Goal: Transaction & Acquisition: Purchase product/service

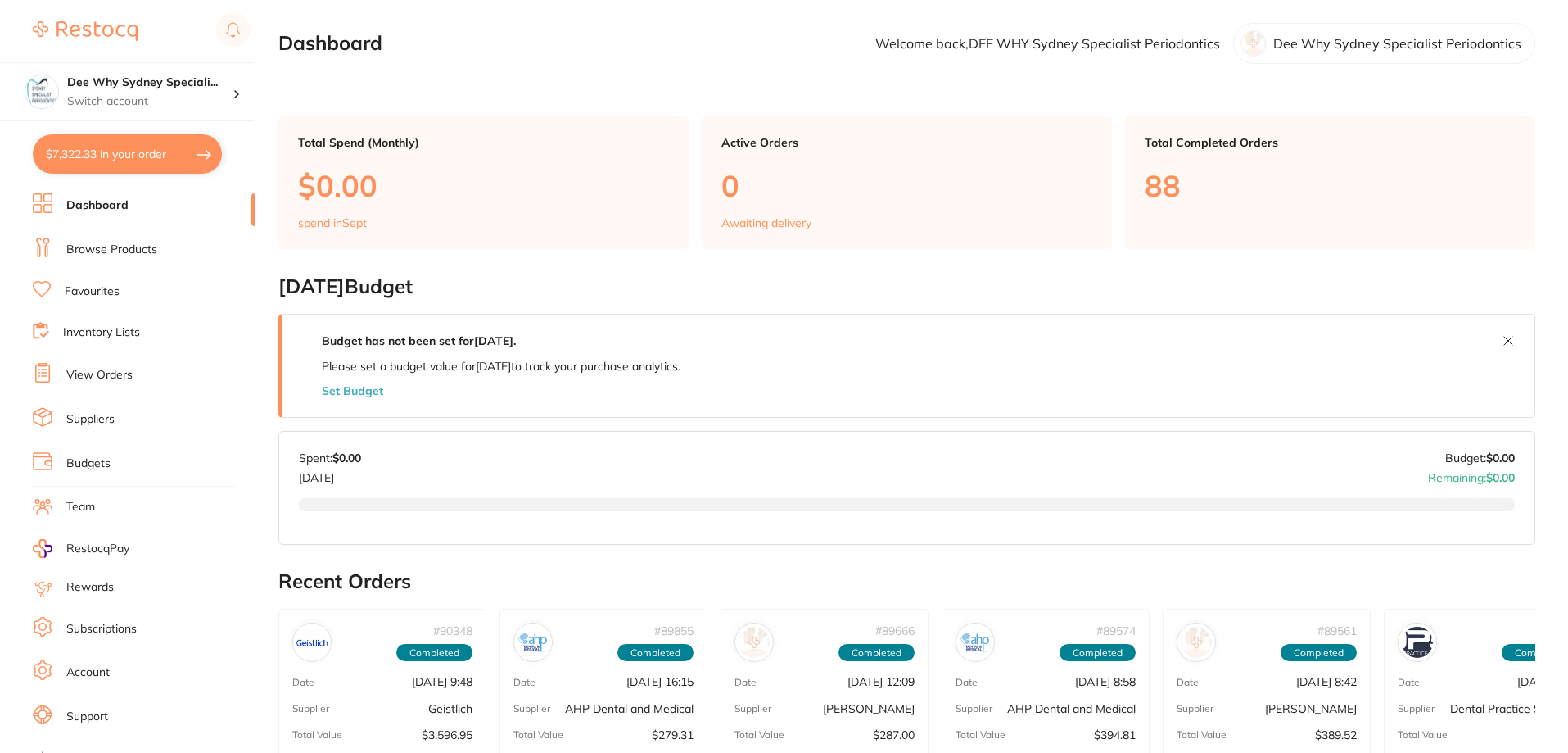
click at [118, 155] on button "$7,322.33 in your order" at bounding box center [127, 154] width 189 height 39
checkbox input "true"
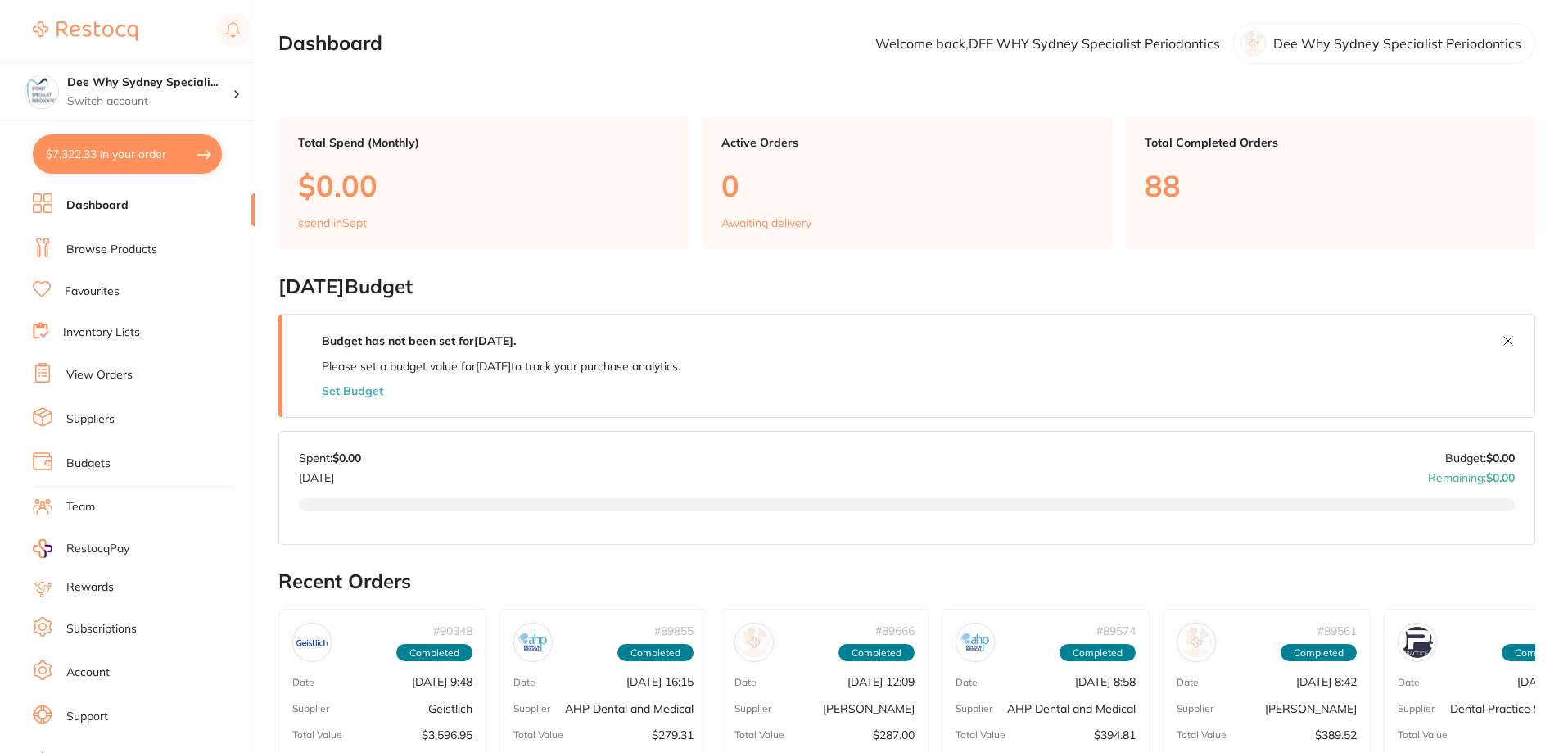
checkbox input "true"
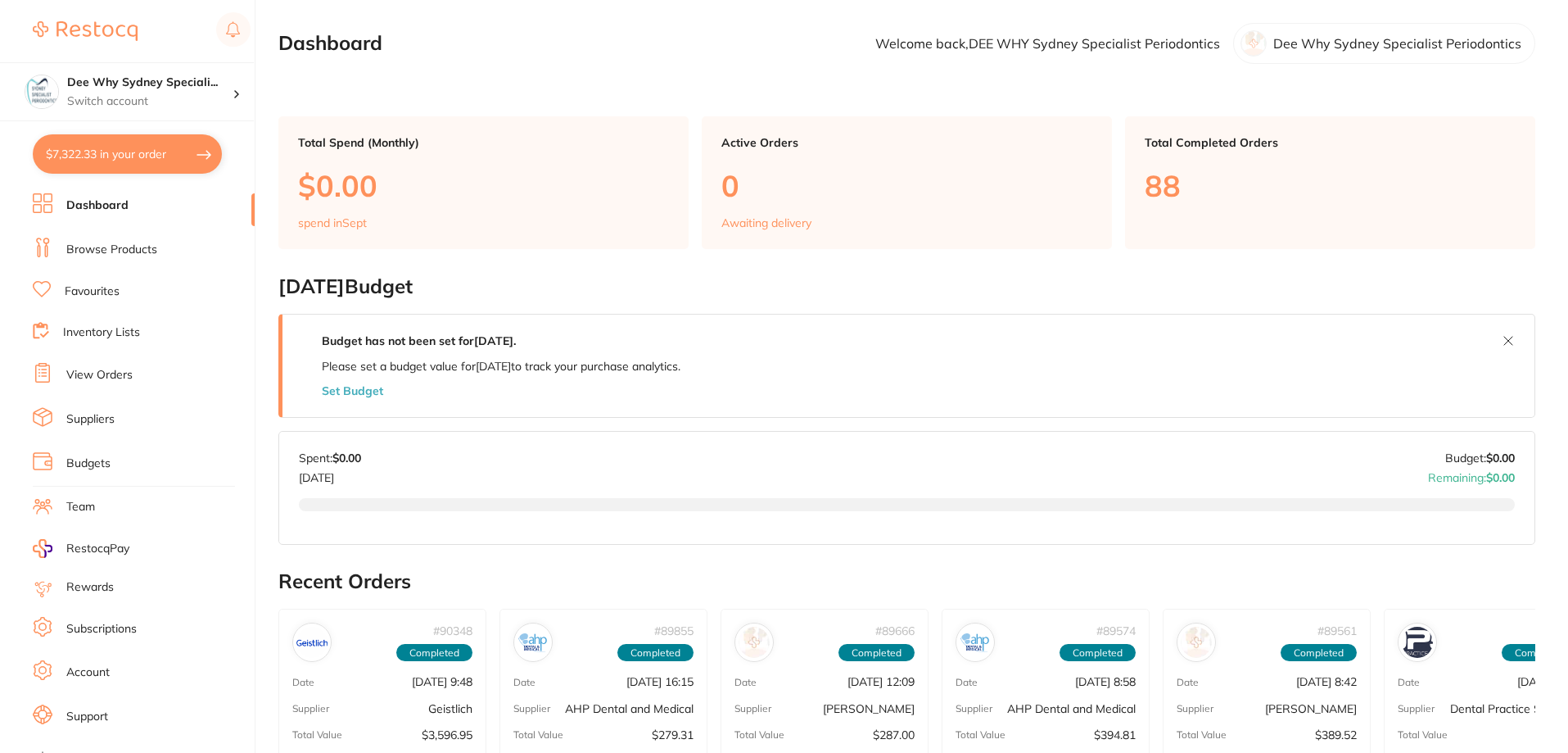
checkbox input "true"
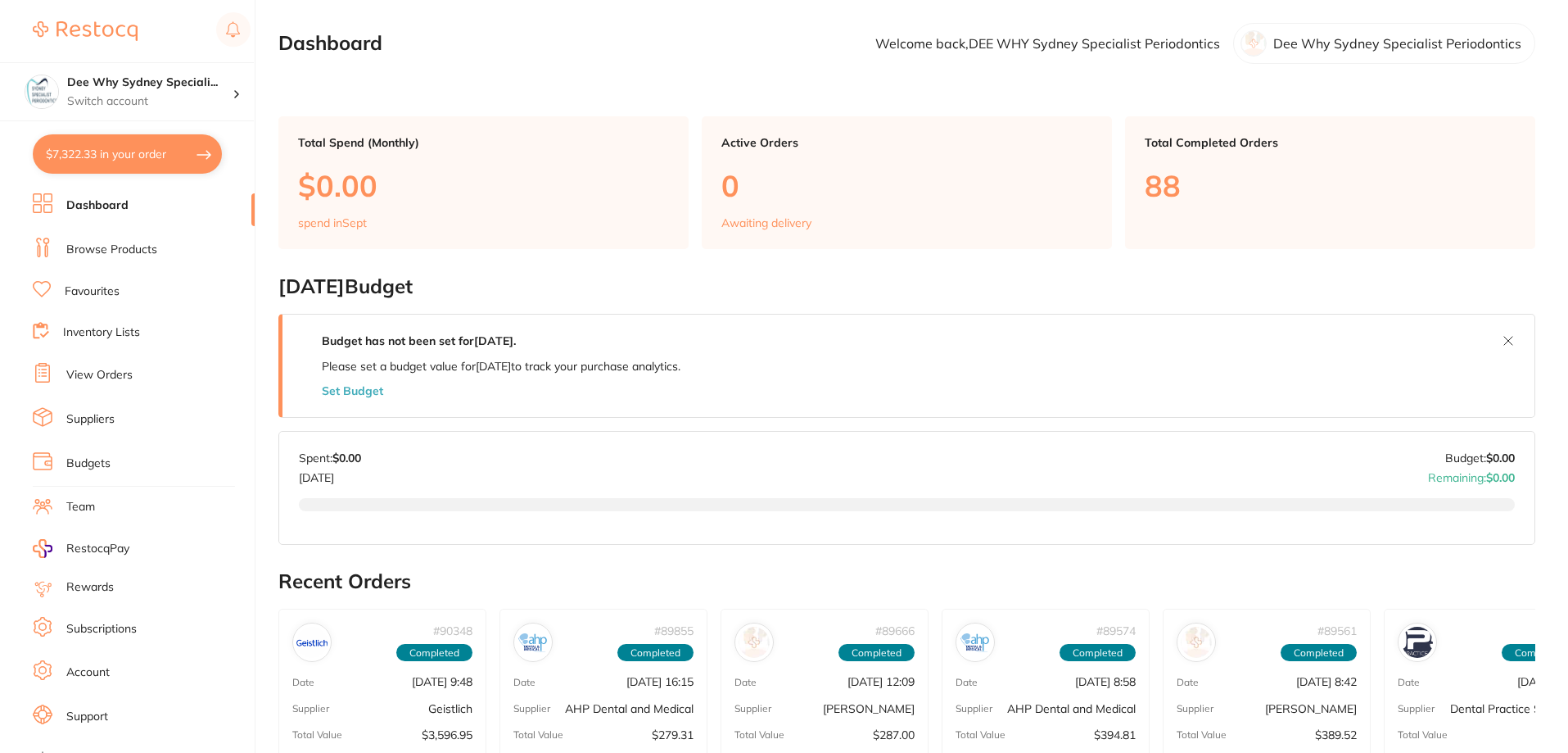
checkbox input "true"
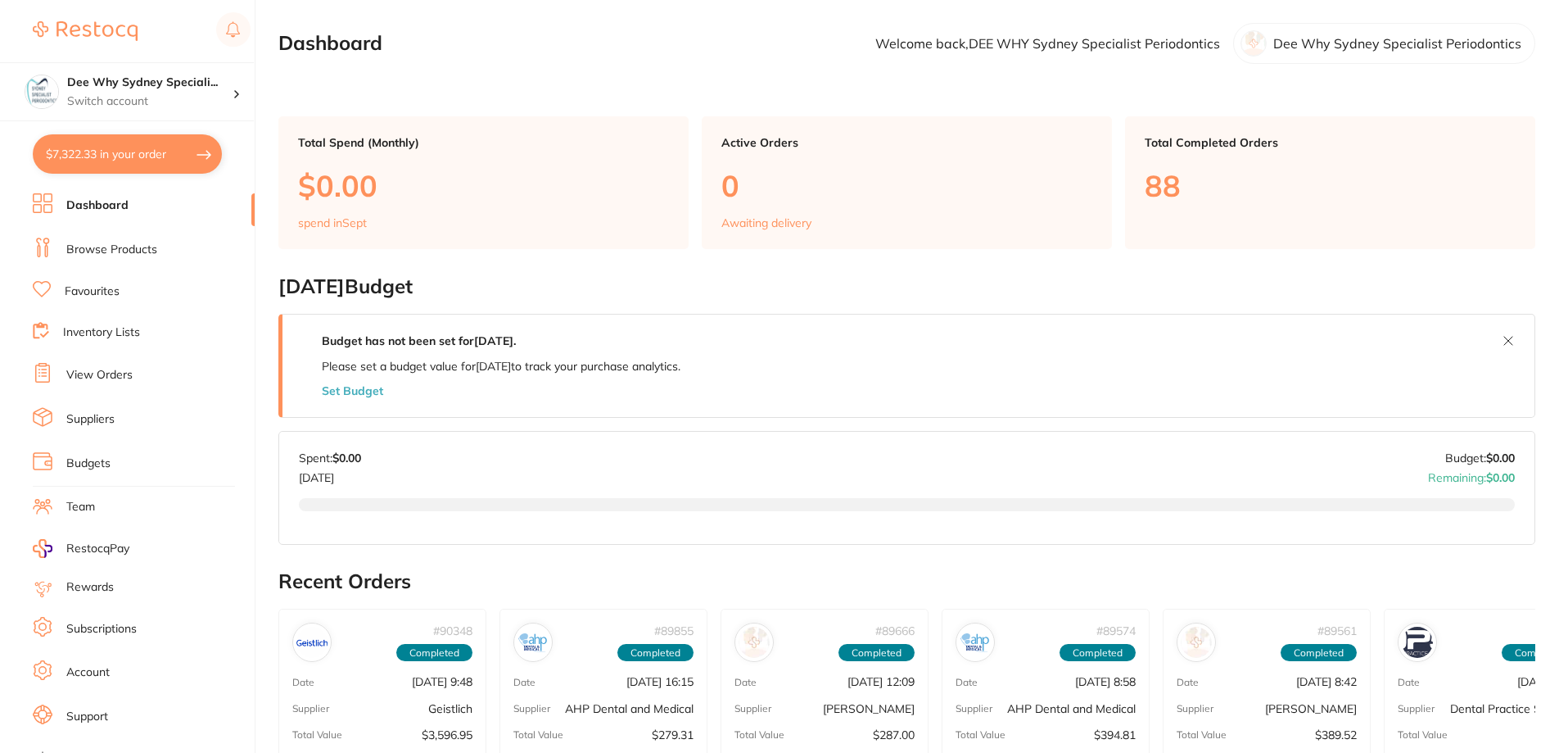
checkbox input "true"
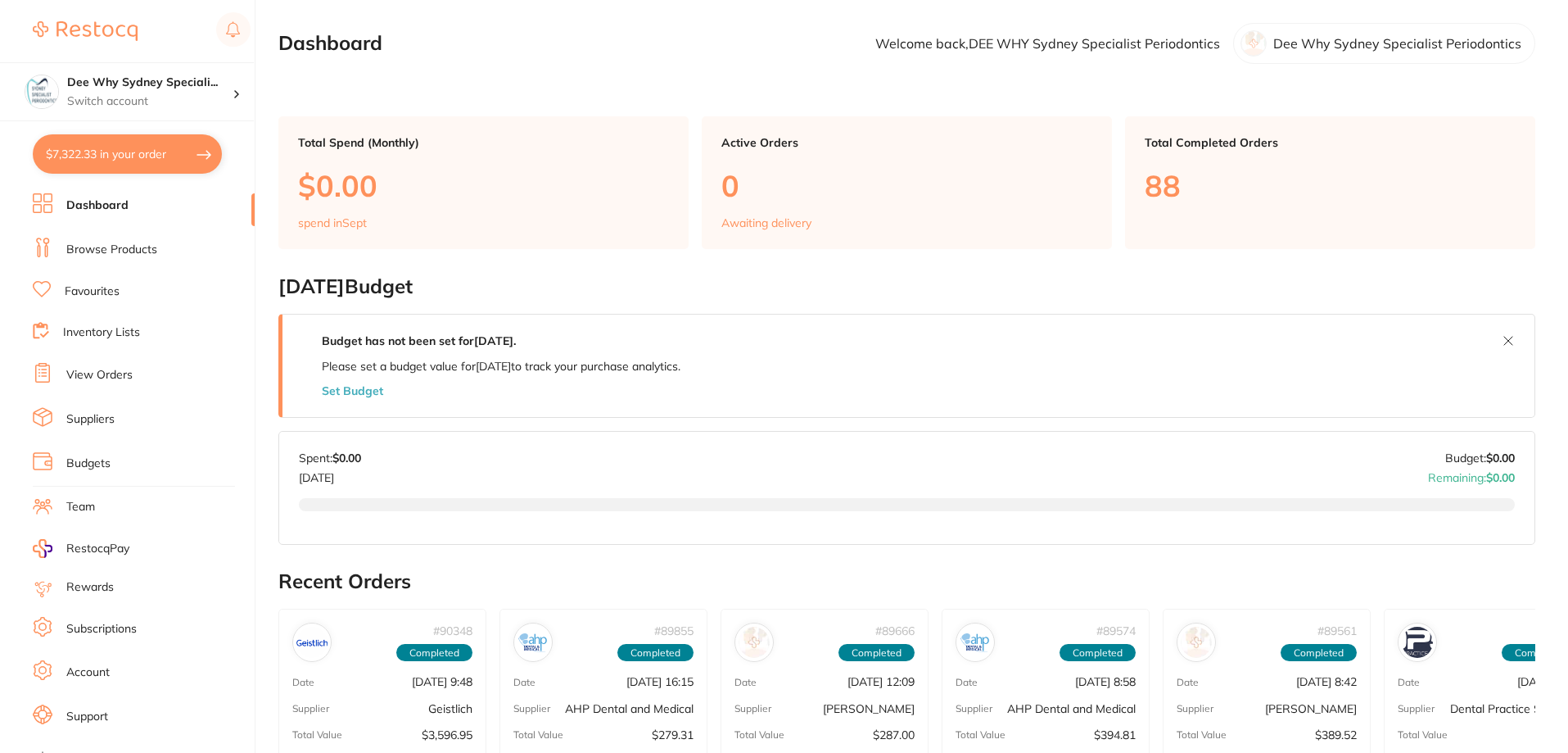
checkbox input "true"
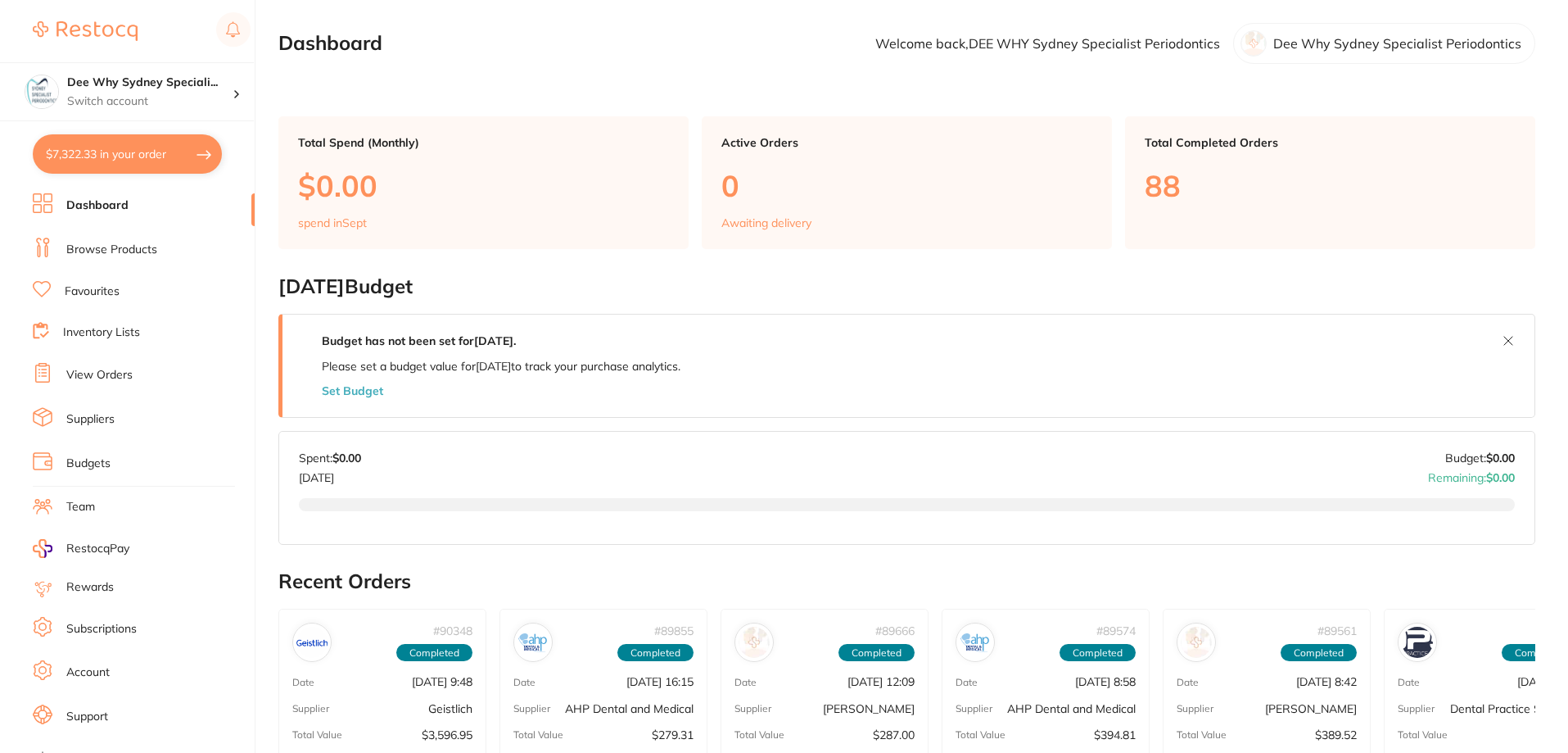
checkbox input "true"
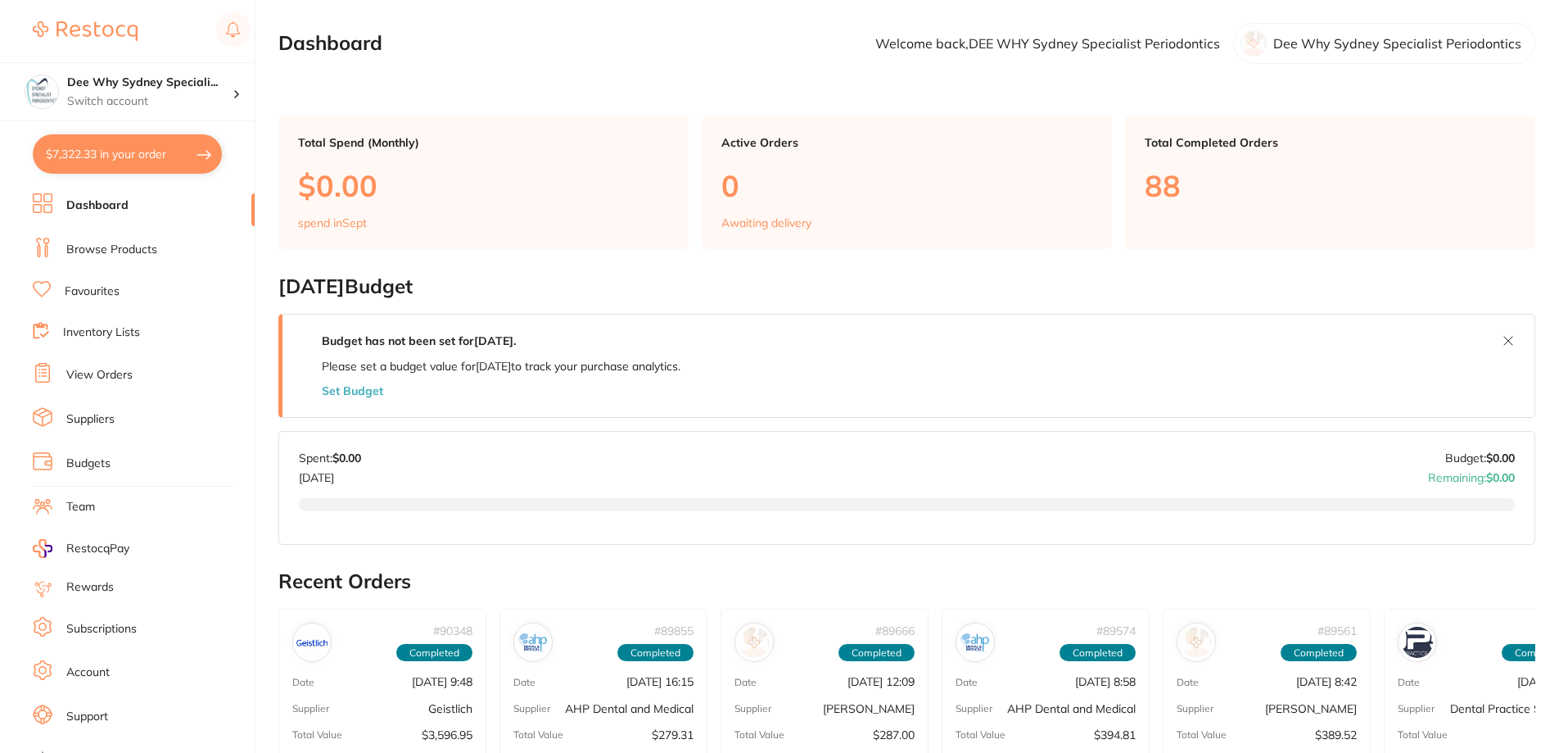
checkbox input "true"
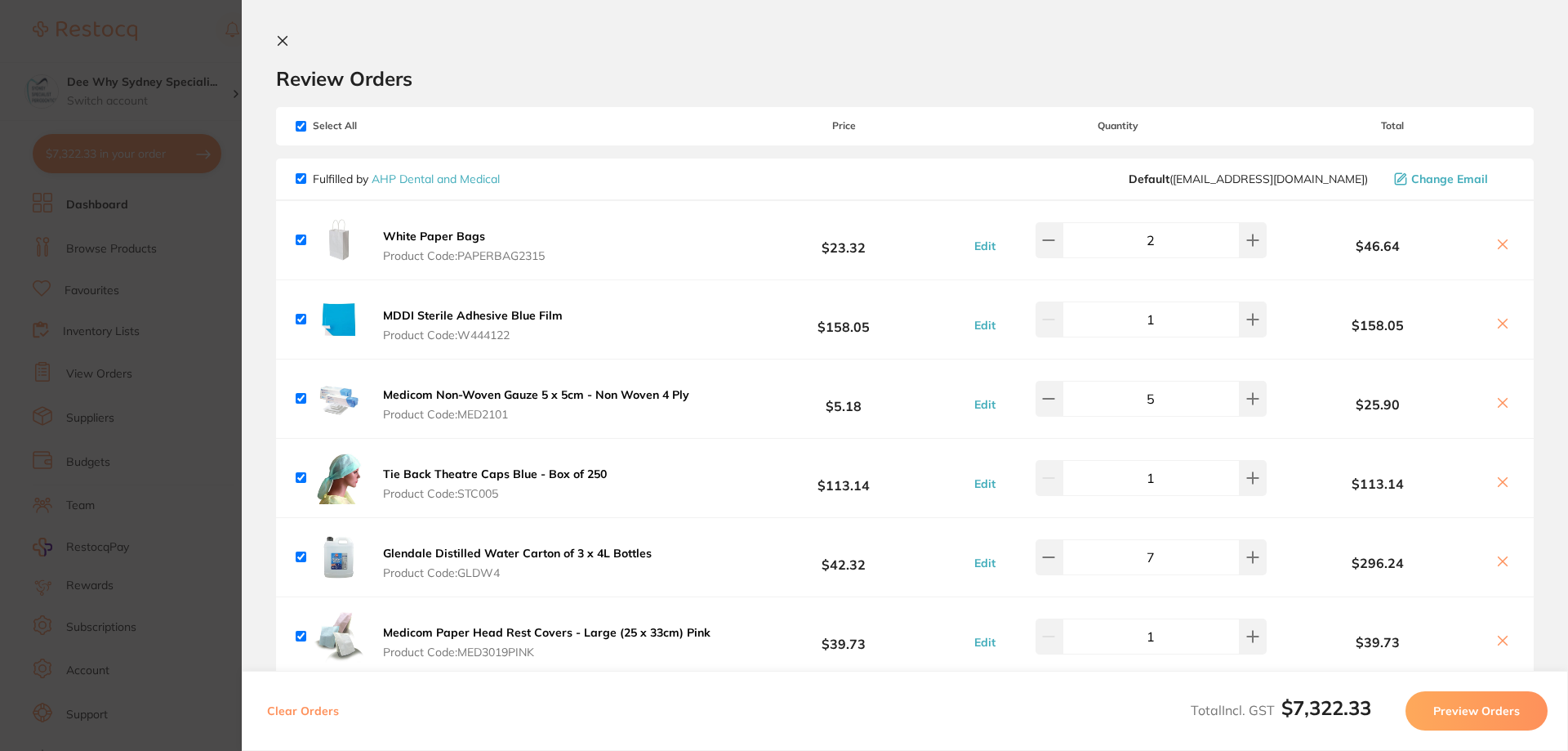
click at [289, 42] on icon at bounding box center [283, 41] width 13 height 13
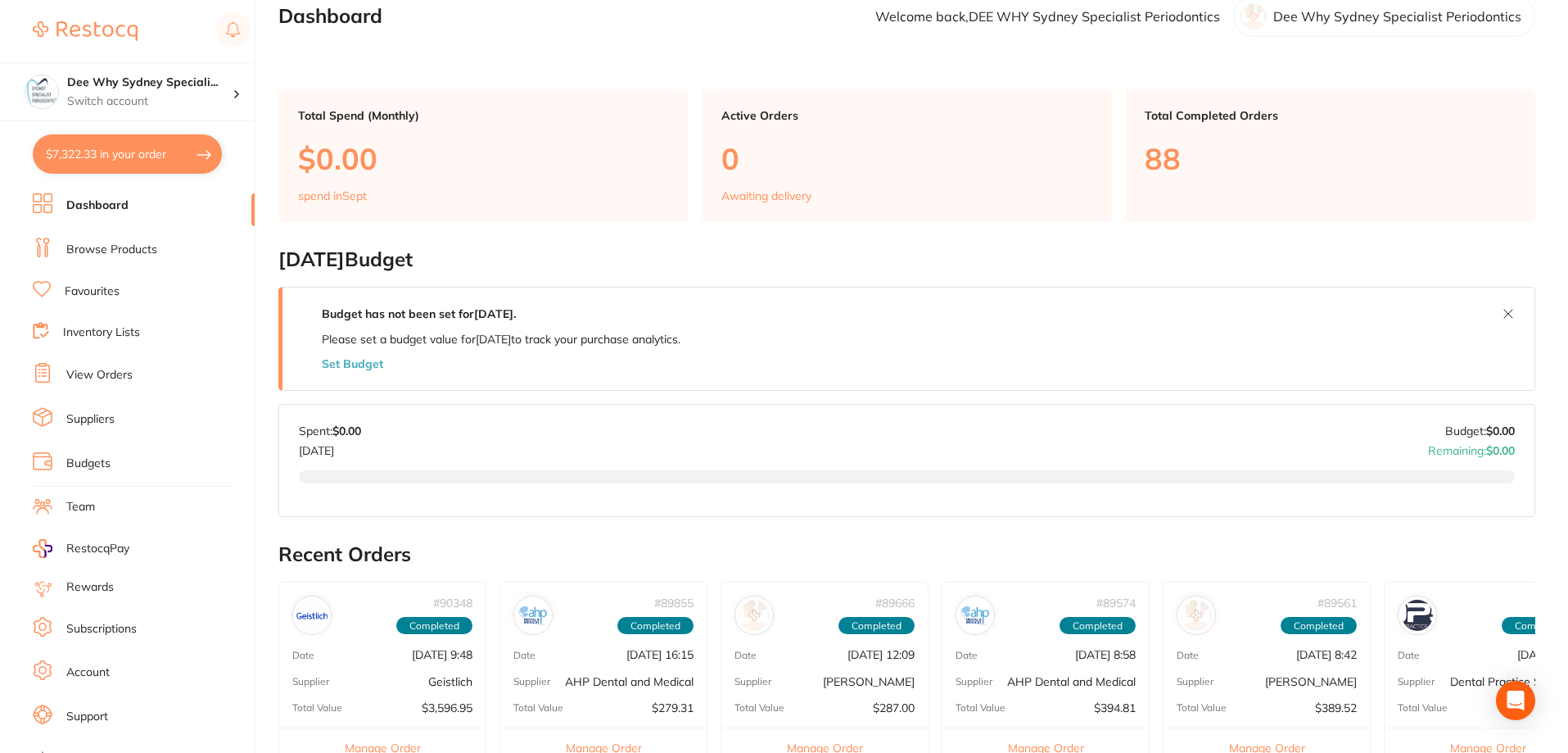
click at [108, 257] on link "Browse Products" at bounding box center [112, 249] width 91 height 16
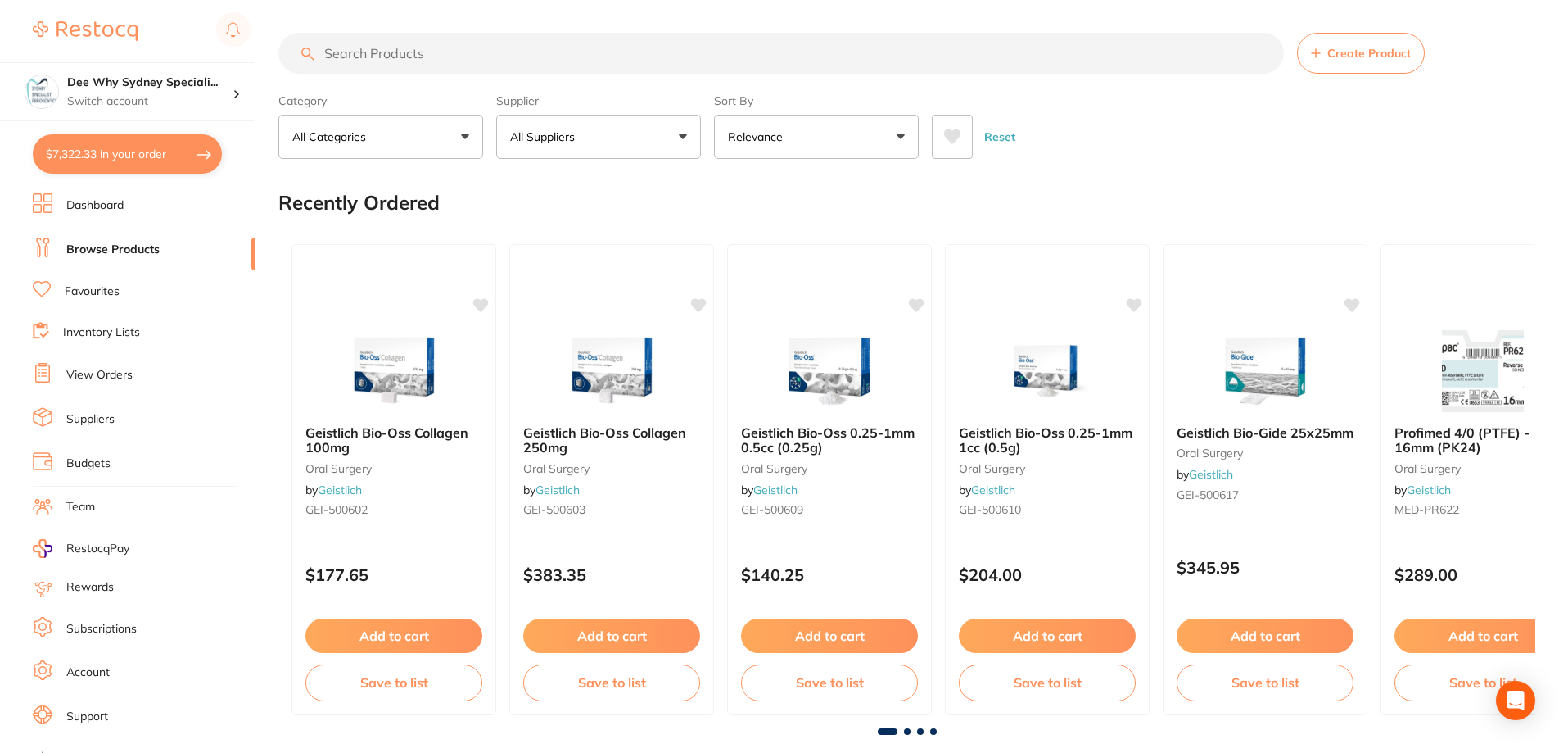
click at [428, 54] on input "search" at bounding box center [782, 53] width 1006 height 41
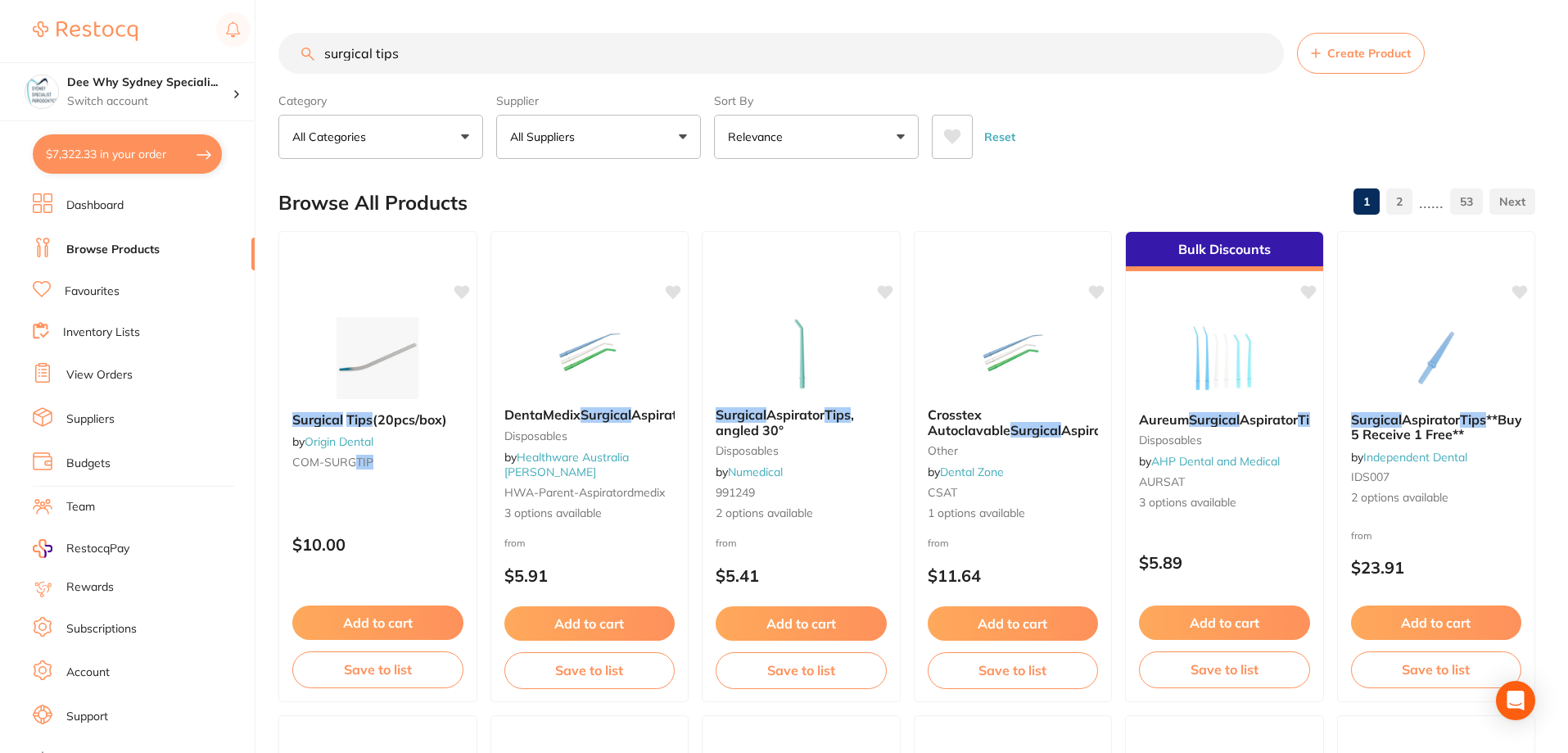
click at [325, 52] on input "surgical tips" at bounding box center [782, 53] width 1006 height 41
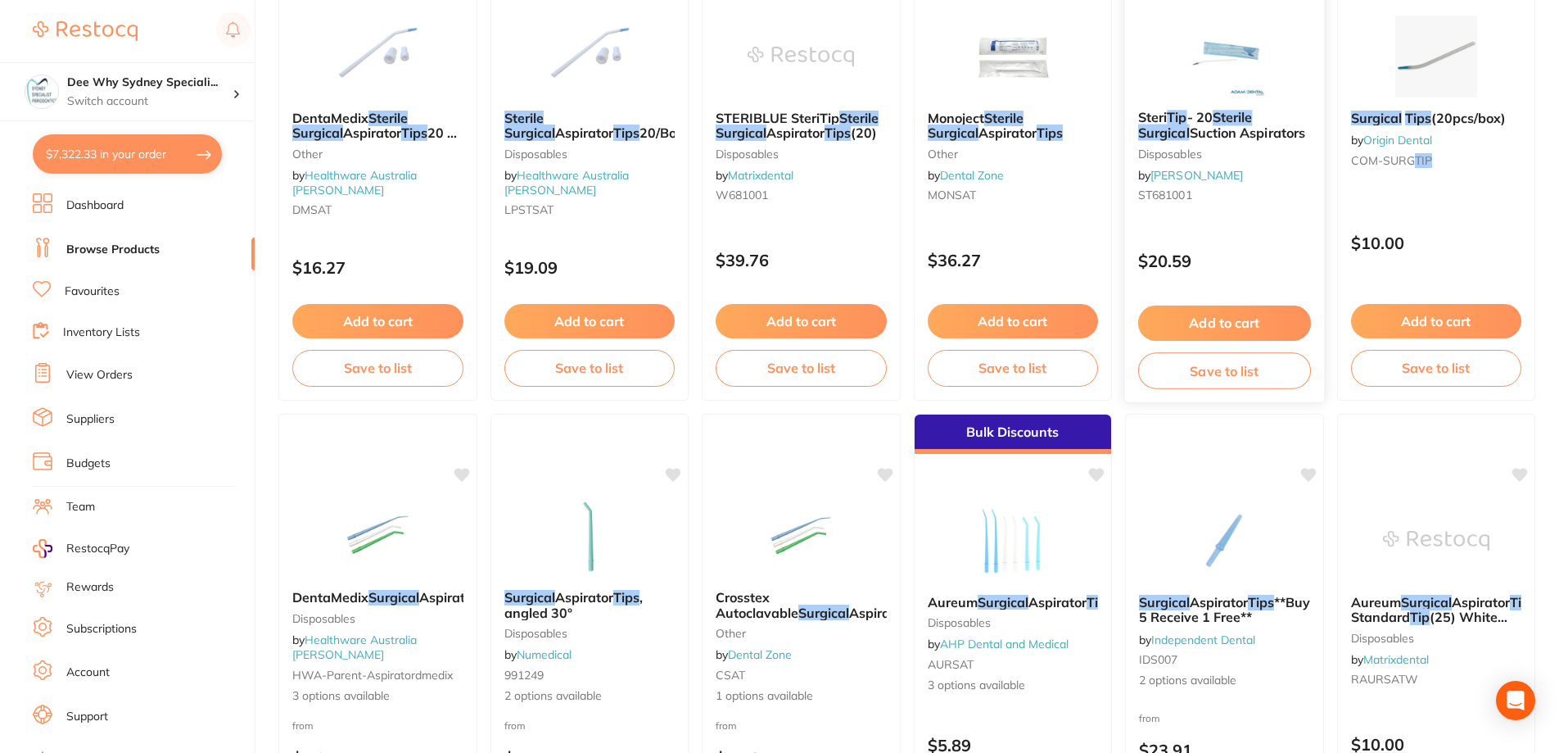
scroll to position [163, 0]
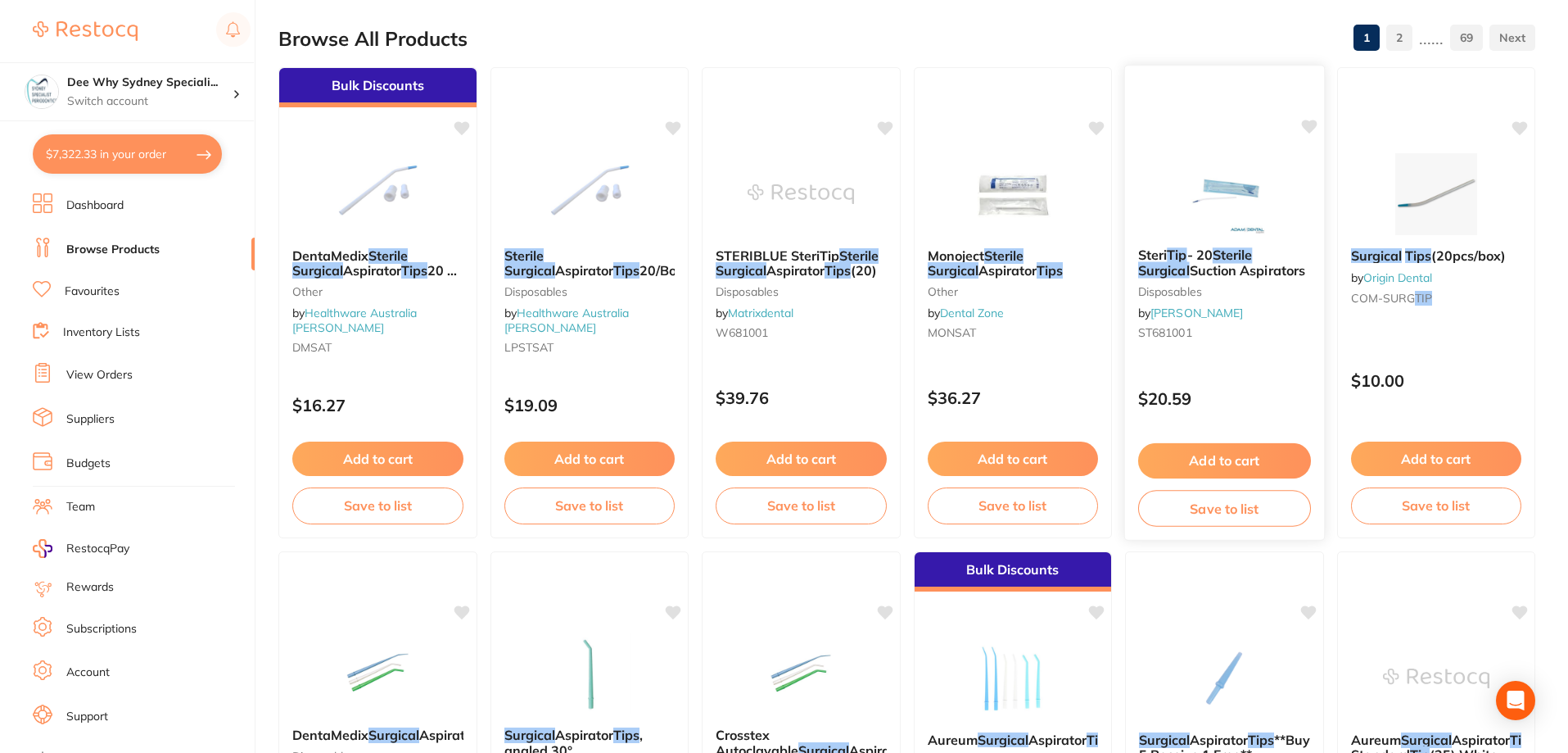
type input "stereile surgical tips"
click at [1180, 212] on img at bounding box center [1225, 193] width 108 height 83
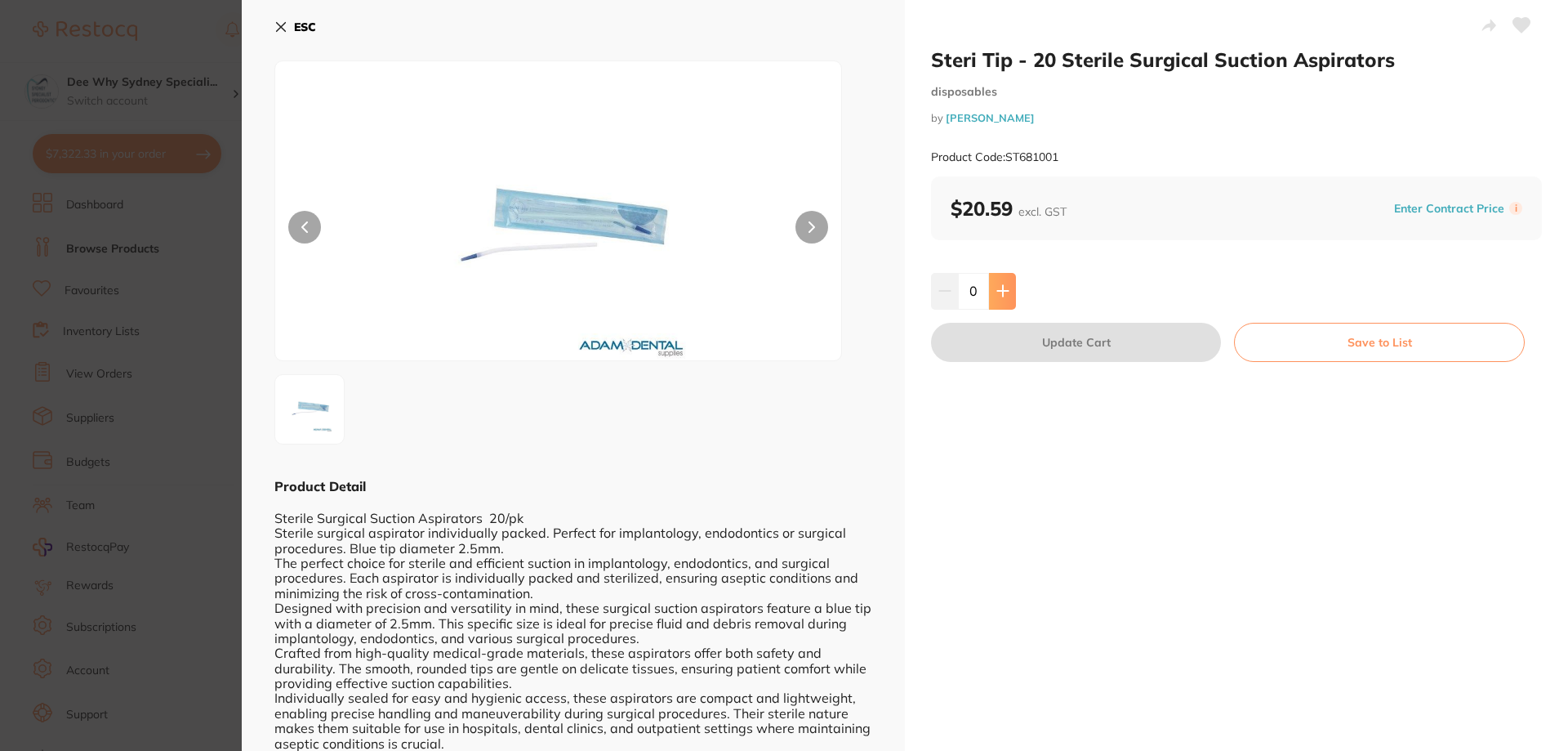
click at [999, 290] on icon at bounding box center [1002, 291] width 11 height 11
click at [998, 291] on icon at bounding box center [1002, 291] width 11 height 11
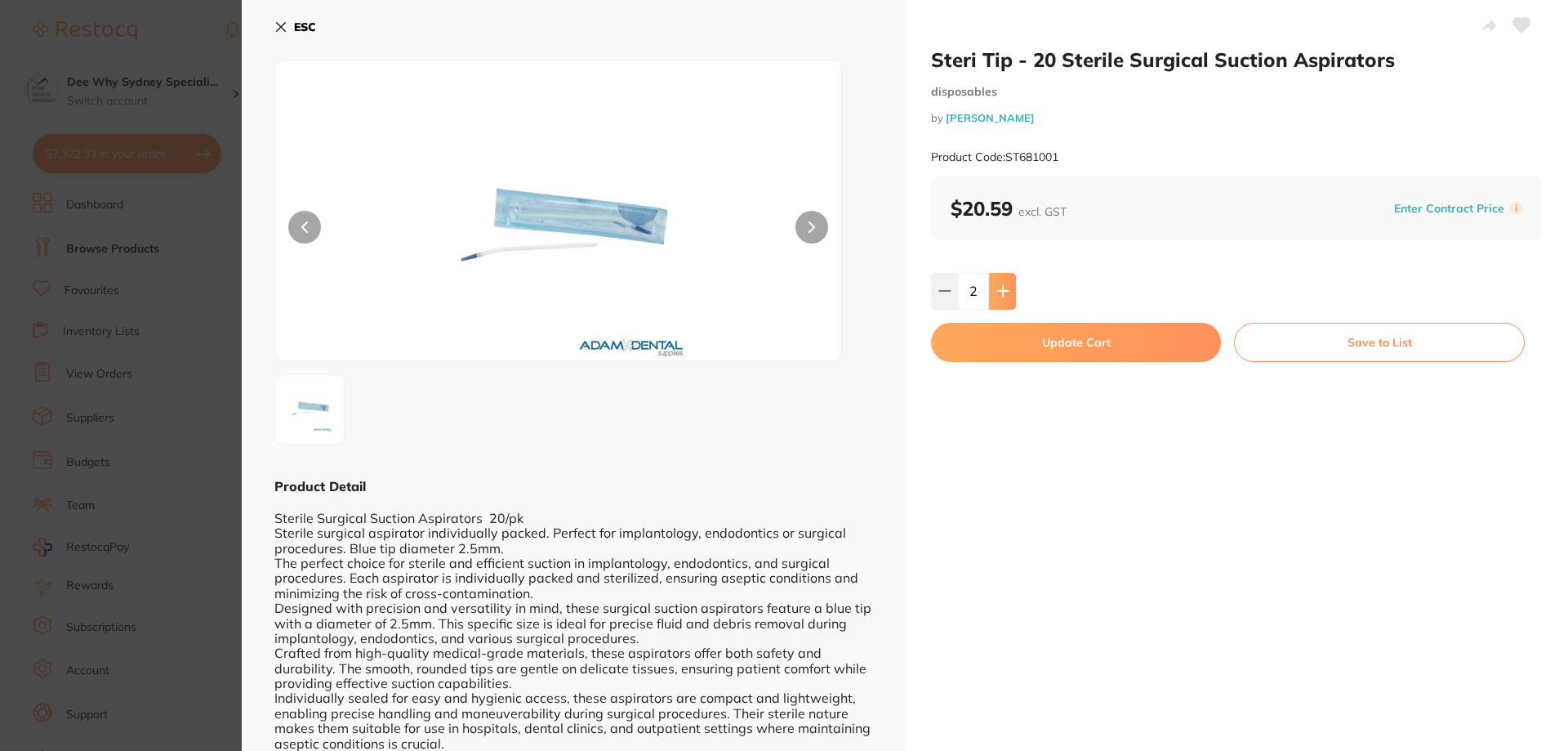
click at [998, 291] on icon at bounding box center [1002, 291] width 11 height 11
type input "6"
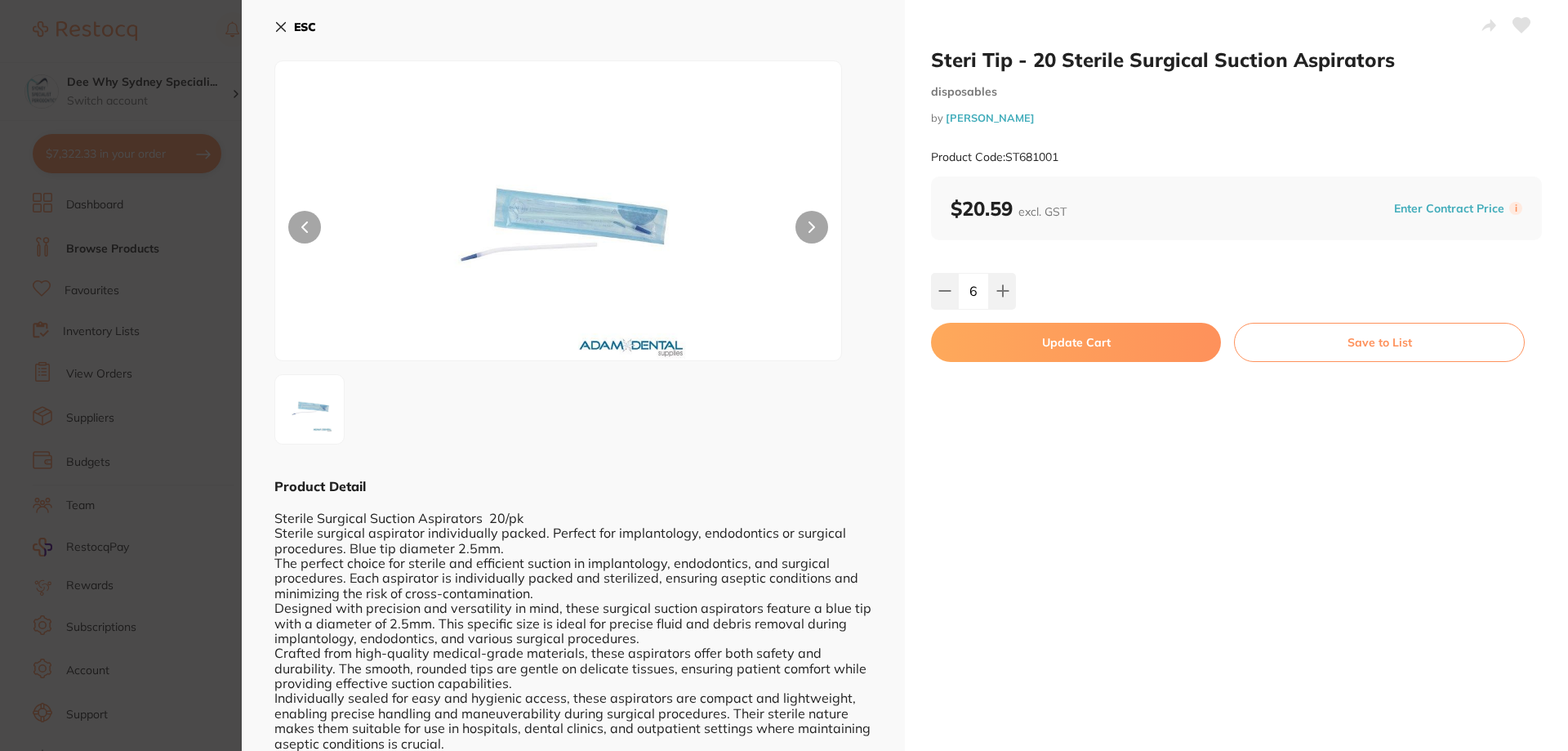
click at [1006, 334] on button "Update Cart" at bounding box center [1076, 341] width 290 height 39
checkbox input "false"
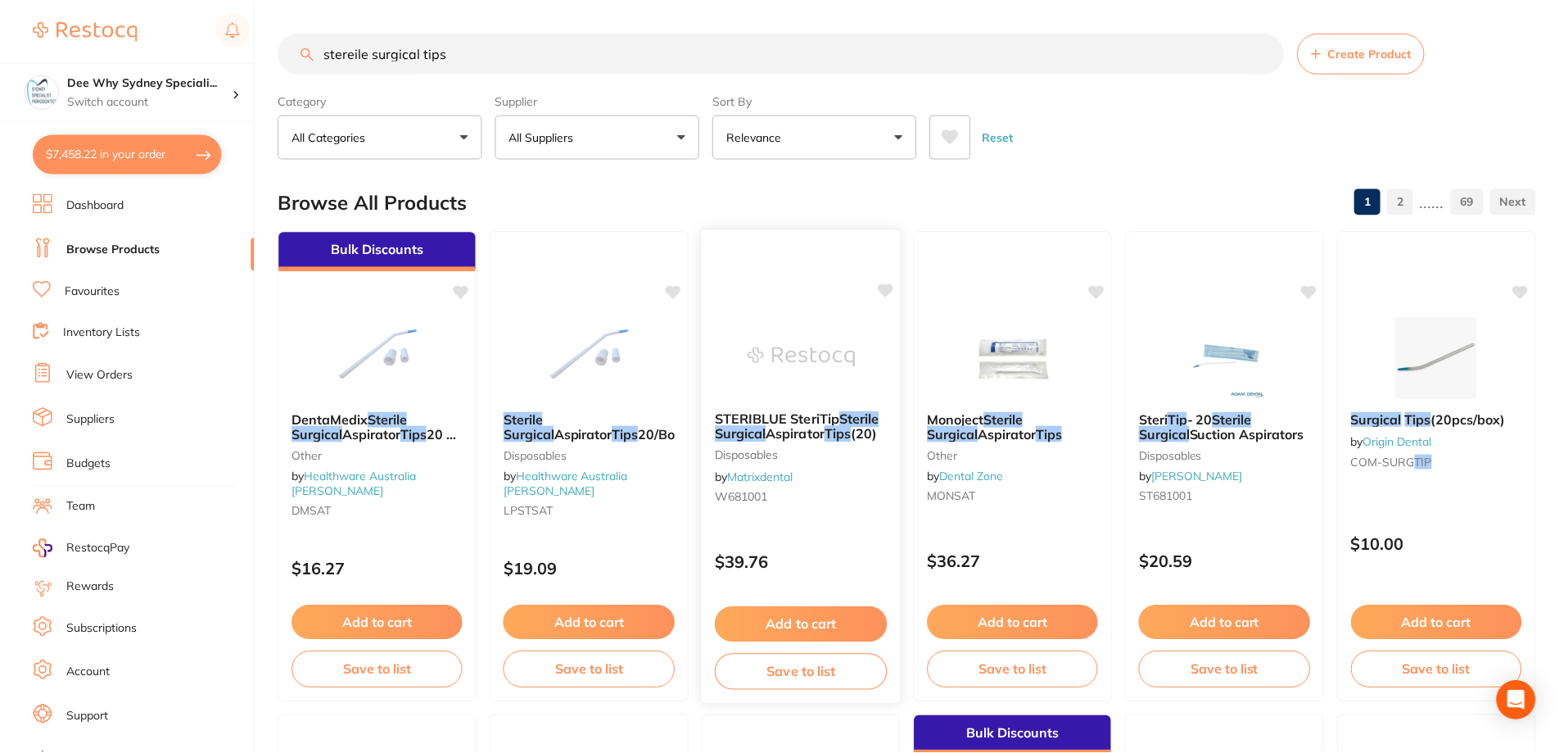
scroll to position [163, 0]
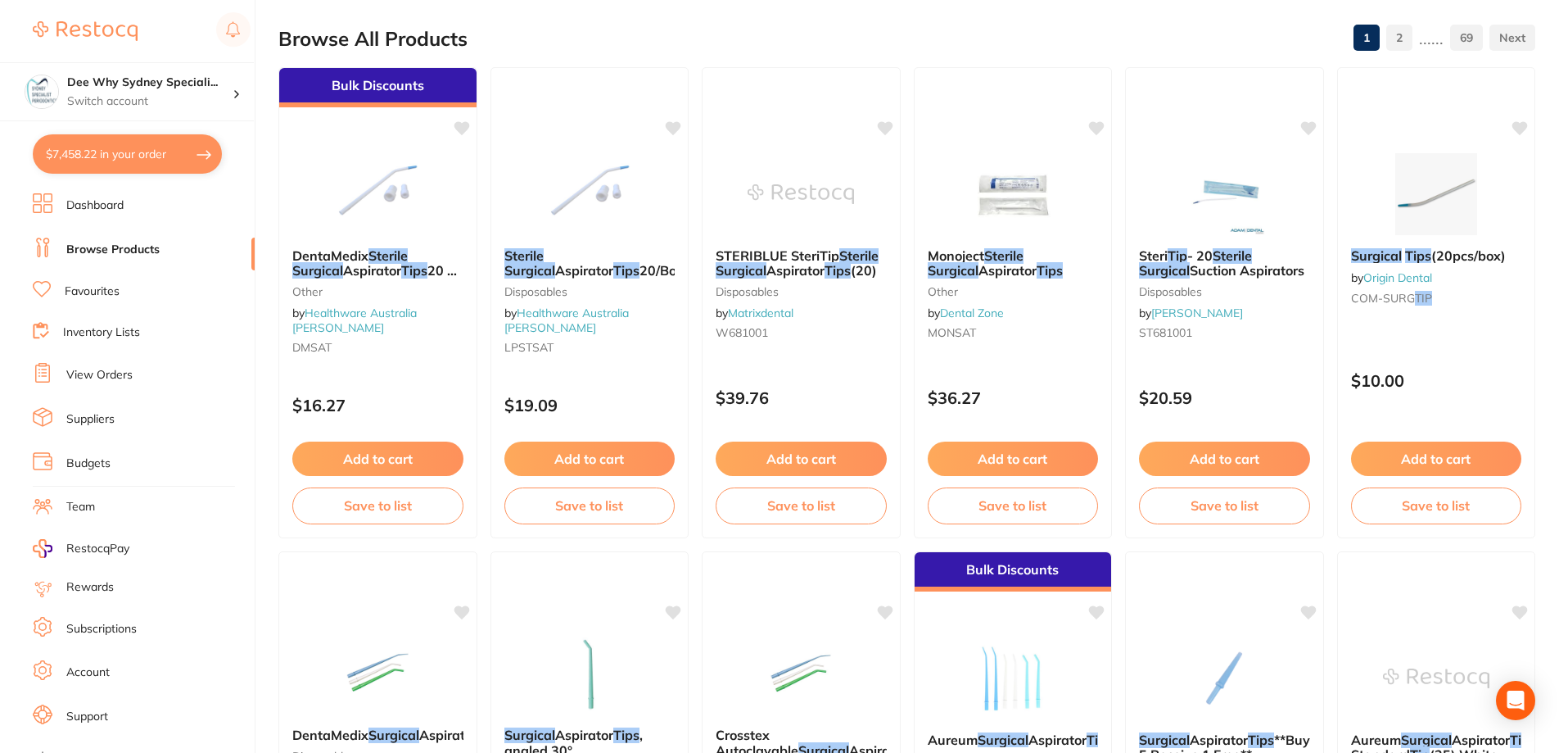
click at [157, 146] on button "$7,458.22 in your order" at bounding box center [127, 154] width 189 height 39
checkbox input "true"
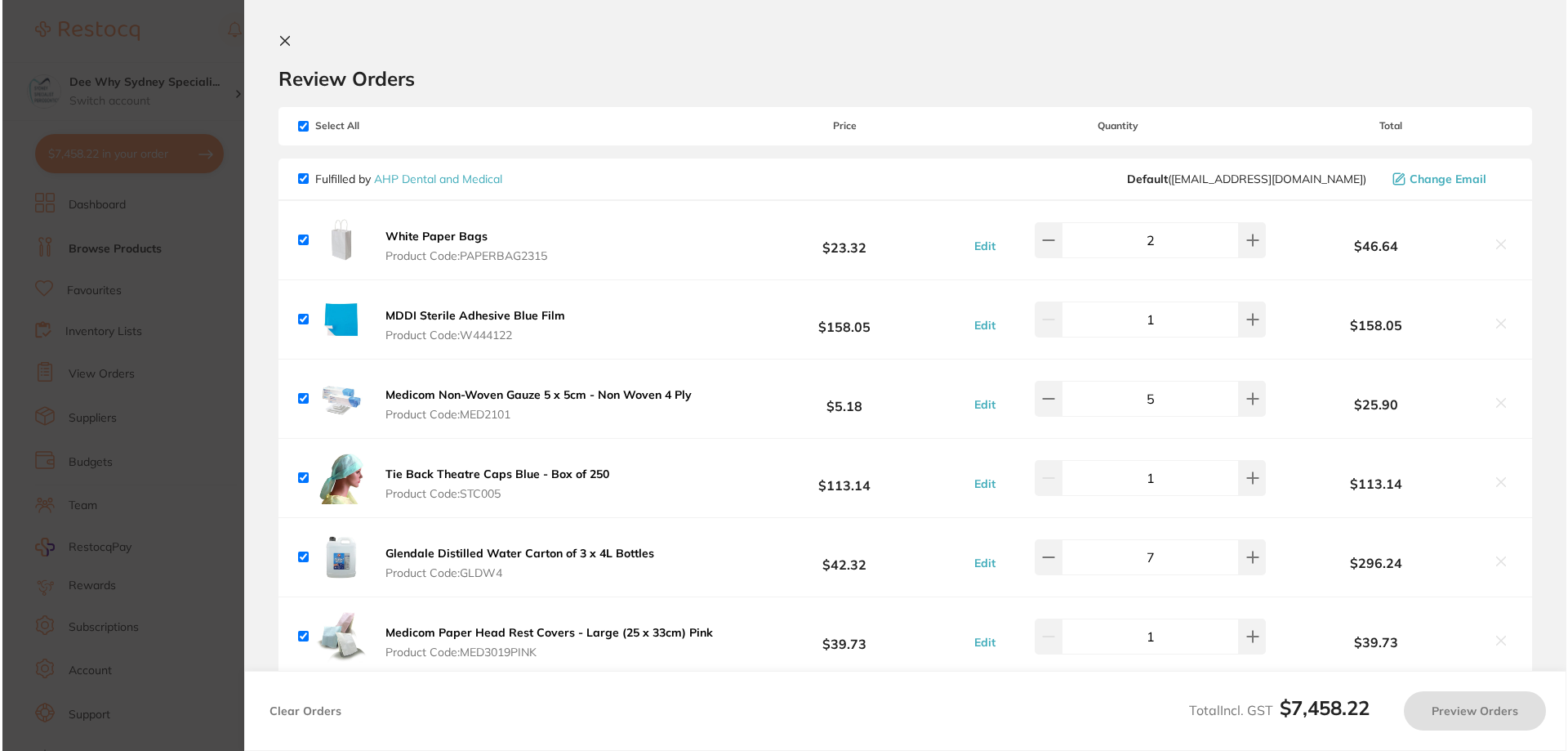
scroll to position [0, 0]
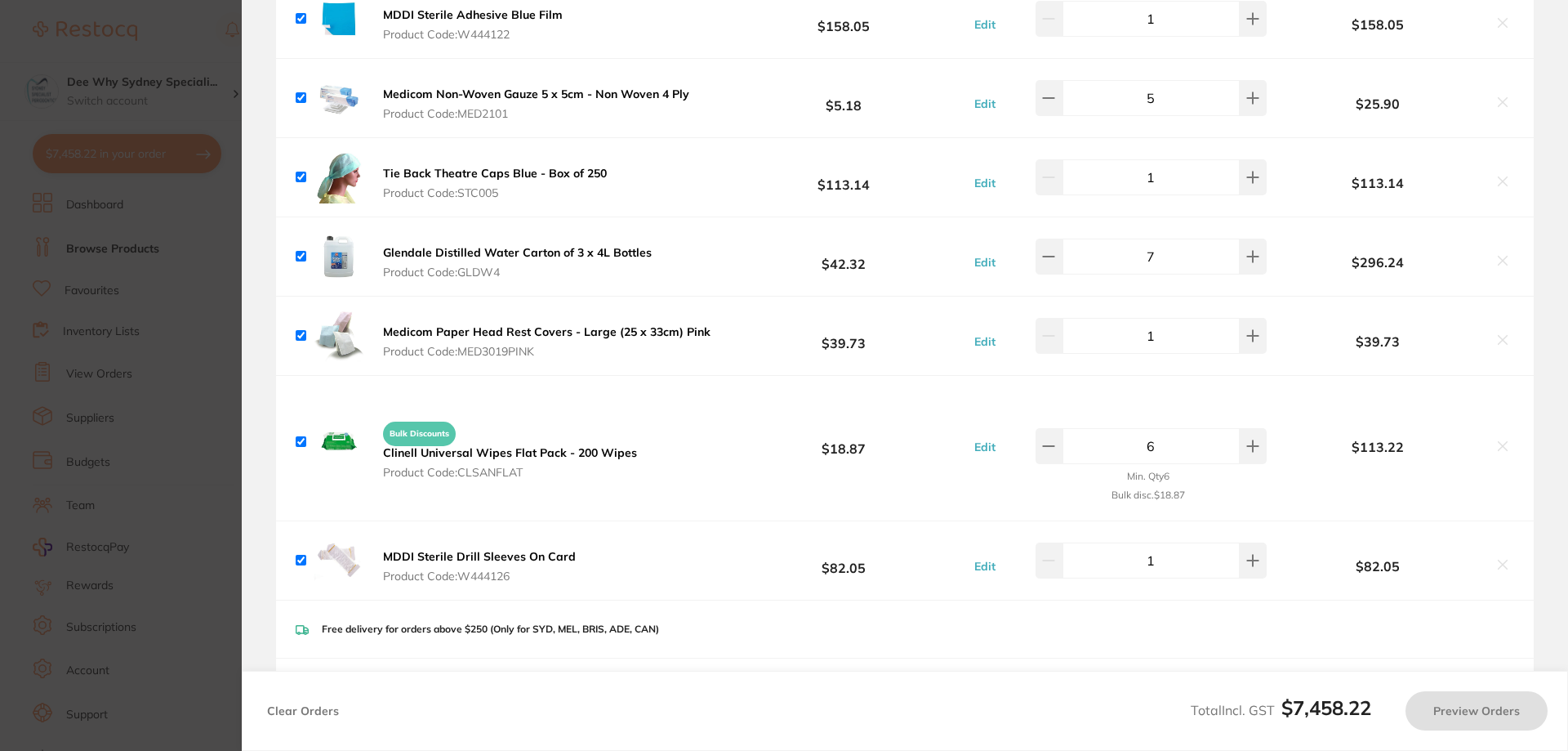
checkbox input "true"
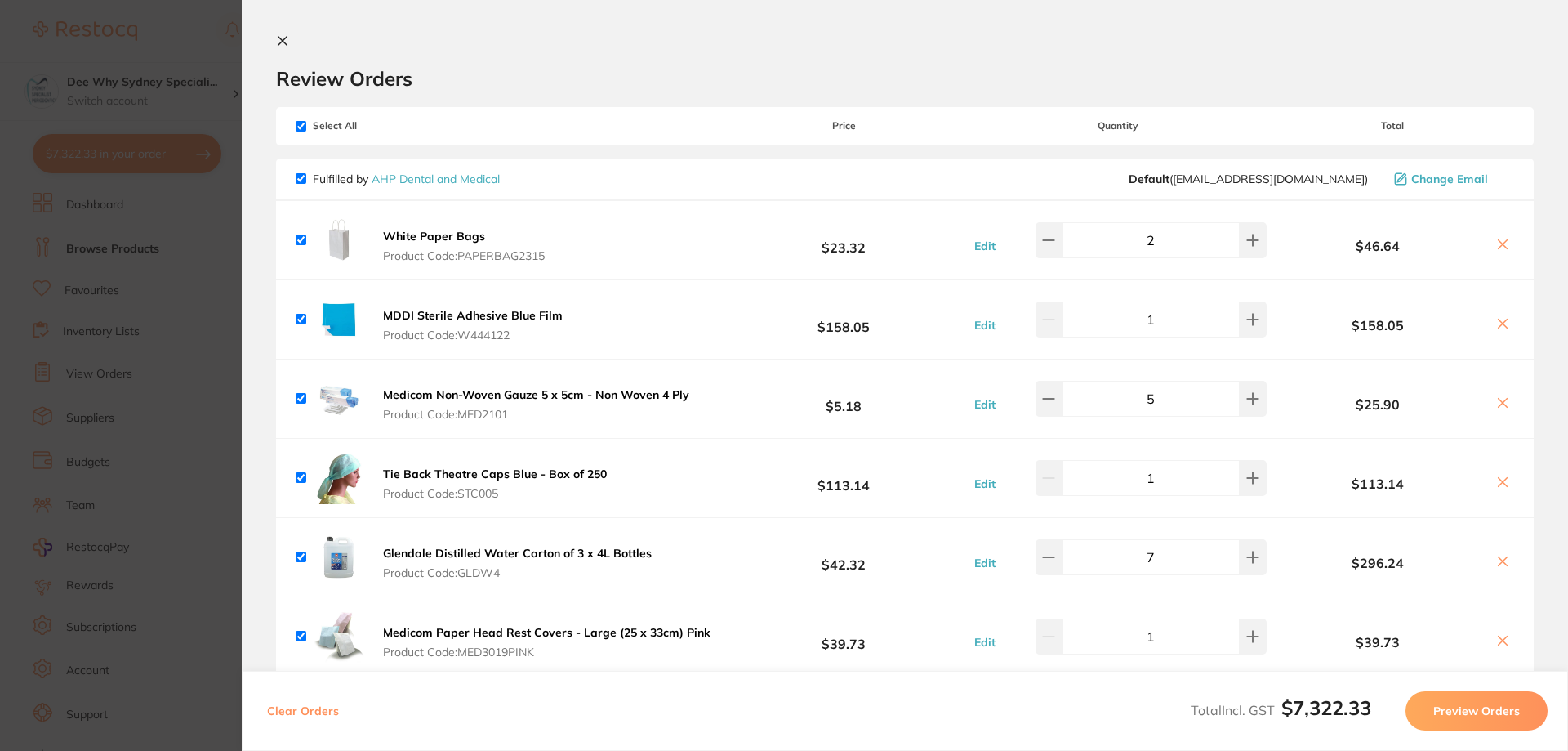
click at [294, 45] on button at bounding box center [286, 42] width 19 height 15
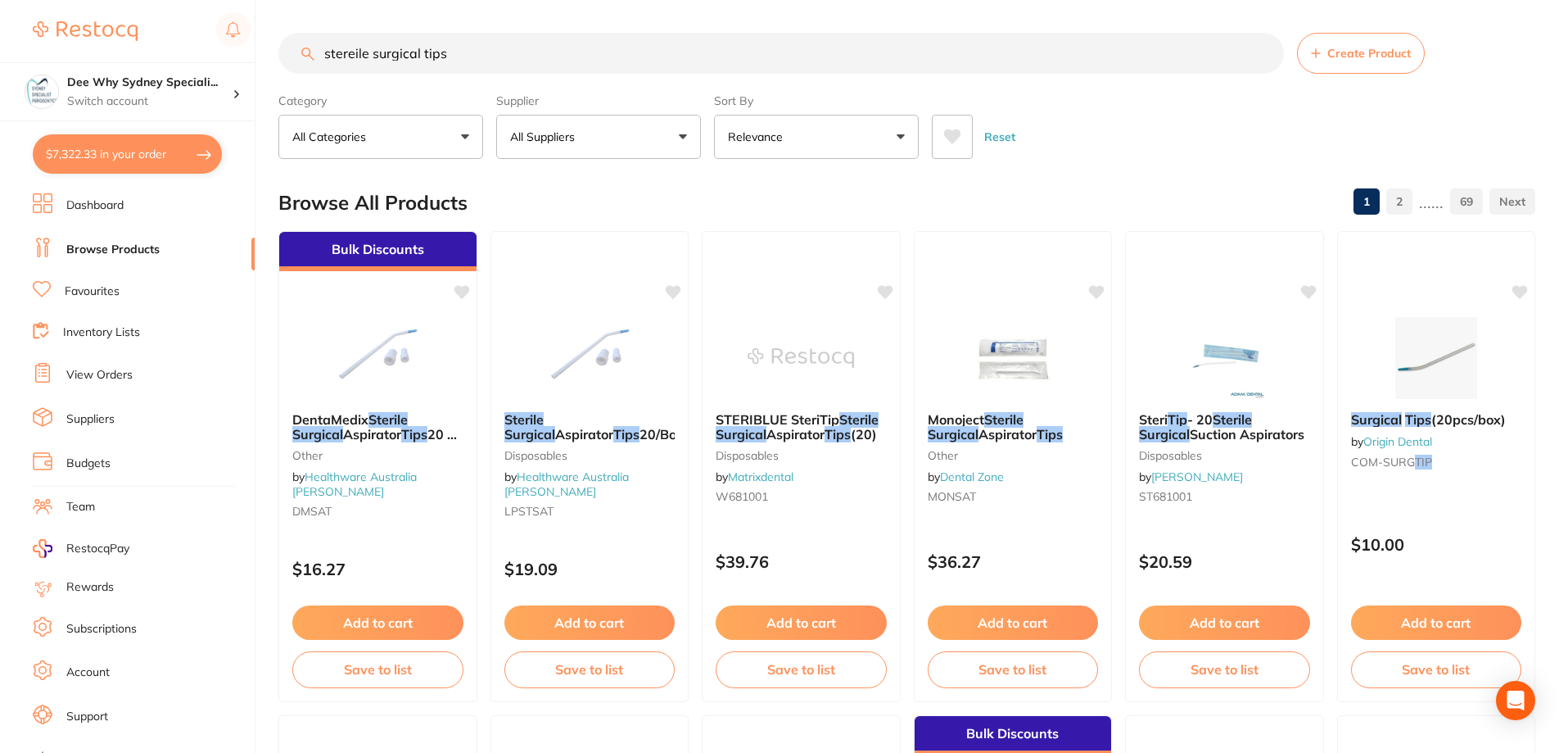
drag, startPoint x: 461, startPoint y: 58, endPoint x: 174, endPoint y: 58, distance: 287.0
click at [174, 58] on div "$7,322.33 Dee Why Sydney Speciali... Switch account Dee Why Sydney Specialist P…" at bounding box center [784, 376] width 1568 height 753
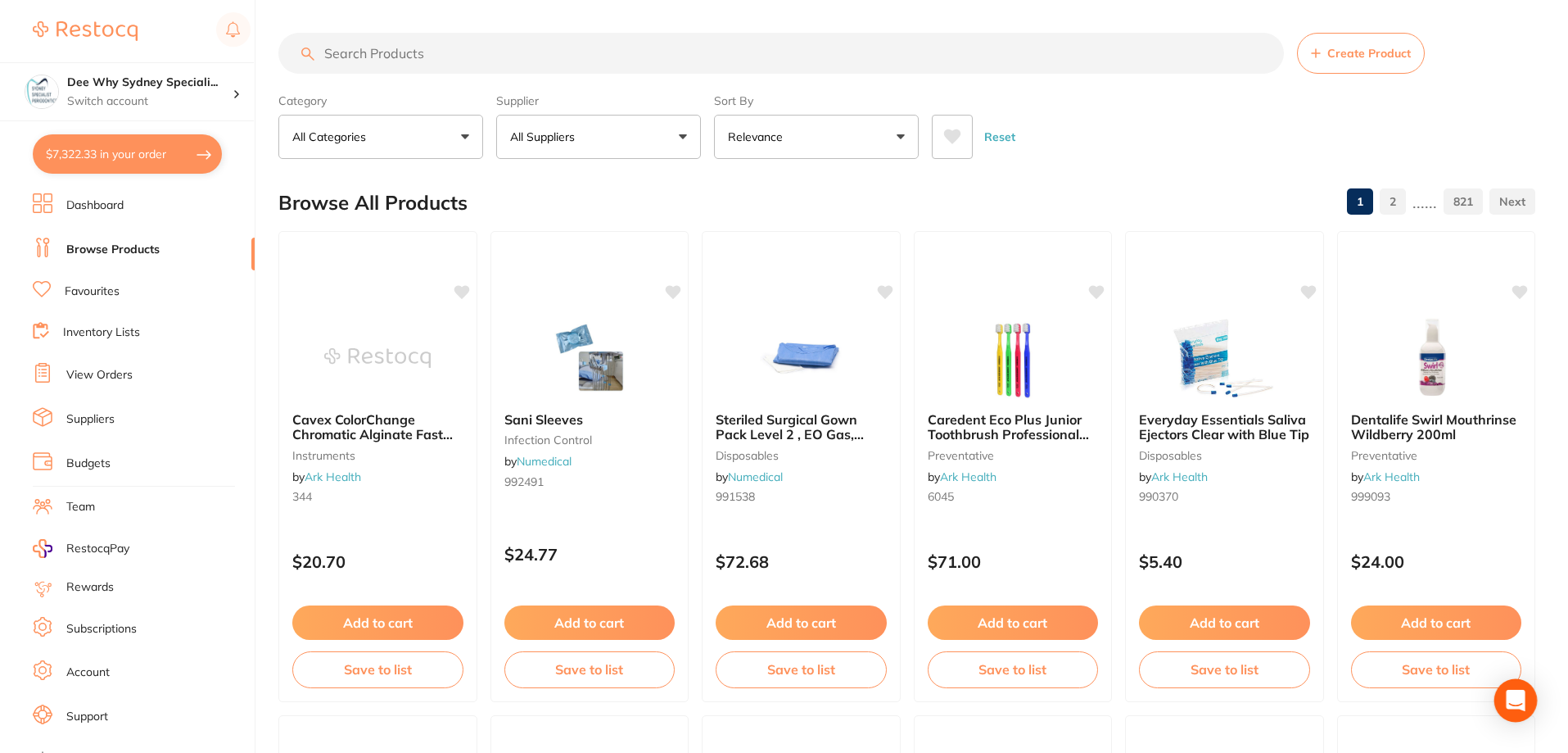
click at [1518, 689] on div "Open Intercom Messenger" at bounding box center [1515, 700] width 43 height 43
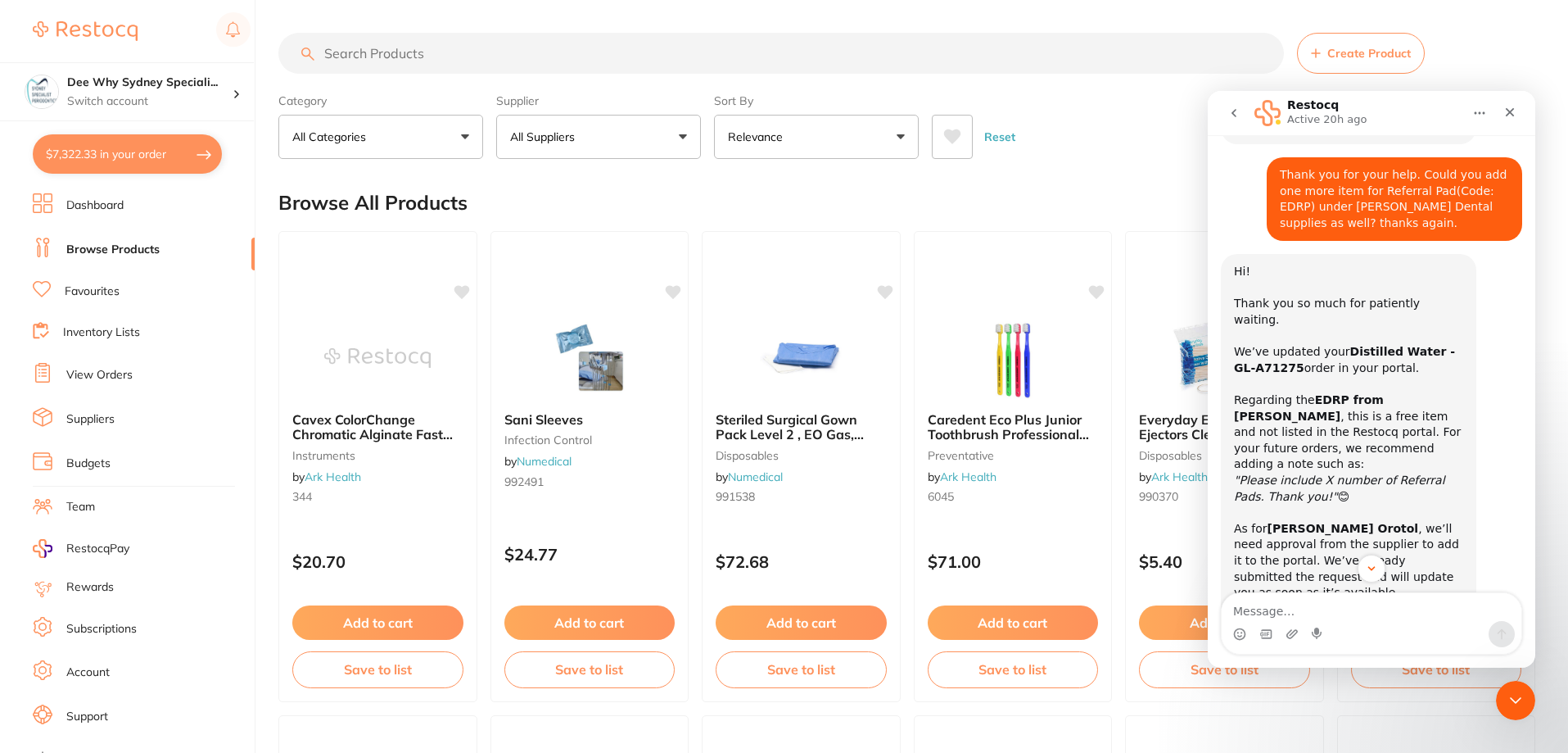
scroll to position [475, 0]
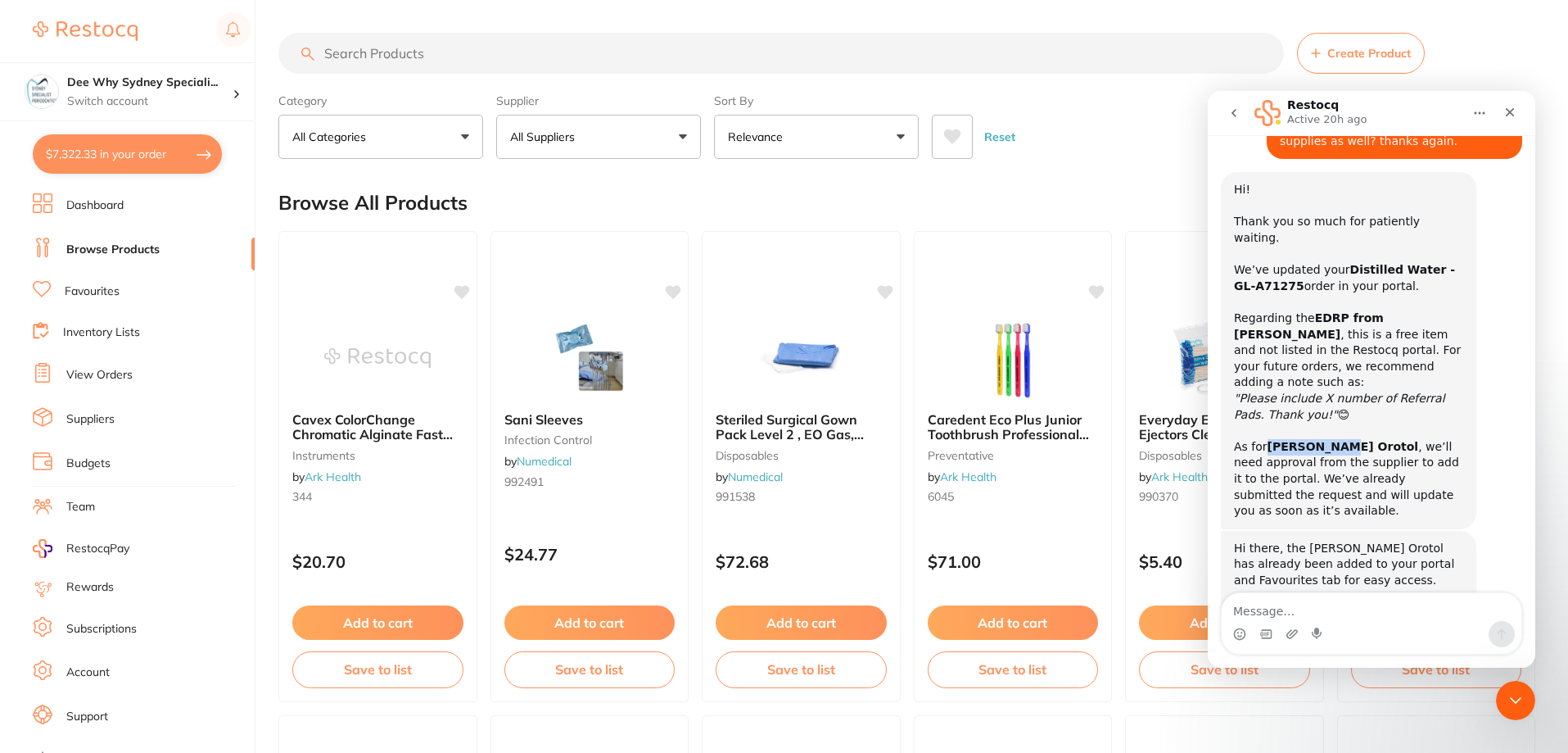
drag, startPoint x: 1267, startPoint y: 380, endPoint x: 1326, endPoint y: 381, distance: 59.0
click at [1326, 439] on b "[PERSON_NAME] Orotol" at bounding box center [1343, 446] width 152 height 13
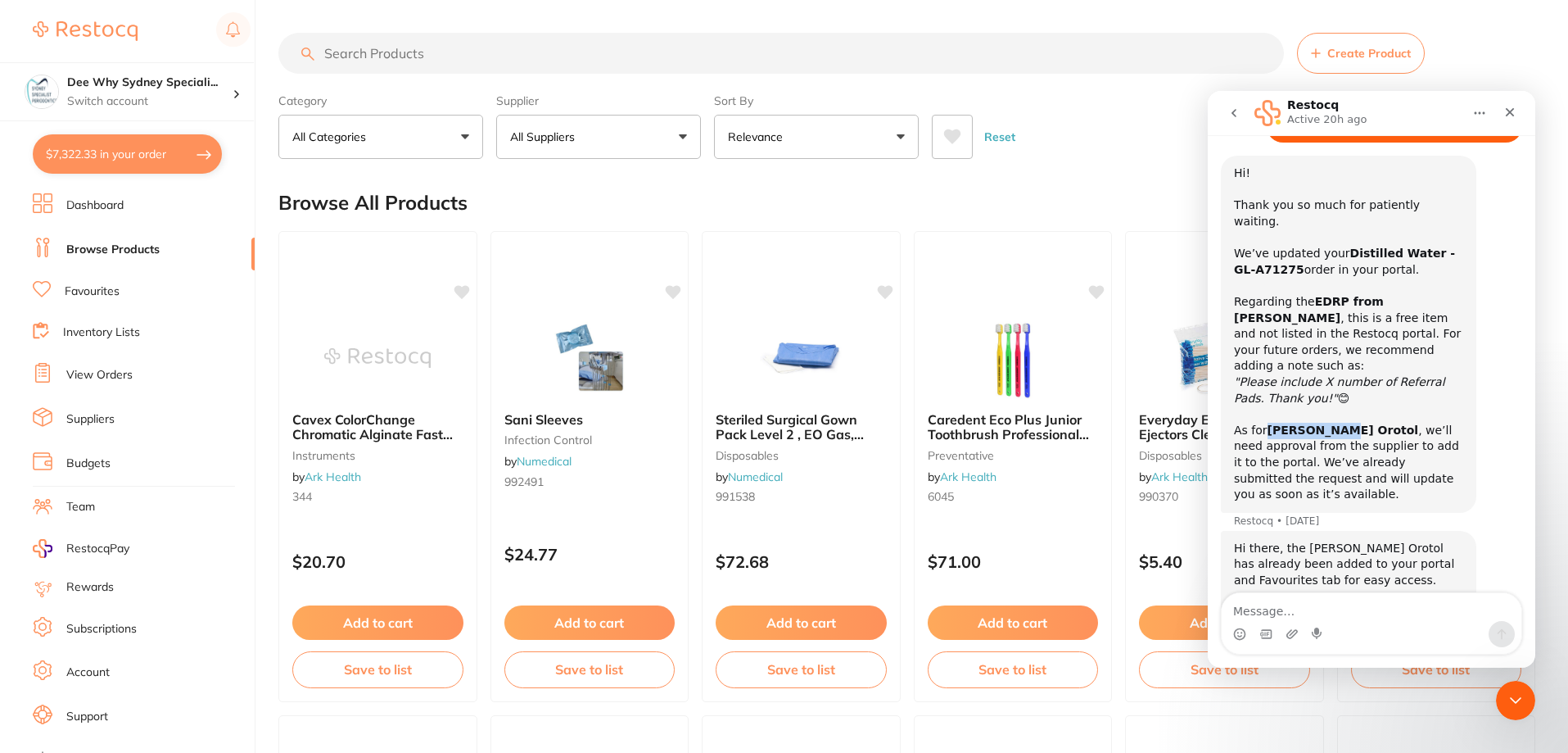
copy b "[PERSON_NAME] Orotol"
click at [731, 58] on input "search" at bounding box center [782, 53] width 1006 height 41
type input "[PERSON_NAME] Orotol"
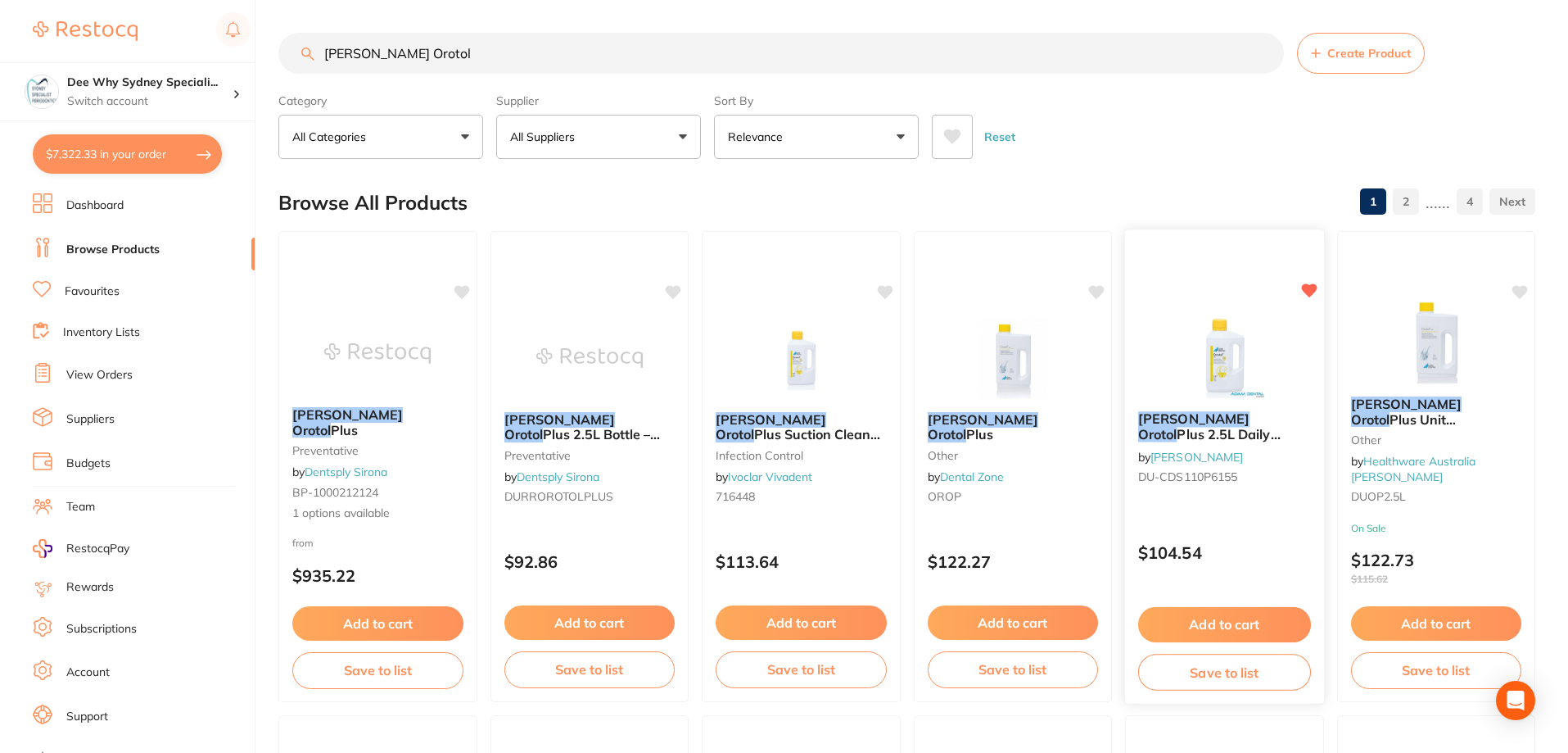
click at [1213, 339] on img at bounding box center [1225, 357] width 108 height 83
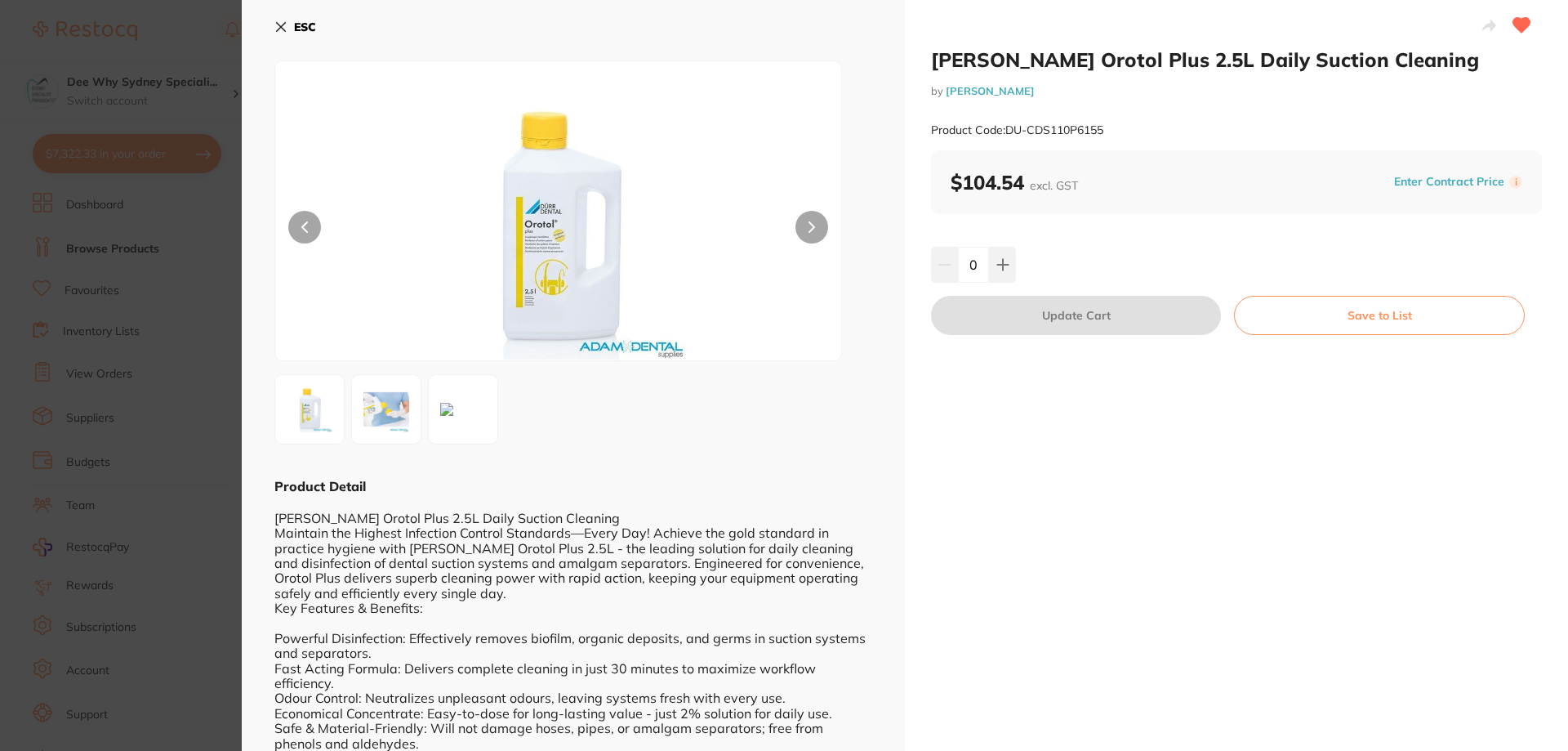
click at [371, 410] on img at bounding box center [386, 409] width 59 height 59
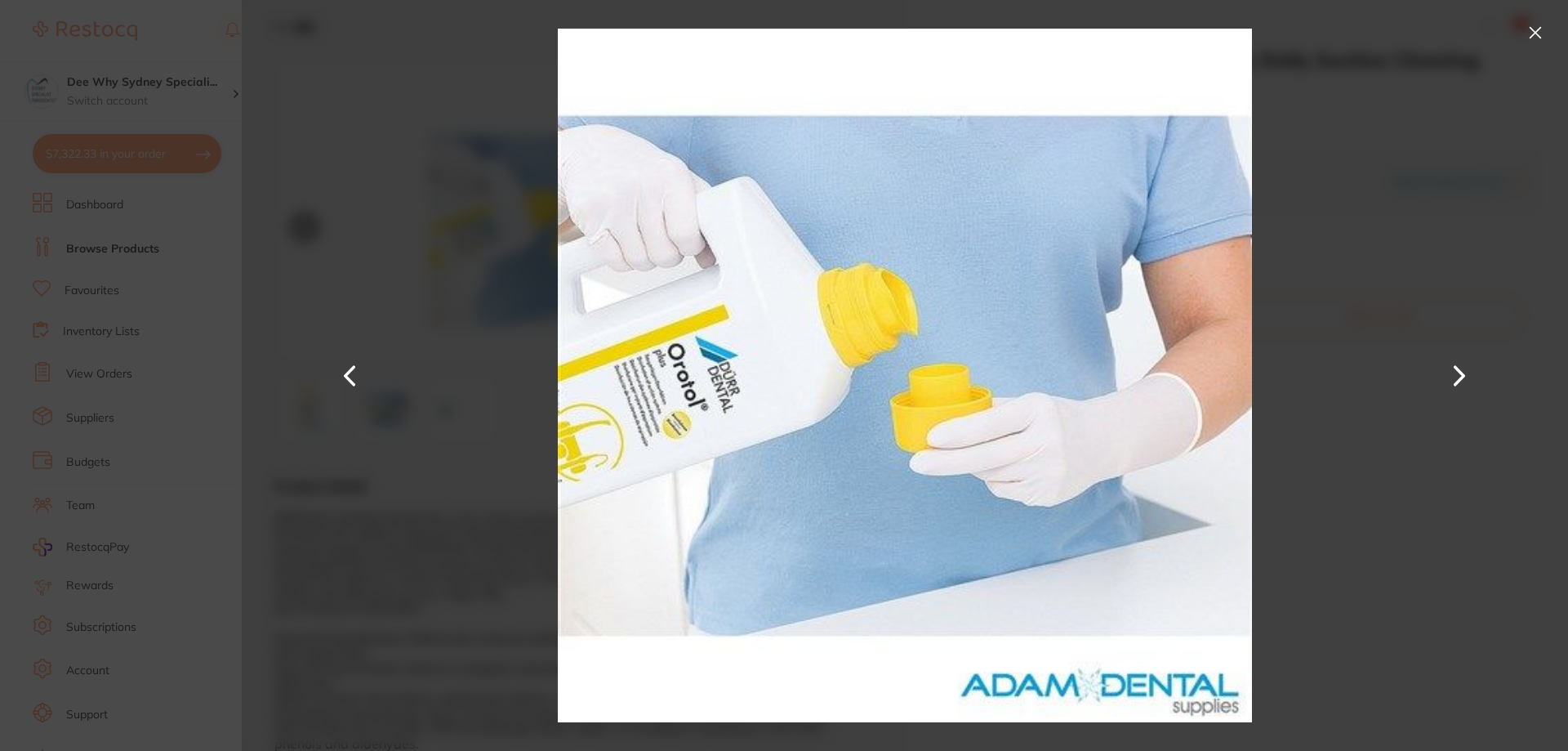
click at [1531, 35] on button at bounding box center [1534, 32] width 26 height 26
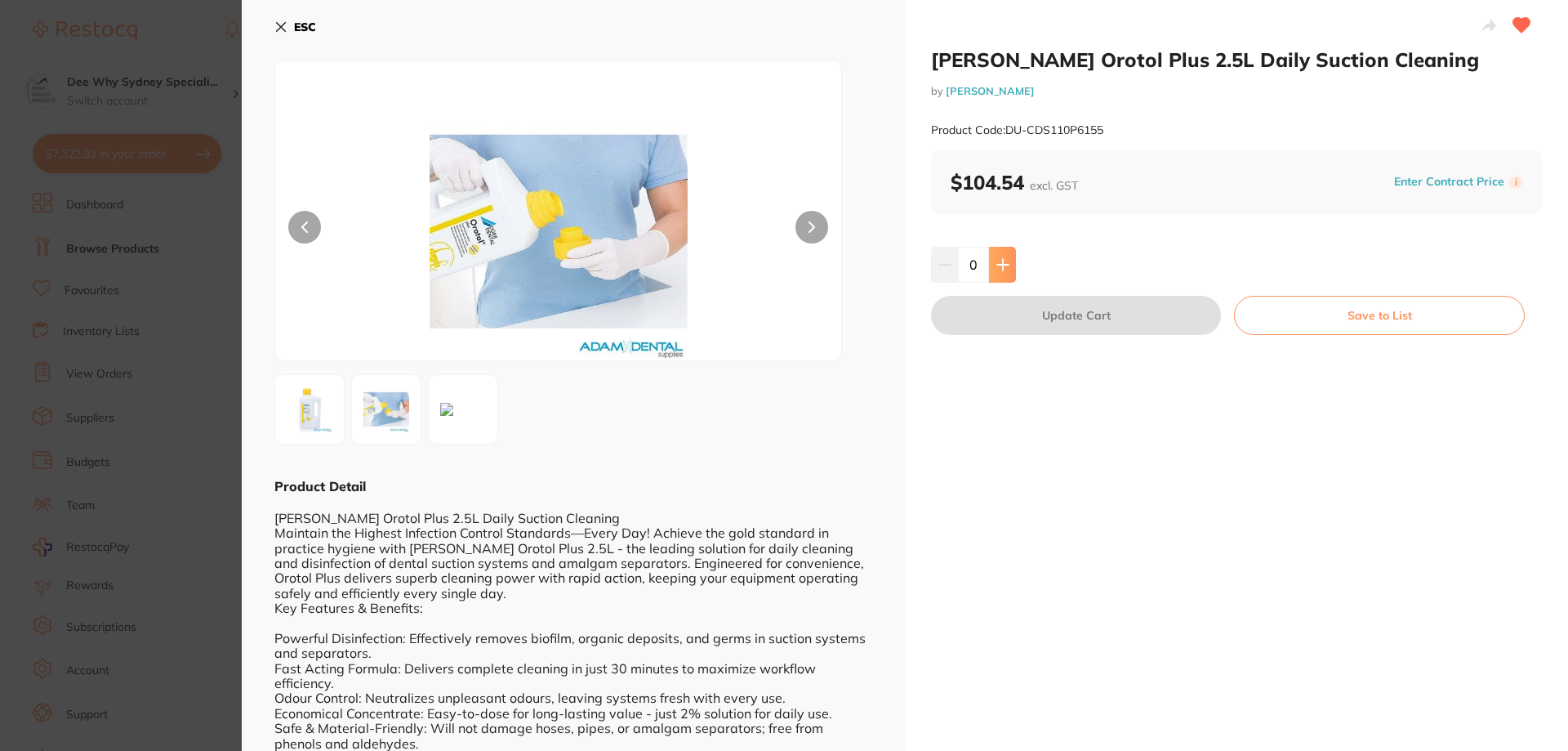
click at [1011, 256] on button at bounding box center [1002, 264] width 27 height 35
type input "1"
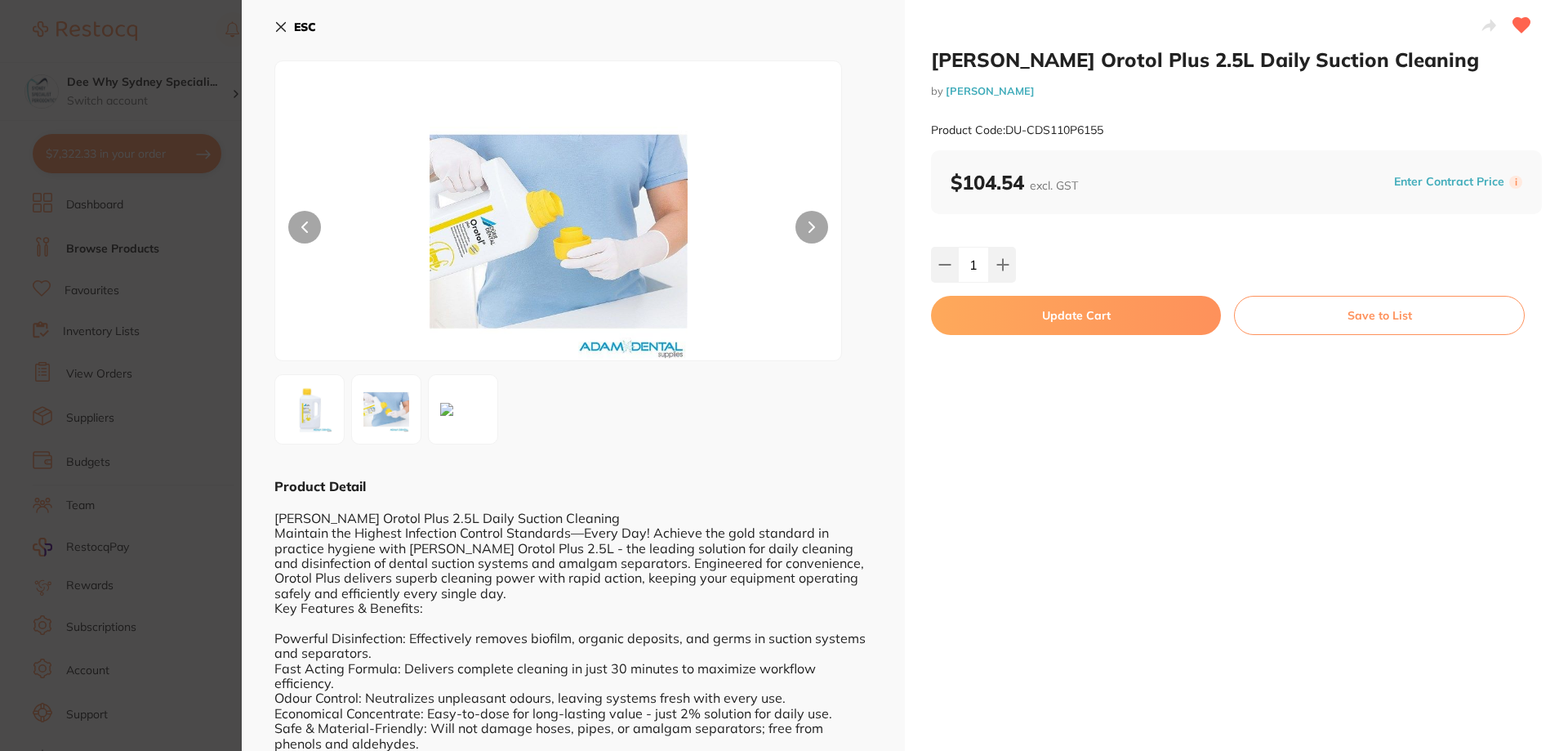
drag, startPoint x: 996, startPoint y: 315, endPoint x: 760, endPoint y: 249, distance: 245.1
click at [995, 315] on button "Update Cart" at bounding box center [1076, 315] width 290 height 39
checkbox input "false"
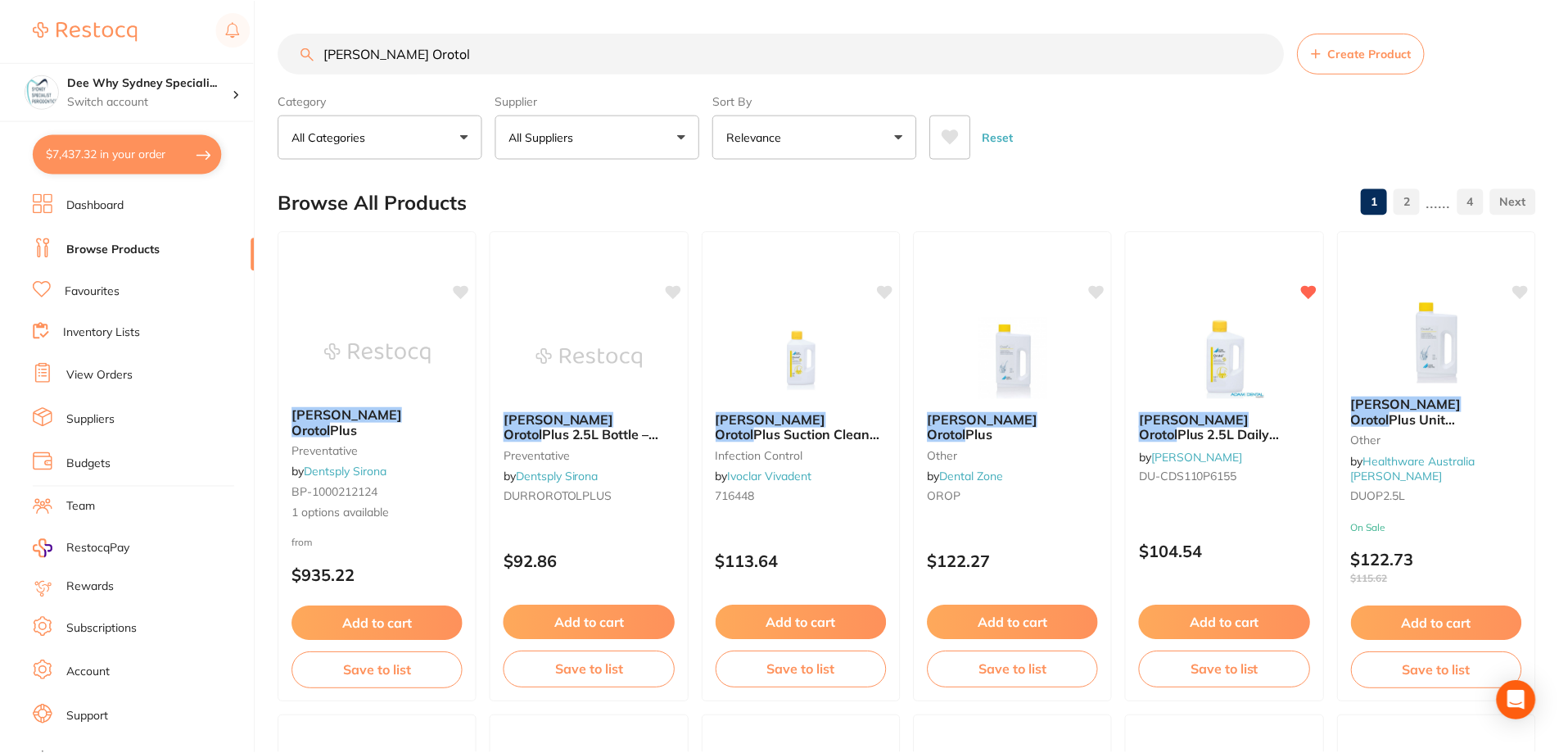
scroll to position [1, 0]
click at [1513, 693] on icon "Open Intercom Messenger" at bounding box center [1515, 700] width 19 height 21
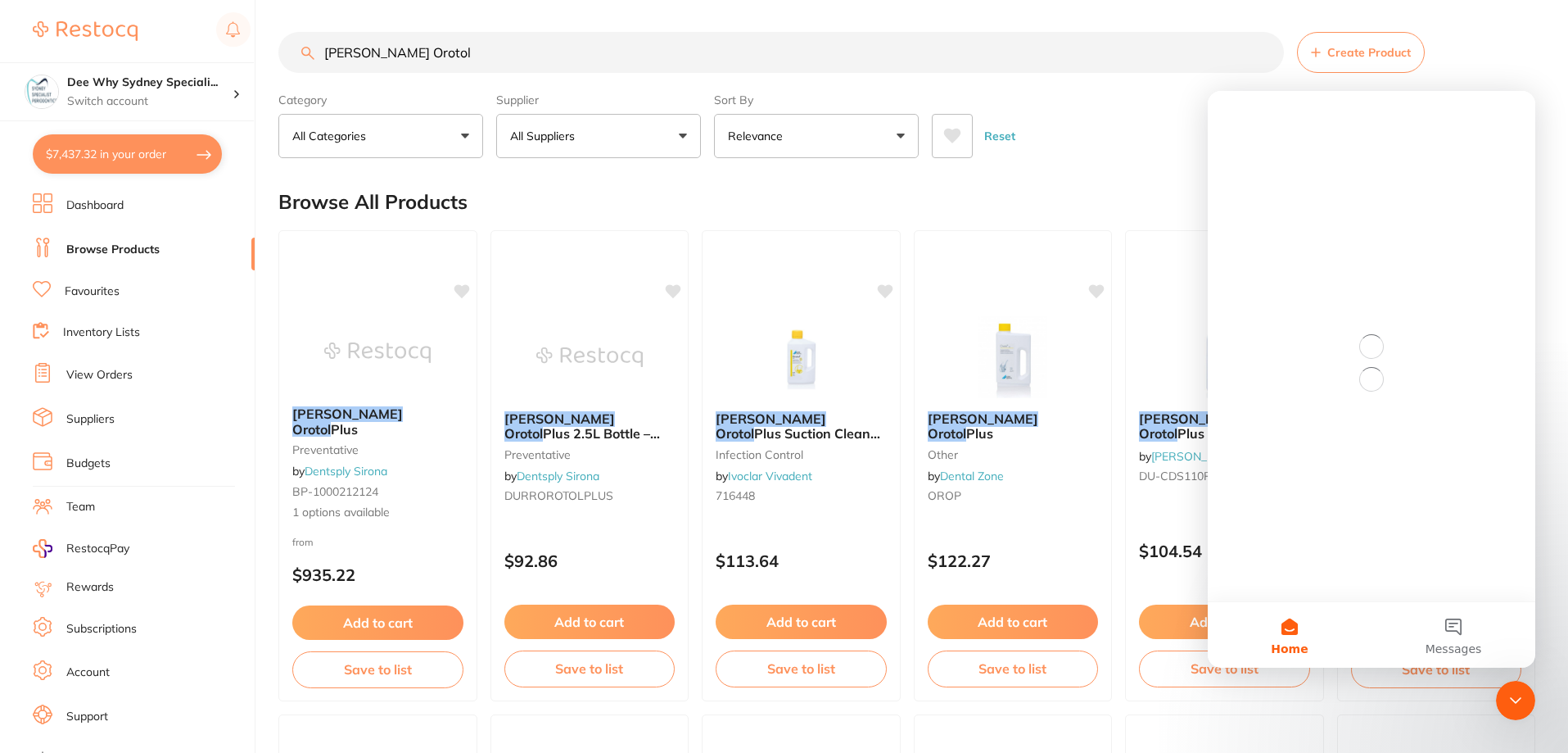
scroll to position [0, 0]
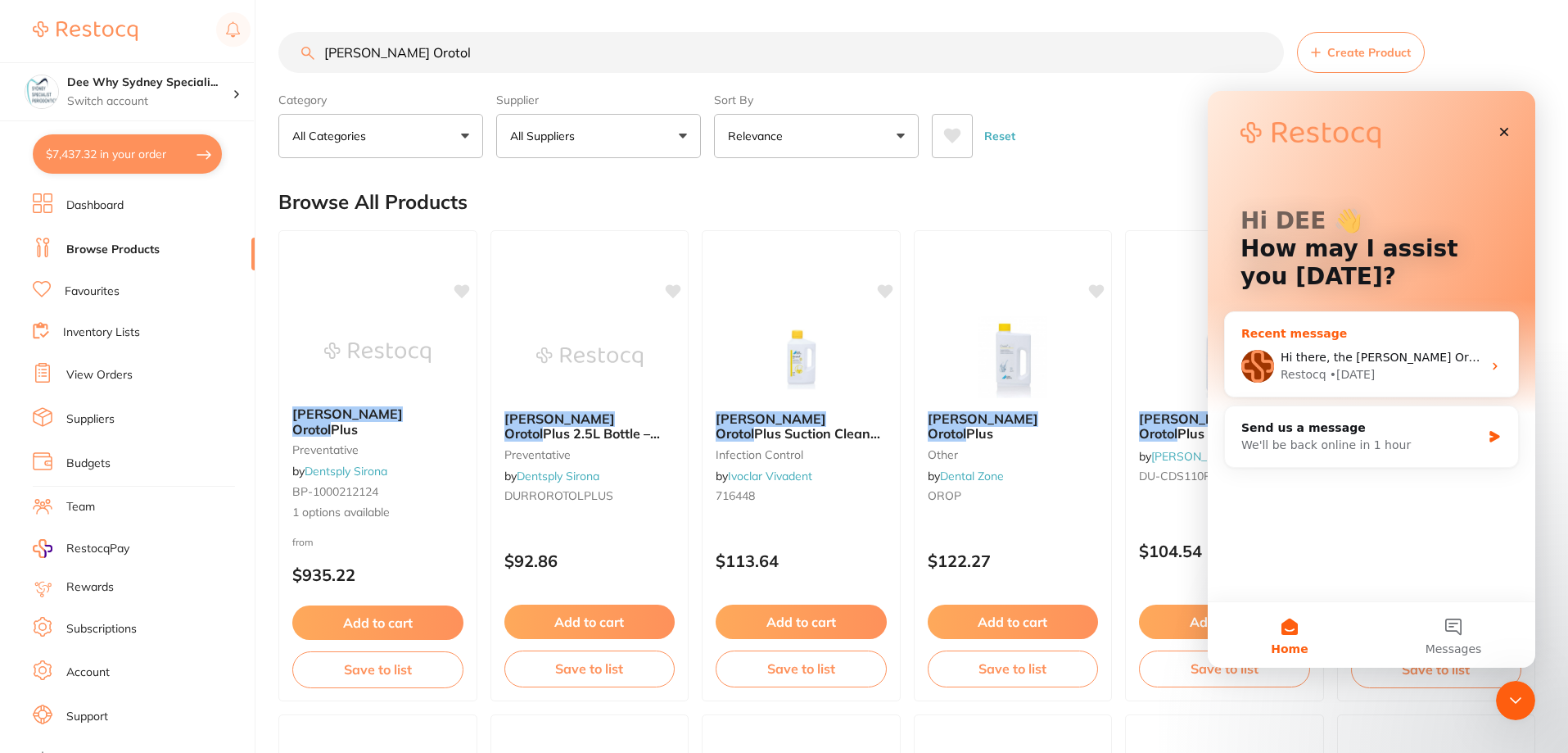
click at [1398, 366] on div "Restocq • [DATE]" at bounding box center [1381, 375] width 201 height 17
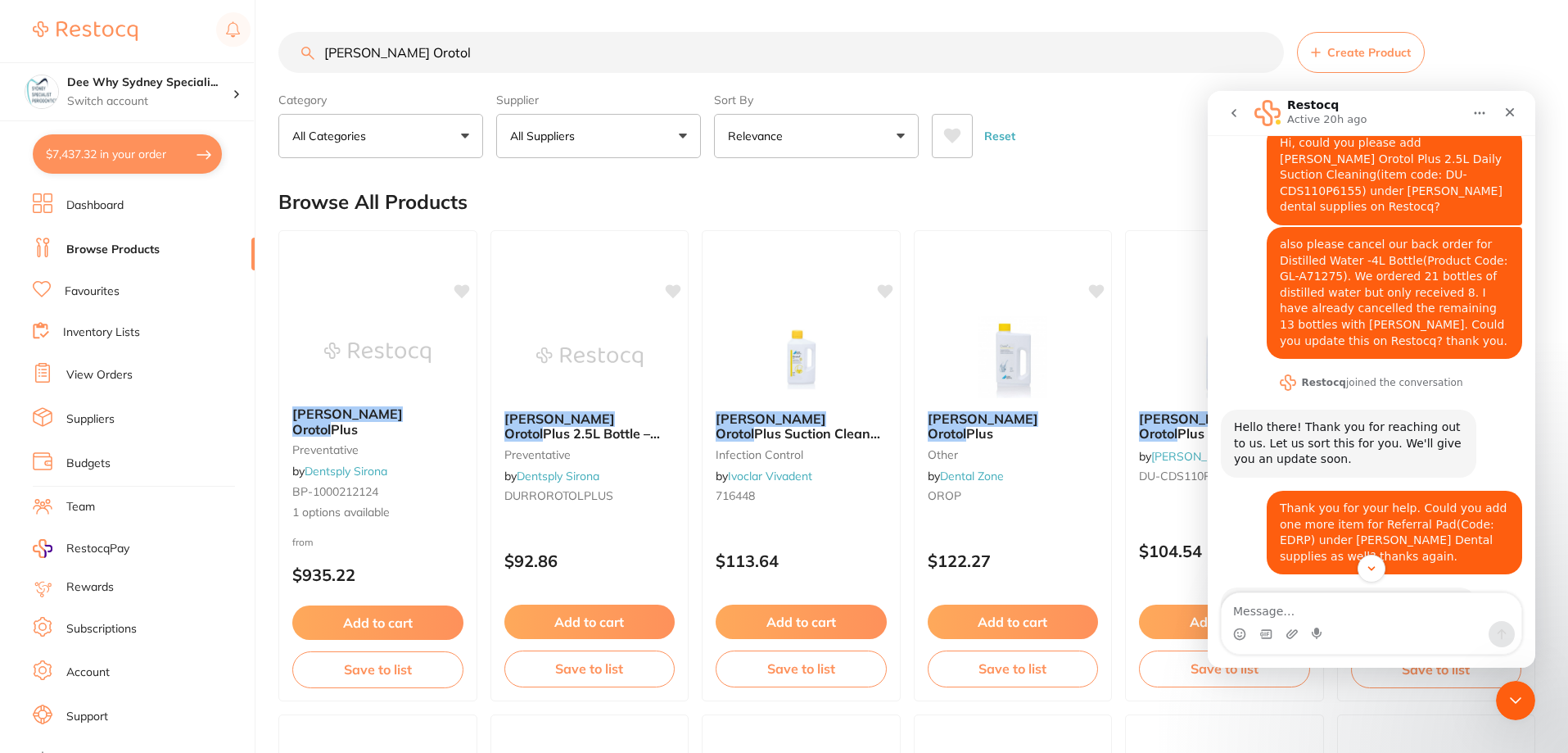
scroll to position [82, 0]
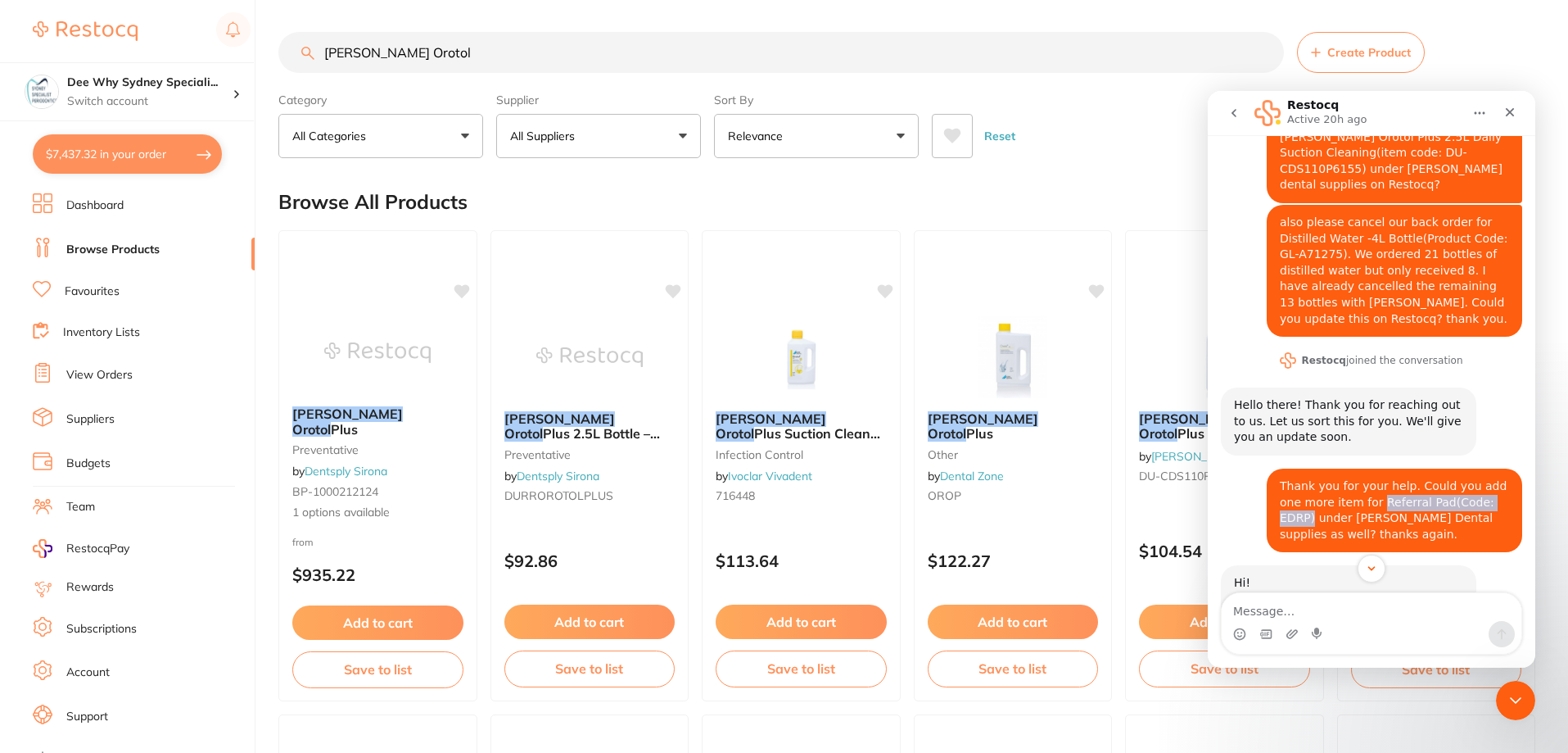
drag, startPoint x: 1345, startPoint y: 469, endPoint x: 1481, endPoint y: 468, distance: 136.0
click at [1481, 478] on div "Thank you for your help. Could you add one more item for Referral Pad(Code: EDR…" at bounding box center [1394, 510] width 229 height 63
copy div "Referral Pad(Code: EDRP)"
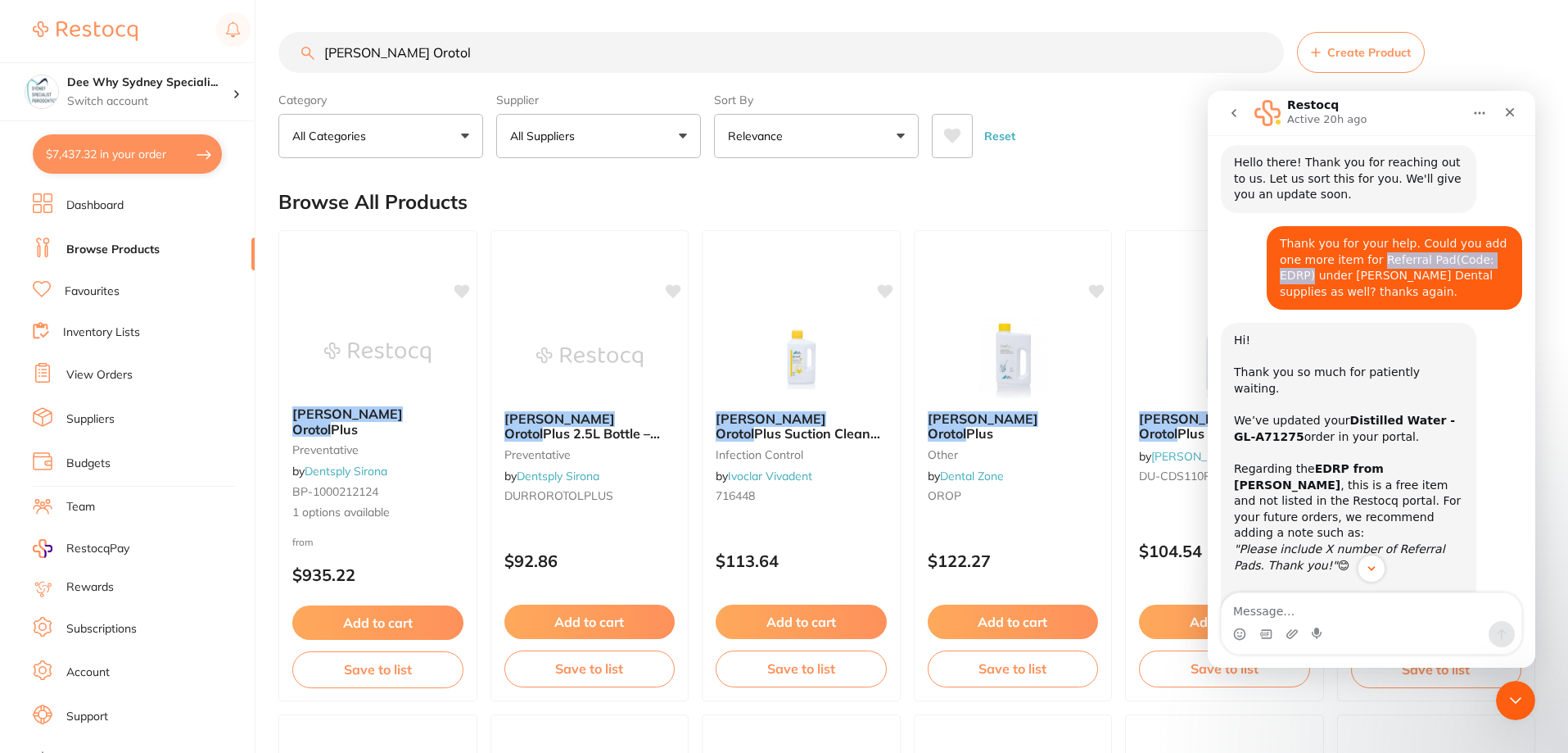
scroll to position [475, 0]
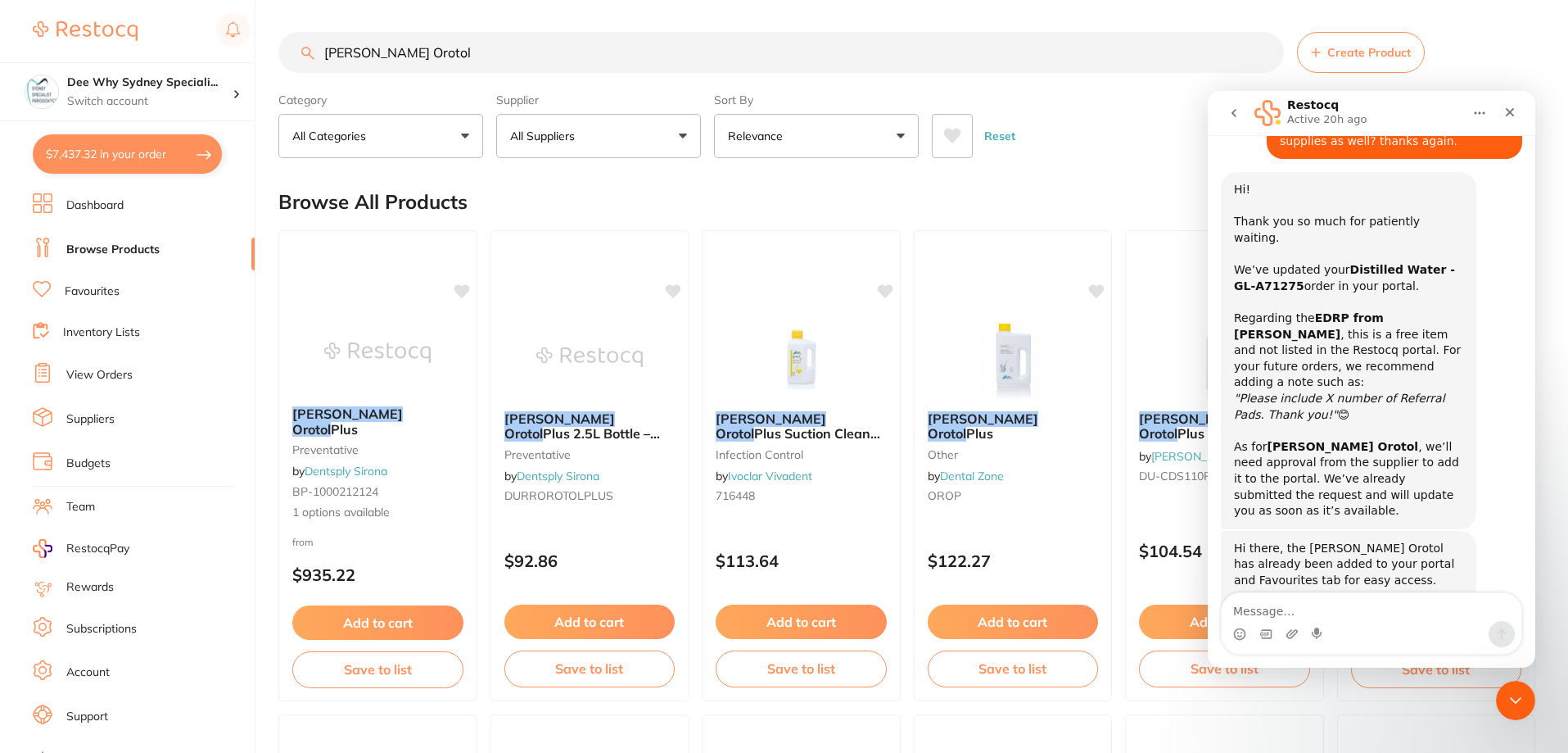
click at [185, 154] on button "$7,437.32 in your order" at bounding box center [127, 154] width 189 height 39
checkbox input "true"
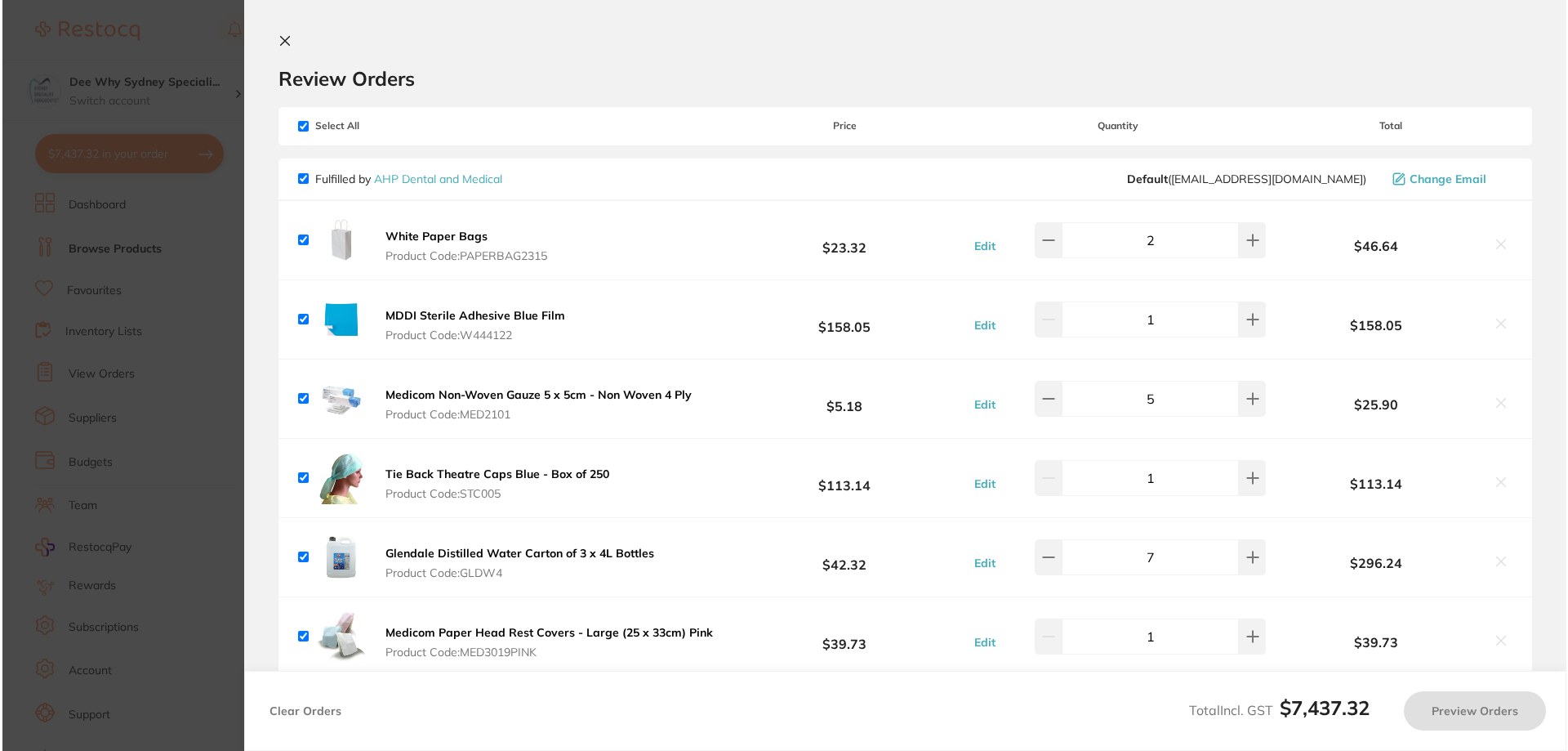
scroll to position [0, 0]
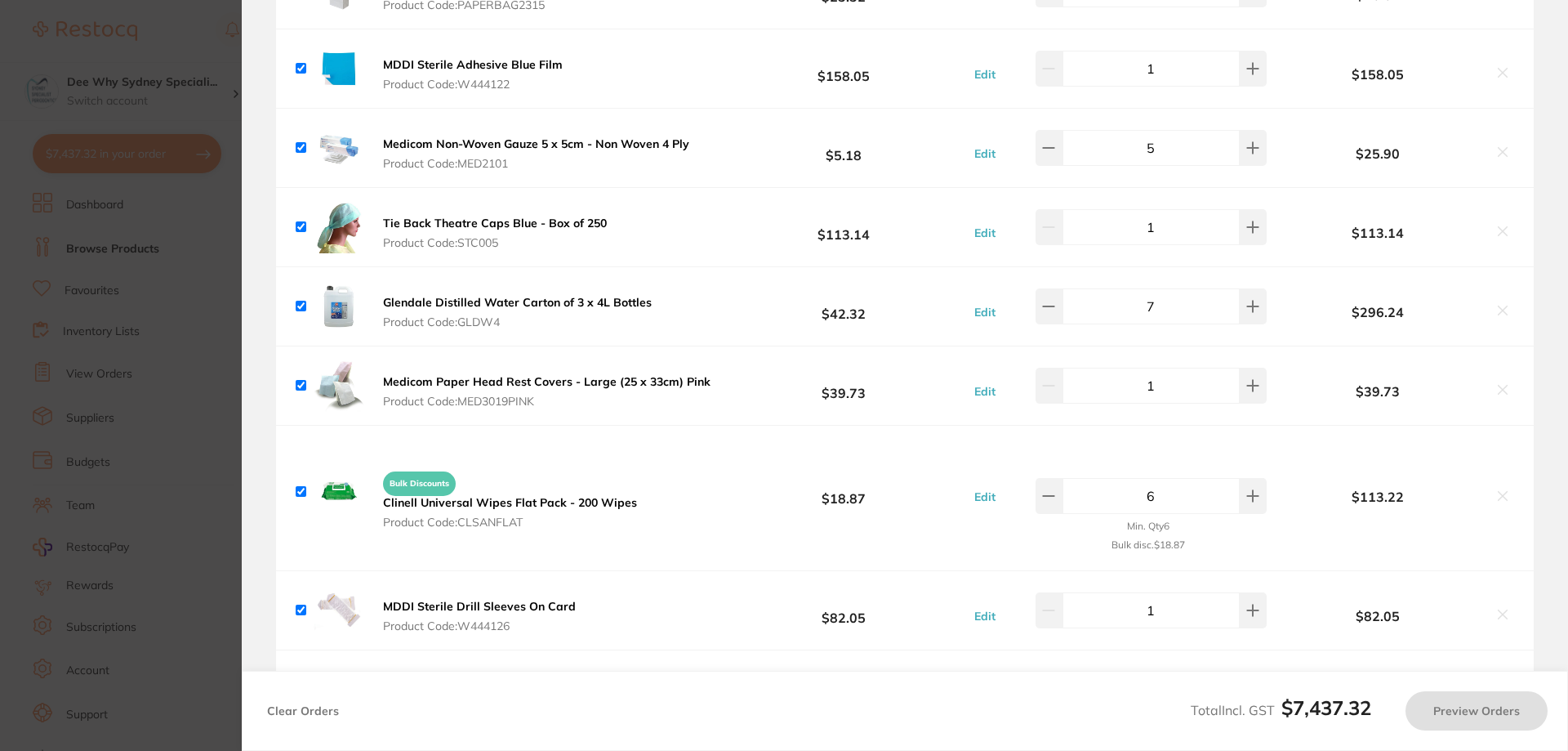
checkbox input "true"
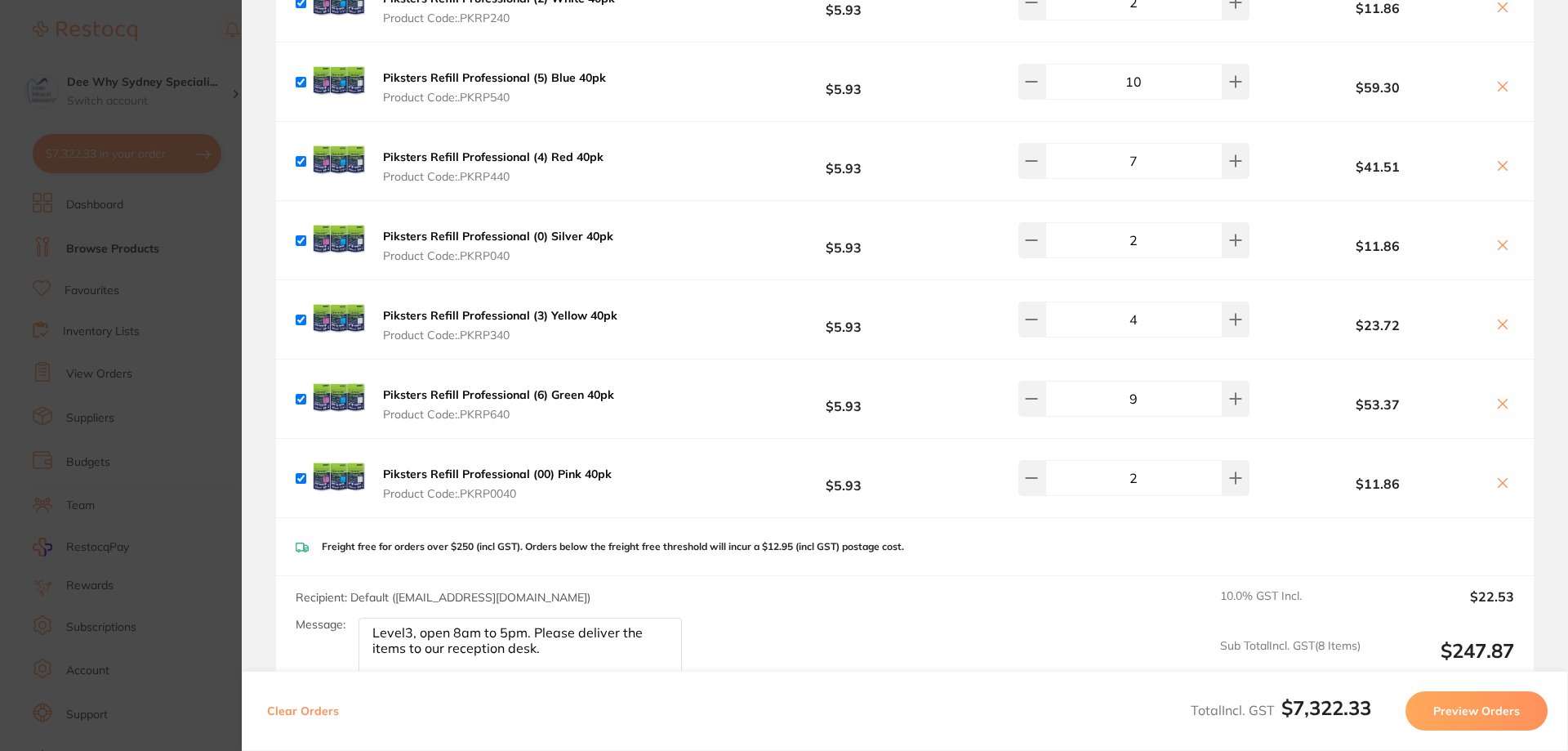
scroll to position [2858, 0]
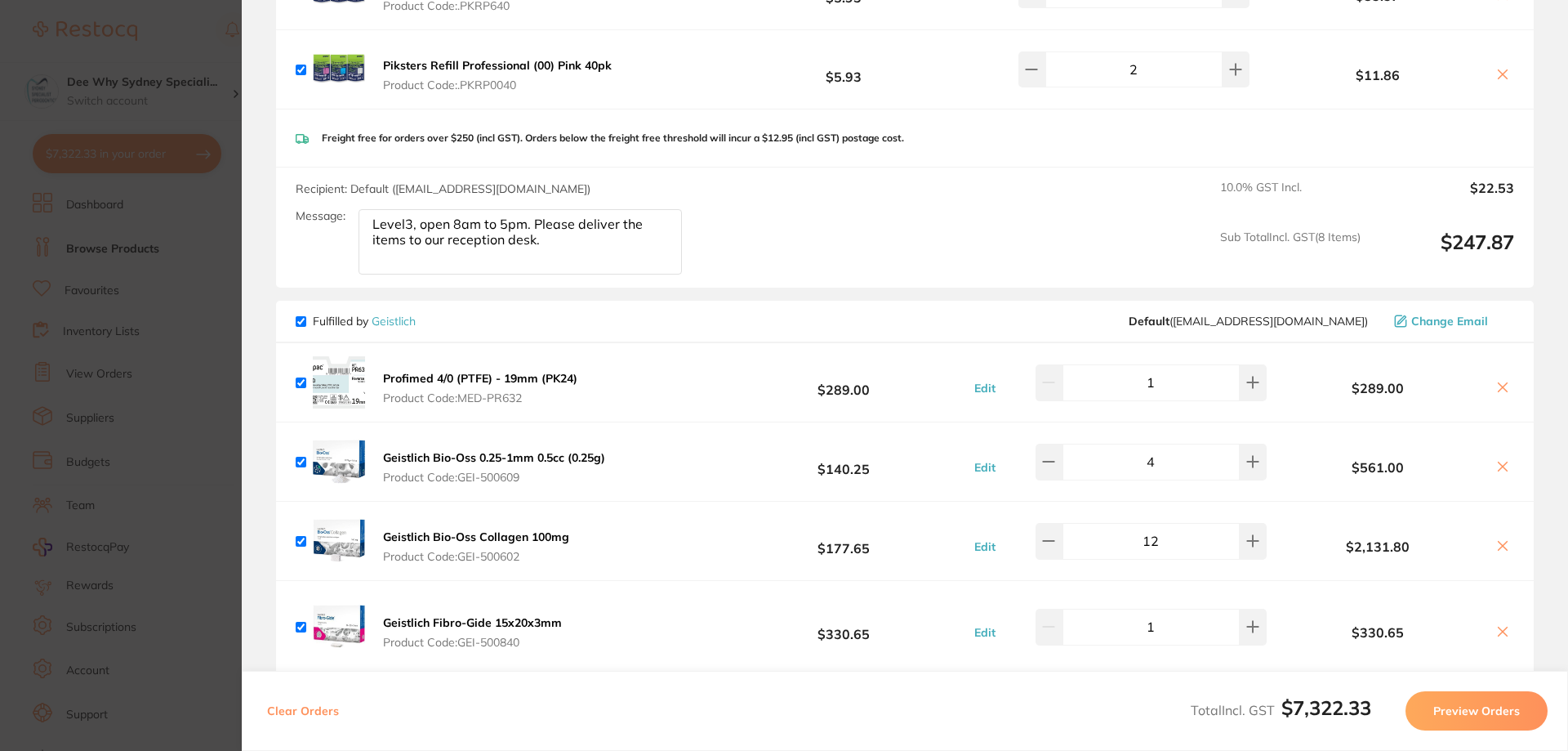
click at [373, 211] on textarea "Level3, open 8am to 5pm. Please deliver the items to our reception desk." at bounding box center [520, 242] width 323 height 65
paste textarea "Referral Pad(Code: EDRP)"
click at [371, 212] on textarea "Referral Pad(Code: EDRP)Level3, open 8am to 5pm. Please deliver the items to ou…" at bounding box center [520, 242] width 323 height 65
type textarea "pReferral Pad(Code: EDRP)Level3, open 8am to 5pm. Please deliver the items to o…"
checkbox input "true"
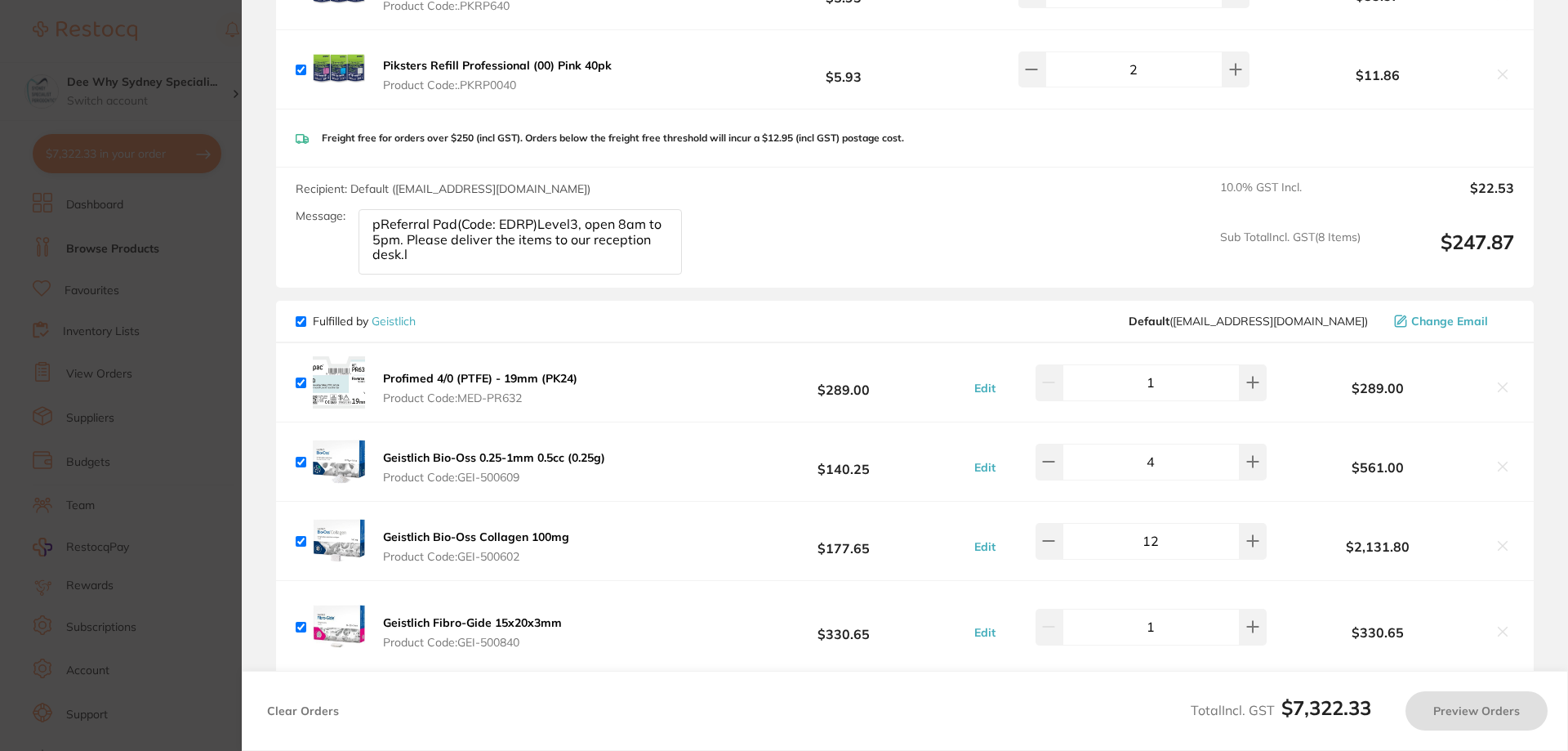
checkbox input "true"
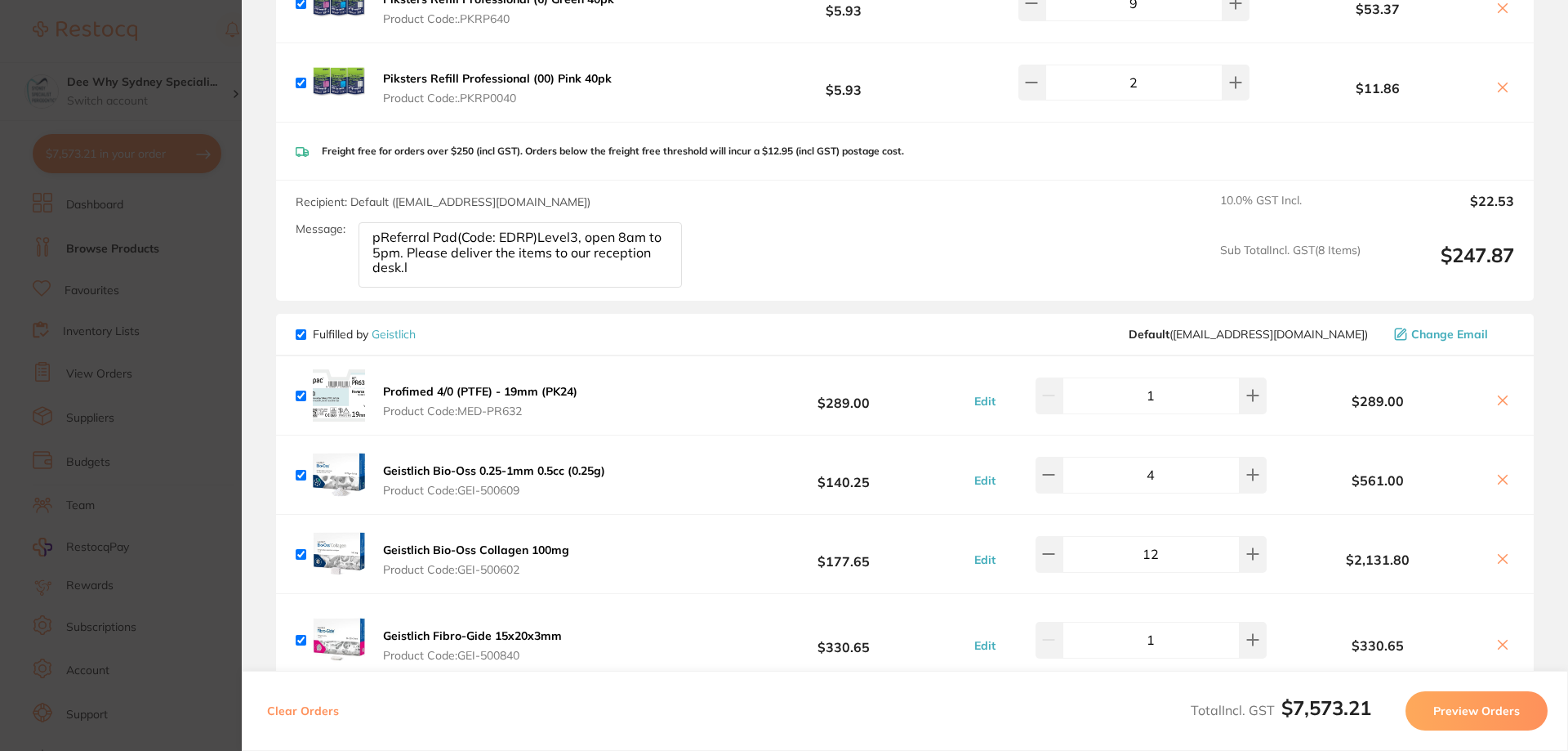
scroll to position [3017, 0]
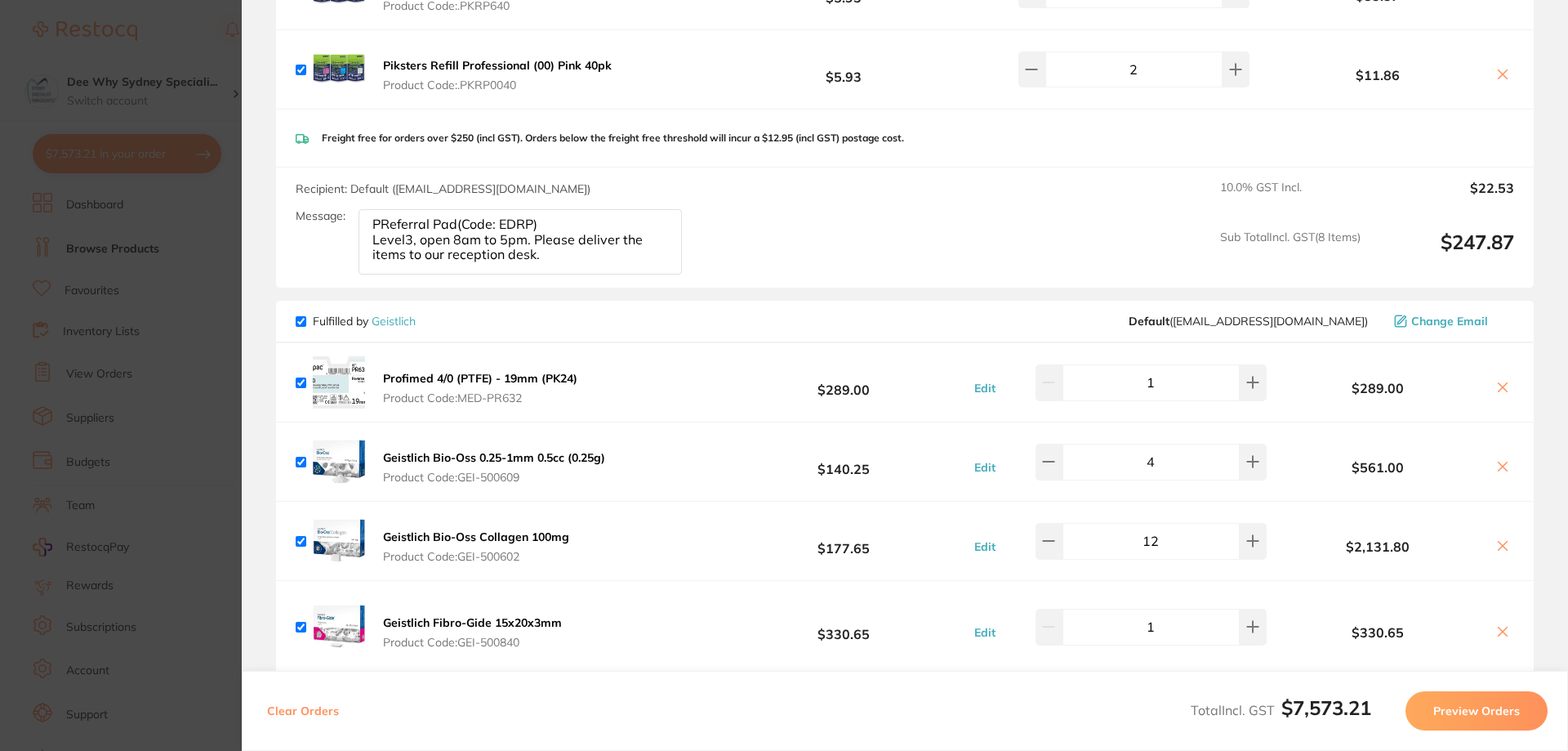
click at [377, 212] on textarea "PReferral Pad(Code: EDRP) Level3, open 8am to 5pm. Please deliver the items to …" at bounding box center [520, 242] width 323 height 65
drag, startPoint x: 385, startPoint y: 212, endPoint x: 355, endPoint y: 206, distance: 30.6
click at [355, 209] on div "Message: PlReferral Pad(Code: EDRP) Level3, open 8am to 5pm. Please deliver the…" at bounding box center [495, 242] width 399 height 65
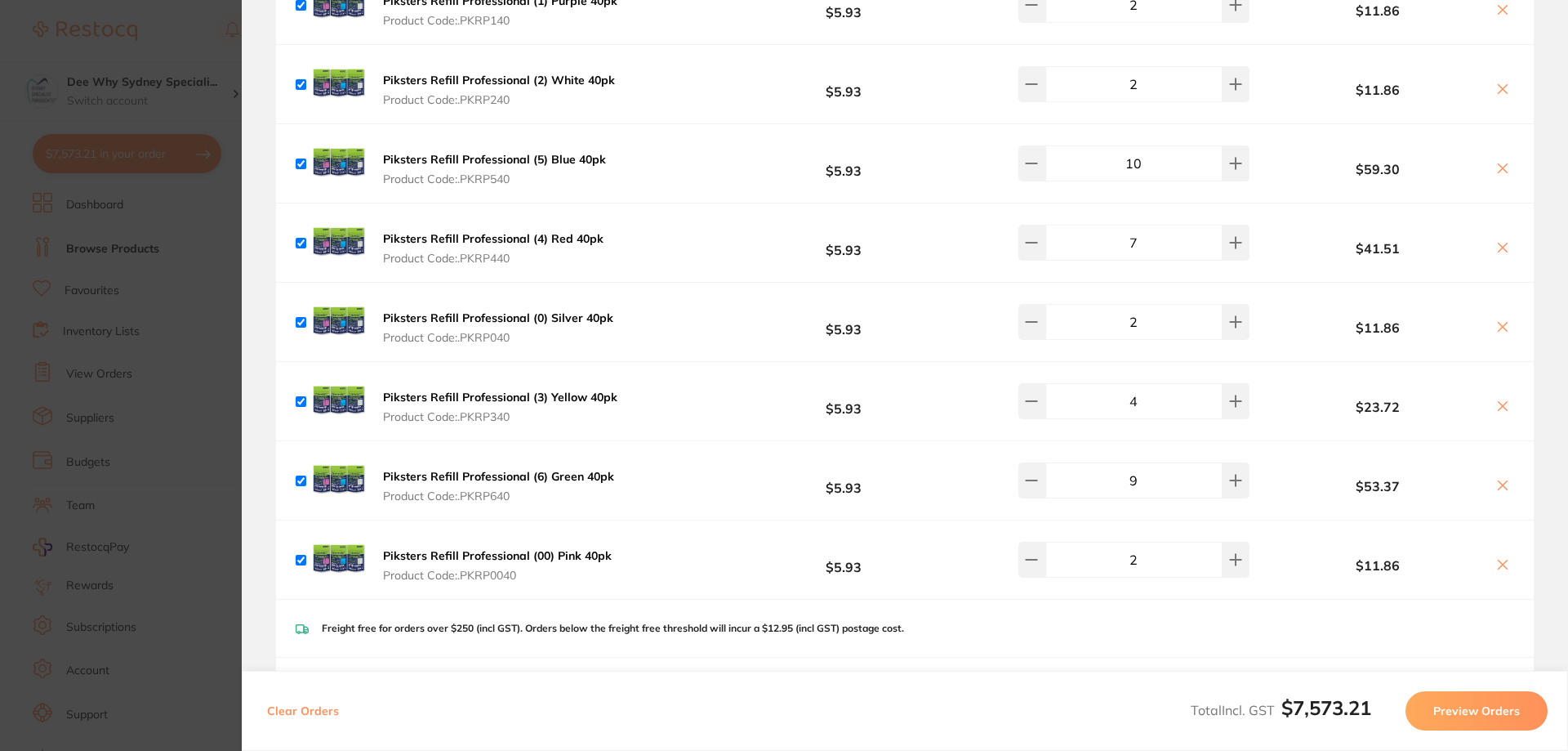
scroll to position [2772, 0]
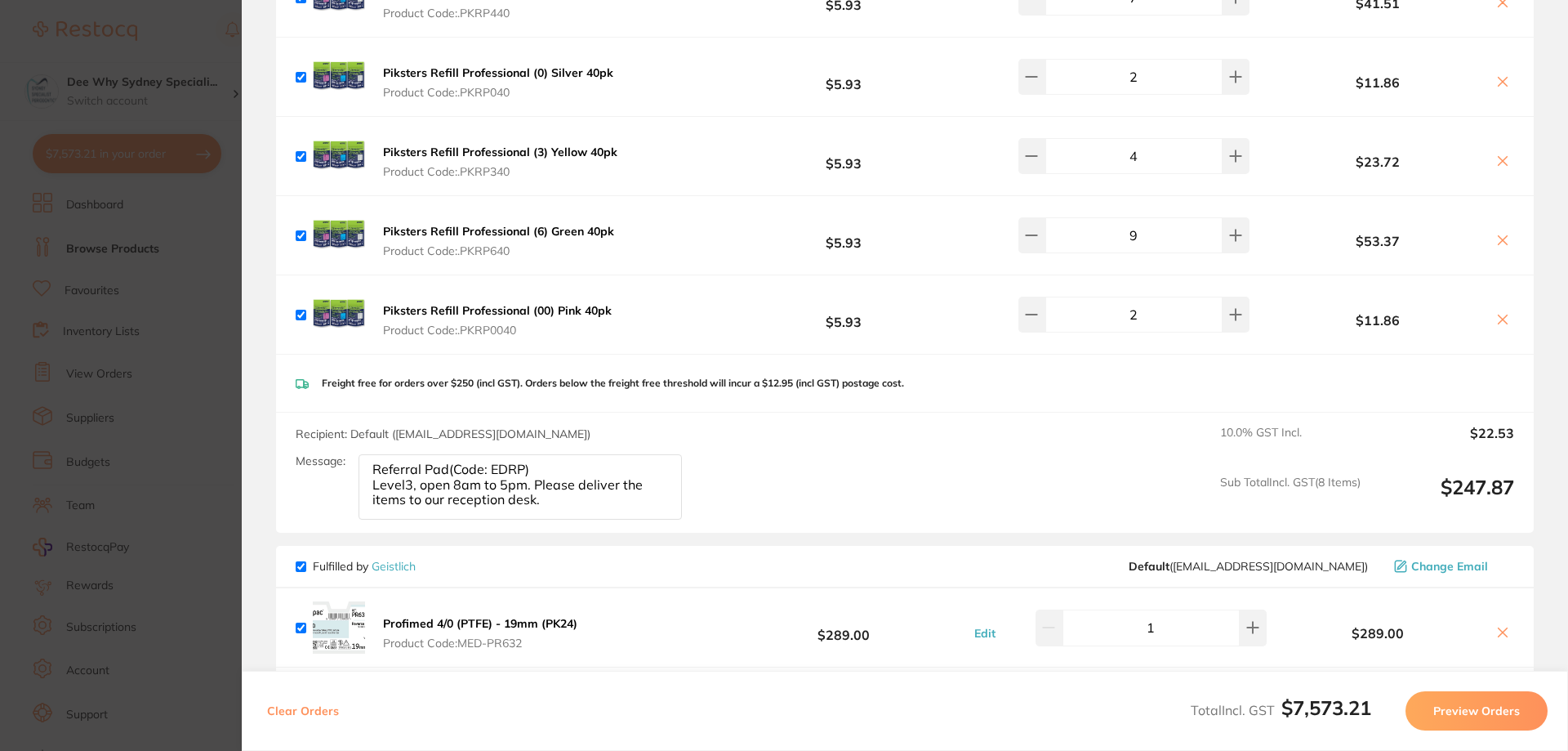
drag, startPoint x: 373, startPoint y: 457, endPoint x: 600, endPoint y: 495, distance: 230.2
click at [600, 495] on textarea "Referral Pad(Code: EDRP) Level3, open 8am to 5pm. Please deliver the items to o…" at bounding box center [520, 486] width 323 height 65
click at [396, 454] on textarea "Referral Pad(Code: EDRP) Level3, open 8am to 5pm. Please deliver the items to o…" at bounding box center [520, 486] width 323 height 65
drag, startPoint x: 371, startPoint y: 456, endPoint x: 575, endPoint y: 456, distance: 204.0
click at [575, 456] on textarea "Referral Pad(Code: EDRP) Level3, open 8am to 5pm. Please deliver the items to o…" at bounding box center [520, 486] width 323 height 65
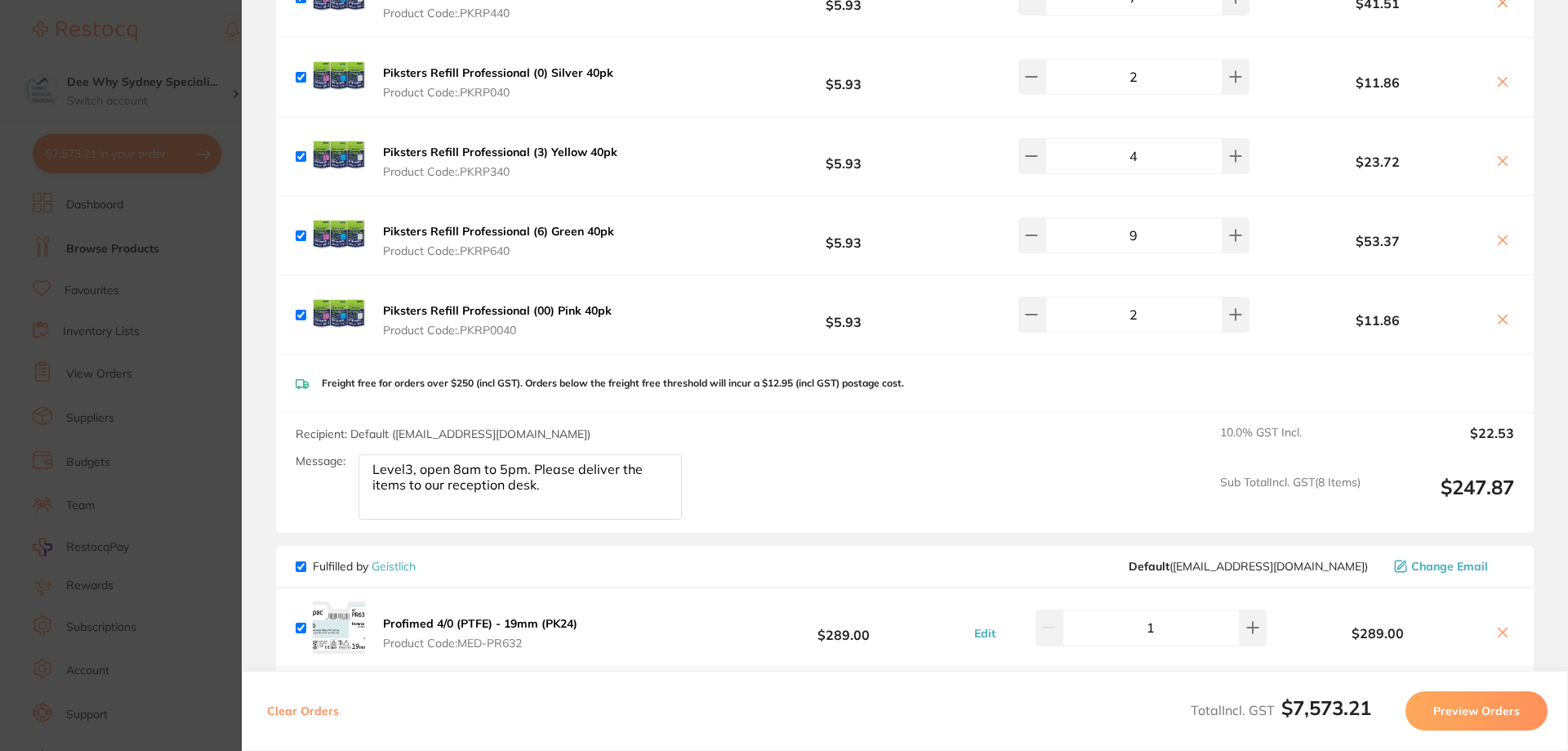
click at [373, 454] on textarea "Level3, open 8am to 5pm. Please deliver the items to our reception desk." at bounding box center [520, 486] width 323 height 65
paste textarea "Please include Referral Pad(Code: EDRP) x5."
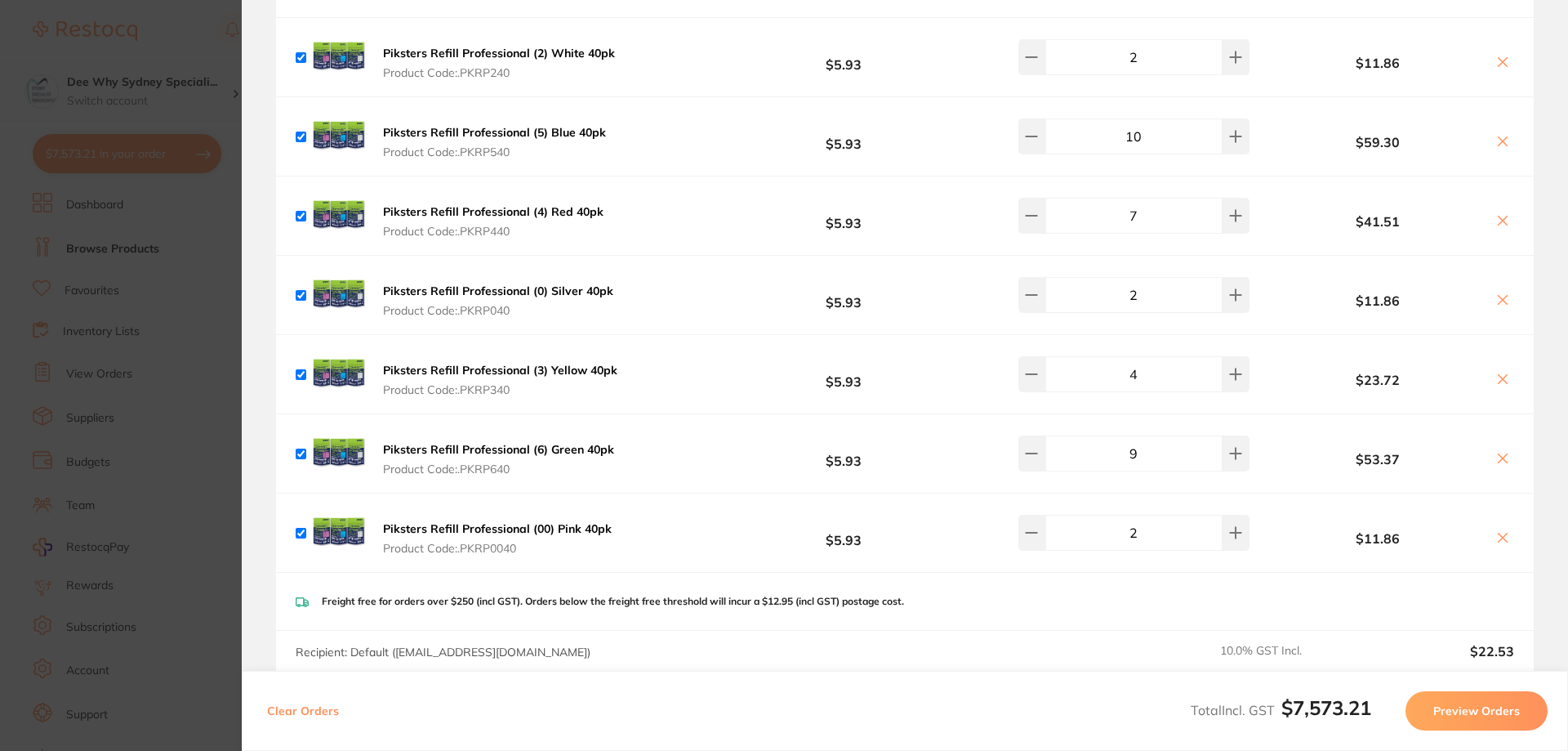
scroll to position [2527, 0]
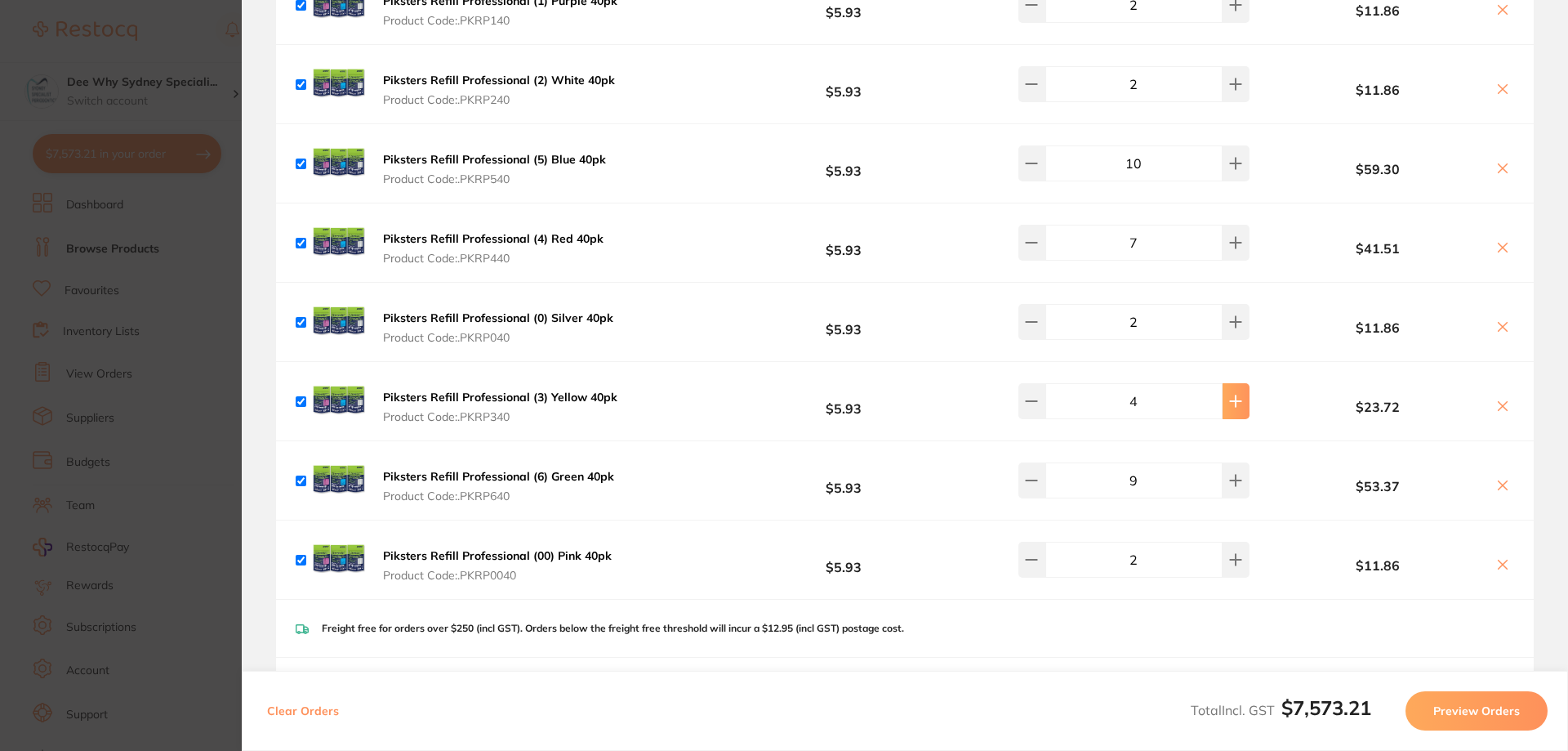
type textarea "Please include Referral Pad(Code: EDRP) x5. Level3, open 8am to 5pm. Please del…"
click at [1229, 394] on icon at bounding box center [1236, 401] width 13 height 13
type input "5"
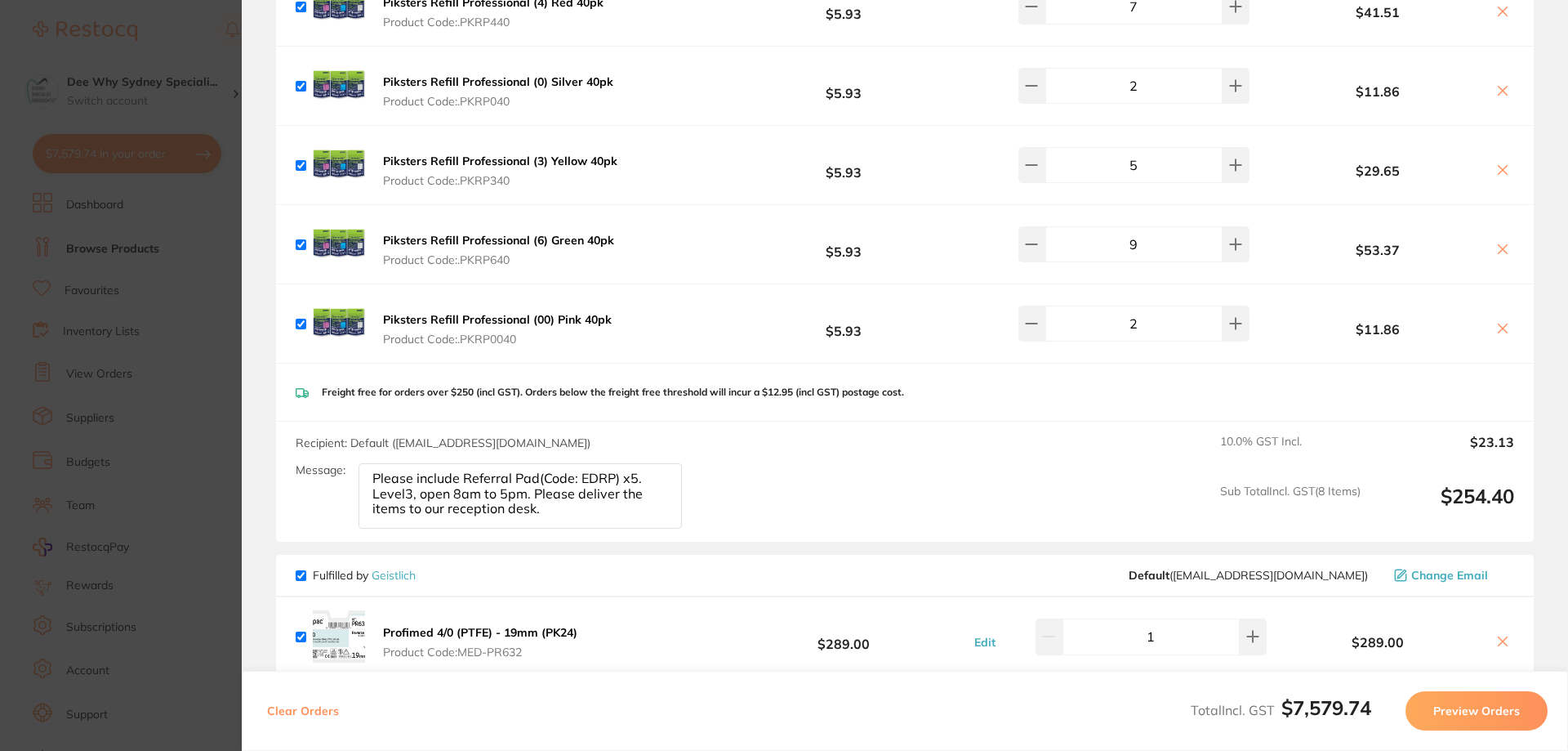
scroll to position [2772, 0]
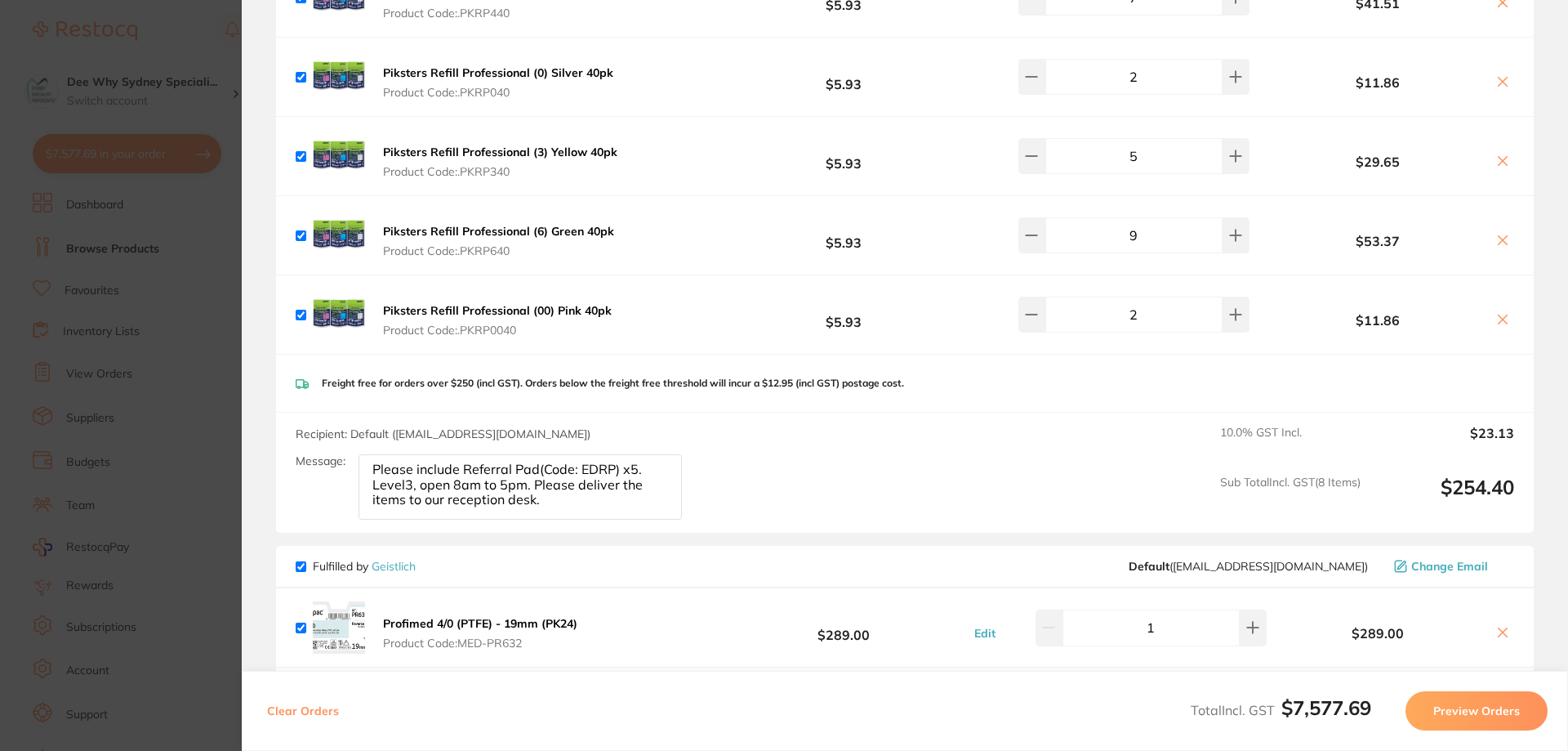
click at [770, 379] on div "Freight free for orders over $250 (incl GST). Orders below the freight free thr…" at bounding box center [904, 384] width 1257 height 58
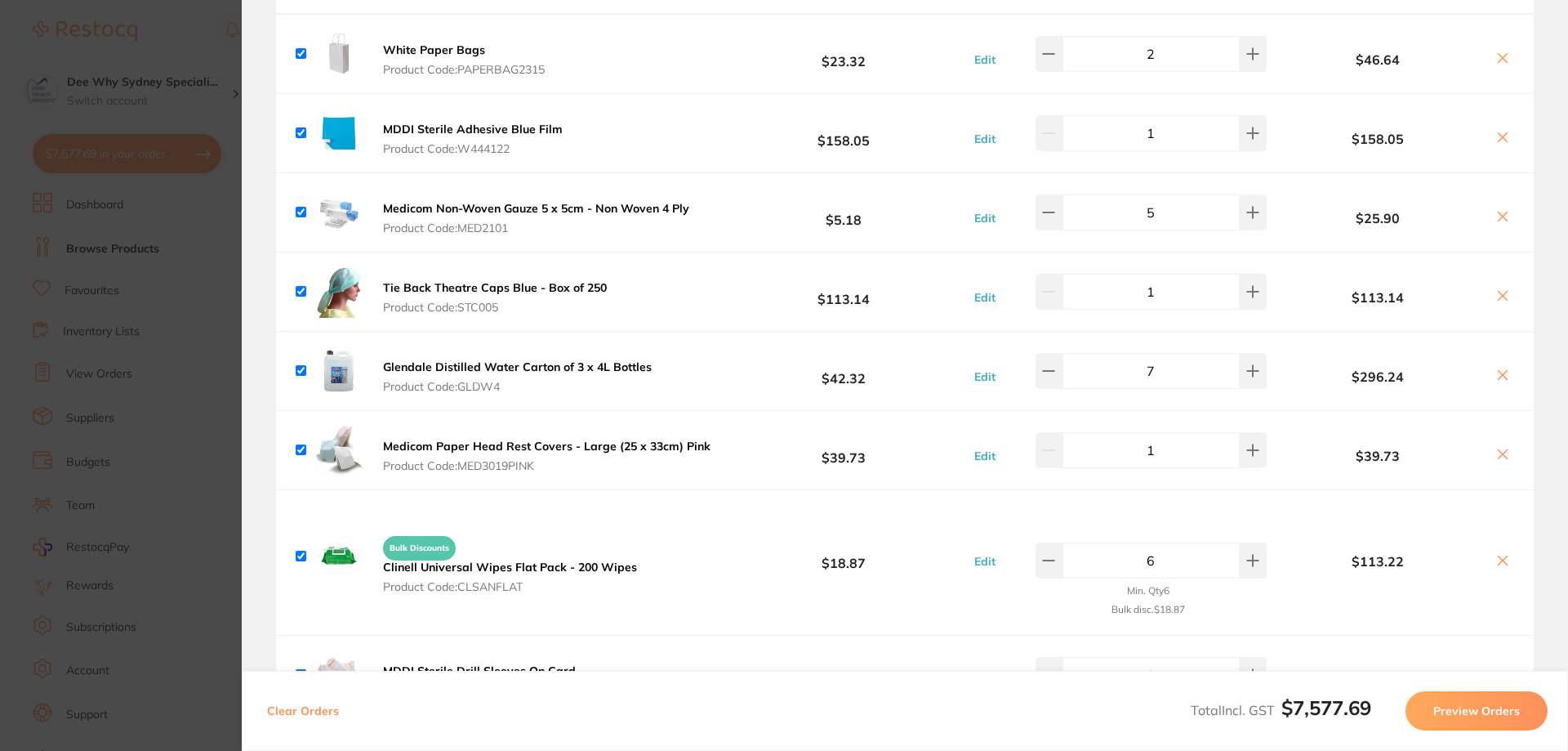
scroll to position [0, 0]
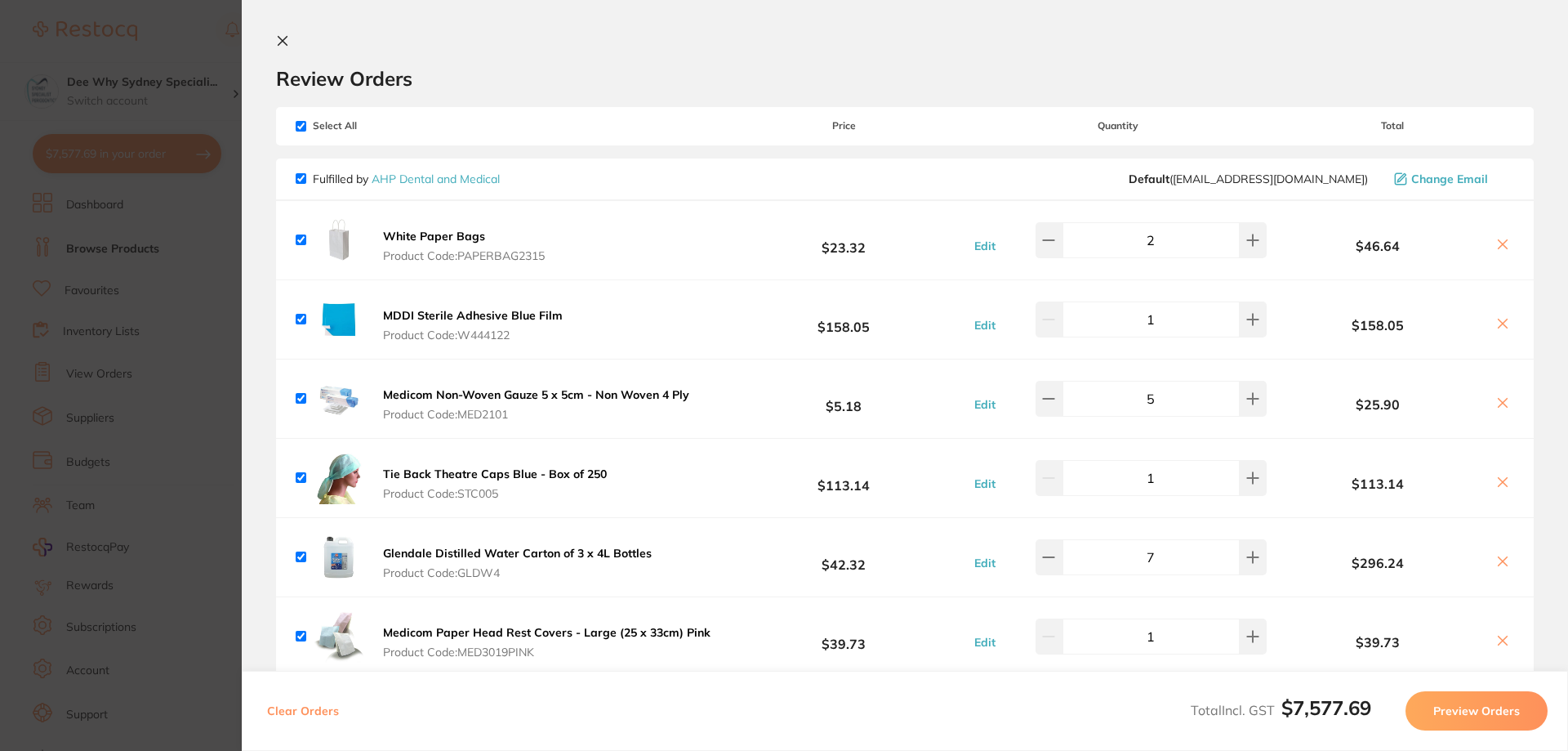
click at [301, 119] on div "Select All Price Quantity Total" at bounding box center [904, 126] width 1257 height 37
click at [305, 127] on input "checkbox" at bounding box center [300, 126] width 11 height 11
checkbox input "false"
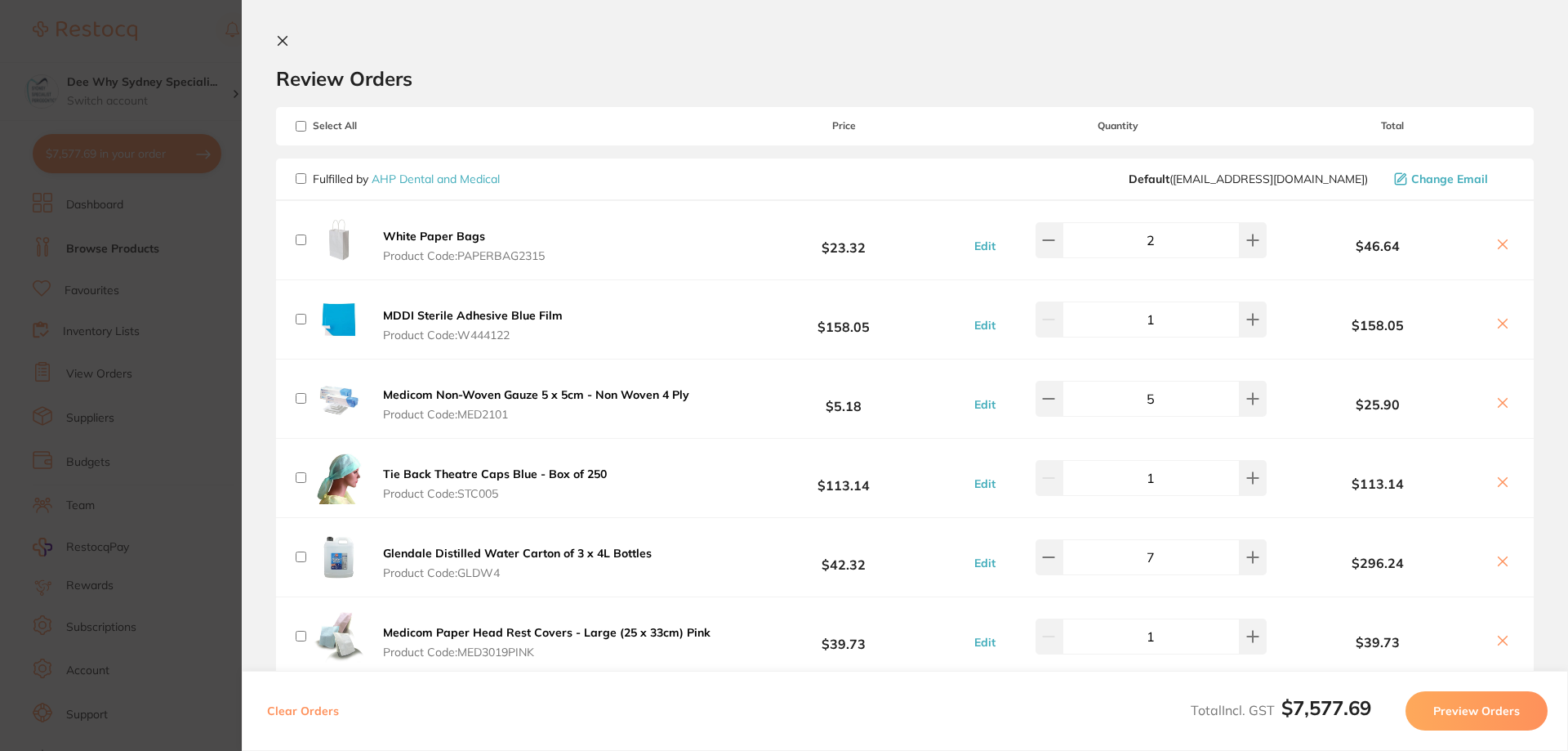
checkbox input "false"
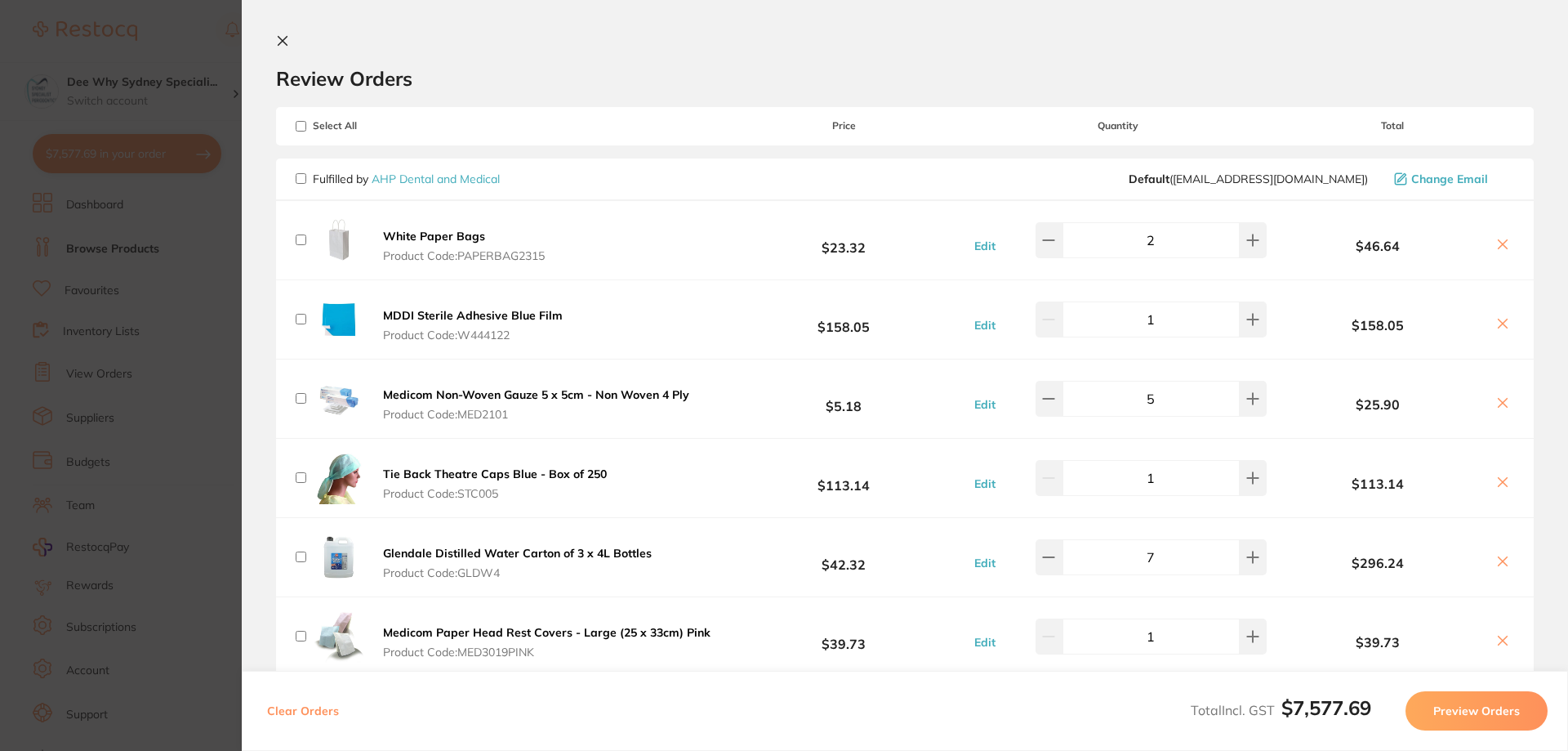
checkbox input "false"
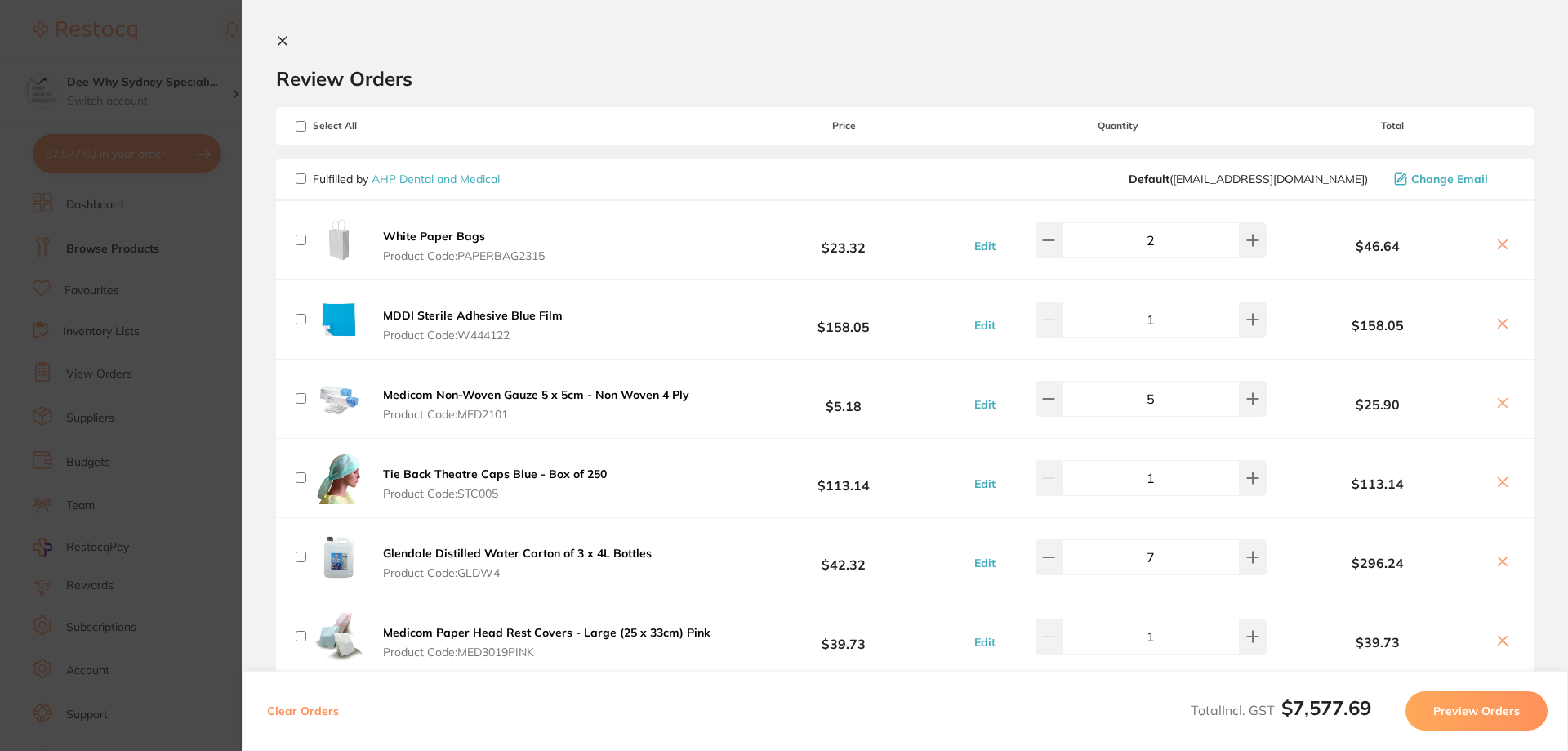
checkbox input "false"
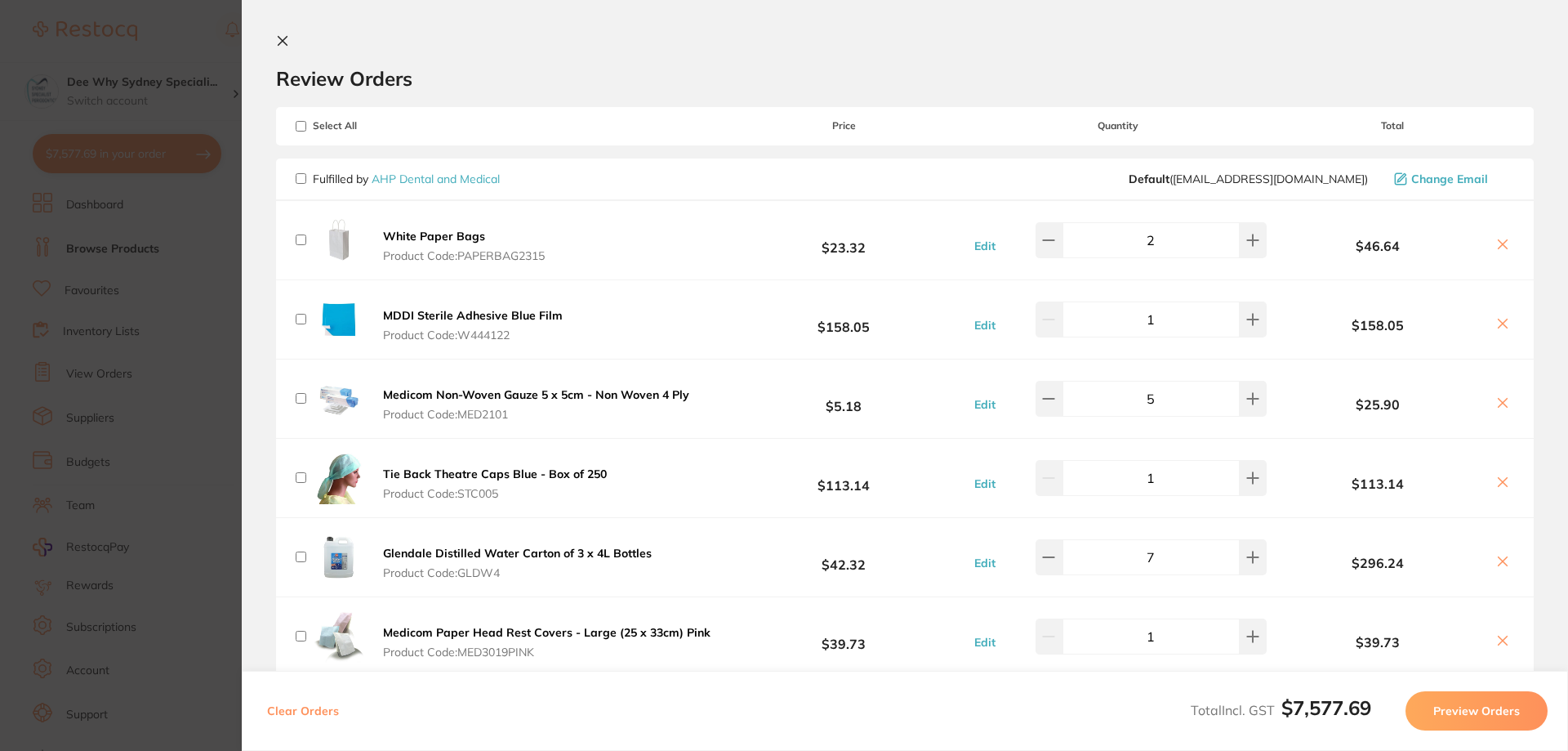
checkbox input "false"
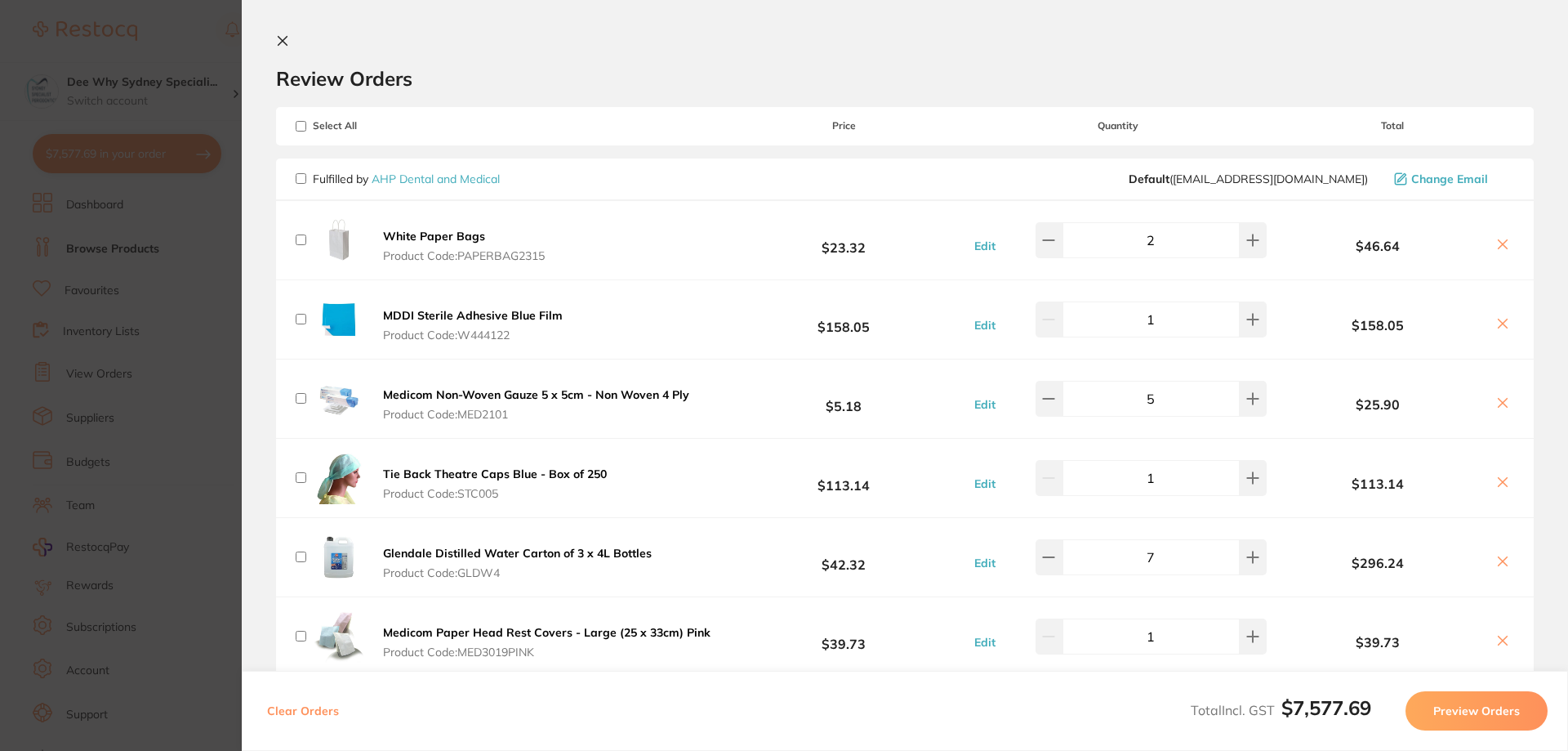
checkbox input "false"
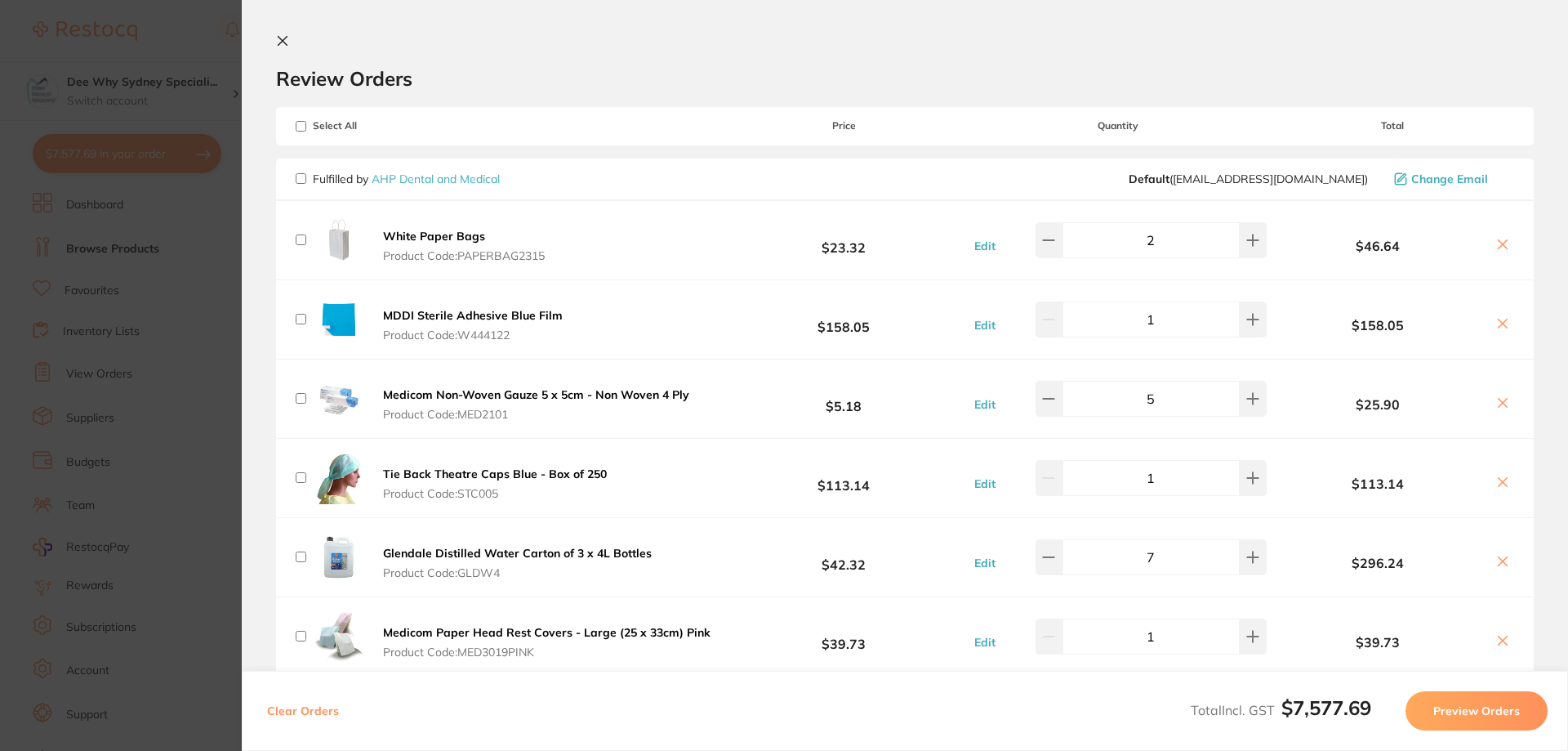
checkbox input "false"
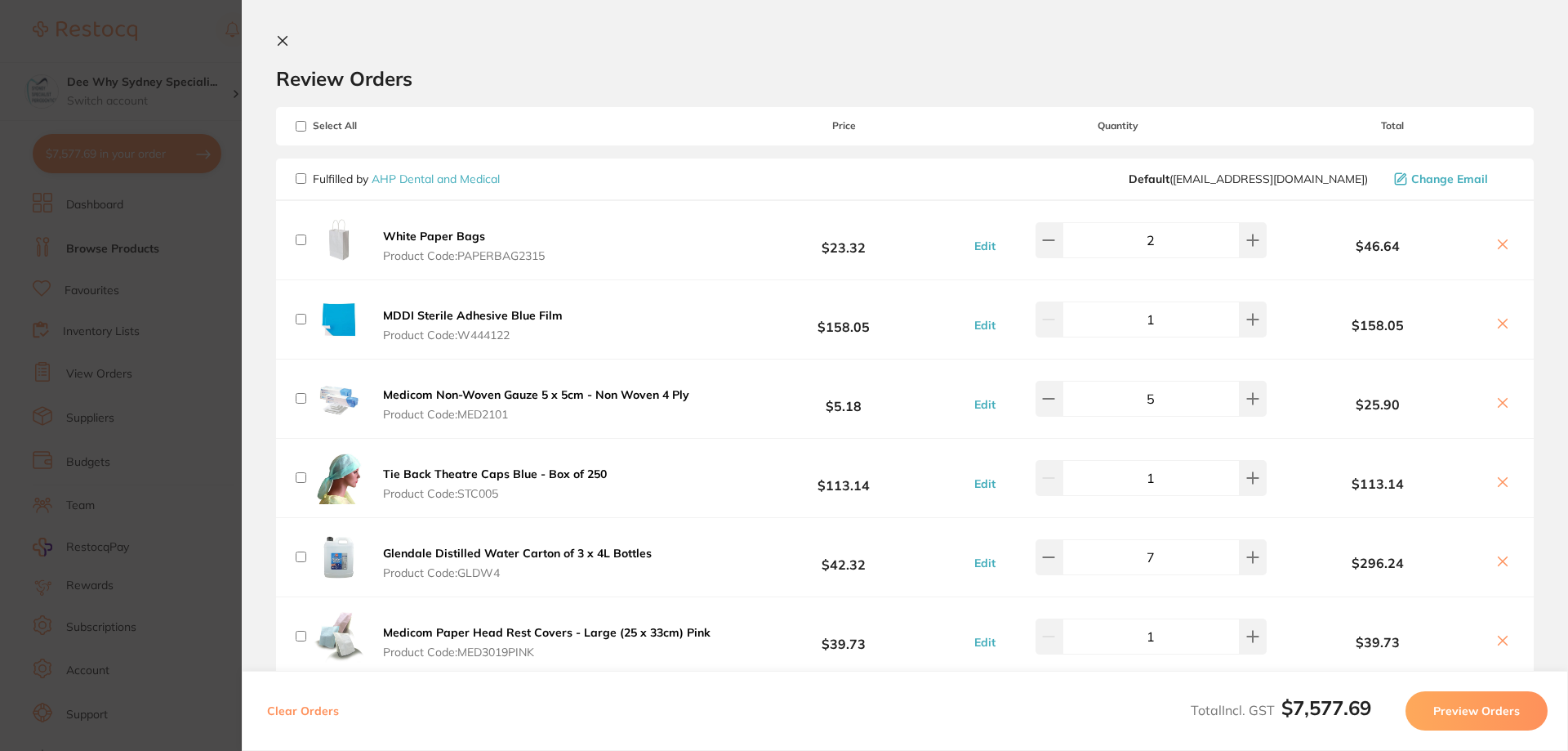
checkbox input "false"
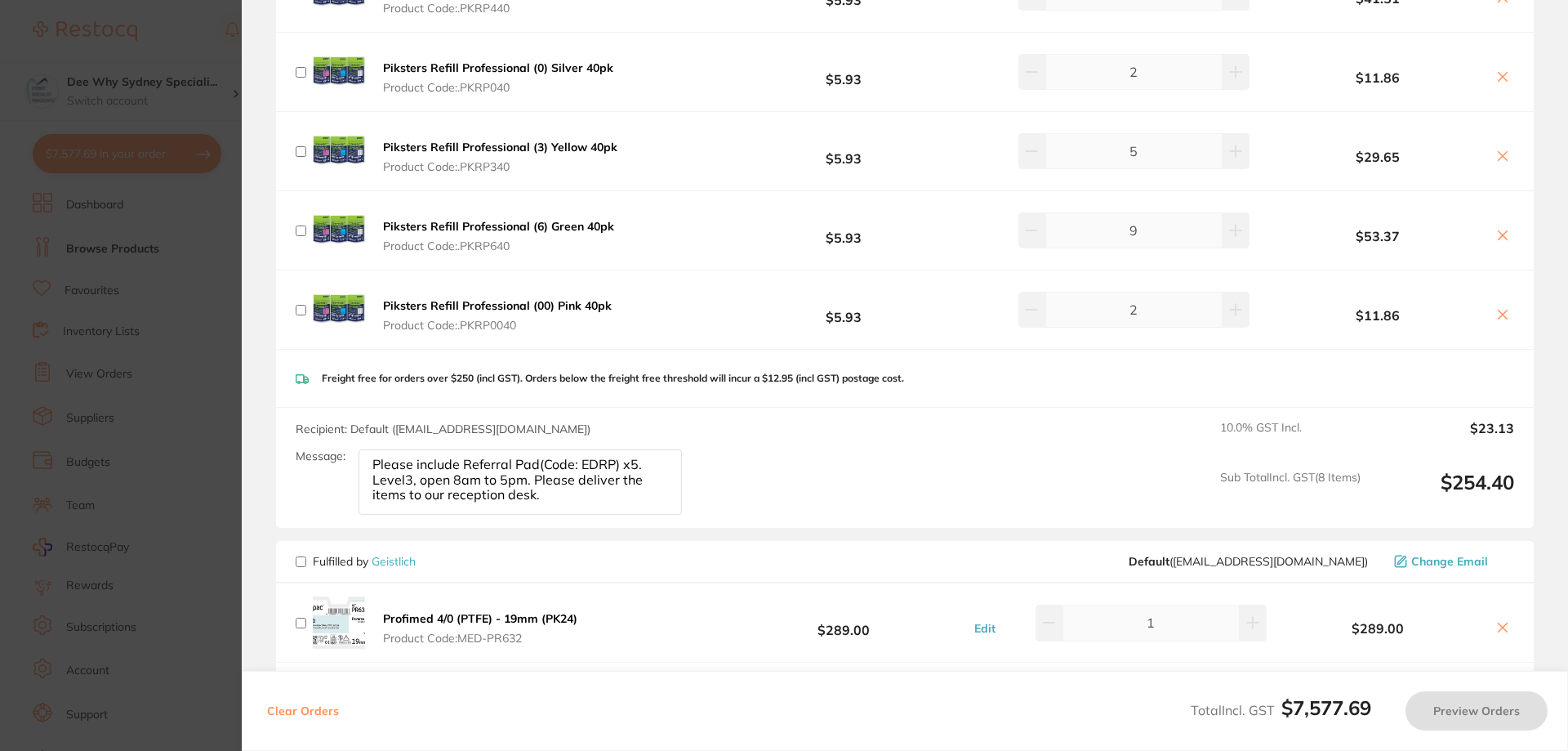
scroll to position [3022, 0]
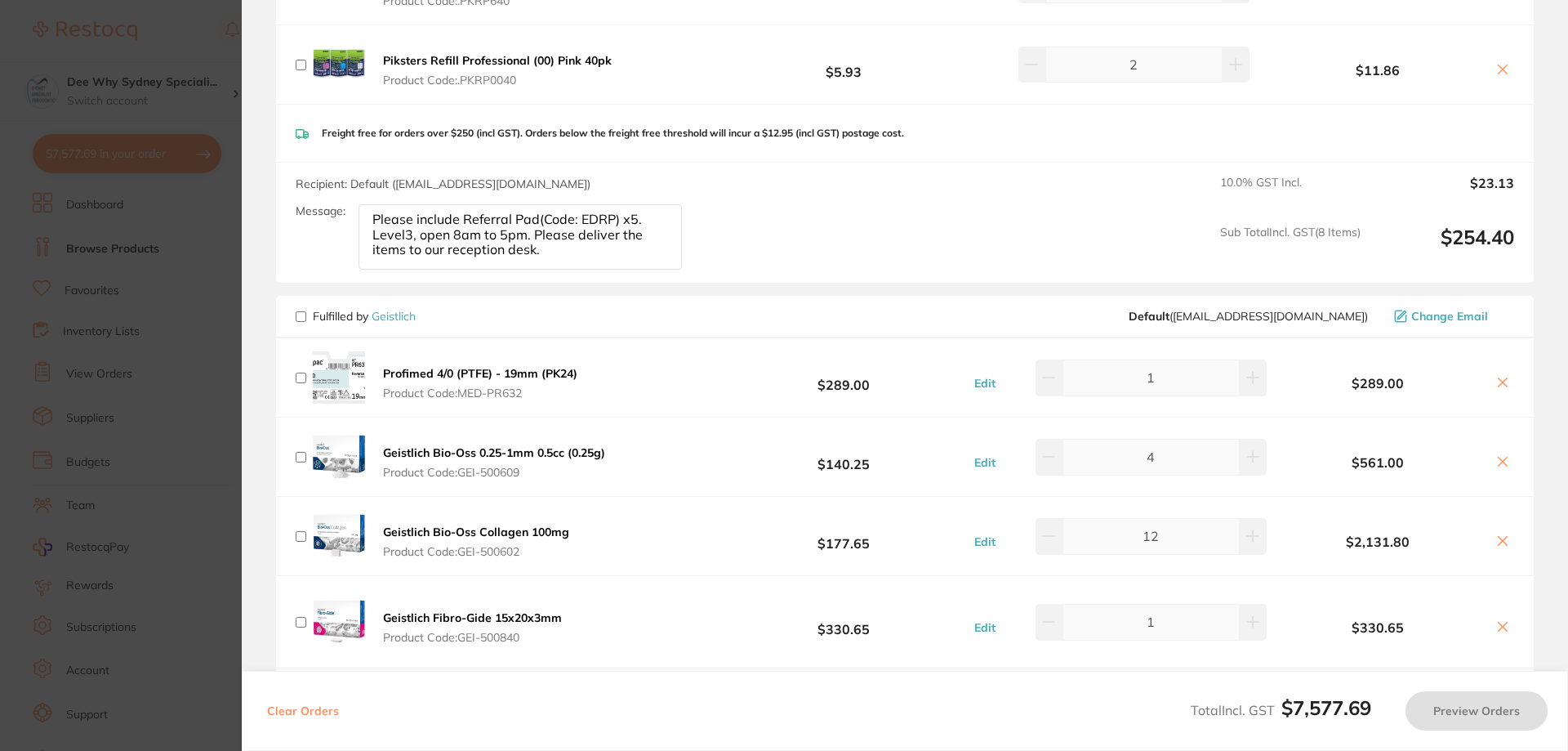
drag, startPoint x: 371, startPoint y: 218, endPoint x: 588, endPoint y: 241, distance: 218.2
click at [588, 241] on textarea "Please include Referral Pad(Code: EDRP) x5. Level3, open 8am to 5pm. Please del…" at bounding box center [520, 237] width 323 height 65
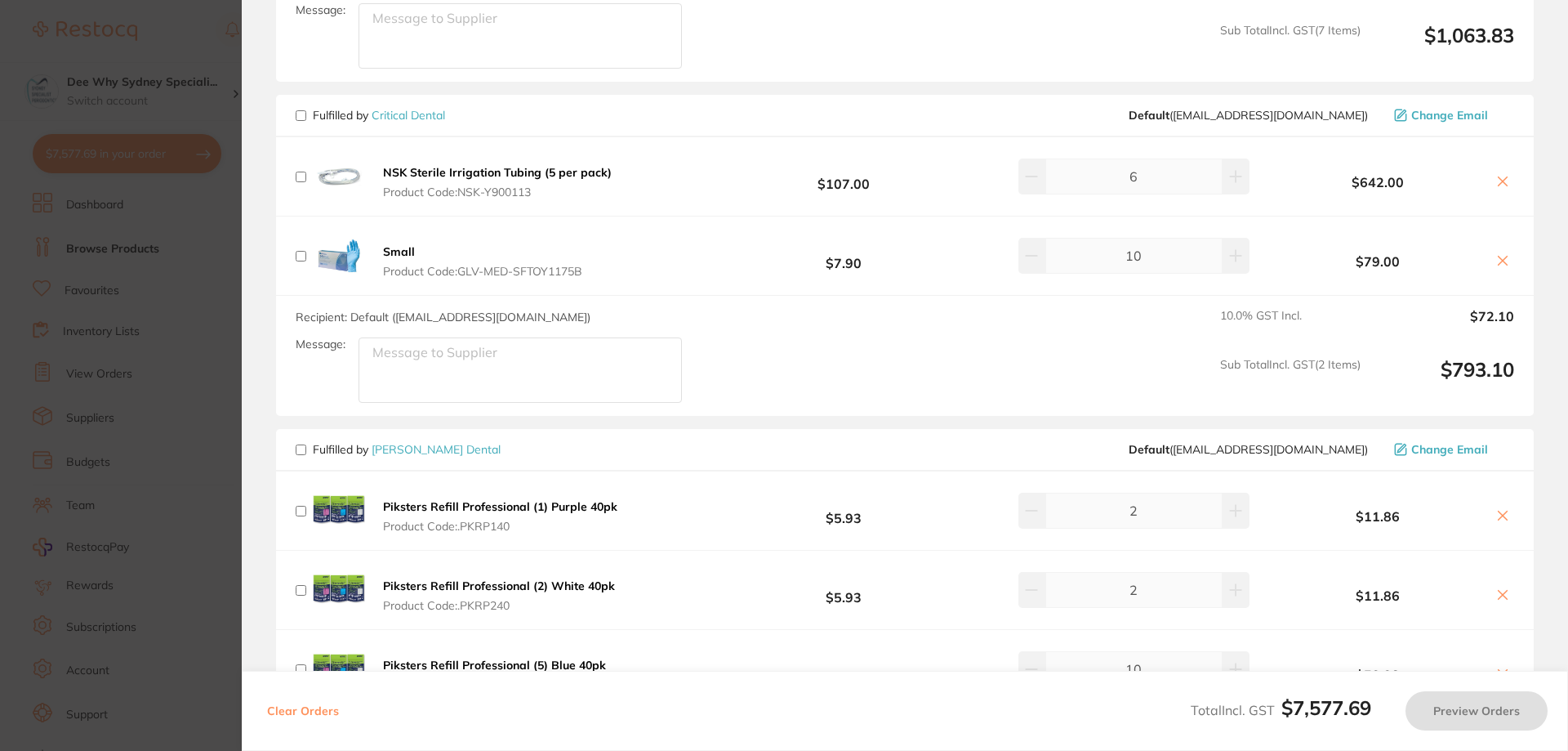
scroll to position [1960, 0]
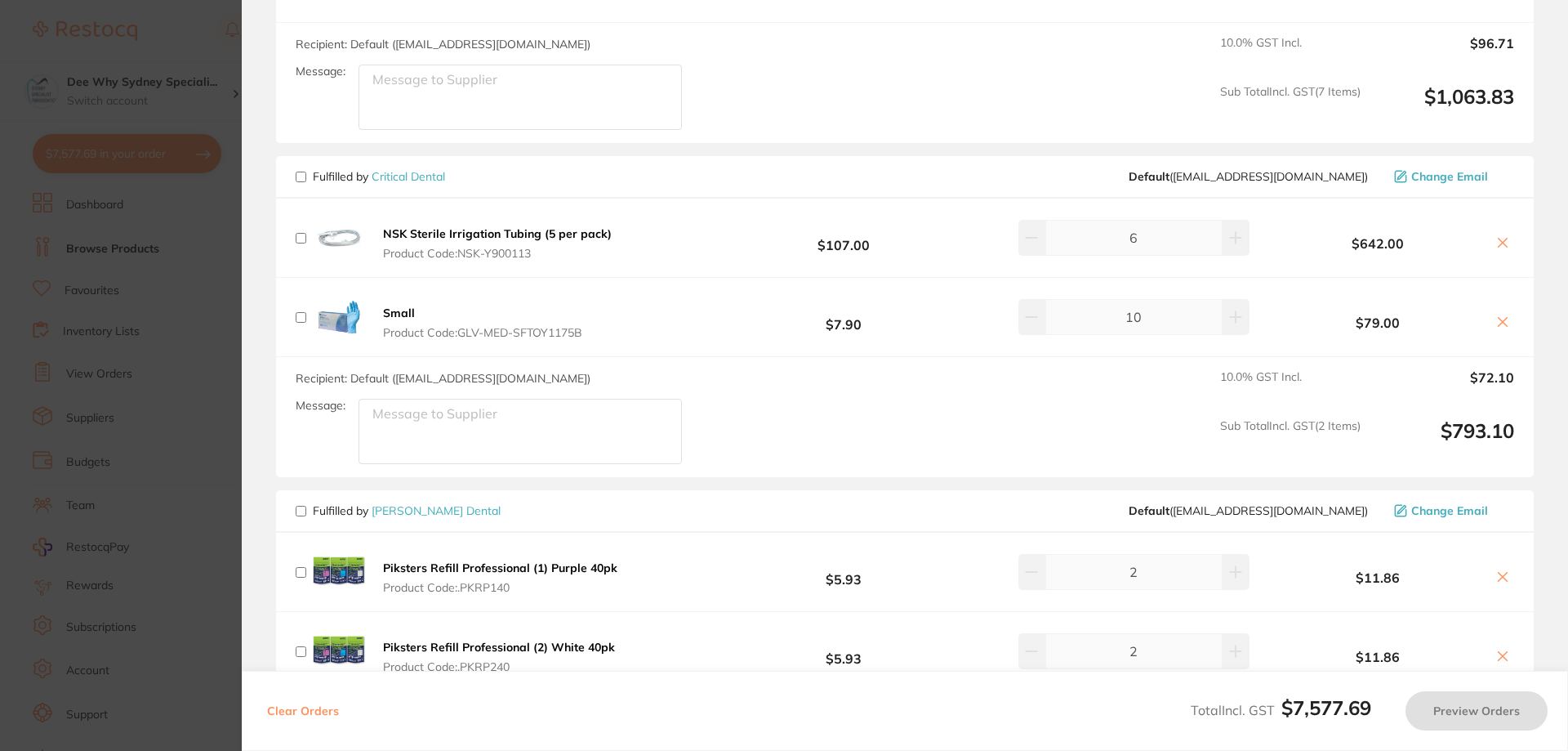
click at [298, 505] on input "checkbox" at bounding box center [300, 510] width 11 height 11
checkbox input "true"
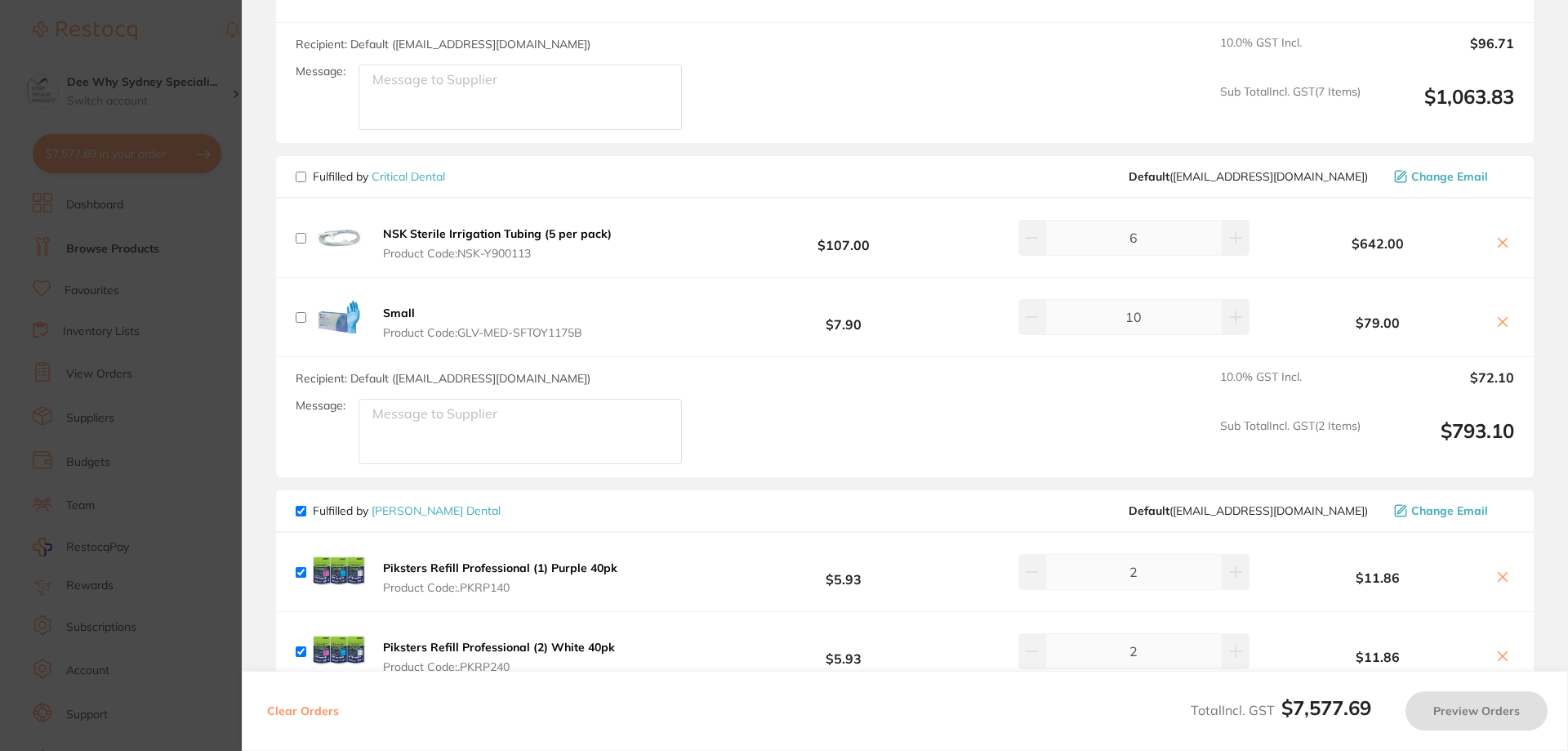
checkbox input "true"
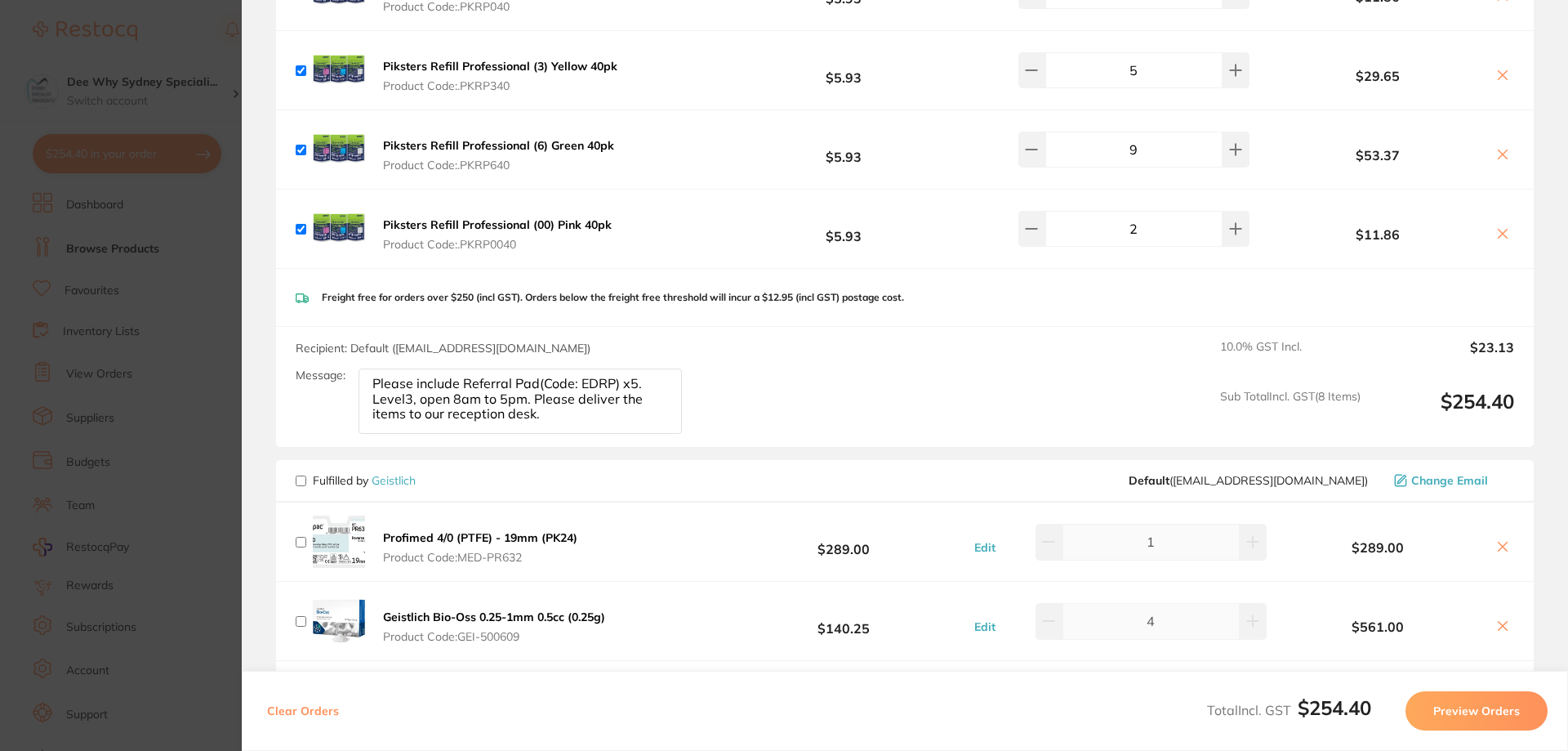
scroll to position [2858, 0]
click at [1430, 706] on button "Preview Orders" at bounding box center [1476, 710] width 142 height 39
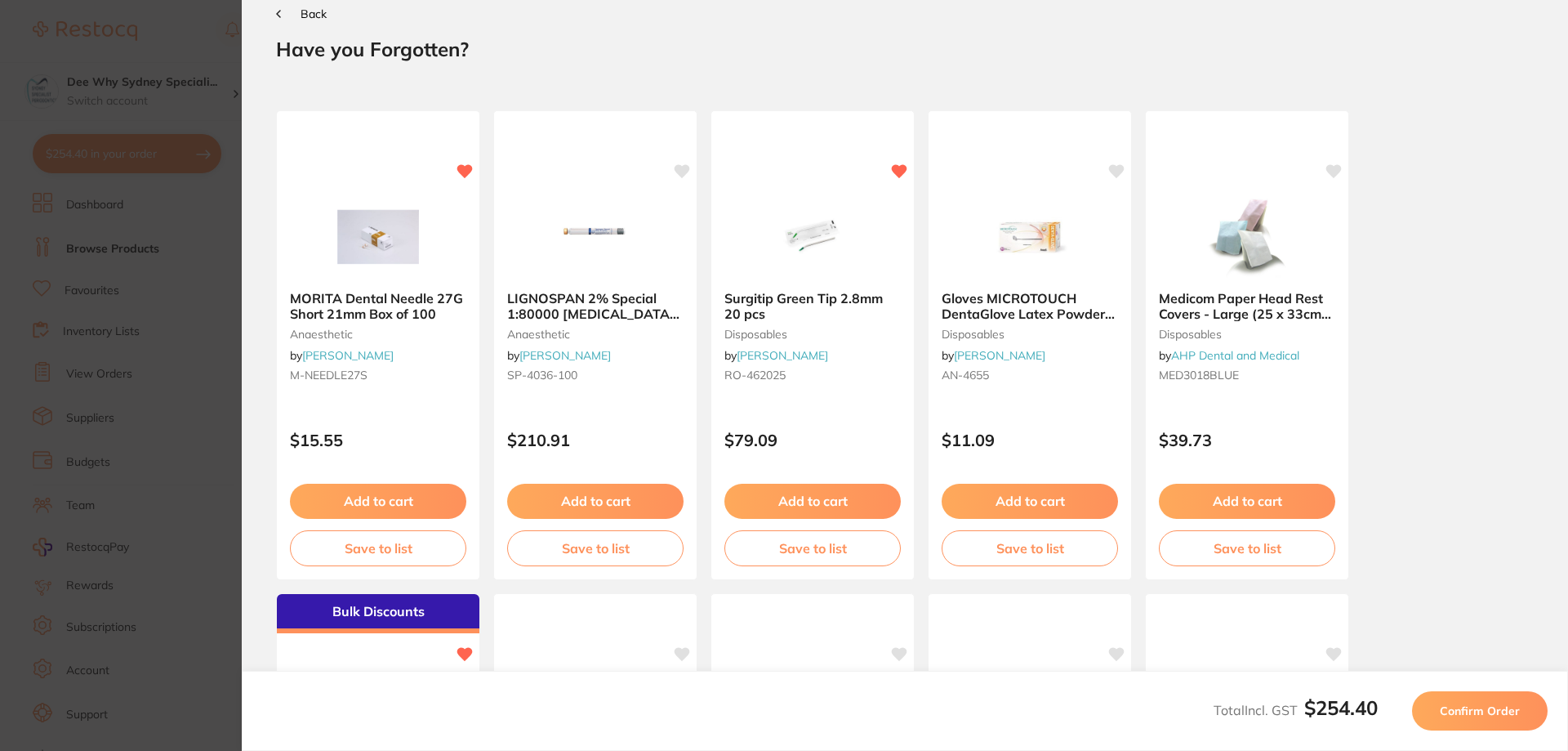
scroll to position [0, 0]
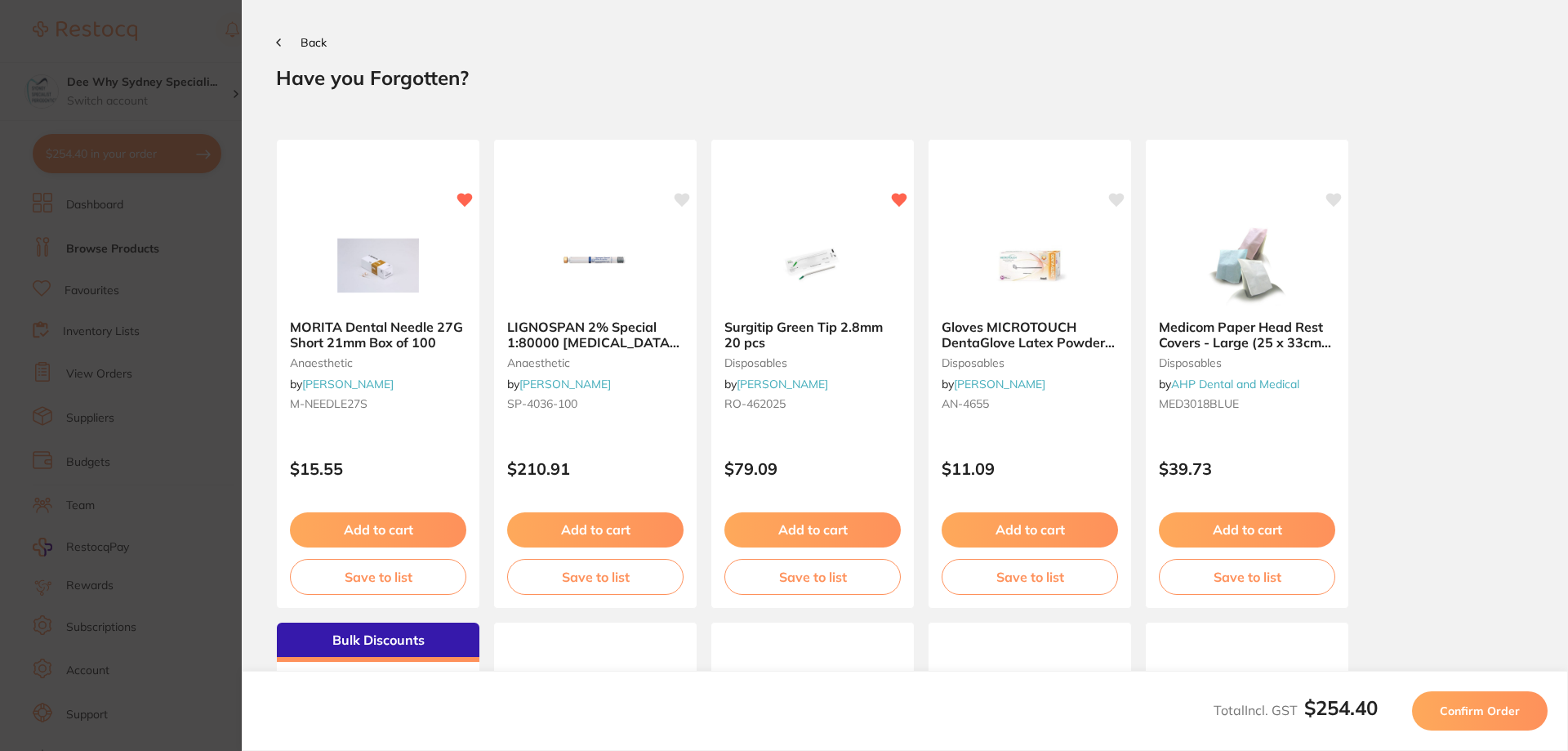
click at [1463, 708] on span "Confirm Order" at bounding box center [1479, 710] width 80 height 14
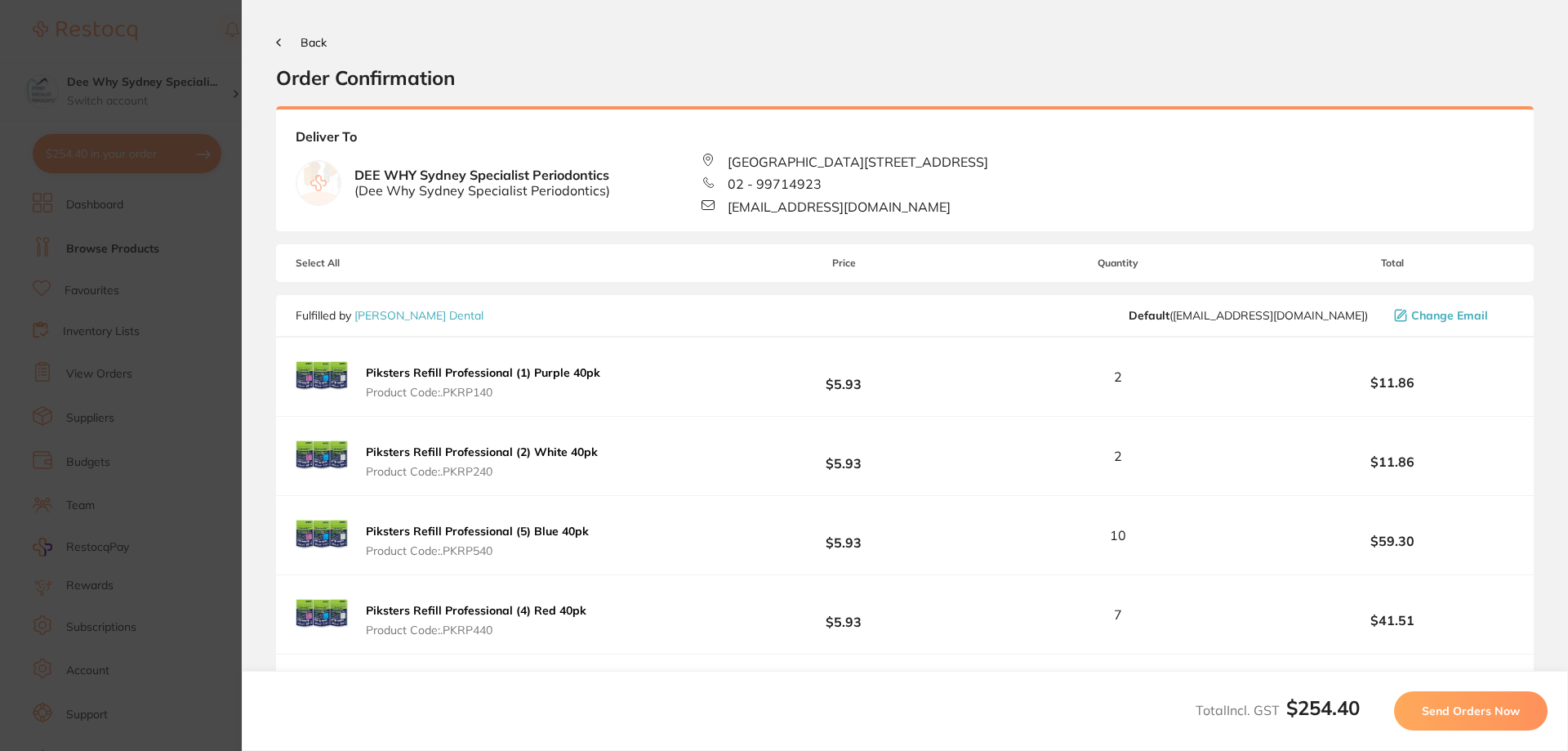
click at [1478, 707] on span "Send Orders Now" at bounding box center [1471, 710] width 98 height 14
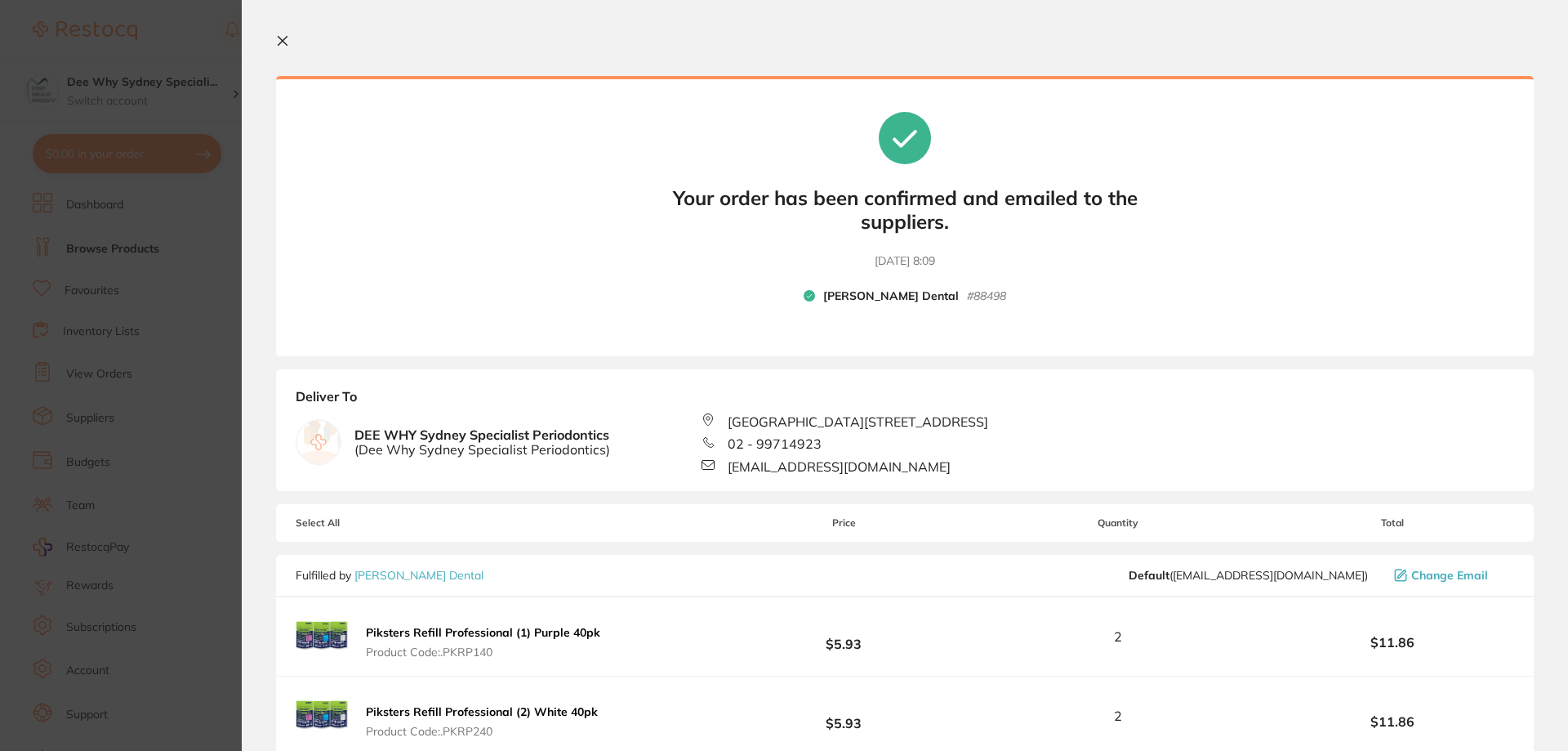
click at [285, 35] on icon at bounding box center [283, 41] width 13 height 13
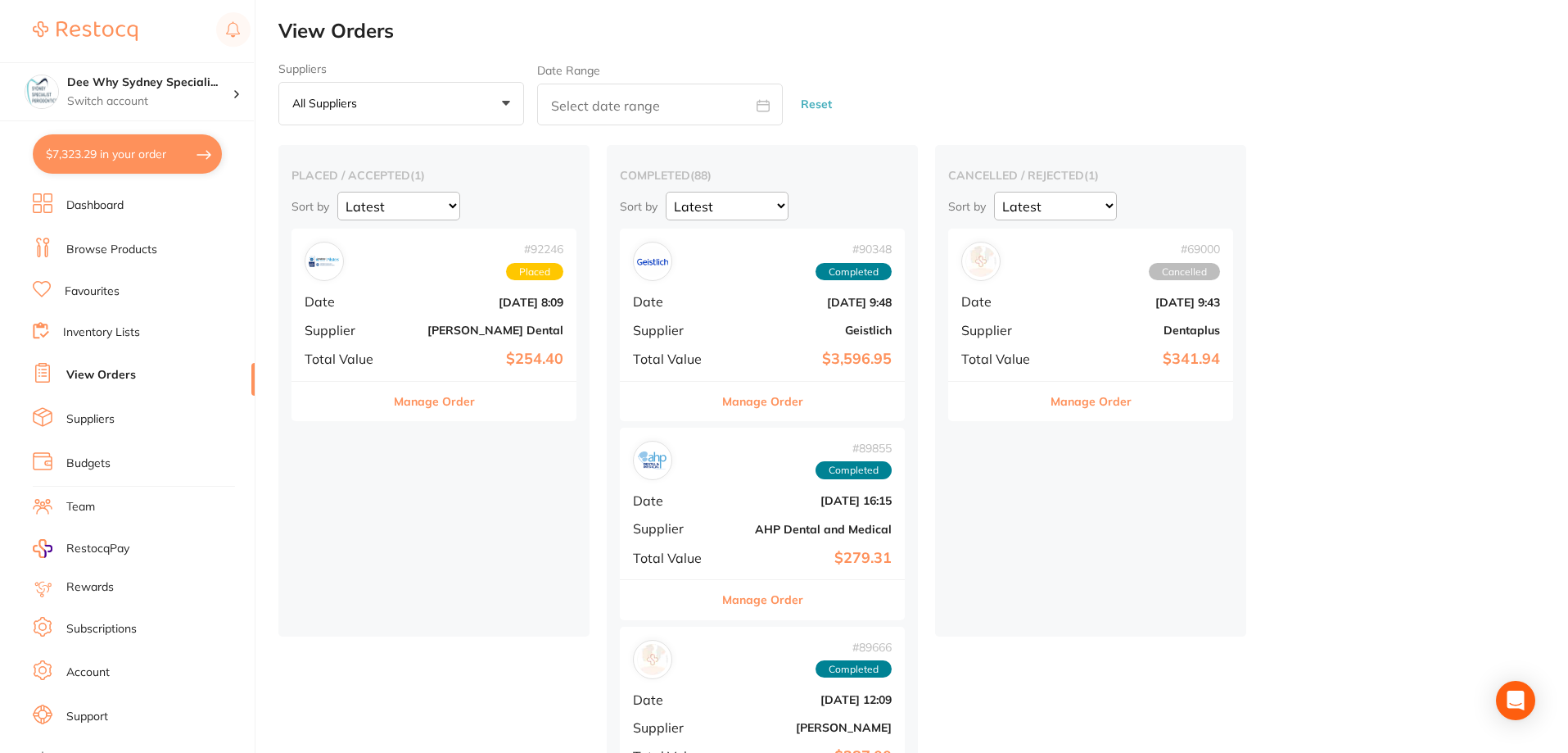
click at [128, 132] on section "Dee Why Sydney Speciali... Switch account Dee Why Sydney Specialist Periodontic…" at bounding box center [128, 376] width 256 height 753
click at [118, 153] on button "$7,323.29 in your order" at bounding box center [127, 154] width 189 height 39
checkbox input "true"
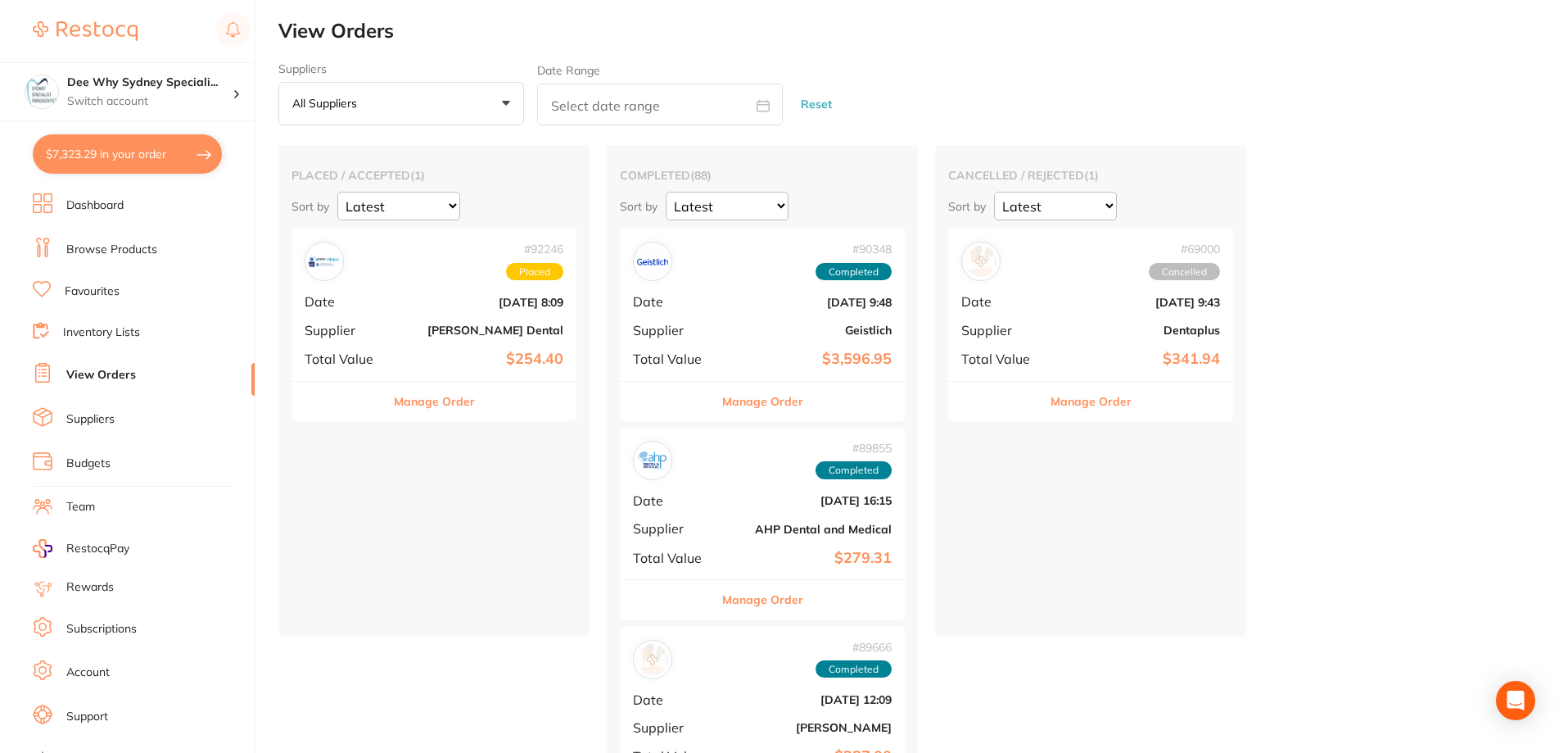
checkbox input "true"
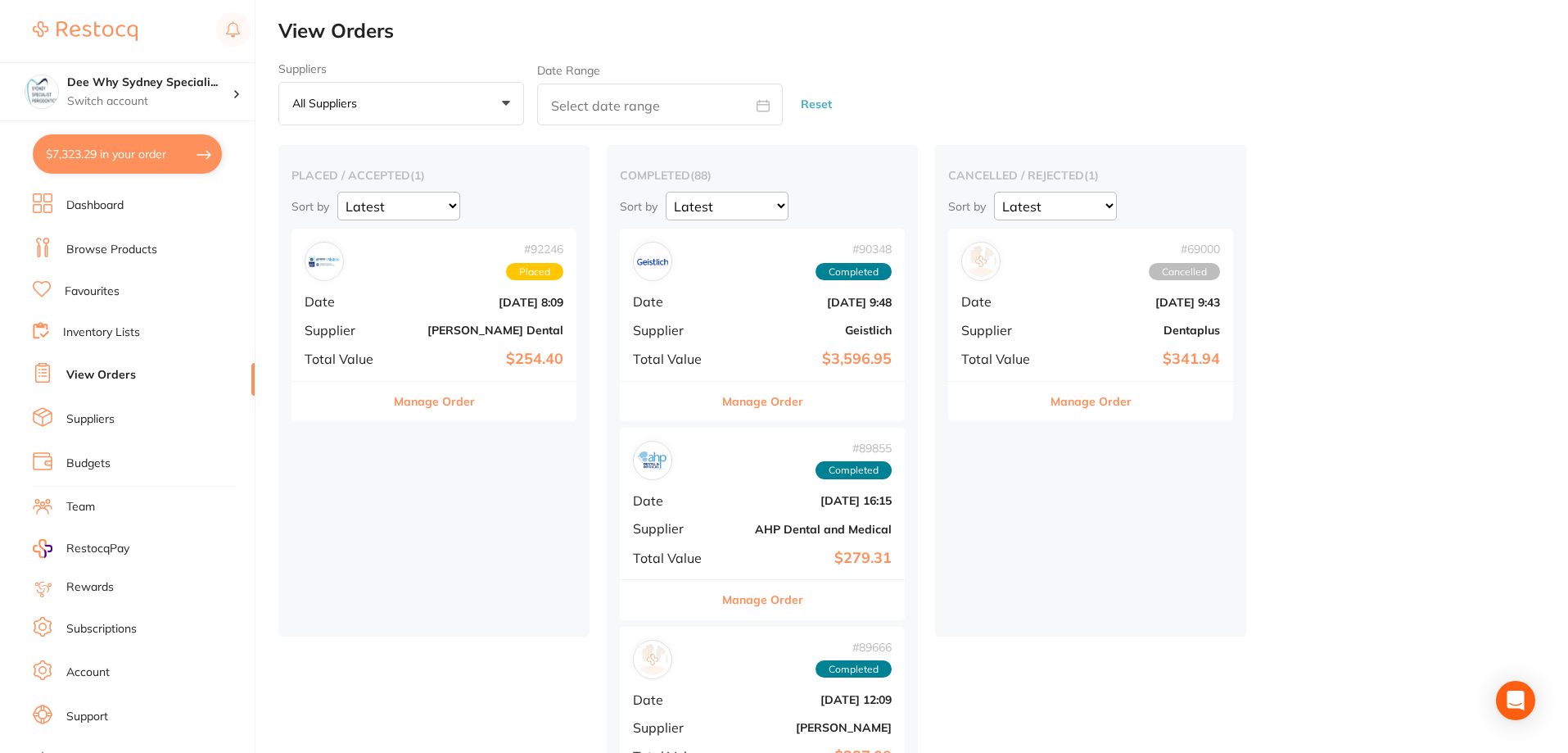
checkbox input "true"
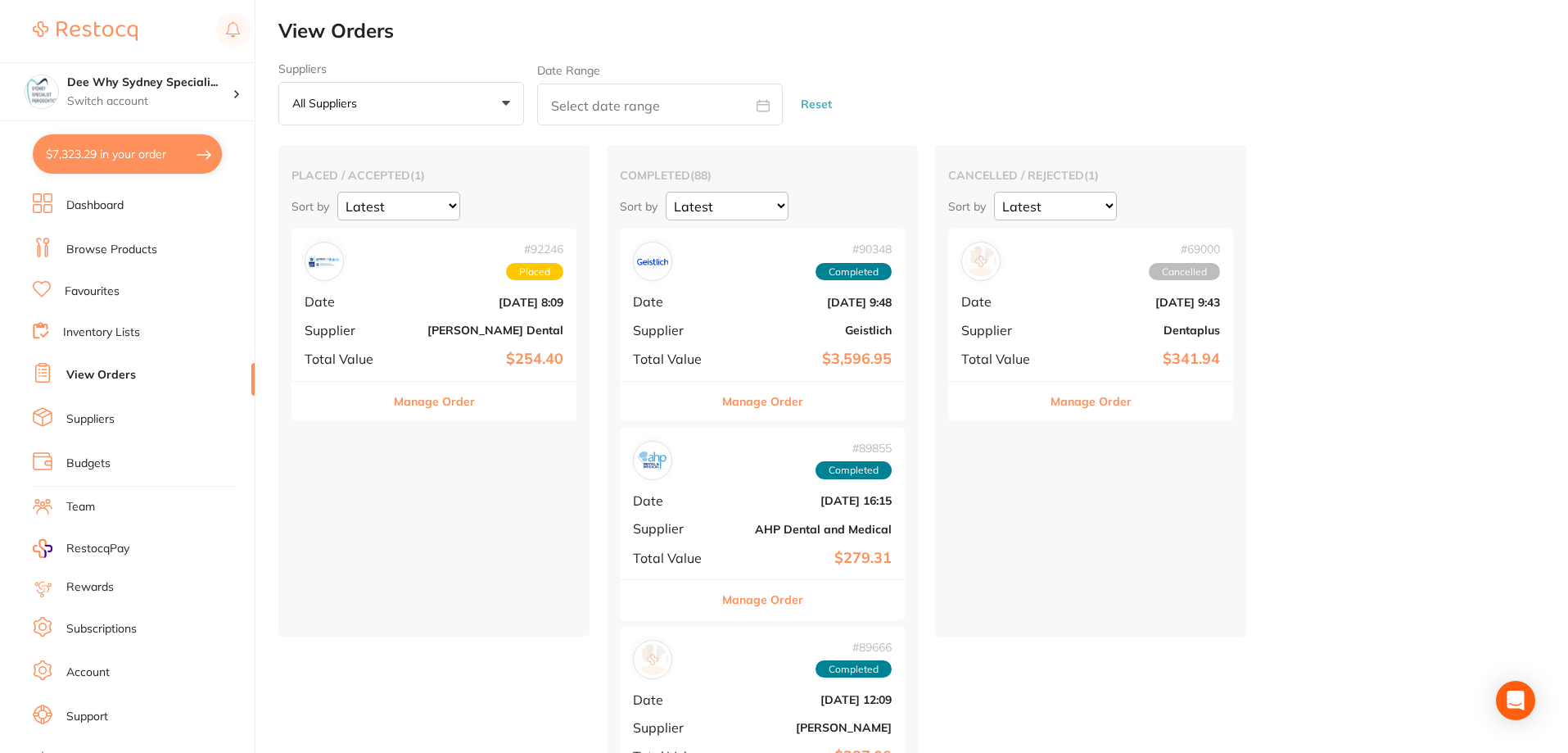
checkbox input "true"
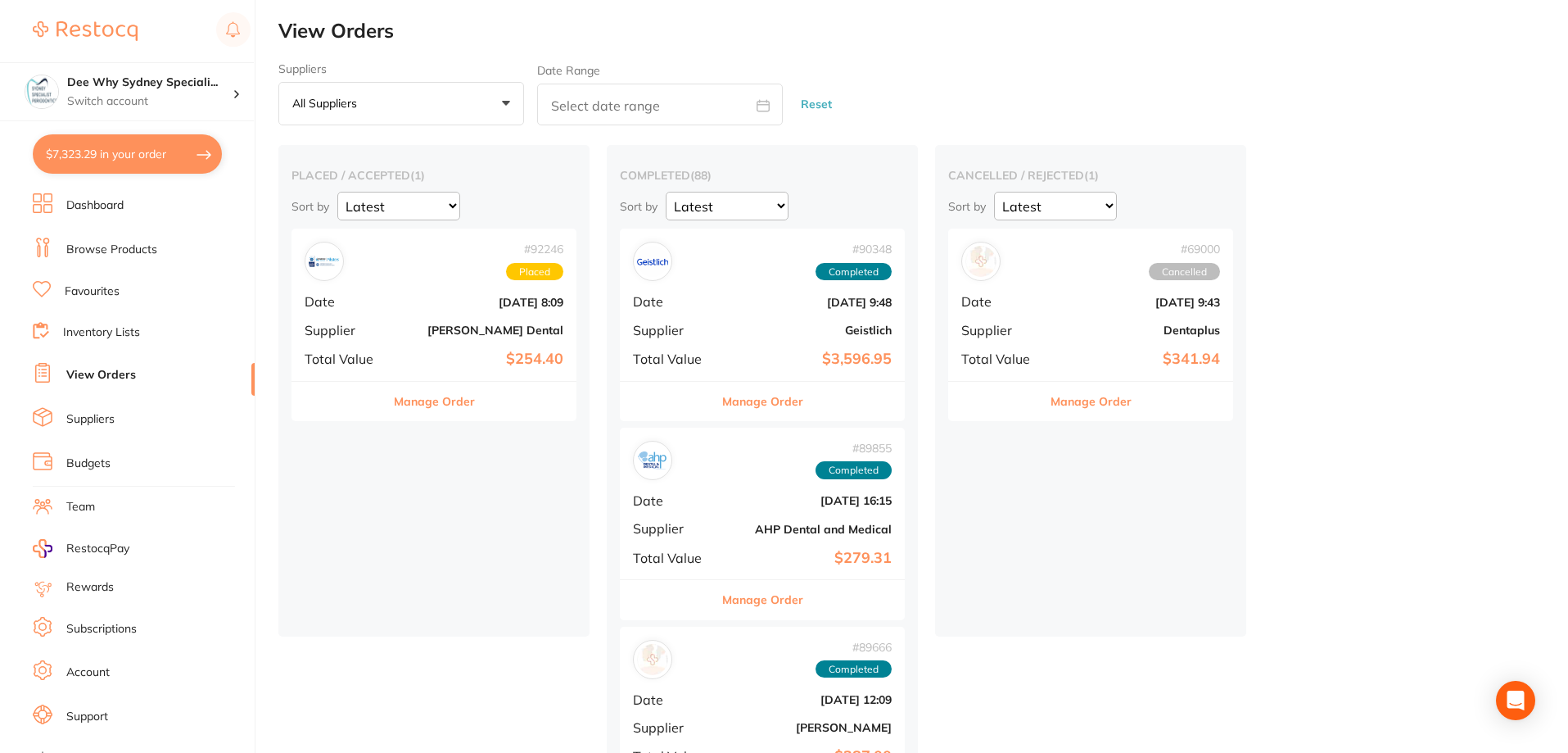
checkbox input "true"
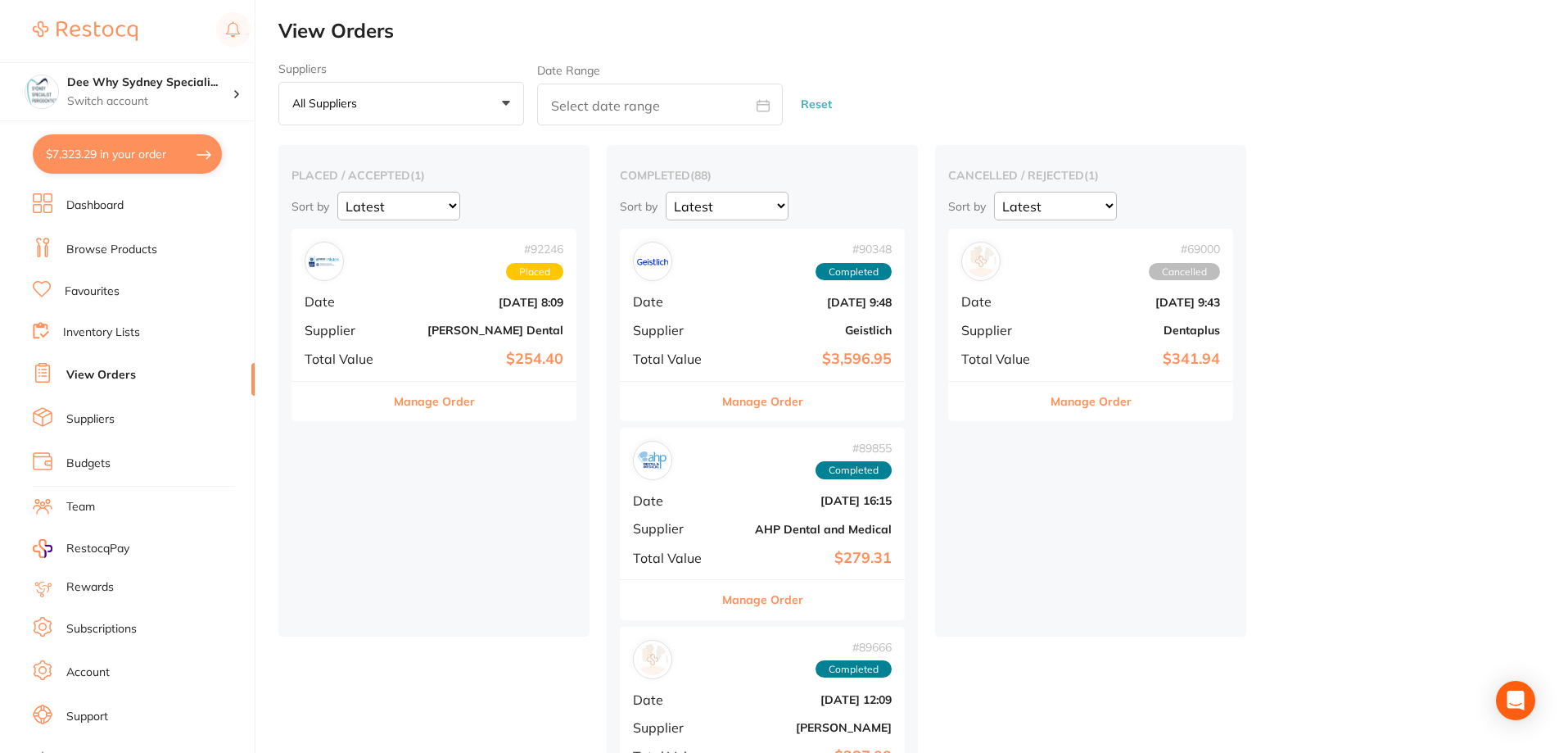
checkbox input "true"
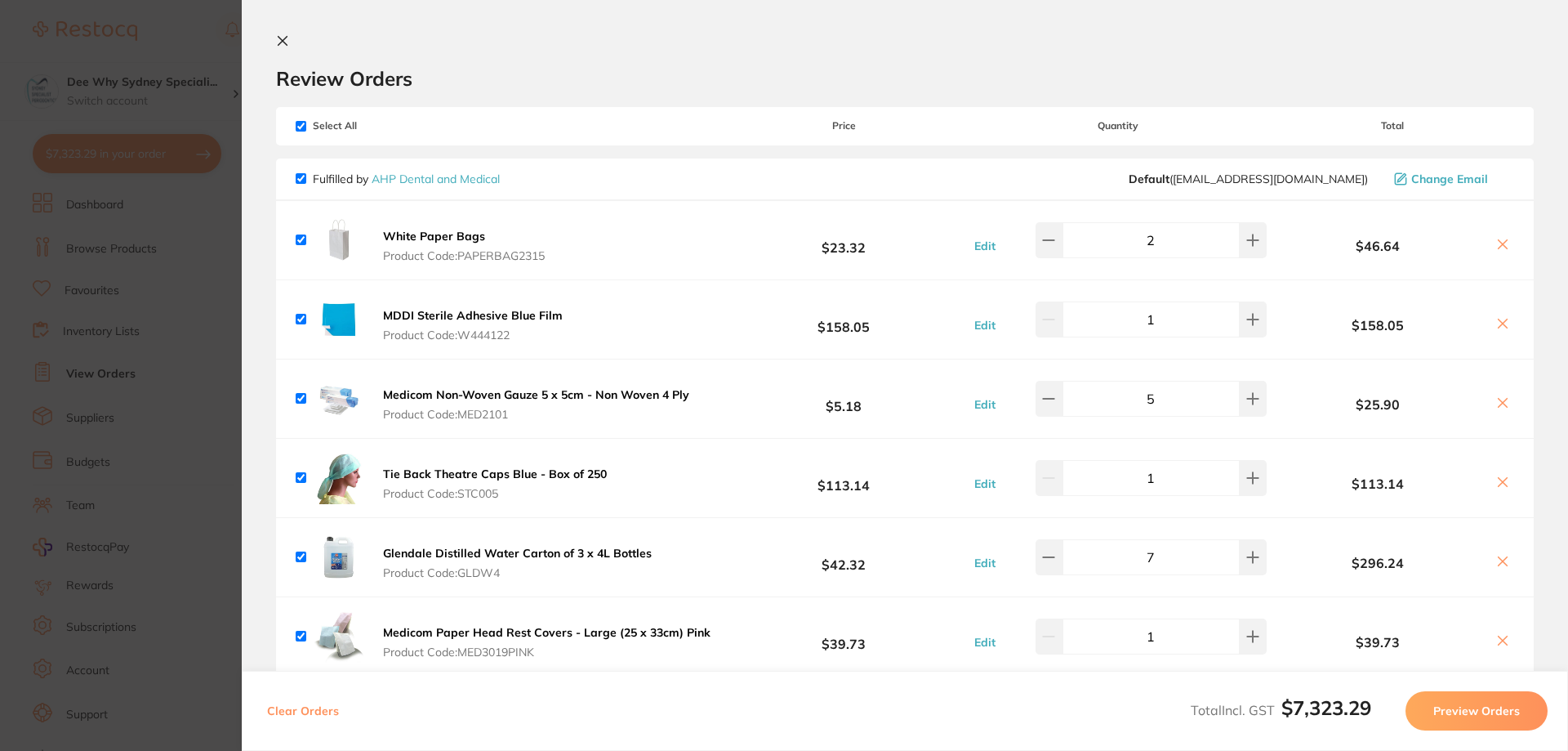
click at [281, 42] on icon at bounding box center [282, 40] width 9 height 9
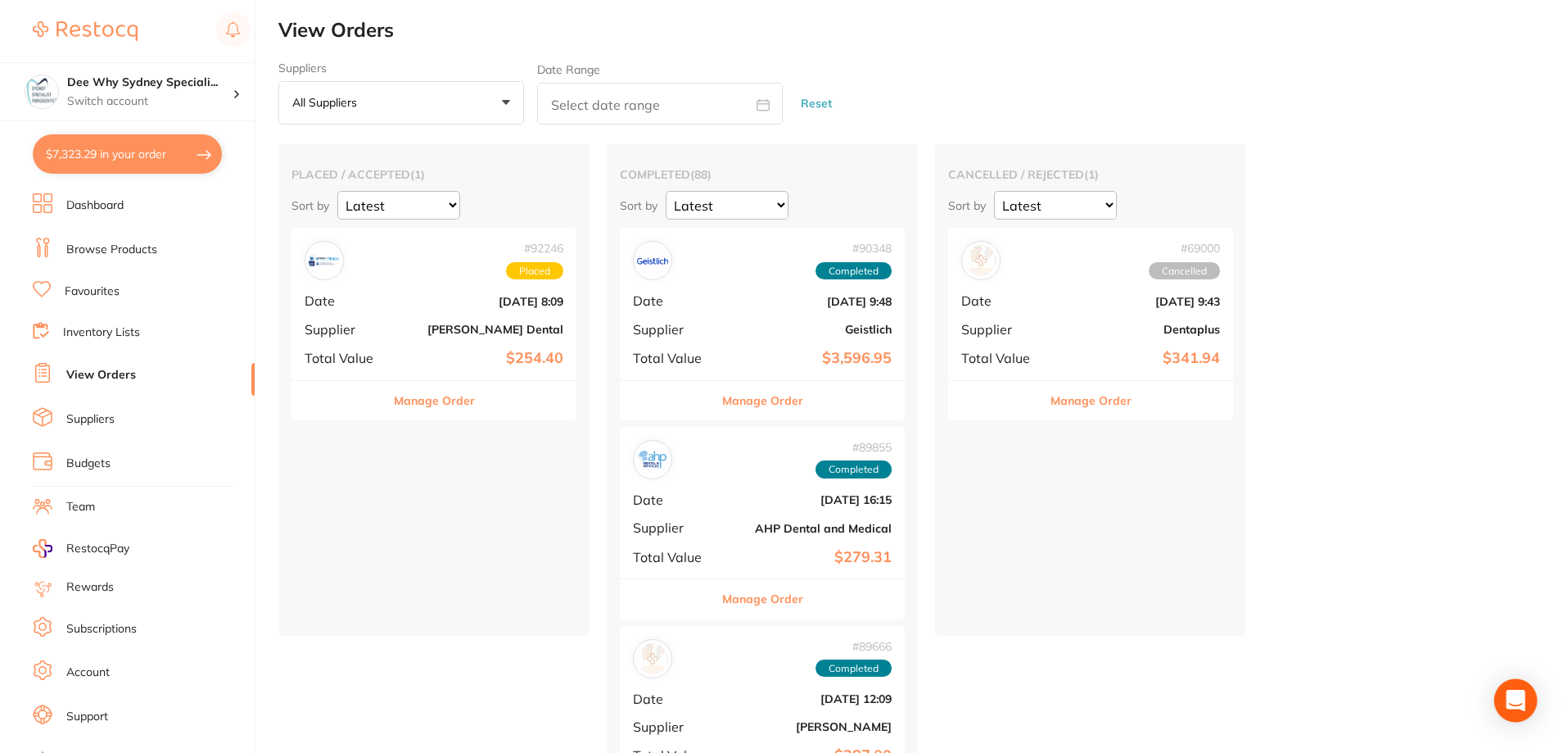
click at [1502, 702] on div "Open Intercom Messenger" at bounding box center [1515, 700] width 43 height 43
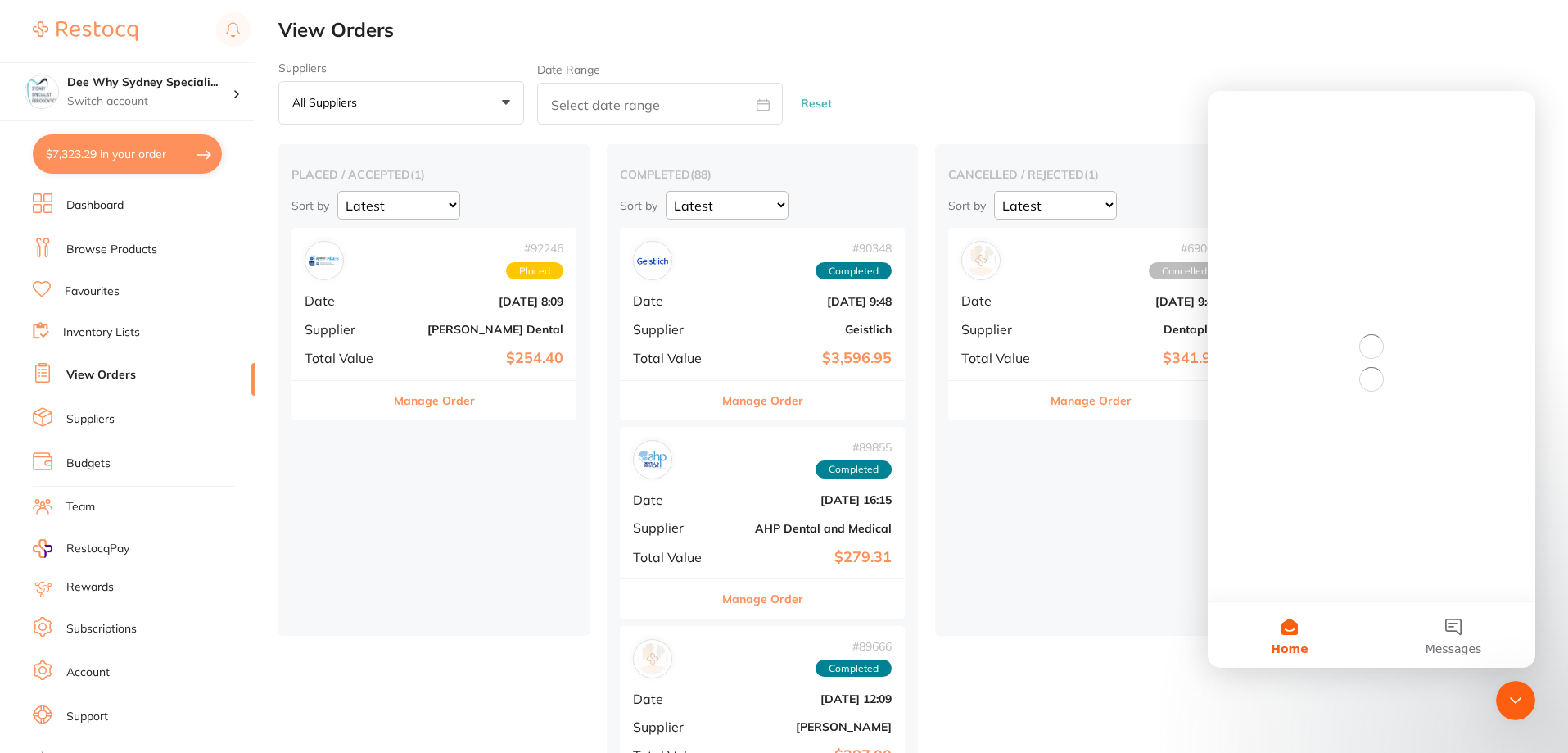
scroll to position [0, 0]
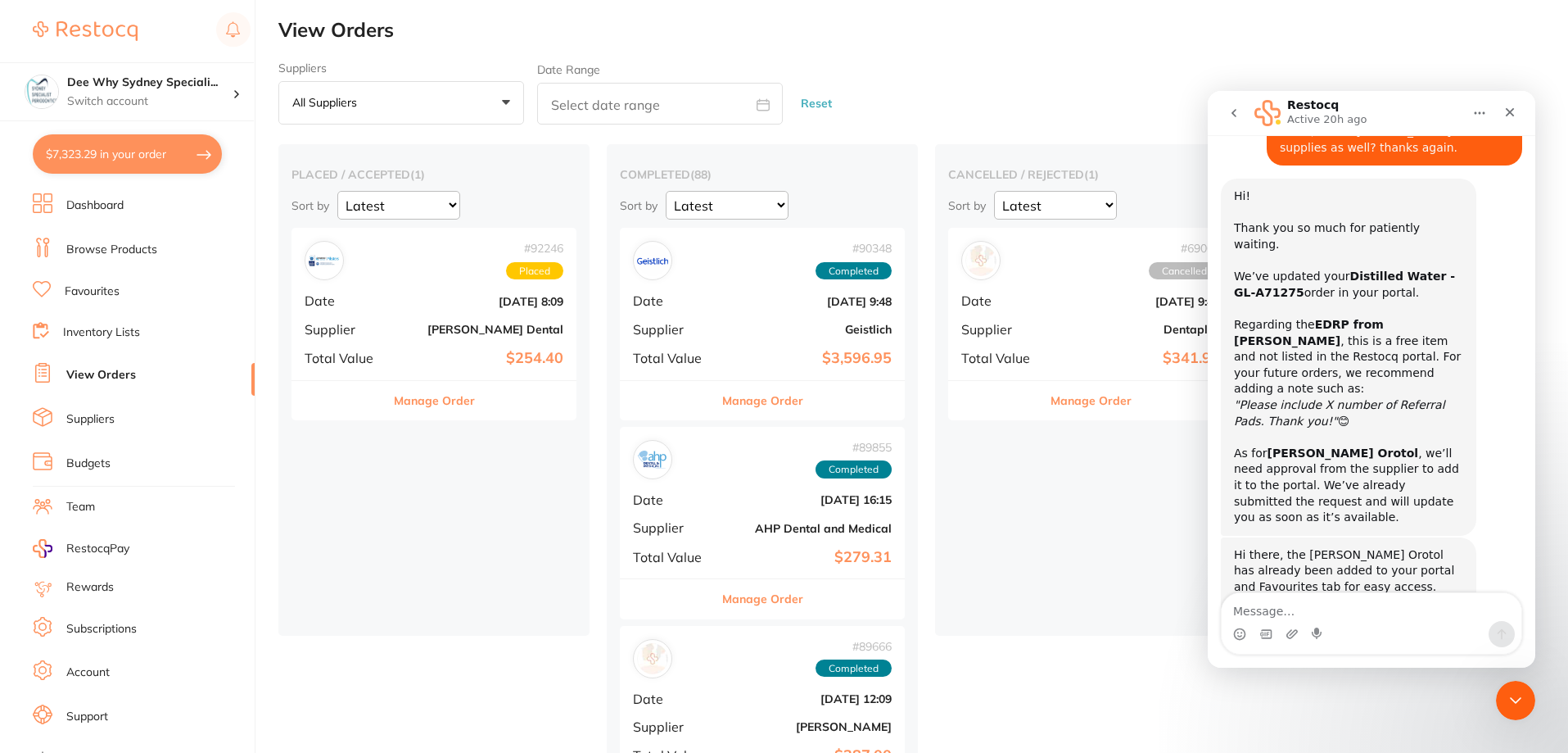
scroll to position [475, 0]
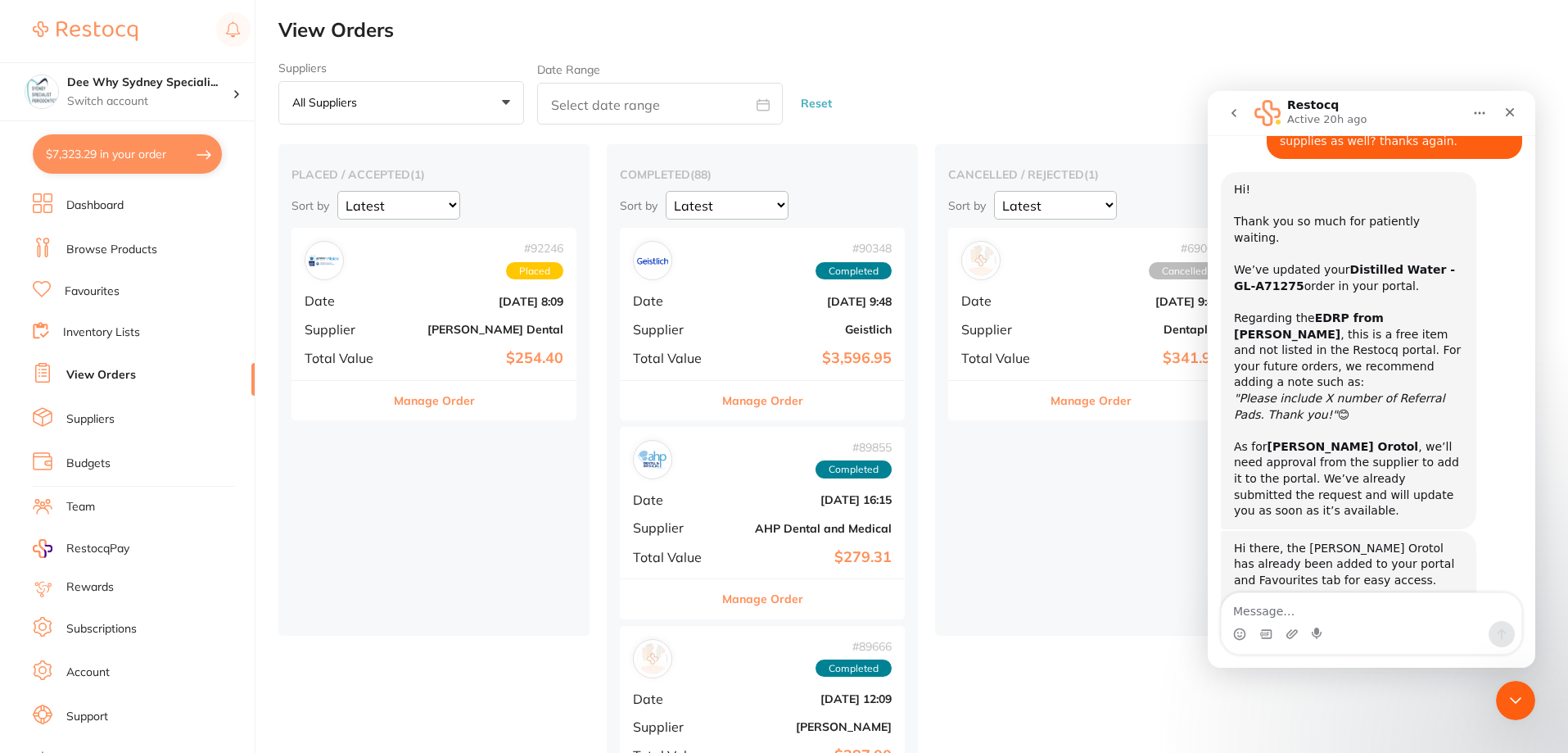
click at [171, 151] on button "$7,323.29 in your order" at bounding box center [127, 154] width 189 height 39
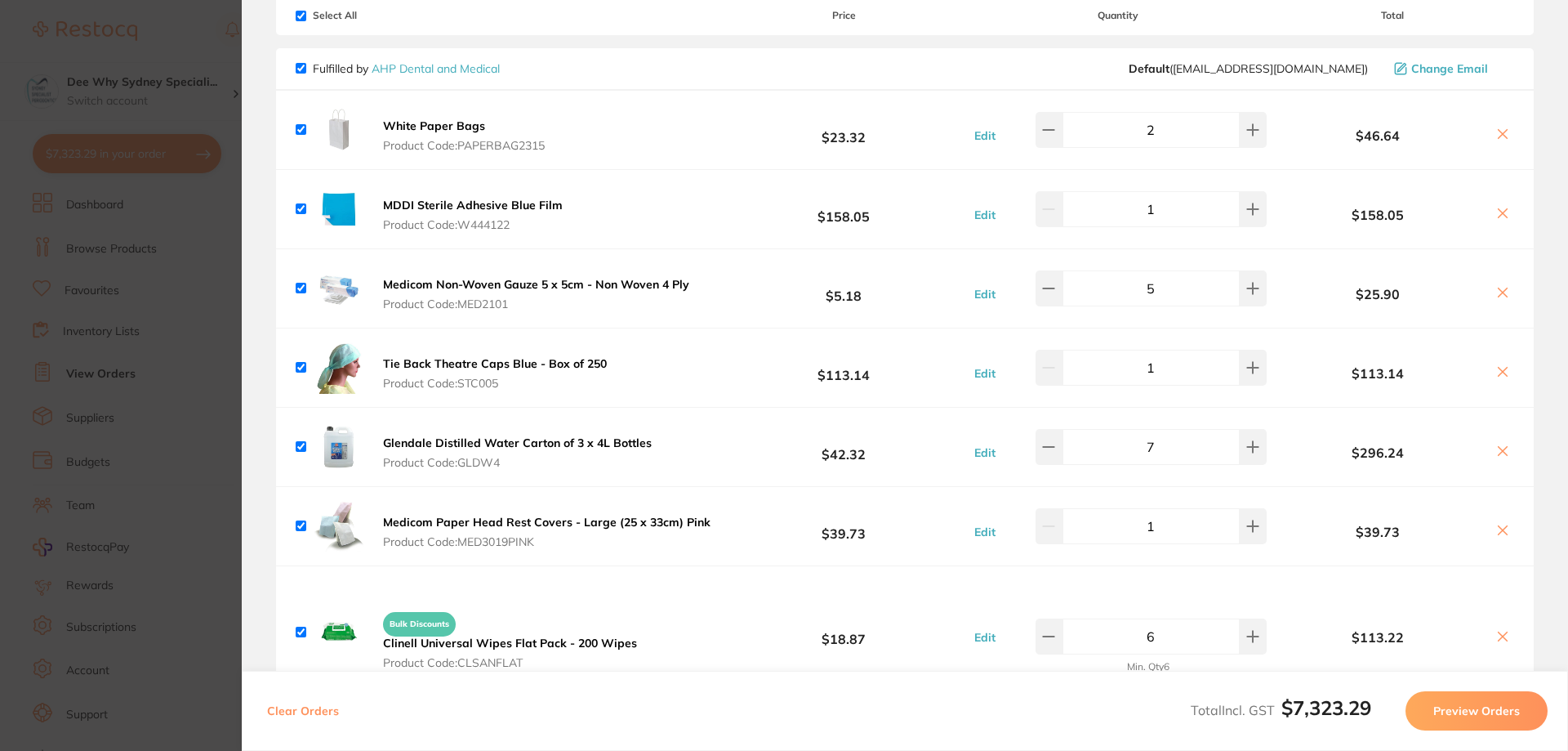
scroll to position [0, 0]
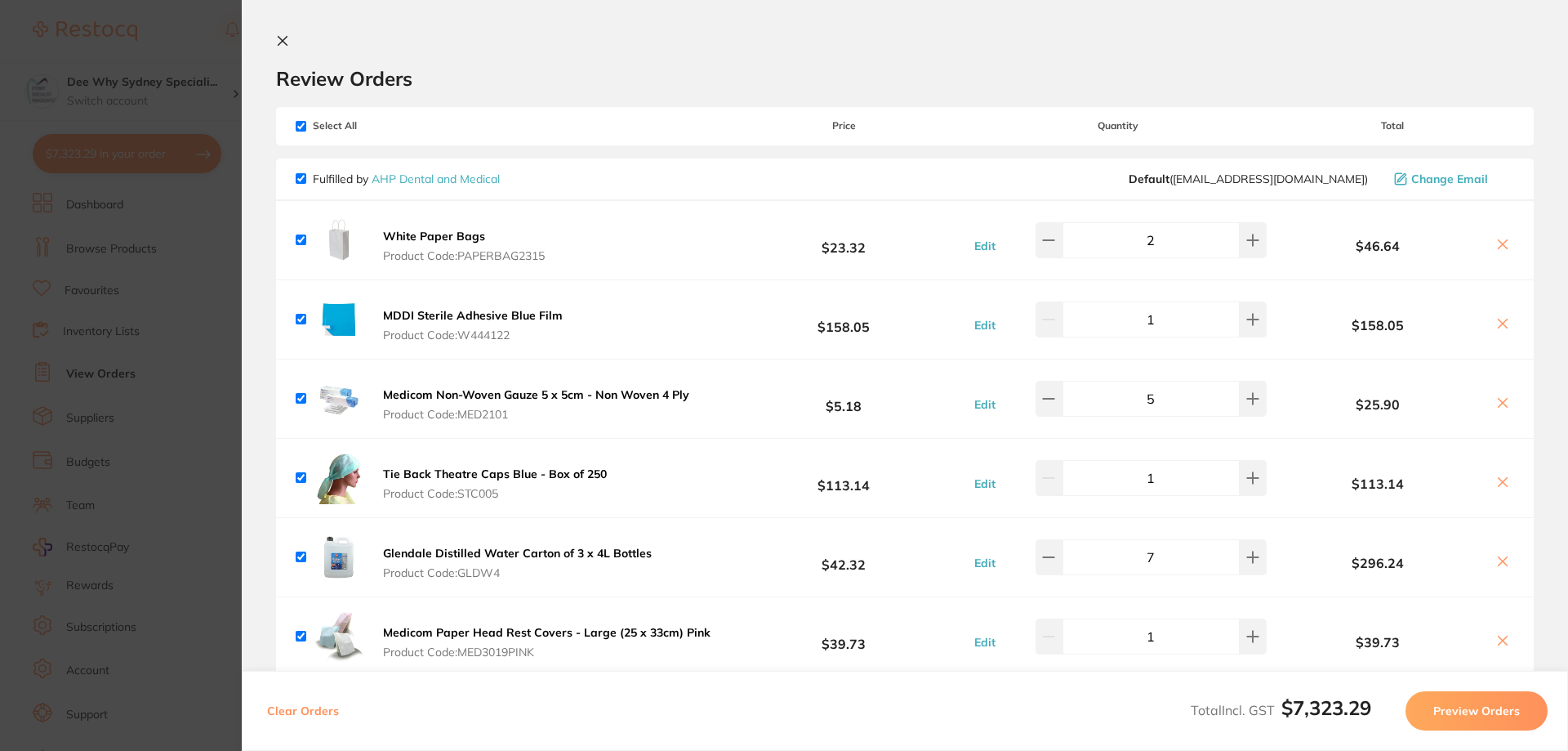
click at [282, 40] on icon at bounding box center [282, 40] width 9 height 9
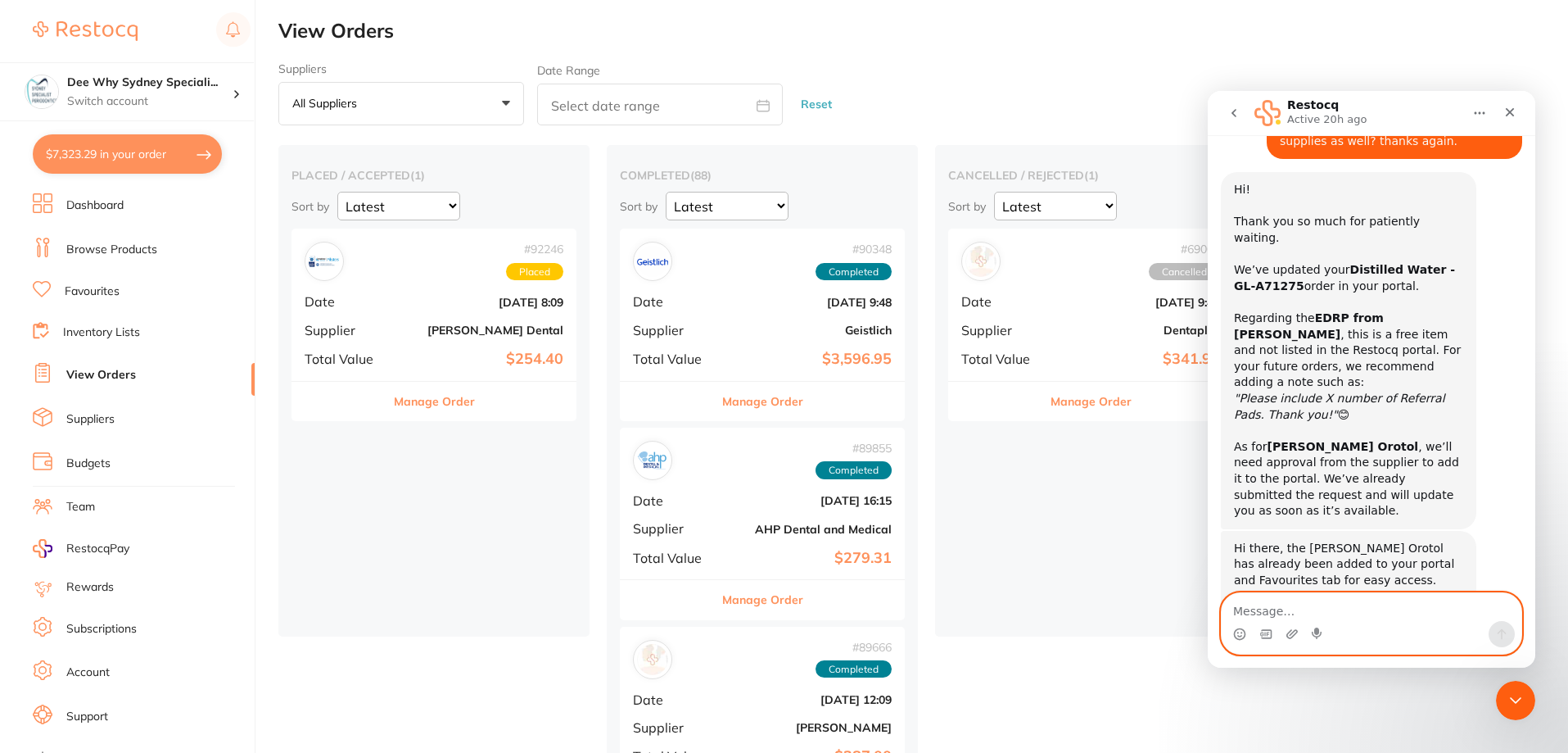
click at [1265, 607] on textarea "Message…" at bounding box center [1371, 607] width 300 height 28
type textarea "thank you for your help!"
click at [1496, 632] on icon "Send a message…" at bounding box center [1502, 634] width 13 height 13
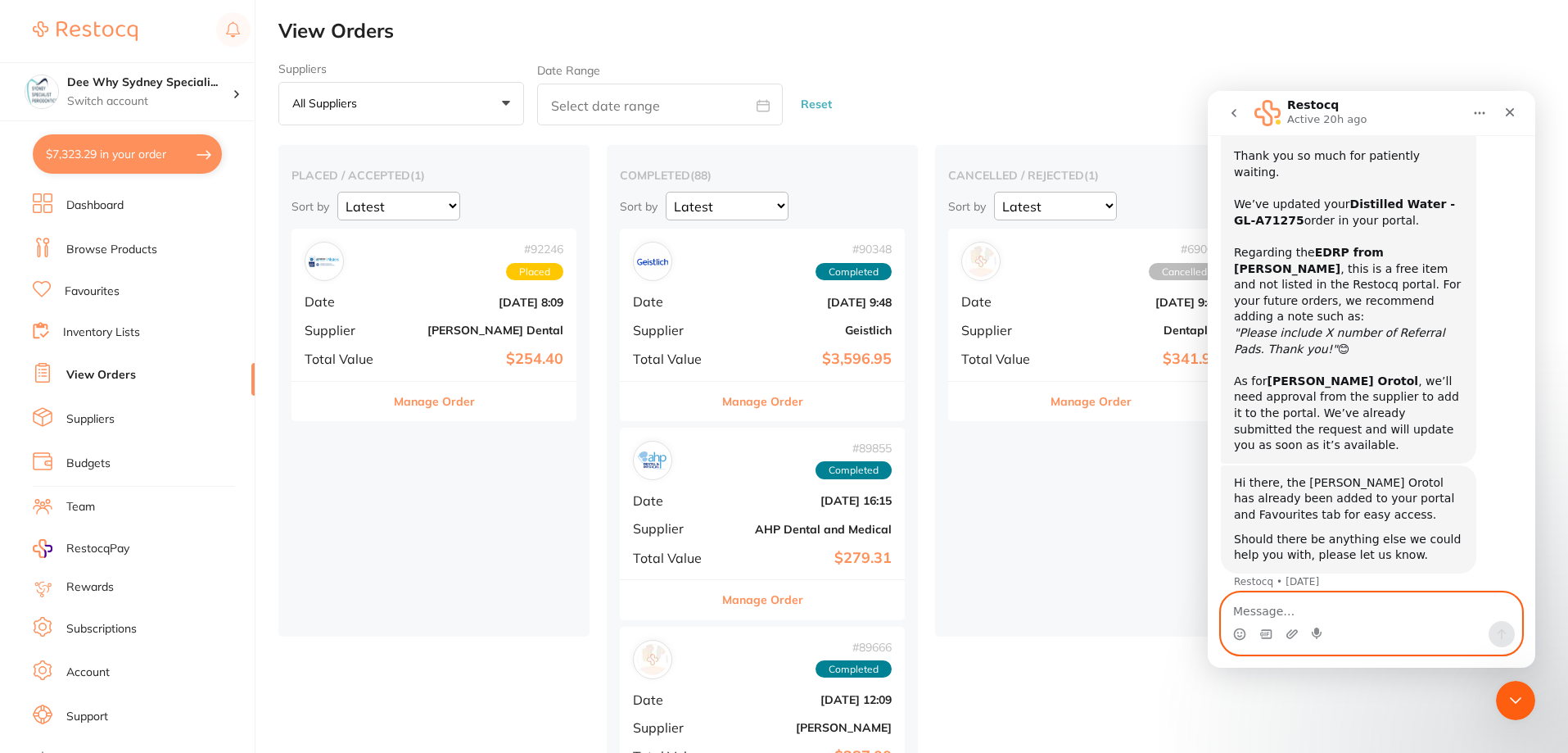
scroll to position [567, 0]
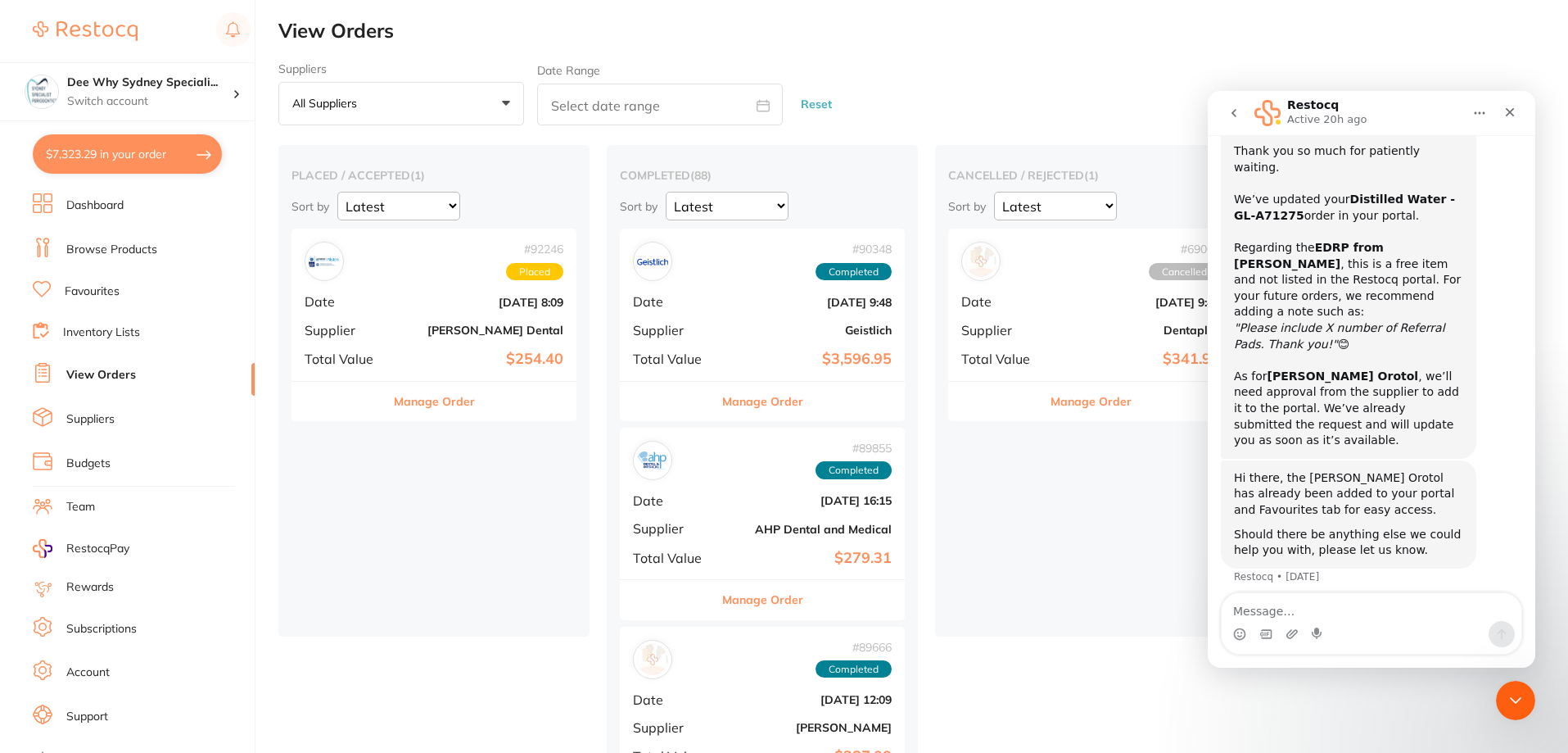
click at [1238, 119] on button "go back" at bounding box center [1233, 113] width 31 height 31
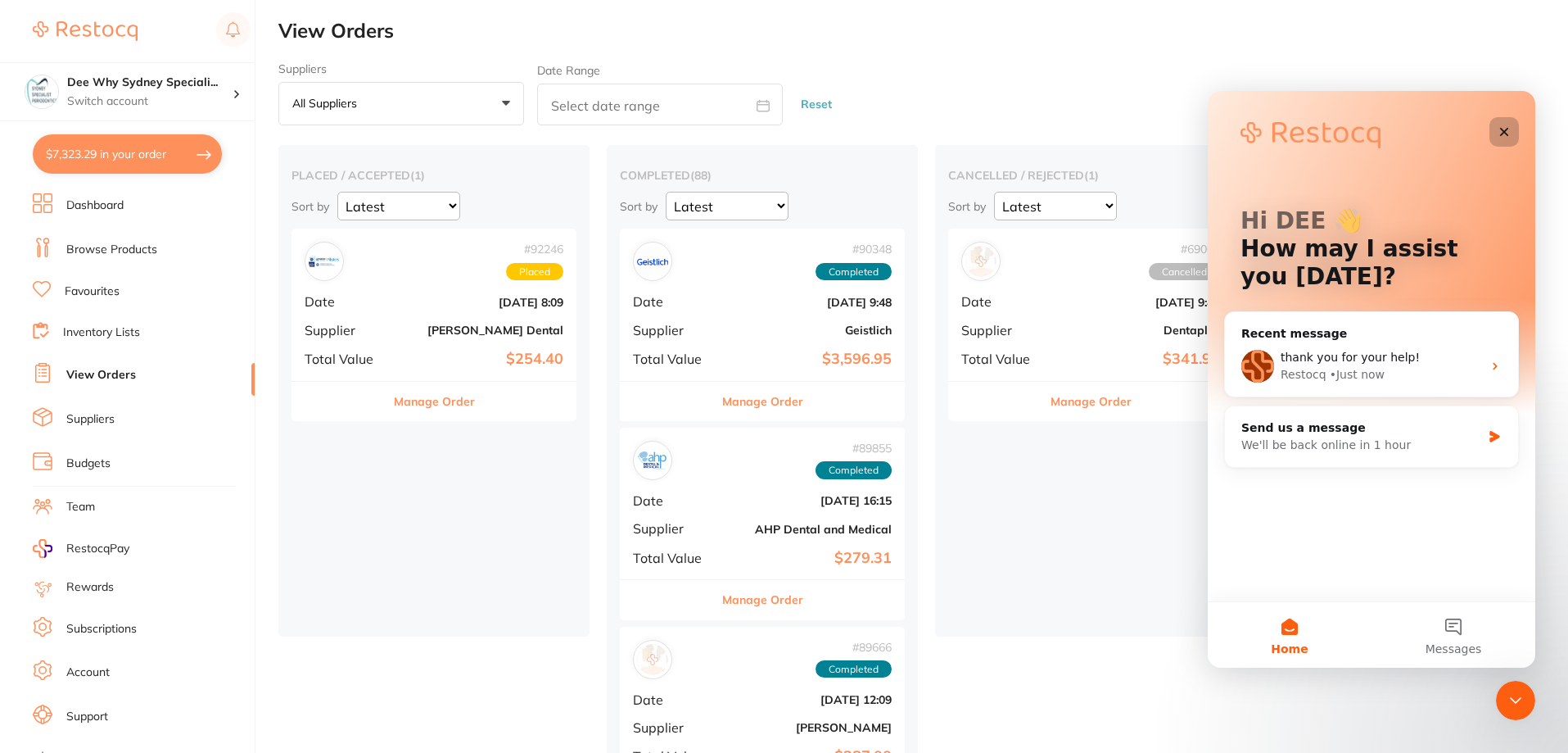
click at [1510, 130] on div "Close" at bounding box center [1504, 132] width 30 height 30
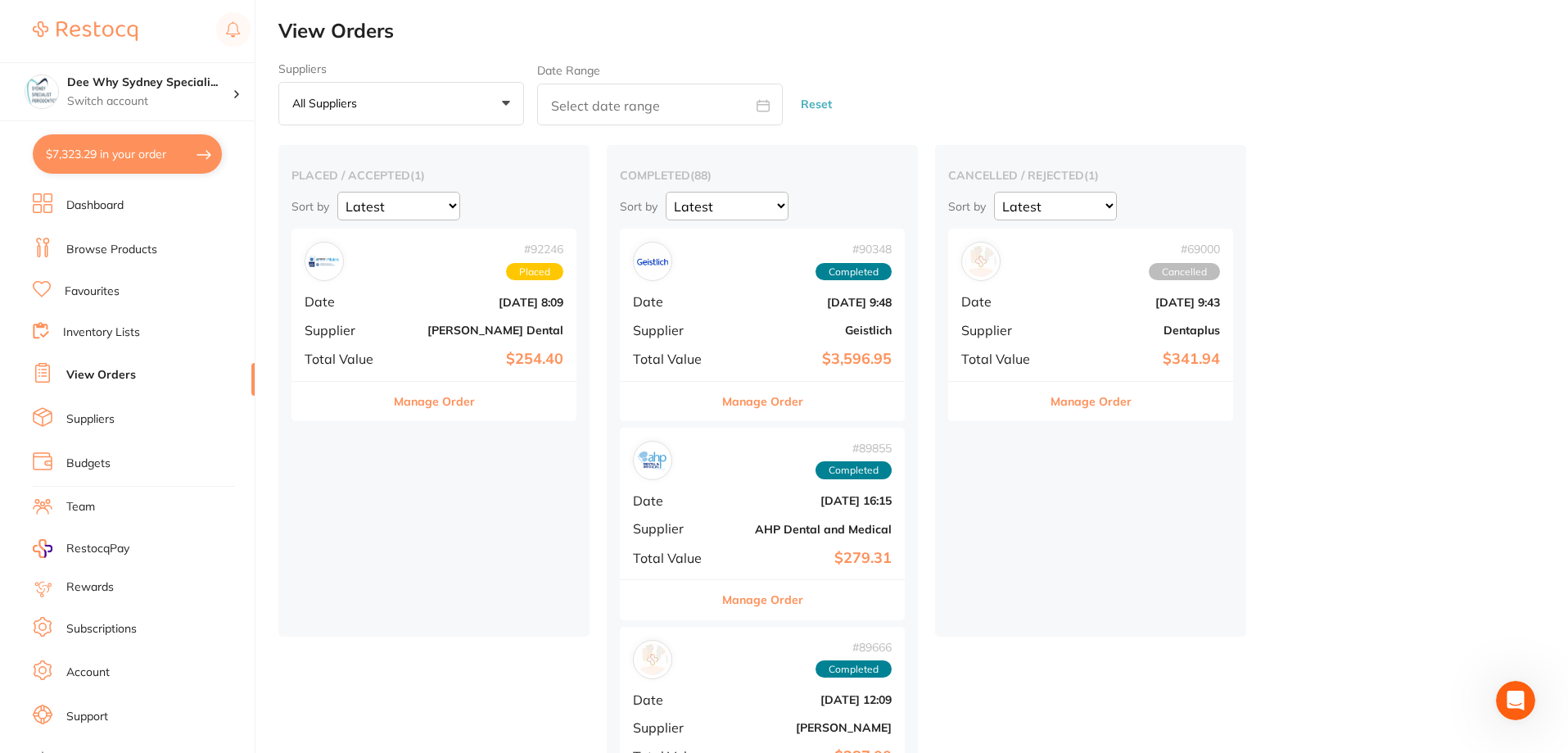
click at [115, 157] on button "$7,323.29 in your order" at bounding box center [127, 154] width 189 height 39
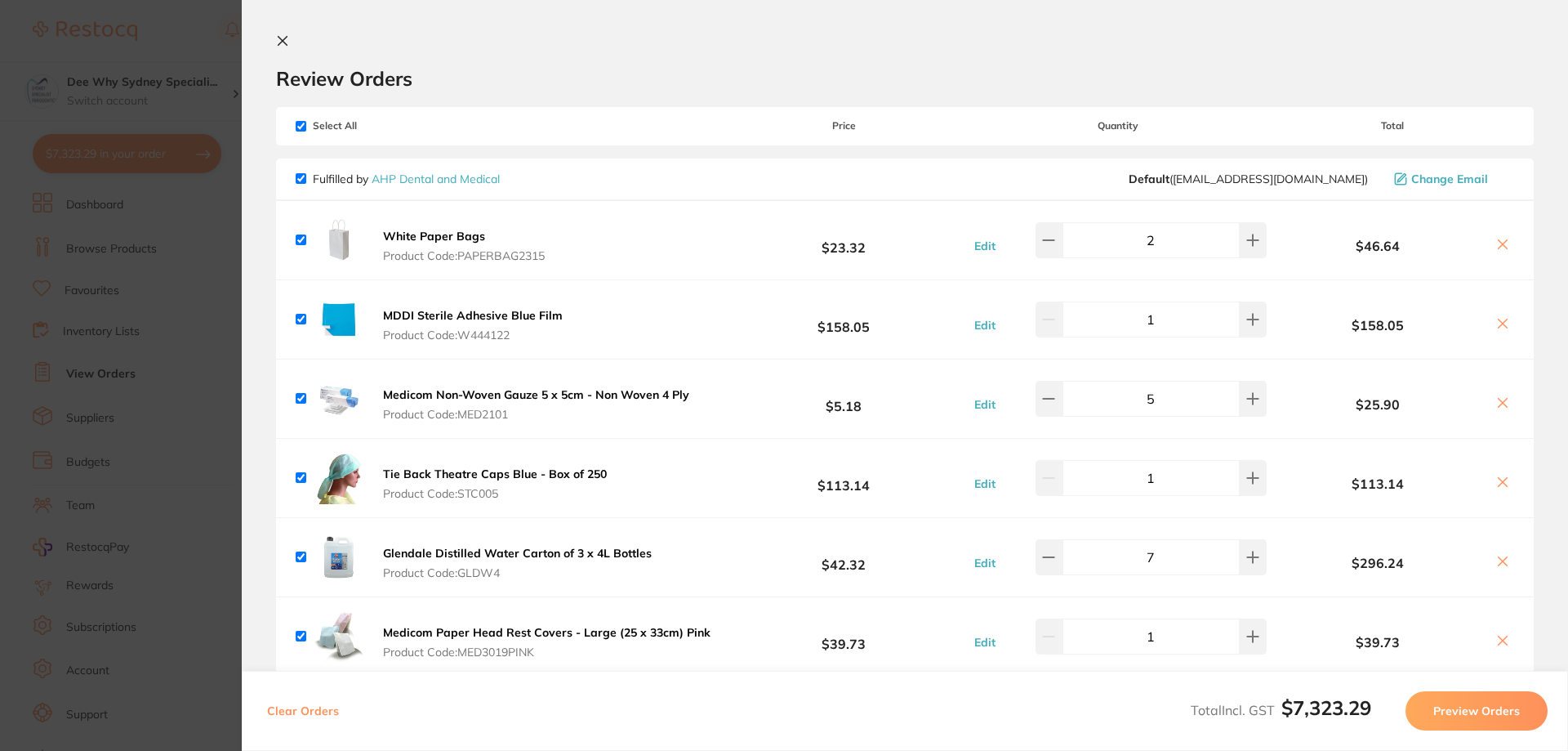
click at [283, 36] on icon at bounding box center [283, 41] width 13 height 13
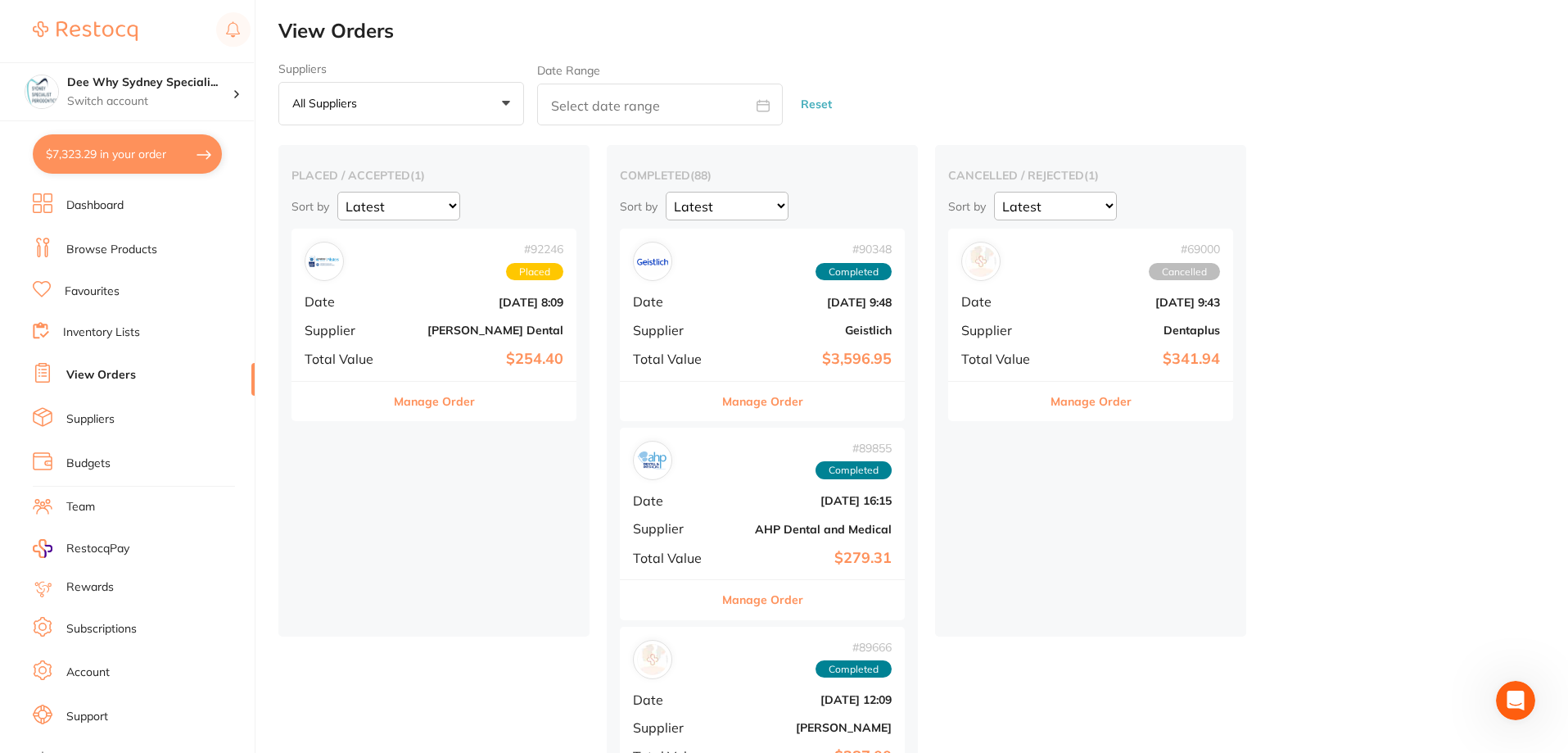
click at [137, 195] on li "Dashboard" at bounding box center [143, 206] width 222 height 25
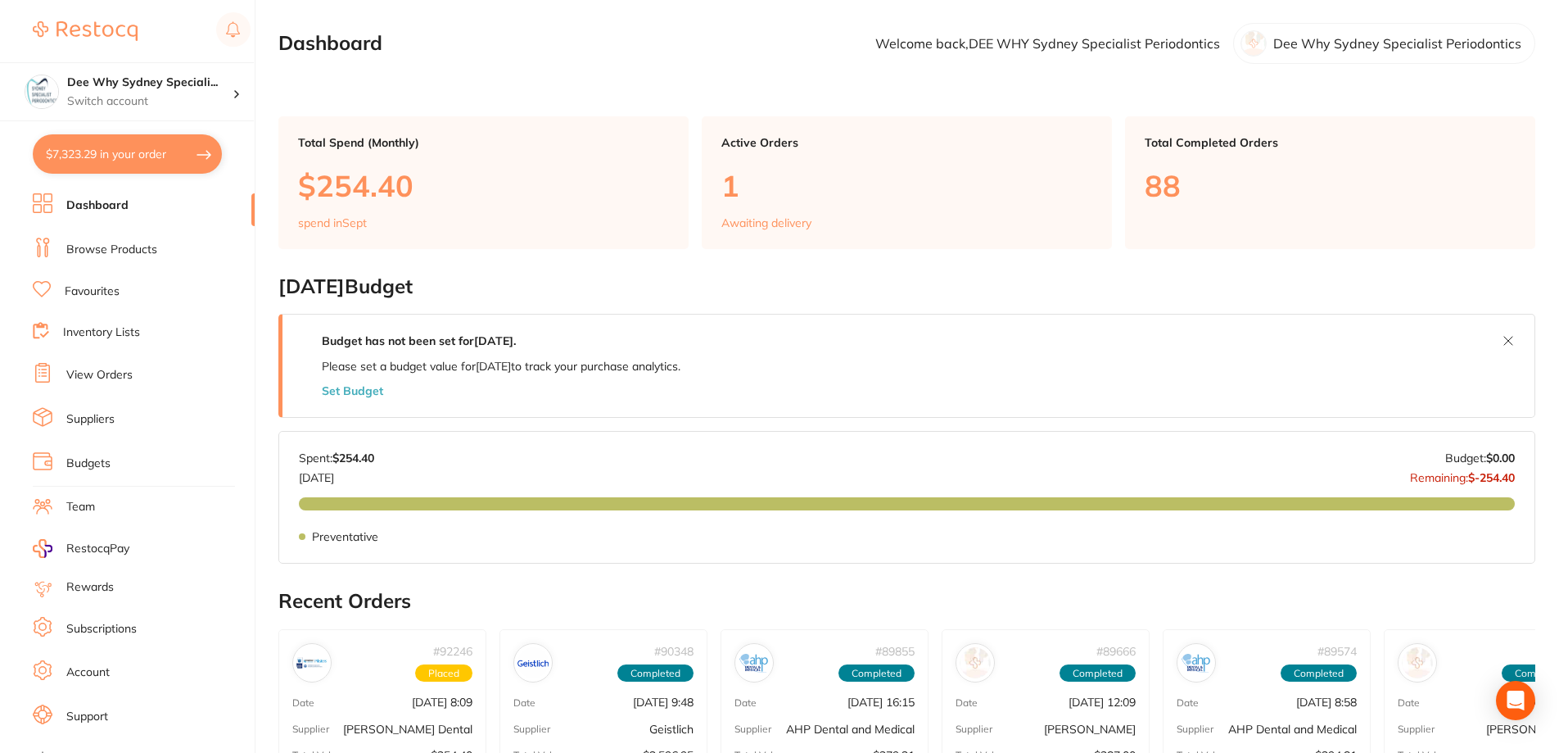
click at [104, 257] on link "Browse Products" at bounding box center [112, 249] width 91 height 16
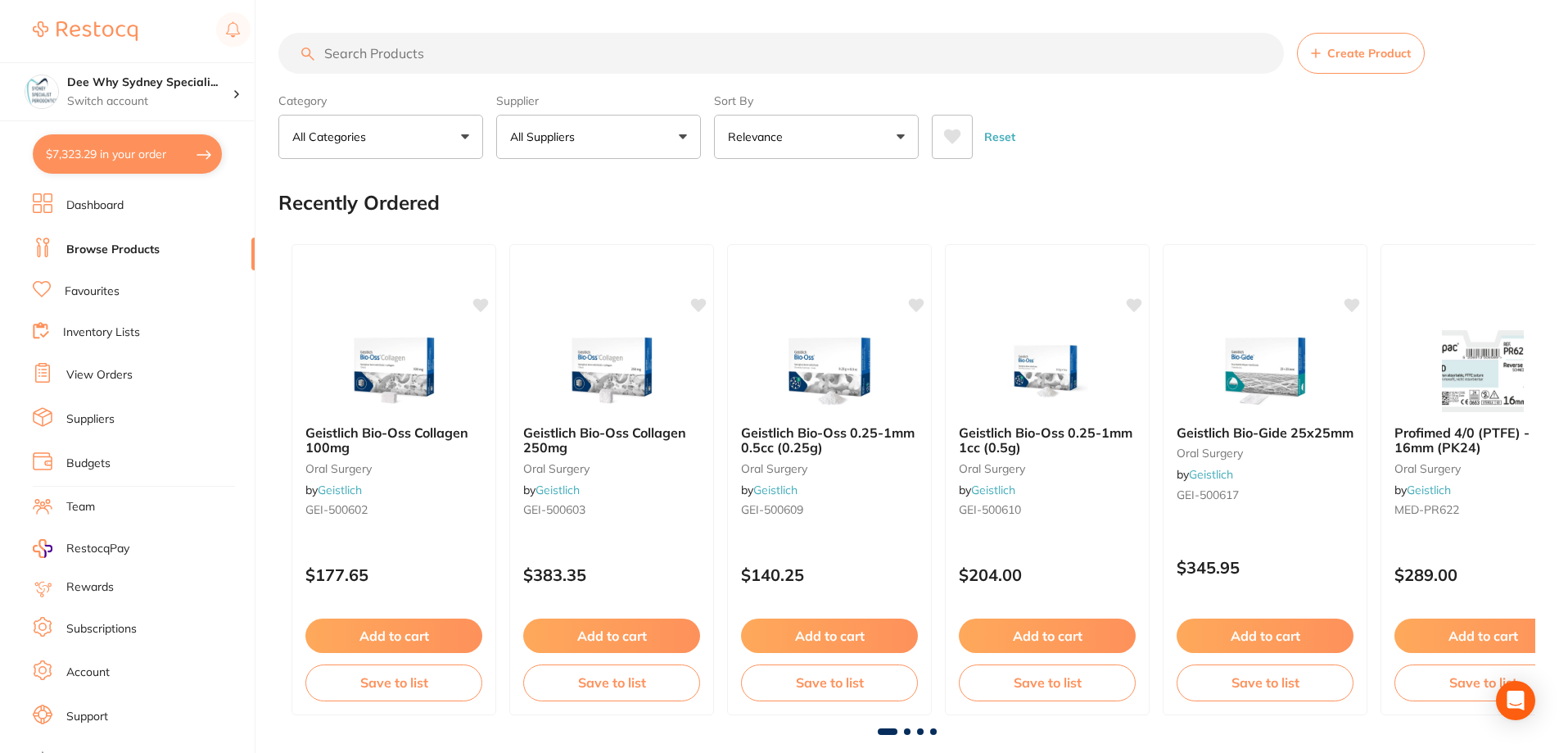
click at [458, 54] on input "search" at bounding box center [782, 53] width 1006 height 41
type input "clinidet"
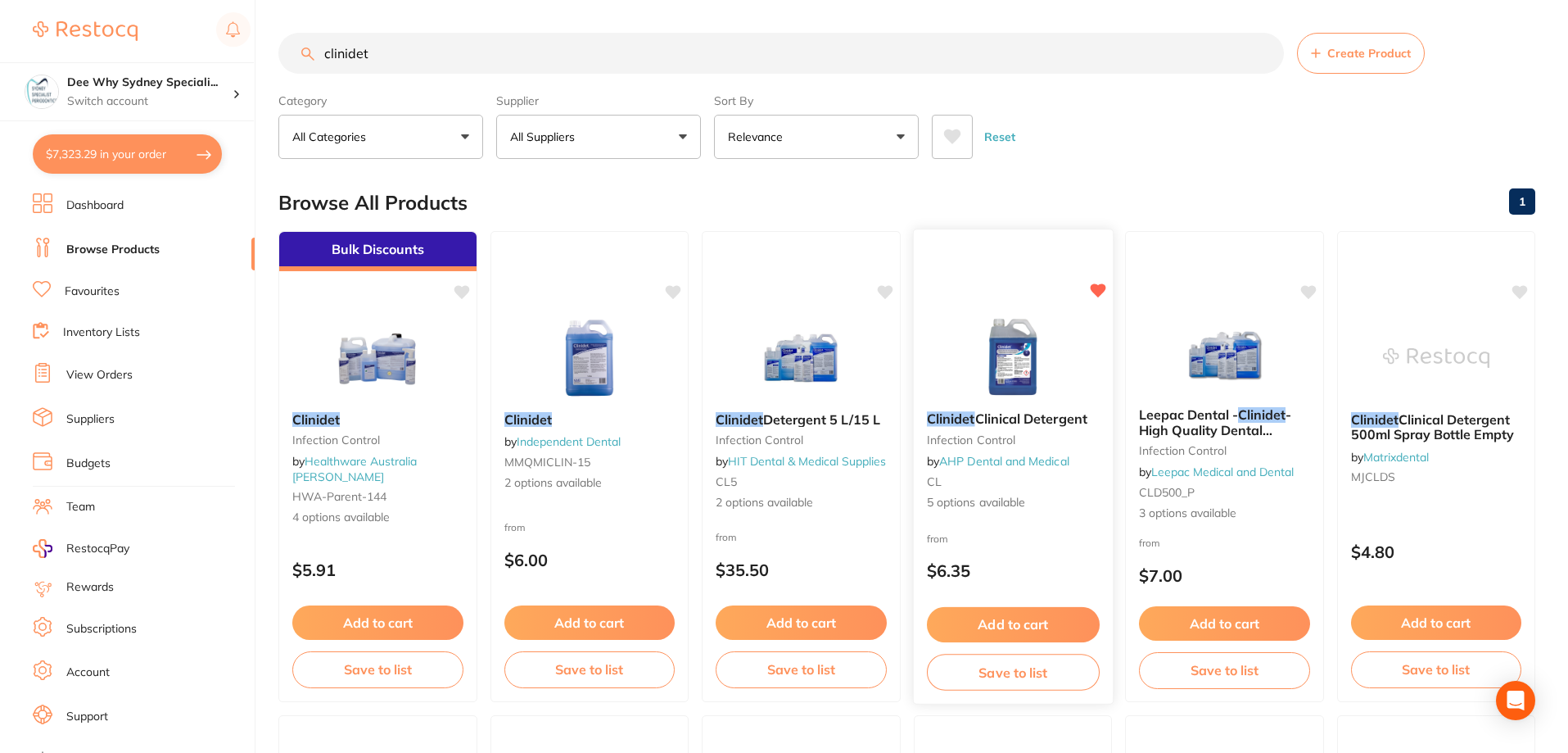
click at [1057, 325] on img at bounding box center [1012, 357] width 108 height 83
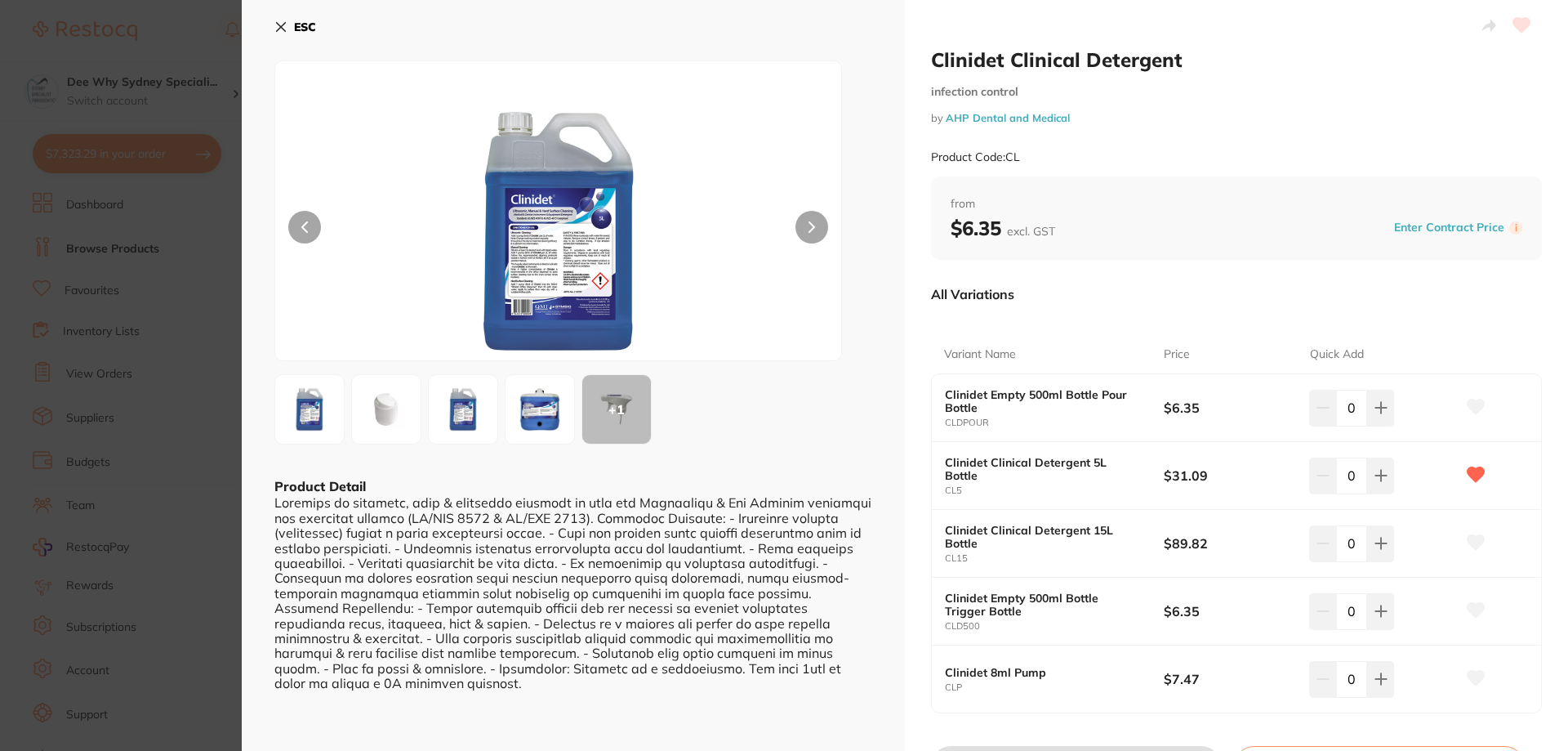
click at [1376, 479] on icon at bounding box center [1381, 476] width 13 height 13
type input "1"
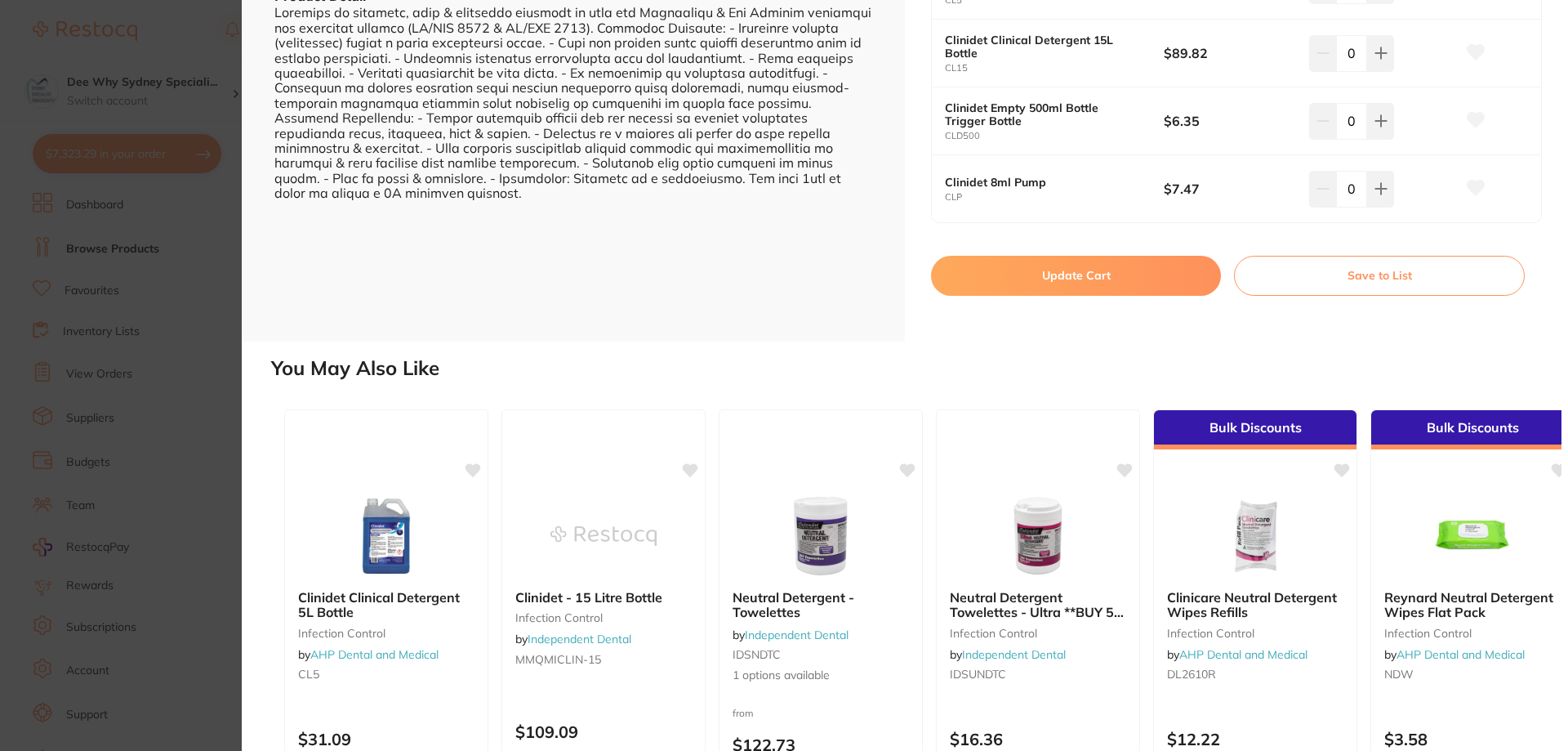
click at [1060, 267] on button "Update Cart" at bounding box center [1076, 275] width 290 height 39
checkbox input "false"
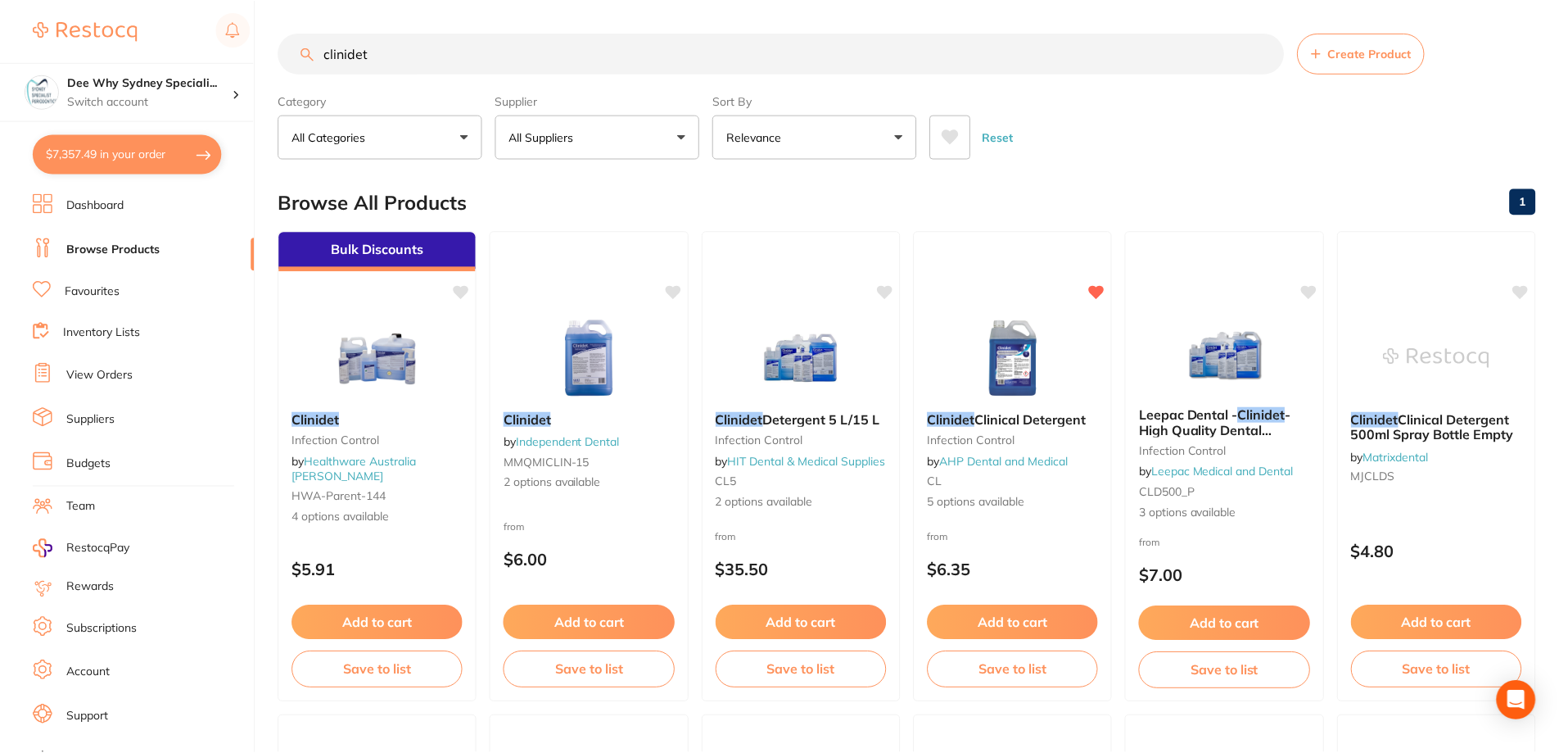
scroll to position [1, 0]
click at [136, 159] on button "$7,357.49 in your order" at bounding box center [127, 154] width 189 height 39
checkbox input "true"
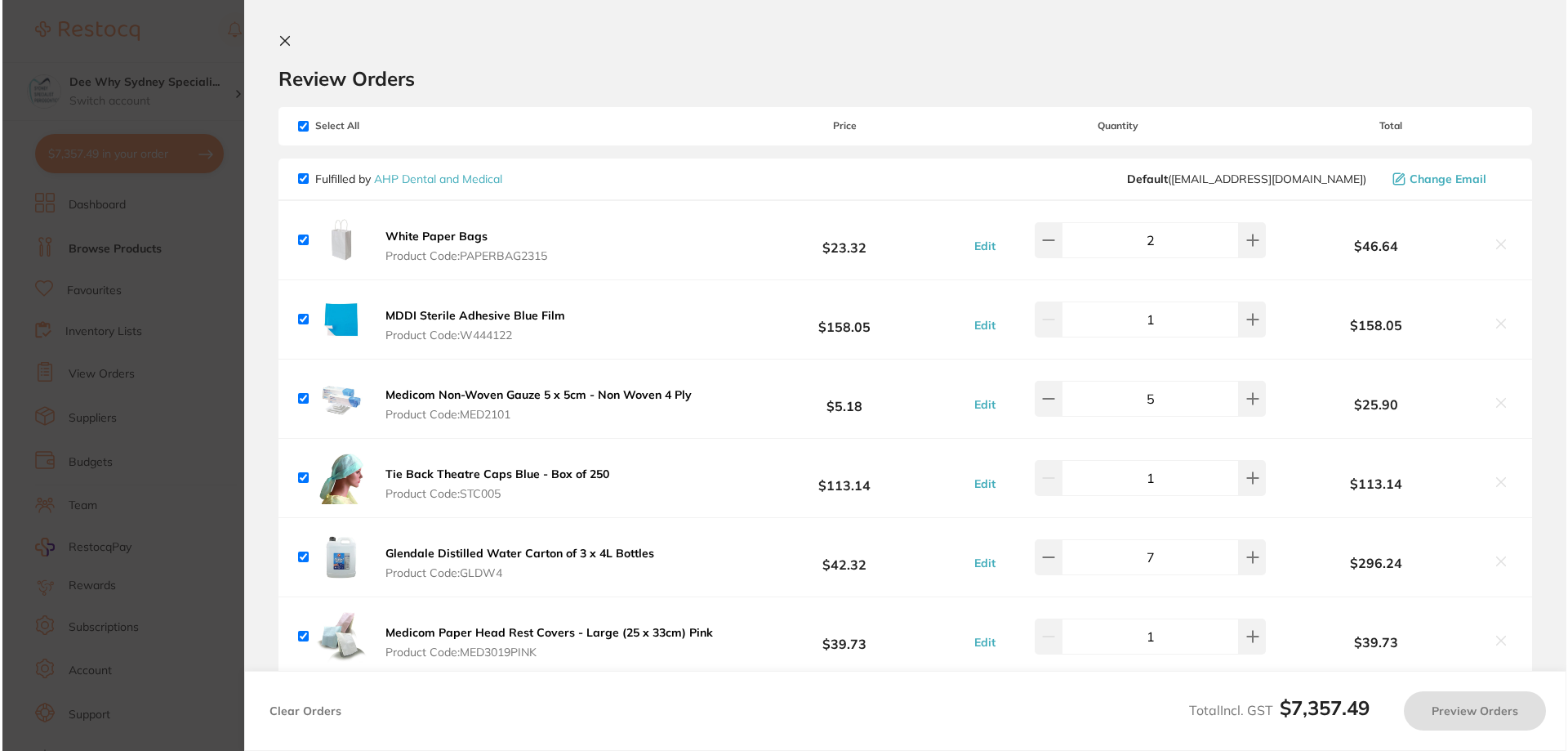
scroll to position [0, 0]
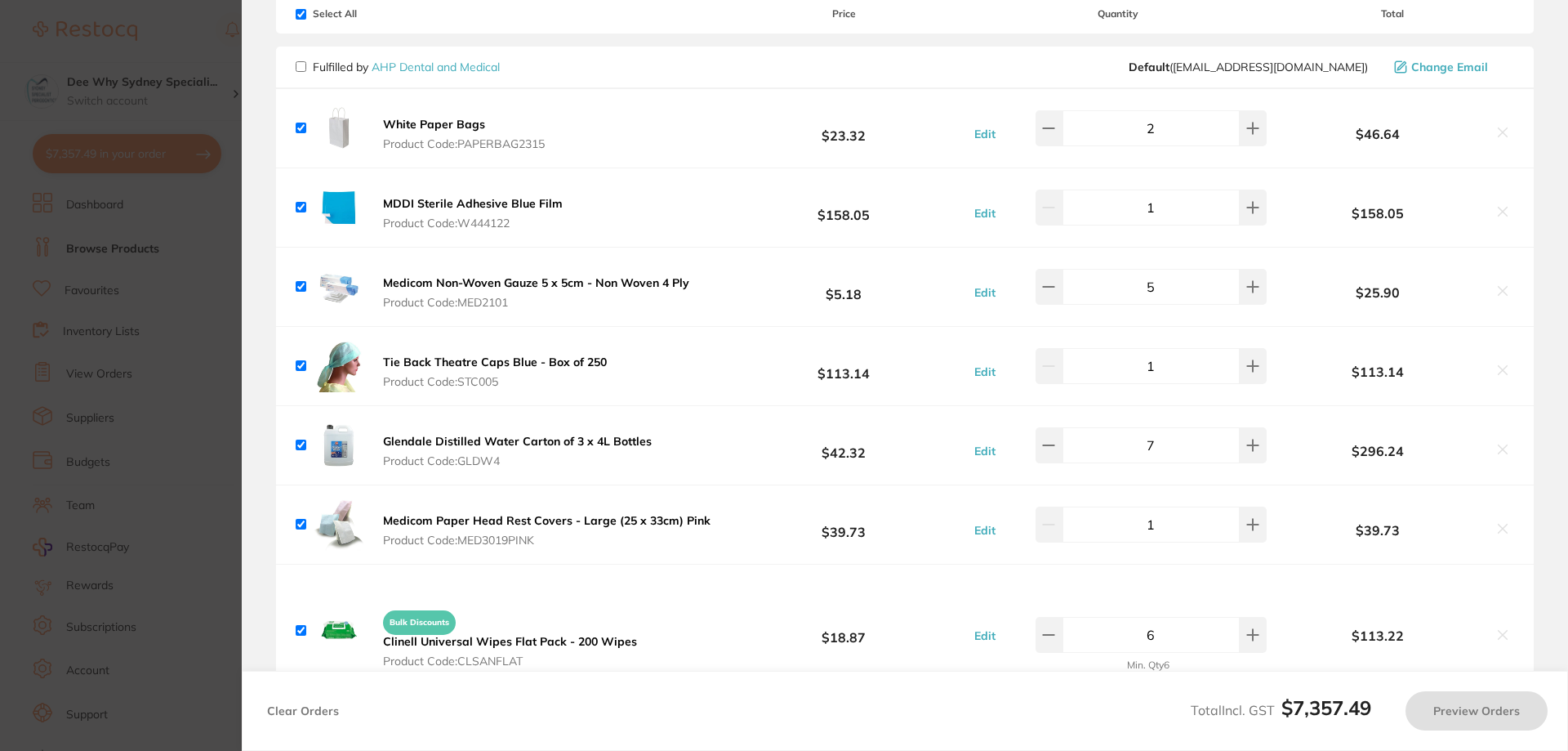
checkbox input "false"
checkbox input "true"
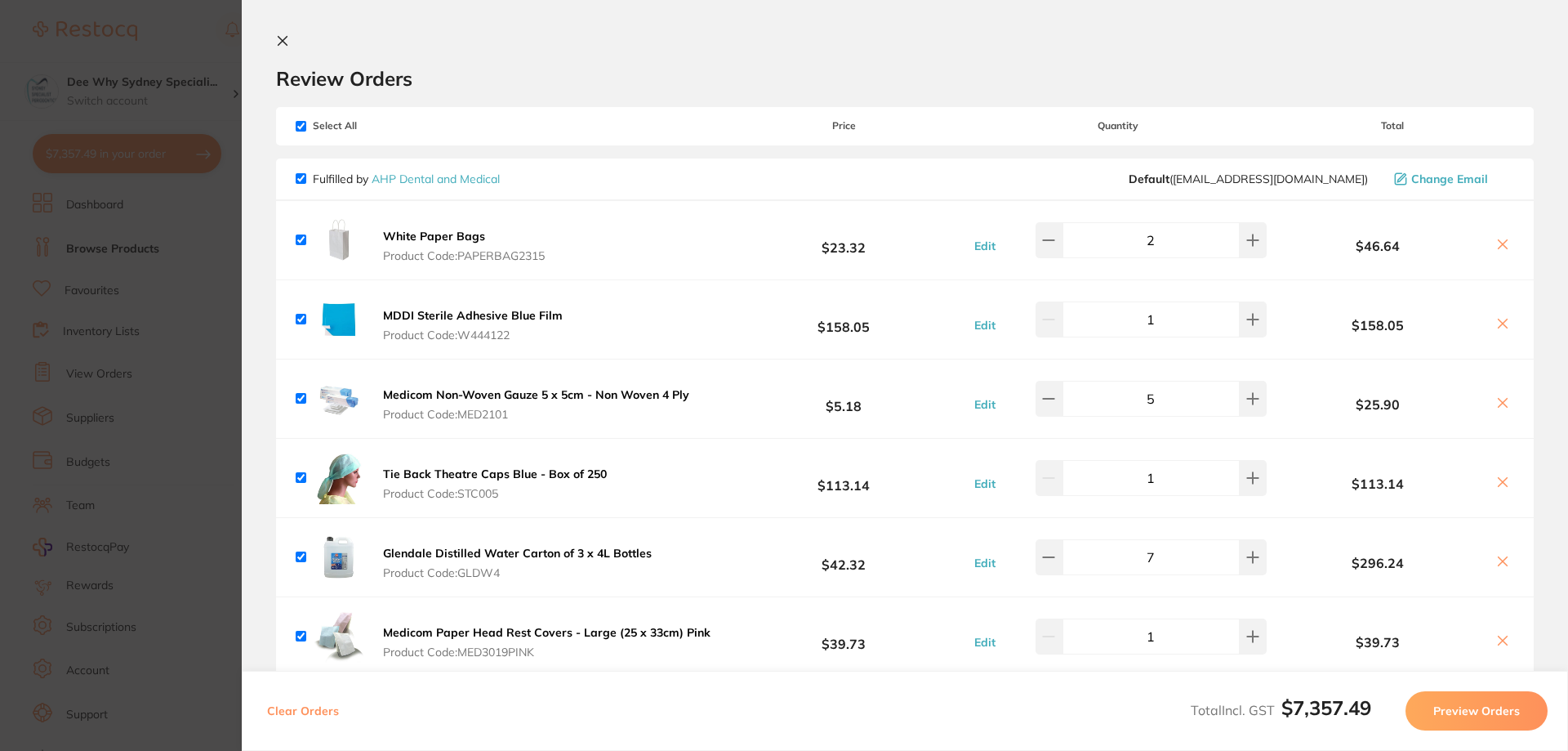
click at [297, 123] on input "checkbox" at bounding box center [300, 126] width 11 height 11
checkbox input "false"
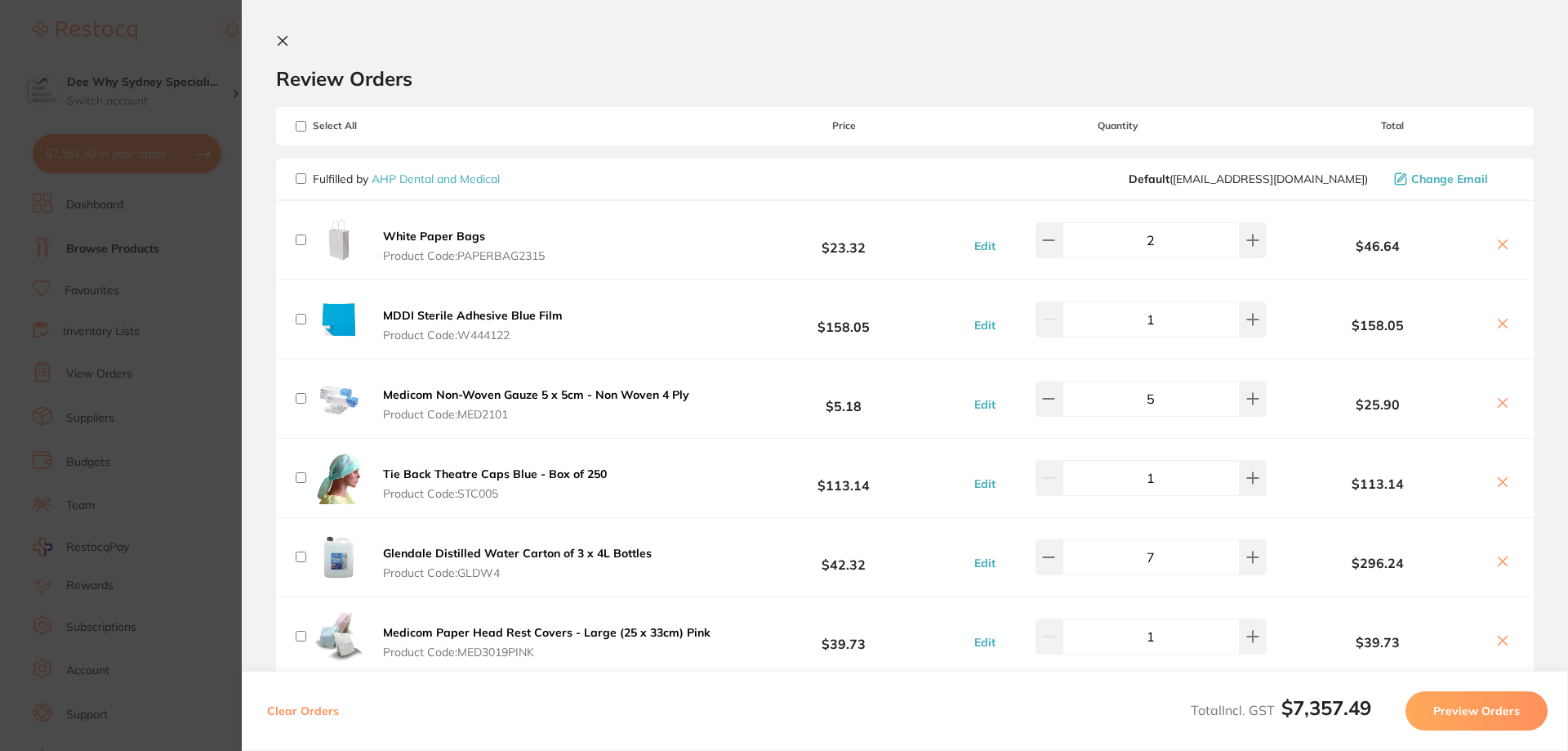
checkbox input "false"
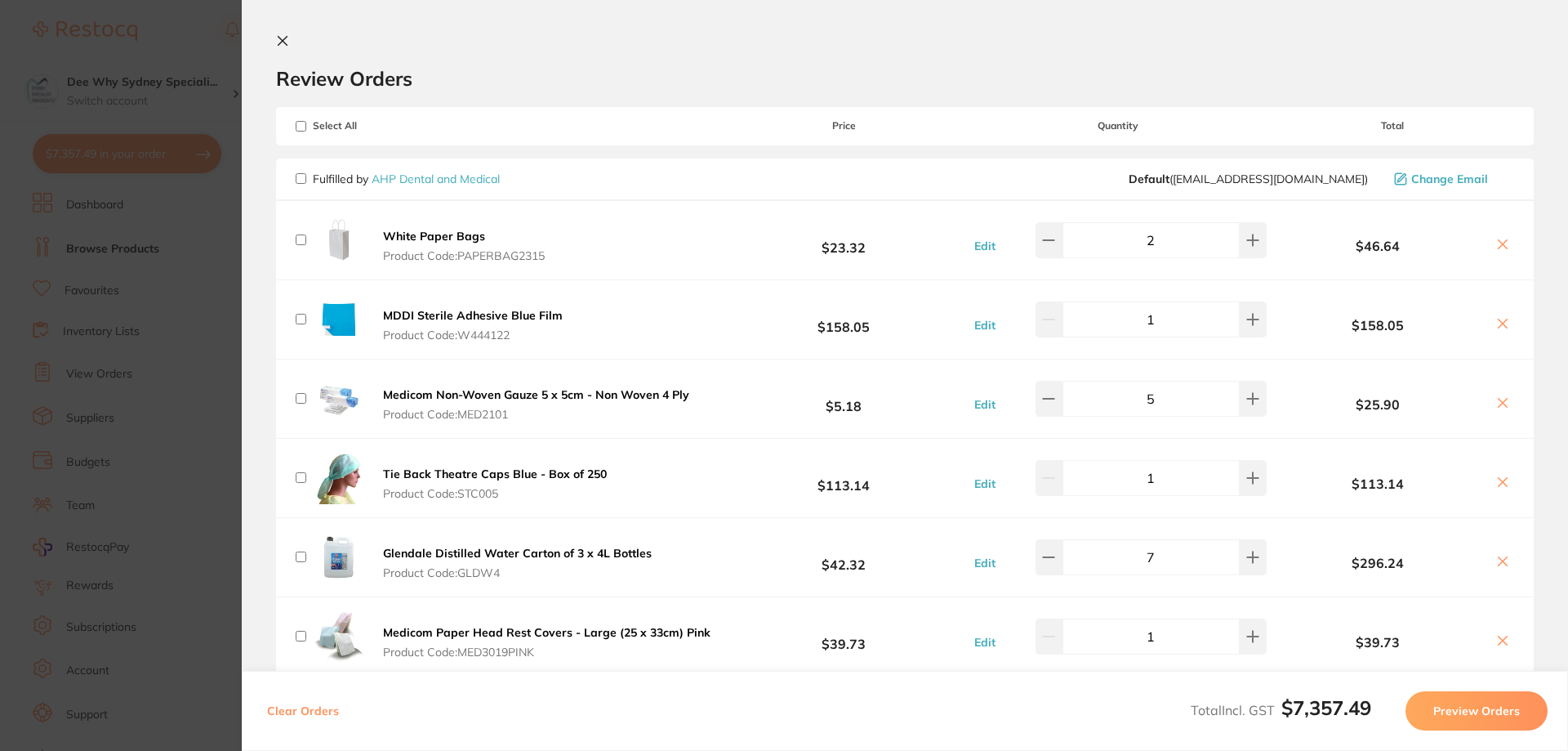
checkbox input "false"
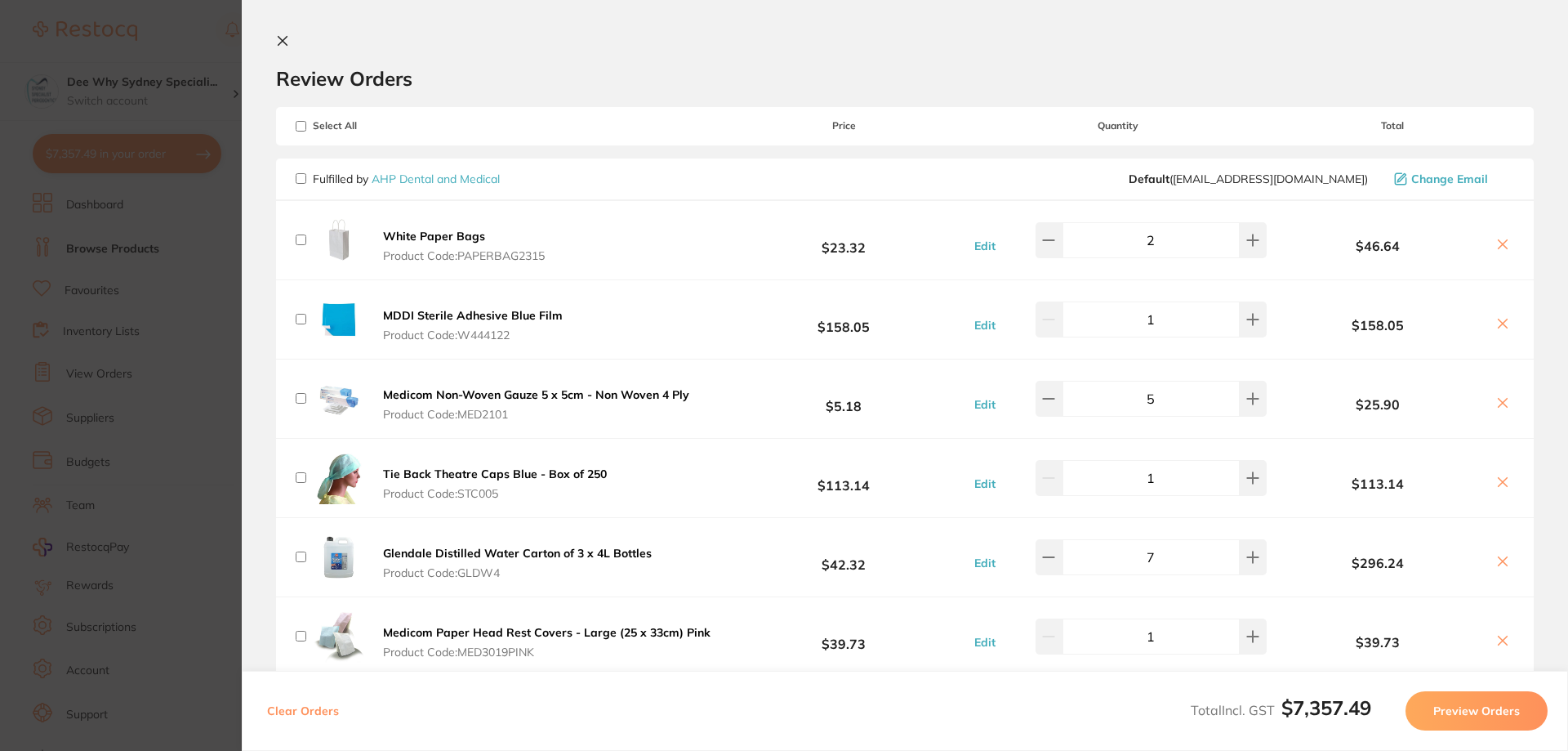
checkbox input "false"
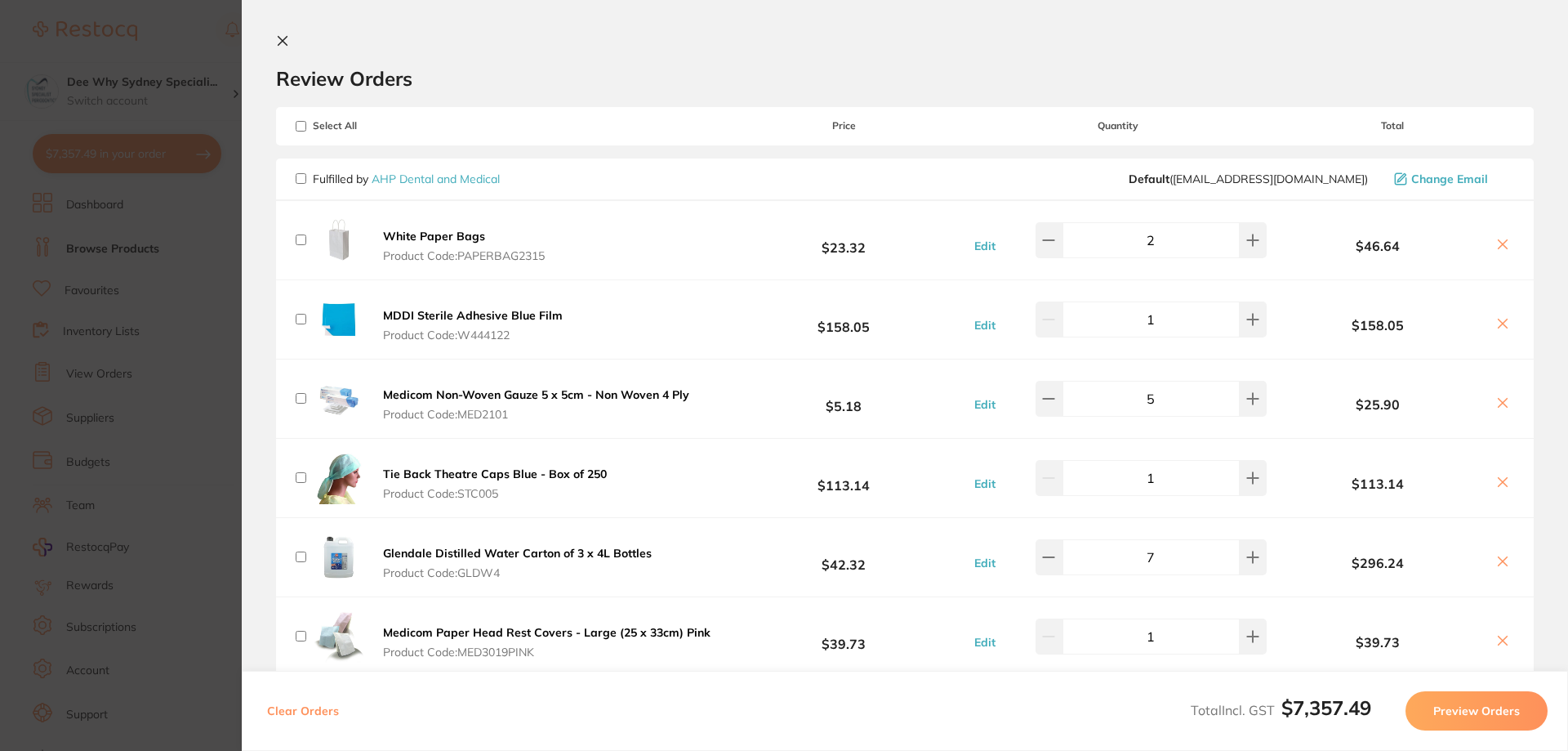
checkbox input "false"
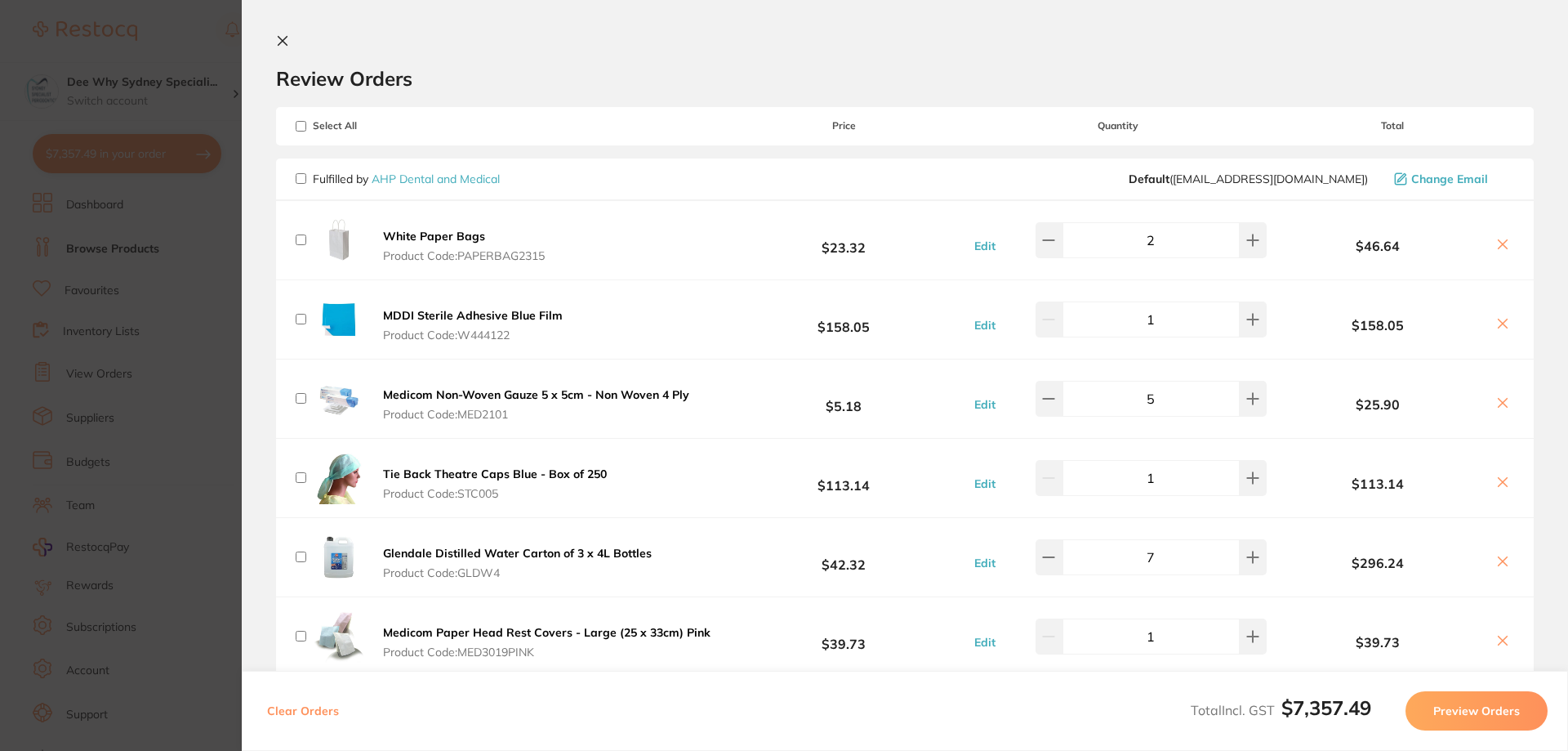
checkbox input "false"
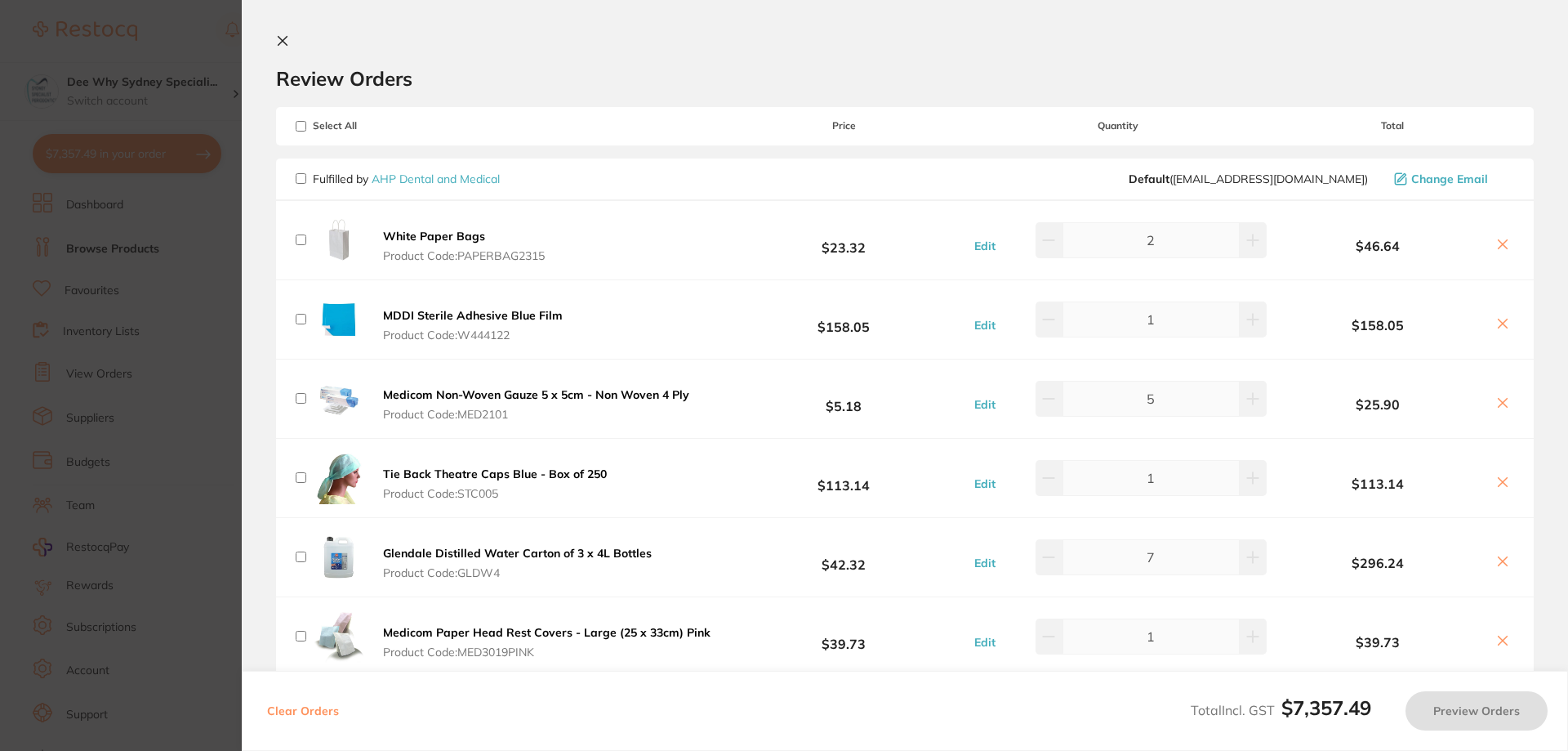
click at [300, 181] on input "checkbox" at bounding box center [300, 178] width 11 height 11
checkbox input "true"
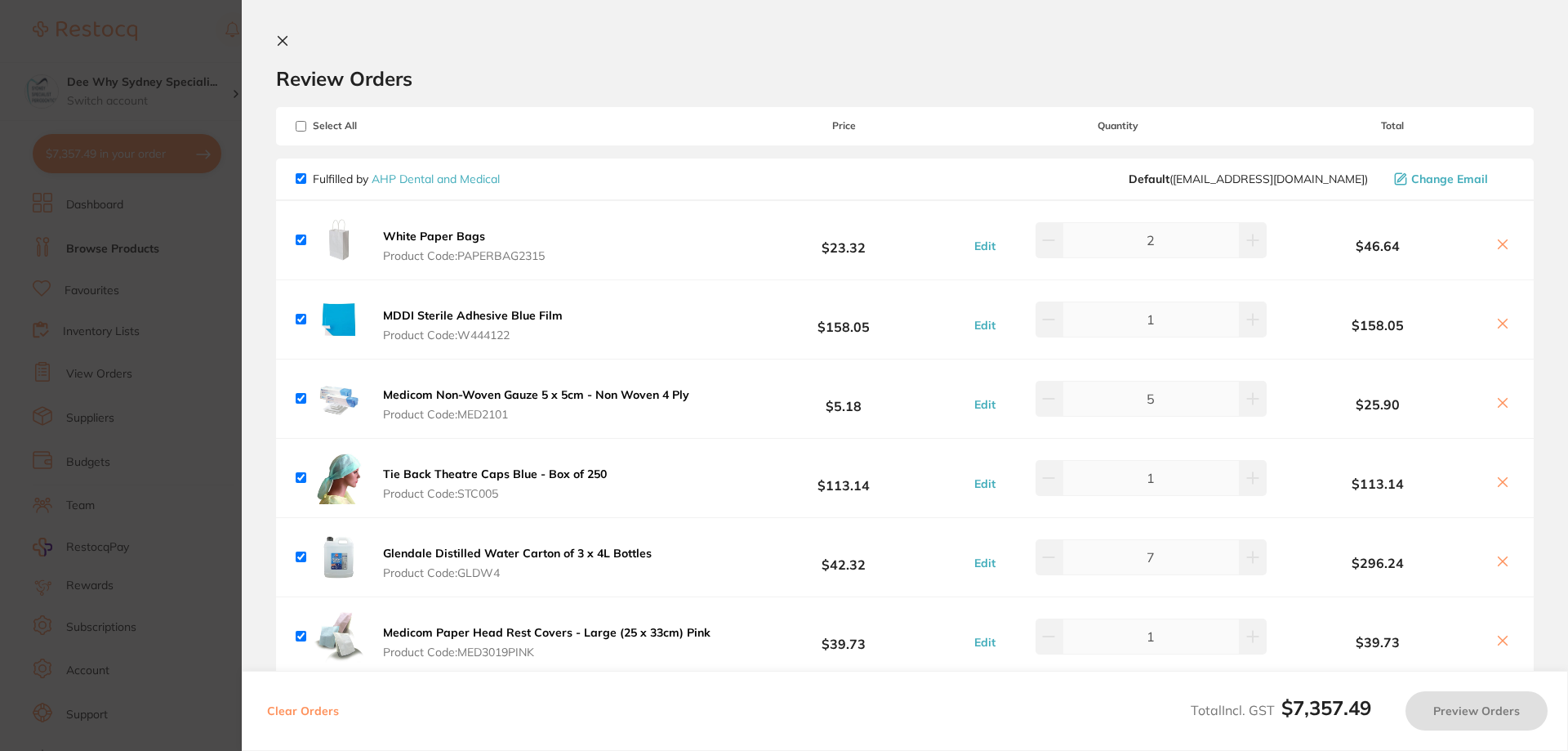
checkbox input "true"
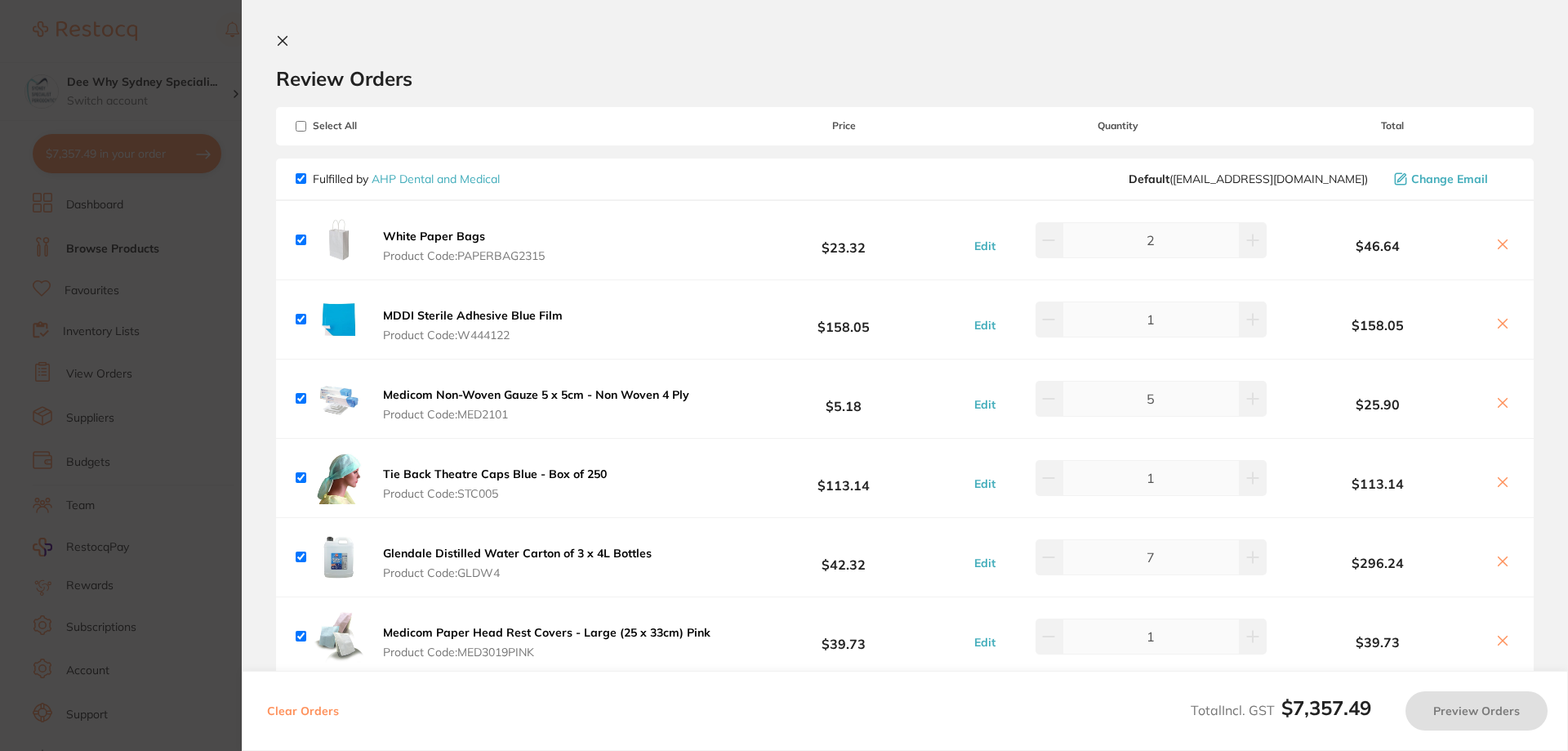
checkbox input "true"
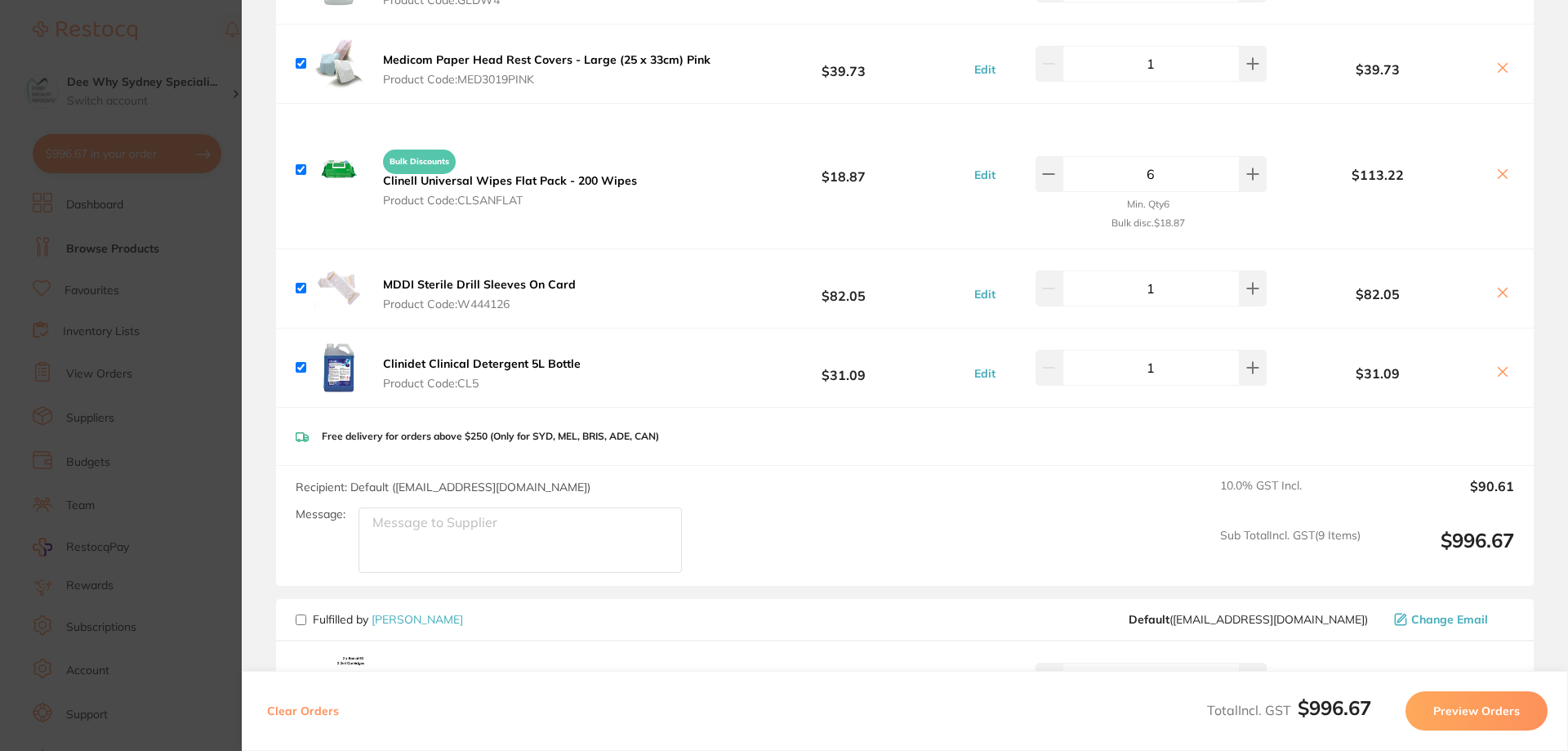
scroll to position [572, 0]
click at [1468, 703] on button "Preview Orders" at bounding box center [1476, 710] width 142 height 39
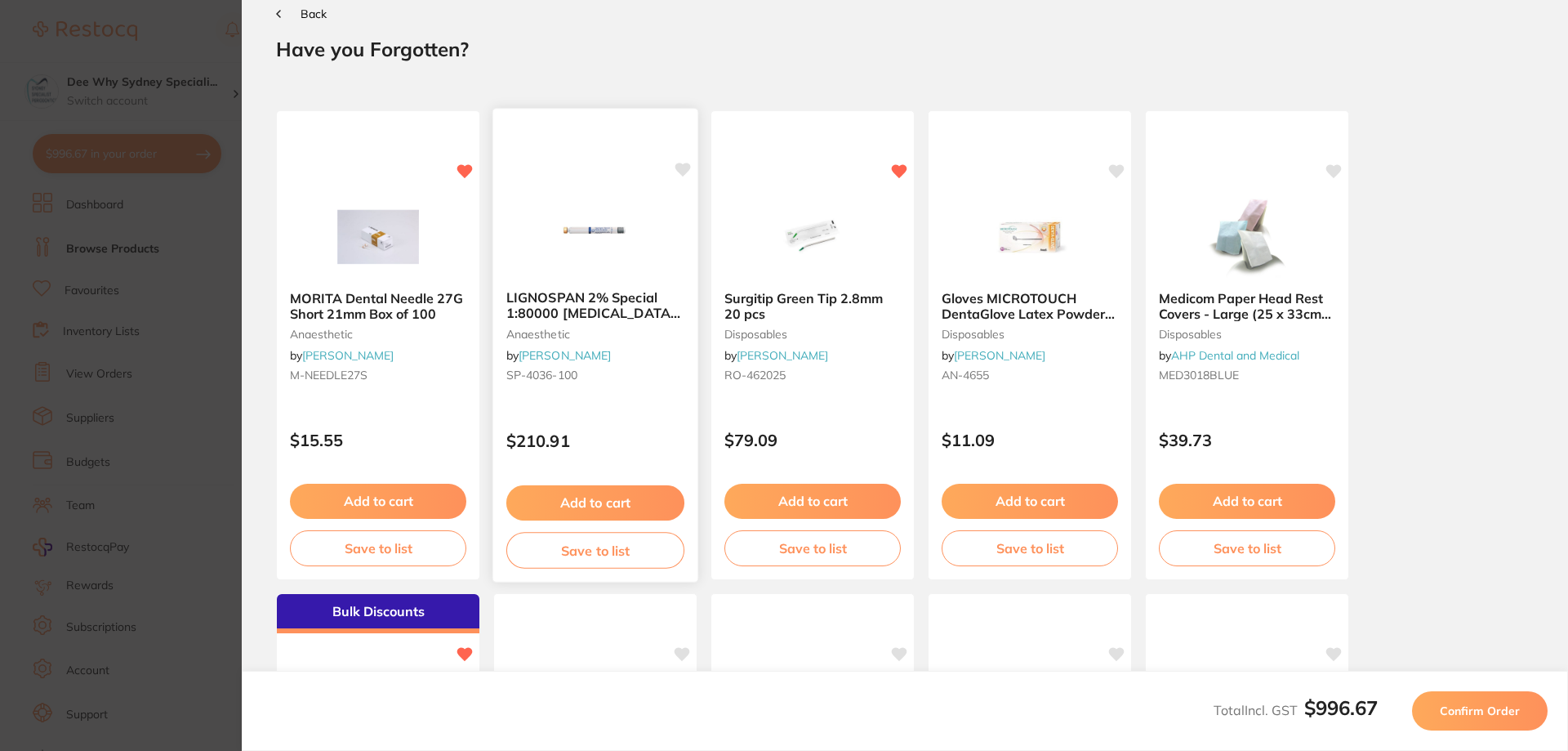
scroll to position [0, 0]
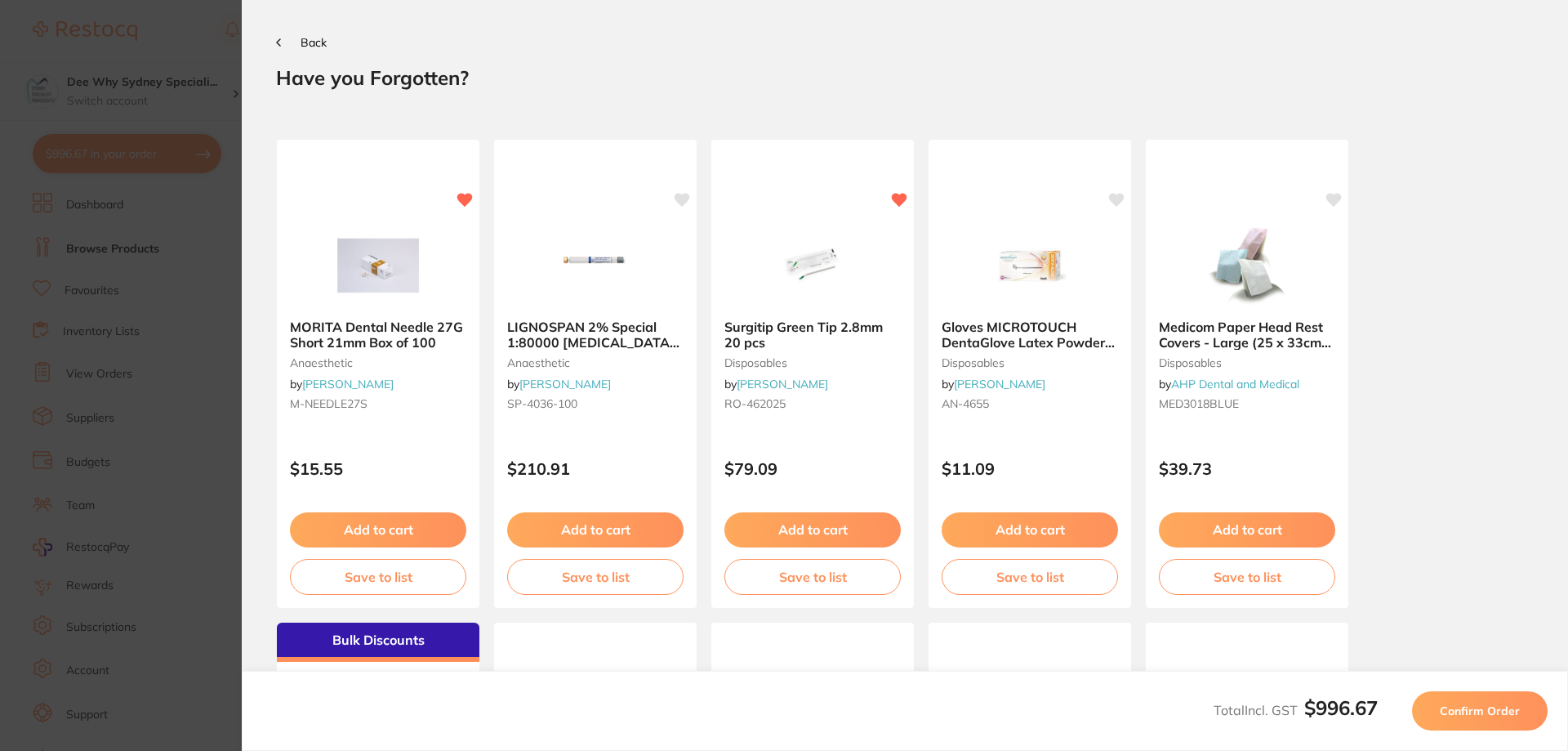
click at [1457, 717] on span "Confirm Order" at bounding box center [1479, 710] width 80 height 14
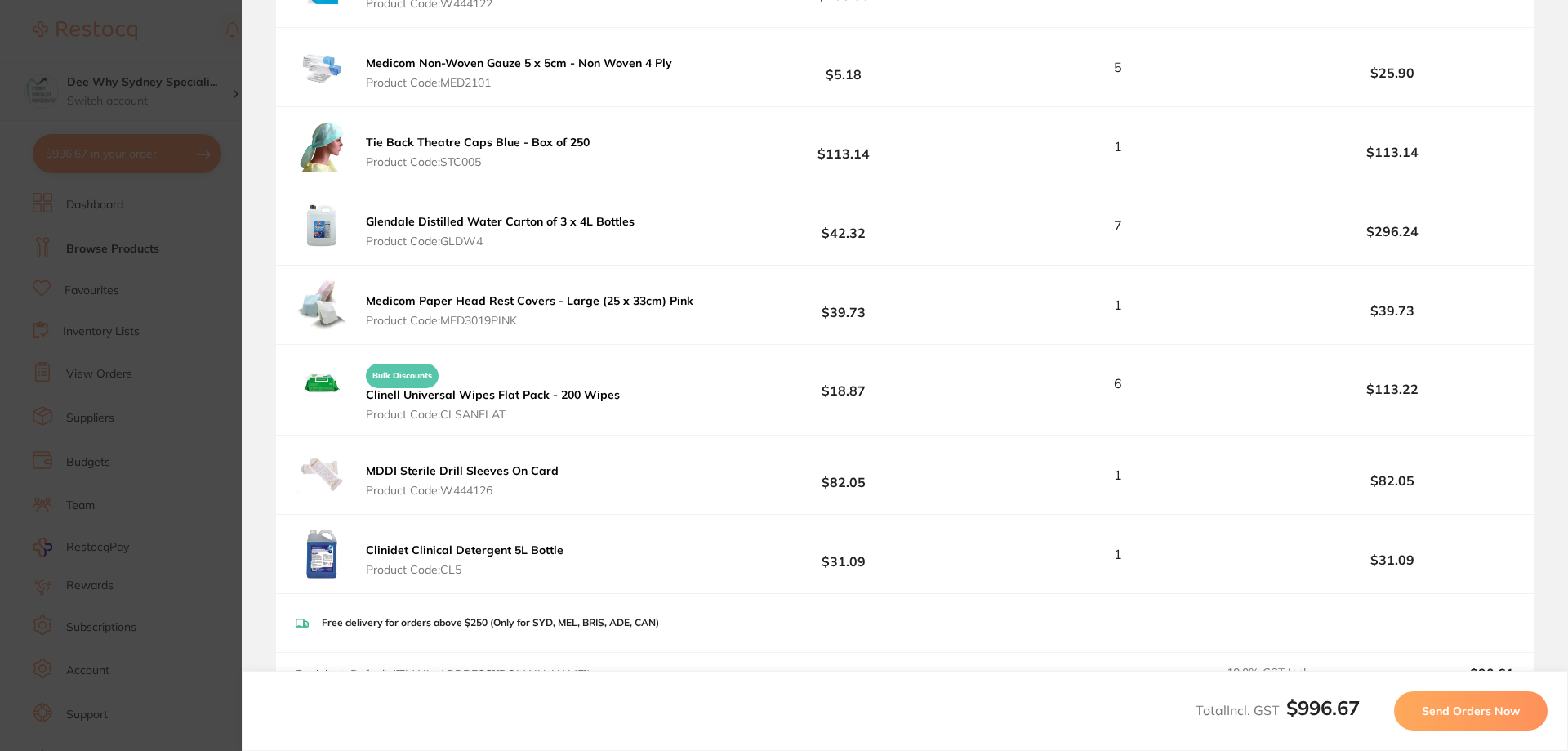
scroll to position [653, 0]
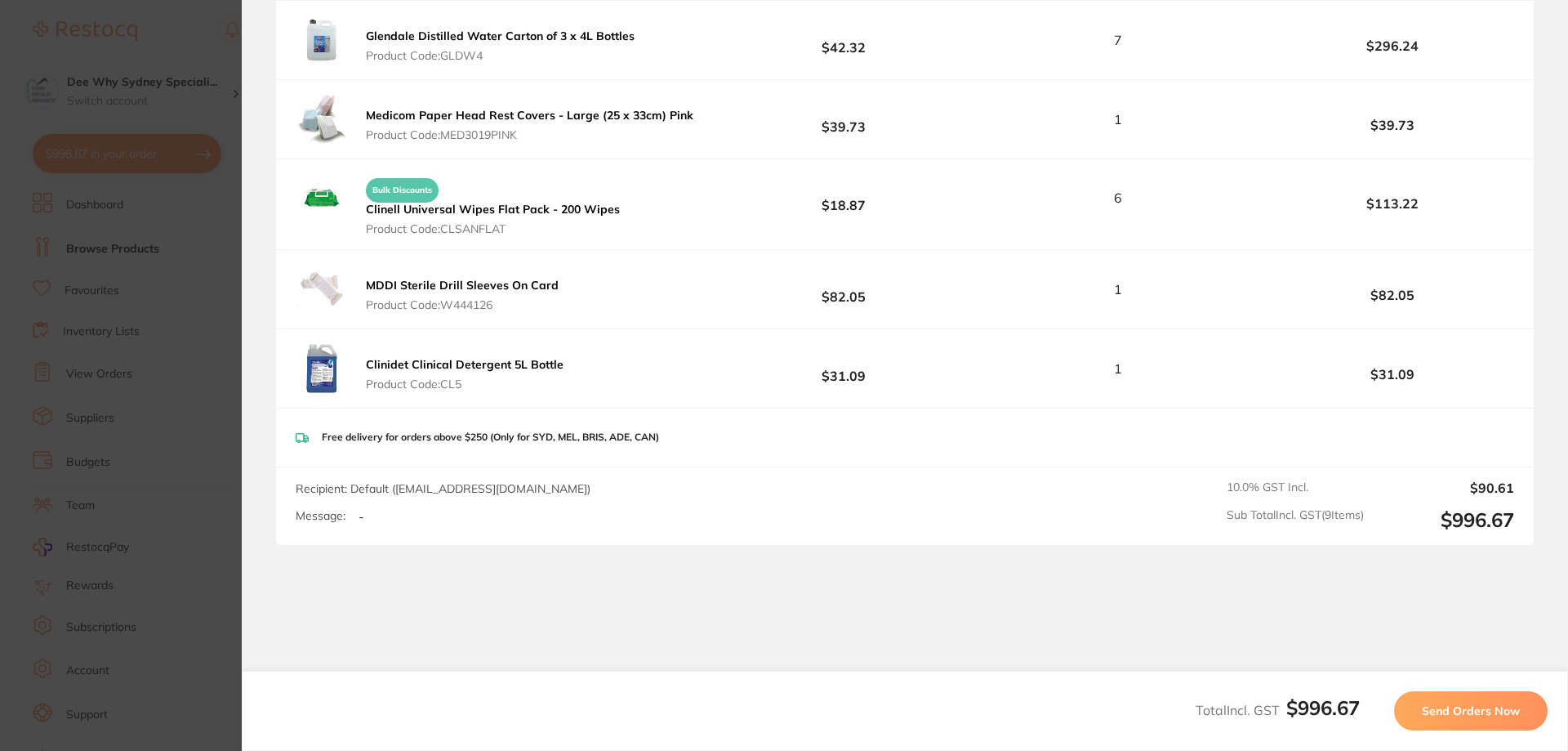
click at [1412, 710] on button "Send Orders Now" at bounding box center [1471, 710] width 153 height 39
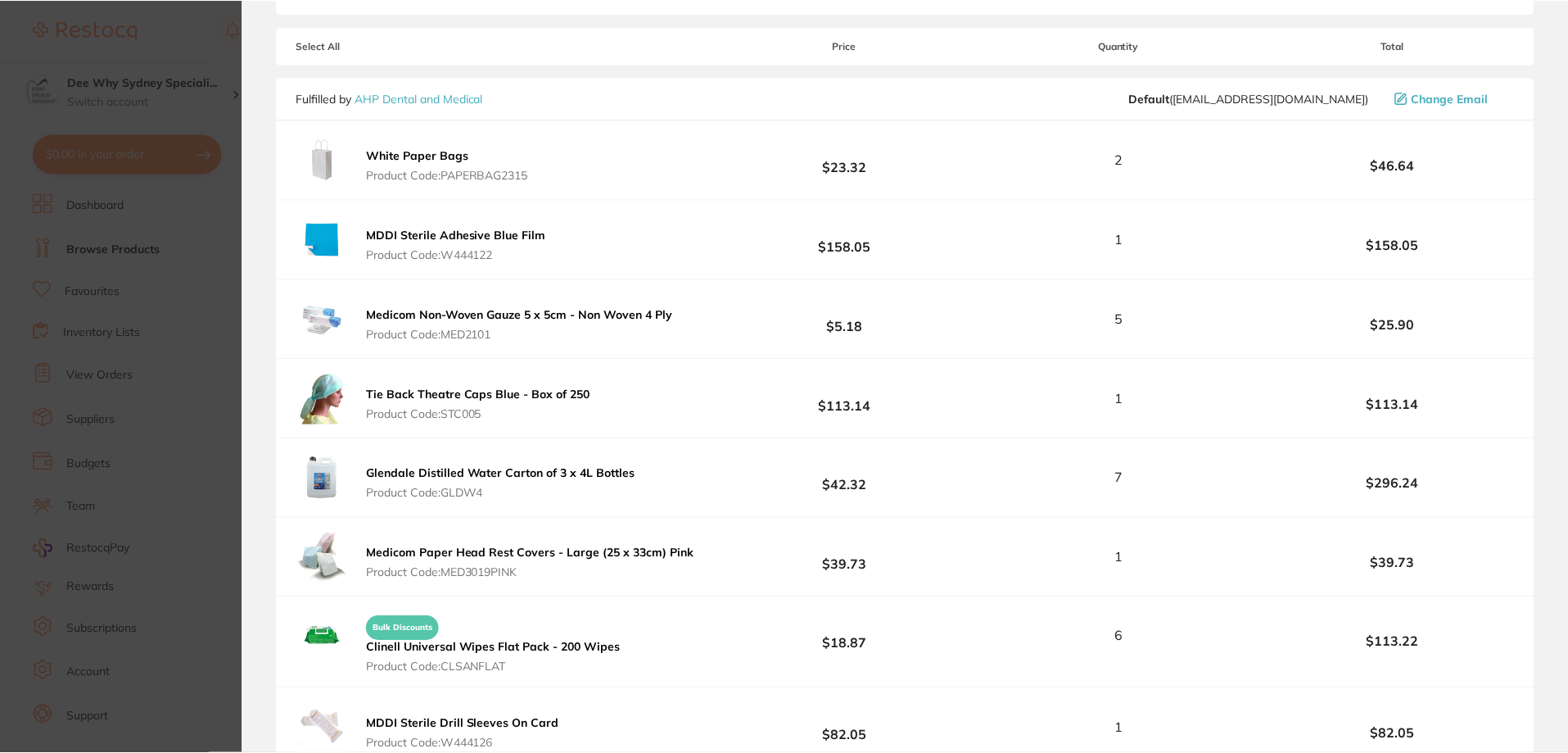
scroll to position [69, 0]
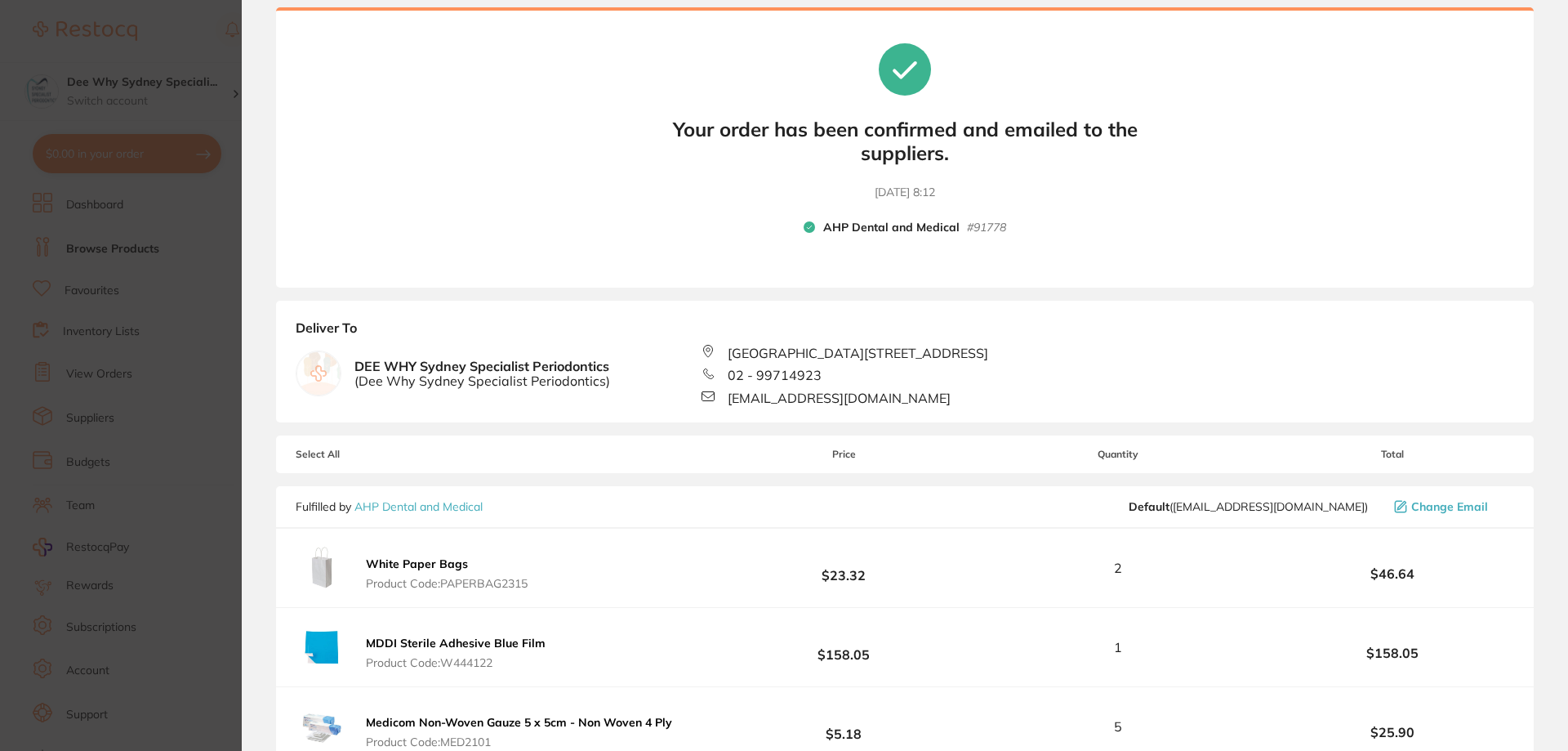
click at [220, 74] on section "Update RRP Set your pre negotiated price for this item. Item Agreed RRP (excl. …" at bounding box center [784, 375] width 1568 height 751
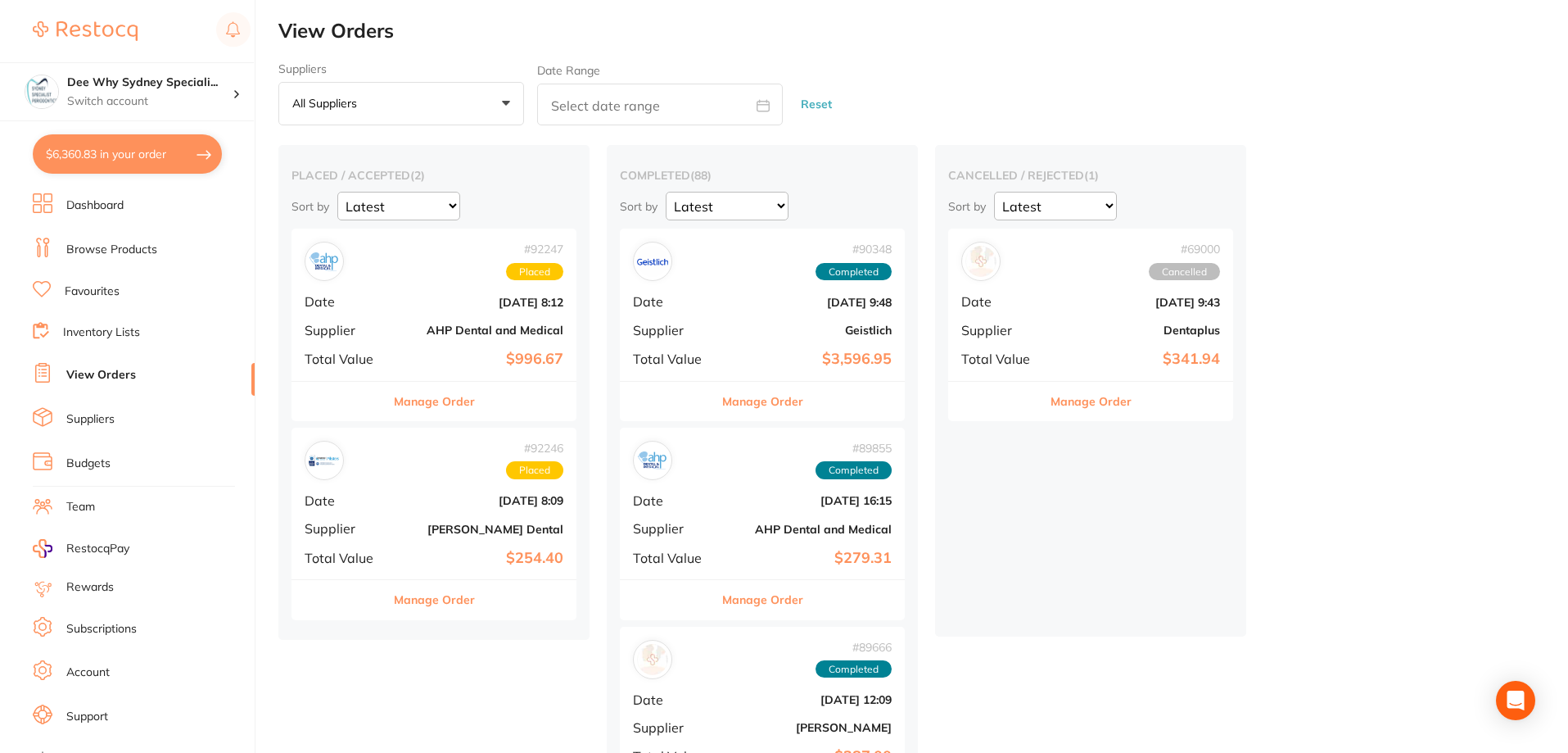
click at [165, 152] on button "$6,360.83 in your order" at bounding box center [127, 154] width 189 height 39
checkbox input "true"
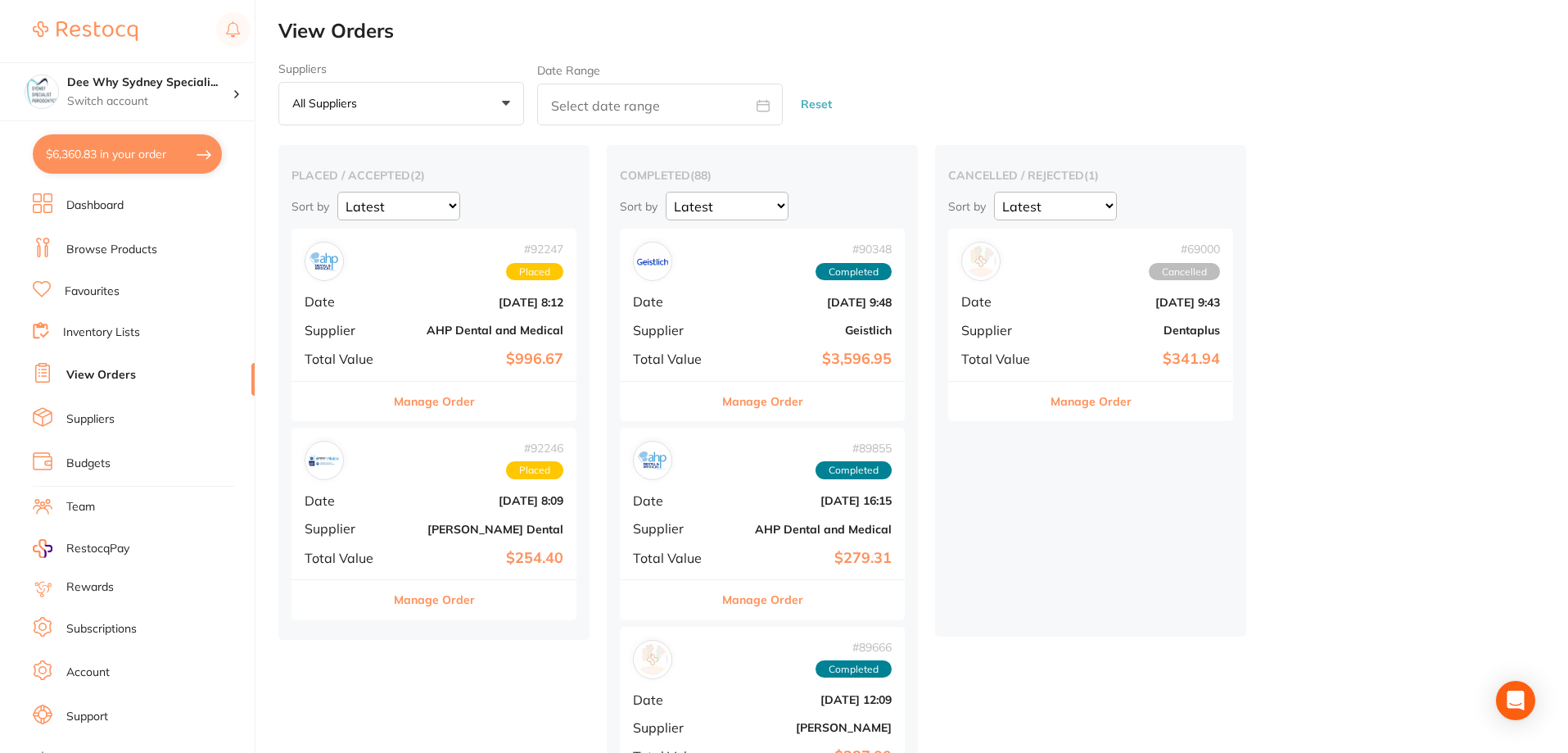
checkbox input "true"
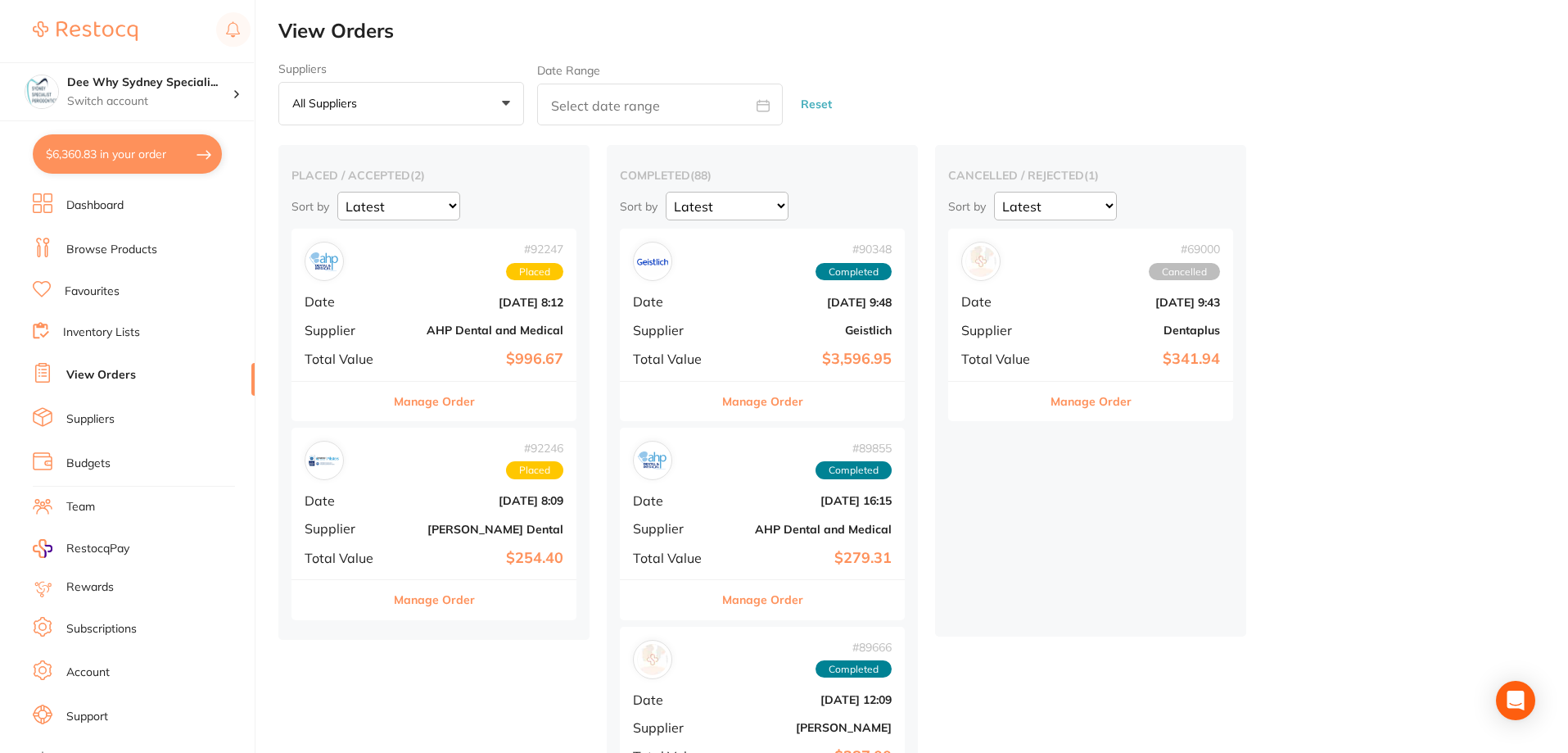
checkbox input "true"
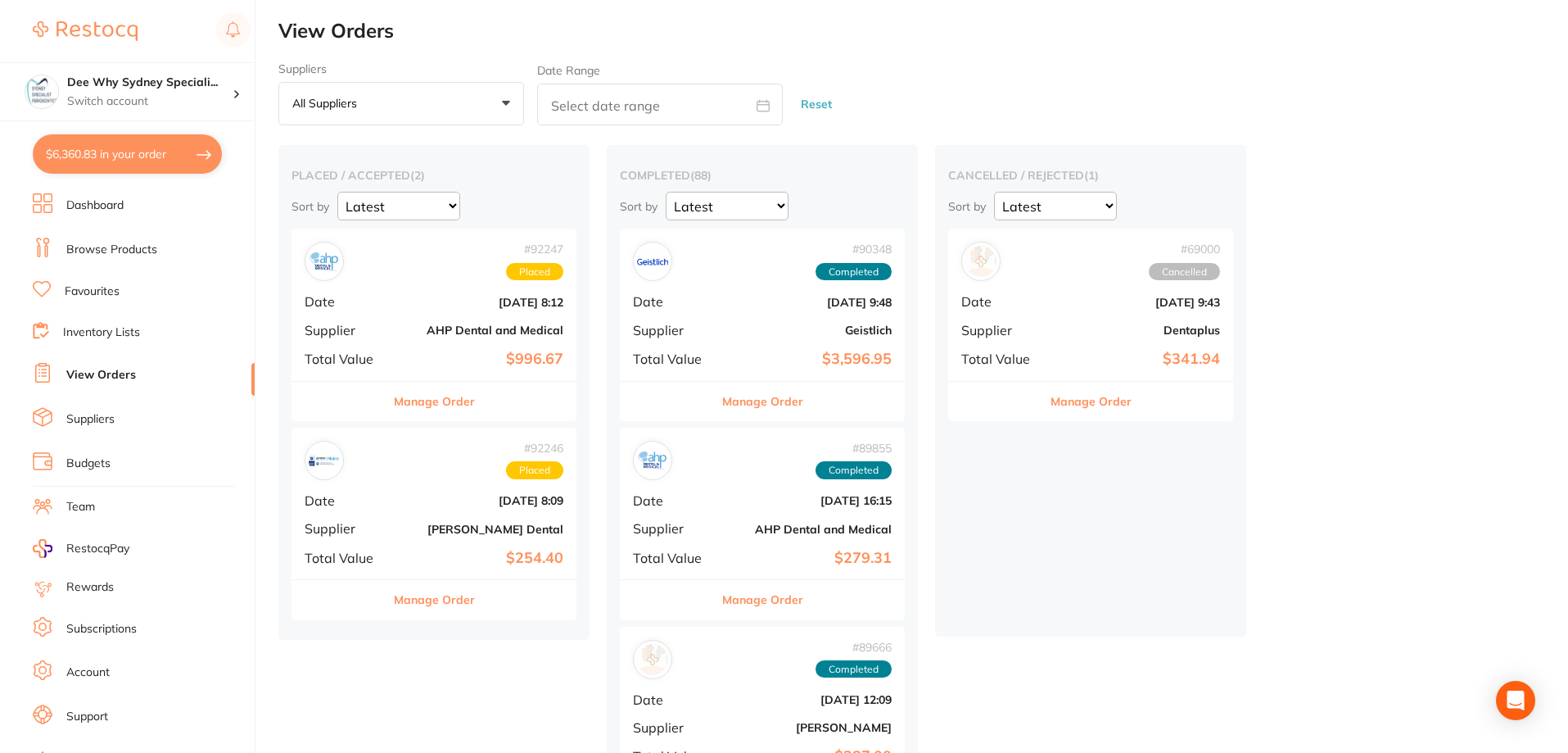
checkbox input "true"
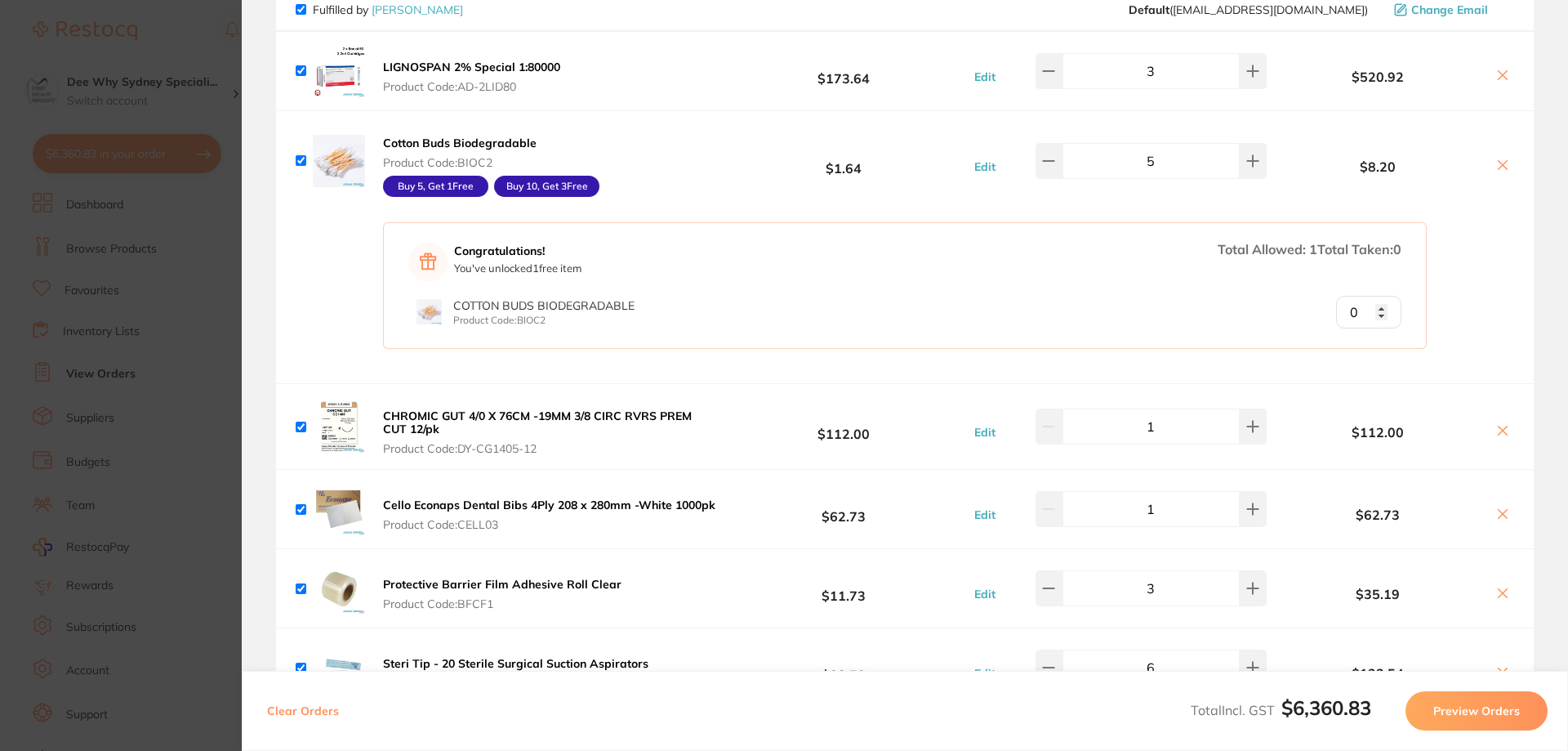
scroll to position [82, 0]
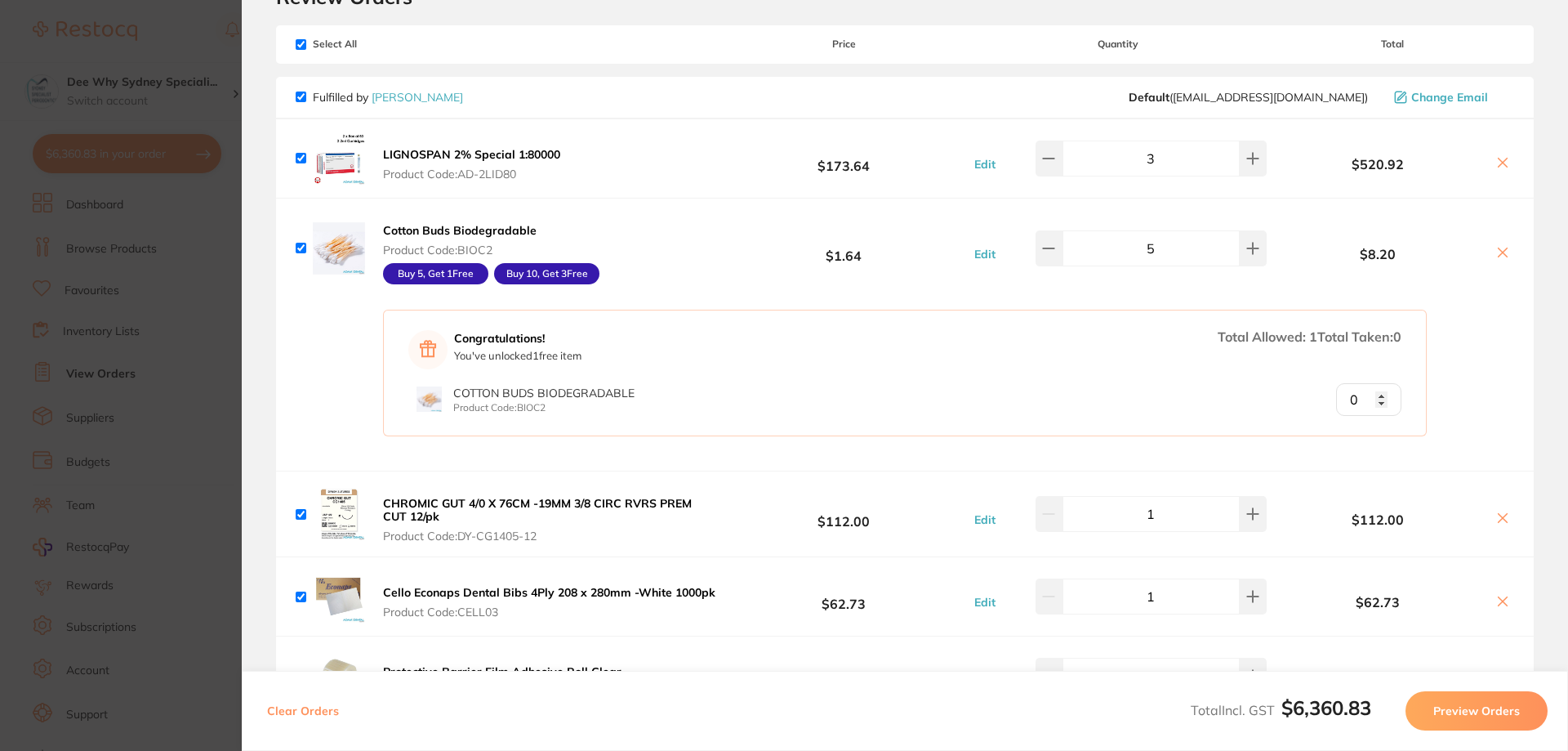
click at [1496, 246] on icon at bounding box center [1503, 252] width 13 height 13
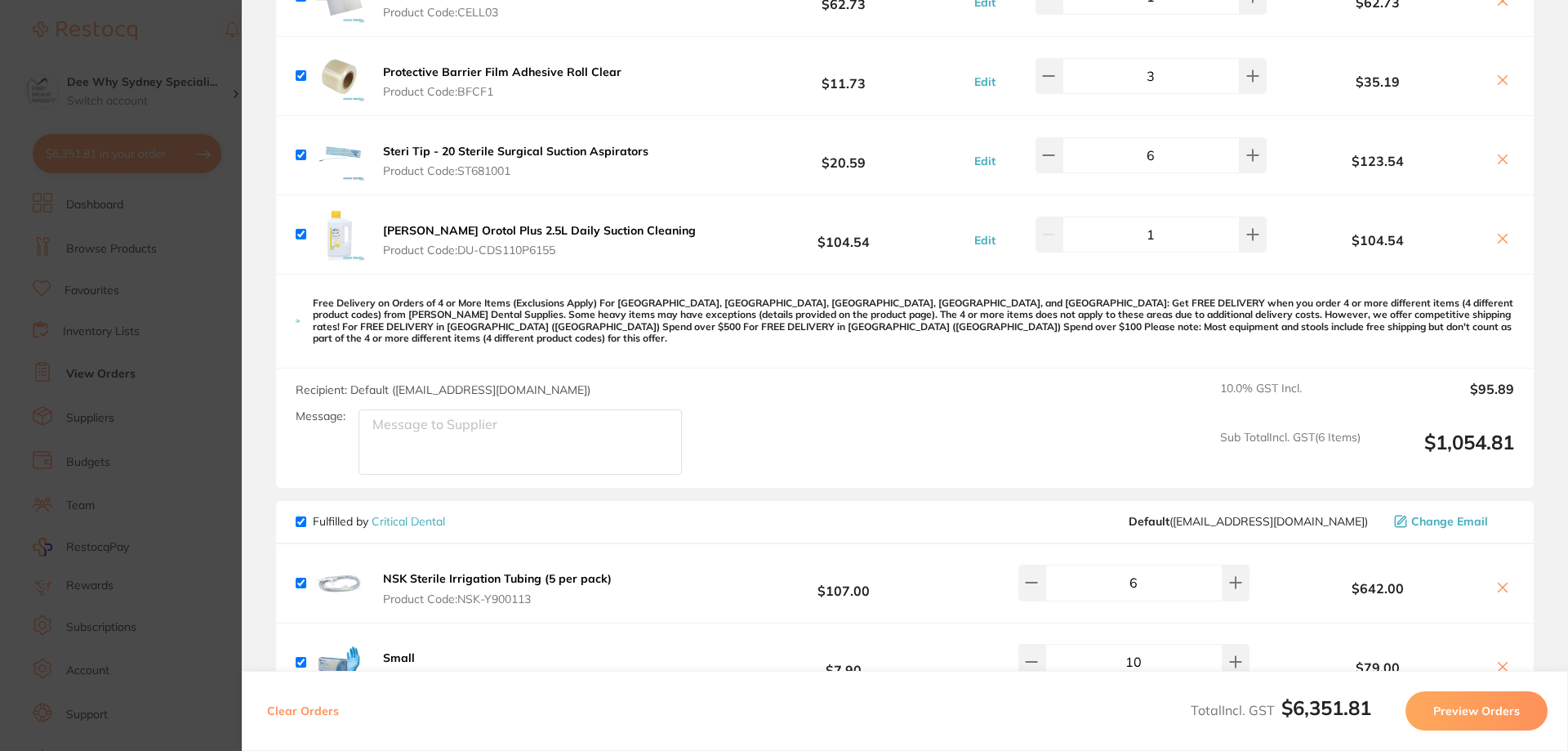
scroll to position [735, 0]
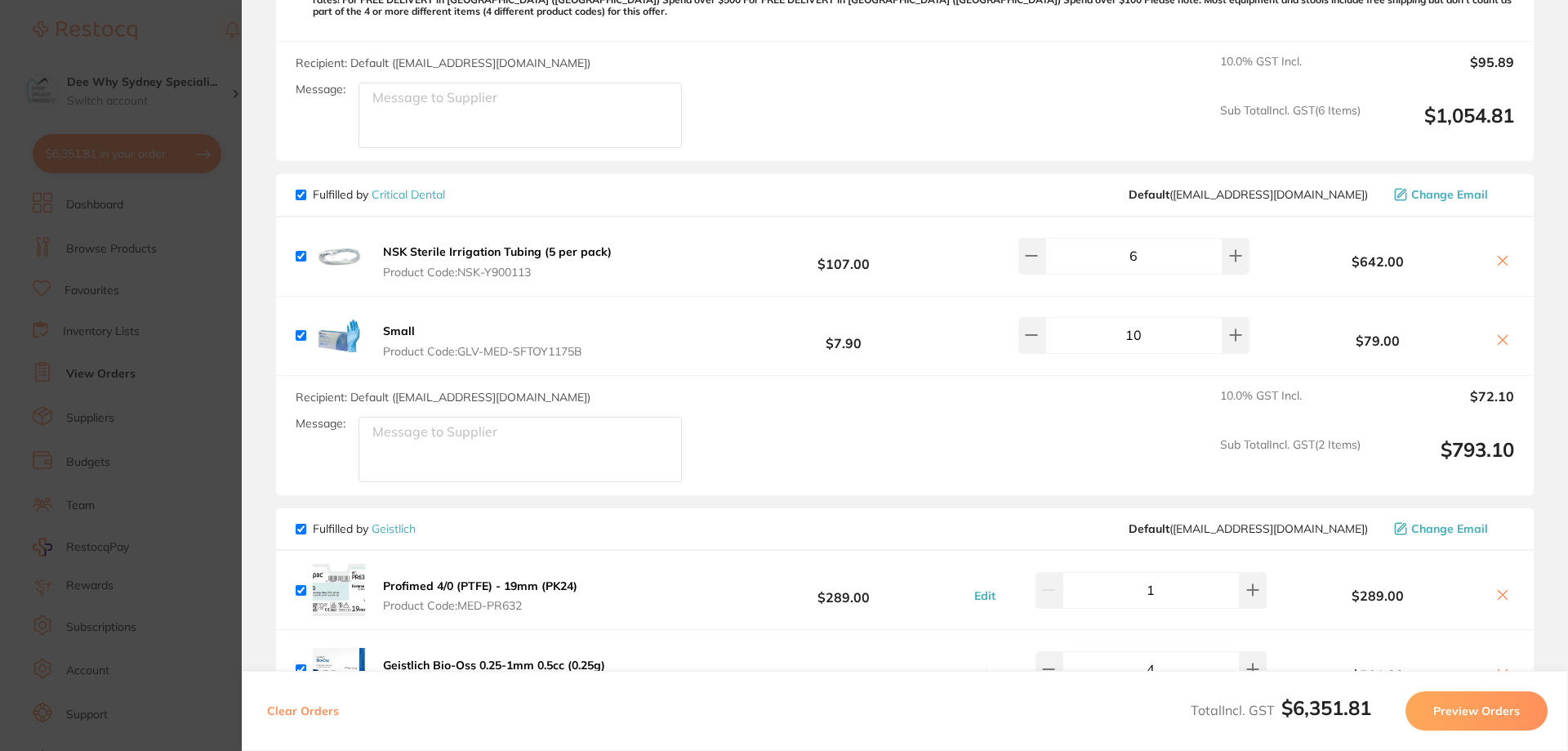
click at [443, 441] on textarea "Message:" at bounding box center [520, 449] width 323 height 65
paste textarea "Level3, open 8am to 5pm. Please deliver the items to our reception desk."
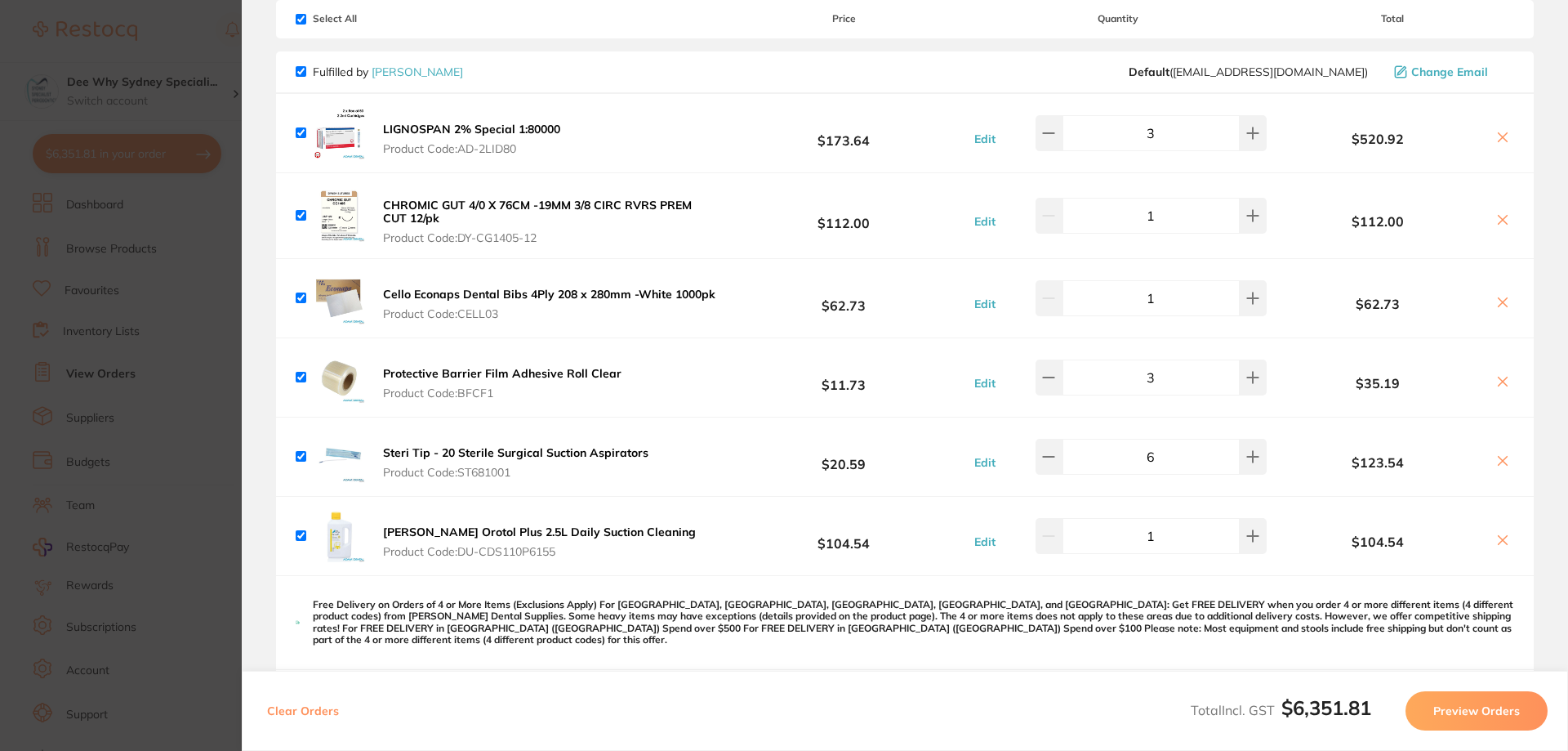
scroll to position [0, 0]
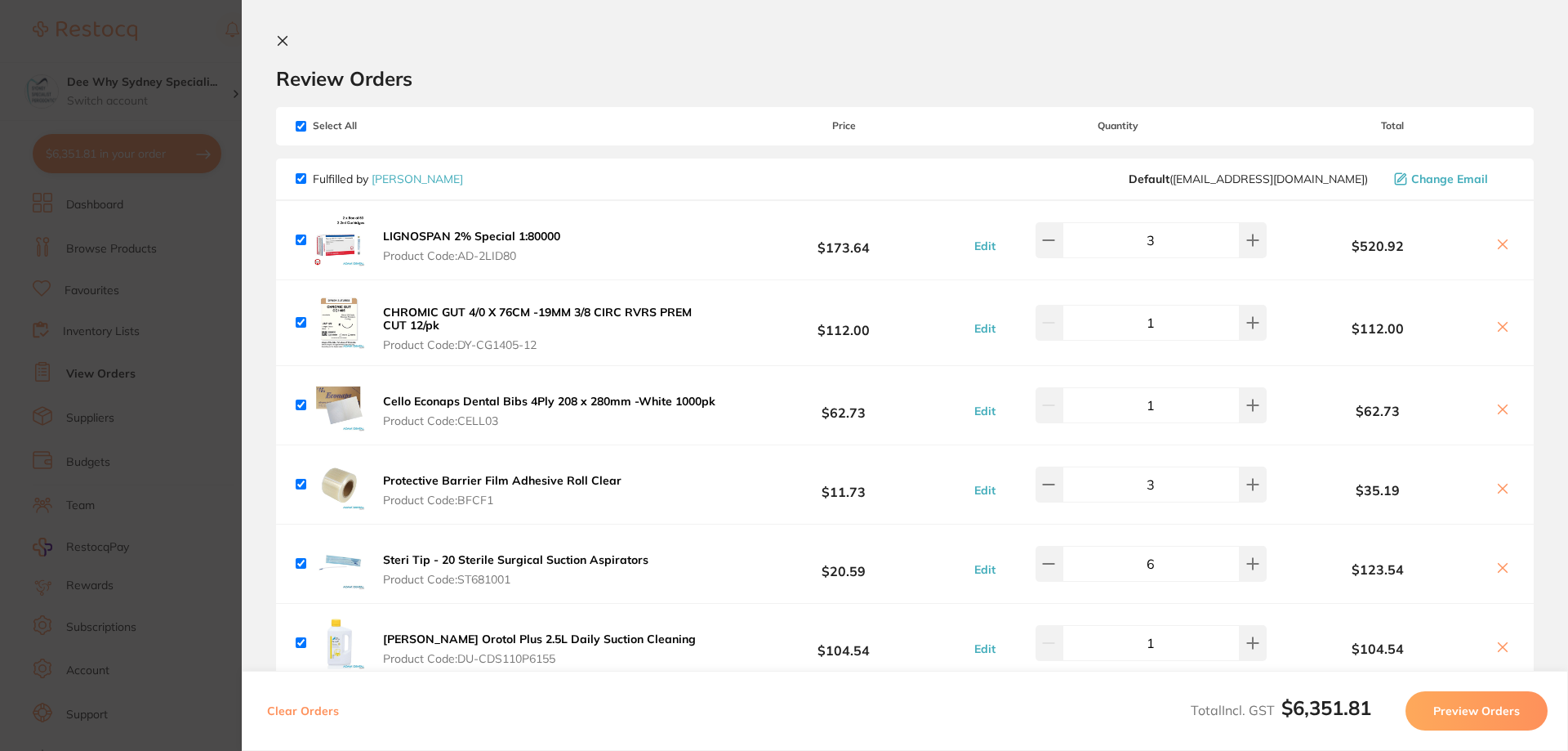
click at [300, 122] on input "checkbox" at bounding box center [300, 126] width 11 height 11
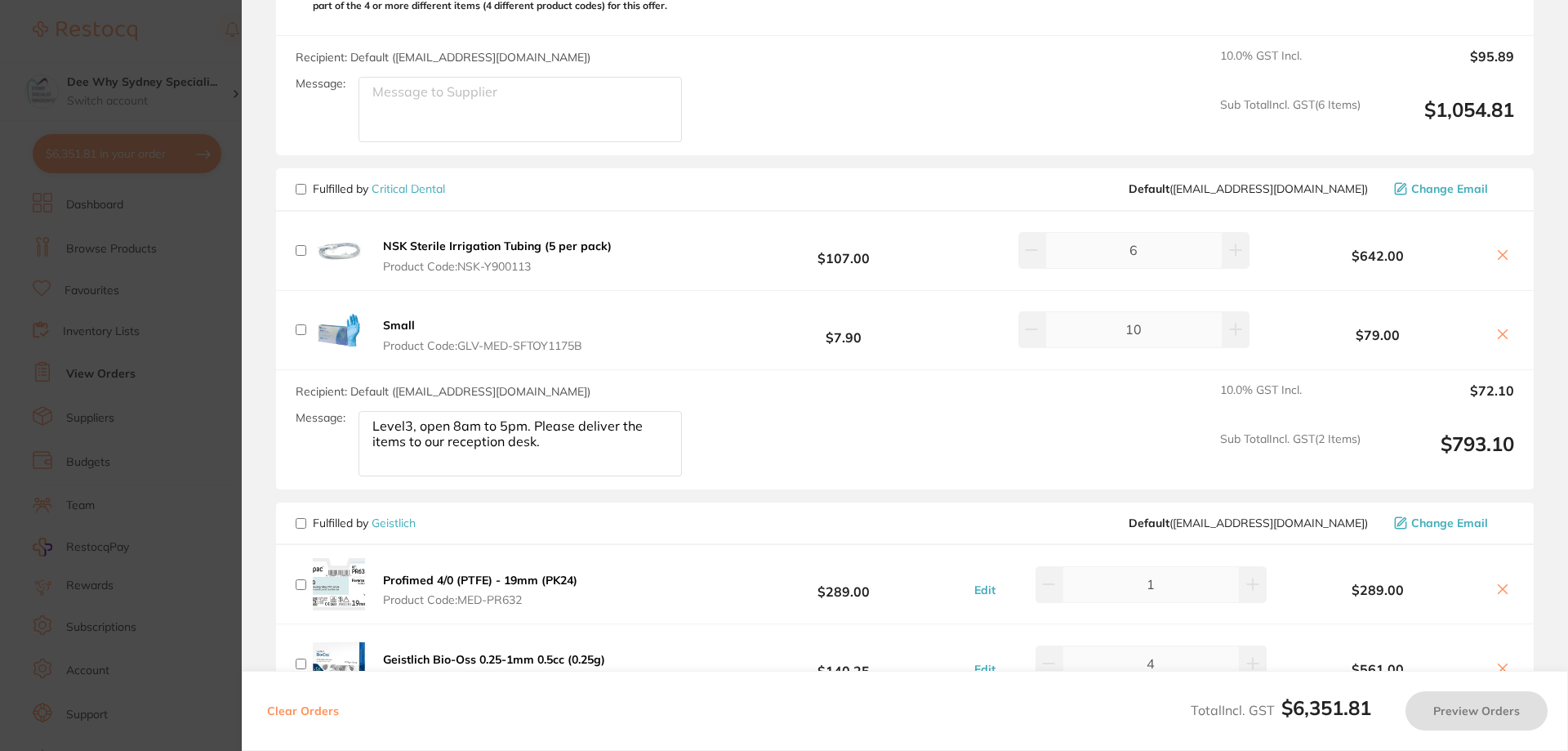
scroll to position [735, 0]
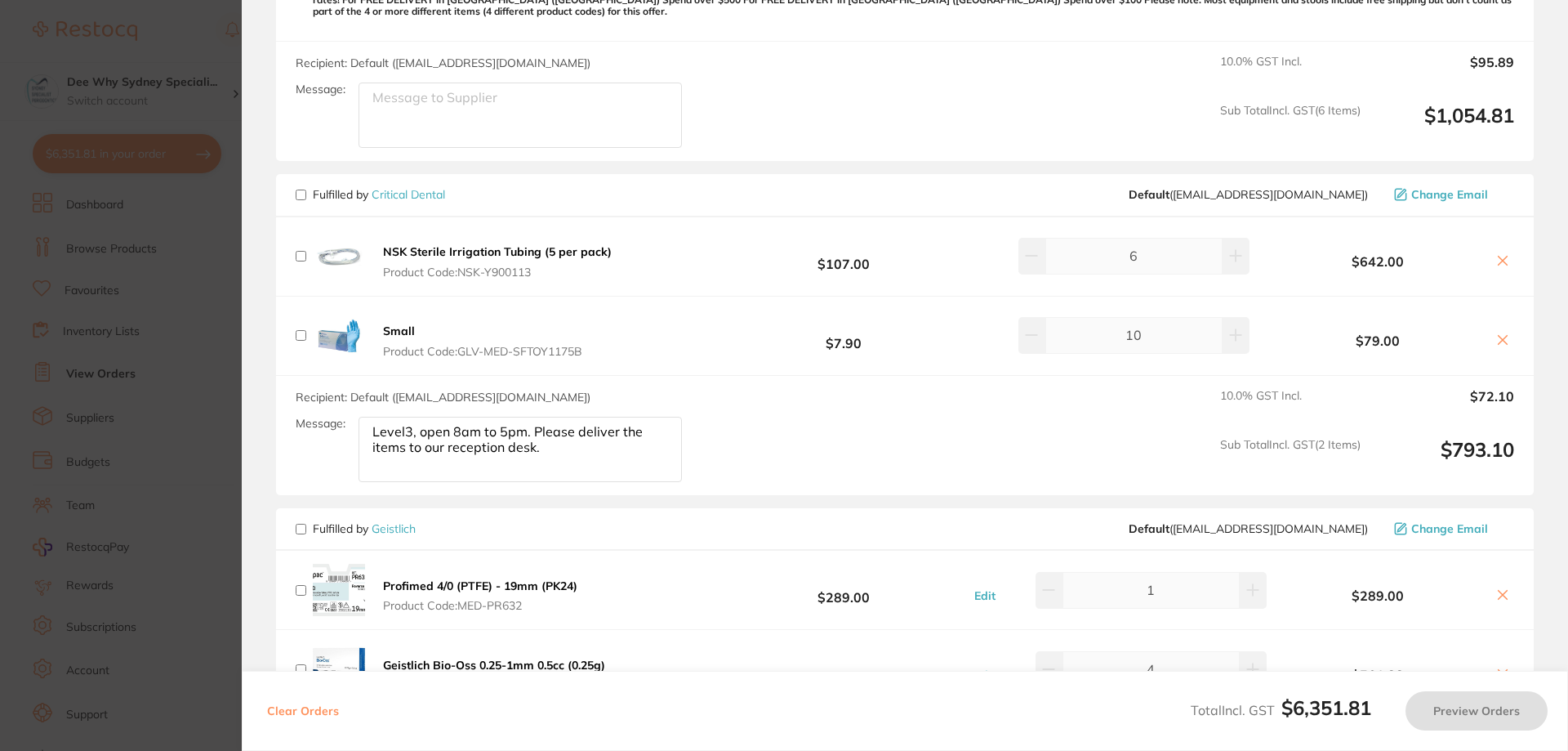
click at [300, 190] on input "checkbox" at bounding box center [300, 195] width 11 height 11
click at [1429, 698] on button "Preview Orders" at bounding box center [1476, 710] width 142 height 39
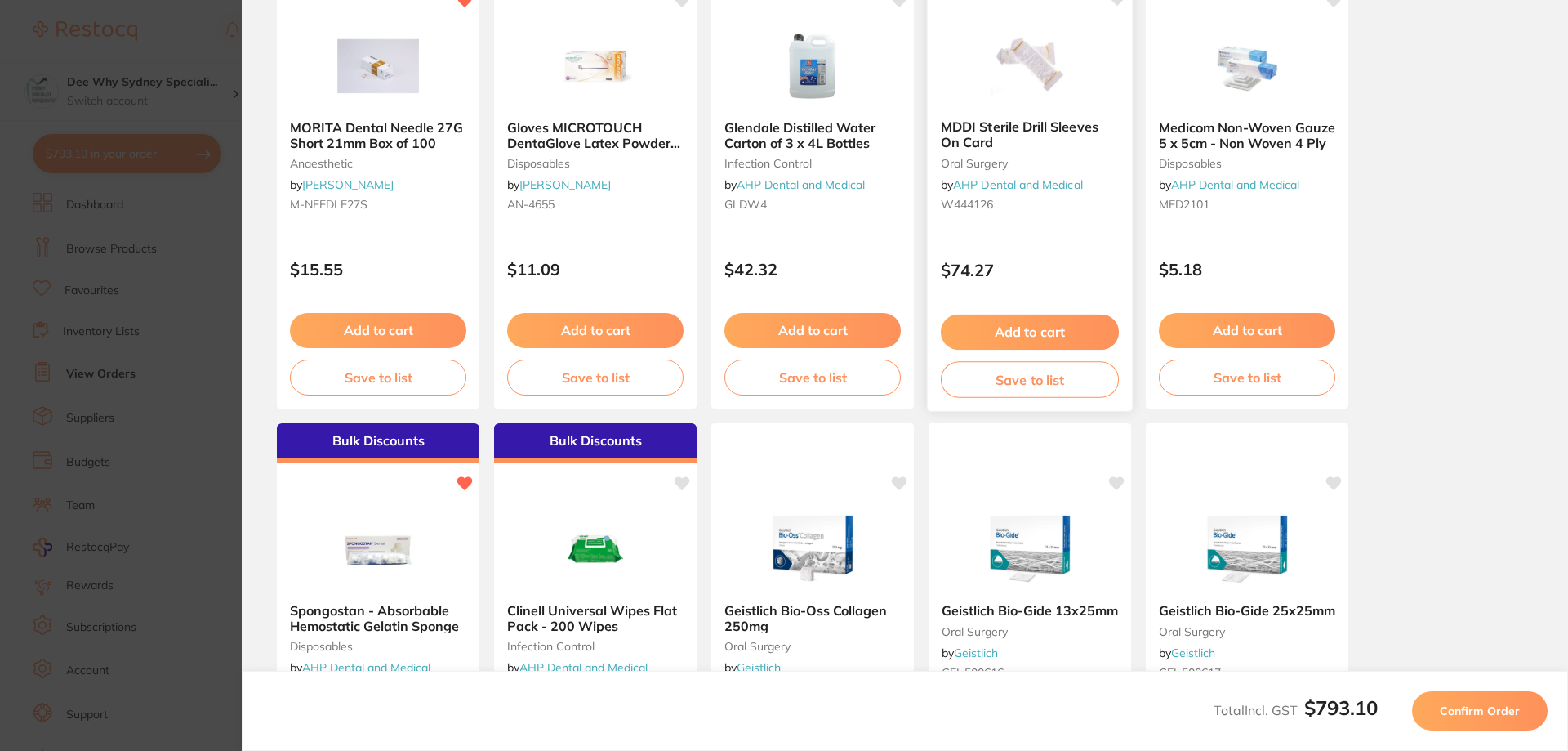
scroll to position [0, 0]
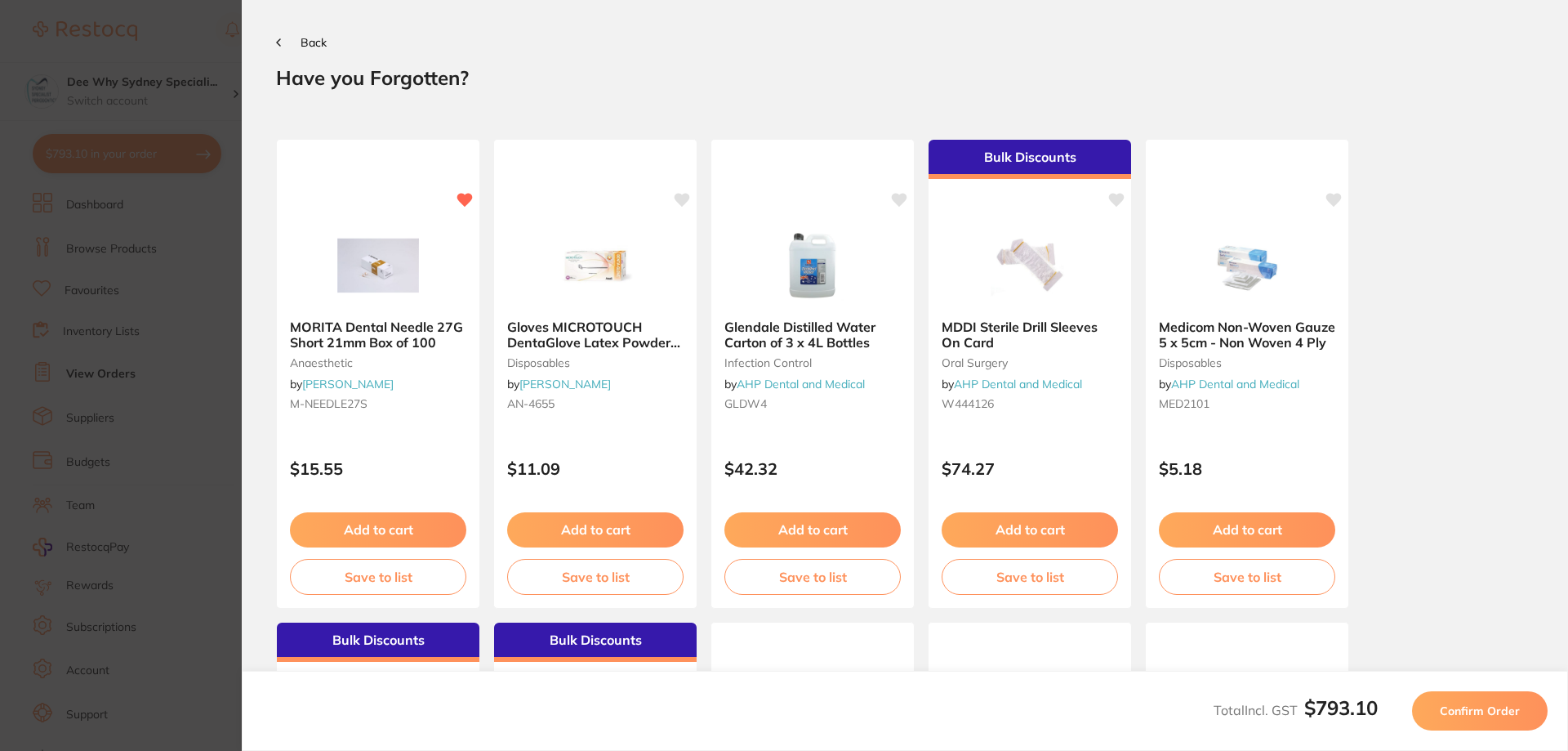
click at [1487, 707] on span "Confirm Order" at bounding box center [1479, 710] width 80 height 14
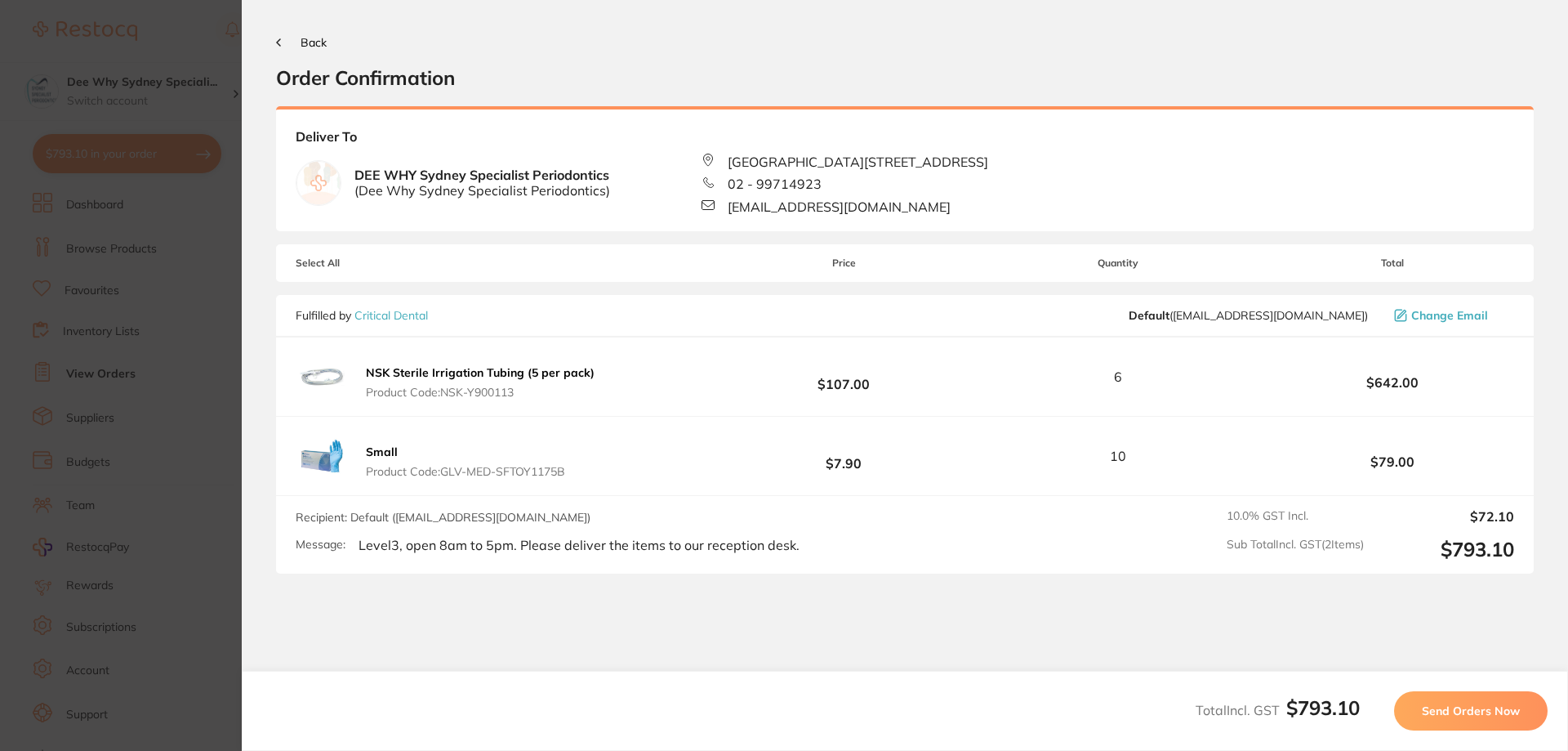
click at [277, 35] on div "Back Order Confirmation" at bounding box center [904, 62] width 1257 height 56
click at [296, 44] on button "Back" at bounding box center [301, 42] width 51 height 13
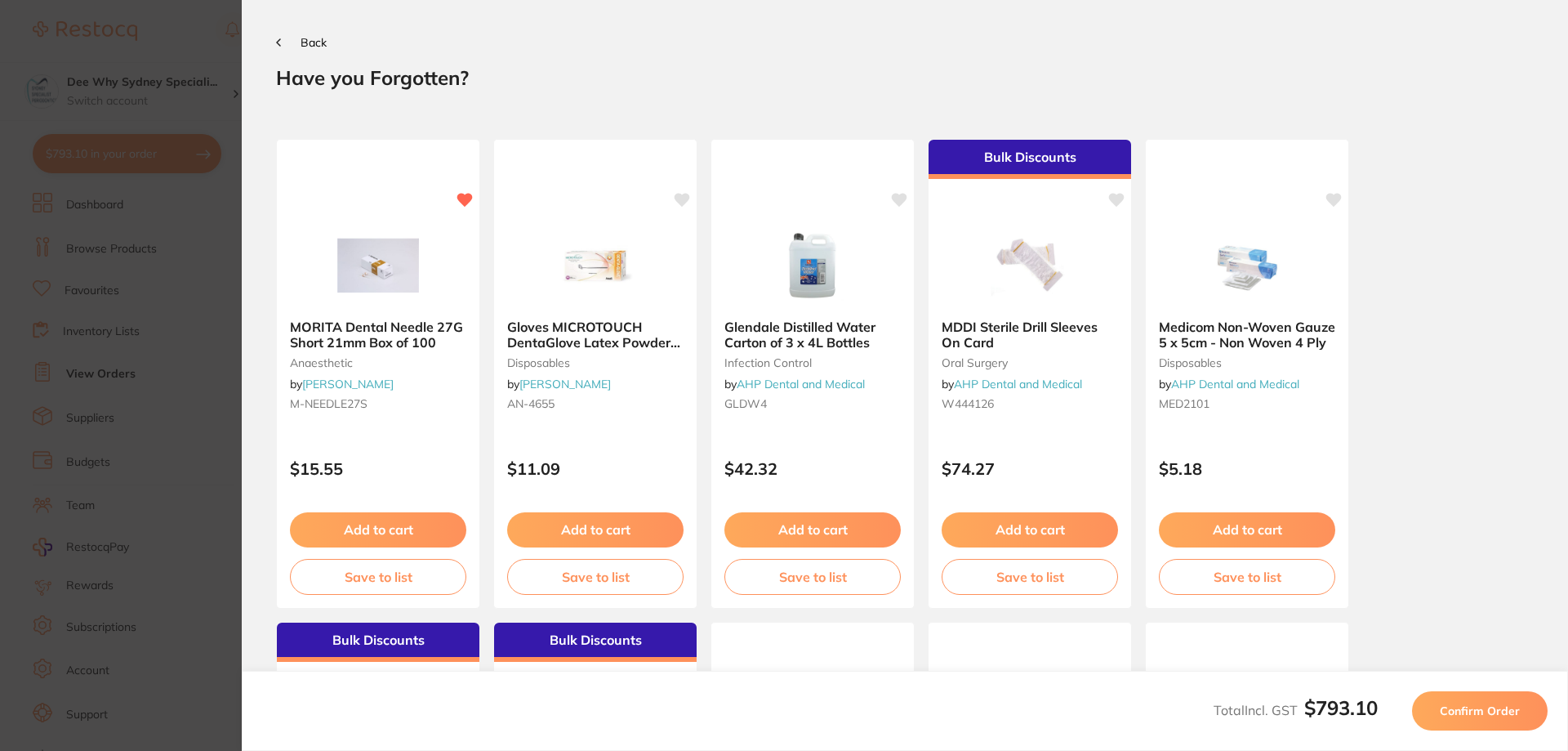
click at [289, 50] on section "Back Your orders are being processed and we will notify you once we have placed…" at bounding box center [904, 375] width 1326 height 751
click at [282, 40] on button "Back" at bounding box center [301, 42] width 51 height 13
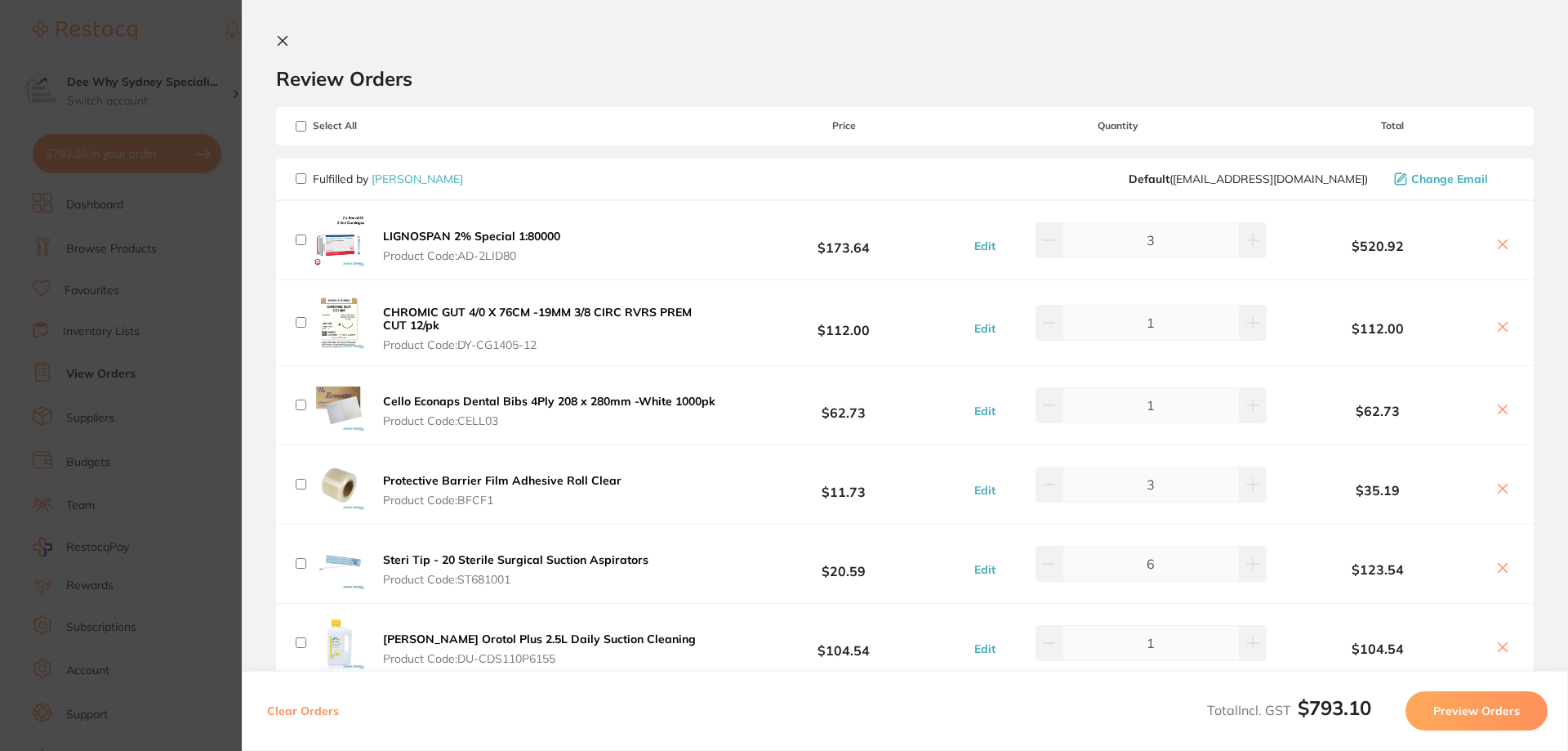
click at [283, 41] on icon at bounding box center [282, 40] width 9 height 9
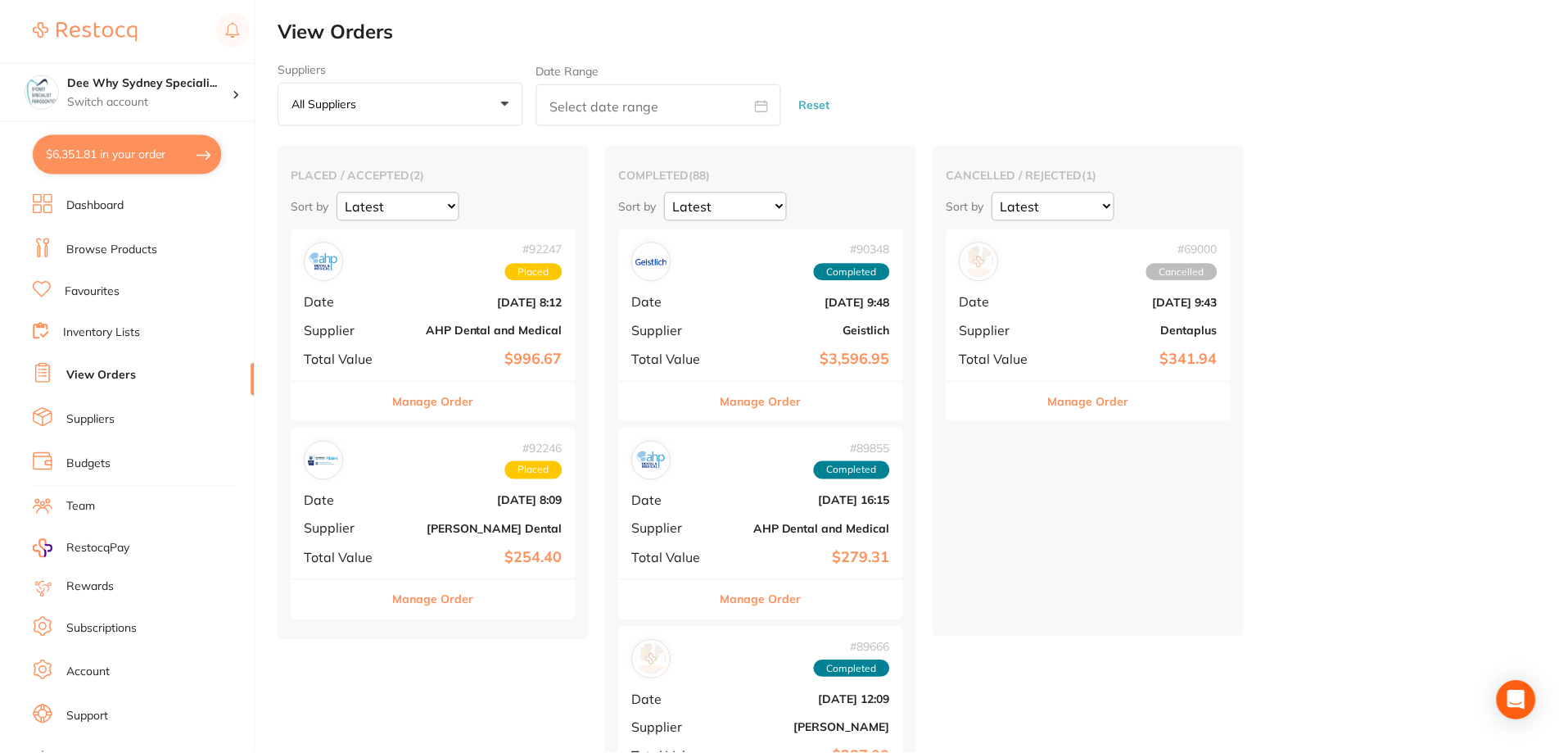
scroll to position [1, 0]
click at [145, 205] on li "Dashboard" at bounding box center [143, 206] width 222 height 25
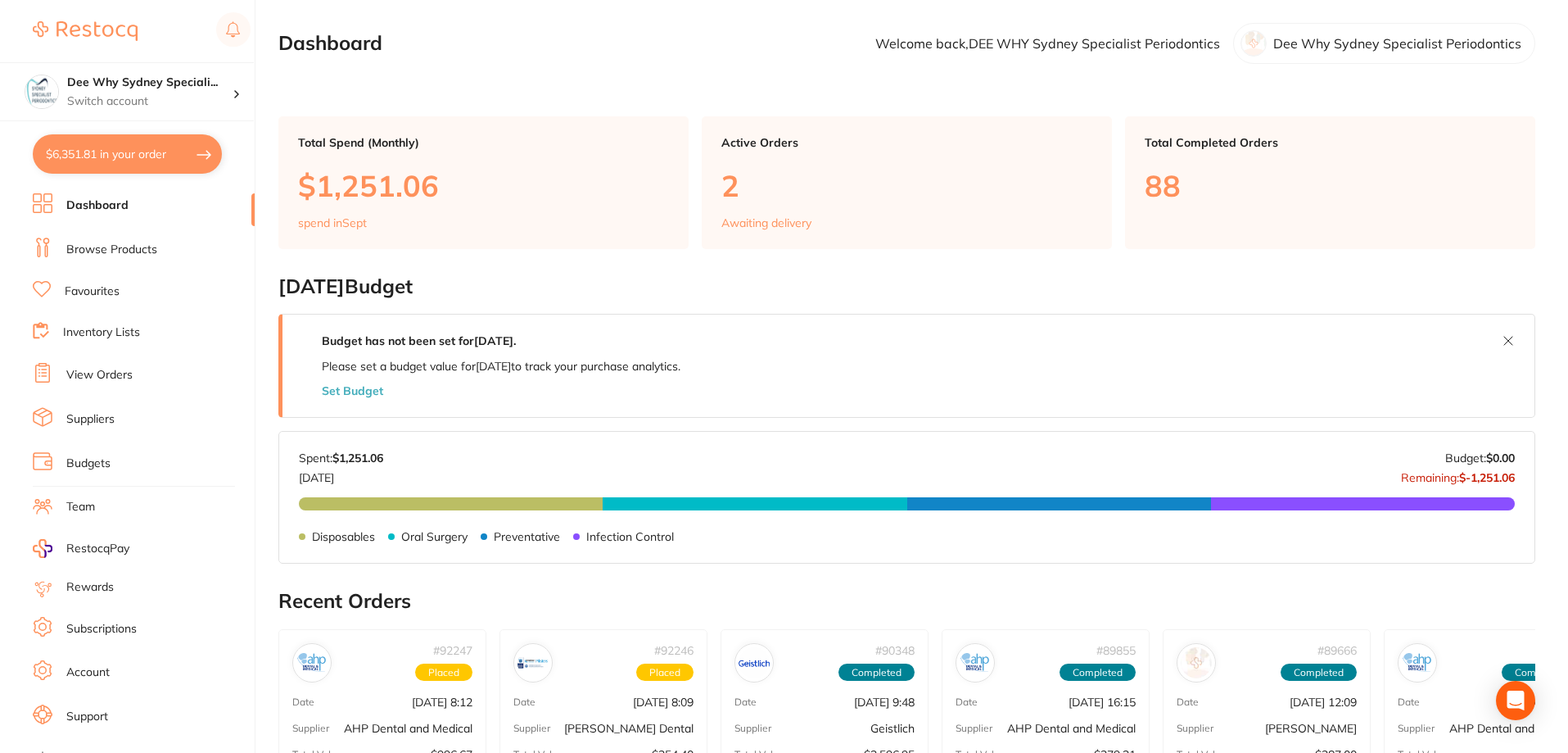
click at [132, 157] on button "$6,351.81 in your order" at bounding box center [127, 154] width 189 height 39
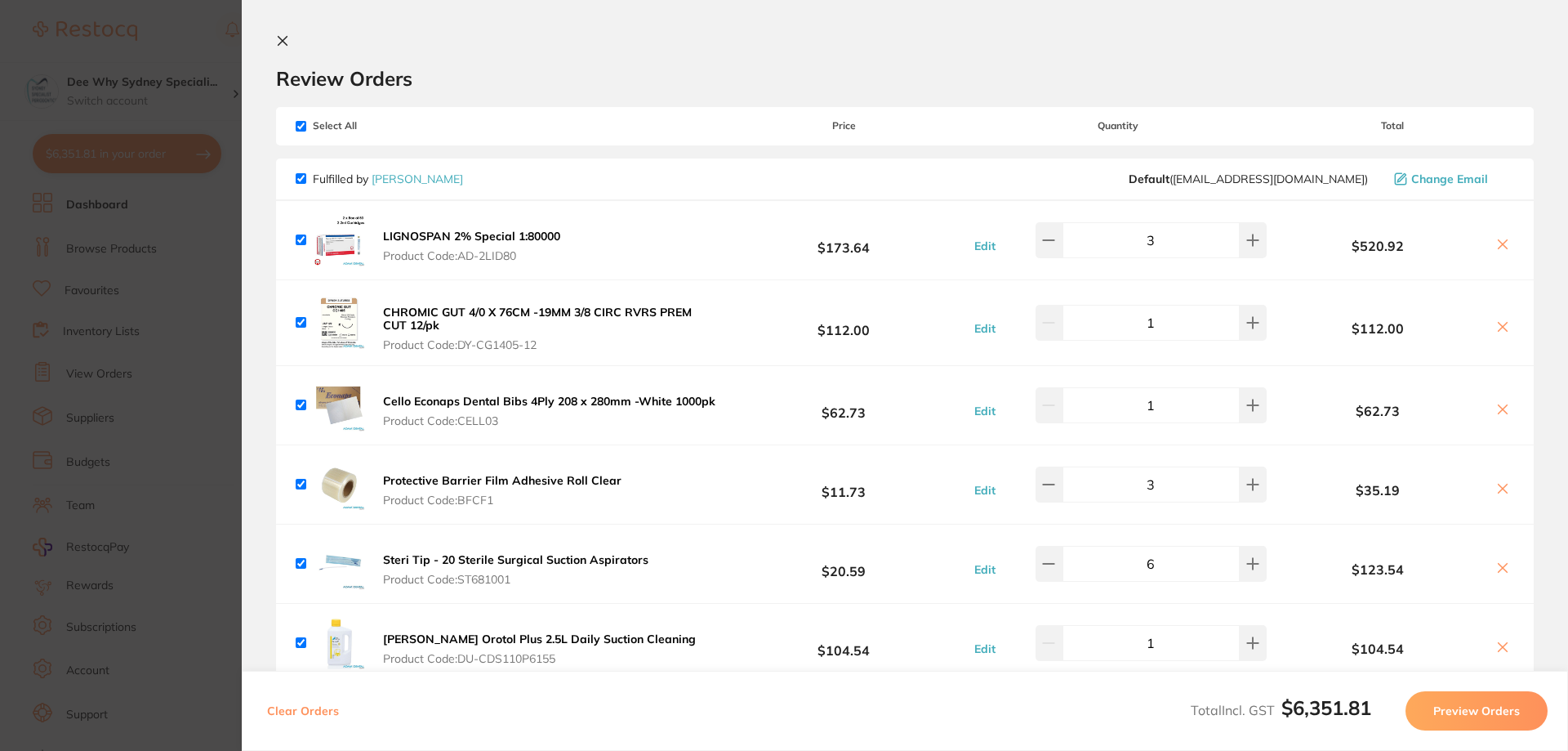
click at [276, 39] on icon at bounding box center [283, 41] width 13 height 13
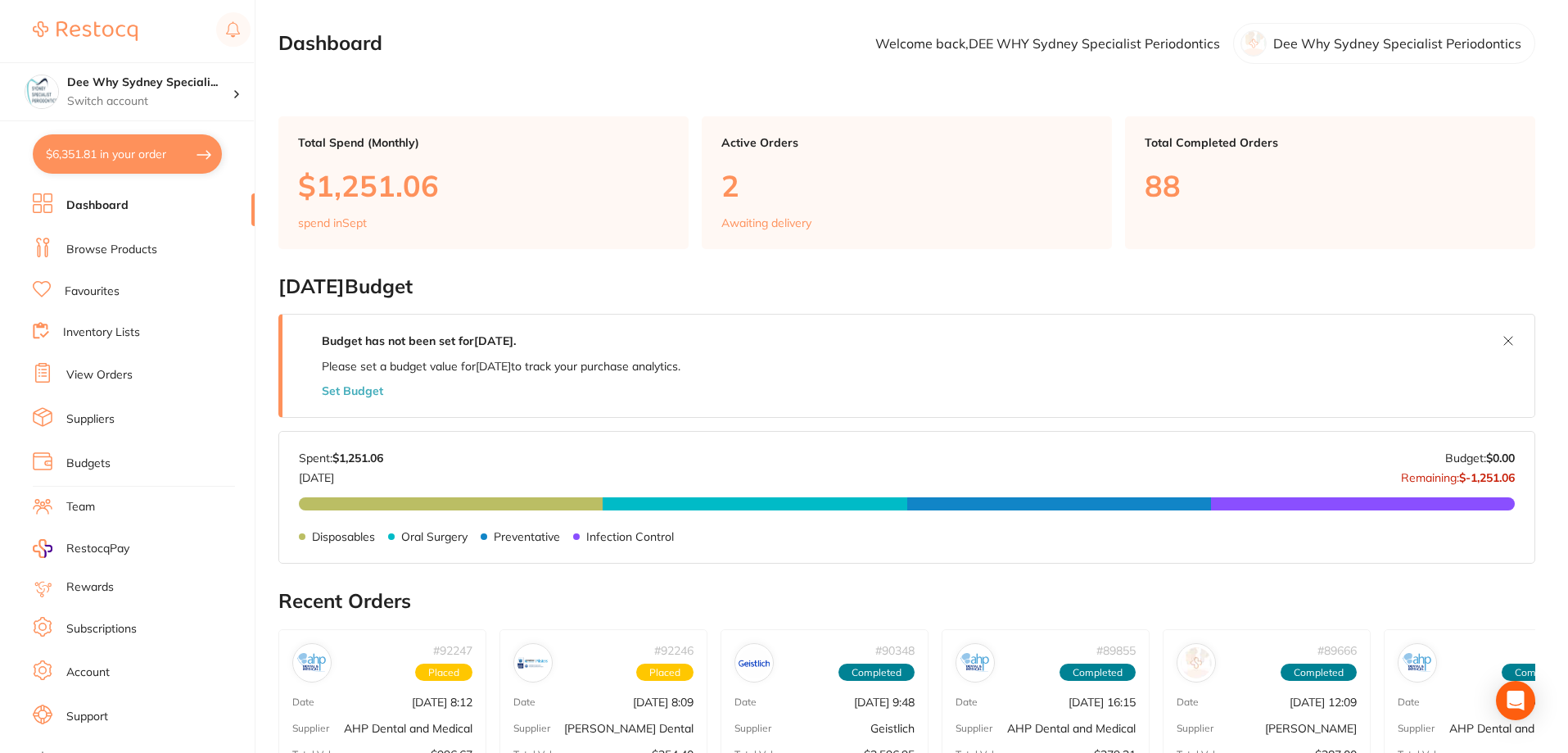
click at [146, 254] on link "Browse Products" at bounding box center [112, 249] width 91 height 16
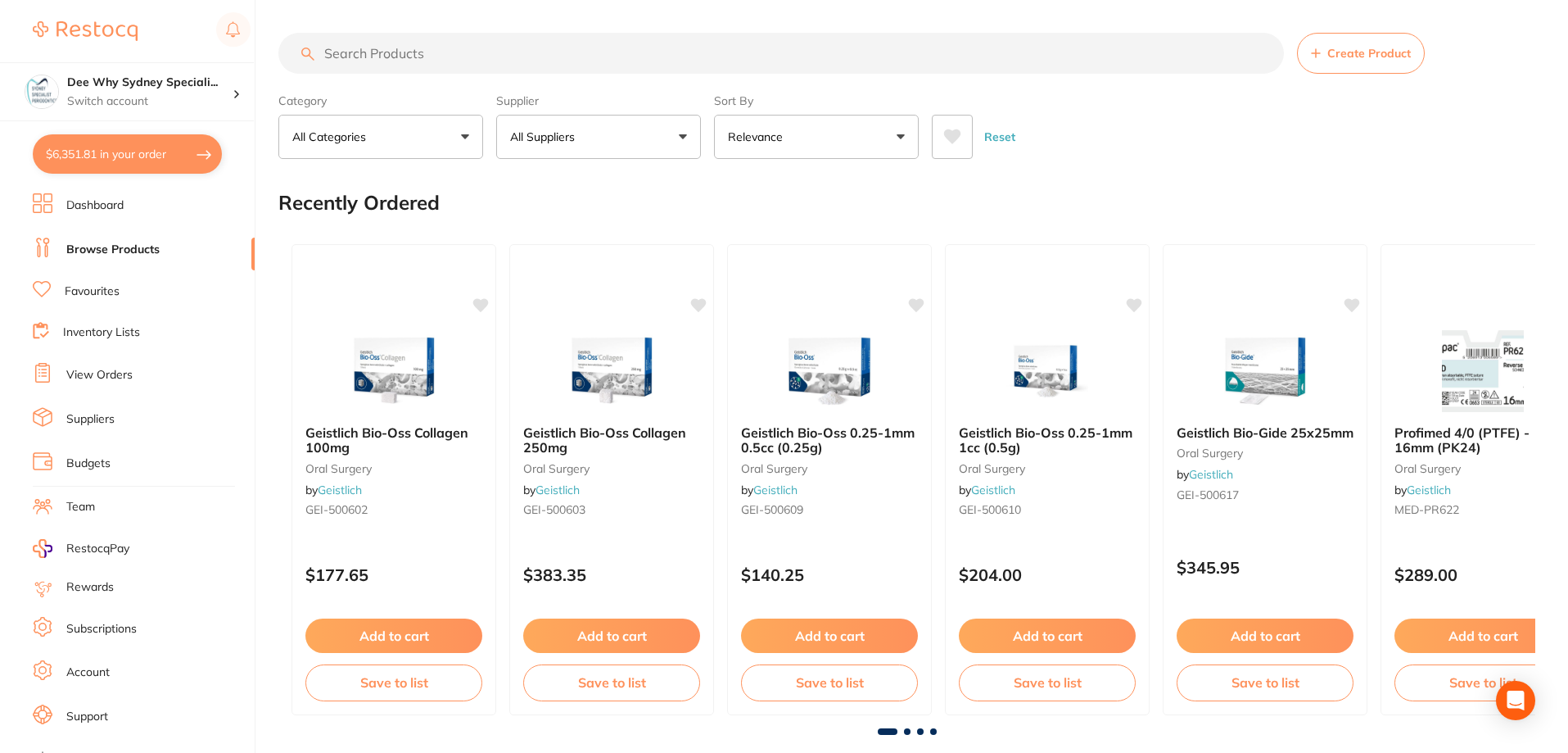
click at [503, 57] on input "search" at bounding box center [782, 53] width 1006 height 41
paste input "FA-NREC"
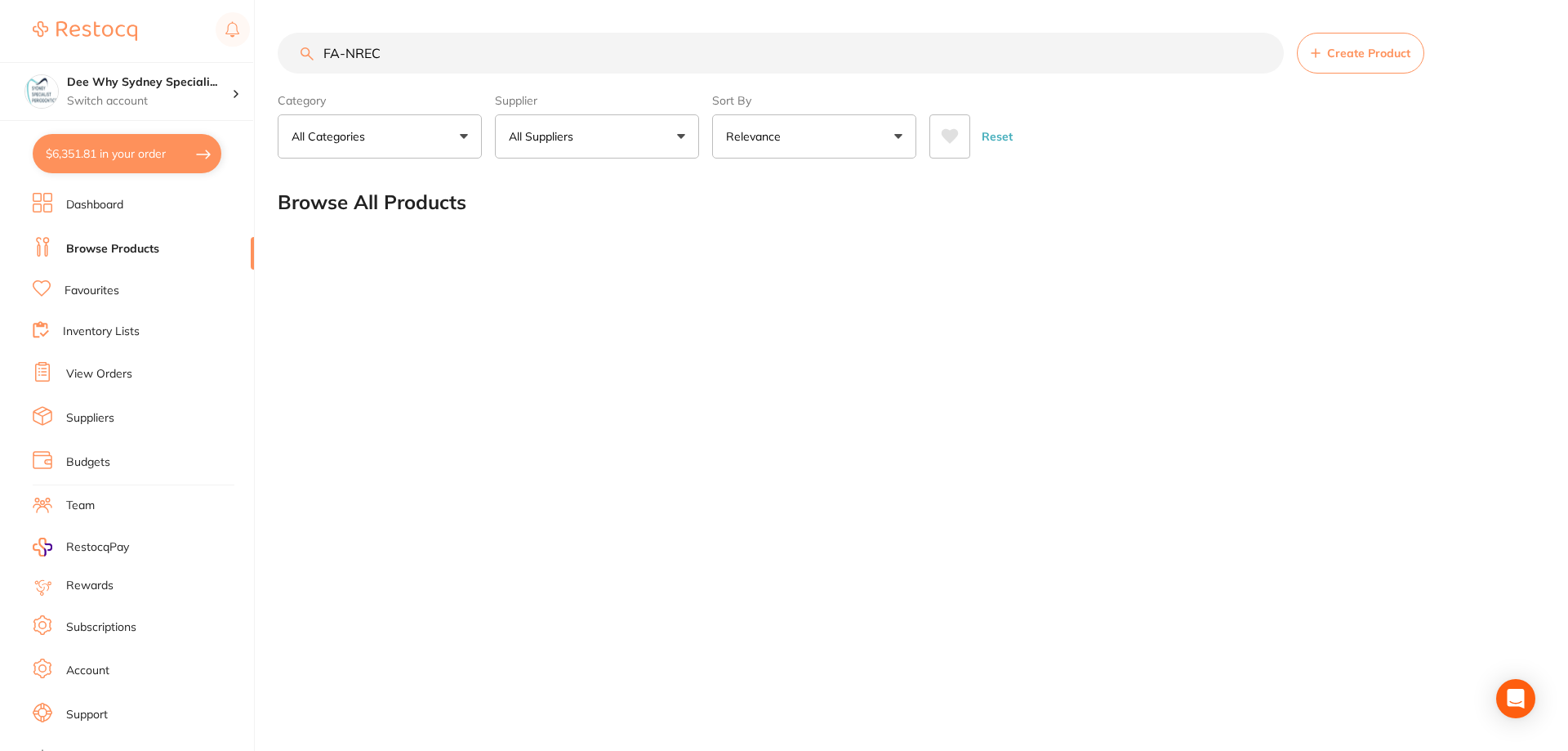
drag, startPoint x: 480, startPoint y: 49, endPoint x: 0, endPoint y: 54, distance: 480.0
click at [0, 54] on div "$6,351.81 Dee Why Sydney Speciali... Switch account Dee Why Sydney Specialist P…" at bounding box center [784, 375] width 1568 height 751
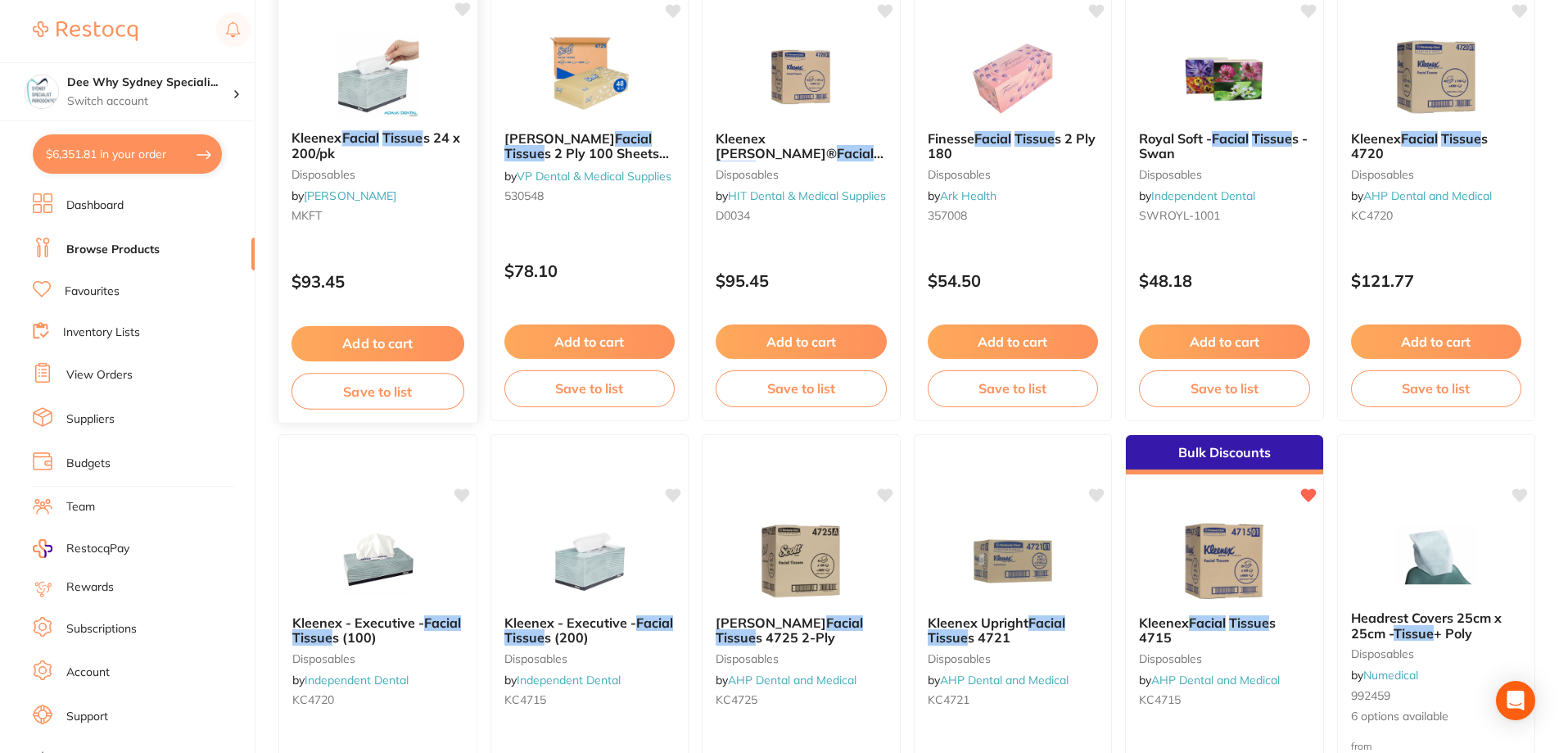
scroll to position [1719, 0]
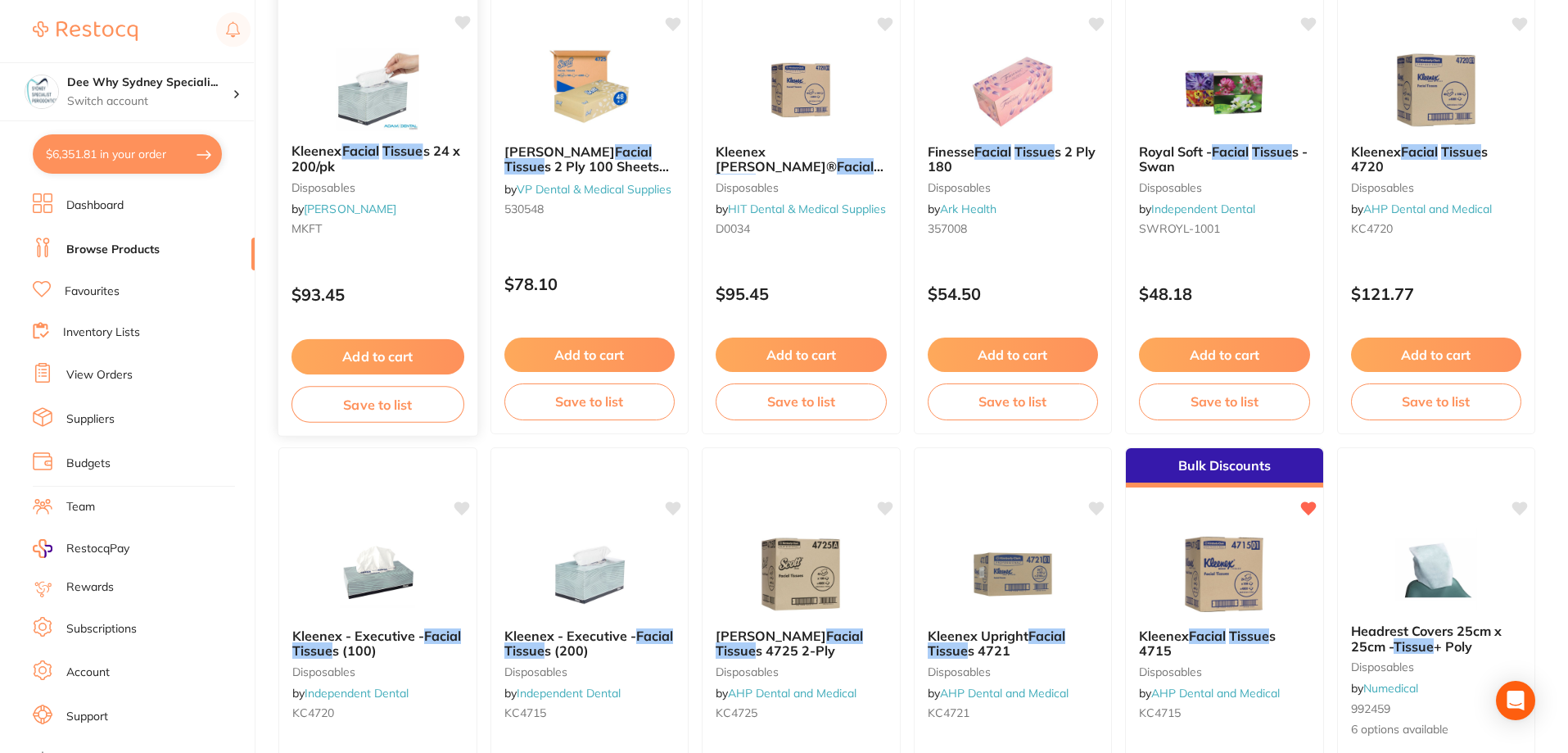
click at [374, 352] on button "Add to cart" at bounding box center [378, 357] width 173 height 36
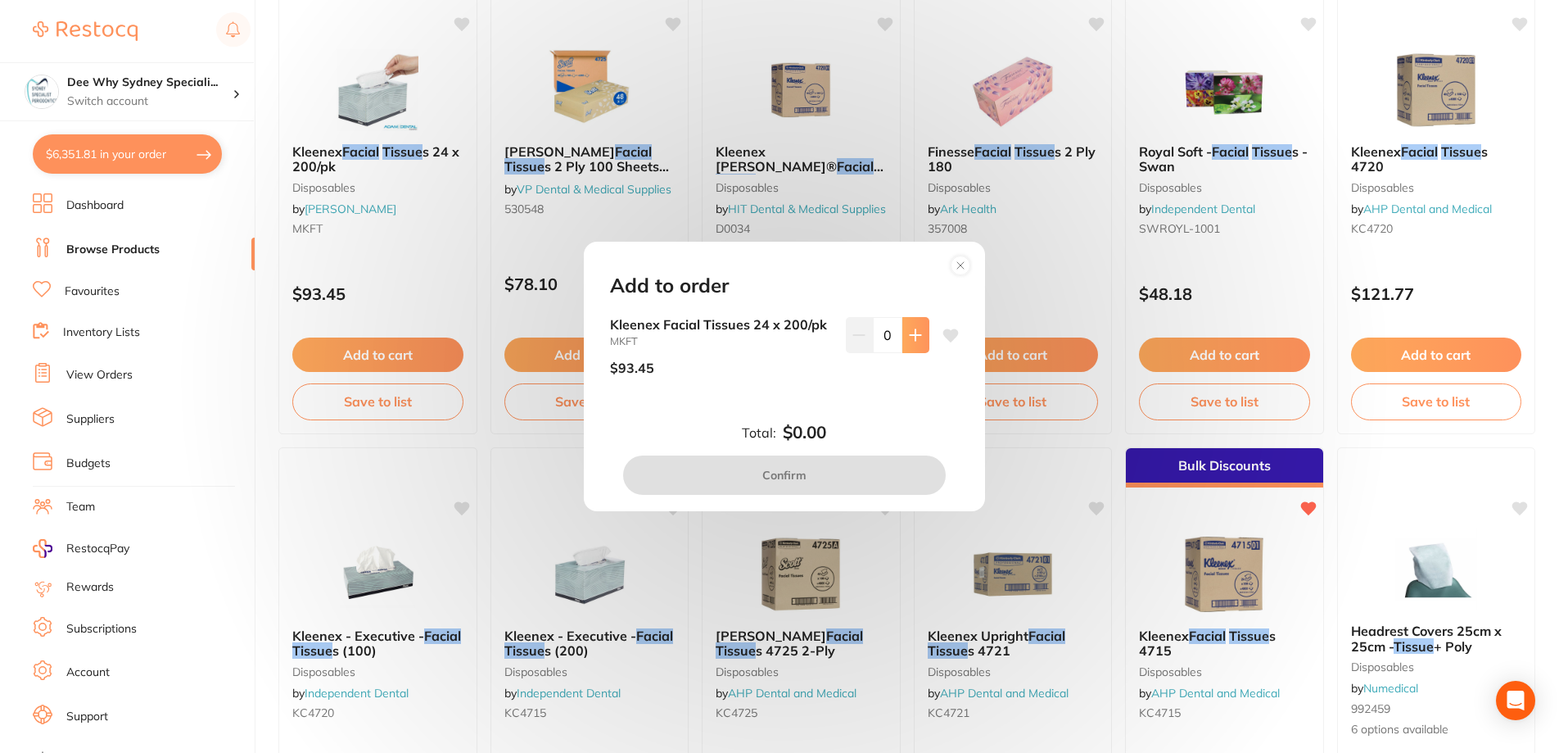
click at [908, 337] on icon at bounding box center [915, 335] width 13 height 13
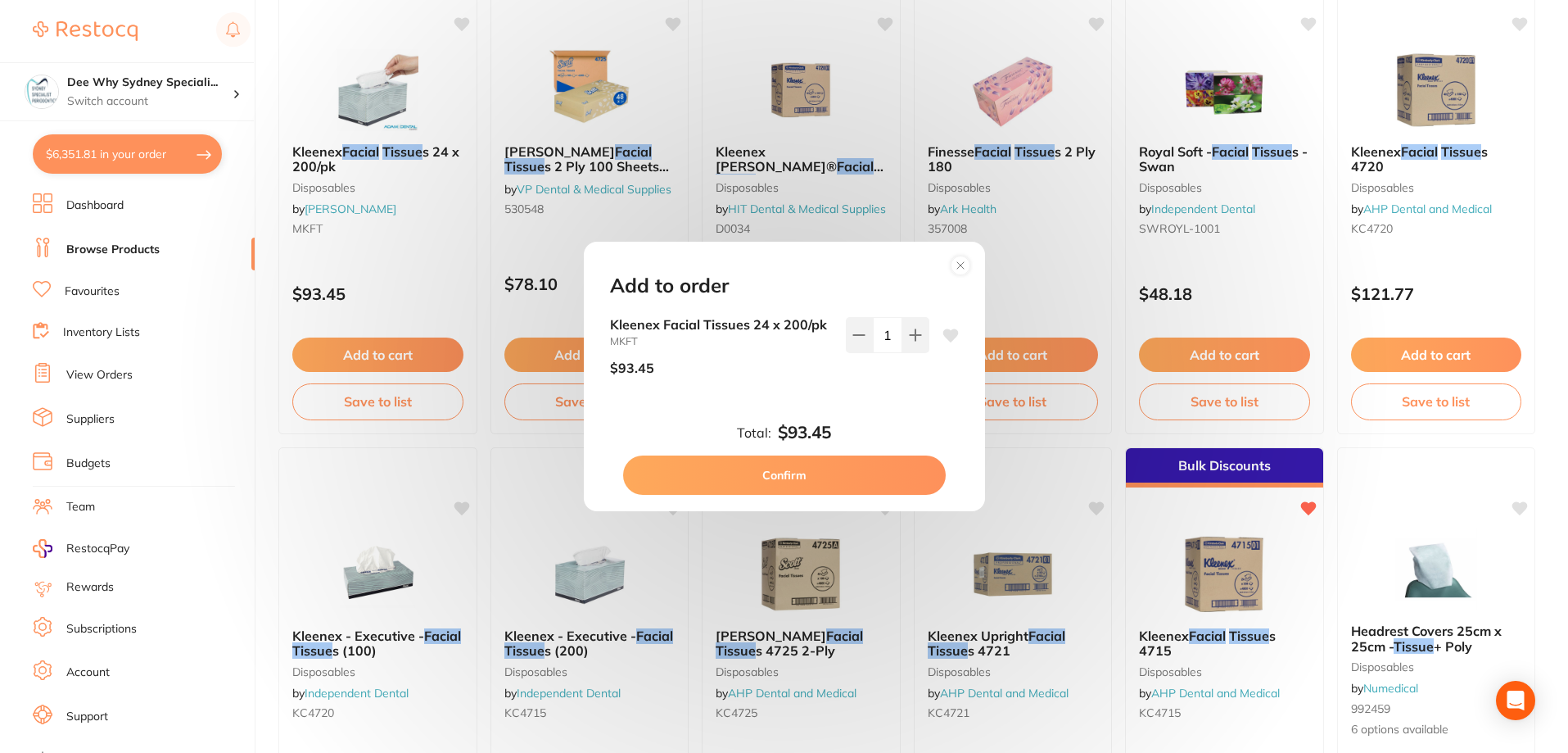
click at [808, 483] on button "Confirm" at bounding box center [784, 474] width 323 height 39
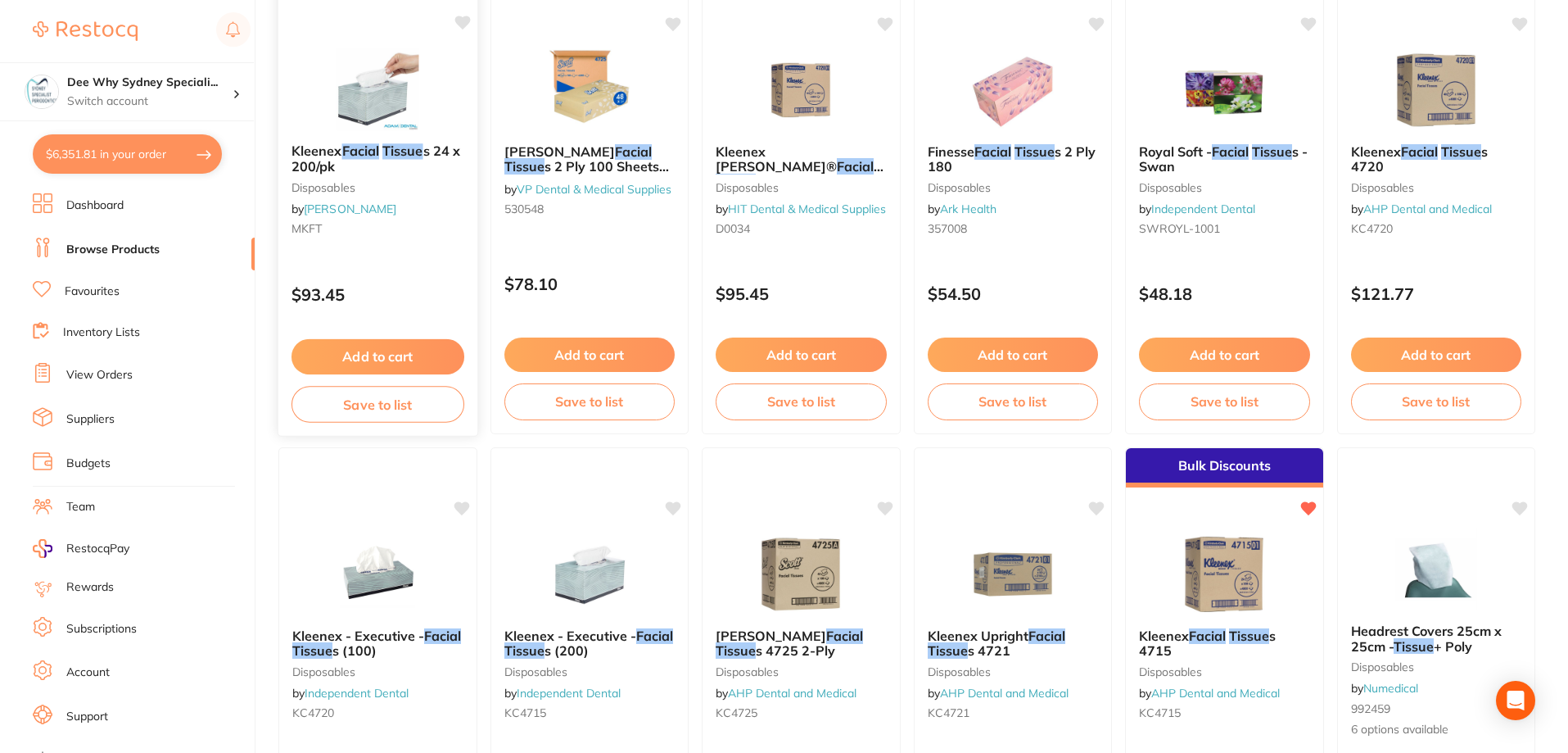
click at [416, 98] on img at bounding box center [378, 88] width 108 height 83
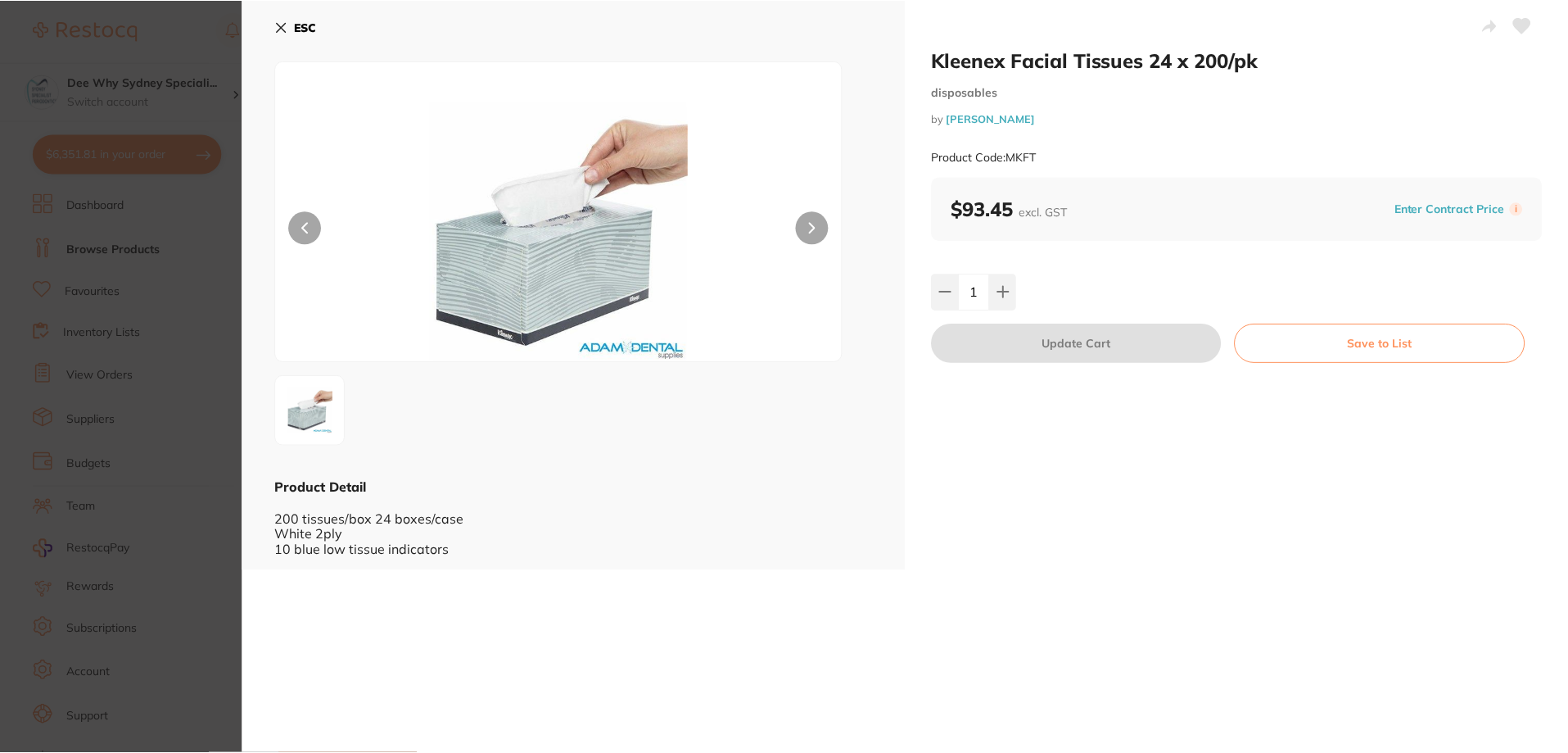
scroll to position [1719, 0]
click at [276, 21] on icon at bounding box center [282, 27] width 13 height 13
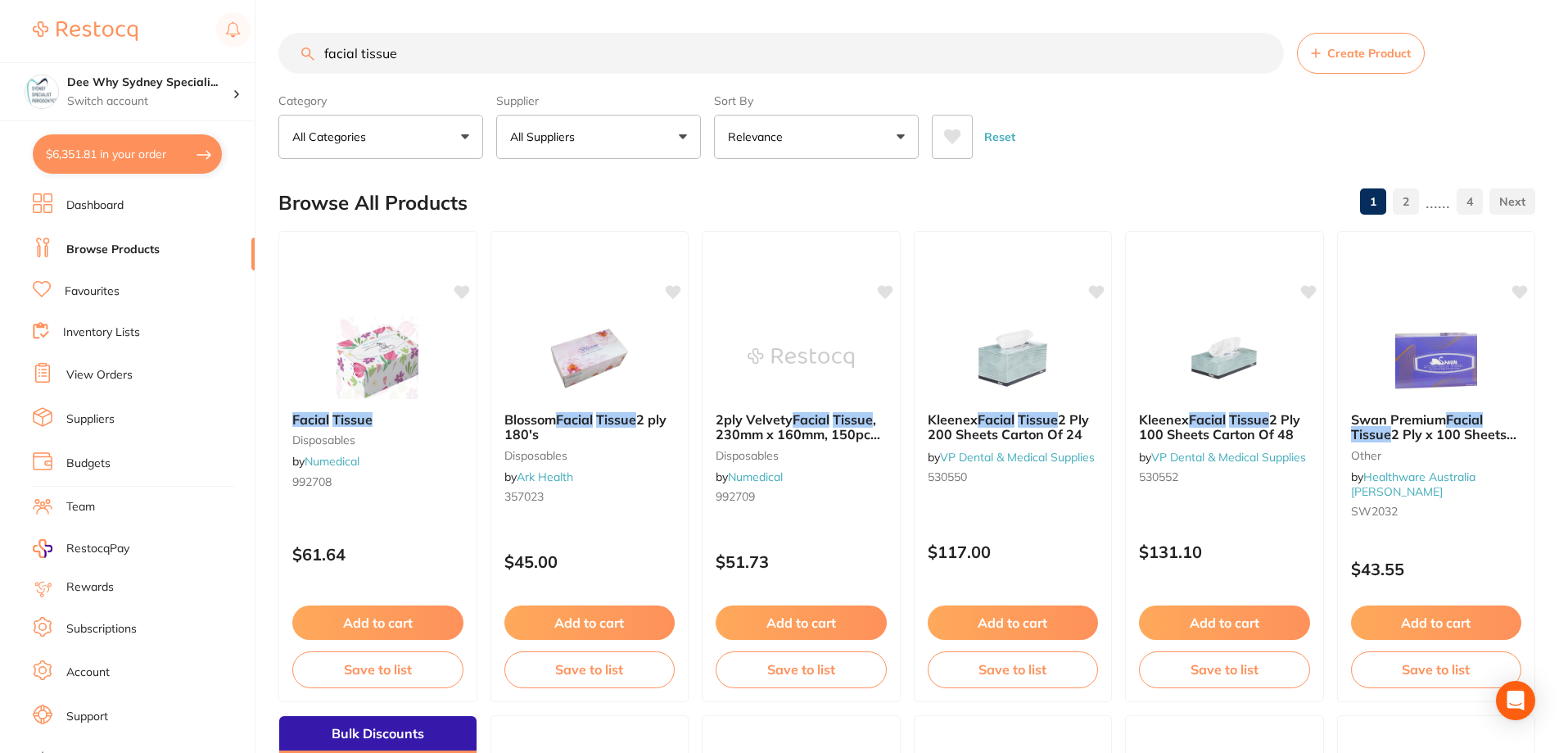
click at [121, 155] on button "$6,351.81 in your order" at bounding box center [127, 154] width 189 height 39
checkbox input "true"
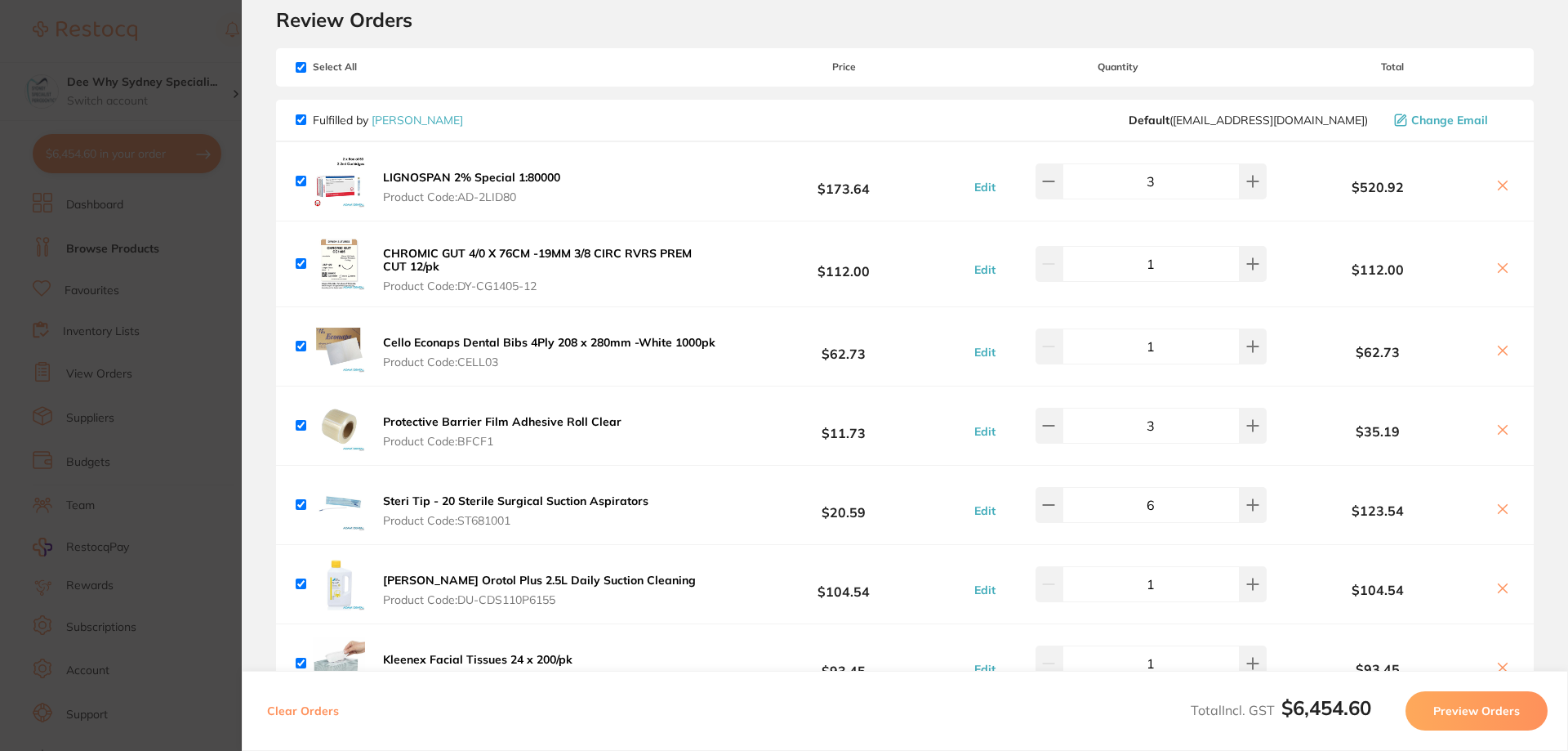
scroll to position [223, 0]
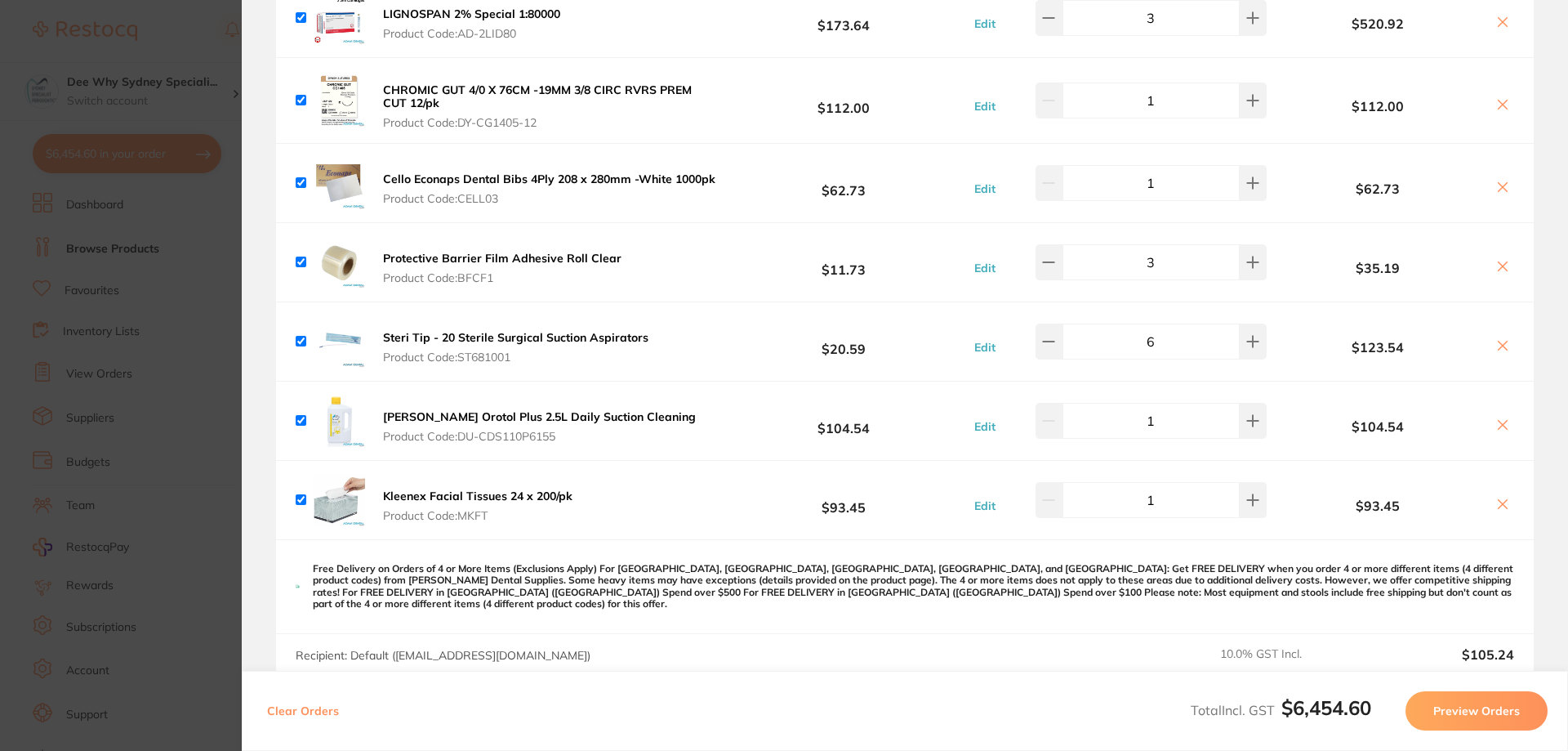
click at [301, 498] on input "checkbox" at bounding box center [300, 499] width 11 height 11
checkbox input "false"
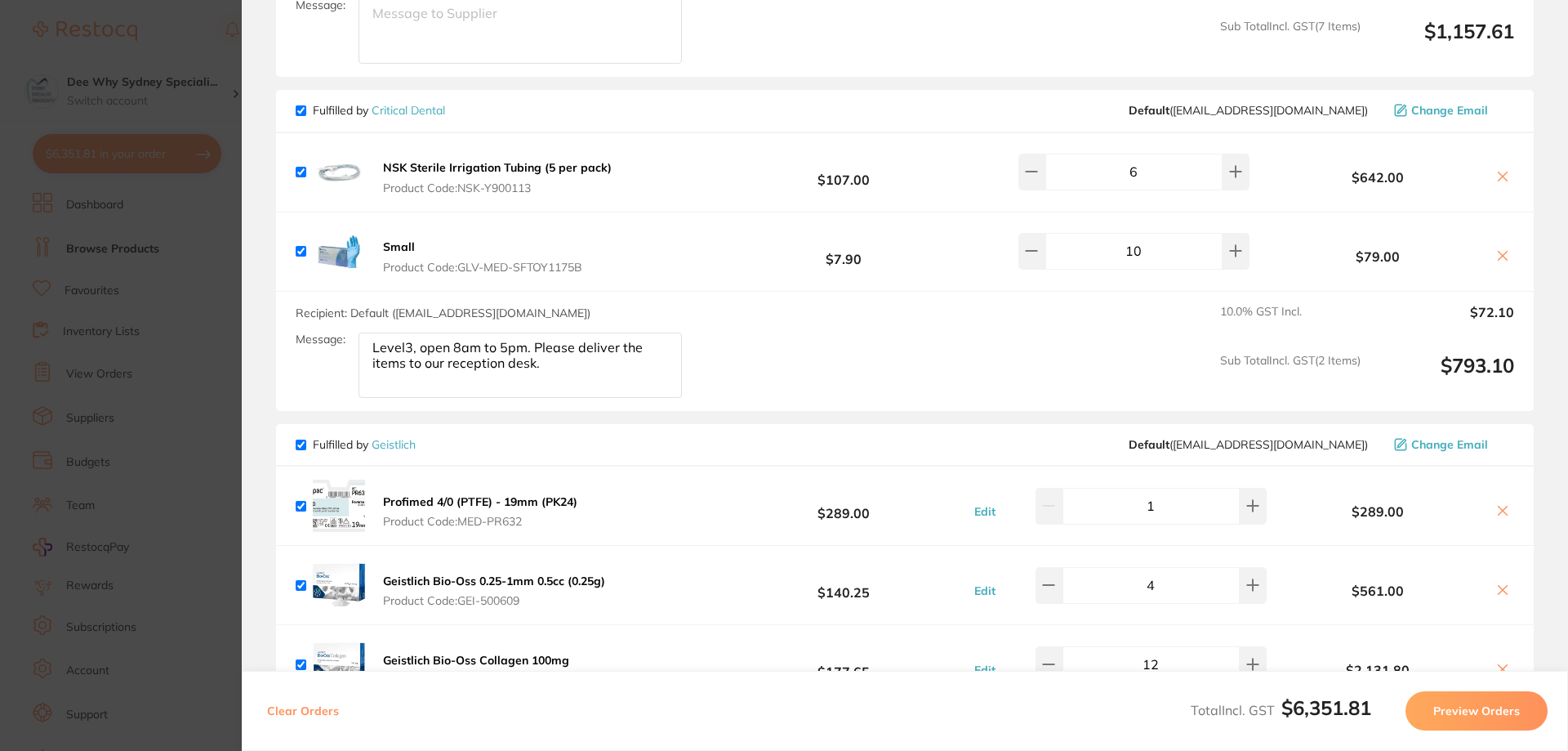
scroll to position [1306, 0]
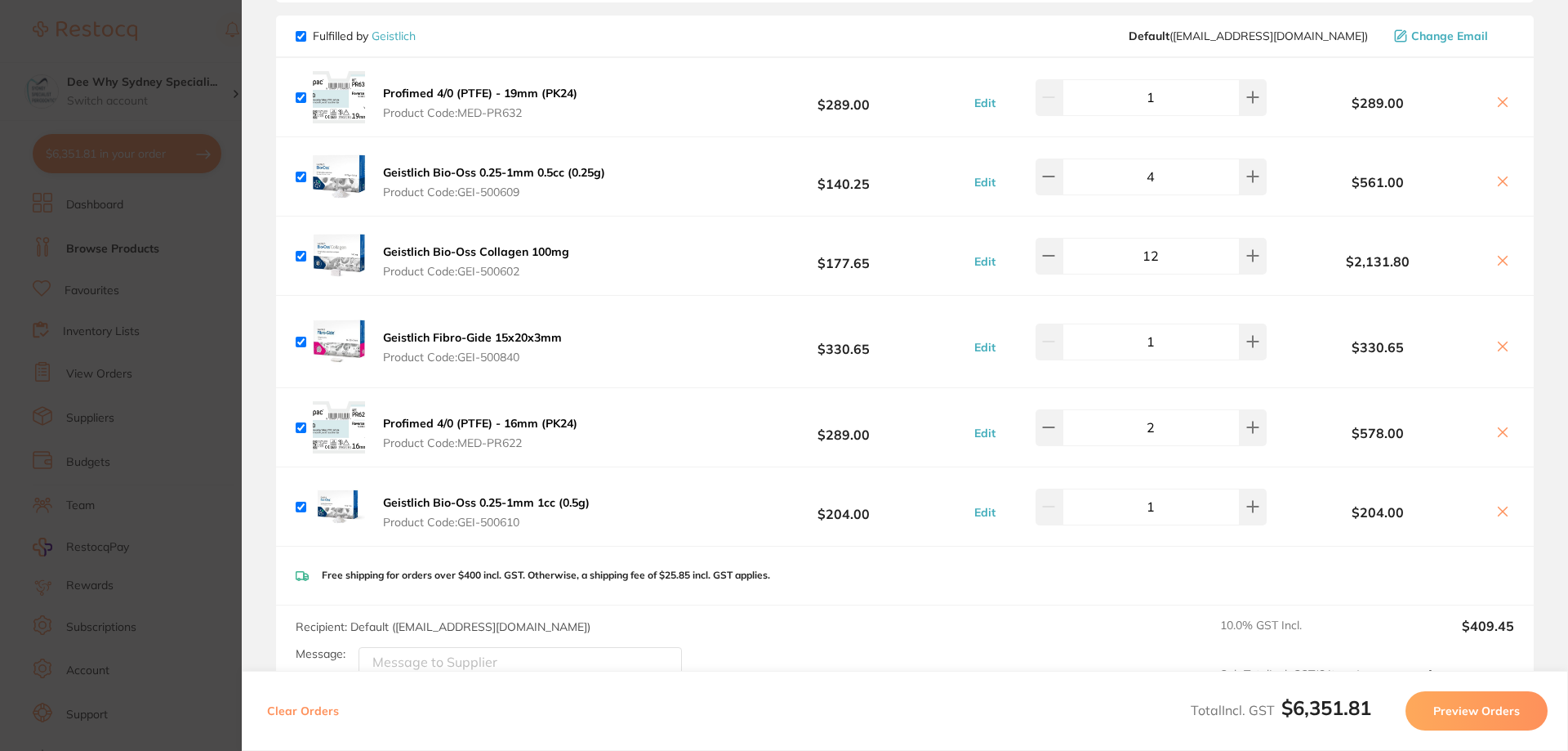
click at [474, 654] on textarea "Message:" at bounding box center [520, 679] width 323 height 65
paste textarea "FA-NREC"
type textarea "FA-NREC"
drag, startPoint x: 467, startPoint y: 659, endPoint x: 272, endPoint y: 652, distance: 195.1
click at [272, 652] on section "Review Orders Your orders are being processed and we will notify you once we ha…" at bounding box center [904, 375] width 1326 height 751
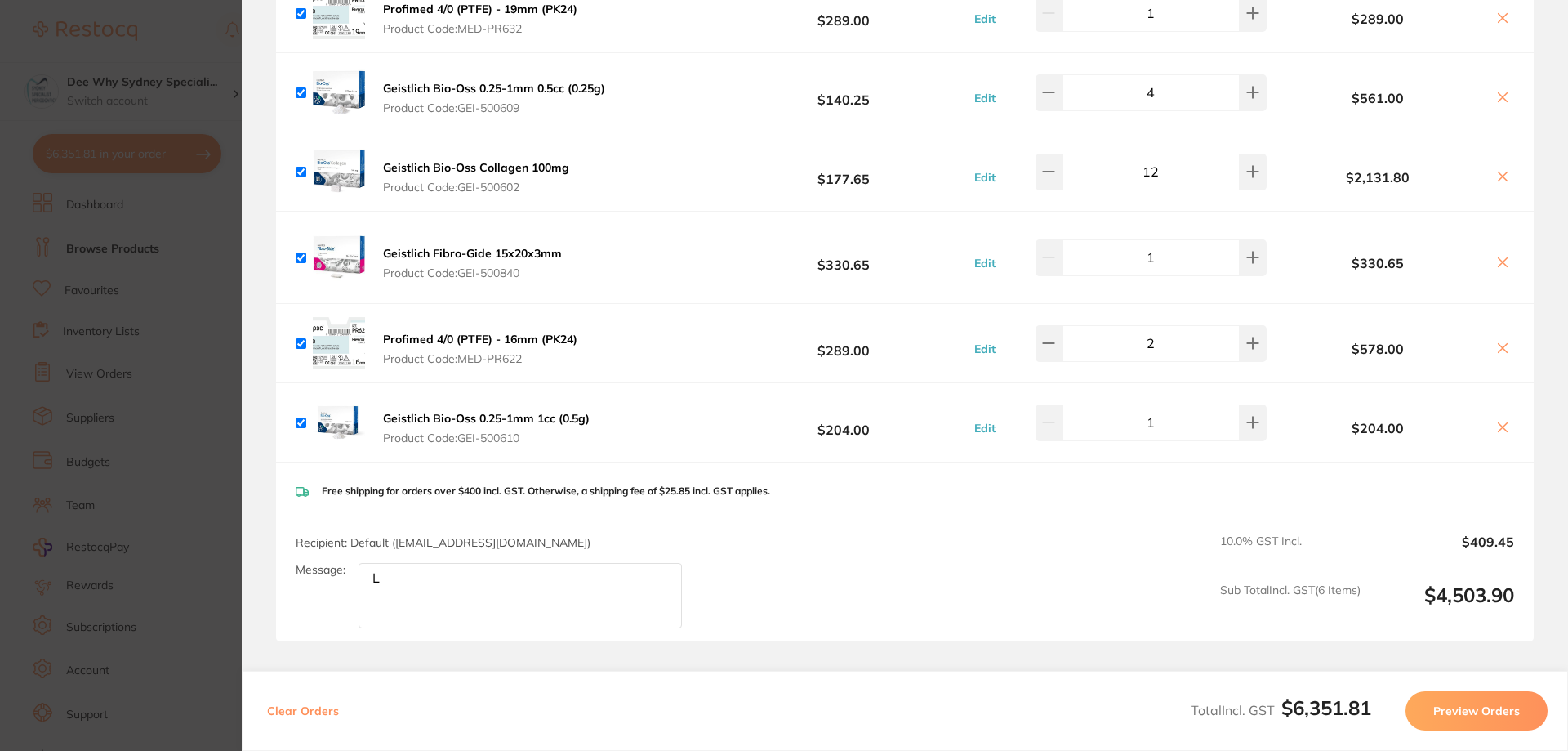
scroll to position [1296, 0]
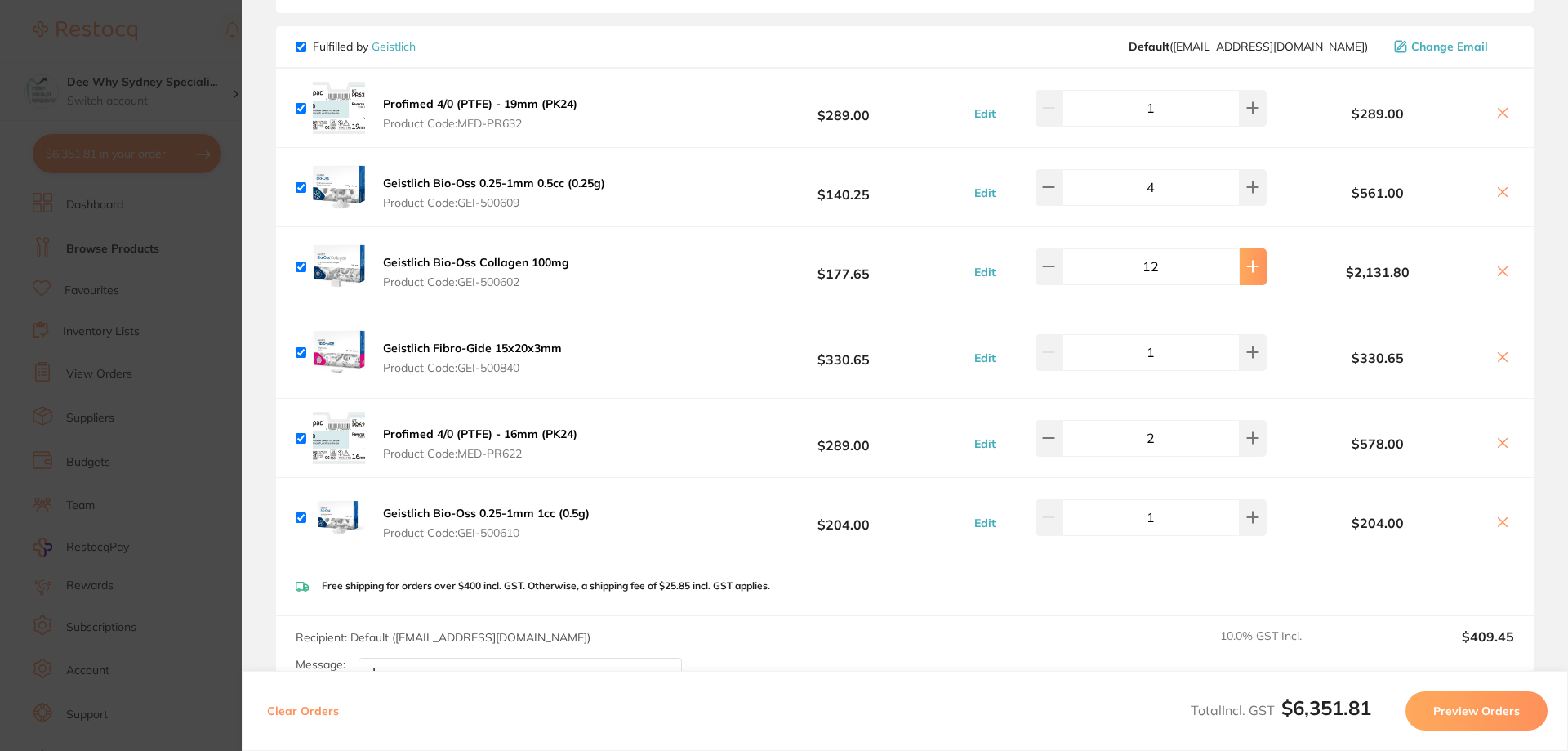
type textarea "L"
click at [1246, 260] on icon at bounding box center [1252, 267] width 13 height 13
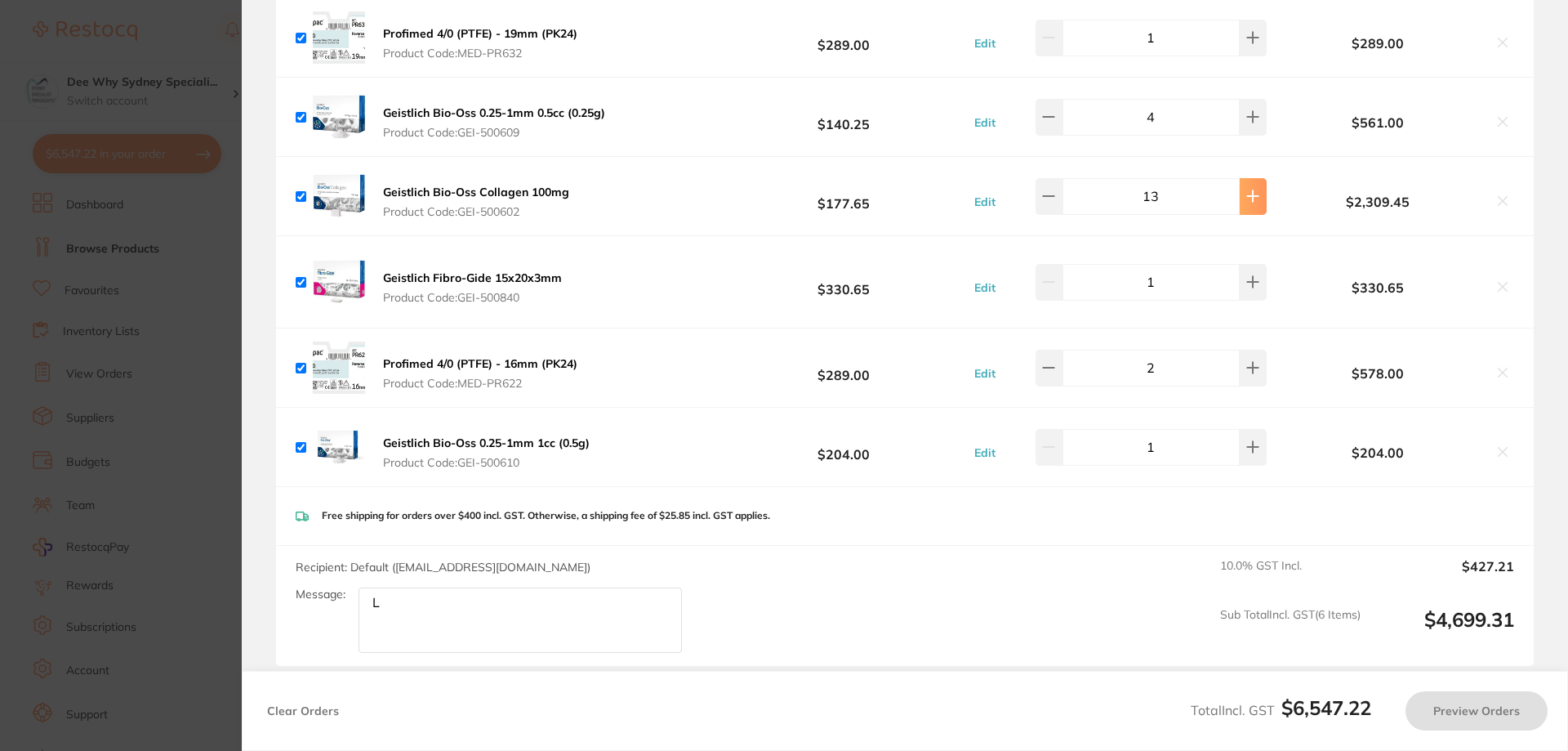
scroll to position [1366, 0]
click at [1248, 192] on icon at bounding box center [1252, 197] width 11 height 11
type input "14"
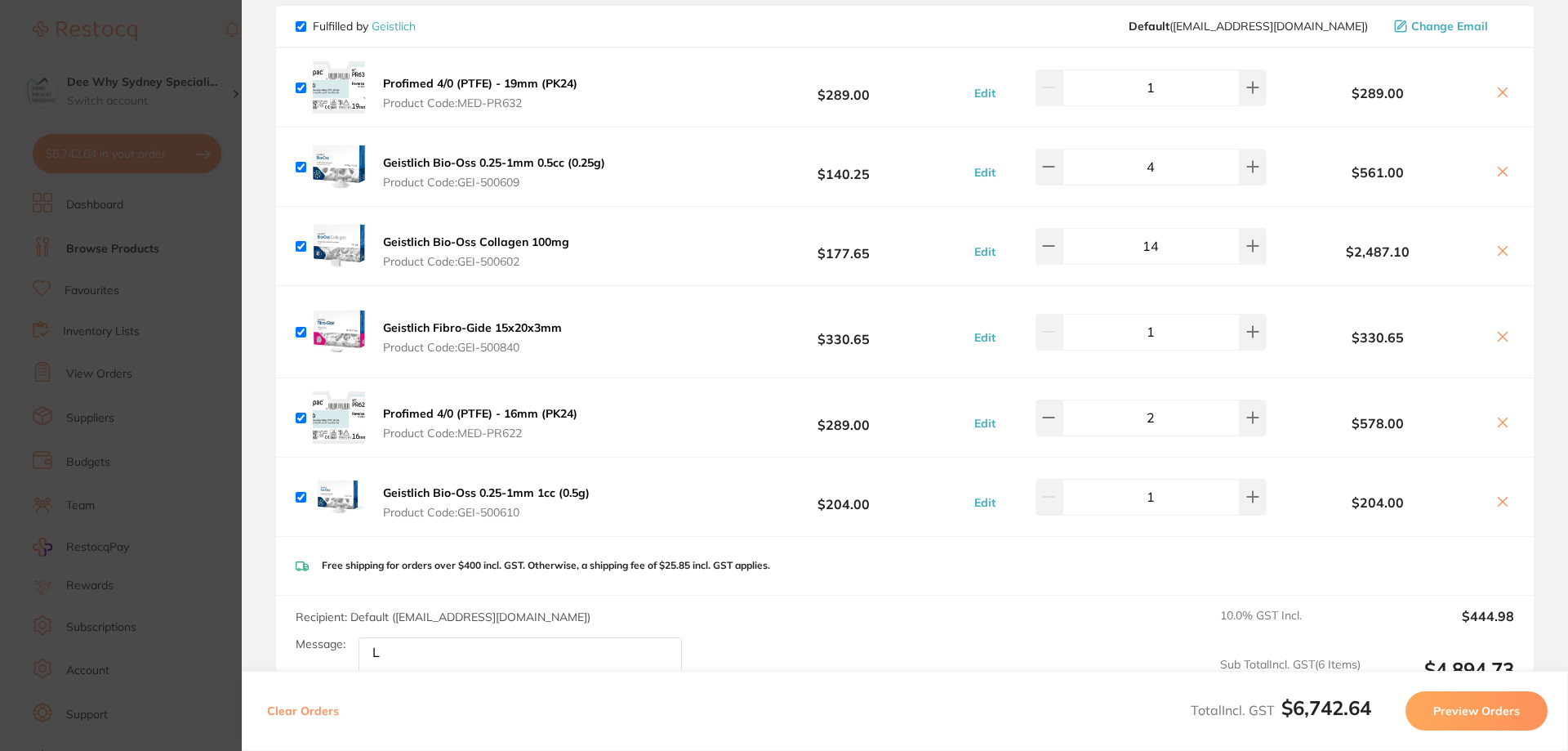
scroll to position [1447, 0]
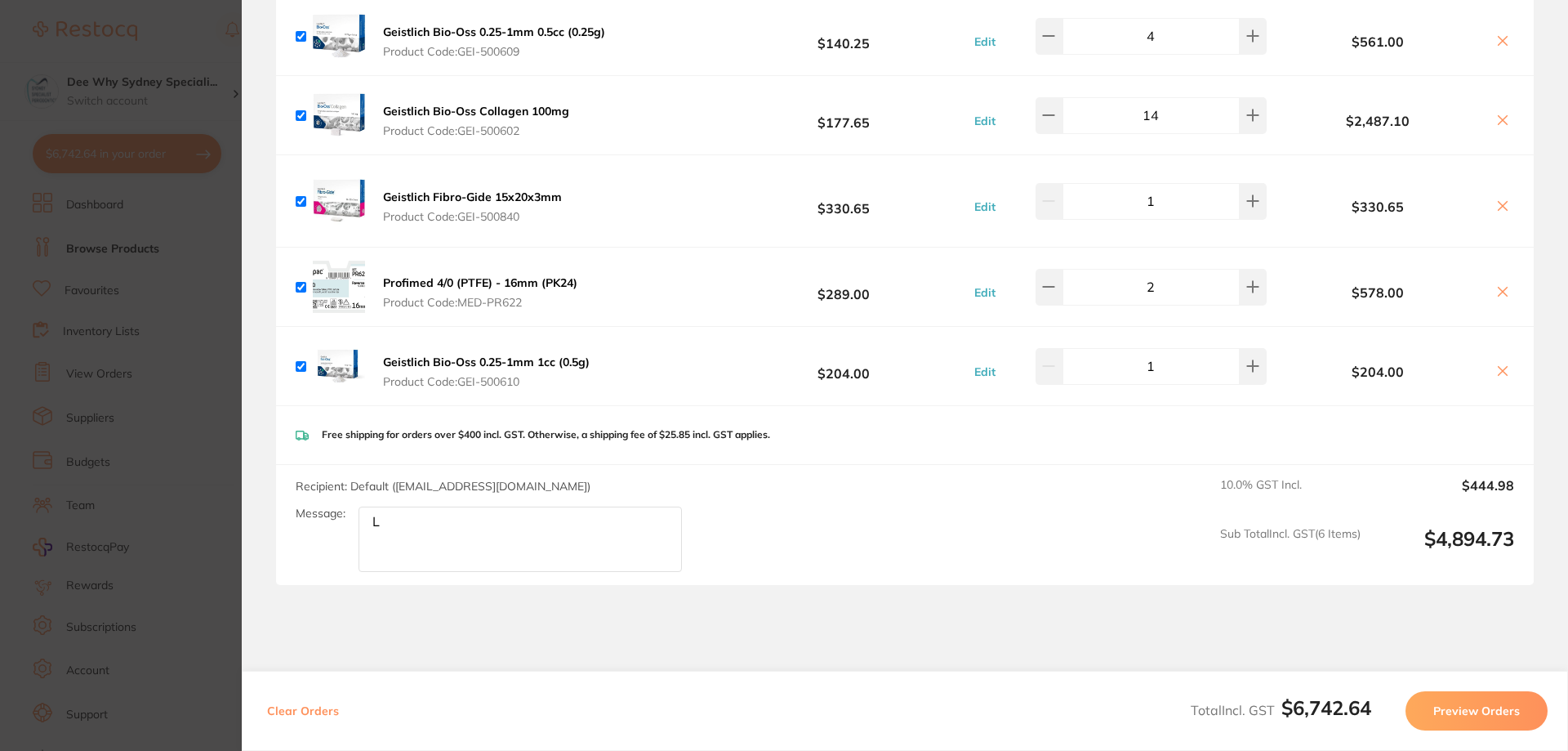
click at [396, 515] on textarea "L" at bounding box center [520, 539] width 323 height 65
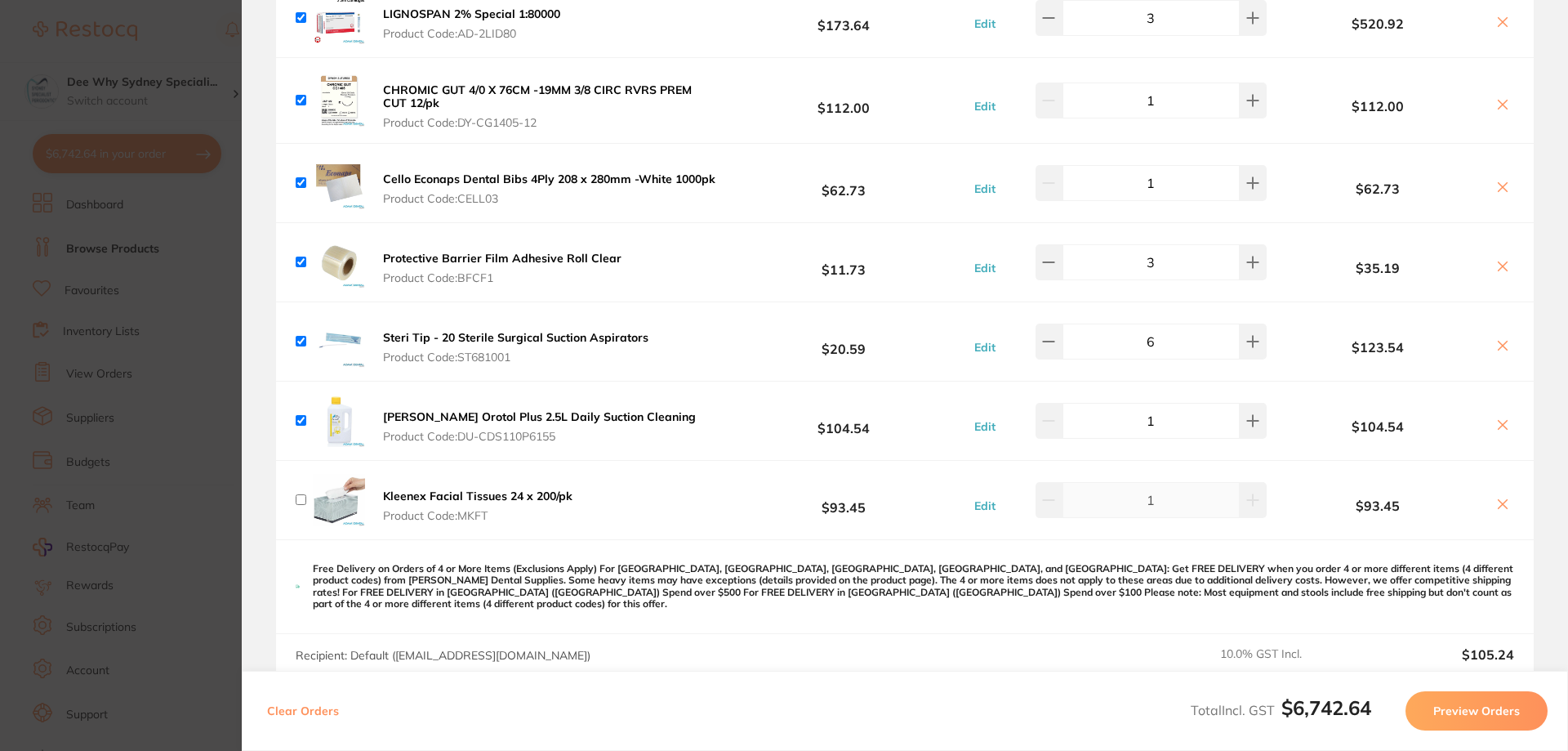
scroll to position [0, 0]
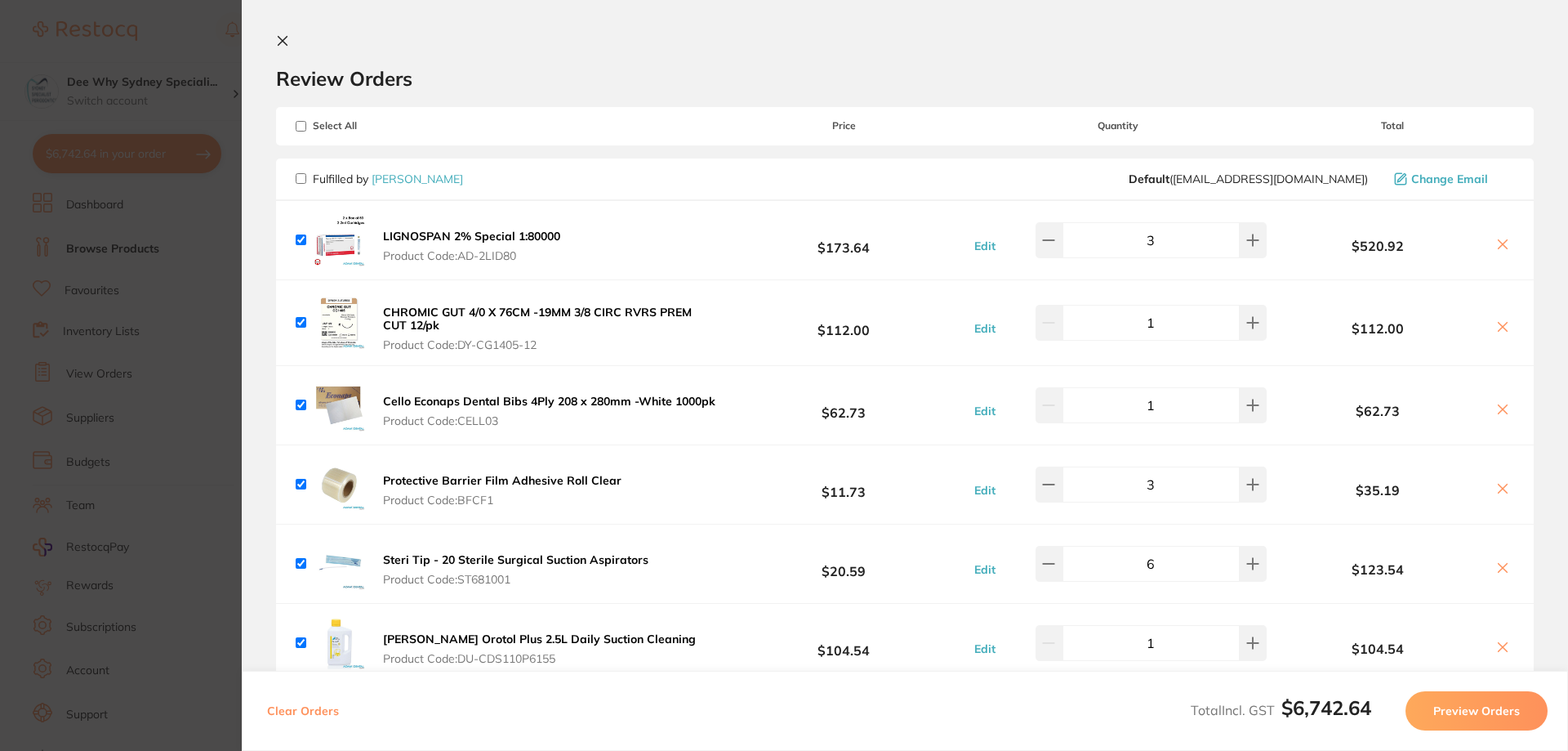
type textarea "Level3, open 8am to 5pm. Please deliver the items to our reception desk."
click at [298, 236] on input "checkbox" at bounding box center [300, 239] width 11 height 11
checkbox input "false"
click at [296, 176] on input "checkbox" at bounding box center [300, 178] width 11 height 11
checkbox input "true"
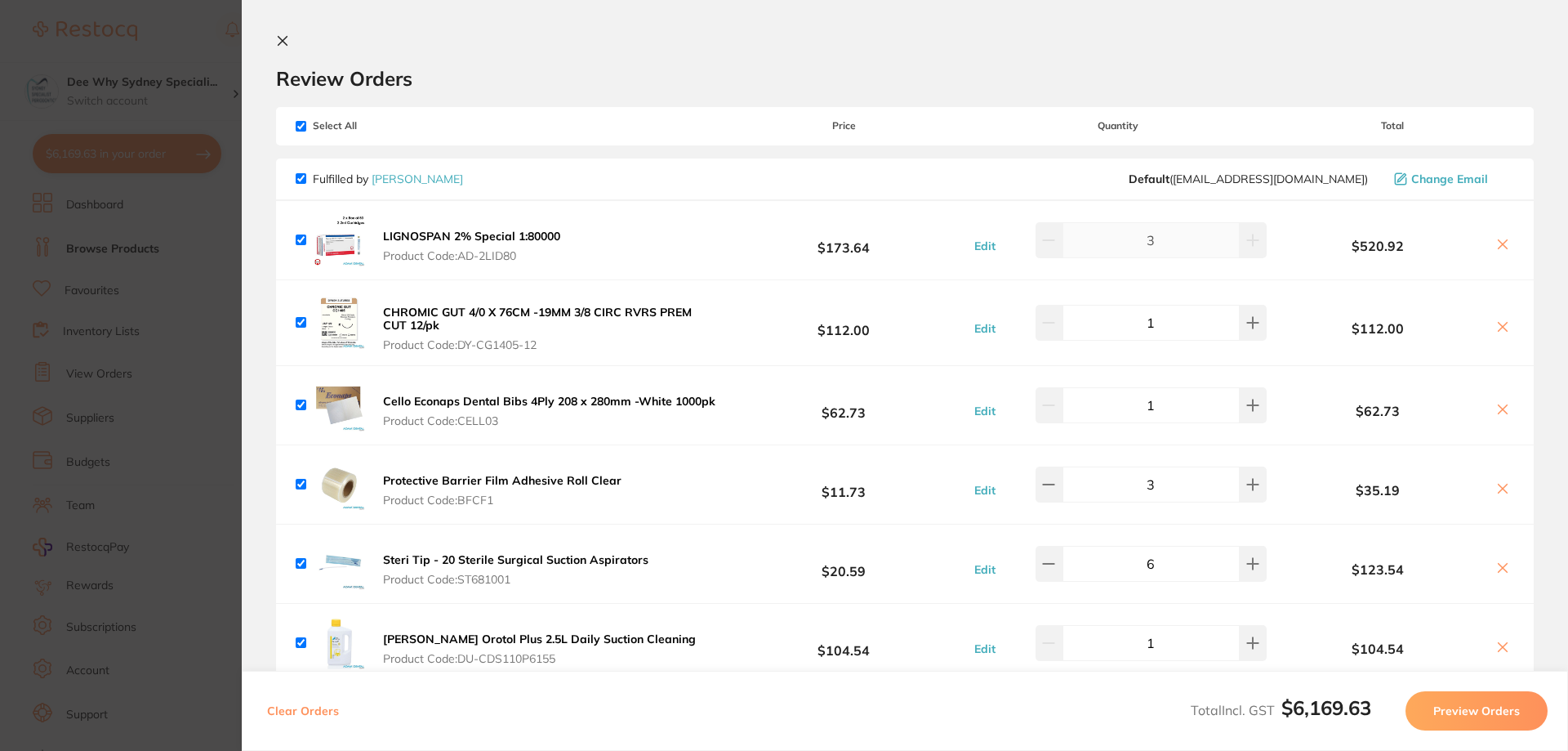
checkbox input "true"
click at [296, 176] on input "checkbox" at bounding box center [300, 178] width 11 height 11
checkbox input "false"
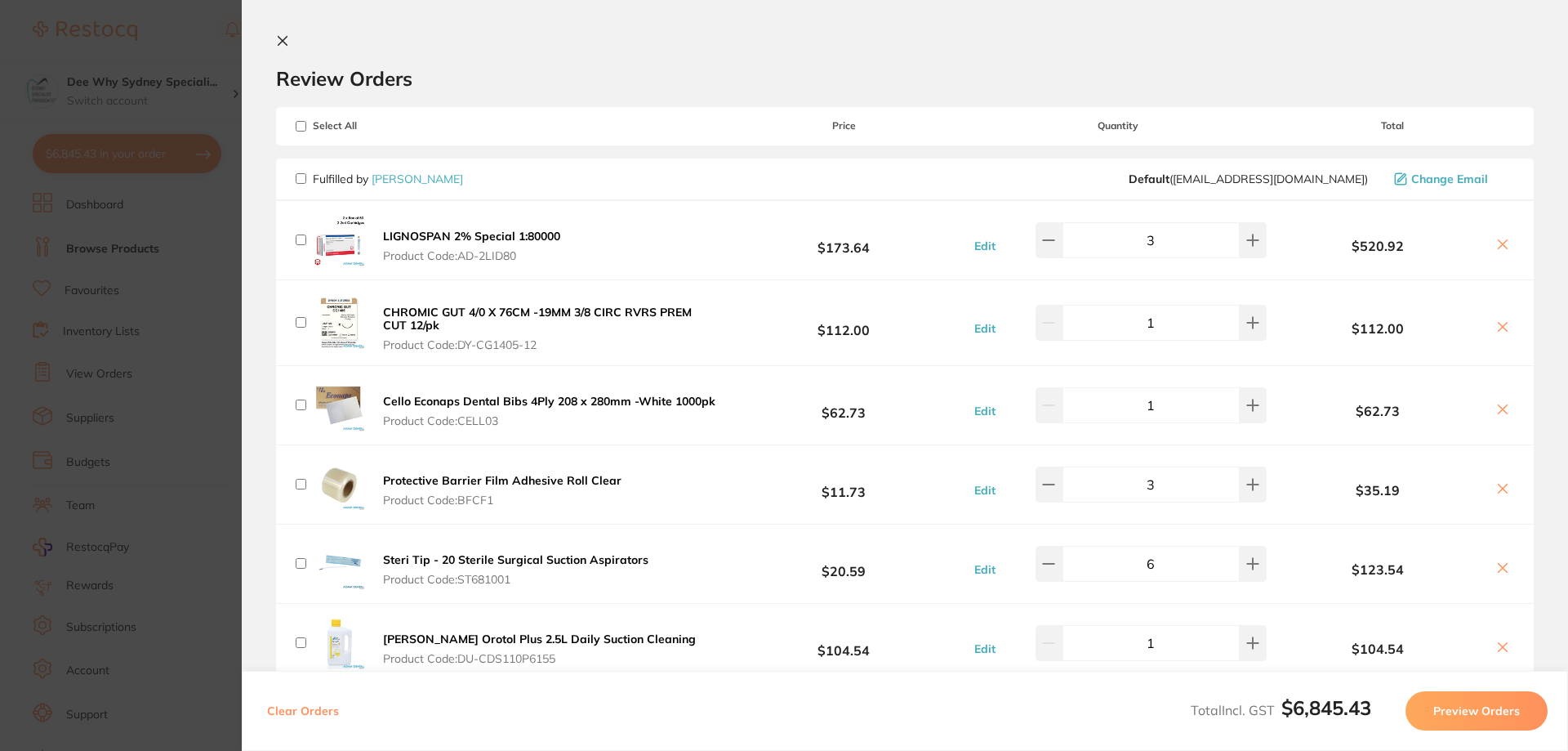
checkbox input "false"
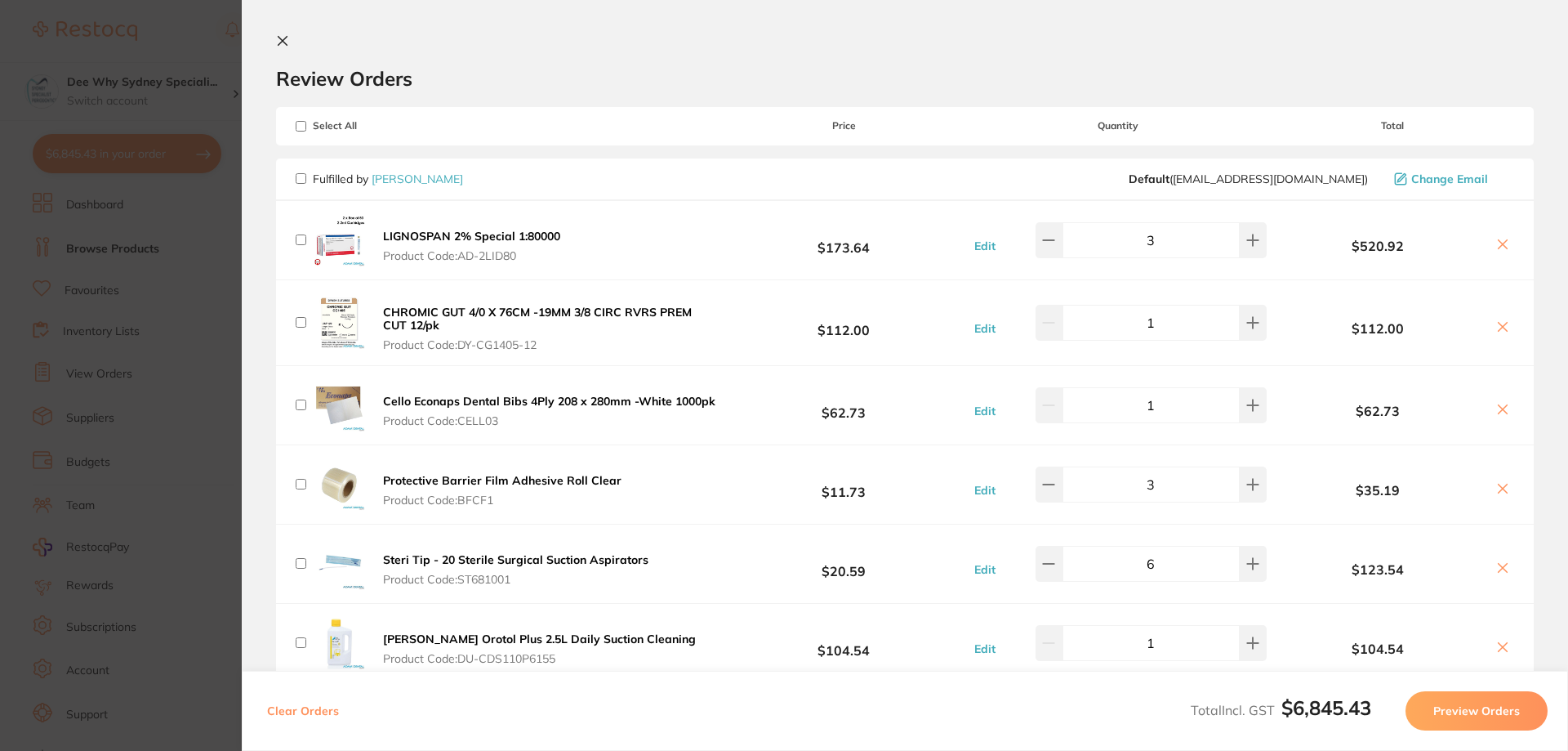
checkbox input "false"
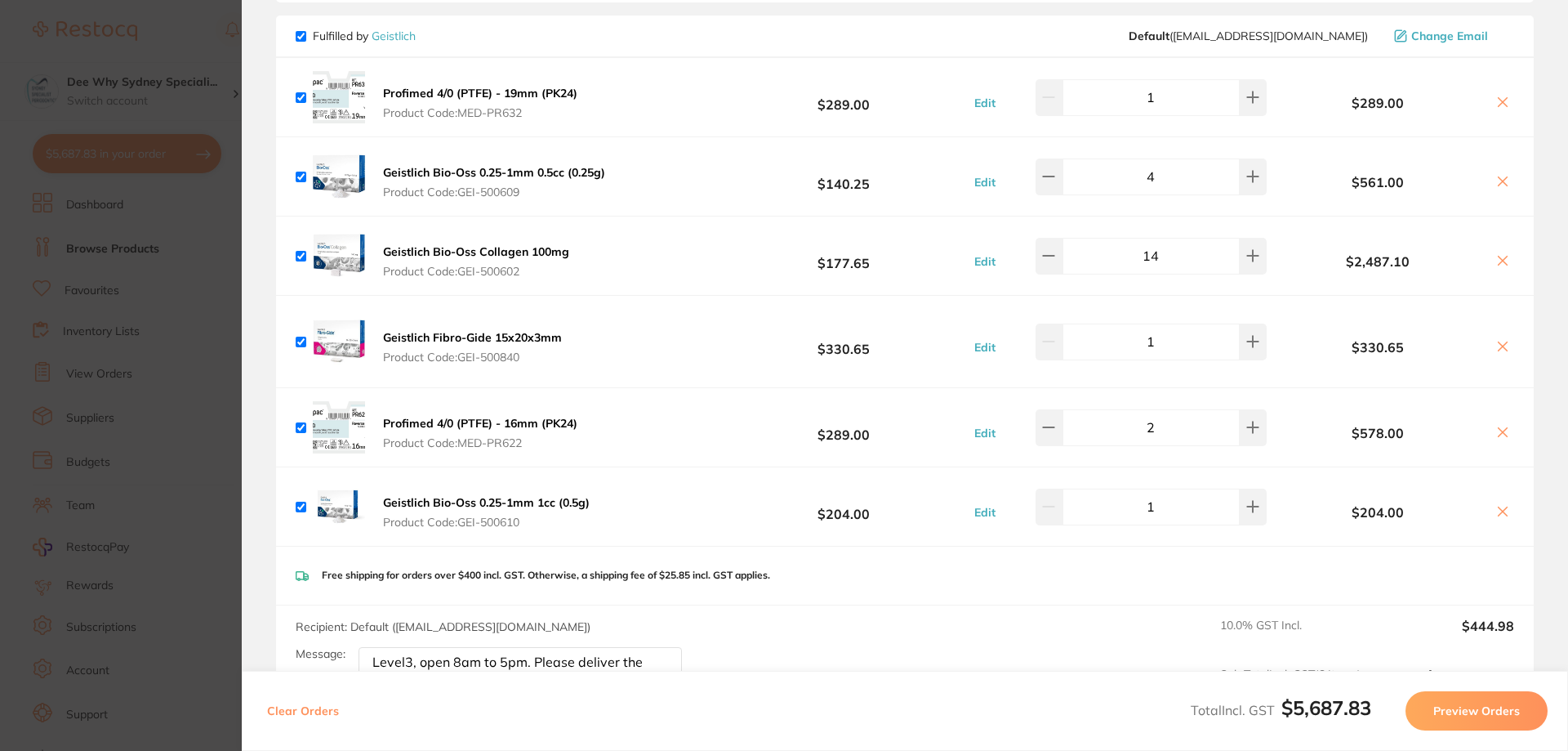
scroll to position [1529, 0]
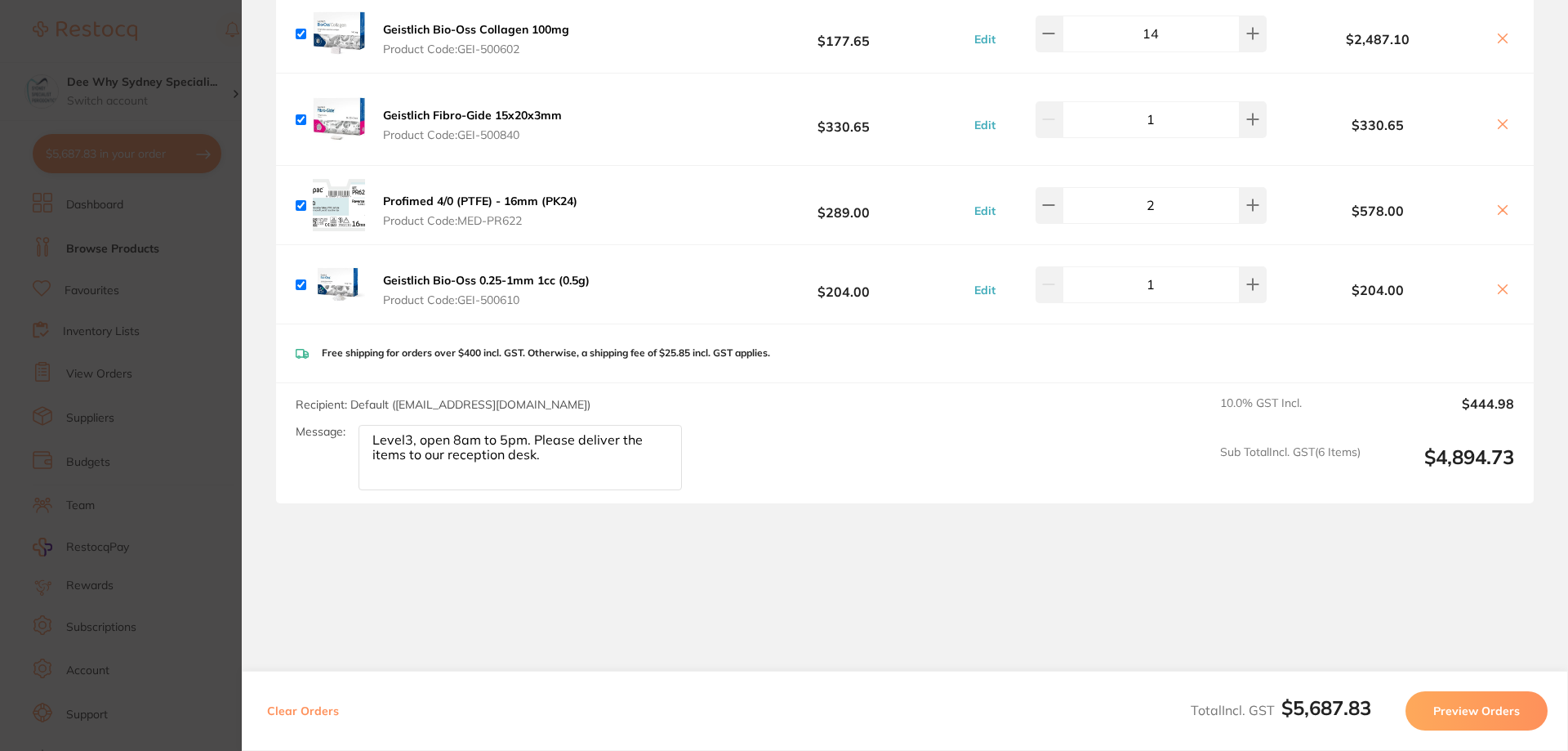
click at [1474, 704] on button "Preview Orders" at bounding box center [1476, 710] width 142 height 39
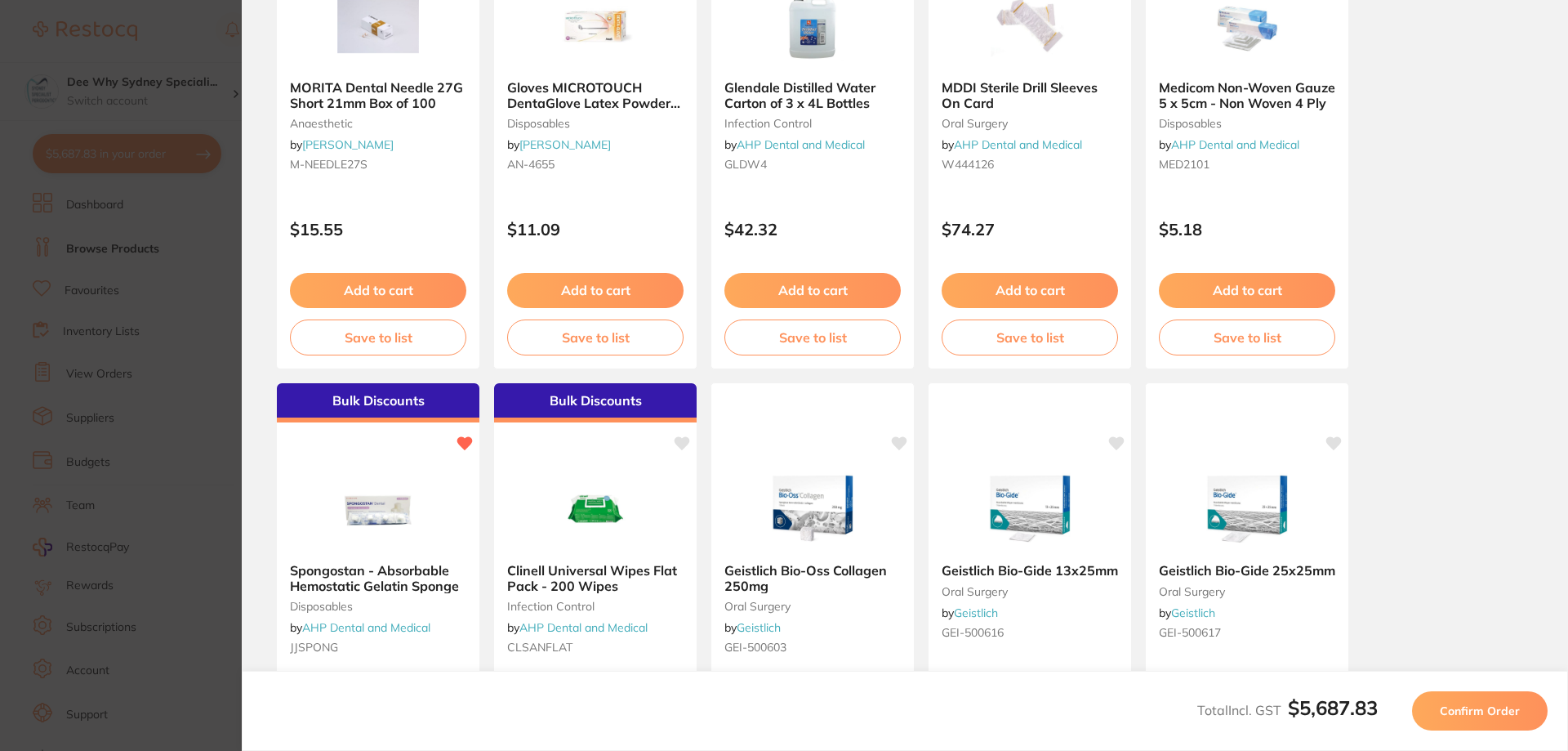
scroll to position [409, 0]
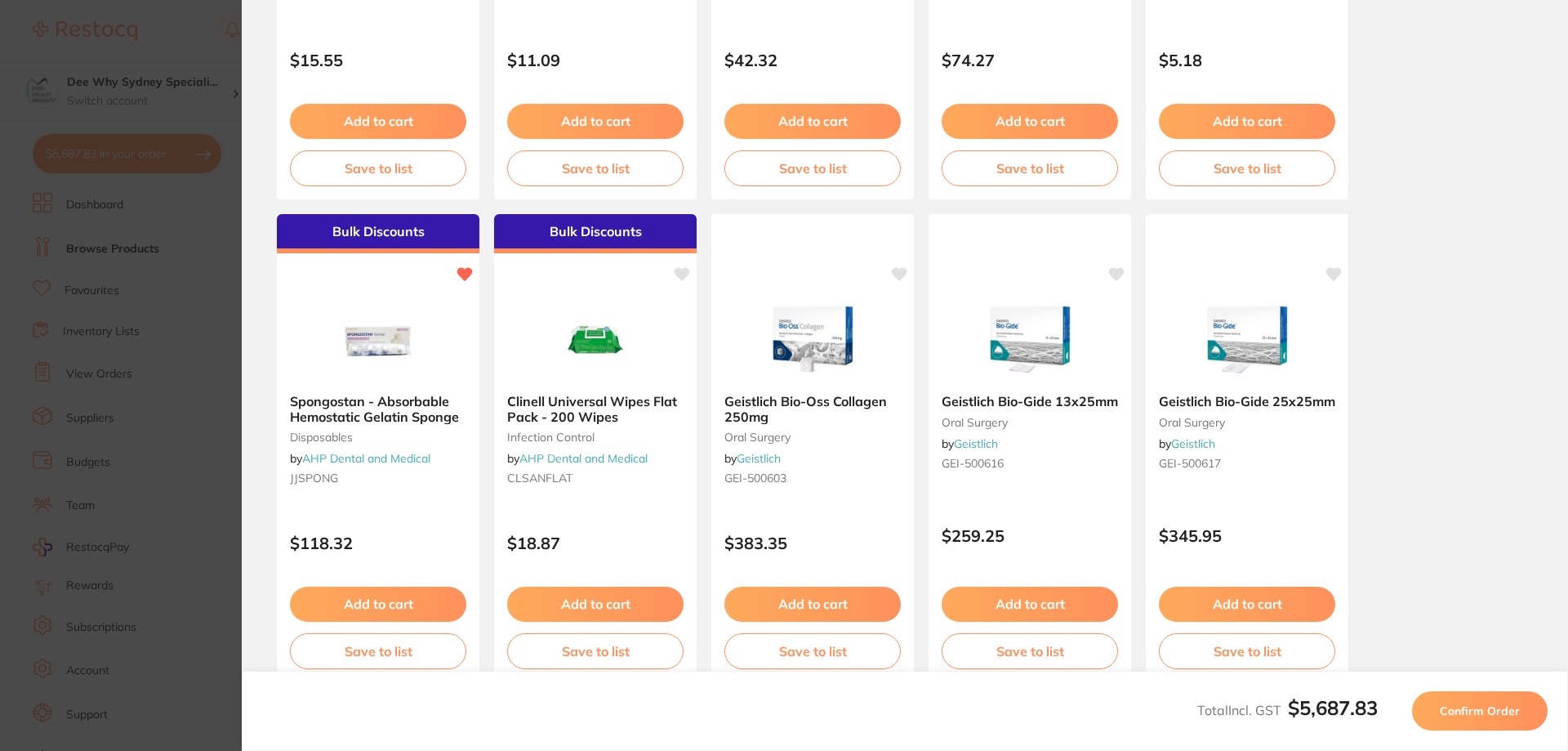
click at [1429, 713] on button "Confirm Order" at bounding box center [1479, 710] width 135 height 39
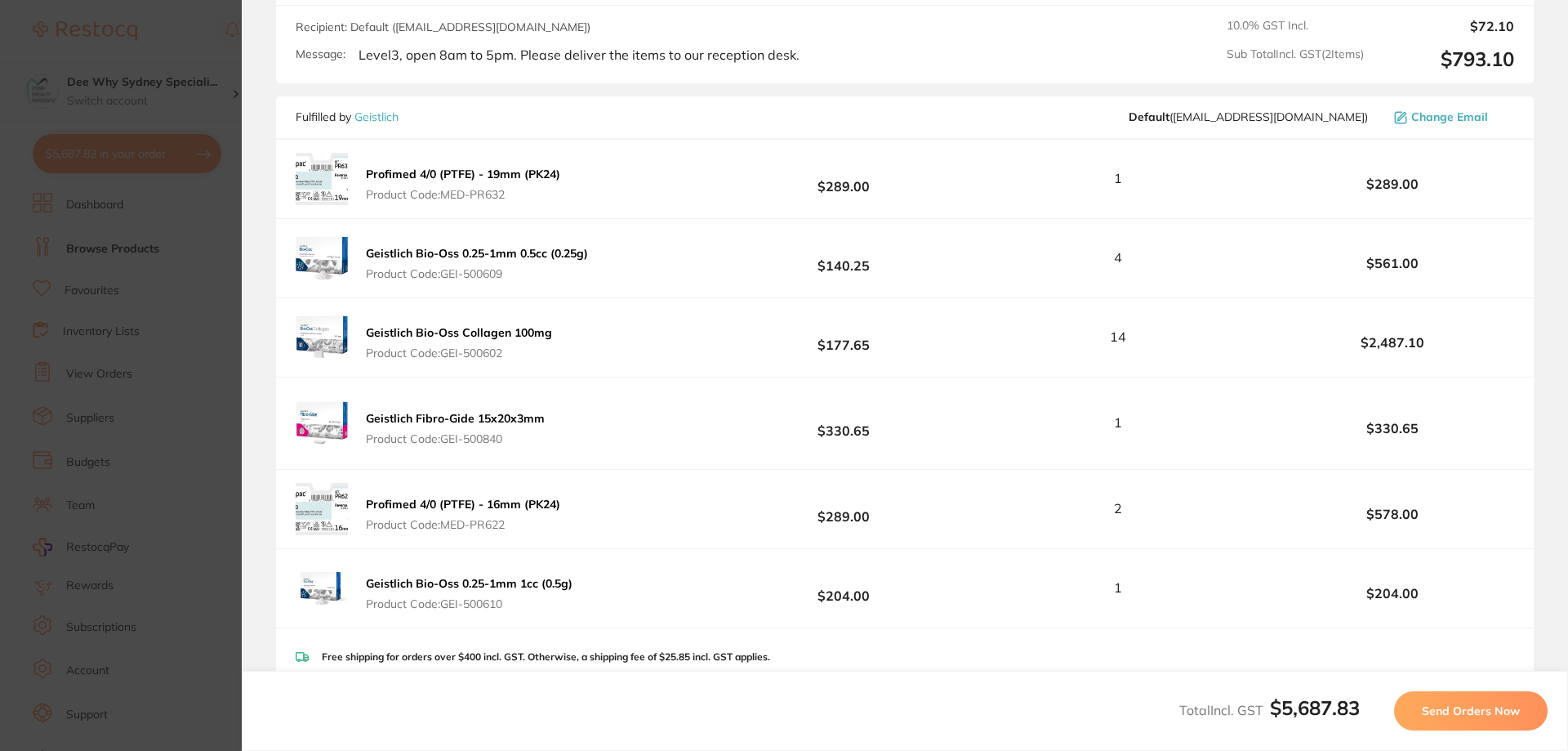
scroll to position [763, 0]
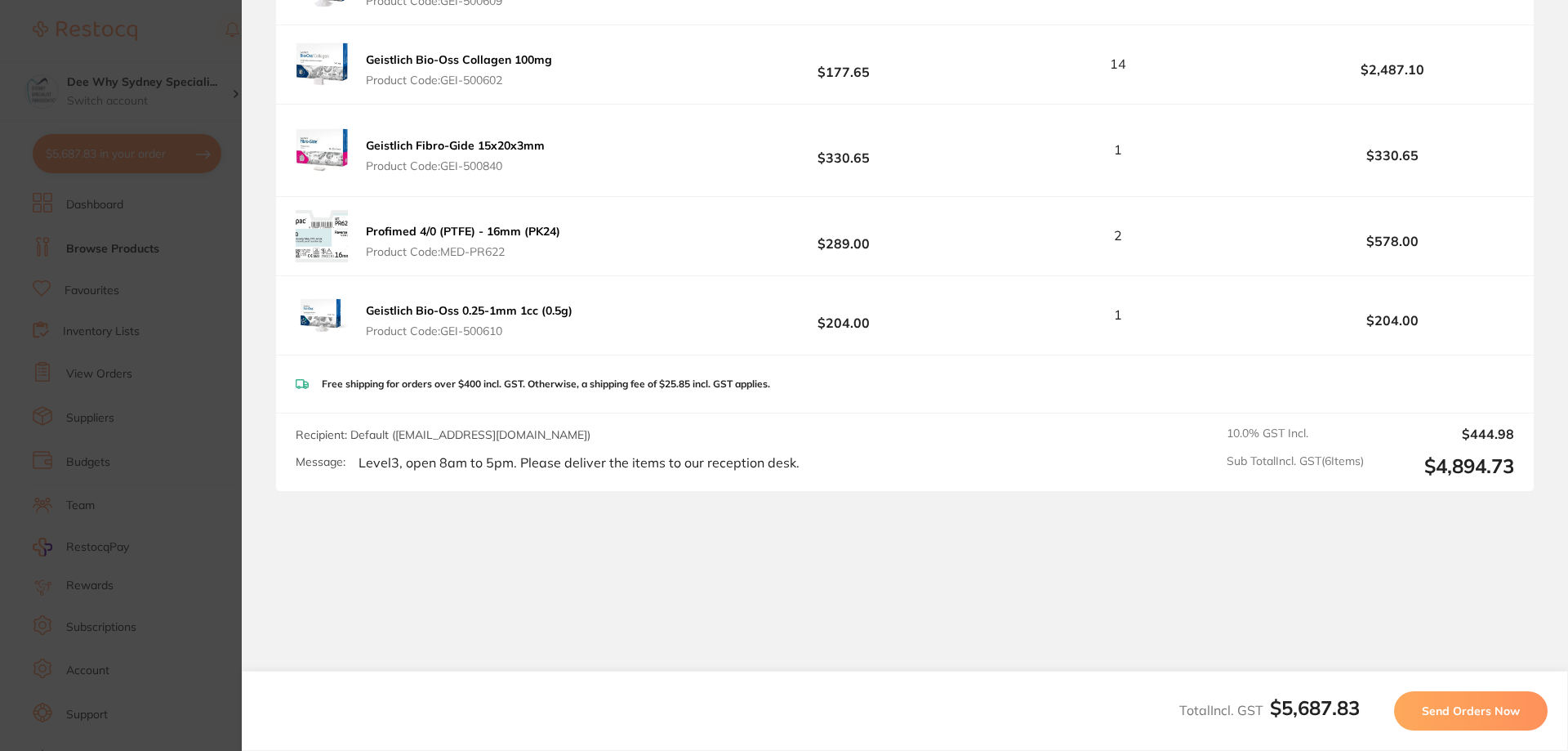
click at [1484, 708] on span "Send Orders Now" at bounding box center [1471, 710] width 98 height 14
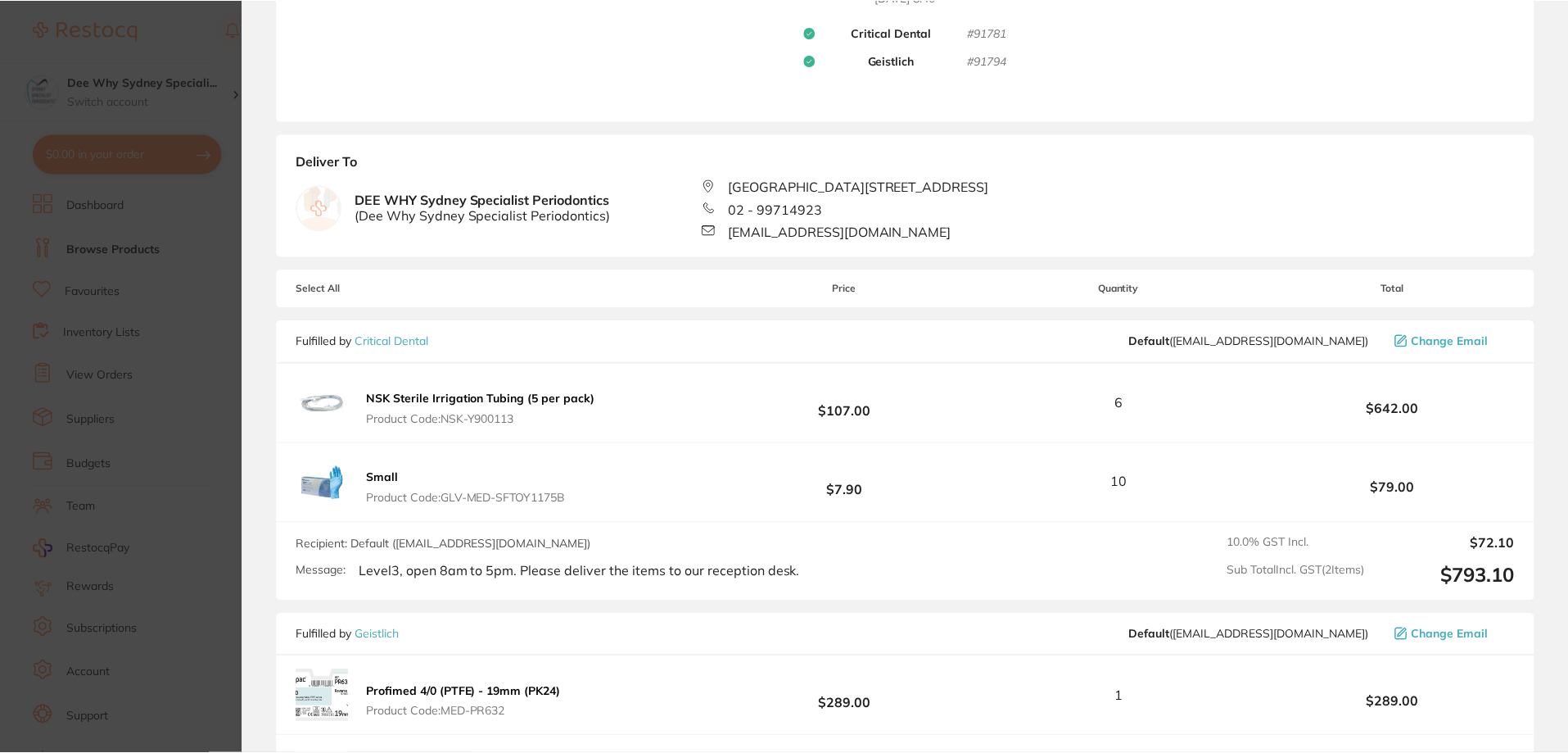
scroll to position [0, 0]
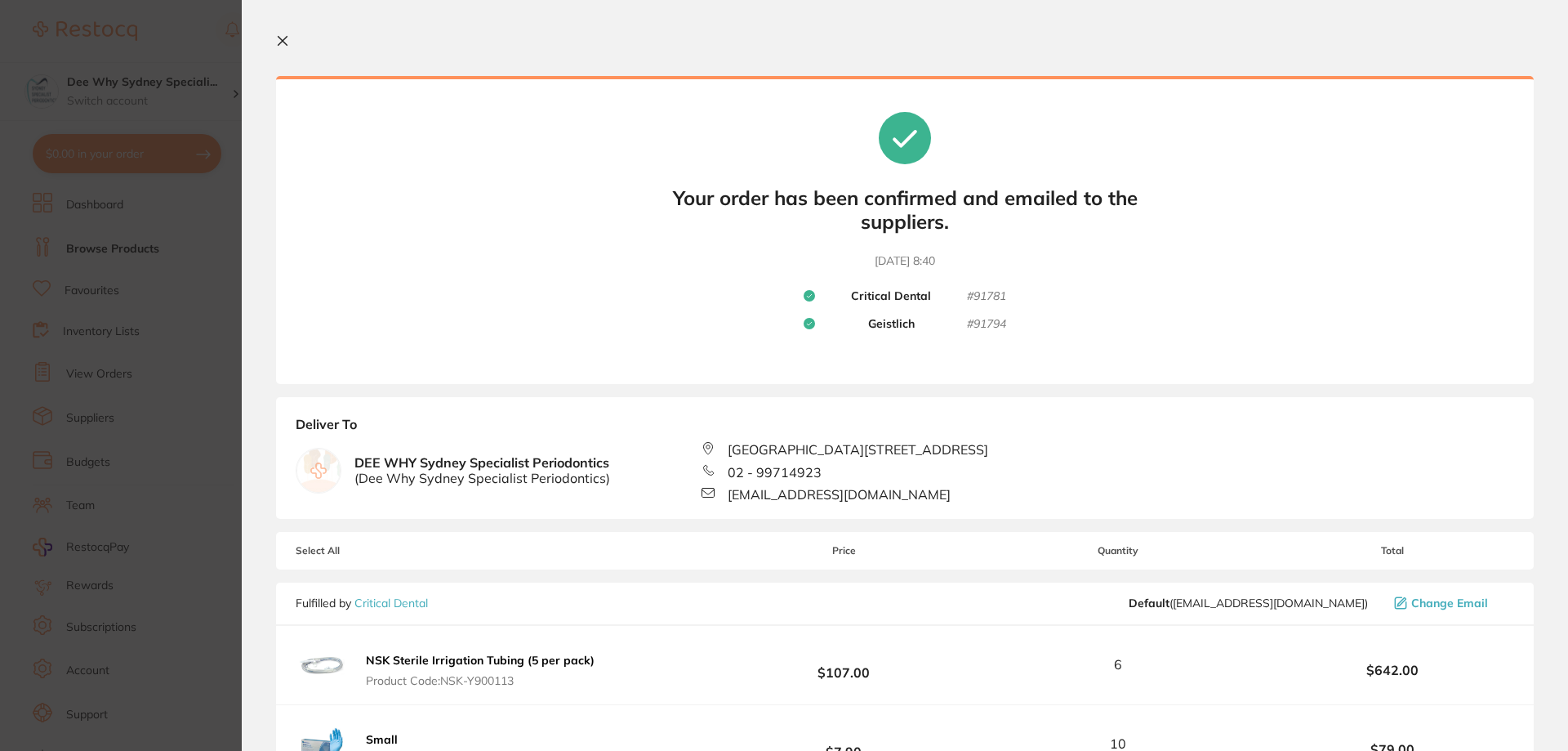
click at [285, 38] on icon at bounding box center [282, 40] width 9 height 9
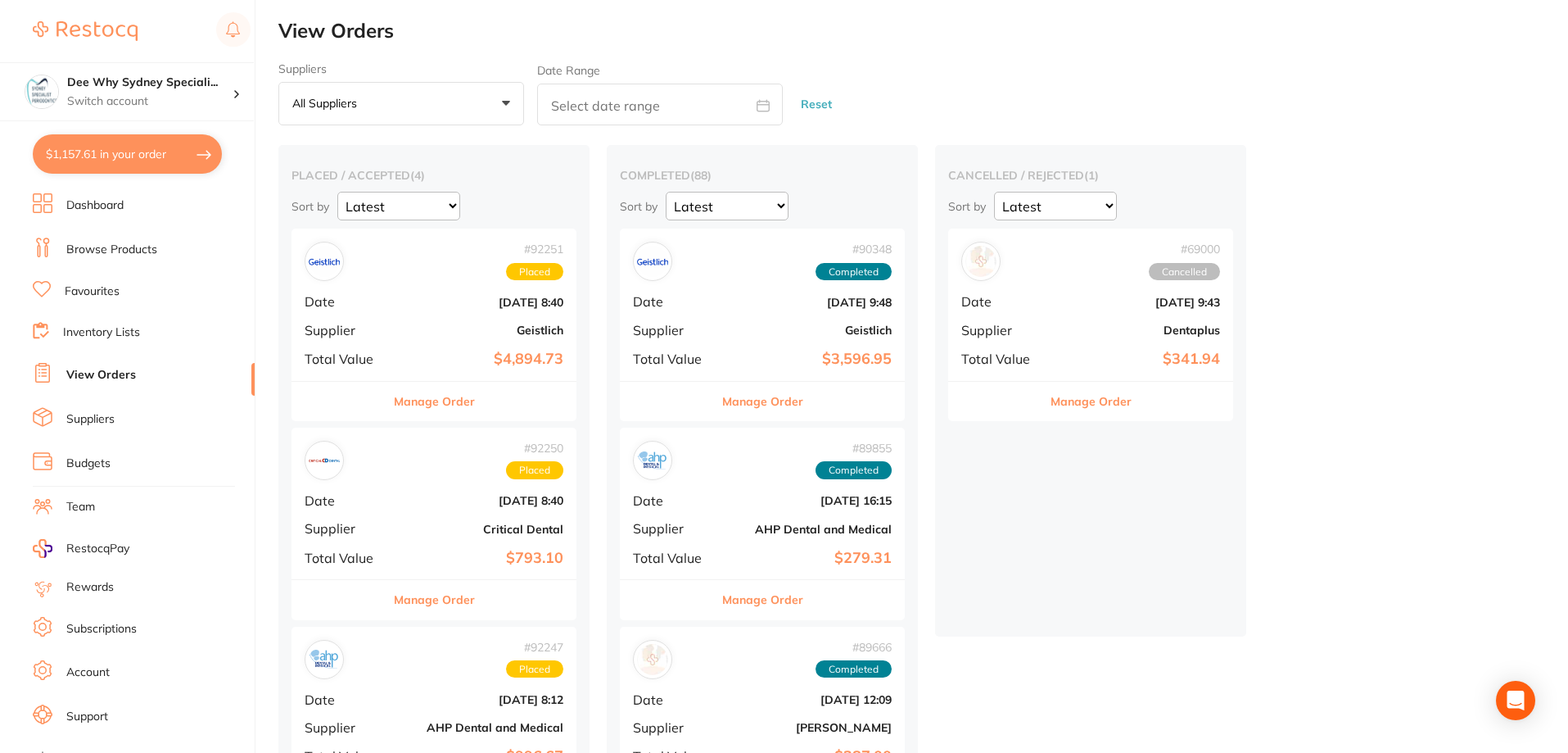
click at [354, 701] on span "Date" at bounding box center [345, 699] width 82 height 14
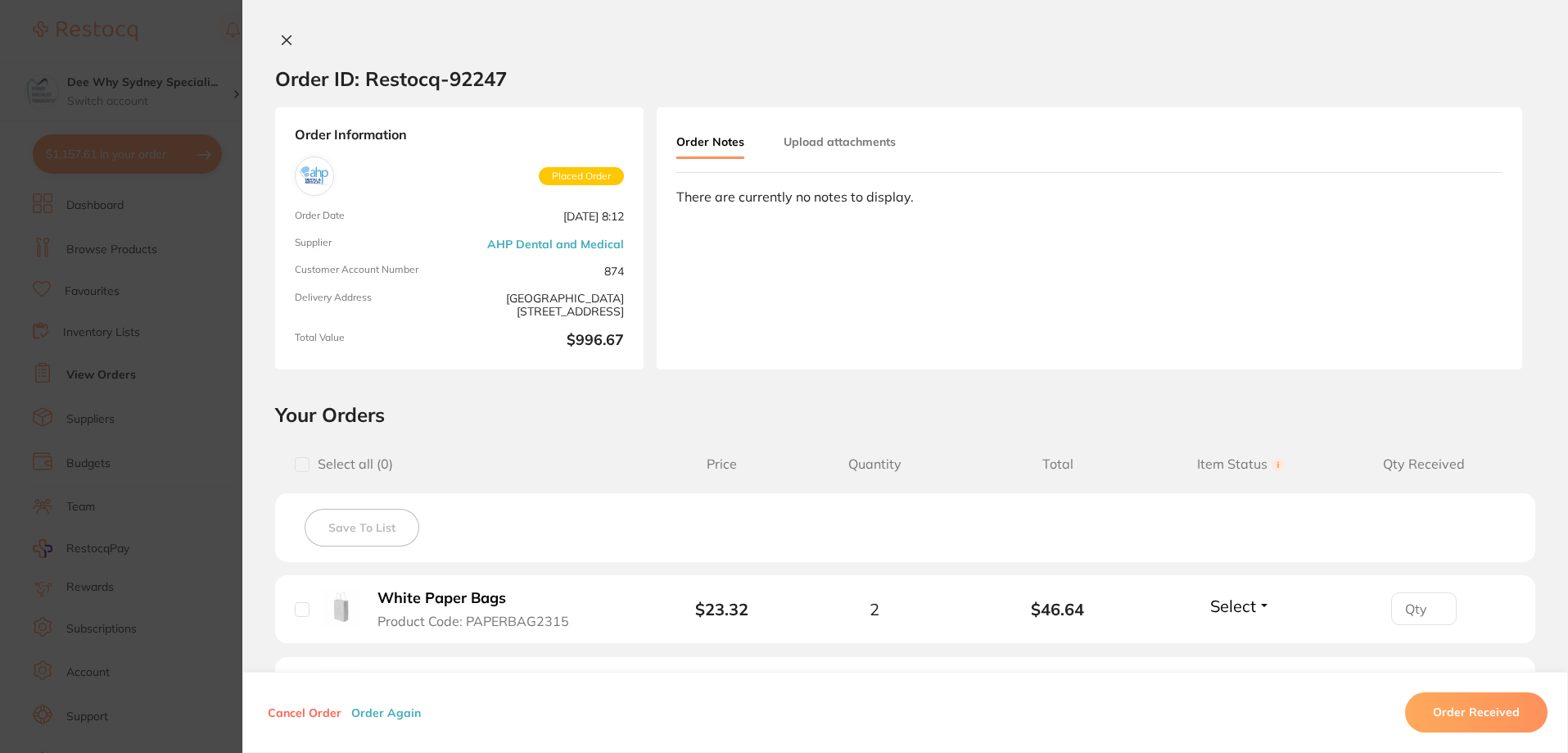
click at [283, 39] on icon at bounding box center [286, 39] width 9 height 9
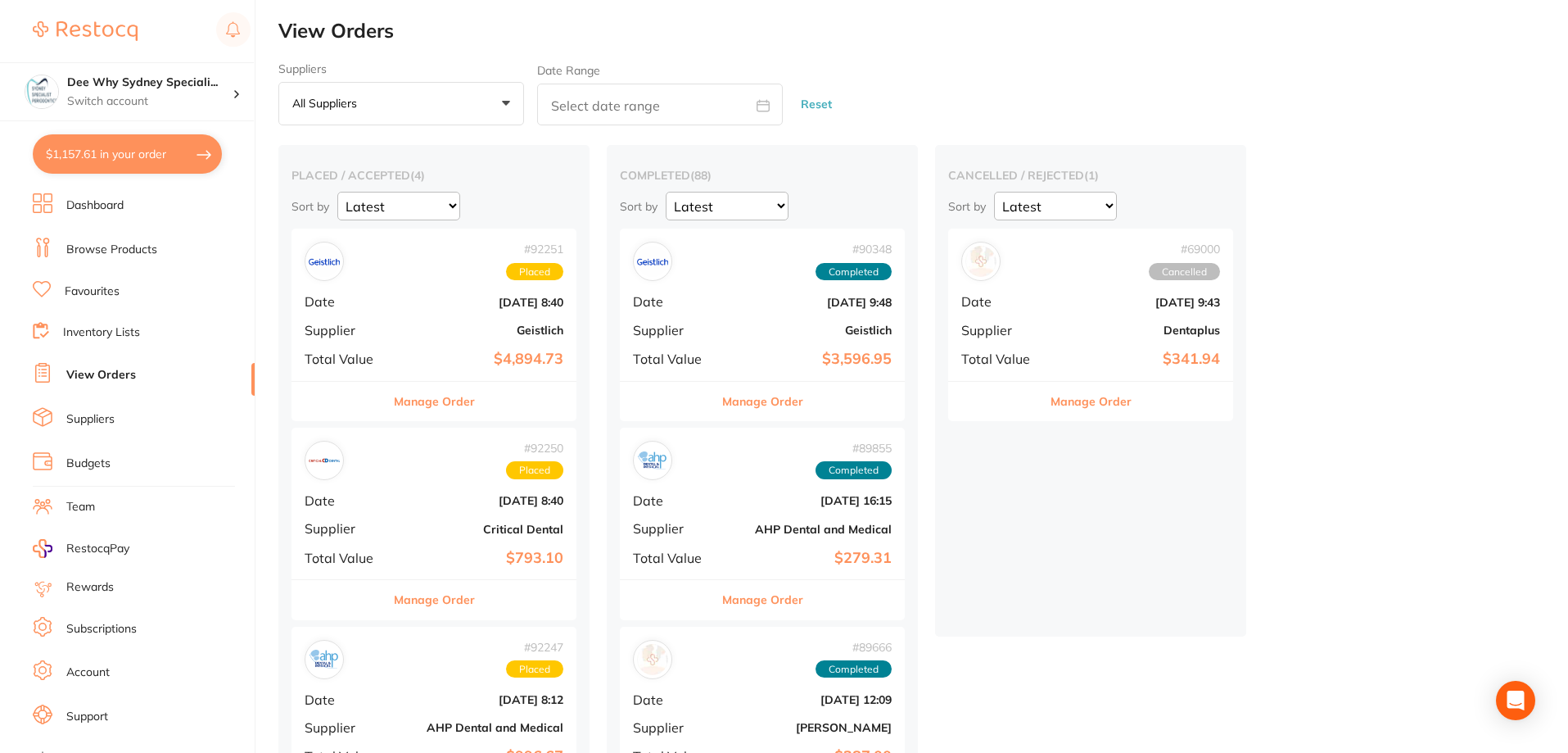
click at [119, 155] on button "$1,157.61 in your order" at bounding box center [127, 154] width 189 height 39
checkbox input "true"
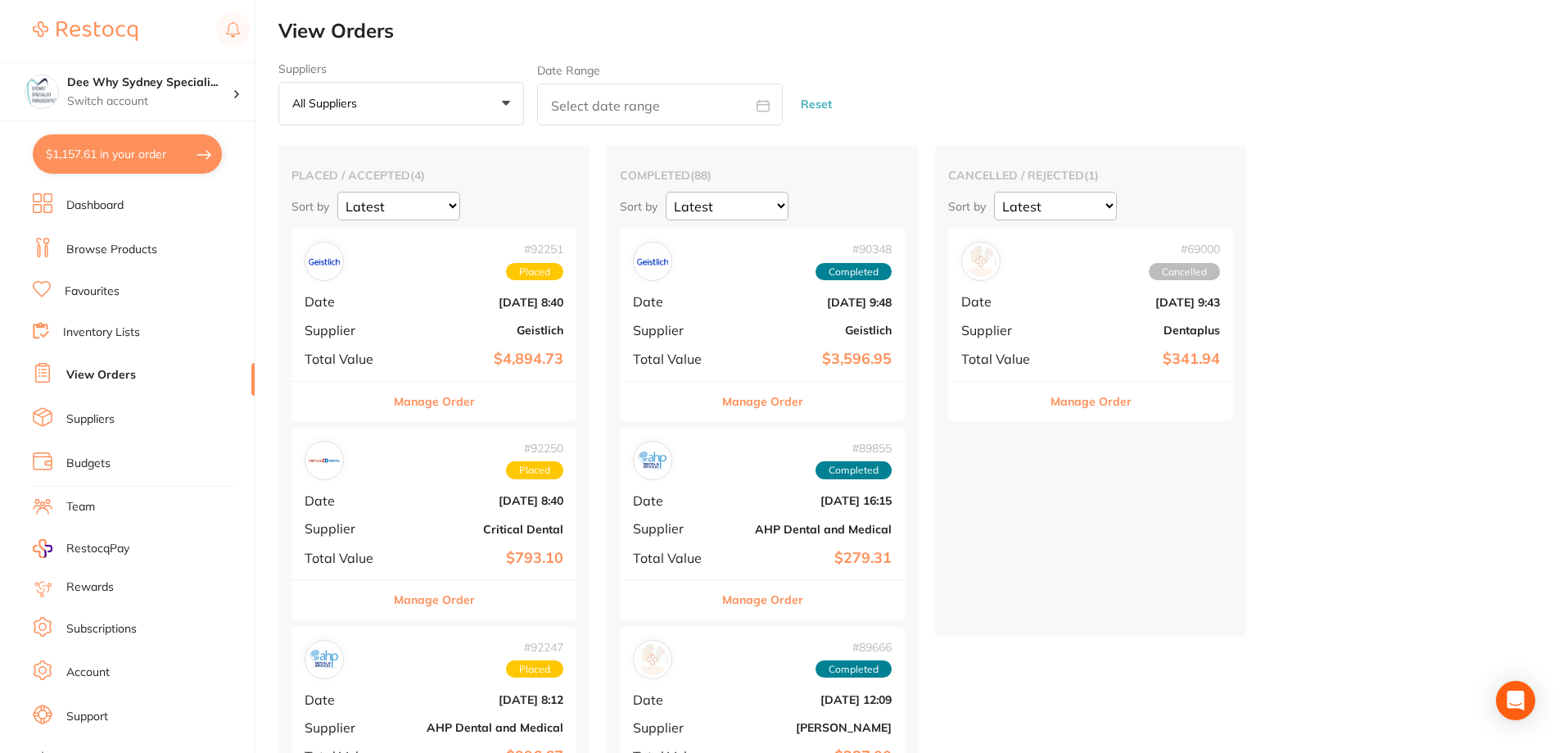
checkbox input "true"
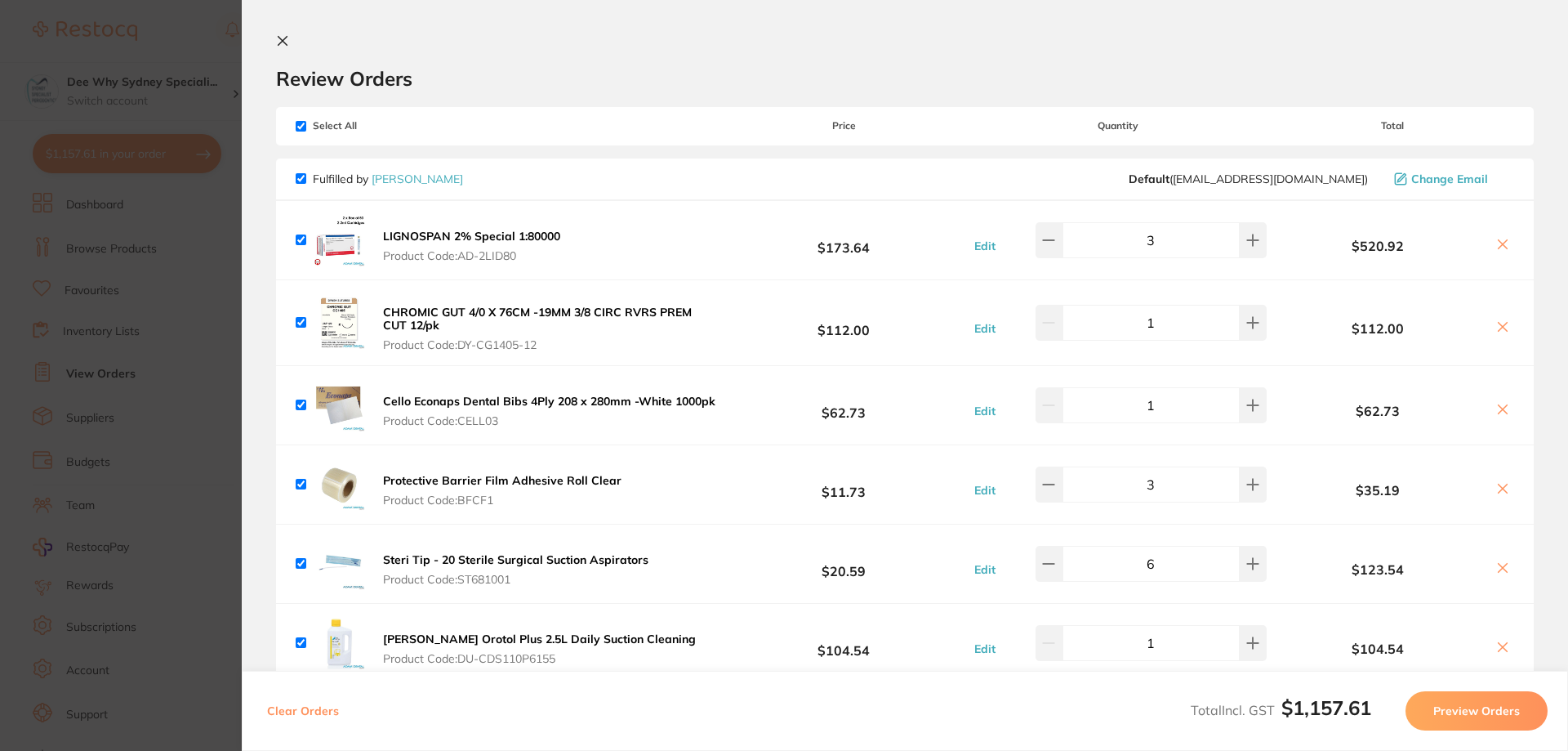
click at [283, 42] on icon at bounding box center [283, 41] width 13 height 13
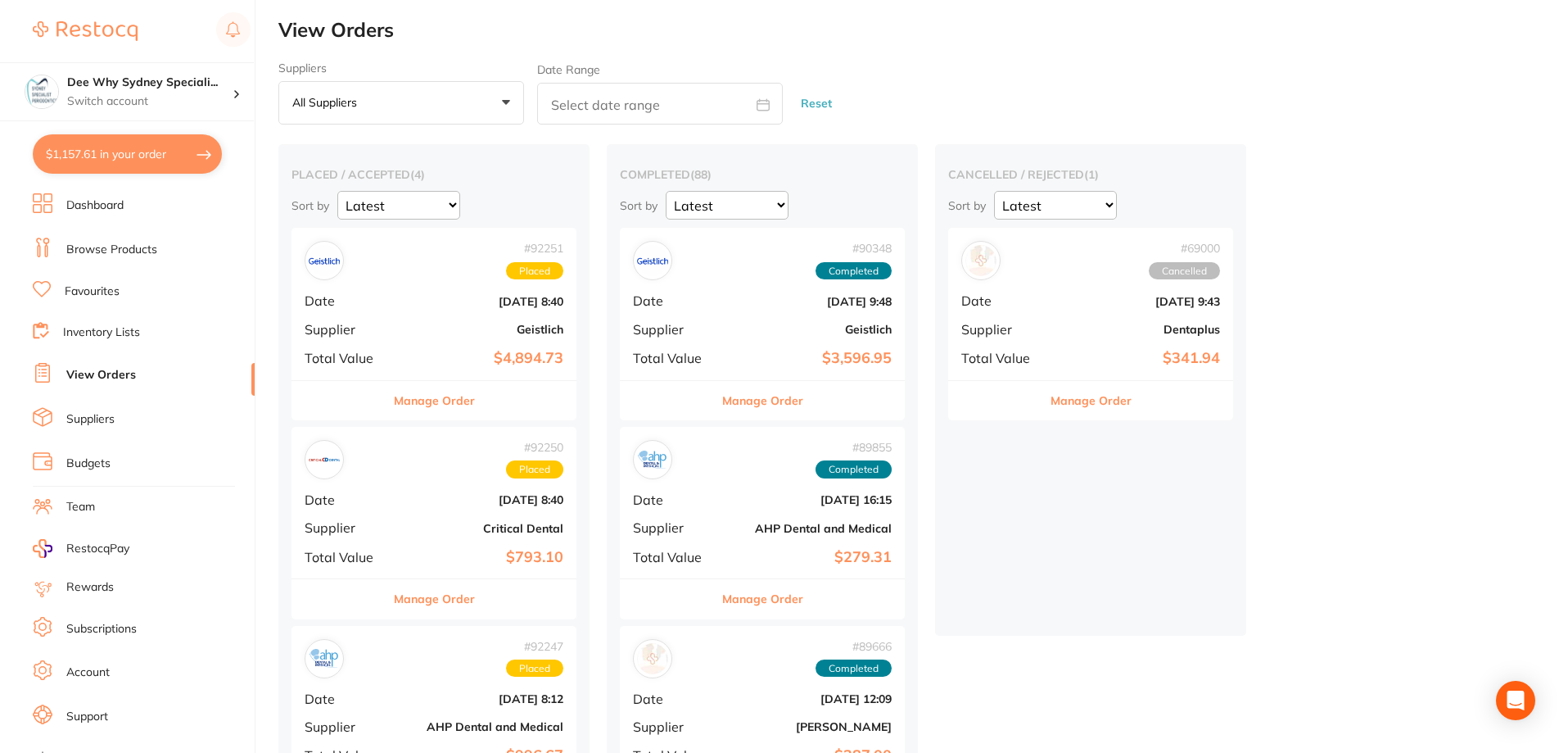
click at [111, 163] on button "$1,157.61 in your order" at bounding box center [127, 154] width 189 height 39
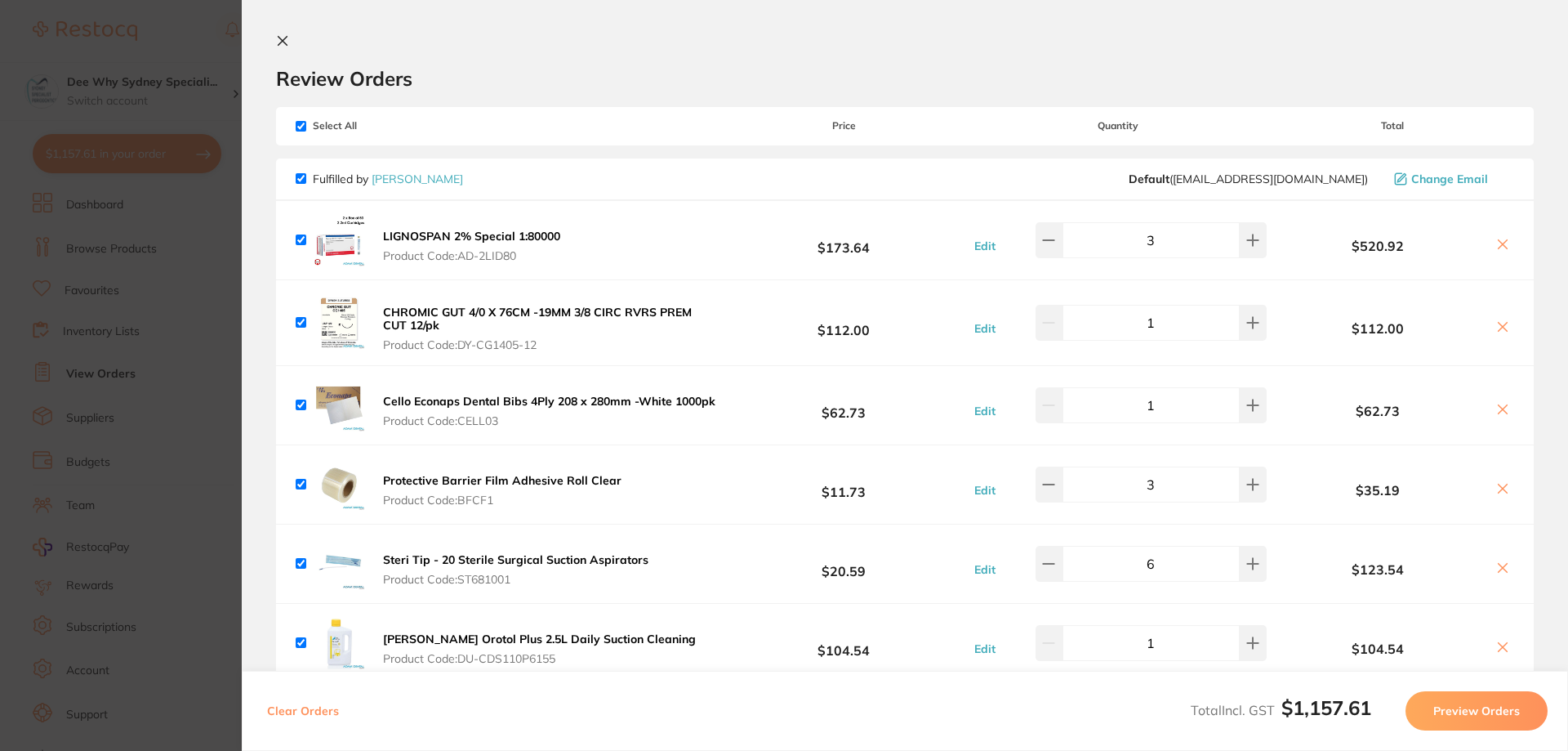
click at [287, 40] on icon at bounding box center [283, 41] width 13 height 13
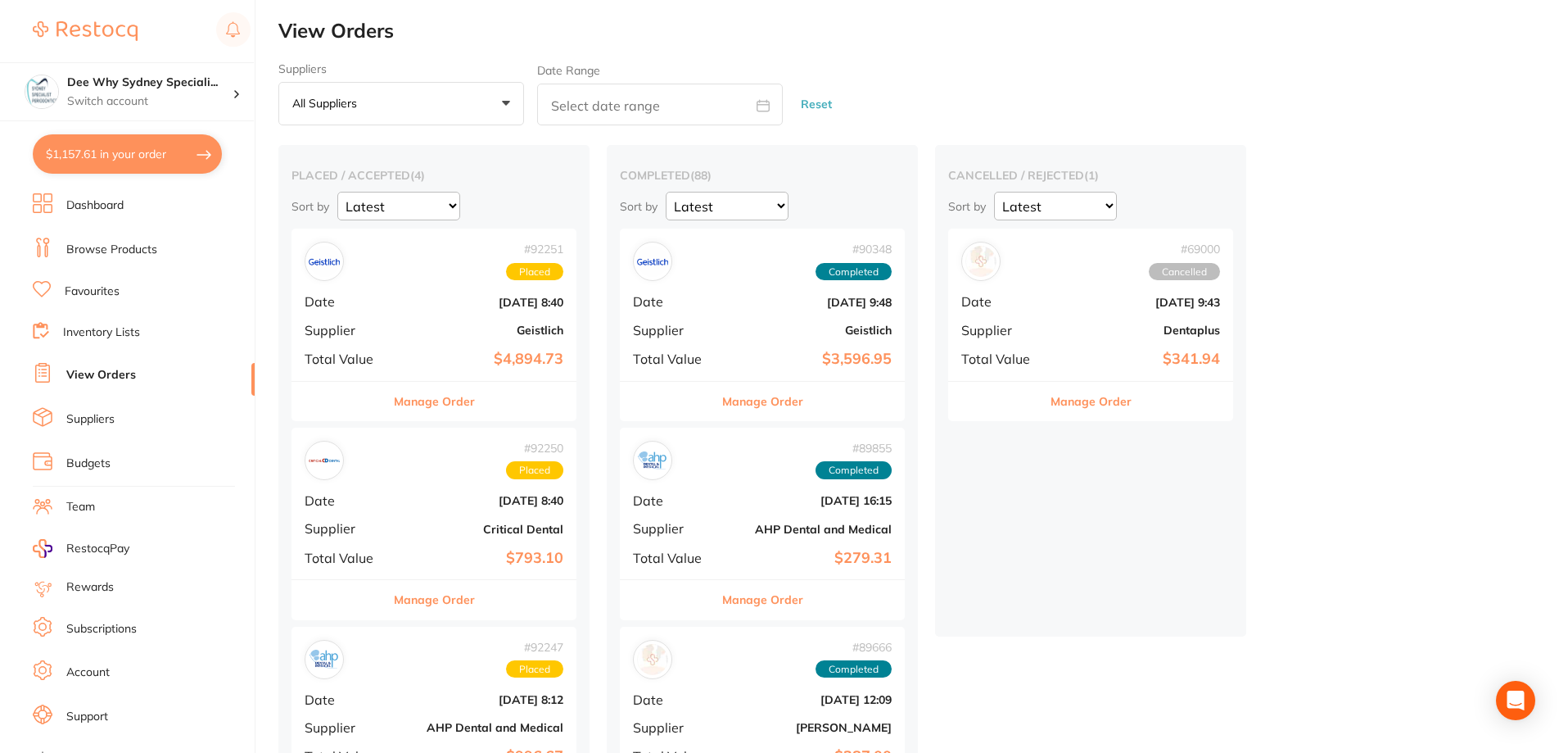
click at [134, 213] on li "Dashboard" at bounding box center [143, 206] width 222 height 25
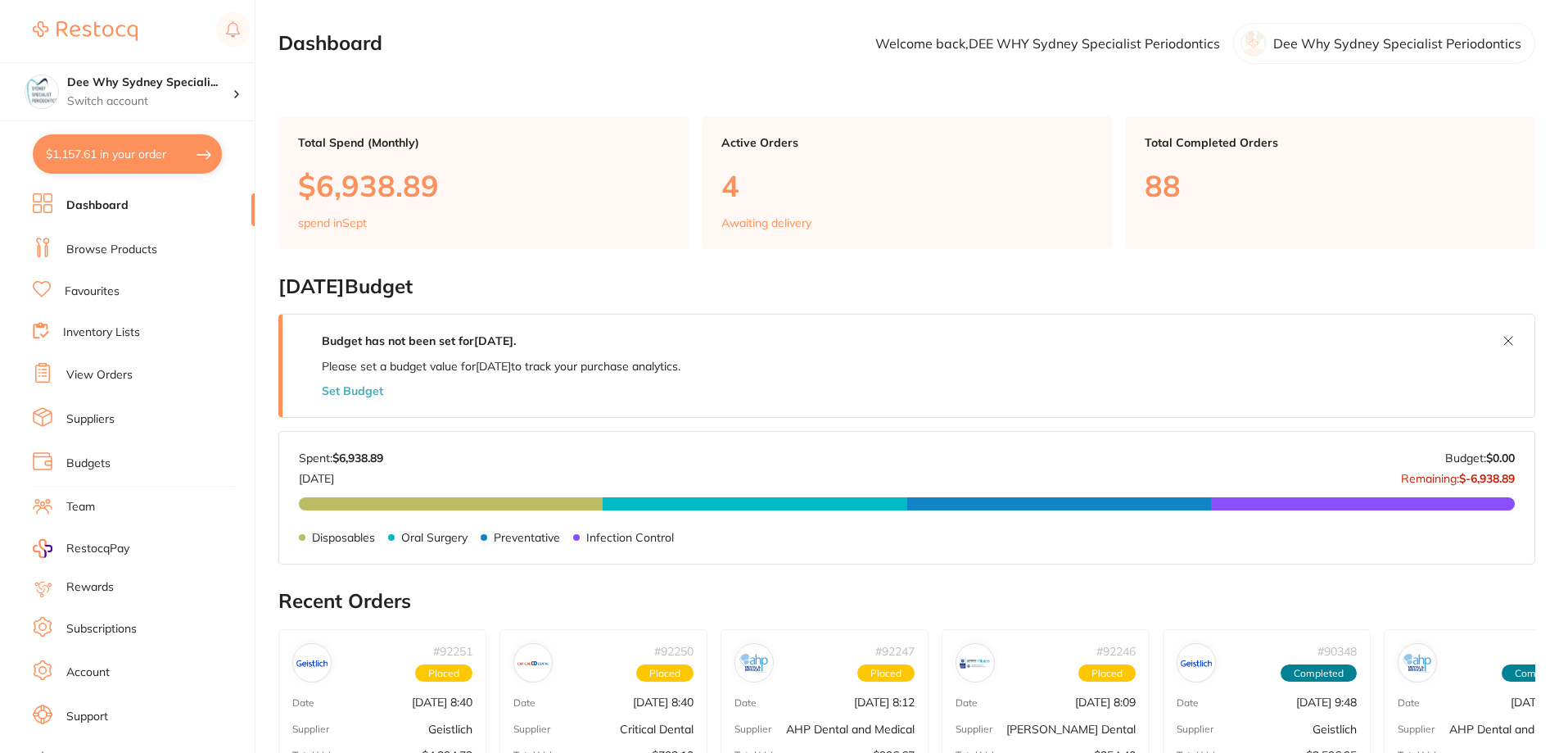
click at [117, 254] on link "Browse Products" at bounding box center [112, 249] width 91 height 16
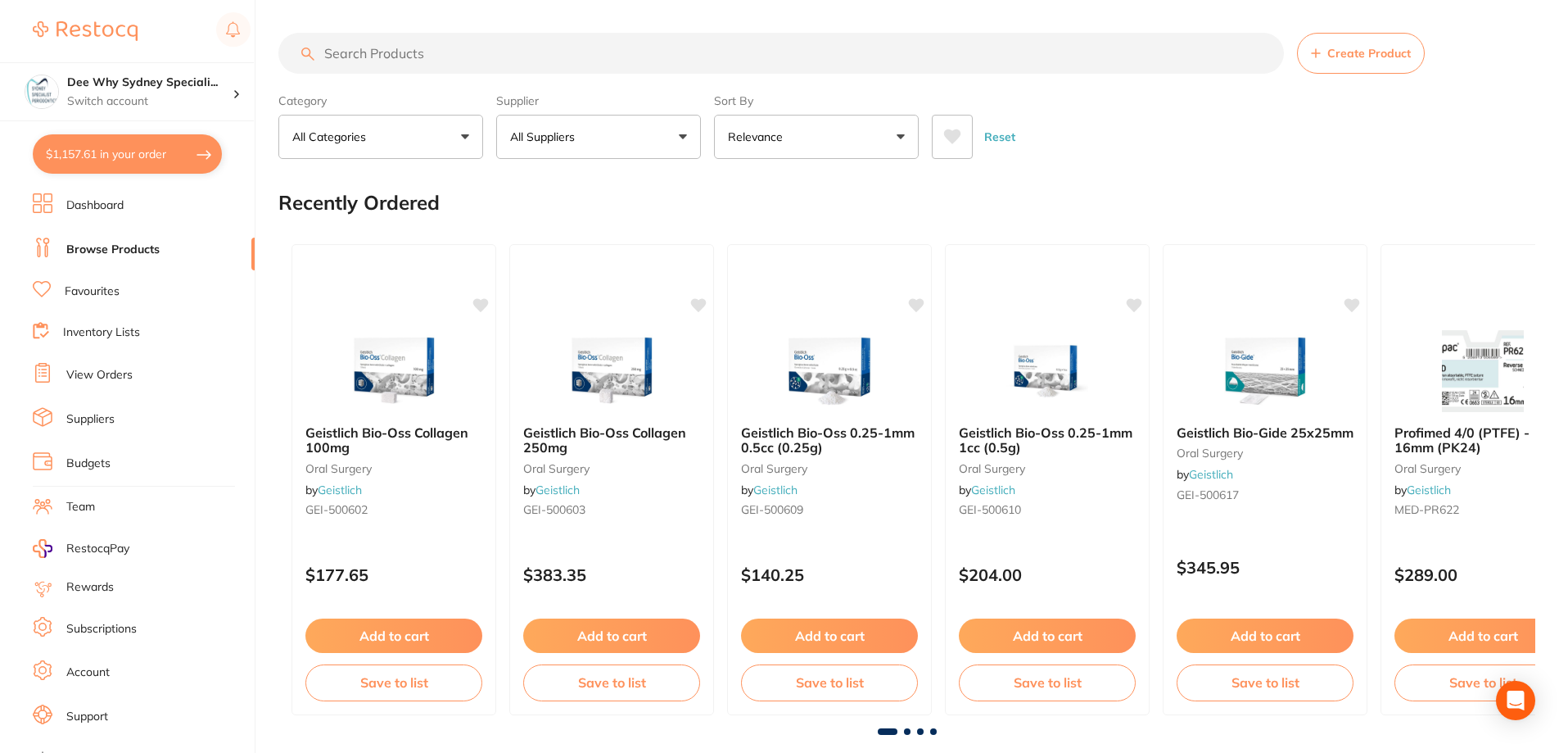
click at [462, 54] on input "search" at bounding box center [782, 53] width 1006 height 41
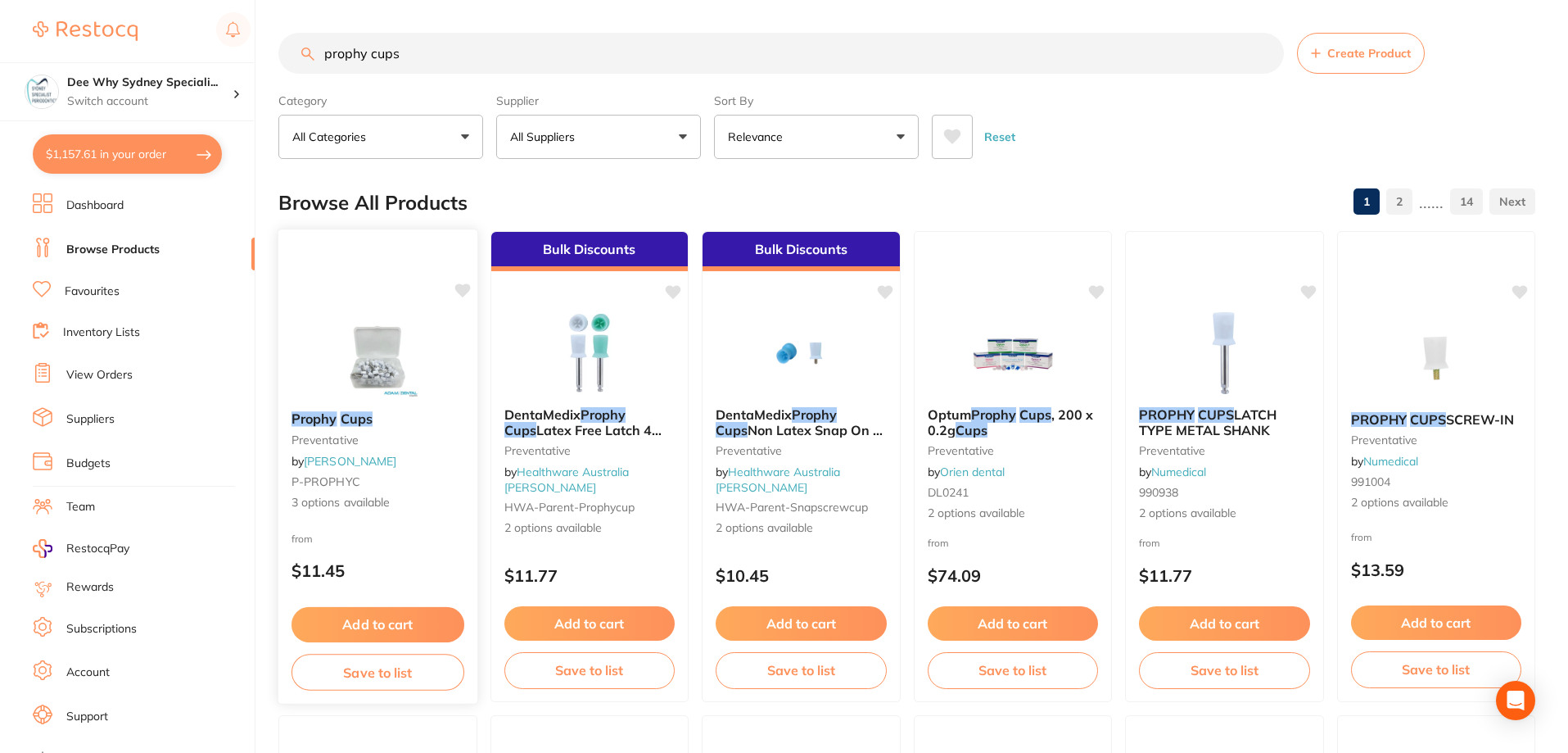
type input "prophy cups"
click at [398, 365] on img at bounding box center [378, 357] width 108 height 83
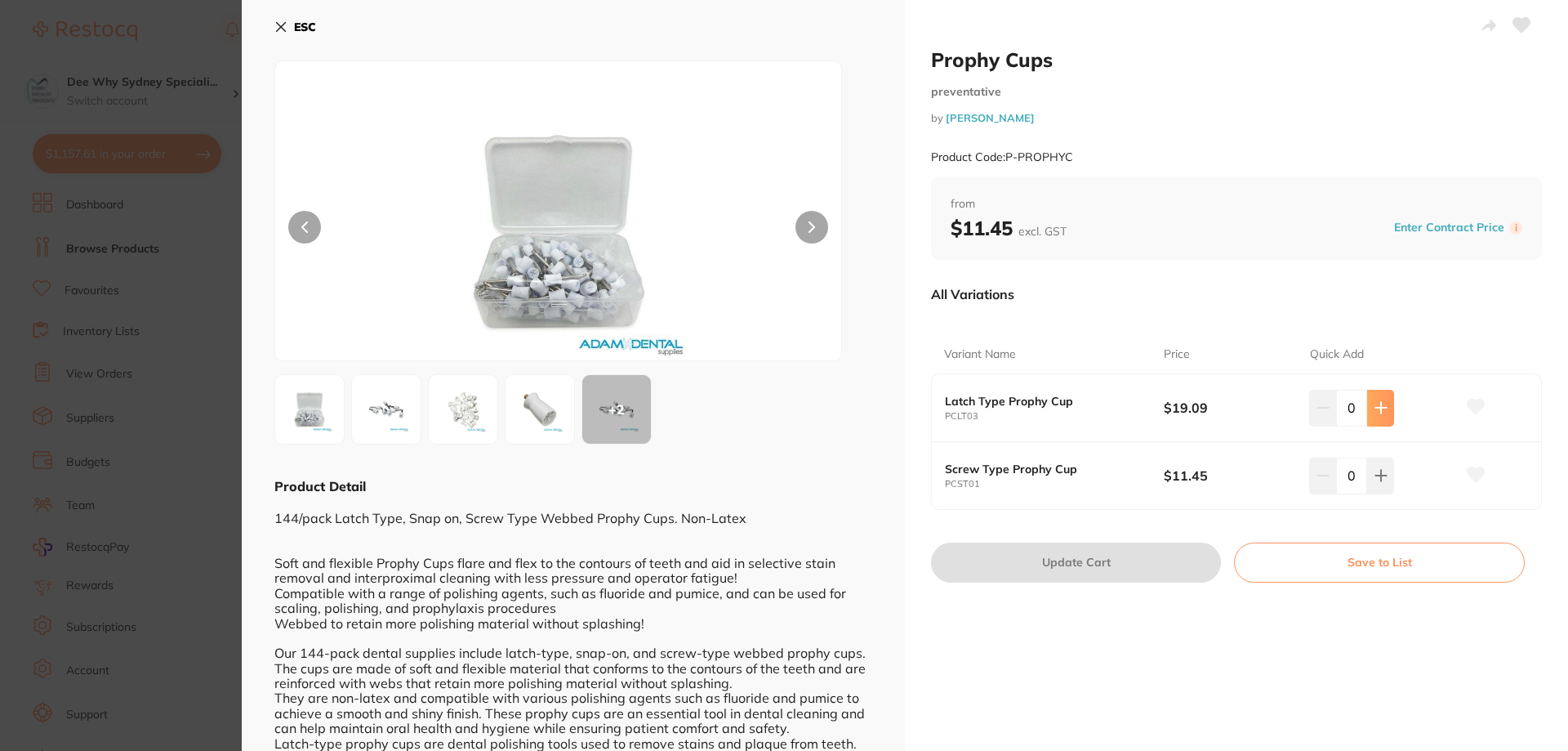
click at [1384, 410] on icon at bounding box center [1381, 408] width 13 height 13
type input "1"
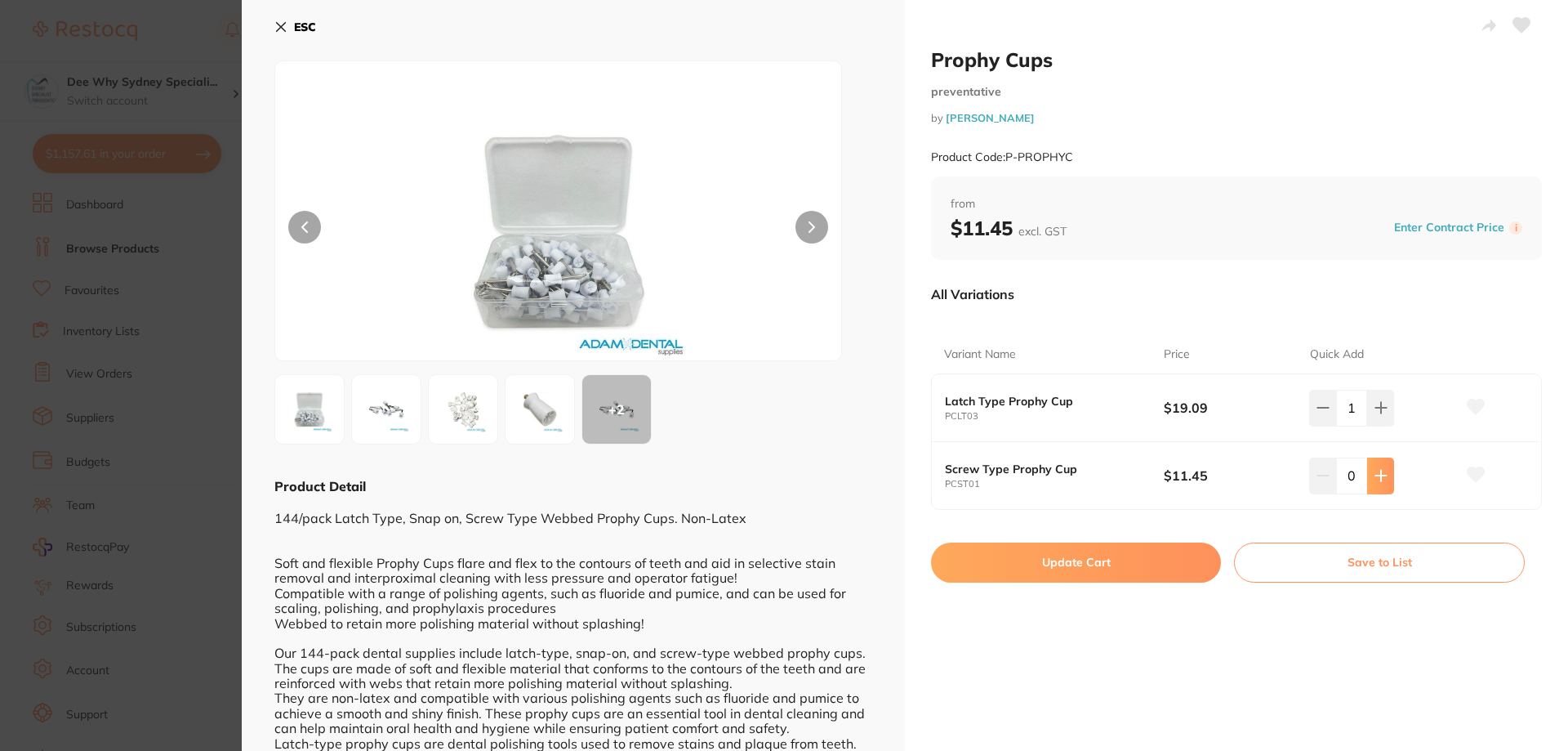
click at [1374, 478] on icon at bounding box center [1381, 476] width 13 height 13
type input "1"
click at [1390, 410] on button at bounding box center [1380, 407] width 27 height 35
type input "2"
click at [1389, 469] on button at bounding box center [1380, 475] width 27 height 35
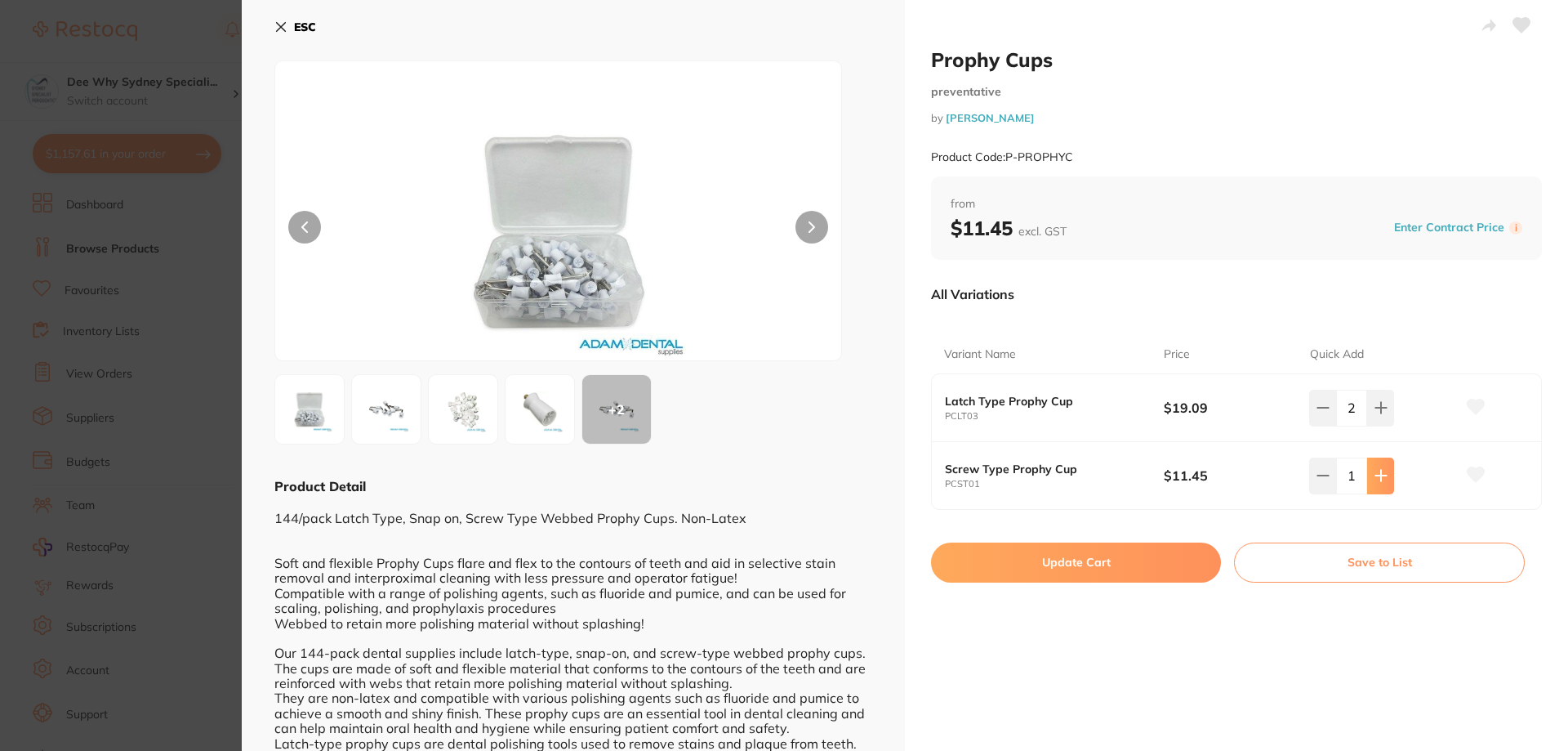
type input "2"
click at [1172, 558] on button "Update Cart" at bounding box center [1076, 561] width 290 height 39
checkbox input "false"
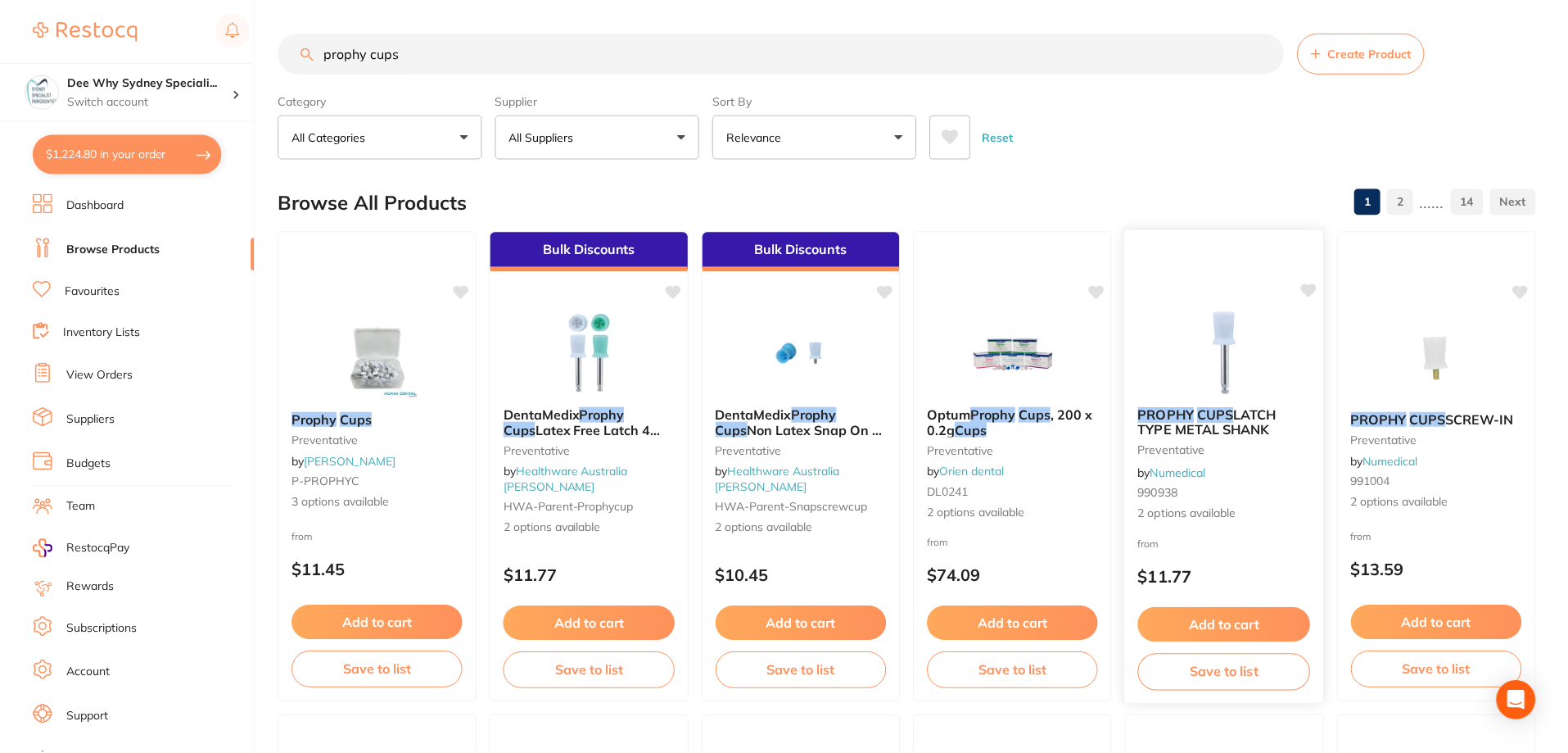
scroll to position [1, 0]
click at [146, 152] on button "$1,224.80 in your order" at bounding box center [127, 154] width 189 height 39
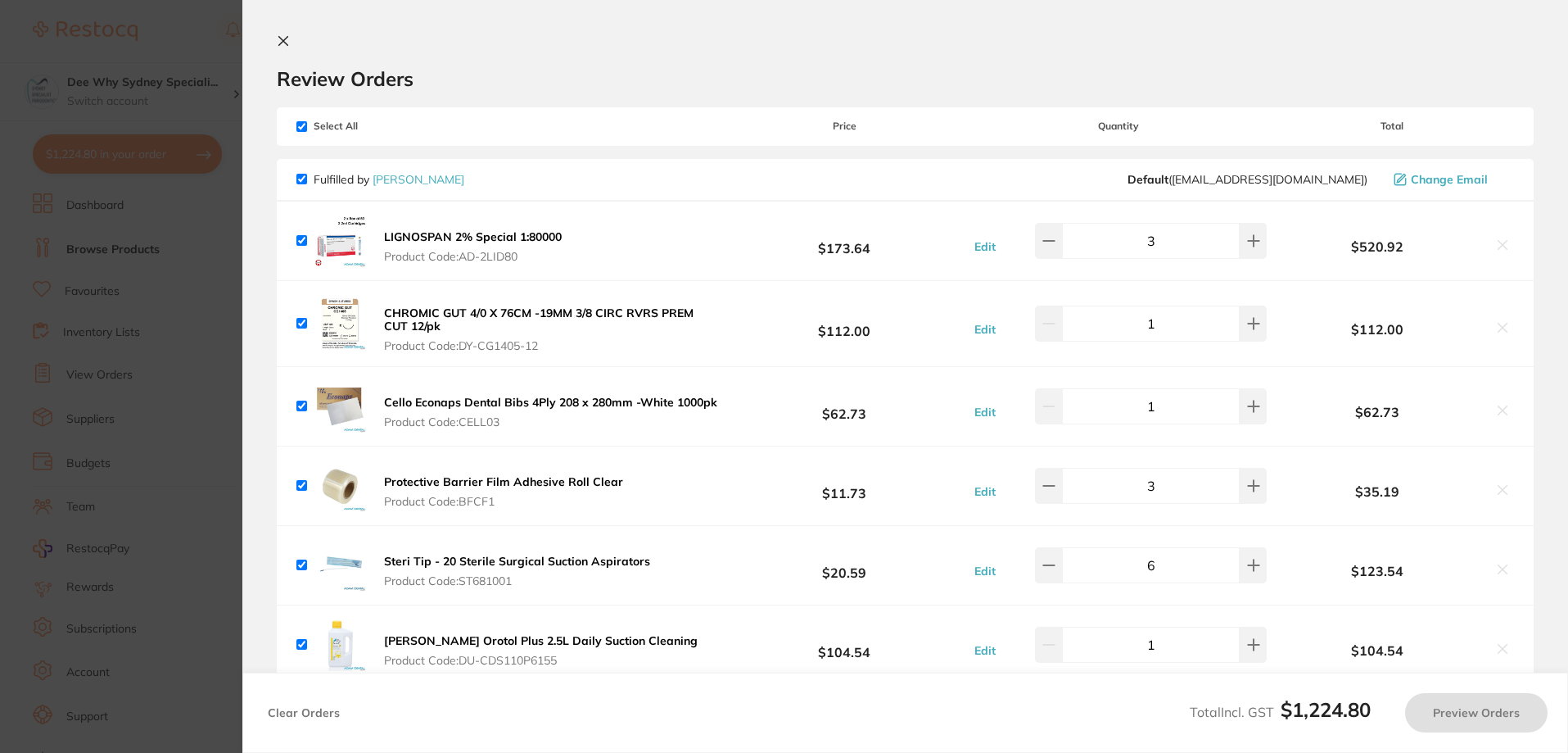
checkbox input "true"
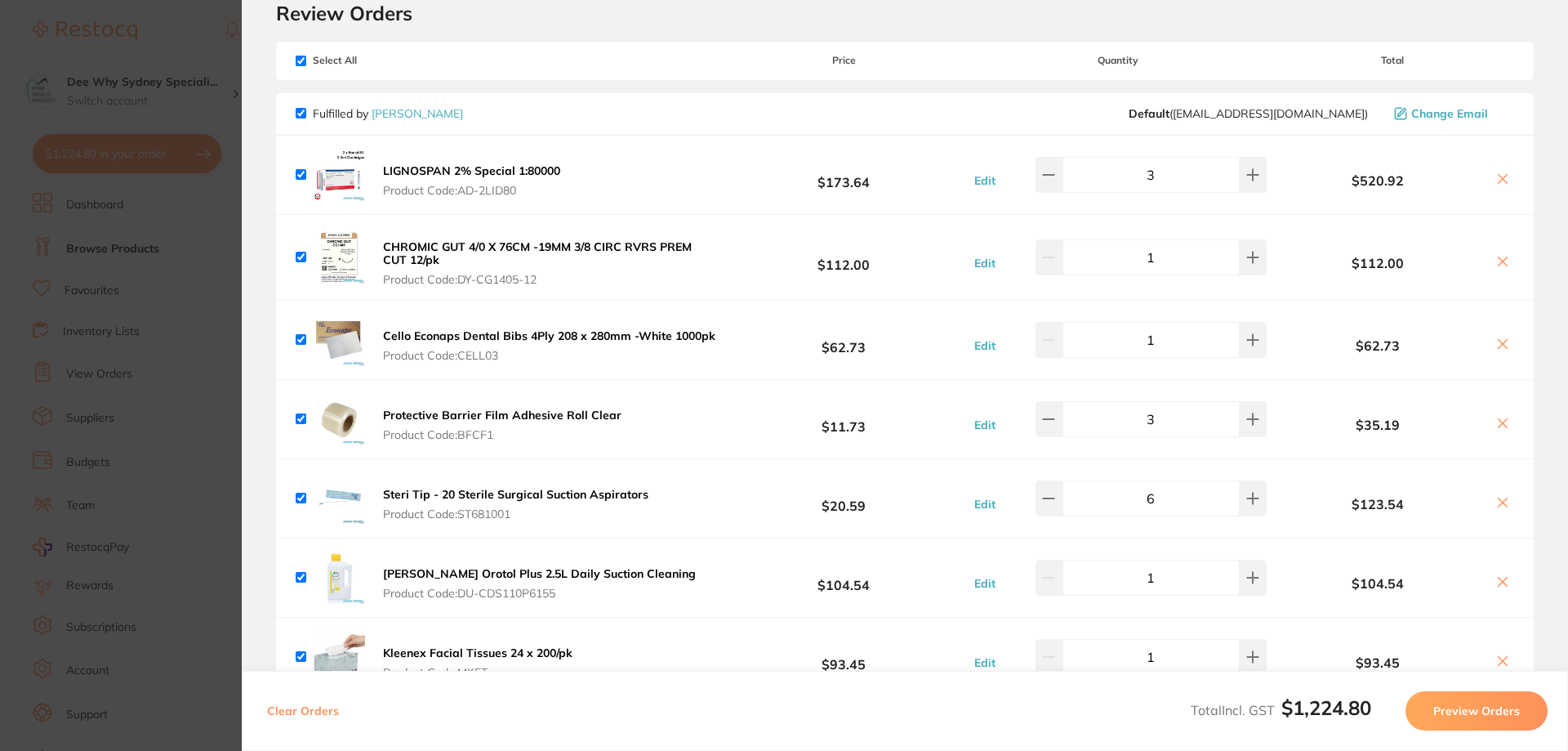
scroll to position [0, 0]
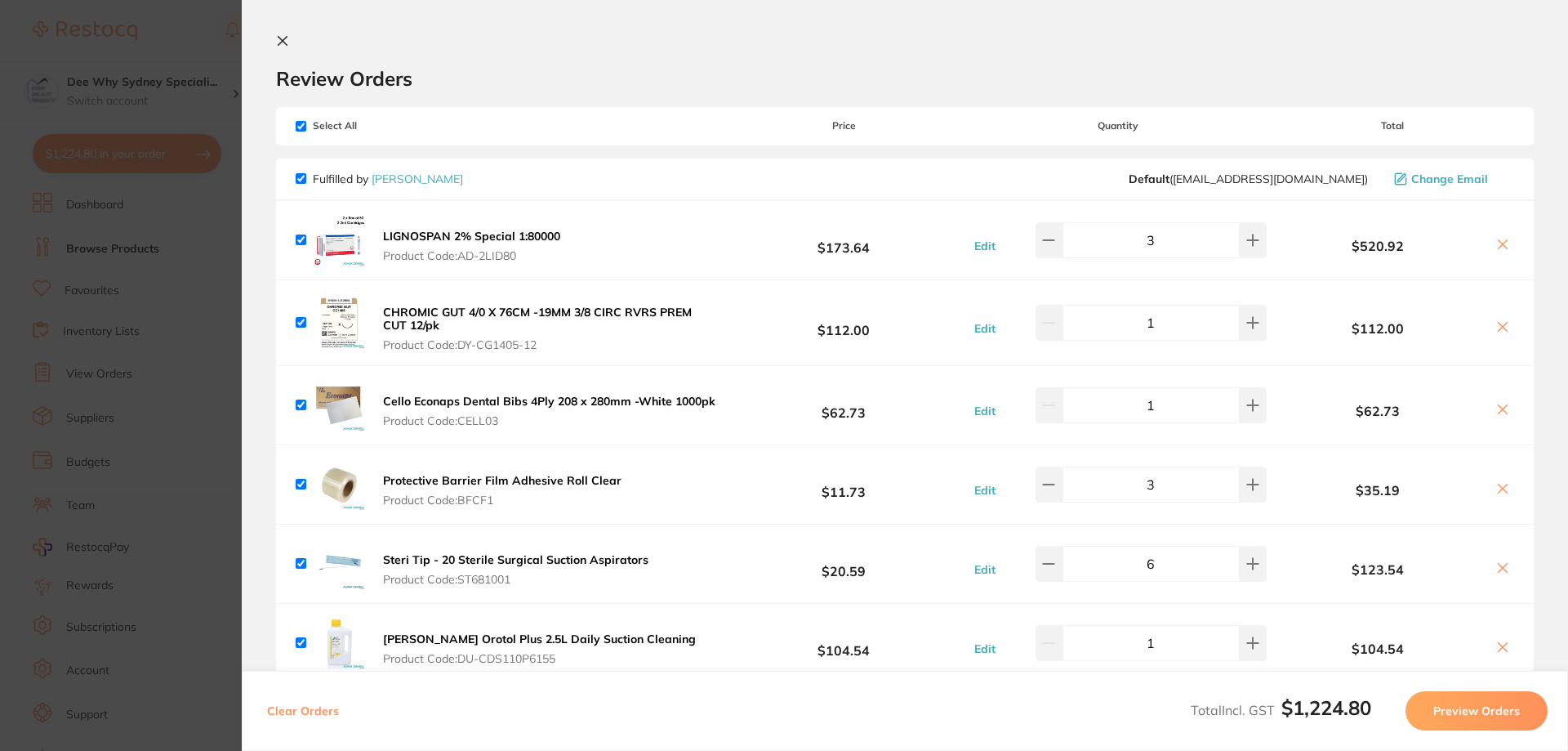
click at [299, 126] on input "checkbox" at bounding box center [300, 126] width 11 height 11
checkbox input "false"
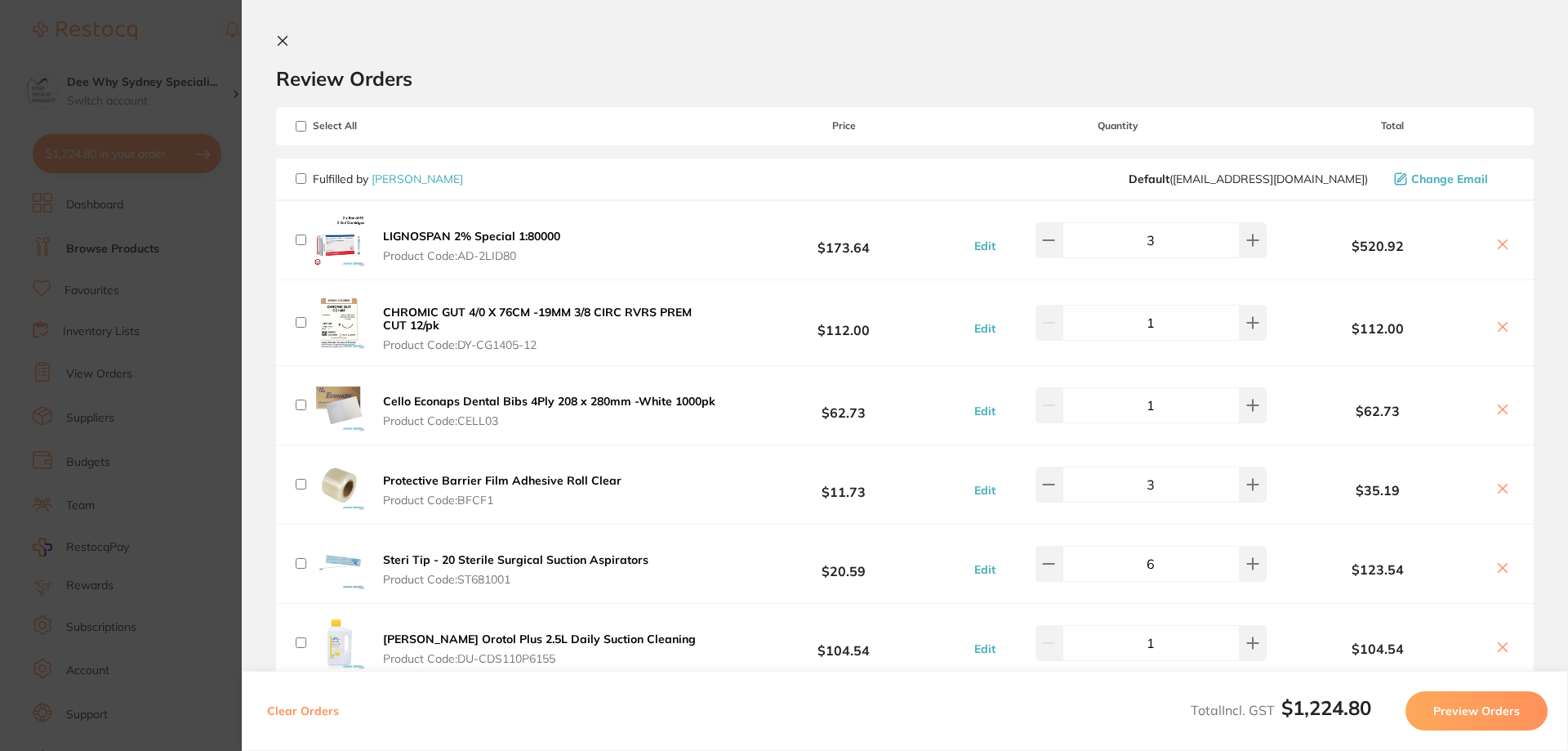
checkbox input "false"
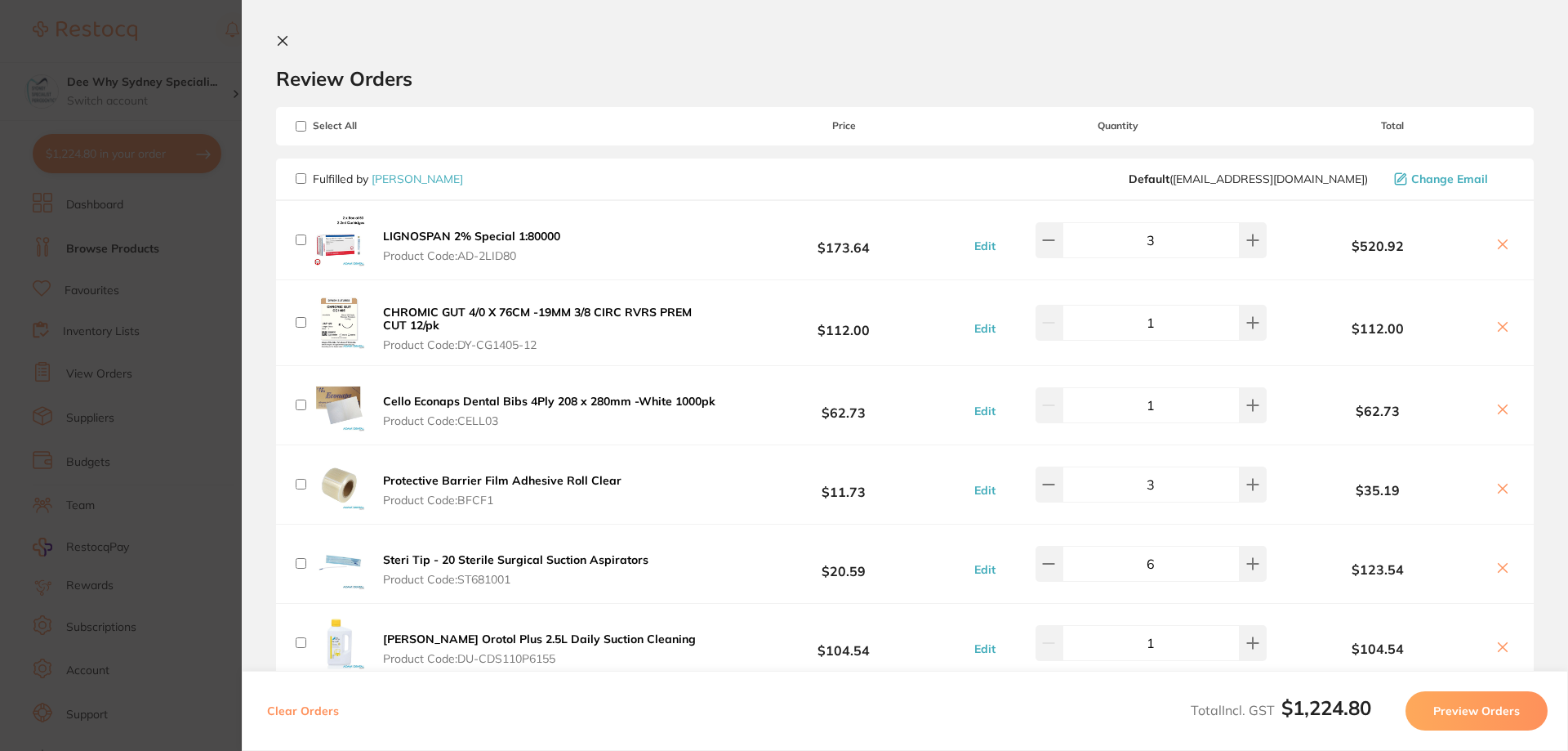
checkbox input "false"
click at [284, 42] on icon at bounding box center [282, 40] width 9 height 9
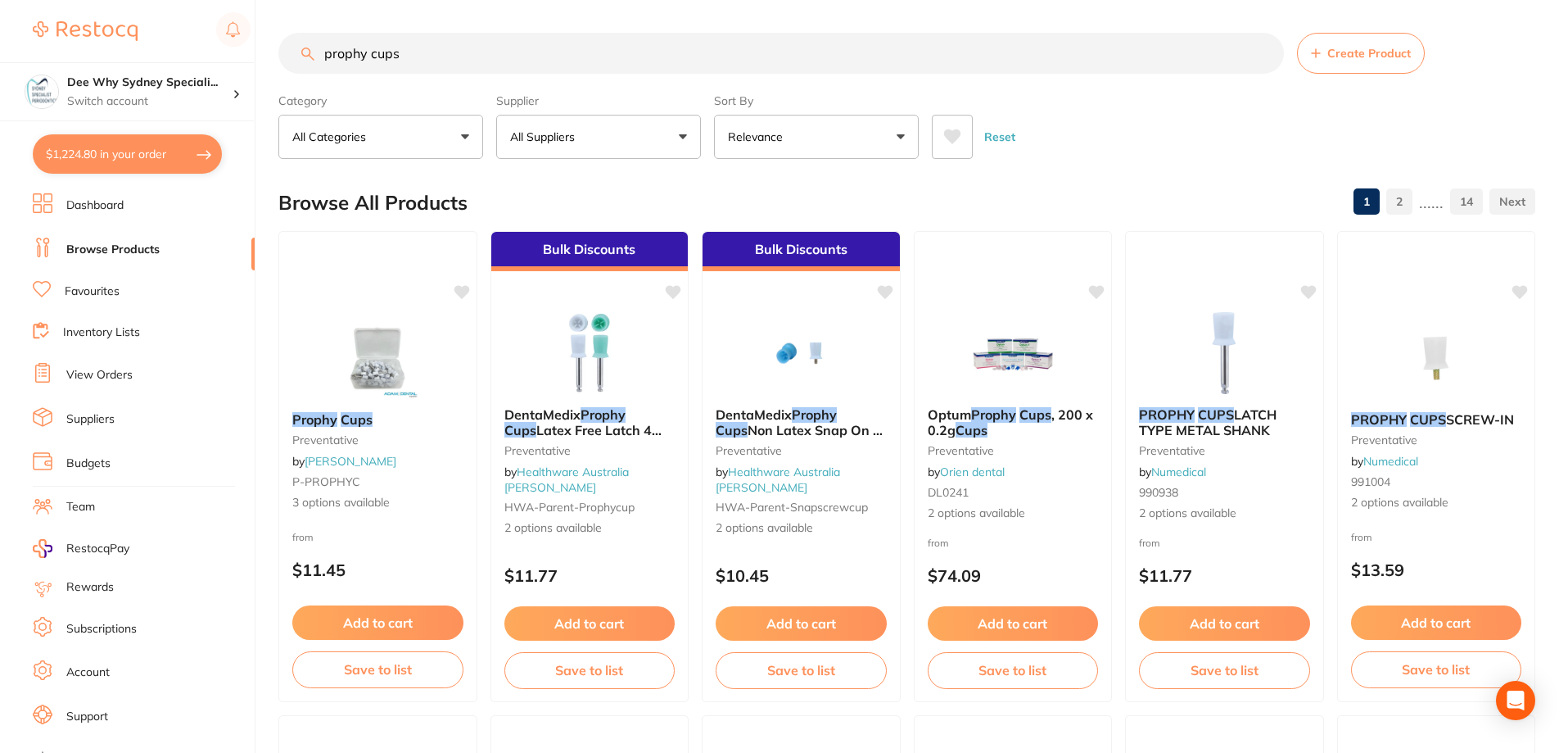
drag, startPoint x: 408, startPoint y: 59, endPoint x: 248, endPoint y: 51, distance: 160.2
click at [253, 52] on div "$1,224.80 Dee Why Sydney Speciali... Switch account Dee Why Sydney Specialist P…" at bounding box center [784, 376] width 1568 height 753
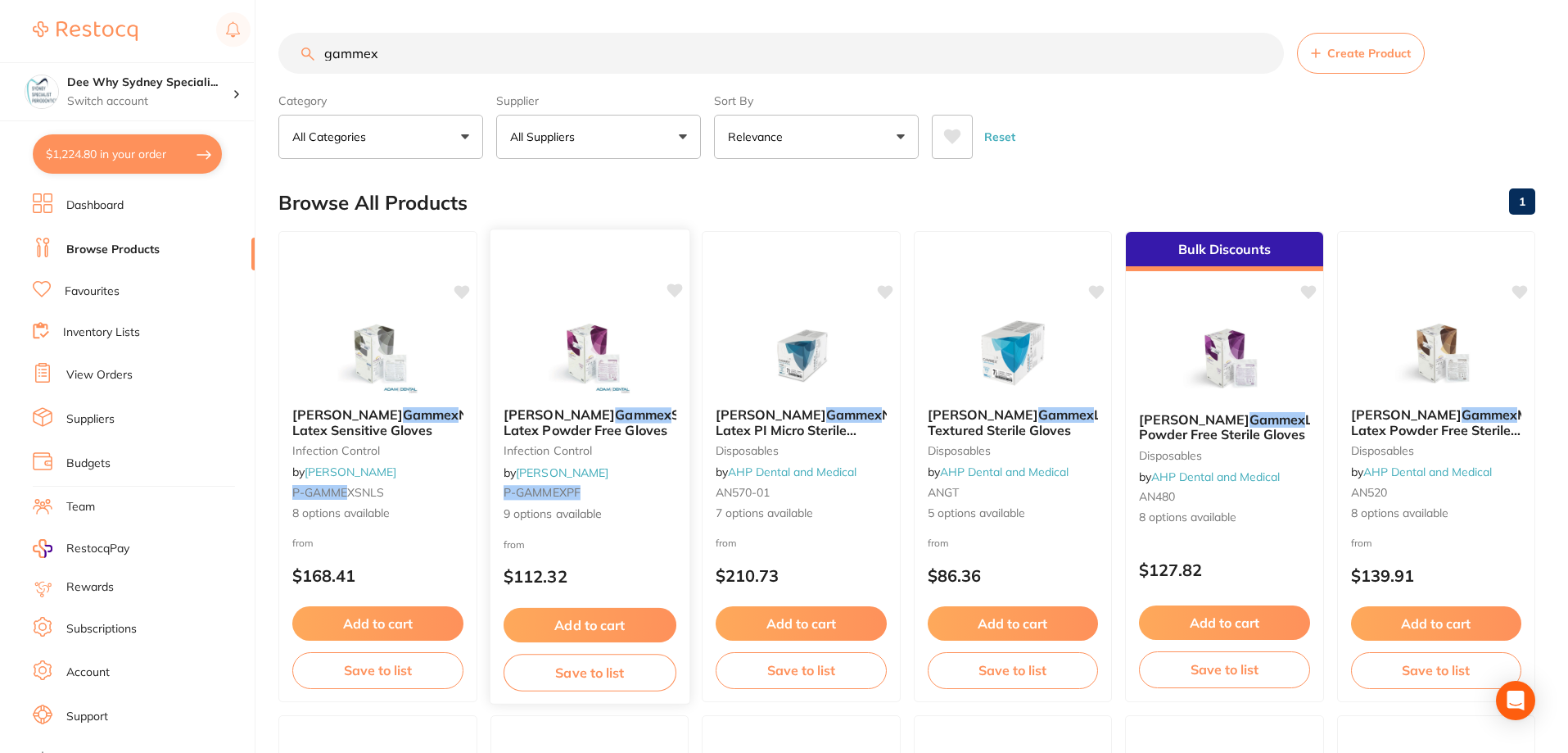
click at [549, 337] on img at bounding box center [589, 353] width 108 height 83
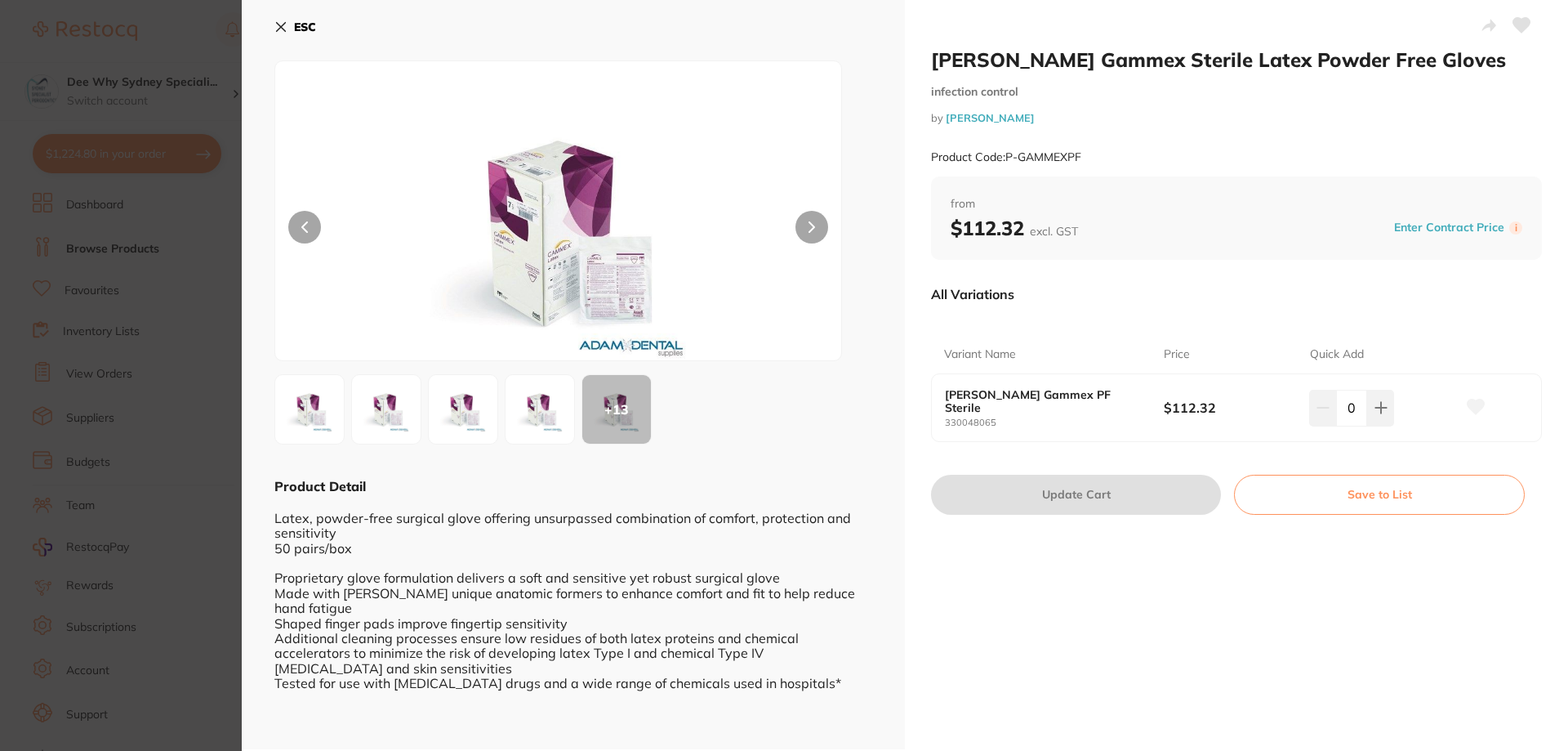
click at [288, 31] on button "ESC" at bounding box center [294, 27] width 41 height 28
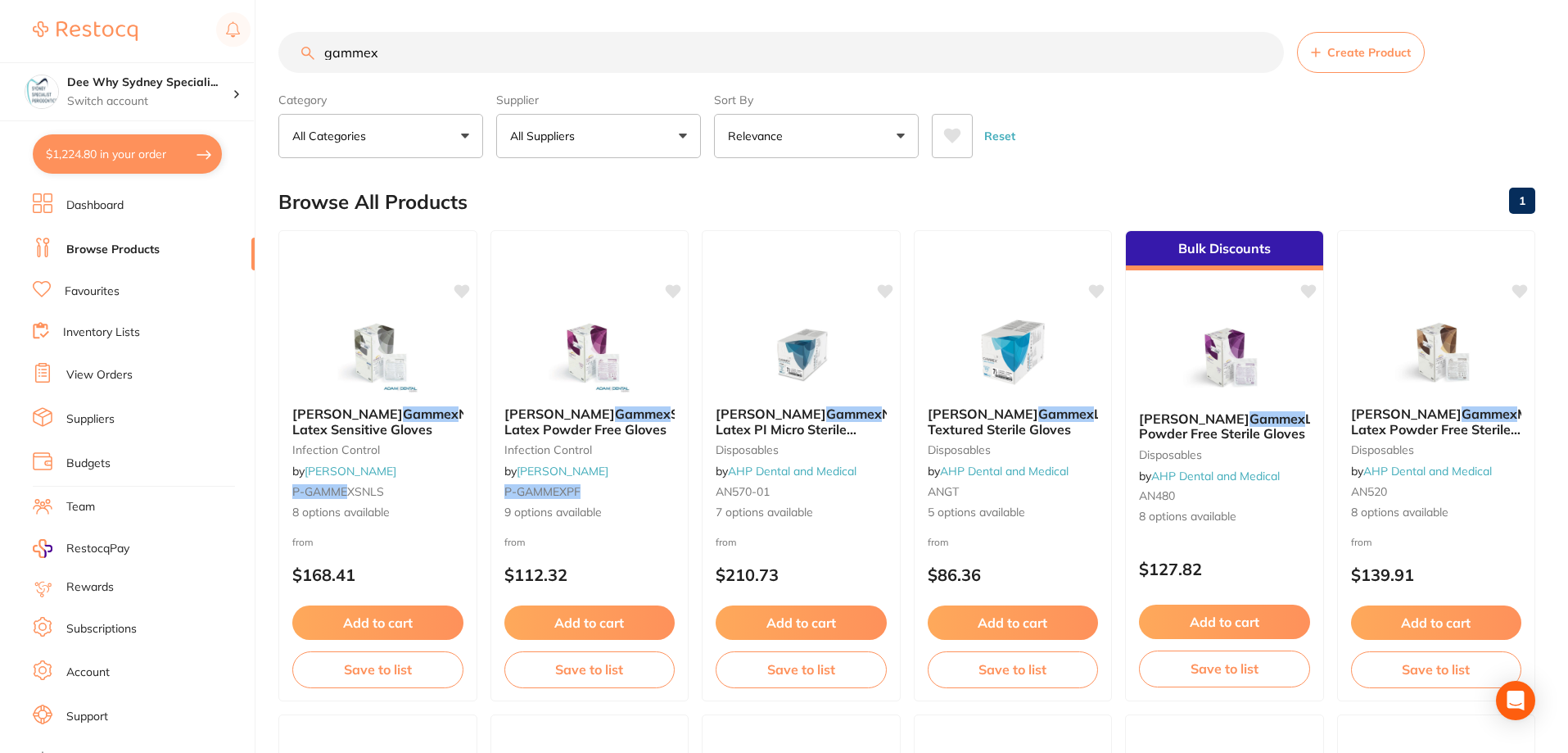
drag, startPoint x: 378, startPoint y: 61, endPoint x: 92, endPoint y: 61, distance: 286.0
click at [108, 61] on div "$1,224.80 Dee Why Sydney Speciali... Switch account Dee Why Sydney Specialist P…" at bounding box center [784, 375] width 1568 height 753
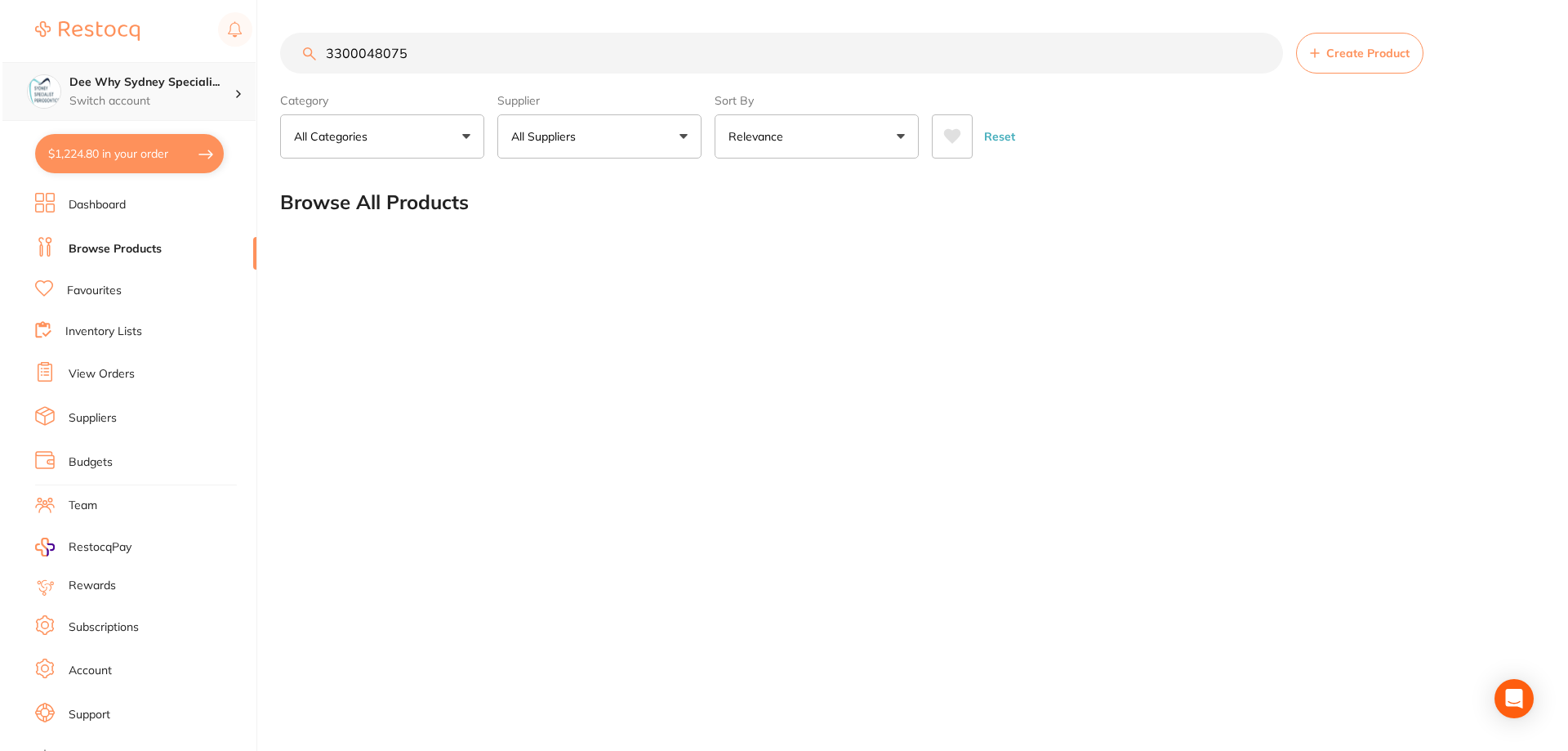
scroll to position [0, 0]
drag, startPoint x: 448, startPoint y: 54, endPoint x: 14, endPoint y: 16, distance: 435.7
click at [14, 16] on div "$1,224.80 Dee Why Sydney Speciali... Switch account Dee Why Sydney Specialist P…" at bounding box center [784, 375] width 1568 height 751
paste input "33004806"
type input "330048065"
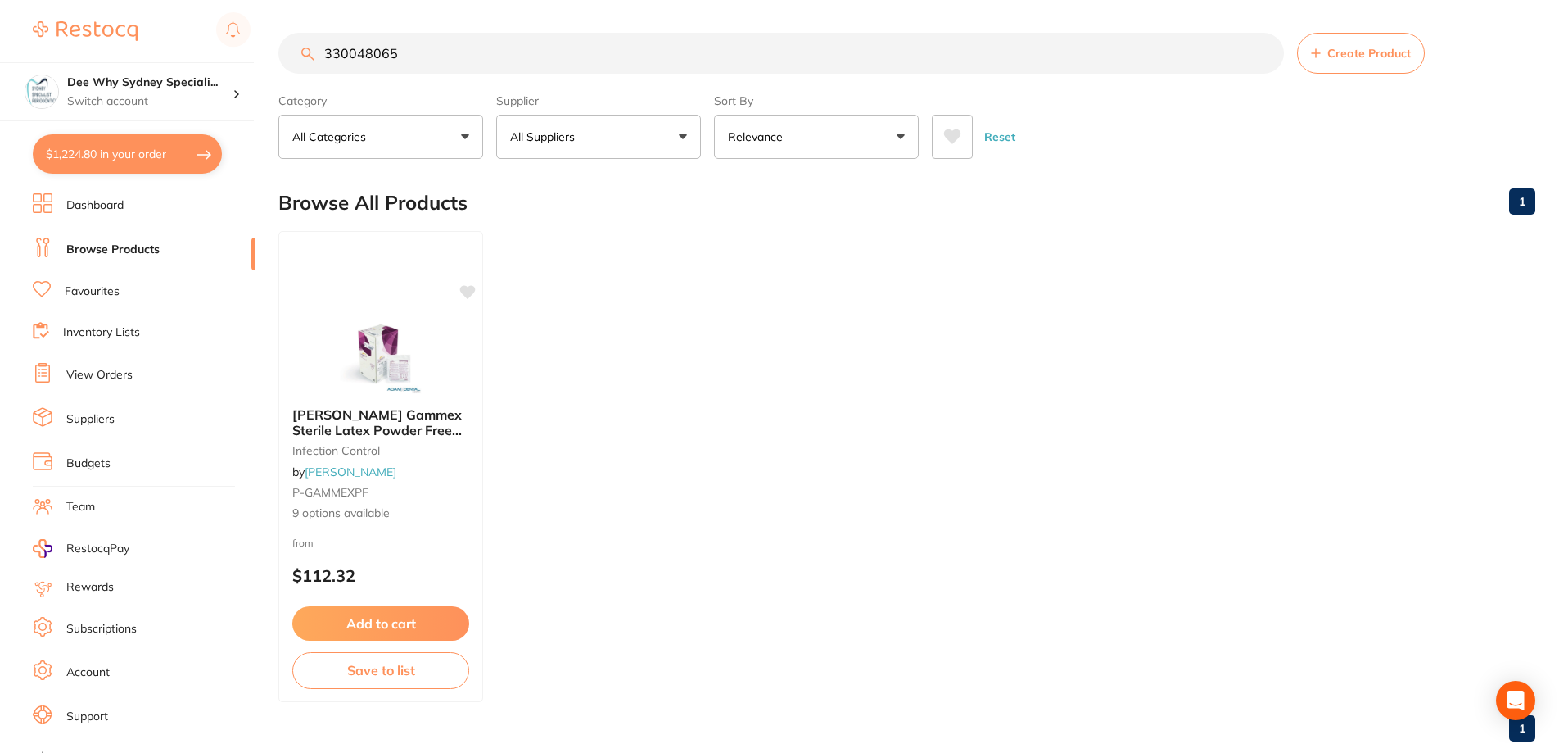
drag, startPoint x: 349, startPoint y: 347, endPoint x: 357, endPoint y: 341, distance: 10.0
click at [350, 346] on img at bounding box center [381, 352] width 107 height 82
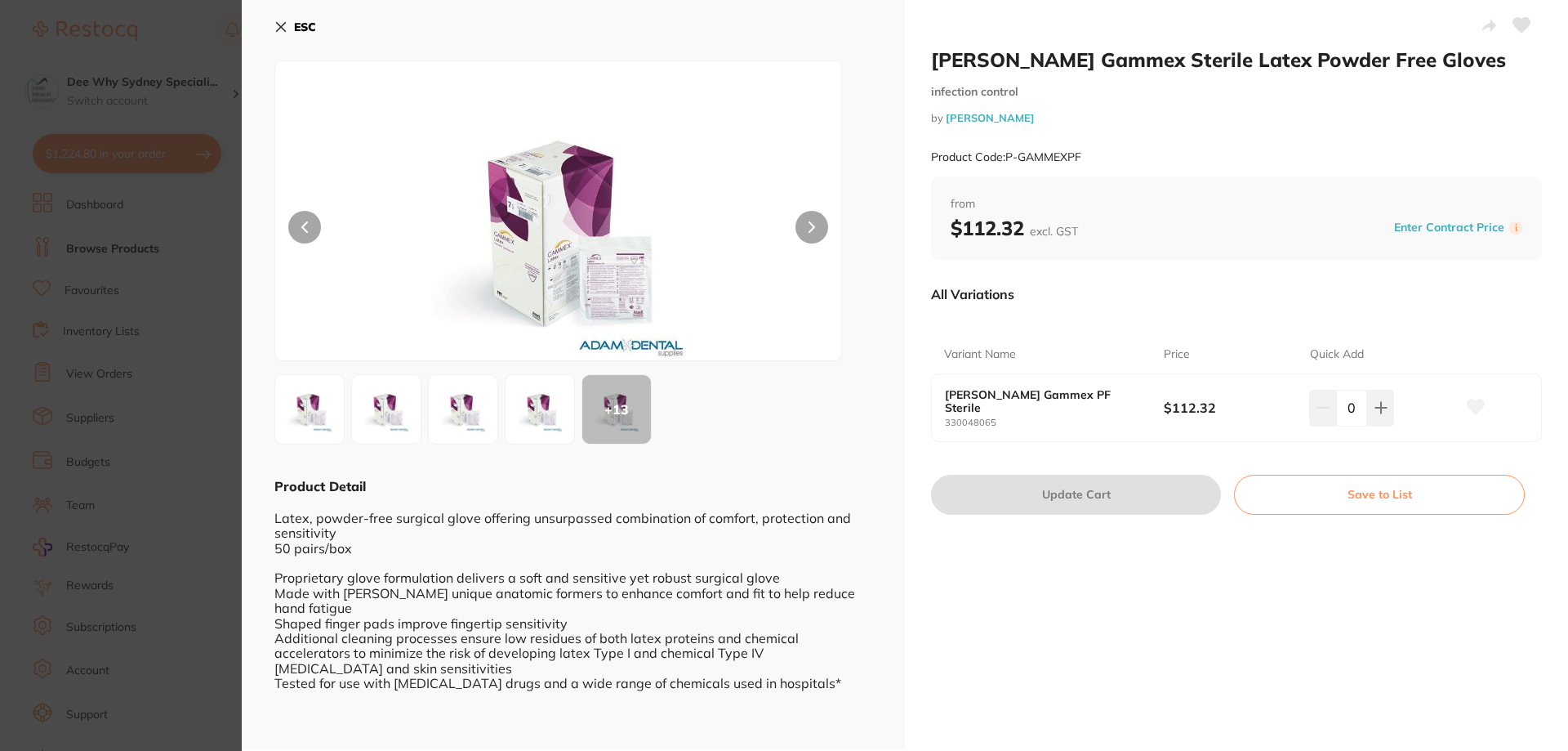
click at [516, 407] on img at bounding box center [539, 409] width 59 height 59
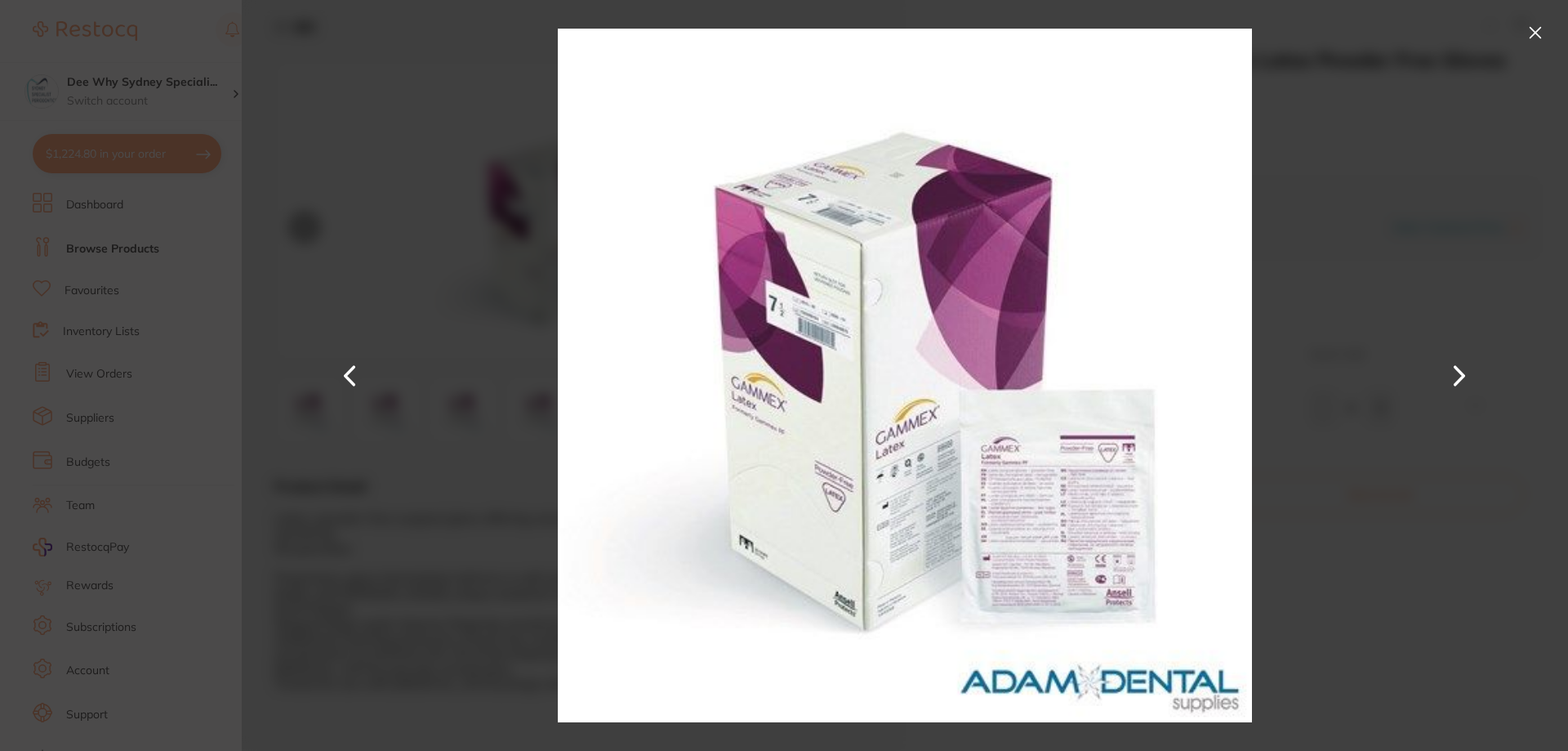
click at [1532, 33] on button at bounding box center [1534, 32] width 26 height 26
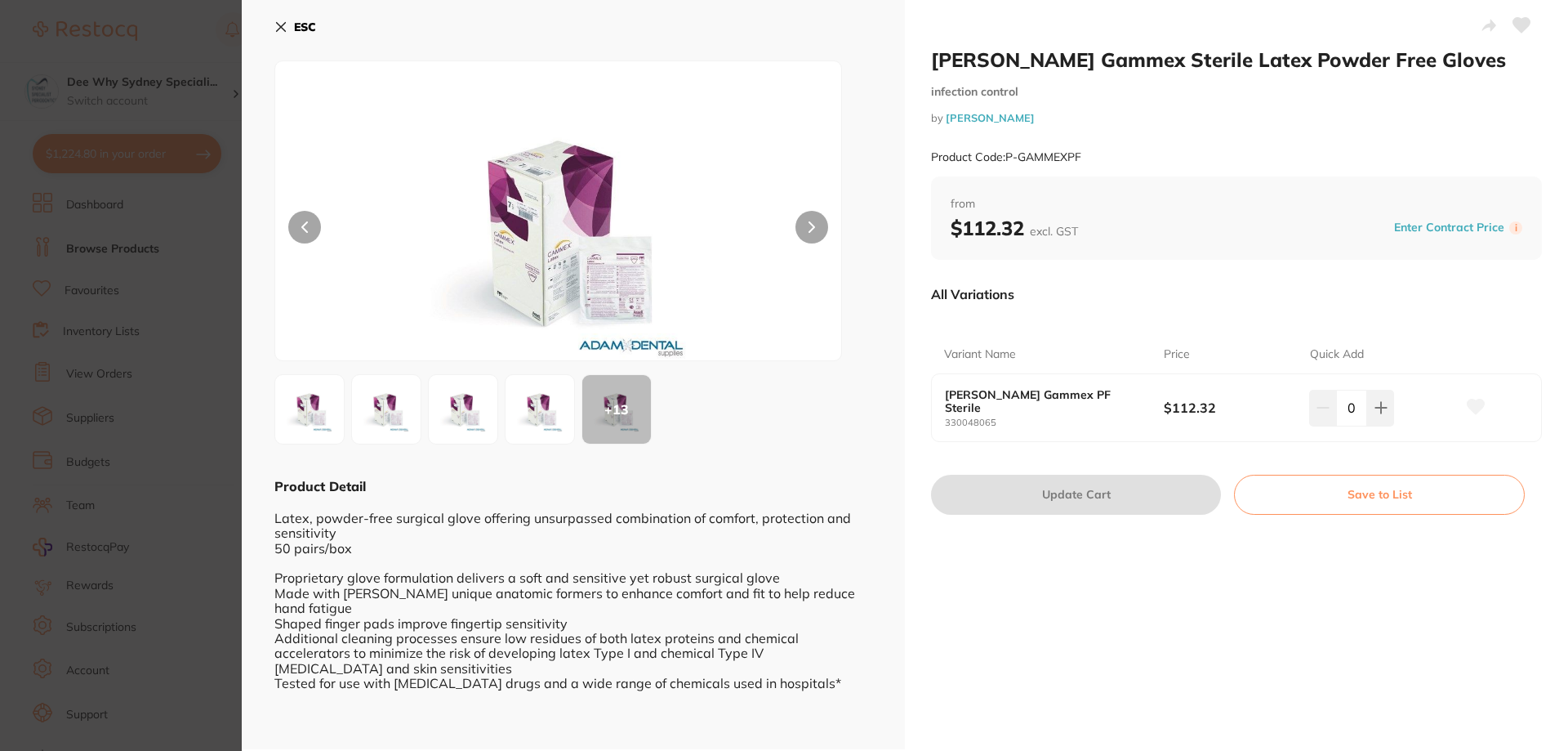
click at [274, 25] on icon at bounding box center [281, 27] width 13 height 13
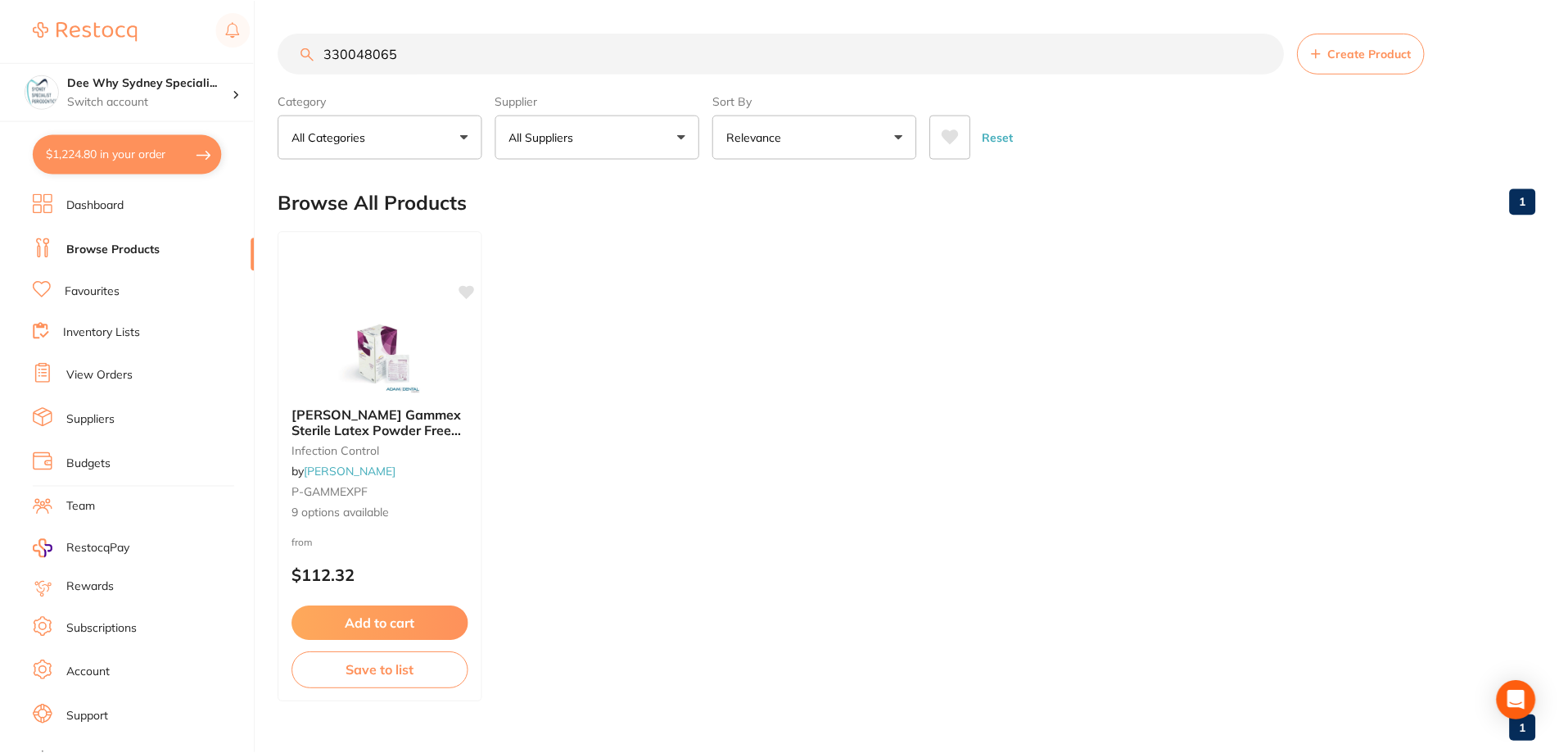
scroll to position [1, 0]
click at [380, 516] on span "9 options available" at bounding box center [381, 513] width 179 height 16
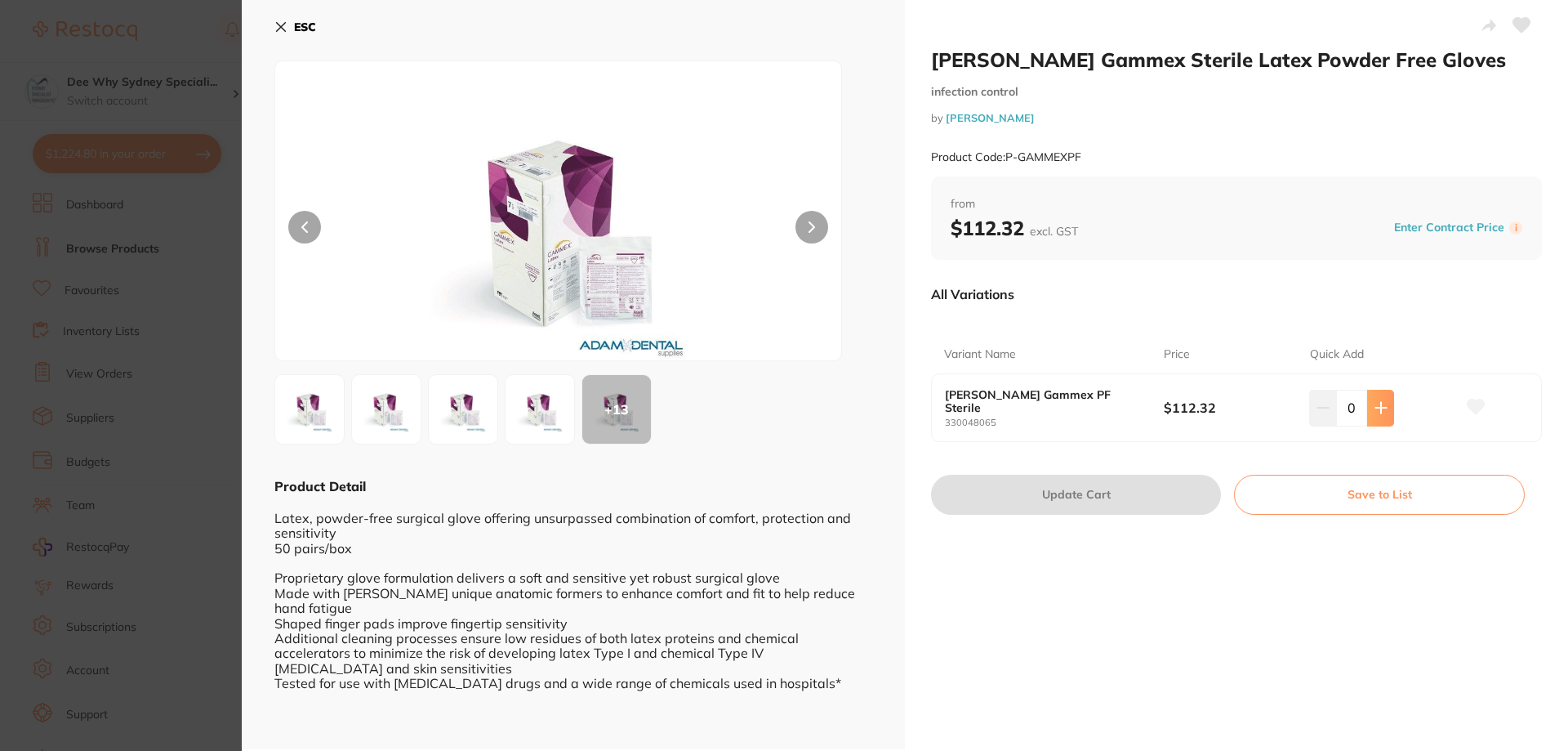
click at [1376, 411] on icon at bounding box center [1381, 408] width 13 height 13
type input "1"
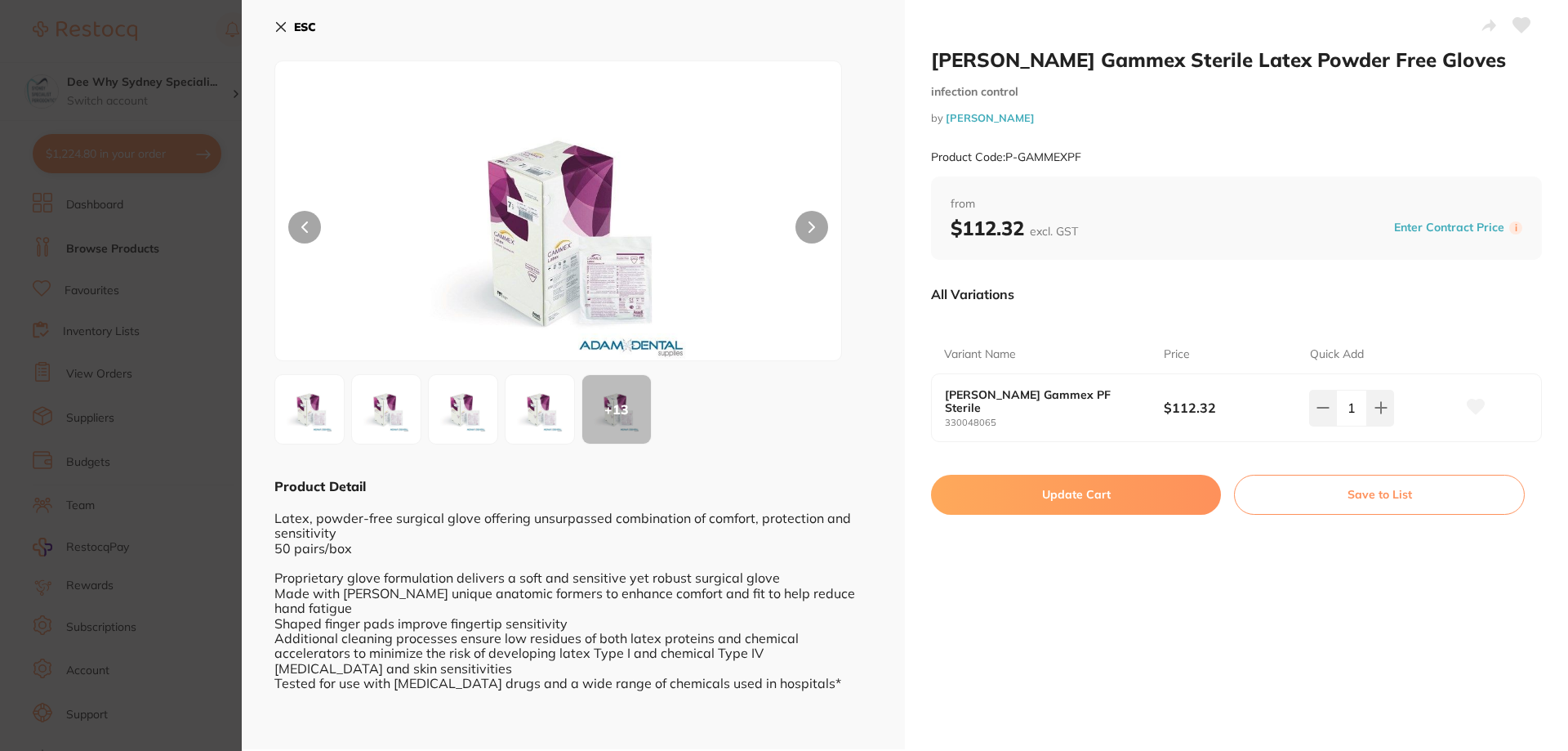
click at [1053, 487] on button "Update Cart" at bounding box center [1076, 494] width 290 height 39
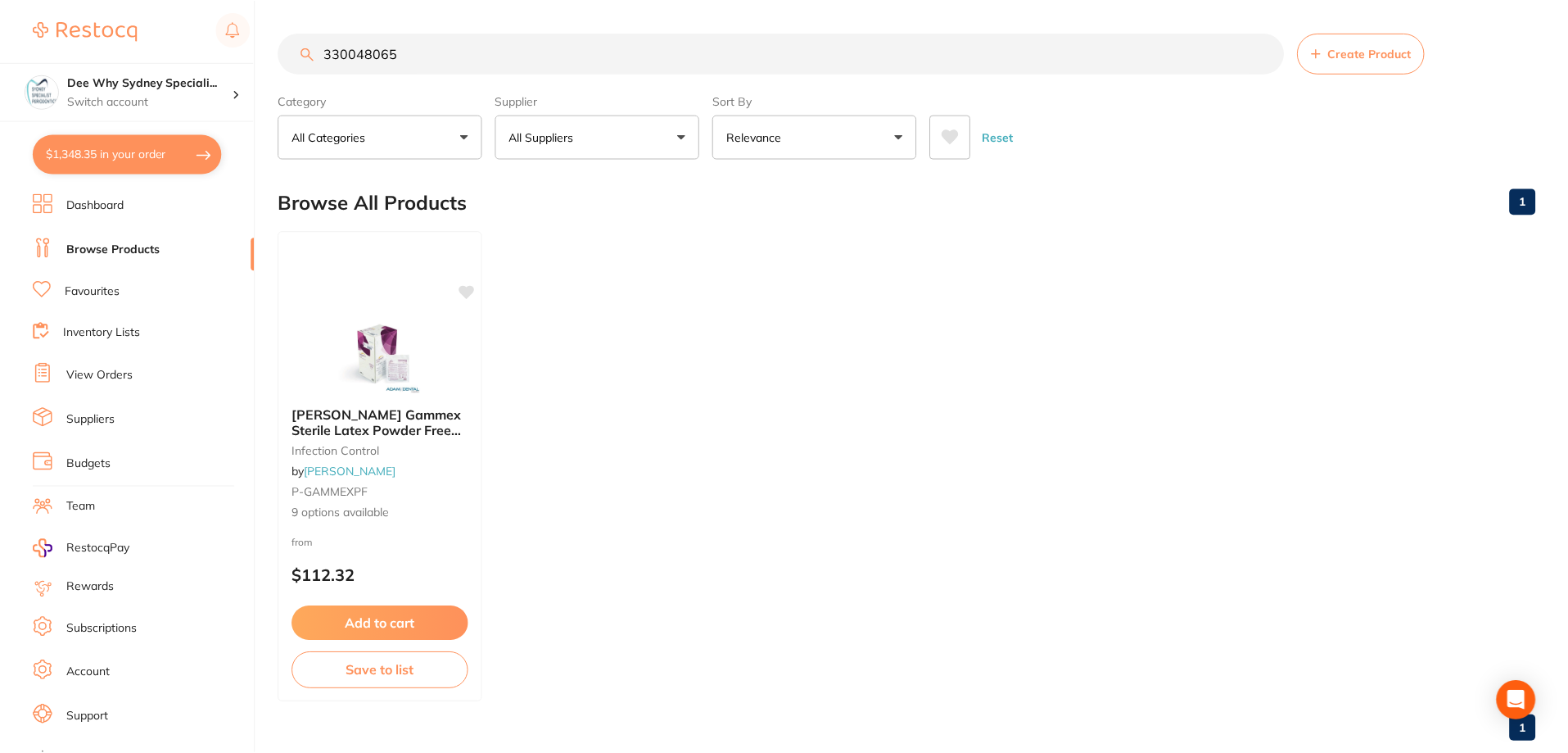
scroll to position [1, 0]
click at [450, 48] on input "330048065" at bounding box center [782, 52] width 1006 height 41
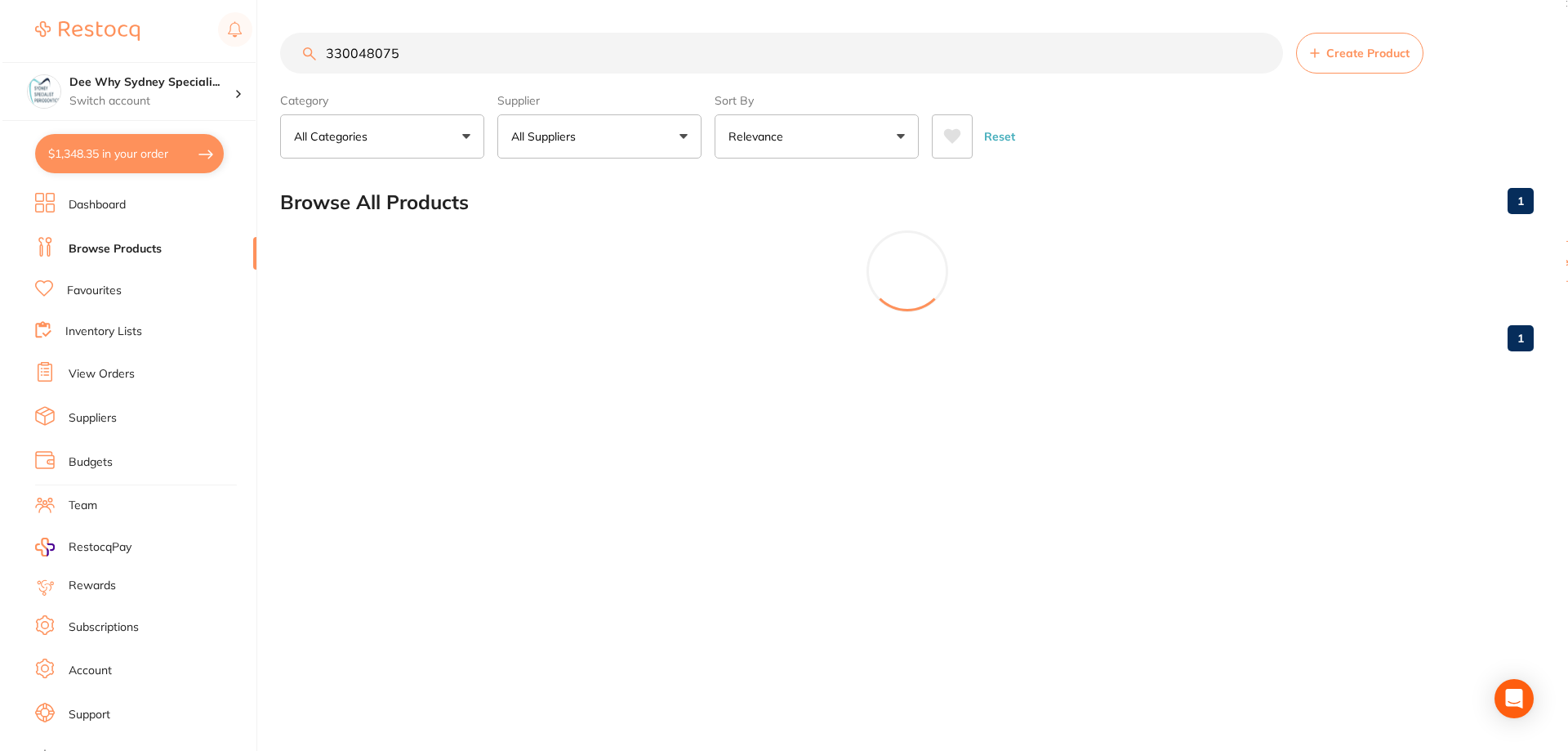
scroll to position [0, 0]
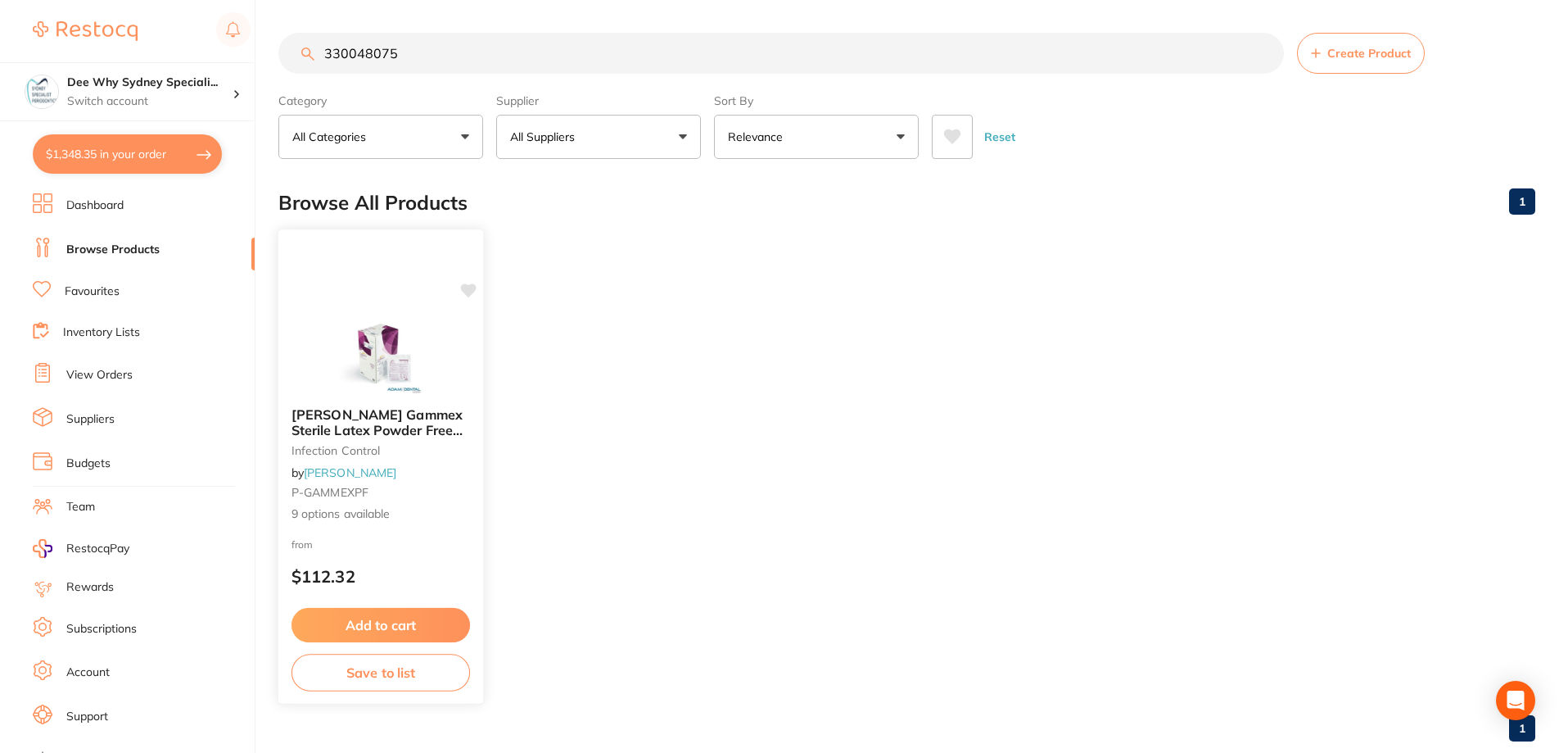
type input "330048075"
click at [428, 295] on div "Ansell Gammex Sterile Latex Powder Free Gloves infection control by Adam Dental…" at bounding box center [381, 466] width 207 height 476
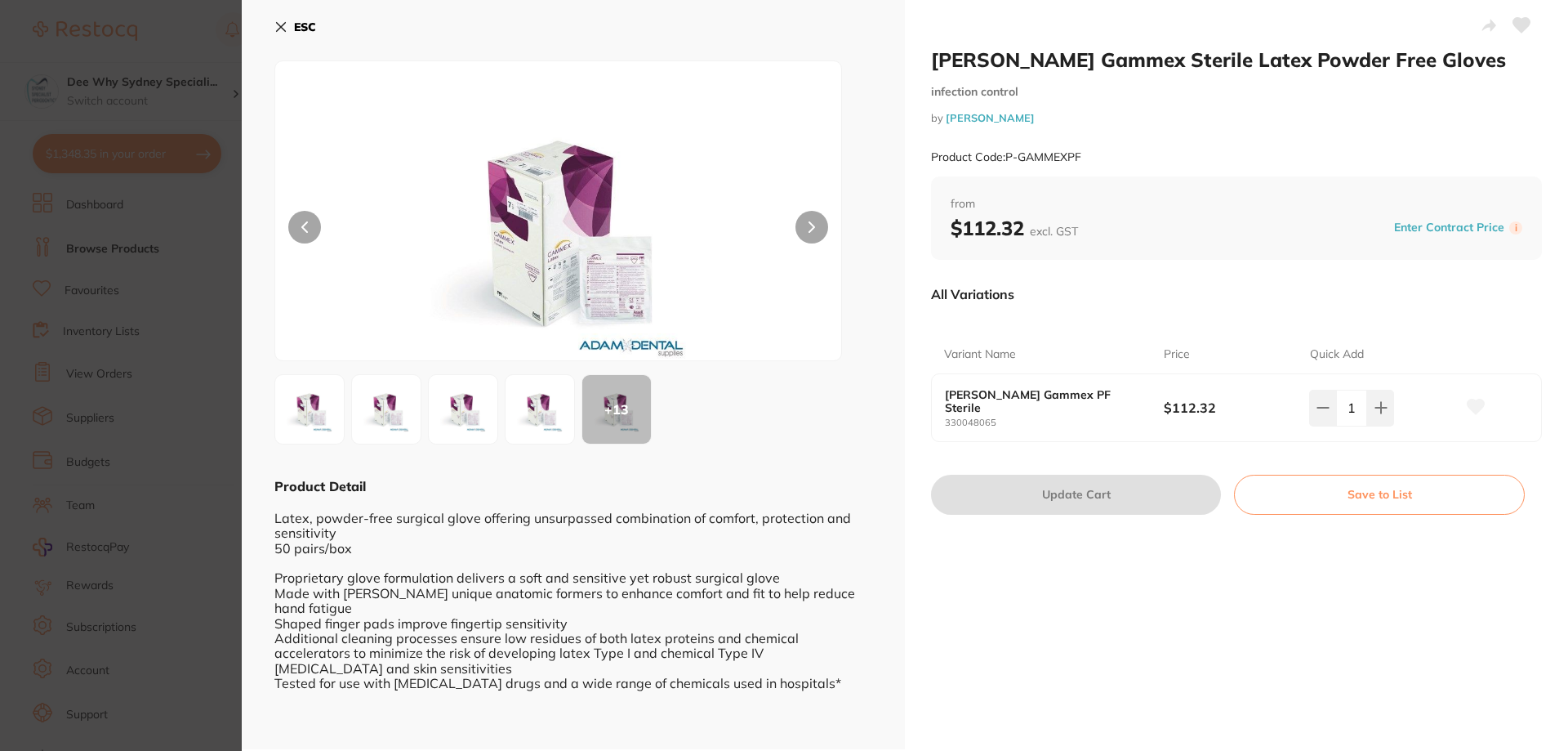
click at [283, 28] on icon at bounding box center [281, 27] width 9 height 9
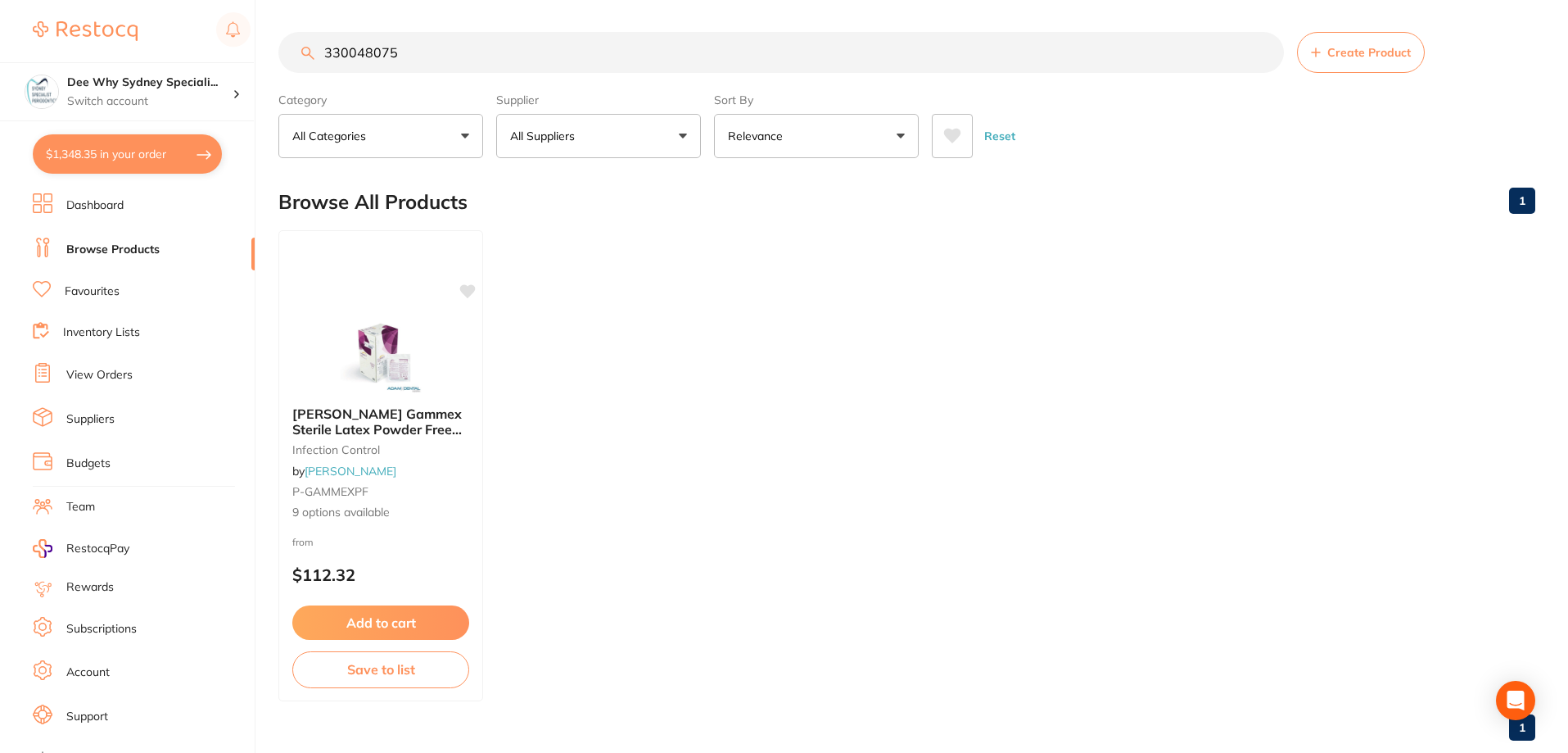
click at [375, 345] on img at bounding box center [381, 352] width 107 height 82
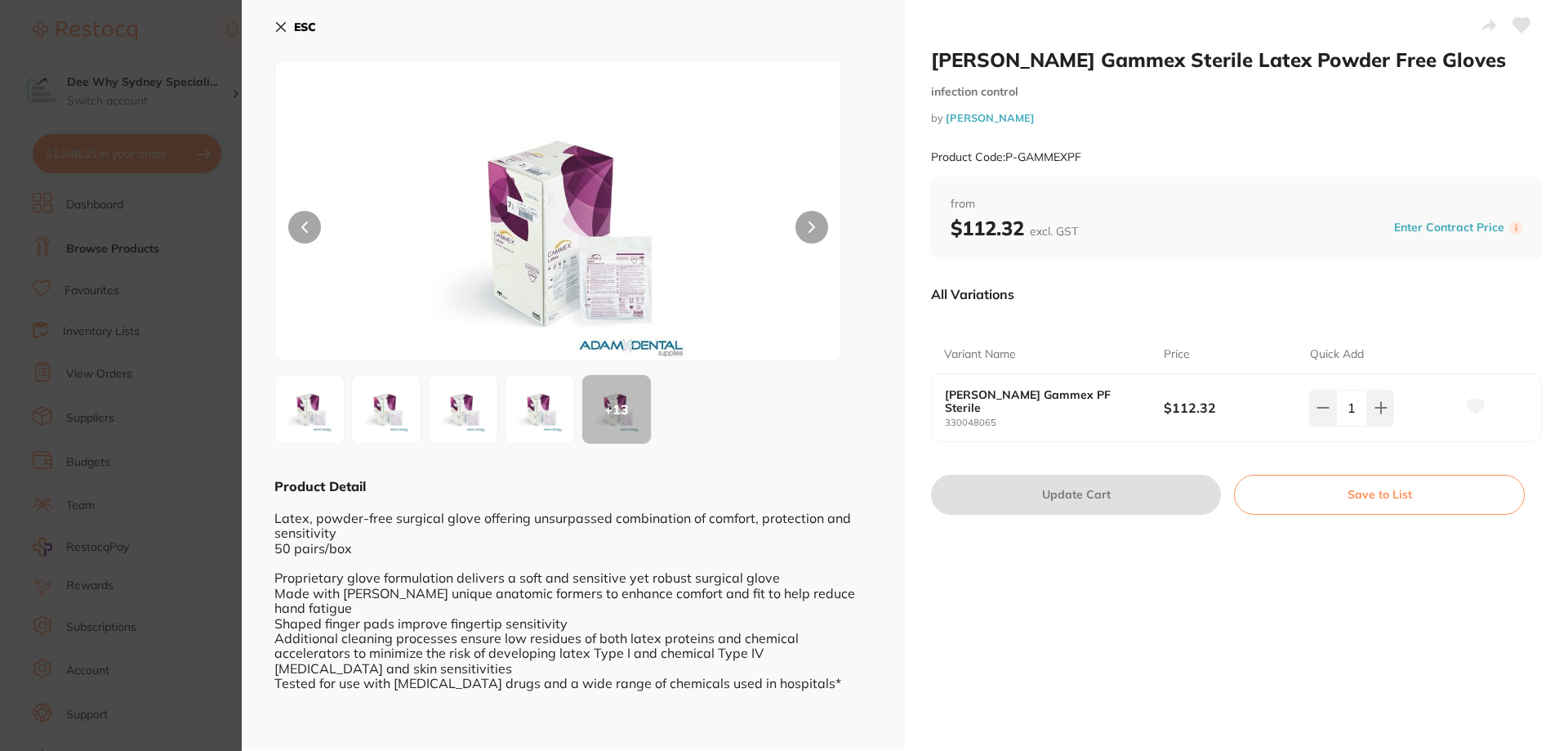
click at [282, 18] on button "ESC" at bounding box center [294, 27] width 41 height 28
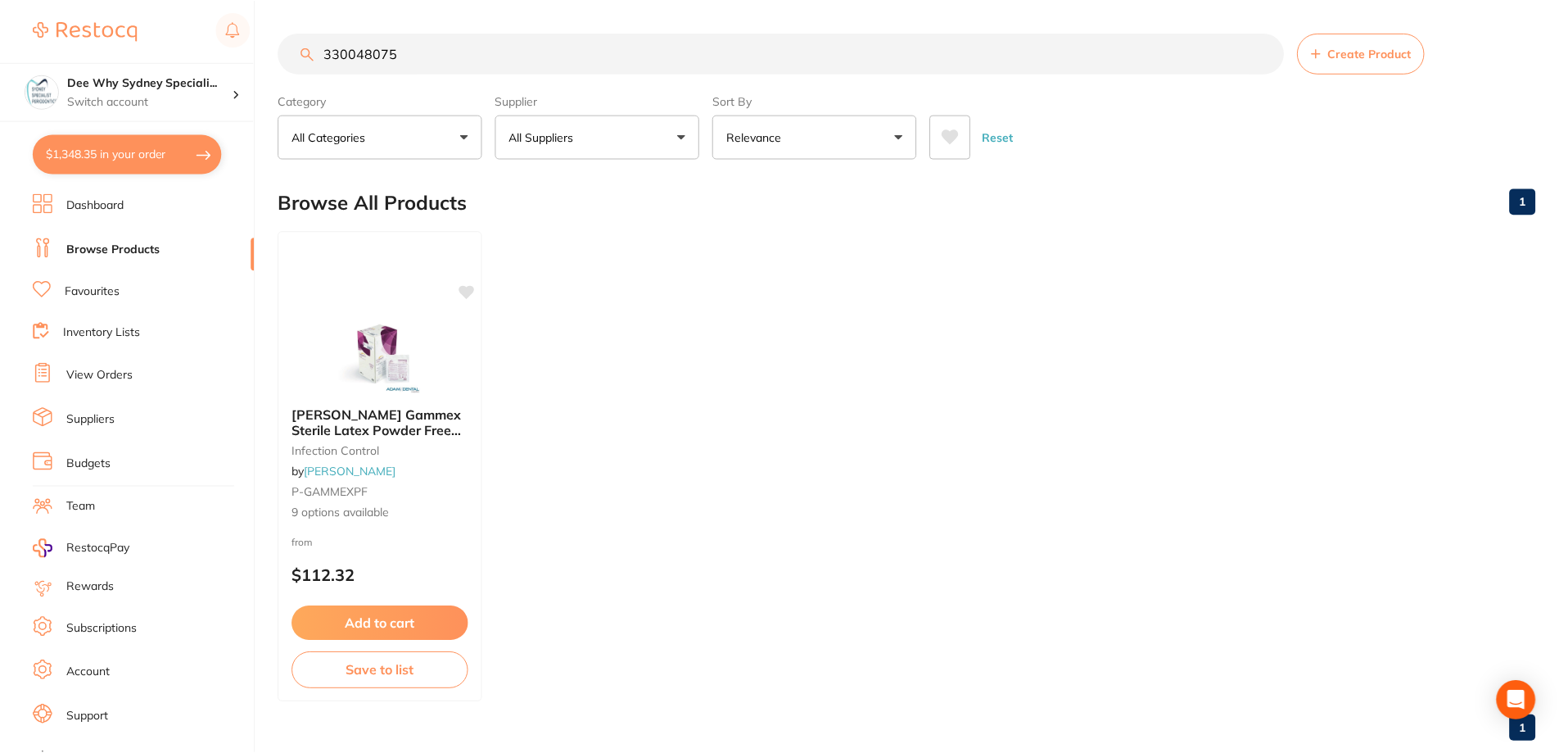
scroll to position [1, 0]
click at [148, 148] on button "$1,348.35 in your order" at bounding box center [127, 154] width 189 height 39
checkbox input "true"
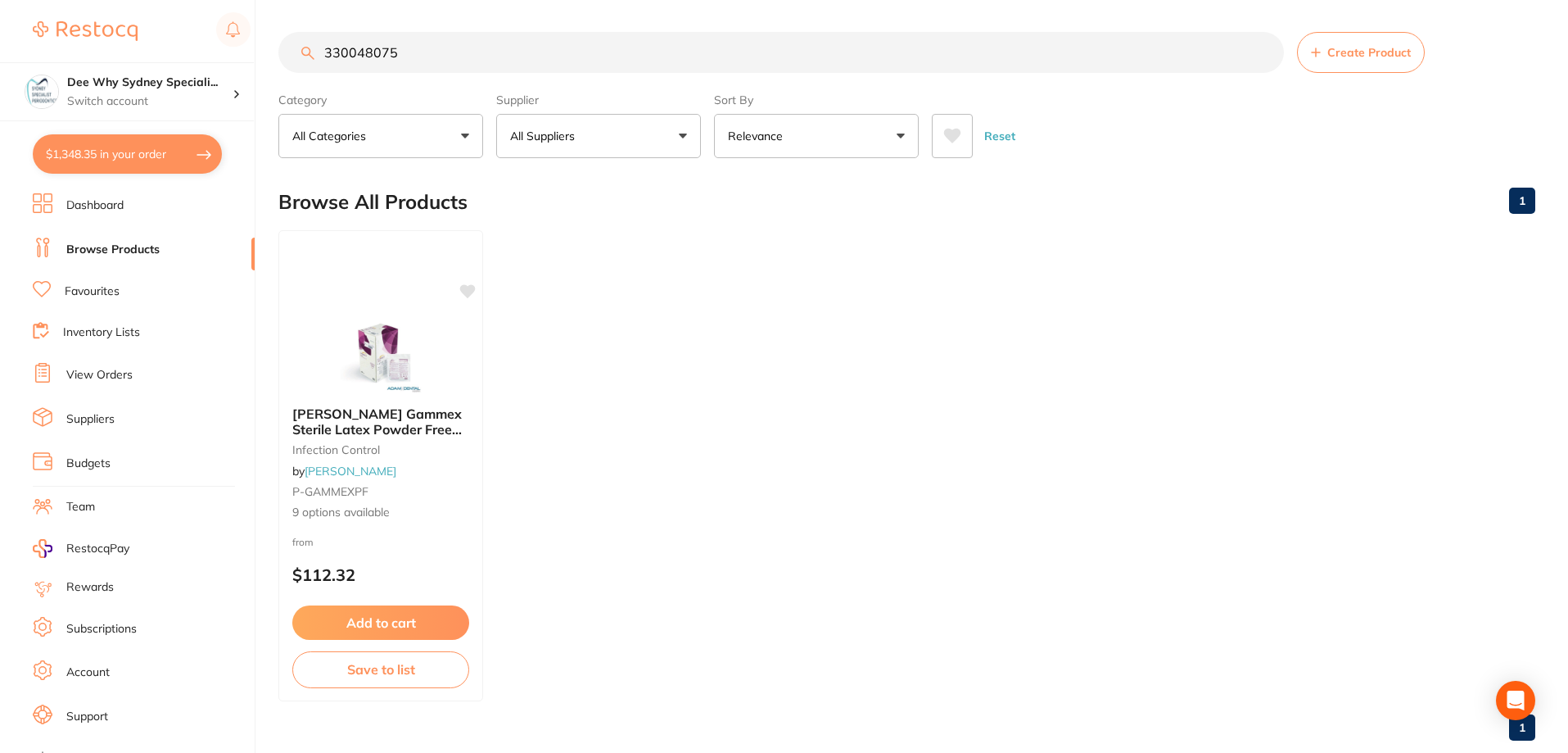
checkbox input "true"
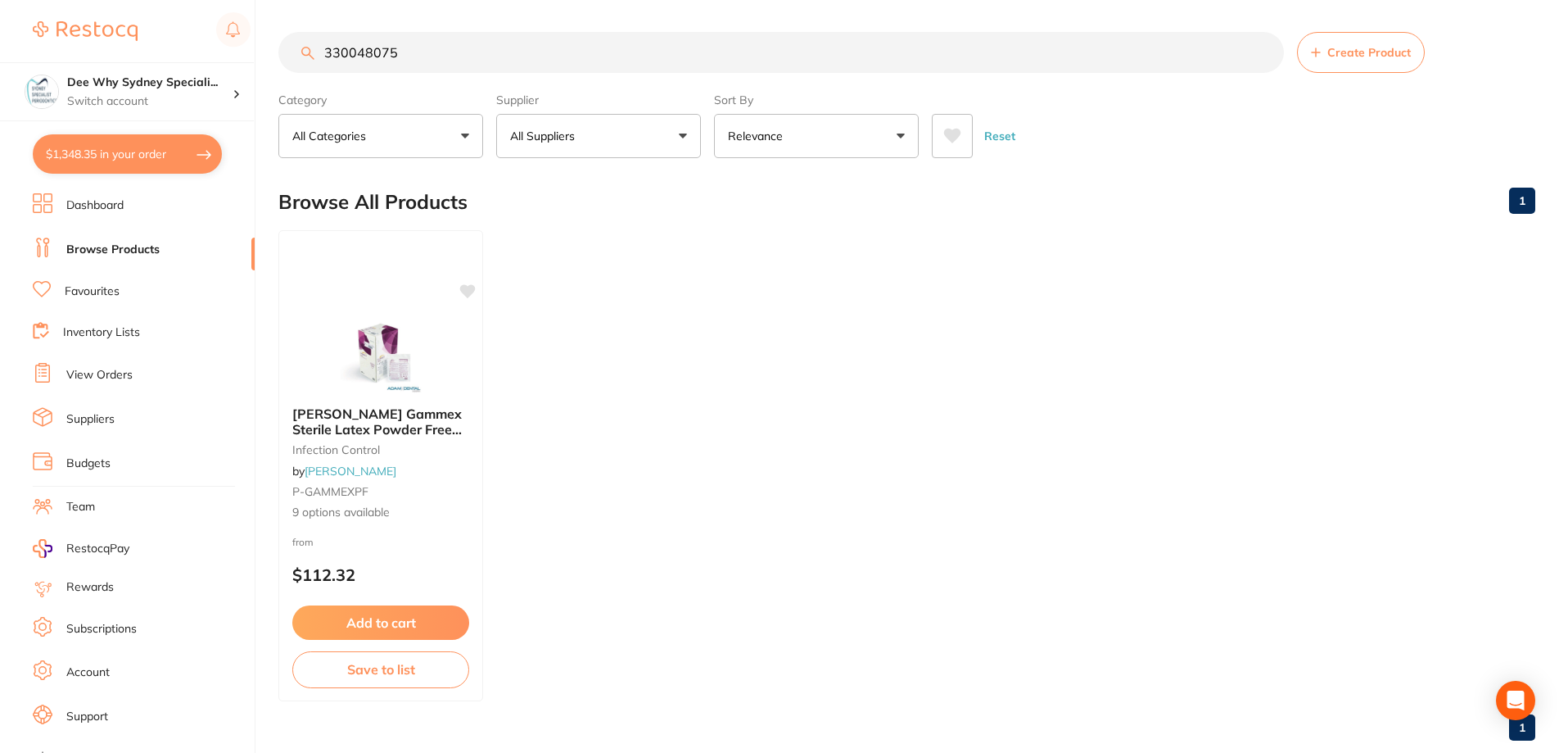
checkbox input "true"
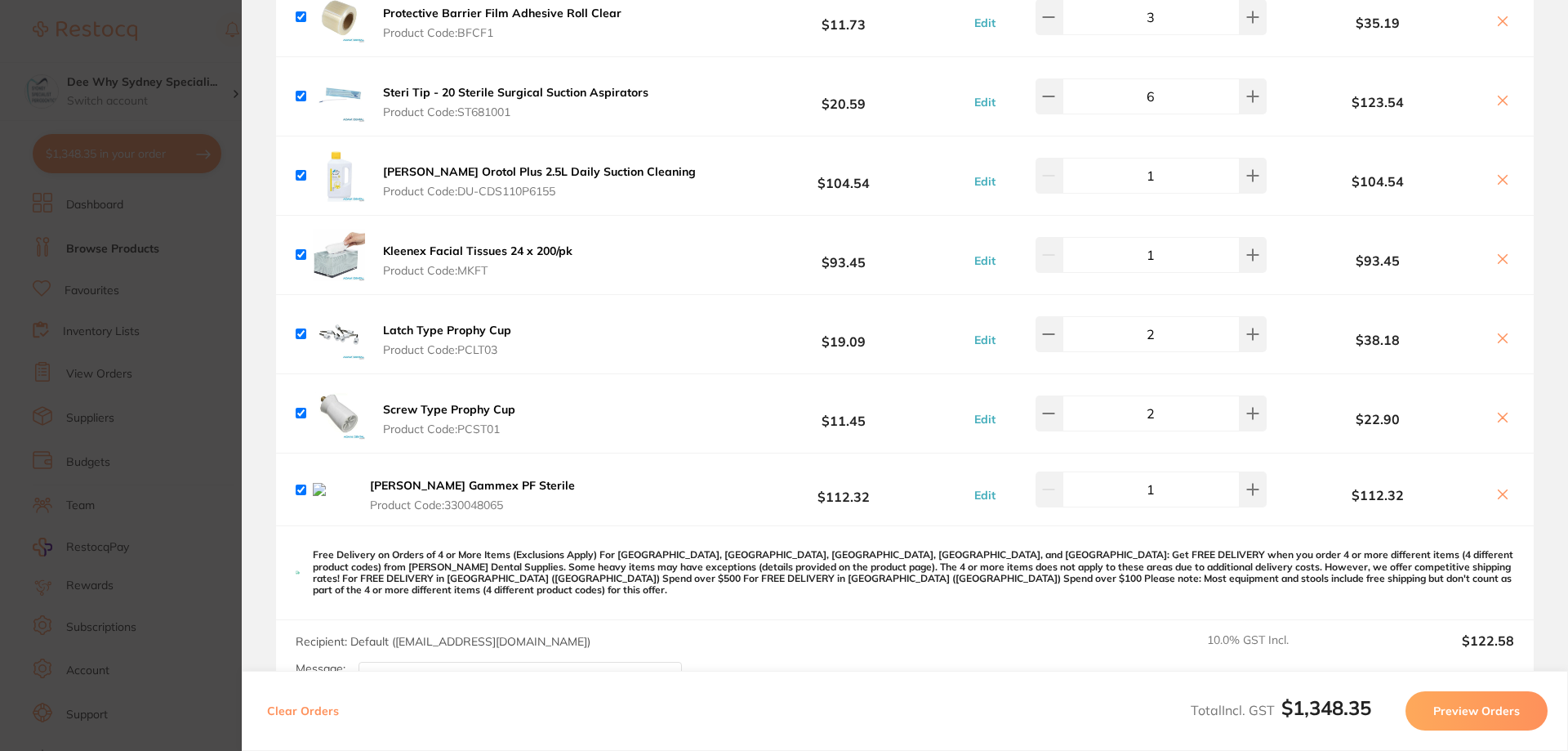
scroll to position [653, 0]
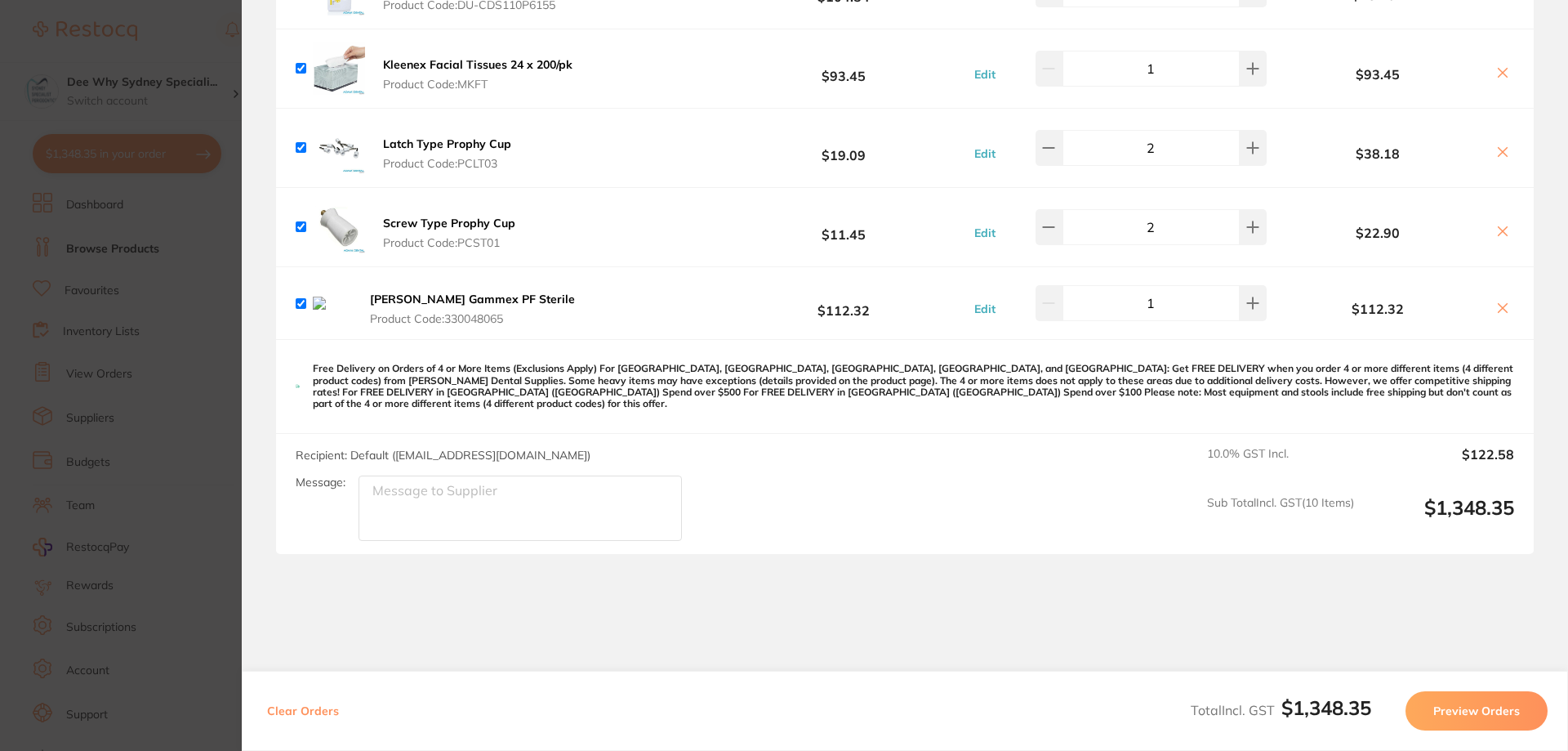
drag, startPoint x: 1490, startPoint y: 311, endPoint x: 1466, endPoint y: 313, distance: 24.1
click at [1491, 311] on button at bounding box center [1503, 309] width 23 height 17
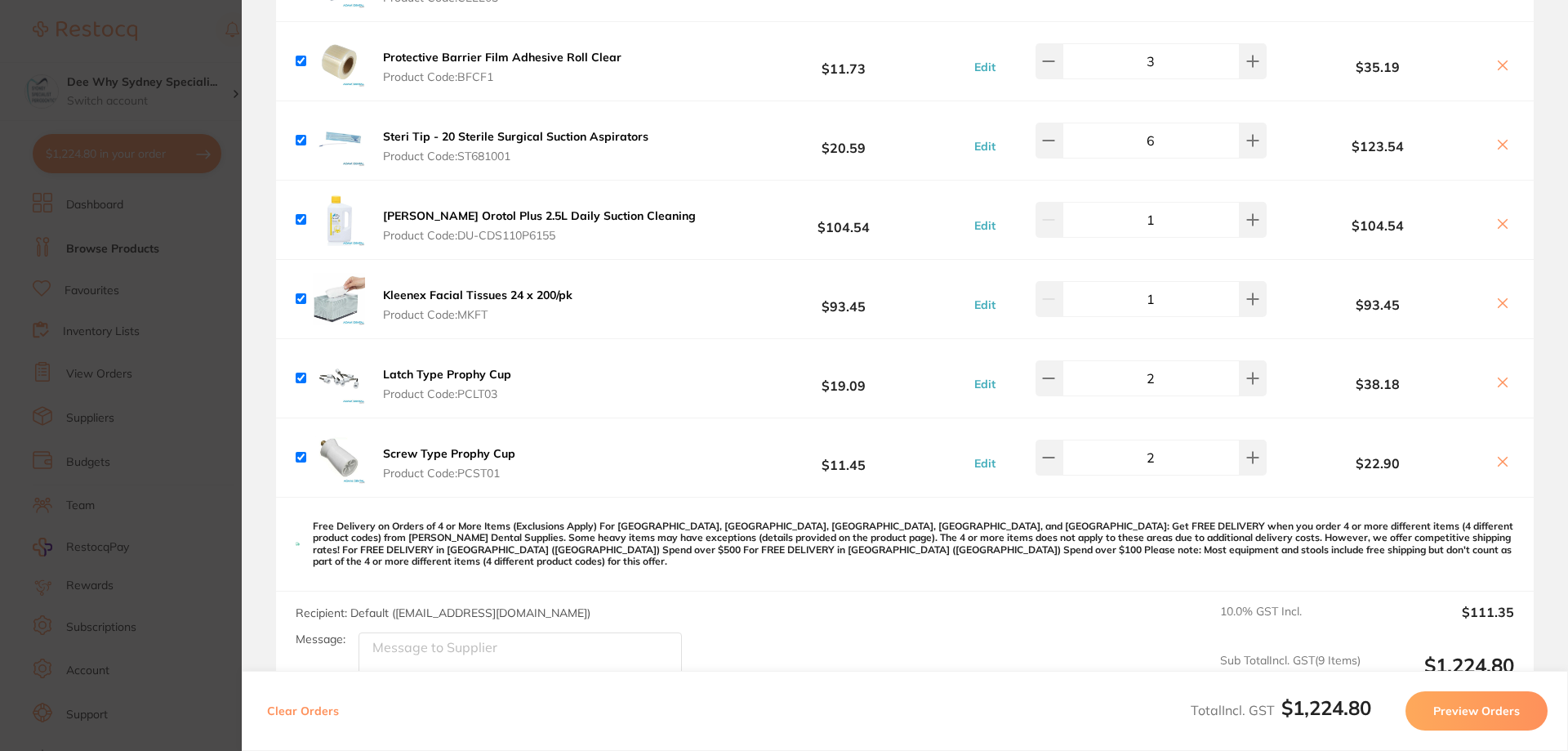
scroll to position [305, 0]
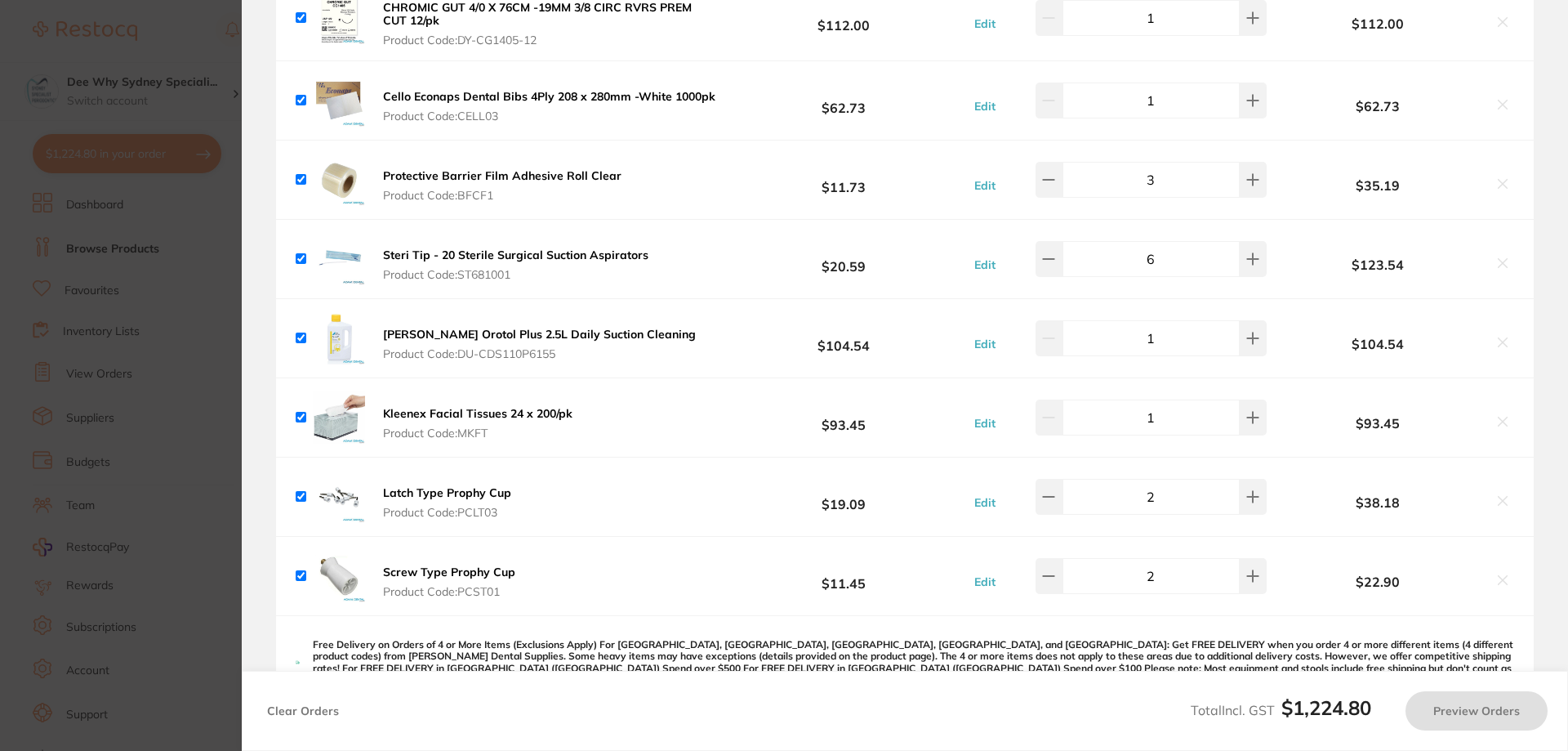
checkbox input "true"
click at [298, 416] on input "checkbox" at bounding box center [300, 416] width 11 height 11
checkbox input "false"
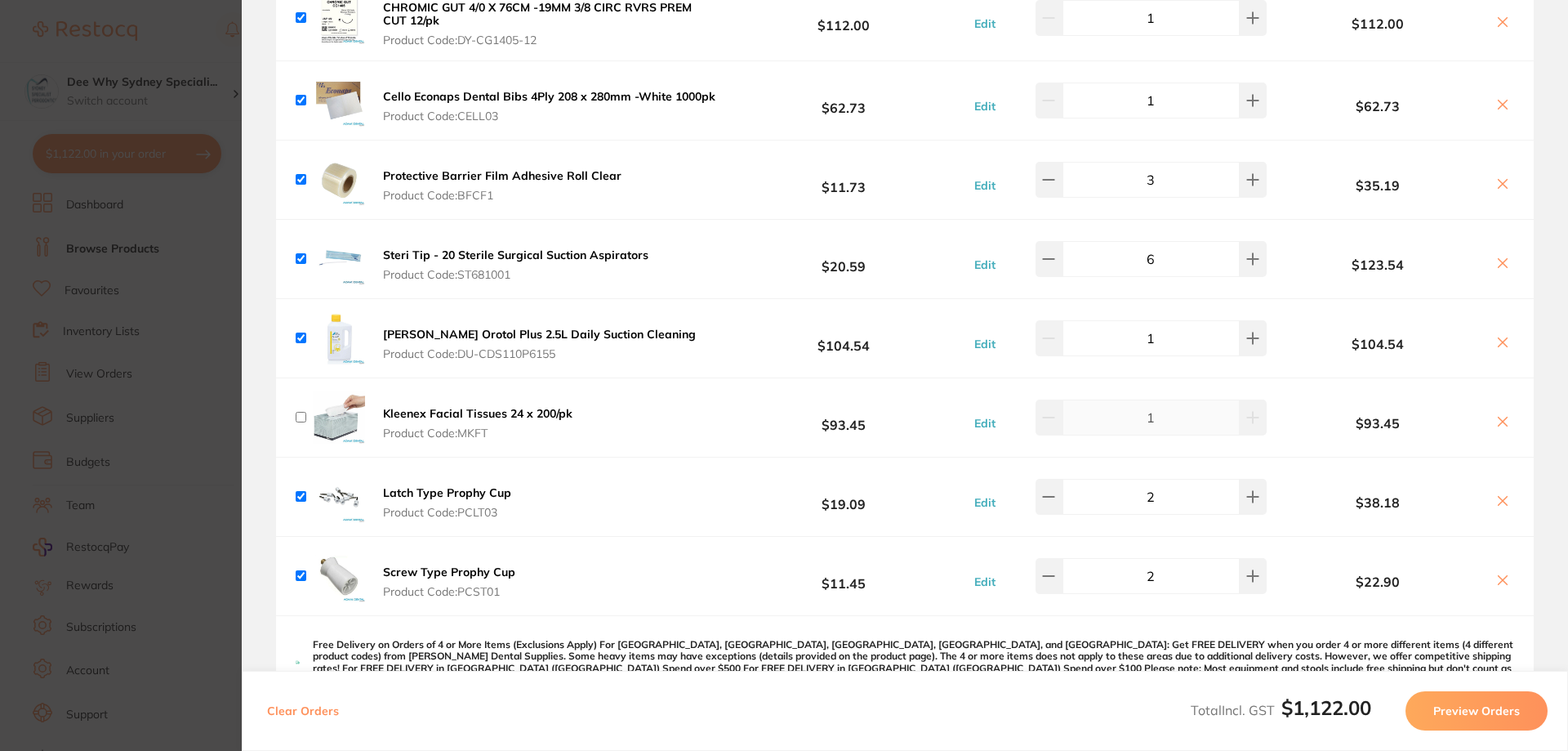
scroll to position [631, 0]
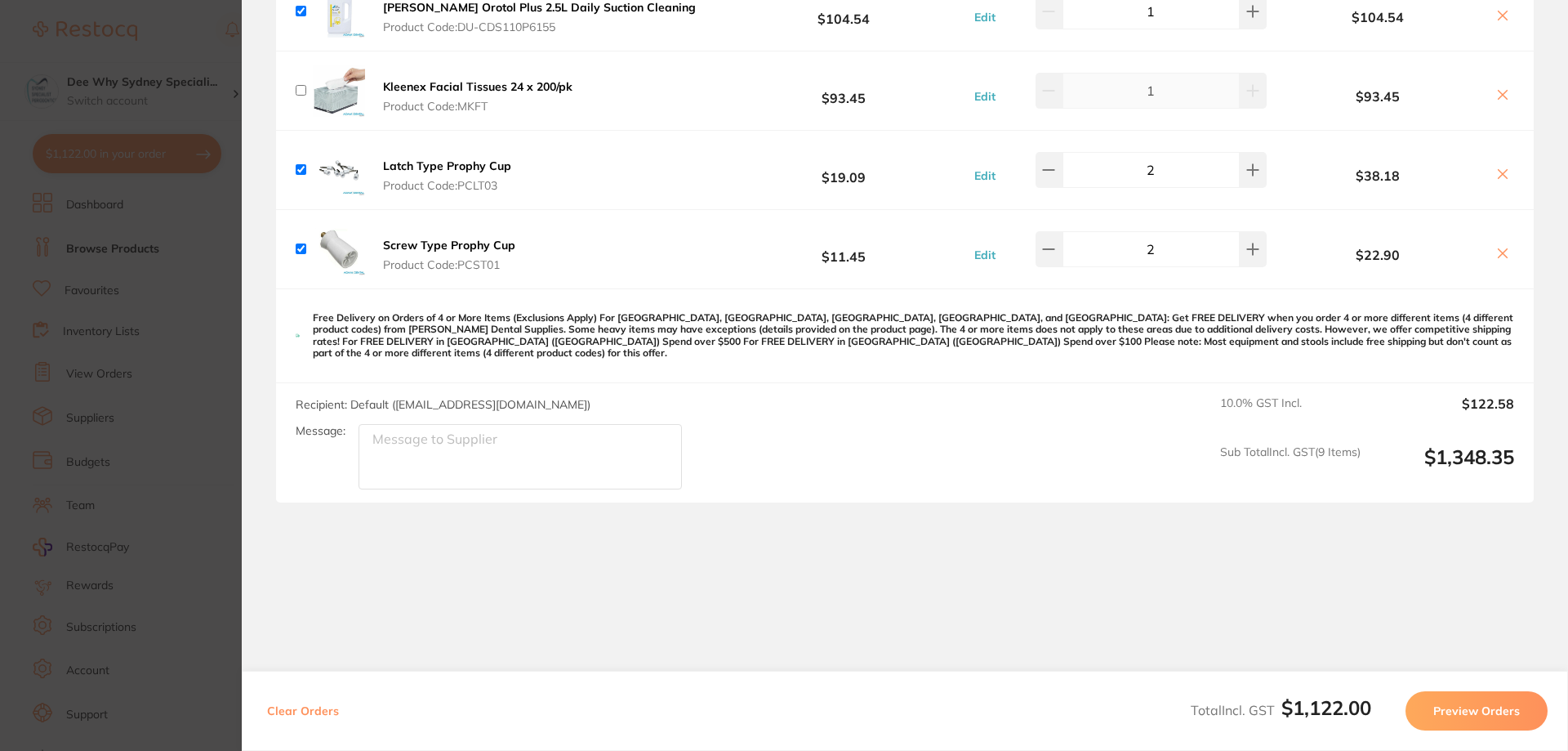
click at [302, 86] on input "checkbox" at bounding box center [300, 90] width 11 height 11
checkbox input "true"
click at [302, 86] on input "checkbox" at bounding box center [300, 90] width 11 height 11
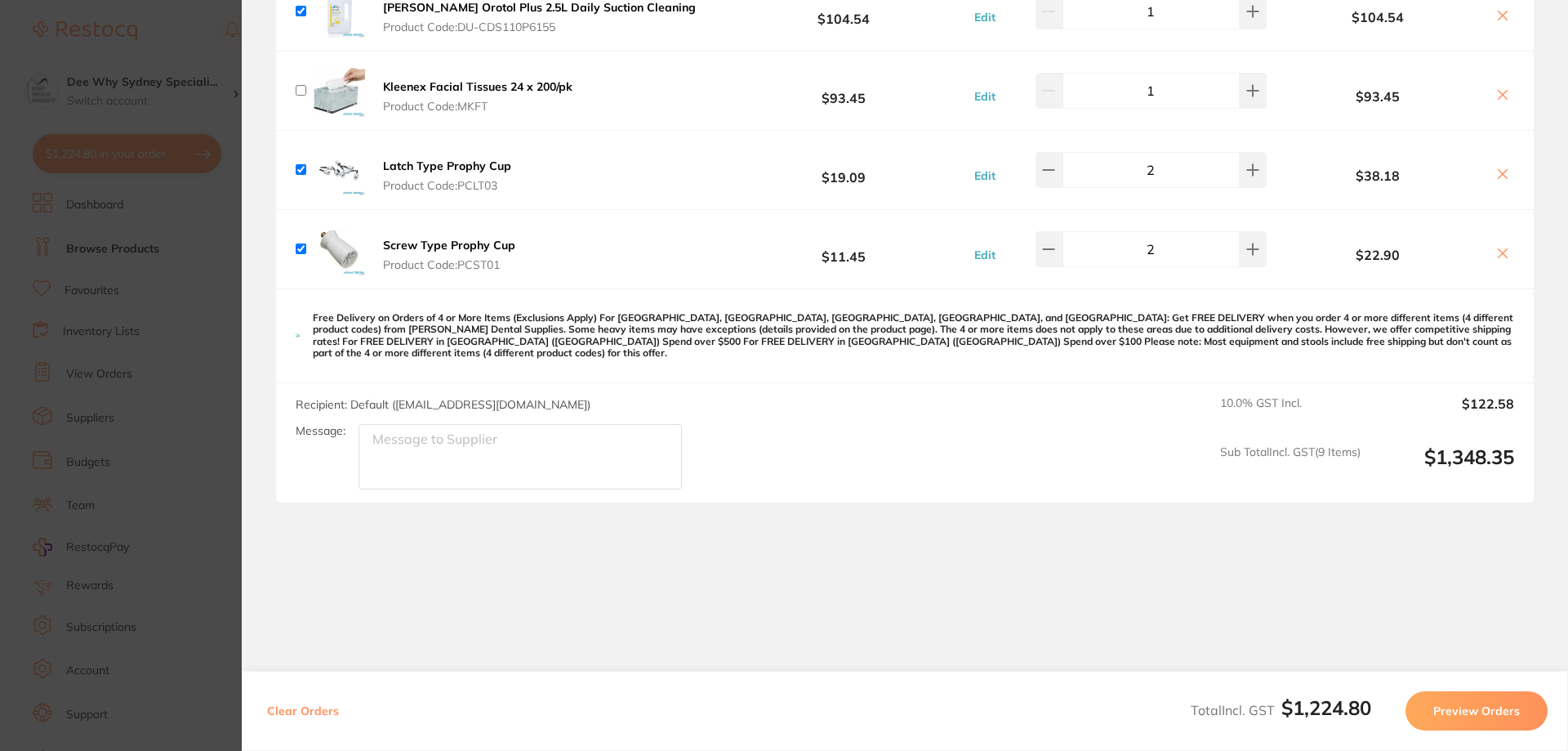
checkbox input "false"
click at [585, 424] on textarea "Message:" at bounding box center [520, 457] width 323 height 65
paste textarea "330048065"
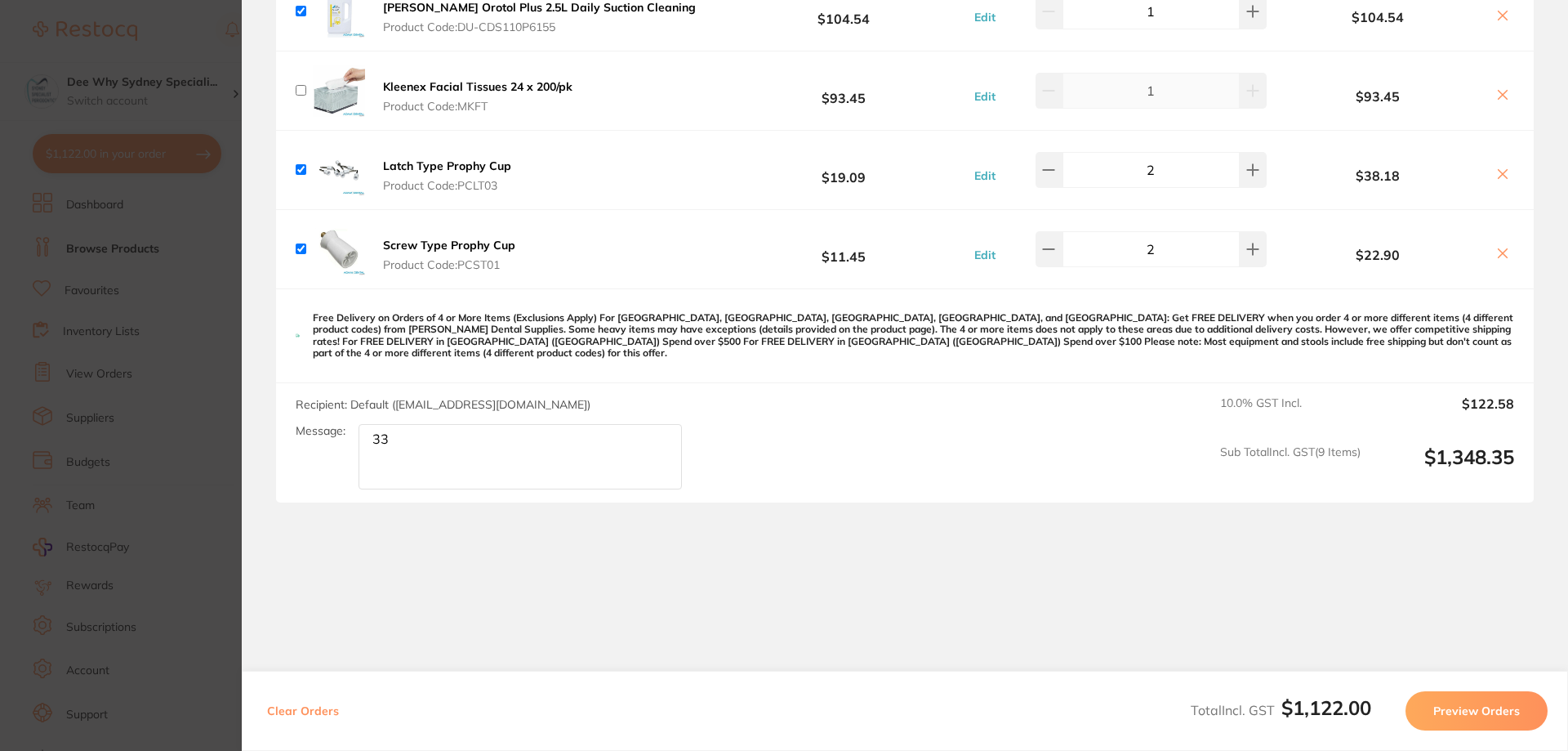
type textarea "3"
type textarea "Level3, open 8am to 5pm. Please deliver the items to our reception desk."
click at [1473, 701] on button "Preview Orders" at bounding box center [1476, 710] width 142 height 39
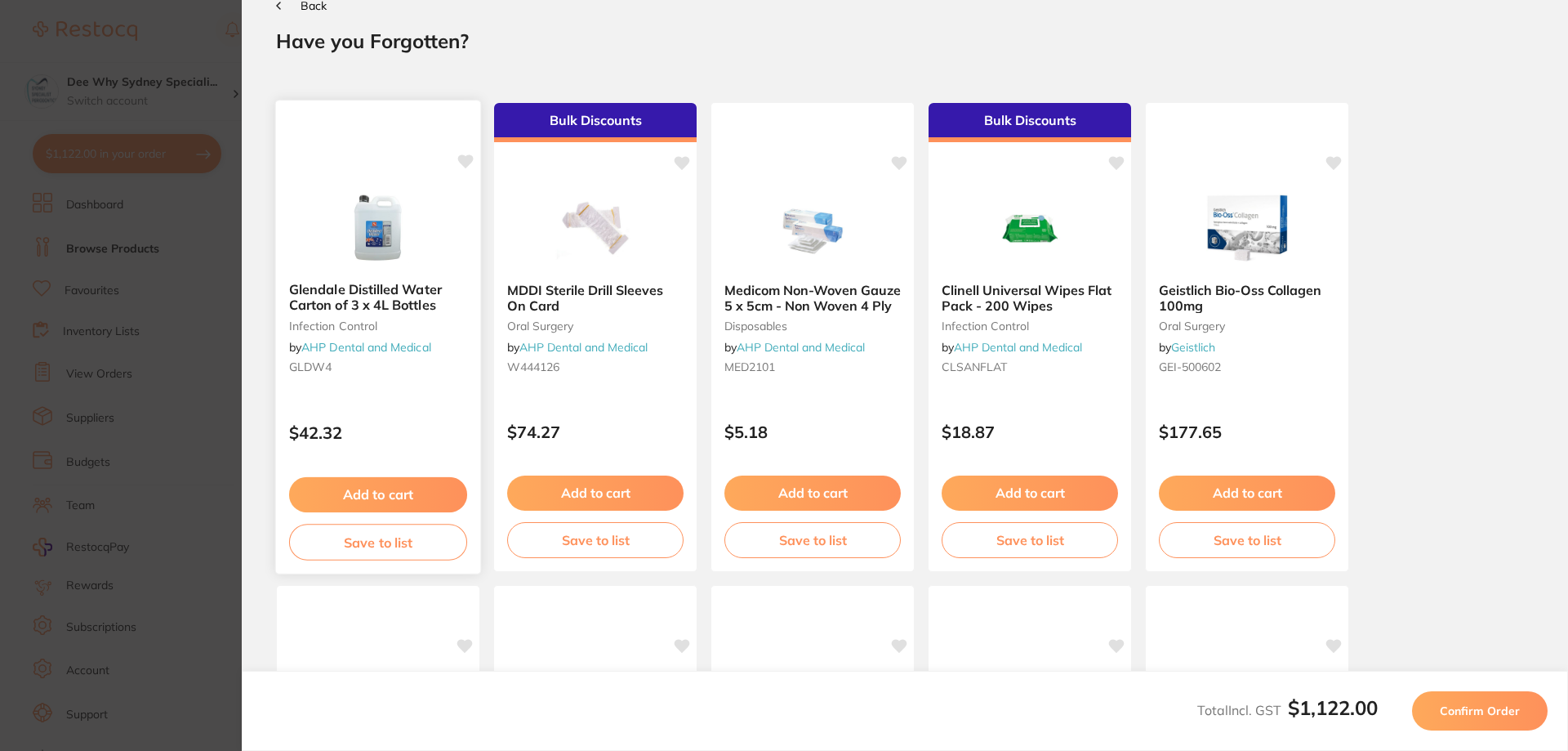
scroll to position [0, 0]
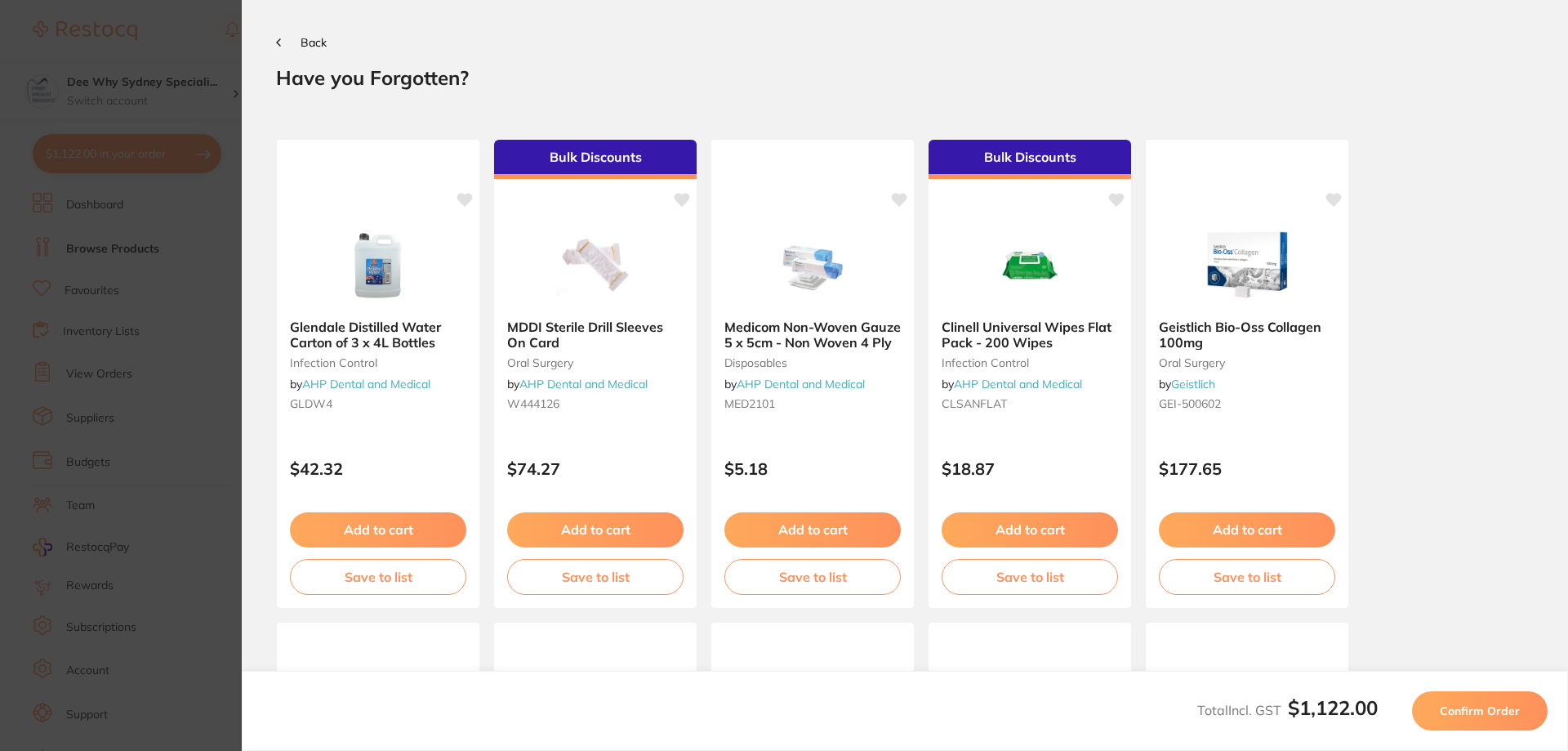
click at [1454, 722] on button "Confirm Order" at bounding box center [1479, 710] width 135 height 39
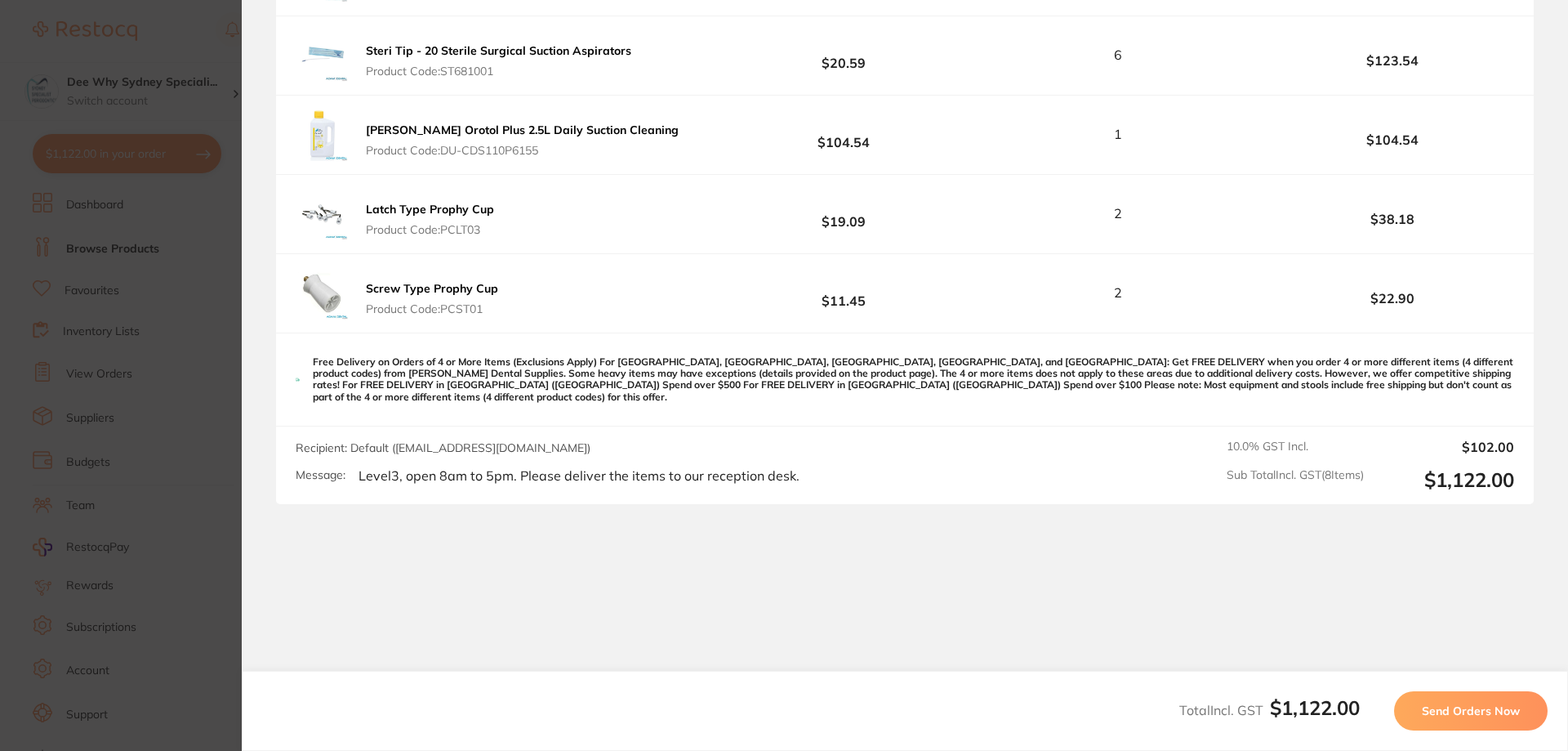
scroll to position [646, 0]
click at [1456, 712] on span "Send Orders Now" at bounding box center [1471, 710] width 98 height 14
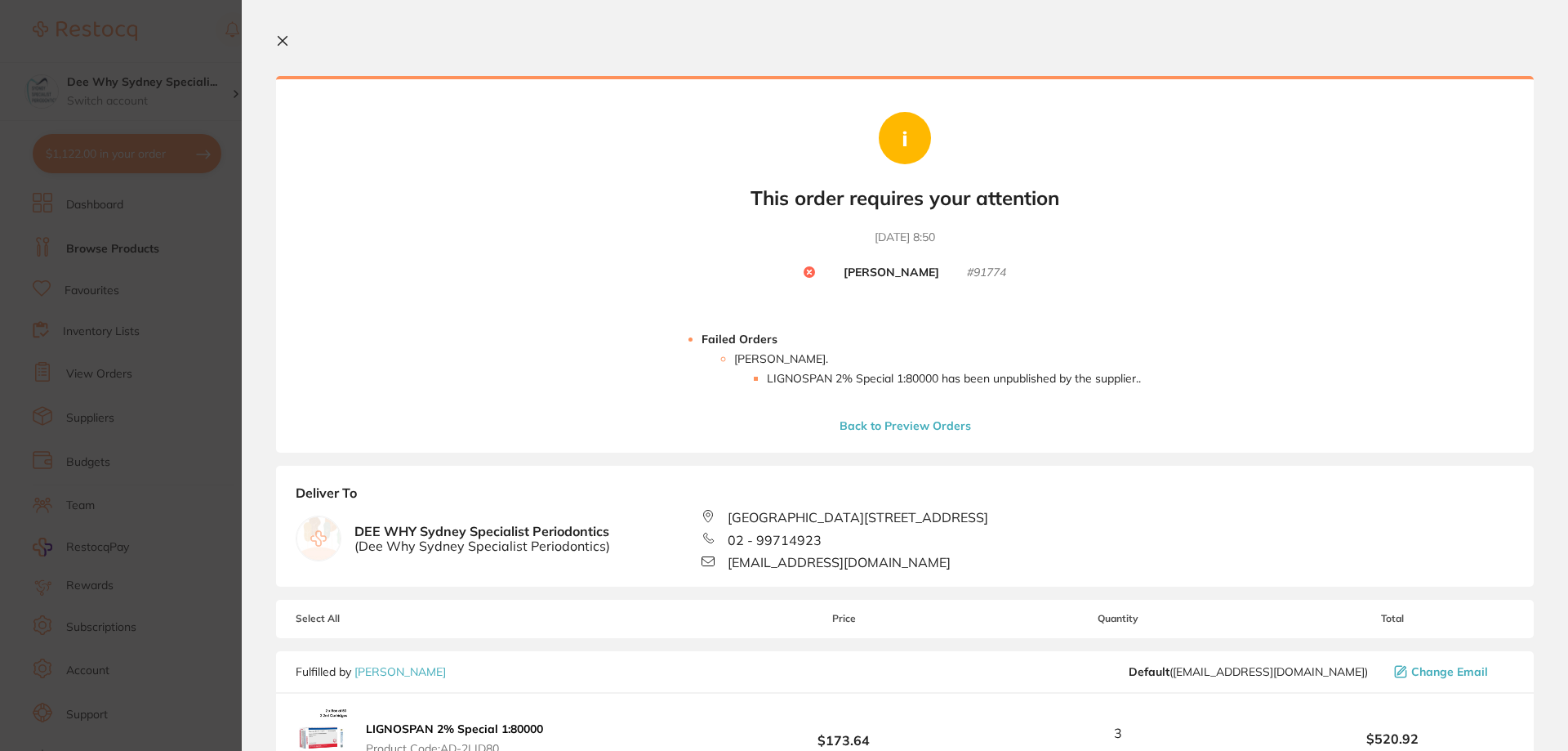
scroll to position [82, 0]
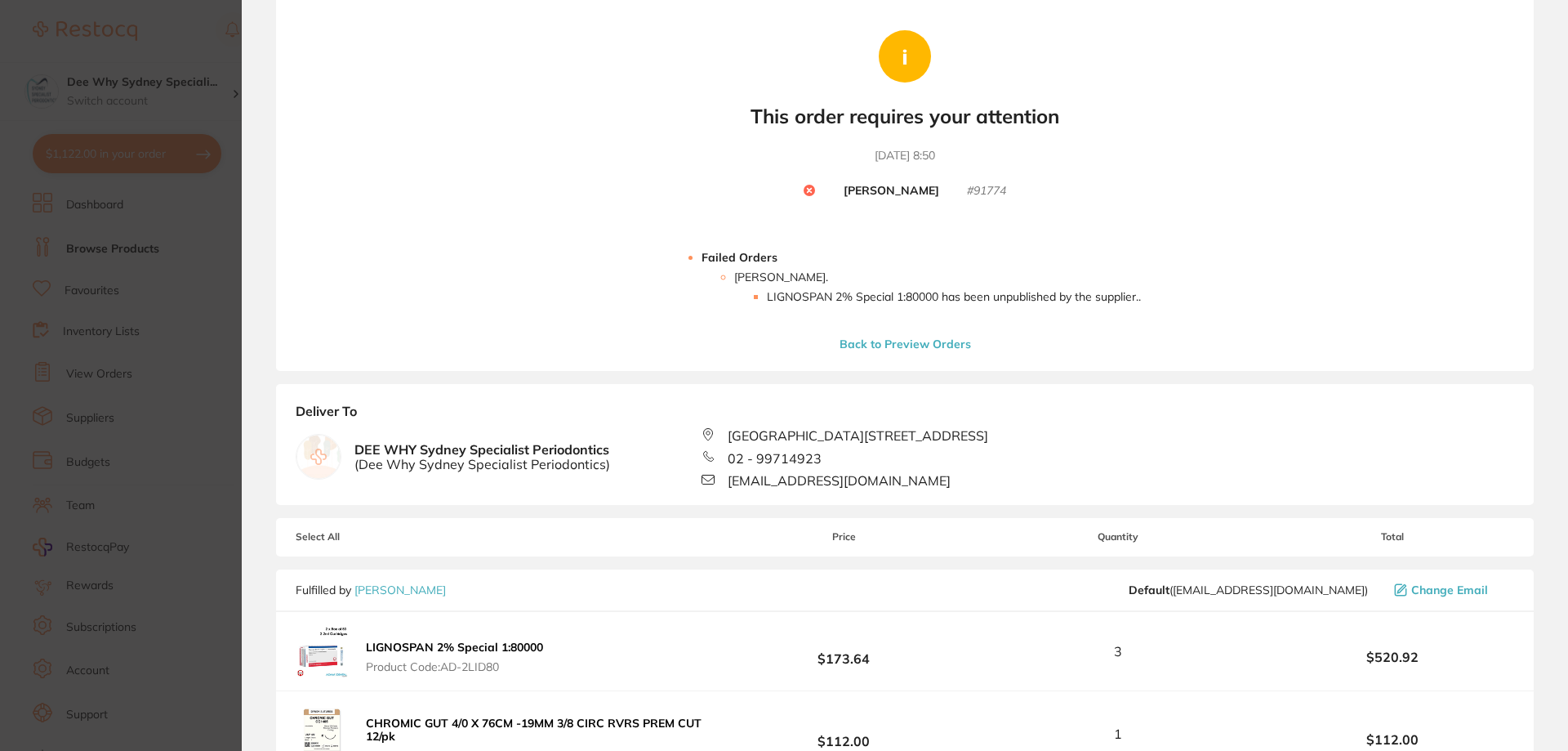
click at [901, 337] on button "Back to Preview Orders" at bounding box center [904, 343] width 141 height 14
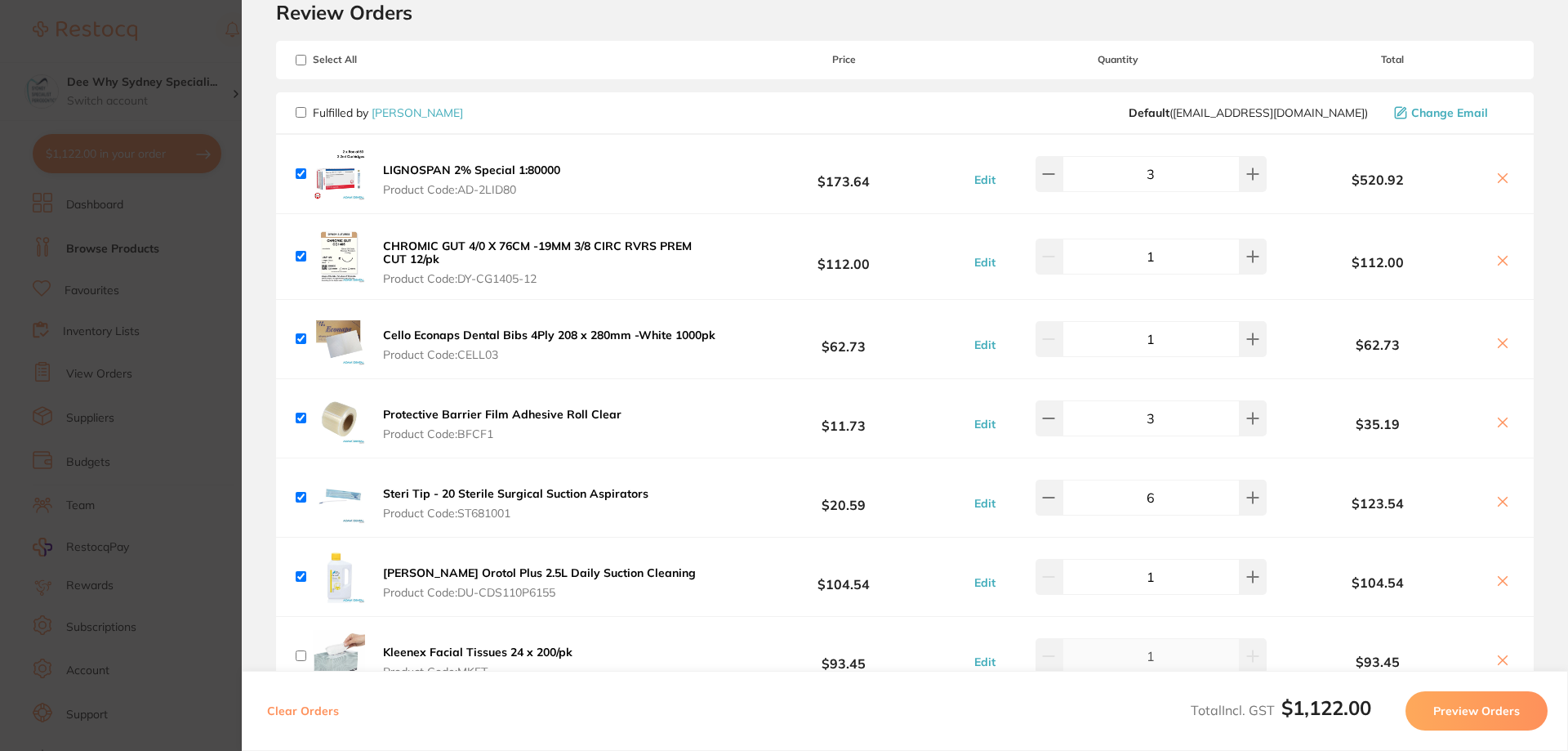
scroll to position [59, 0]
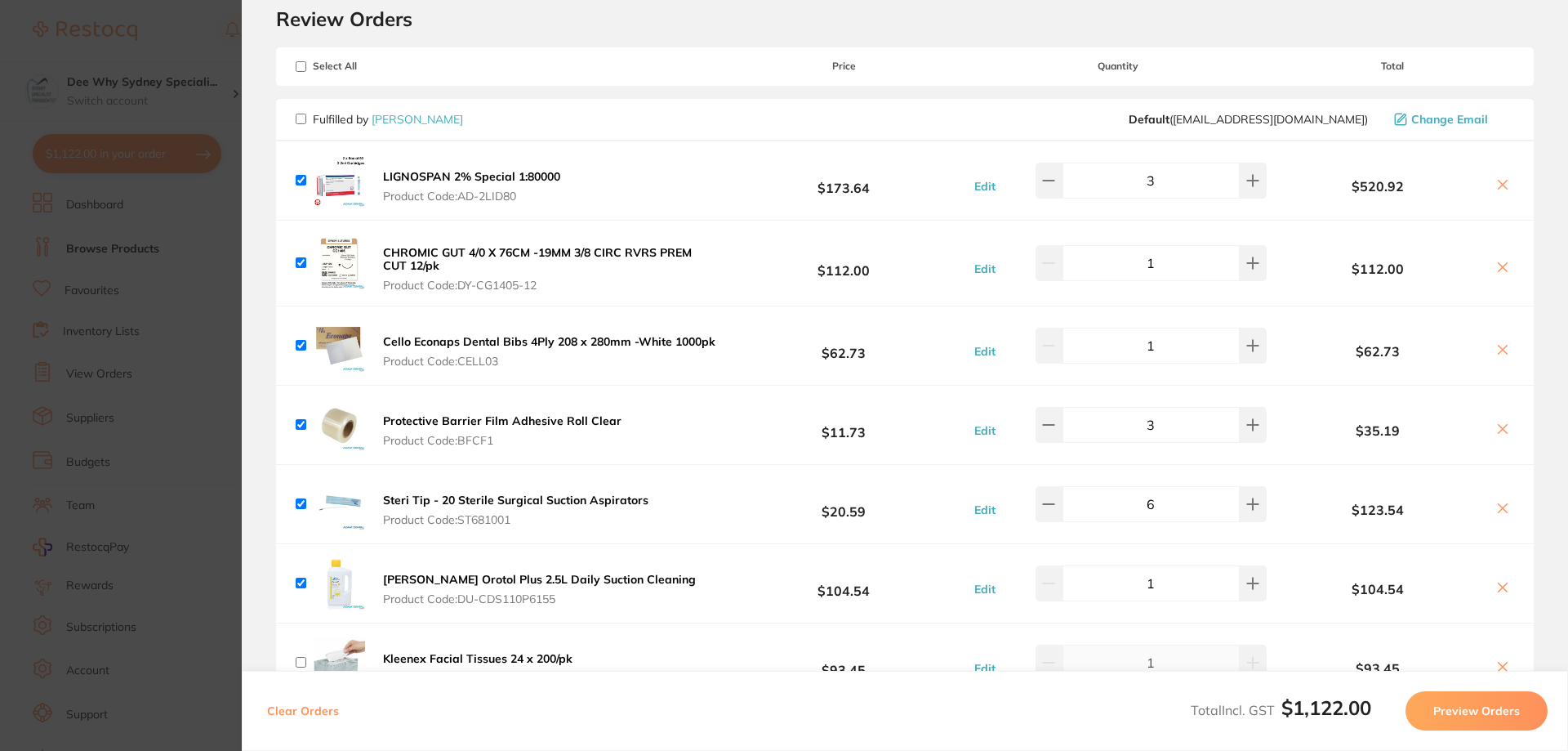
click at [1498, 182] on icon at bounding box center [1503, 185] width 13 height 13
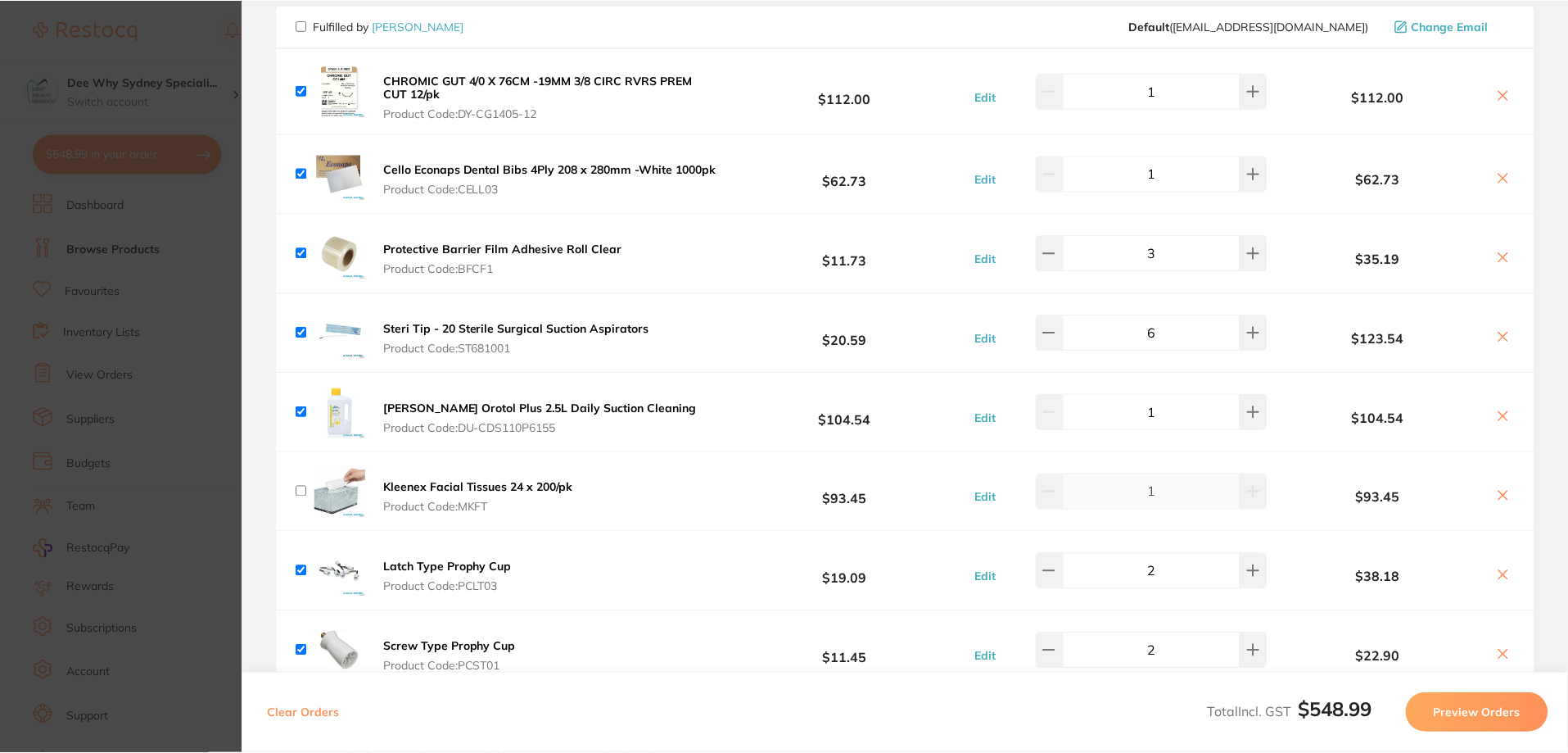
scroll to position [0, 0]
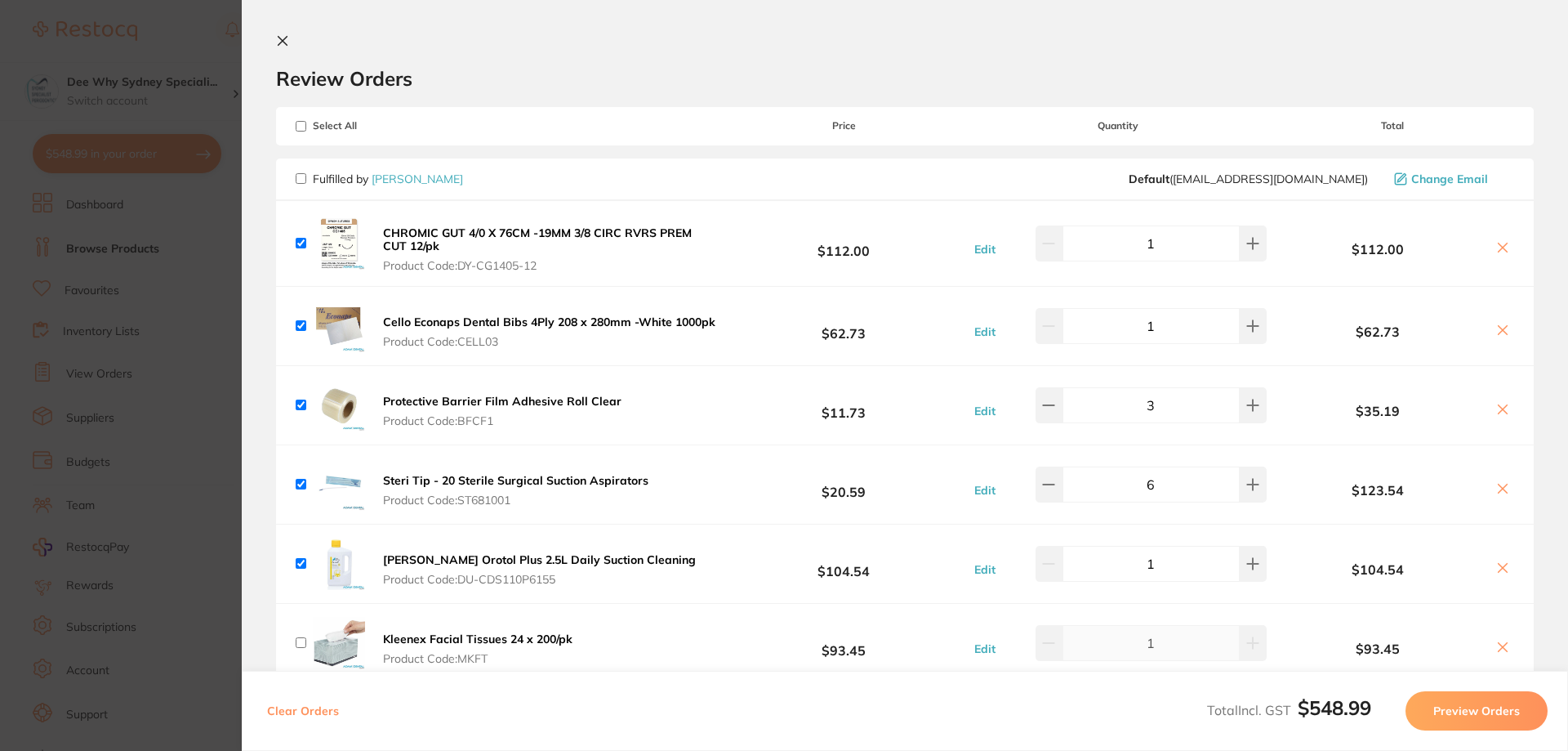
click at [289, 44] on icon at bounding box center [283, 41] width 13 height 13
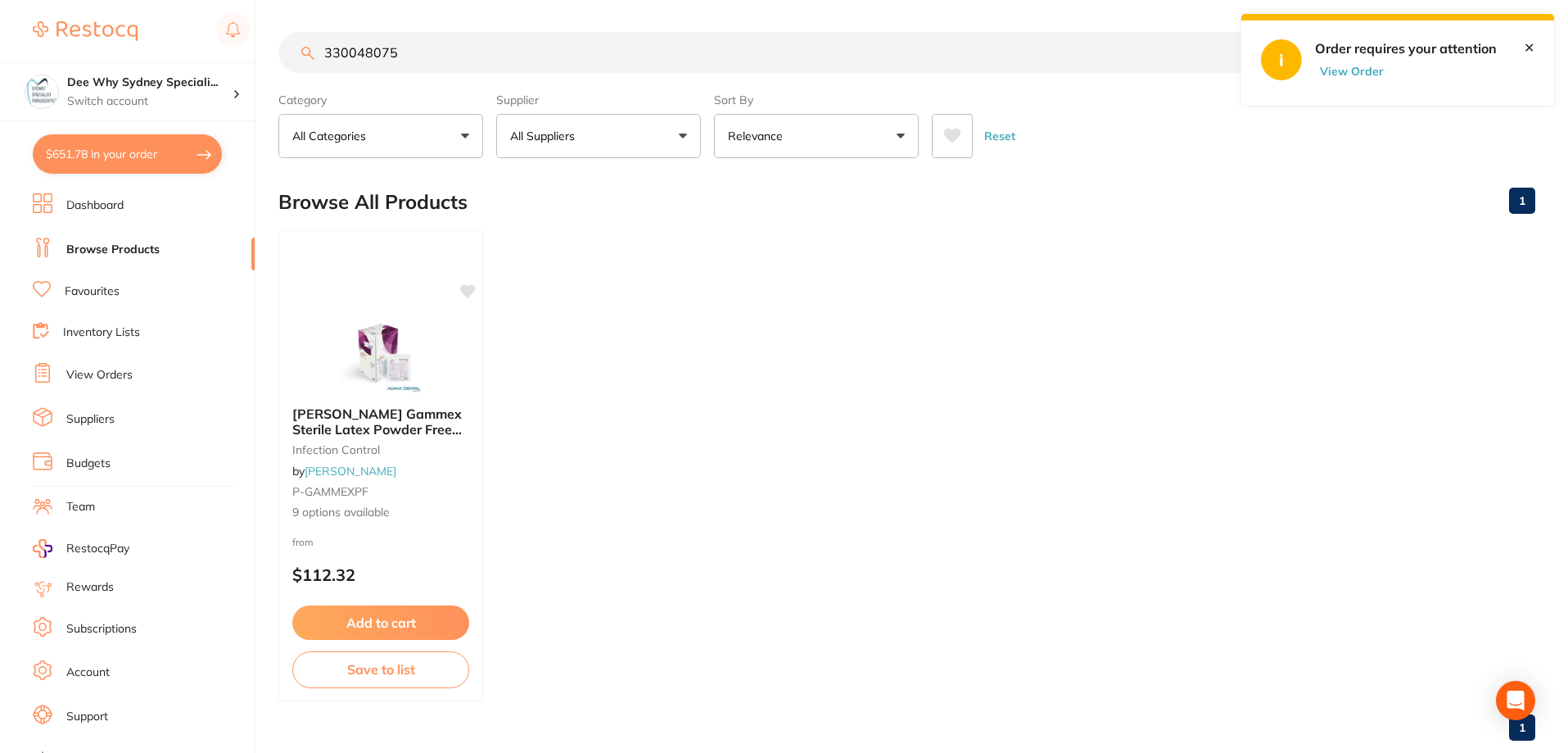
click at [119, 161] on button "$651.78 in your order" at bounding box center [127, 154] width 189 height 39
checkbox input "true"
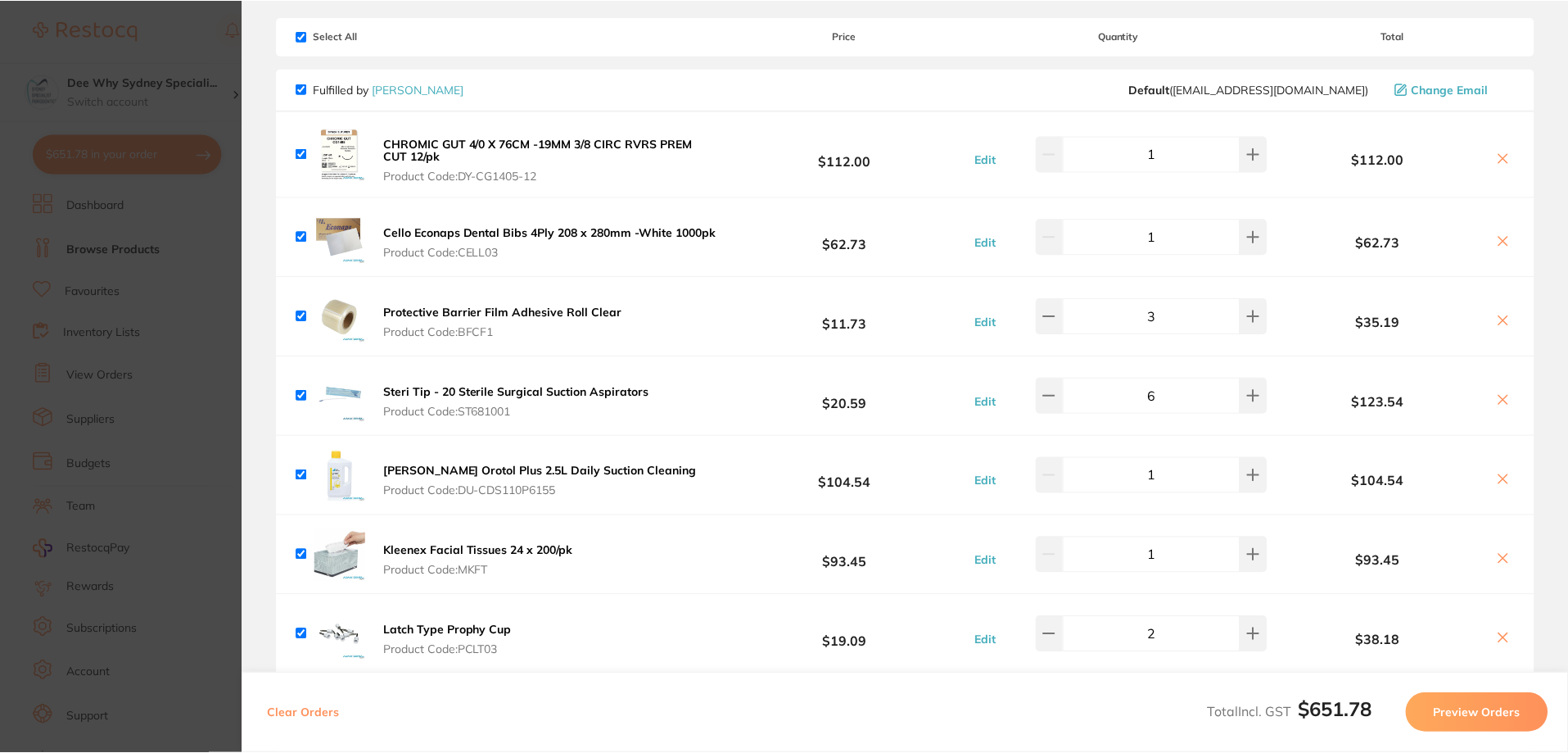
scroll to position [0, 0]
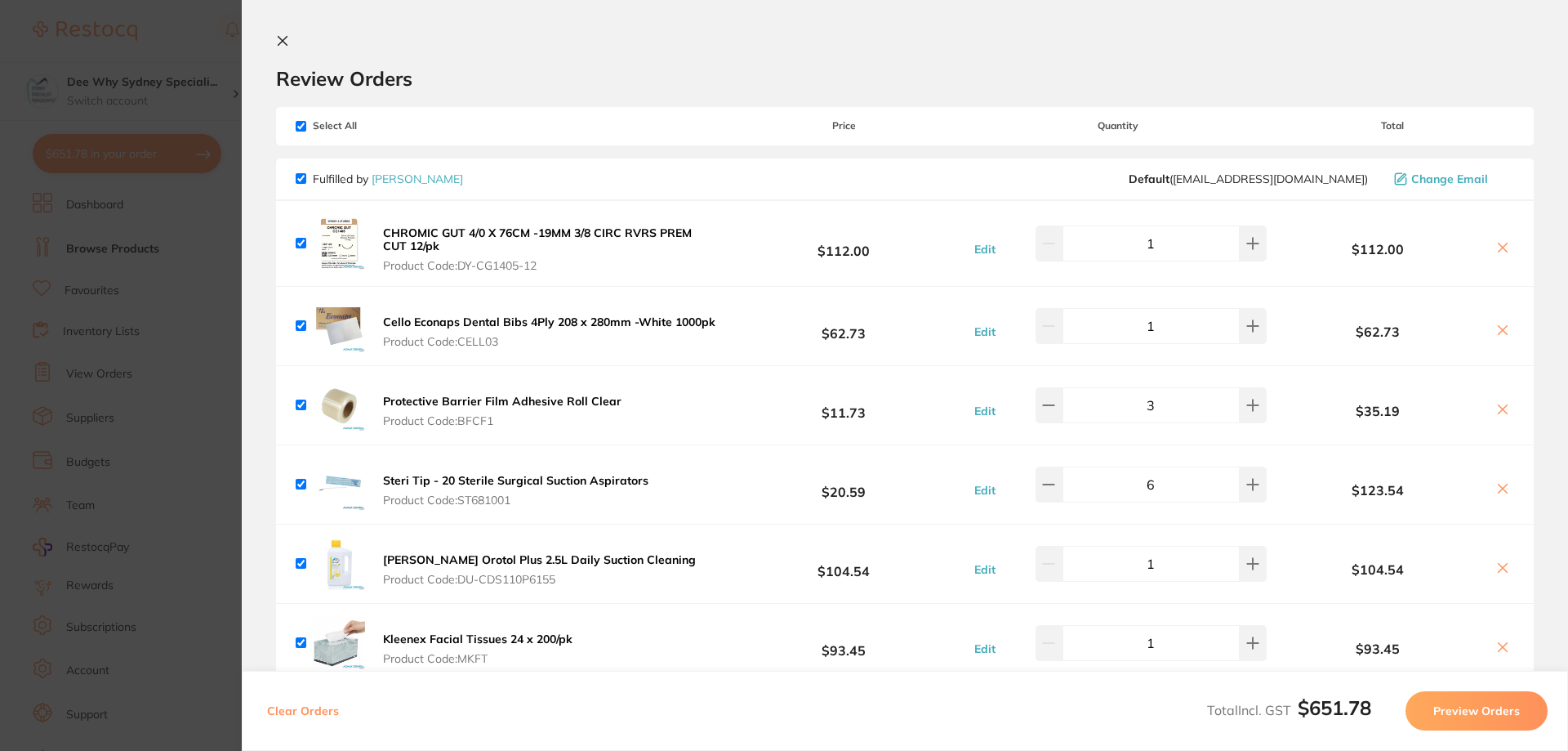
click at [290, 47] on button at bounding box center [286, 42] width 19 height 15
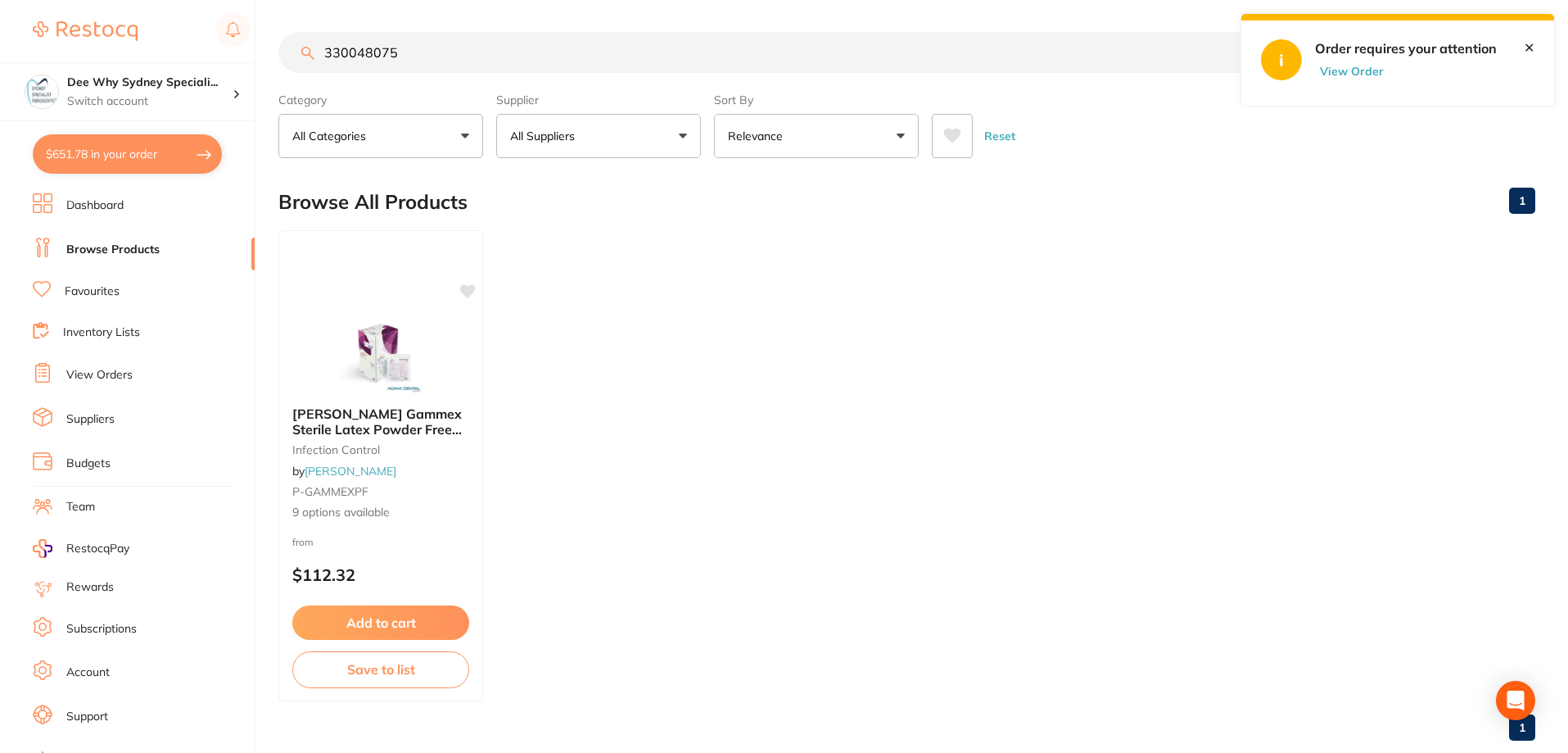
click at [94, 370] on link "View Orders" at bounding box center [99, 374] width 66 height 16
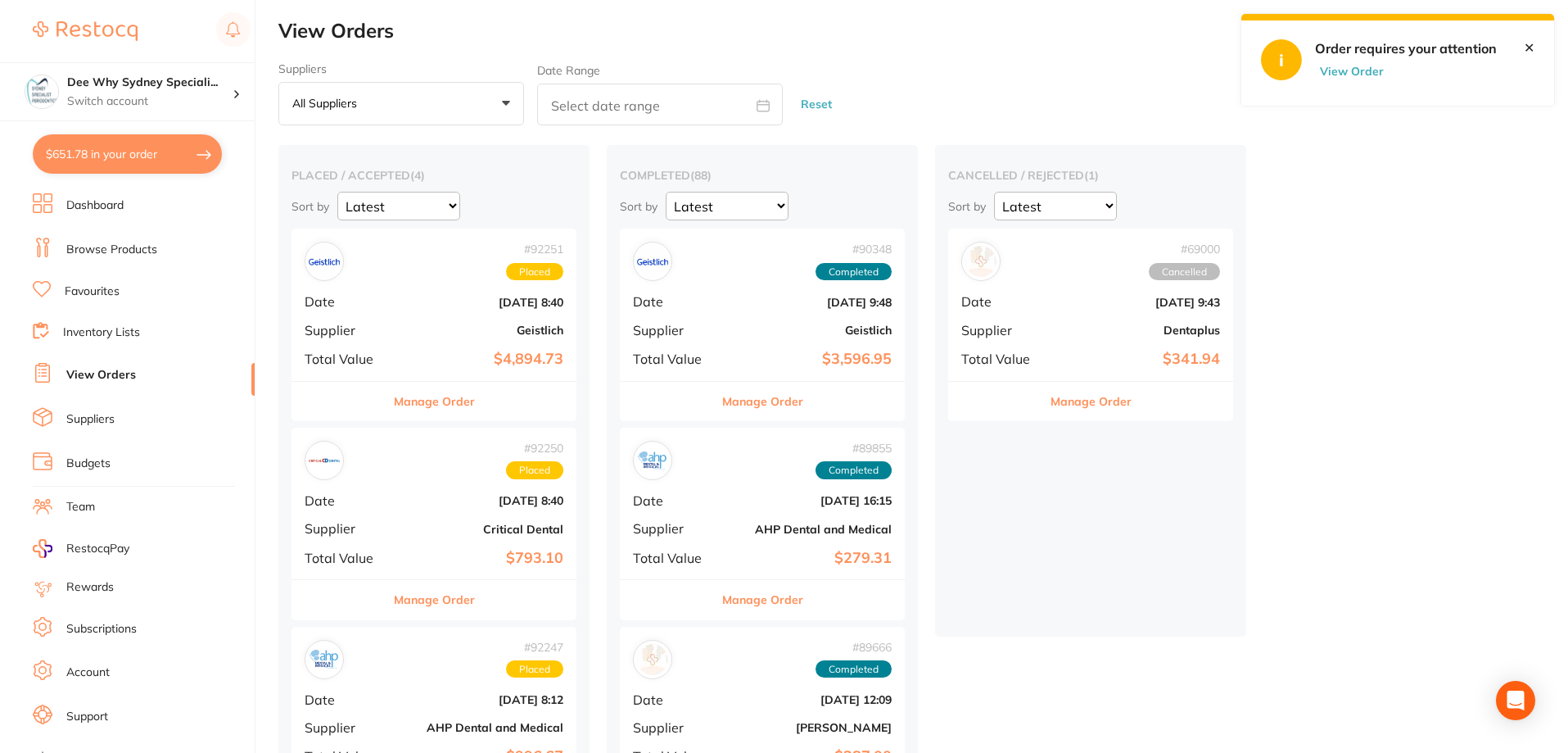
click at [113, 150] on button "$651.78 in your order" at bounding box center [127, 154] width 189 height 39
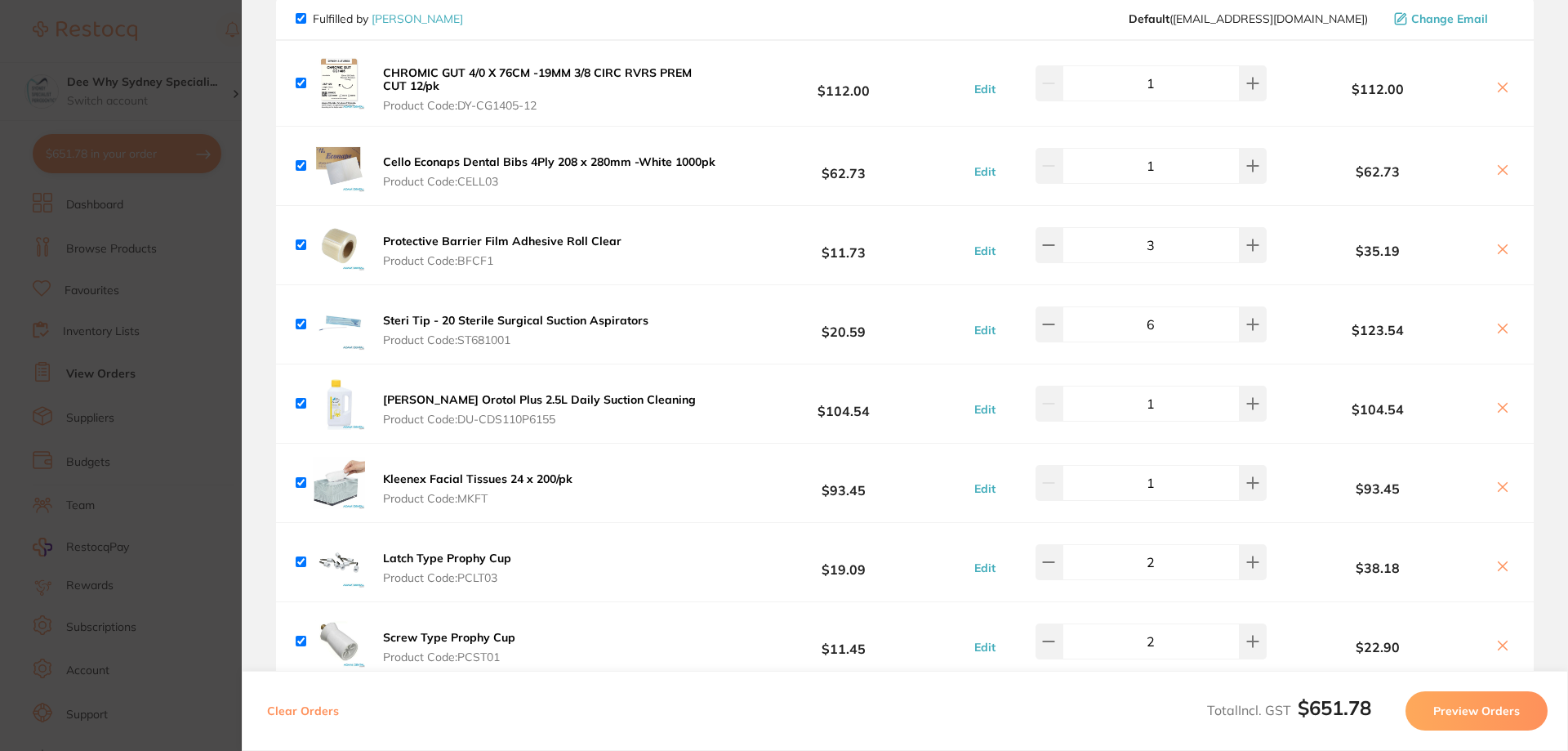
scroll to position [163, 0]
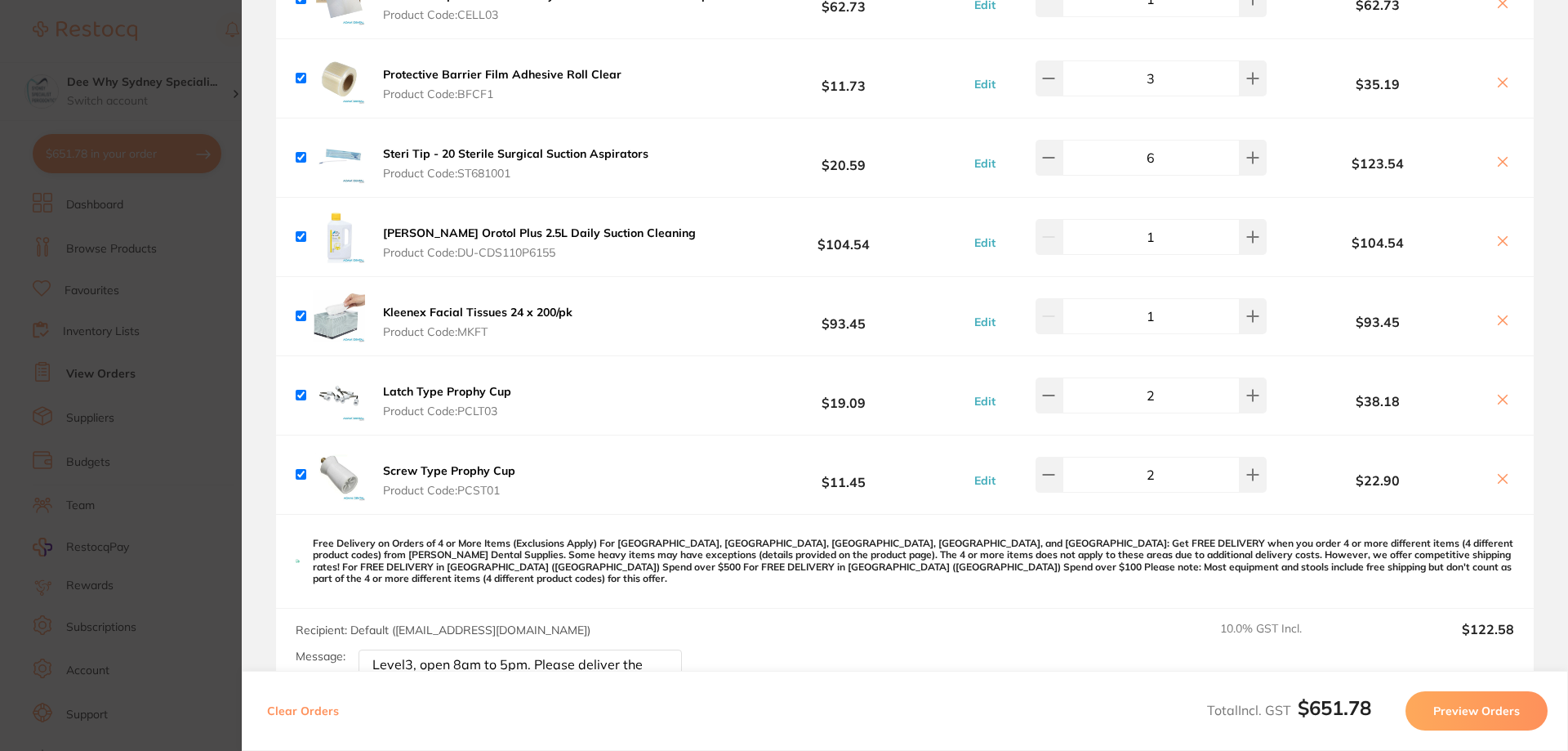
click at [299, 311] on input "checkbox" at bounding box center [300, 316] width 11 height 11
checkbox input "false"
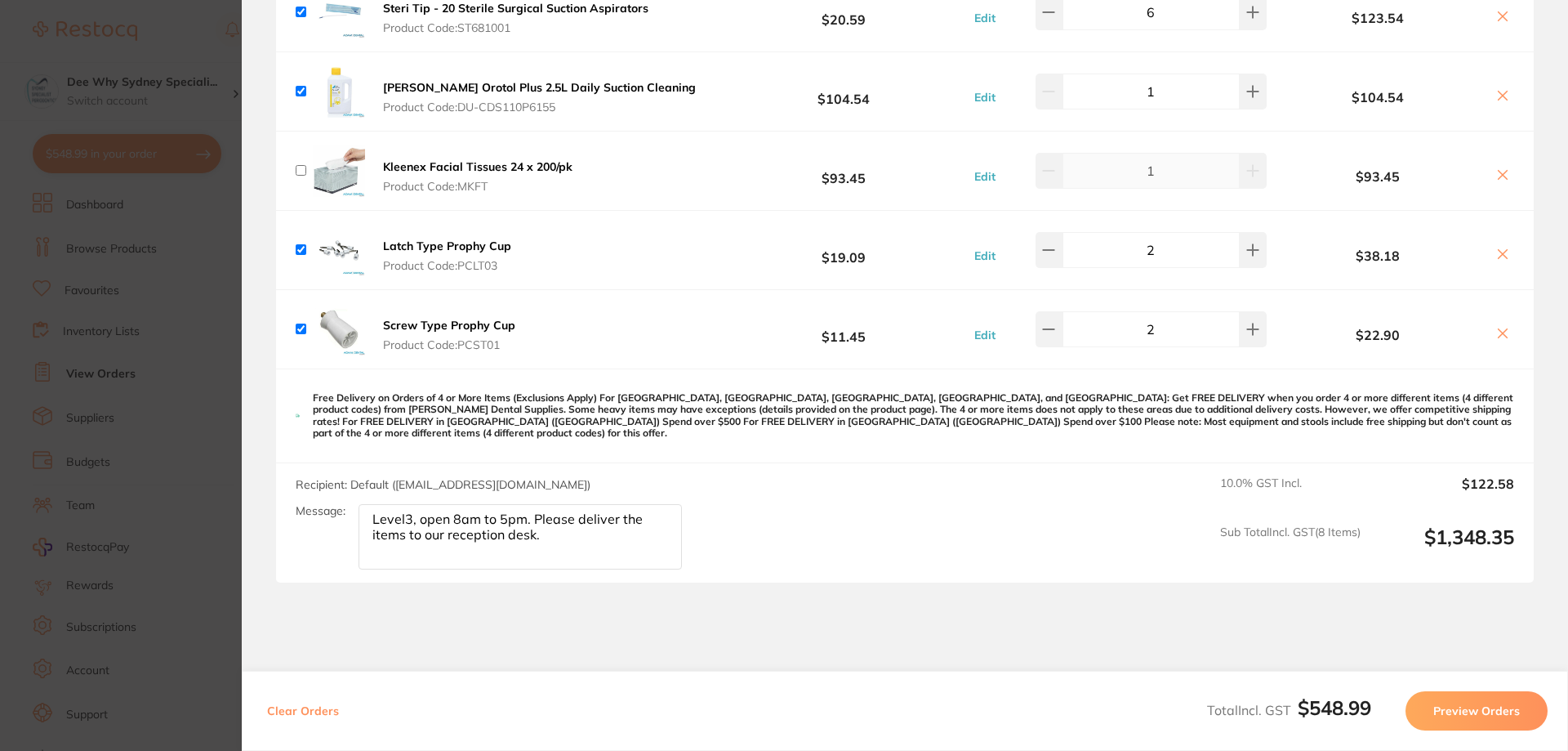
scroll to position [490, 0]
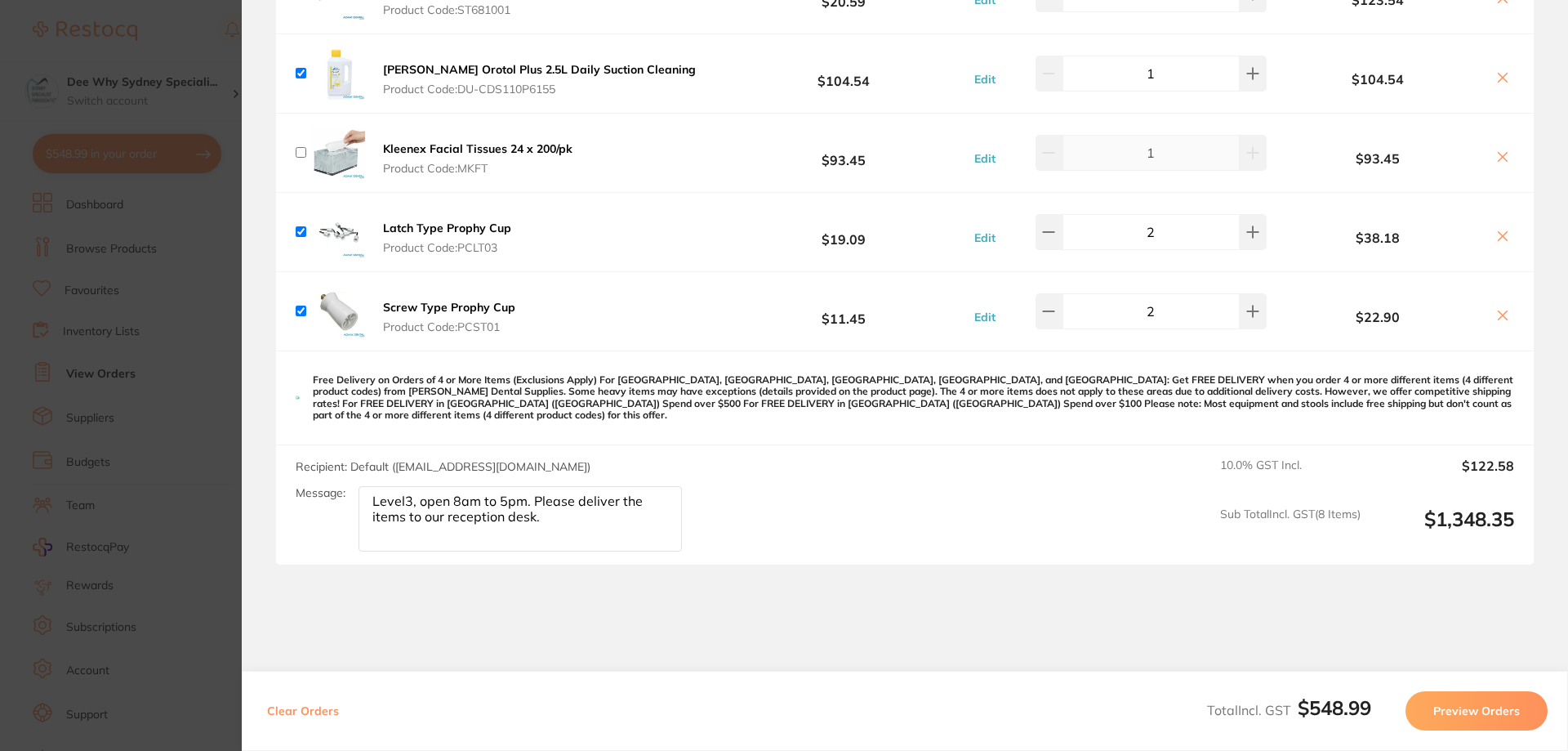
click at [383, 585] on section "Review Orders Your orders are being processed and we will notify you once we ha…" at bounding box center [904, 375] width 1326 height 751
click at [1448, 705] on button "Preview Orders" at bounding box center [1476, 710] width 142 height 39
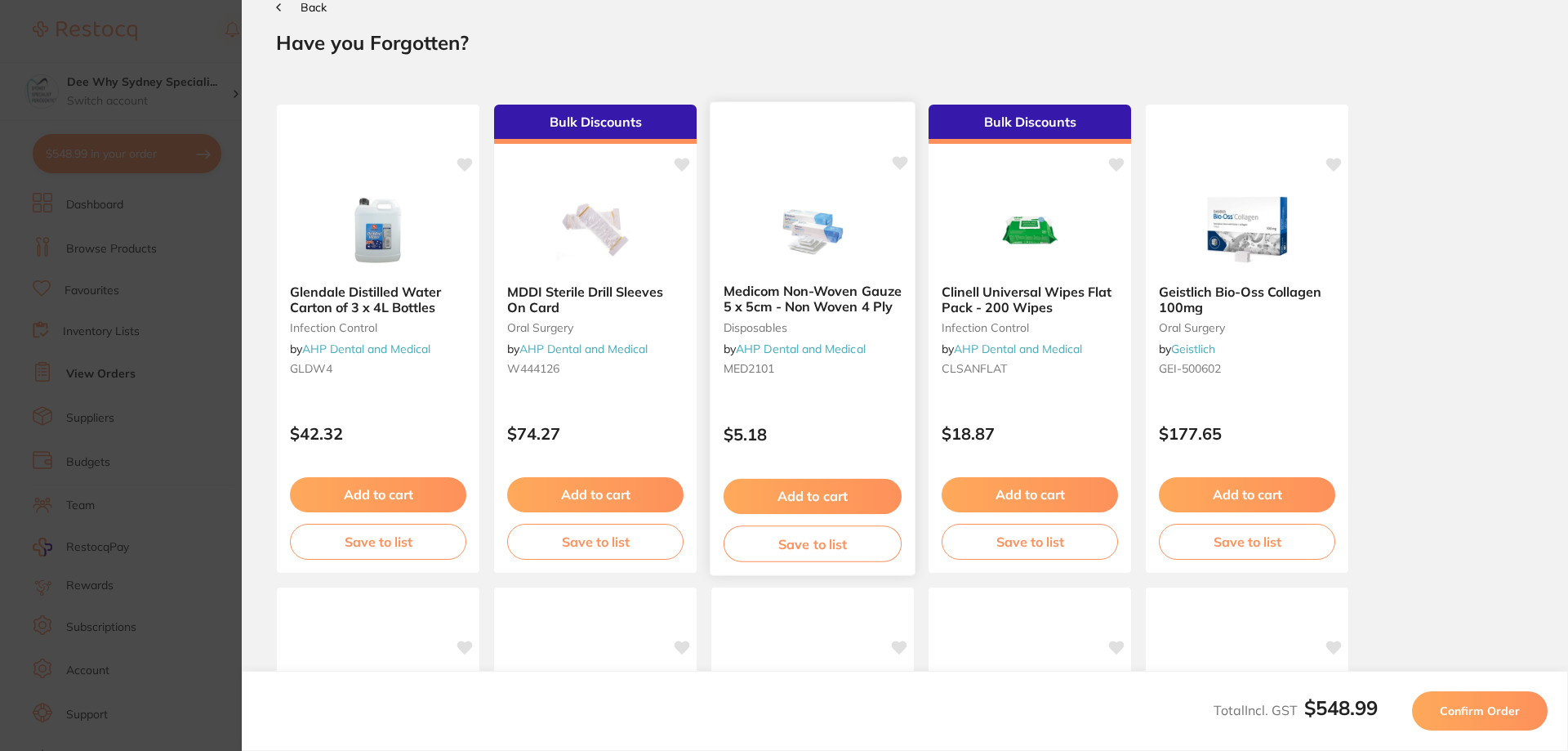
scroll to position [0, 0]
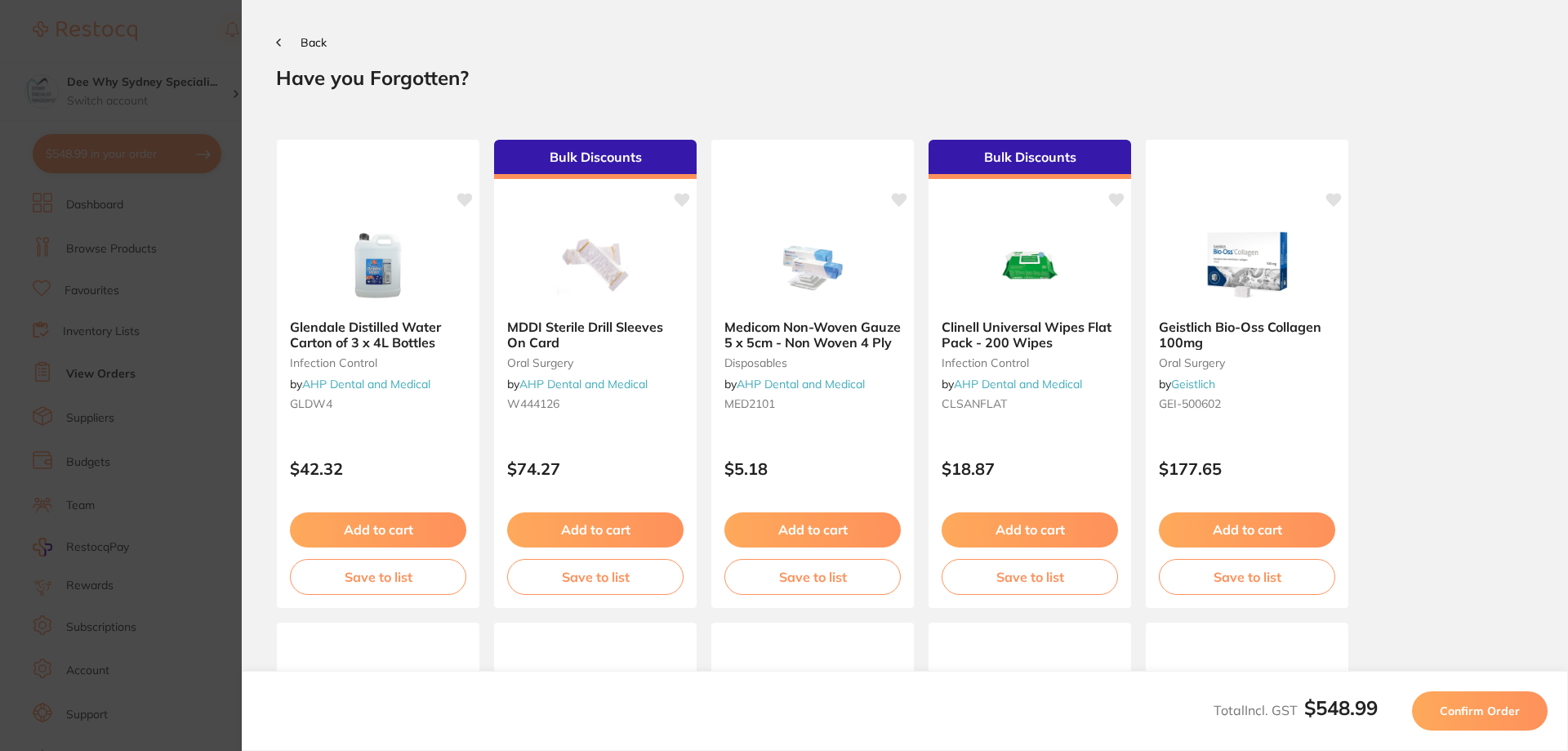
click at [1469, 712] on span "Confirm Order" at bounding box center [1479, 710] width 80 height 14
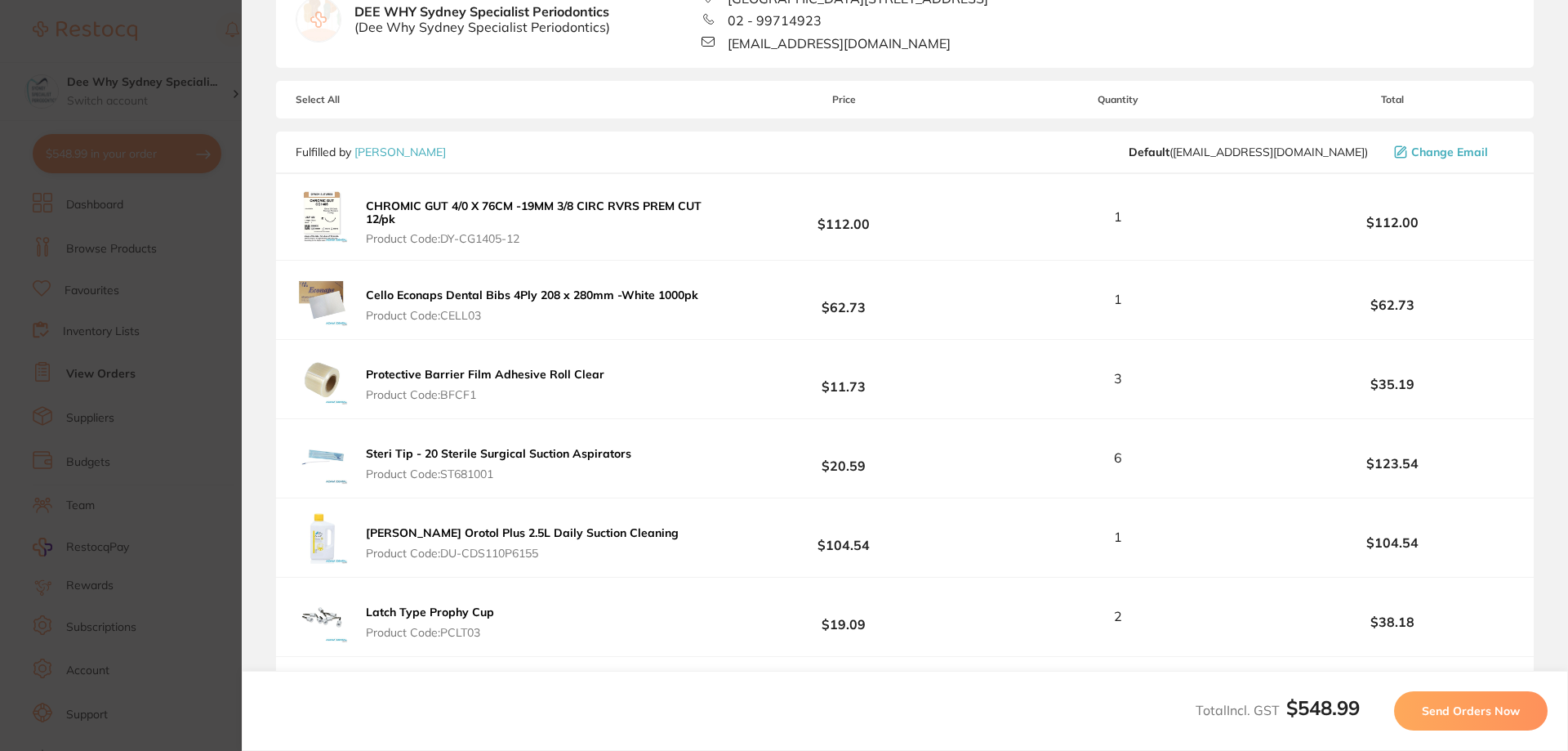
scroll to position [490, 0]
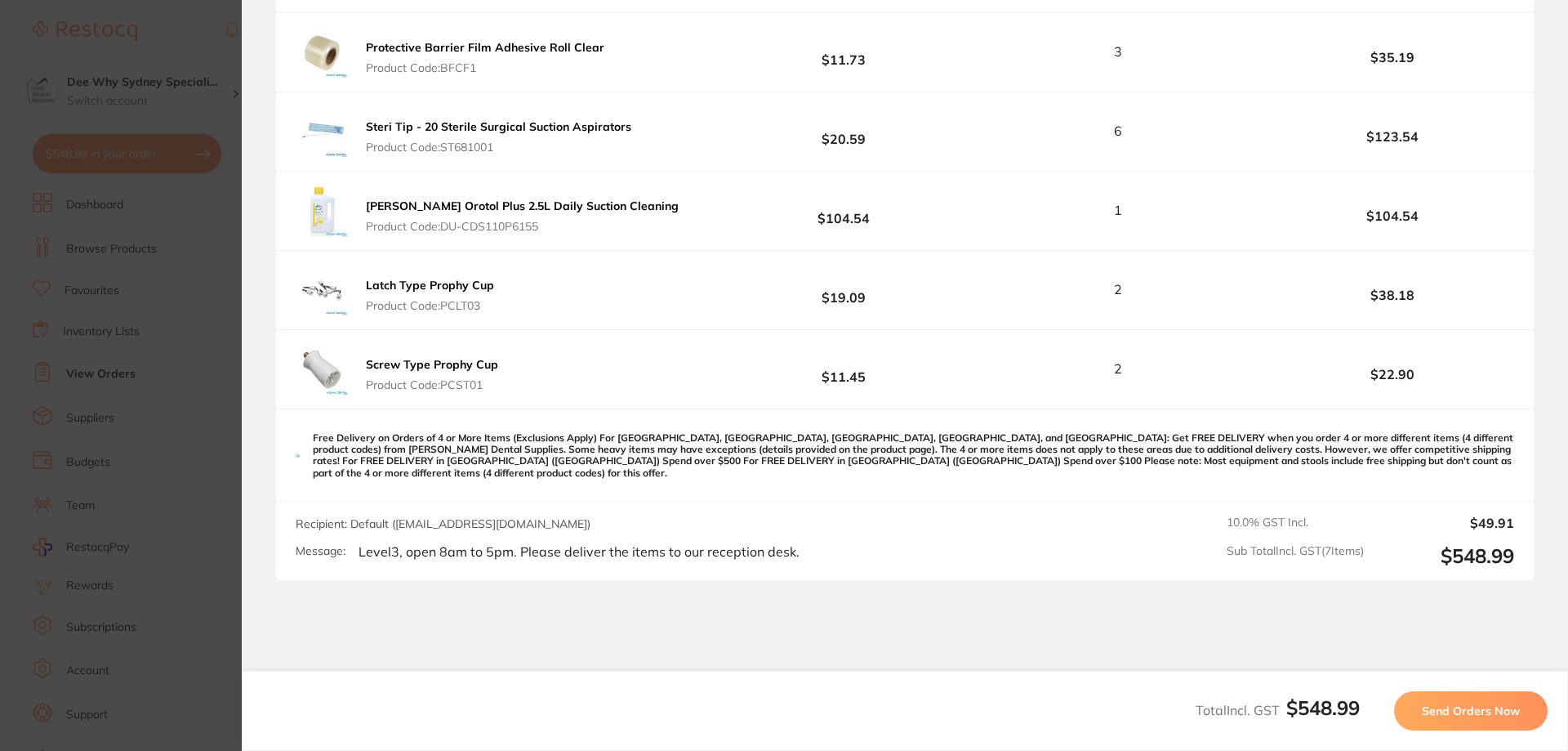
click at [1520, 701] on button "Send Orders Now" at bounding box center [1471, 710] width 153 height 39
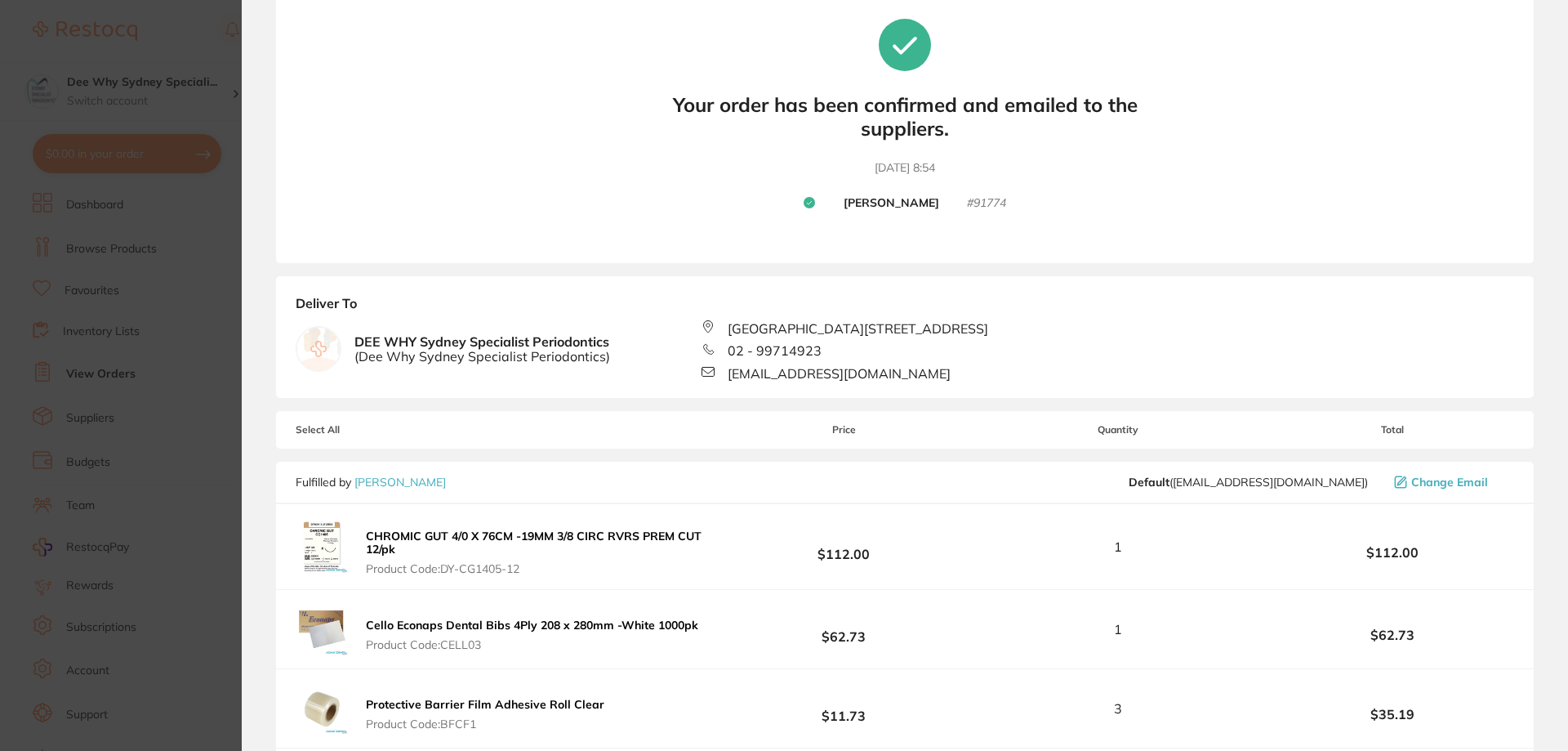
scroll to position [0, 0]
click at [209, 69] on section "Update RRP Set your pre negotiated price for this item. Item Agreed RRP (excl. …" at bounding box center [784, 375] width 1568 height 751
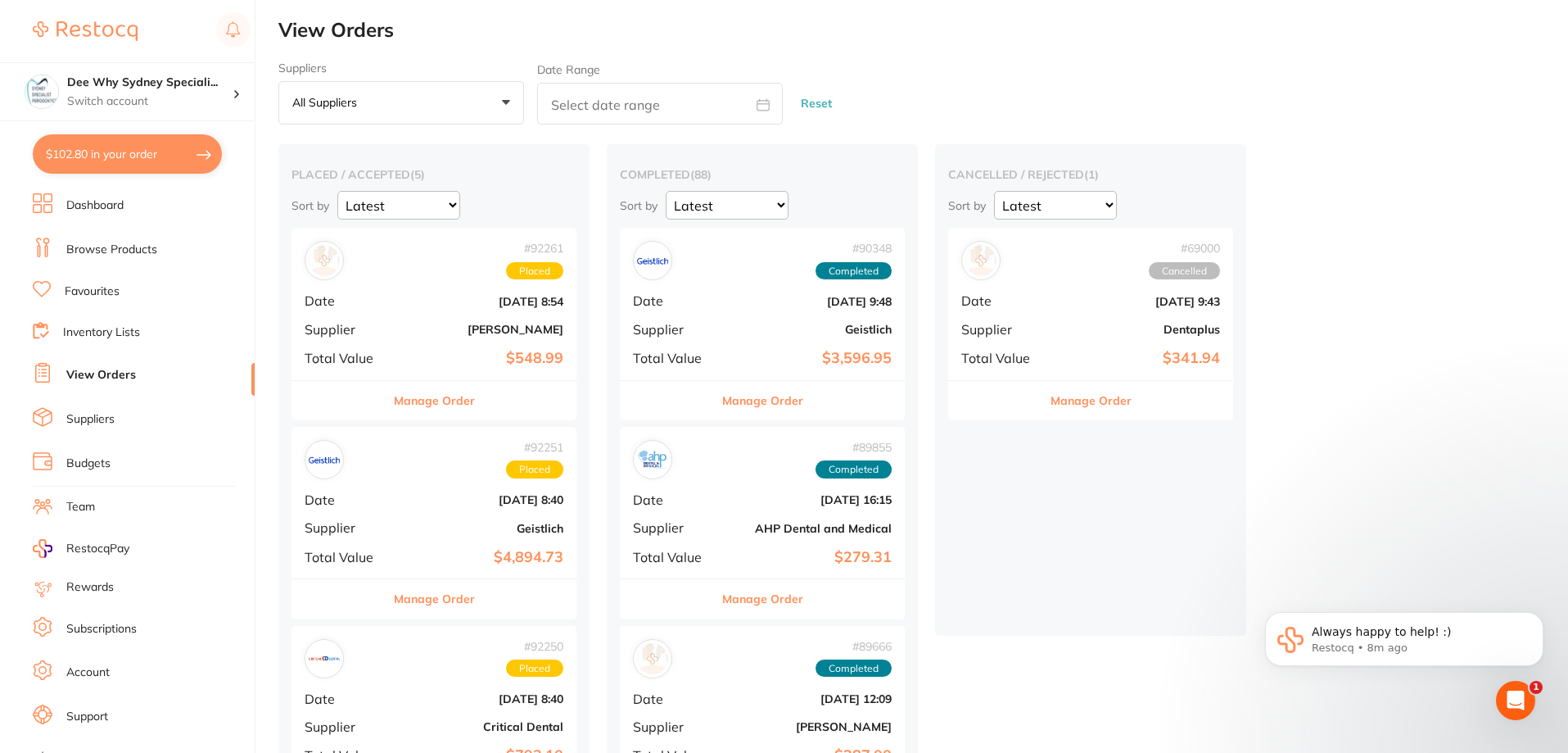
click at [112, 165] on button "$102.80 in your order" at bounding box center [127, 154] width 189 height 39
checkbox input "true"
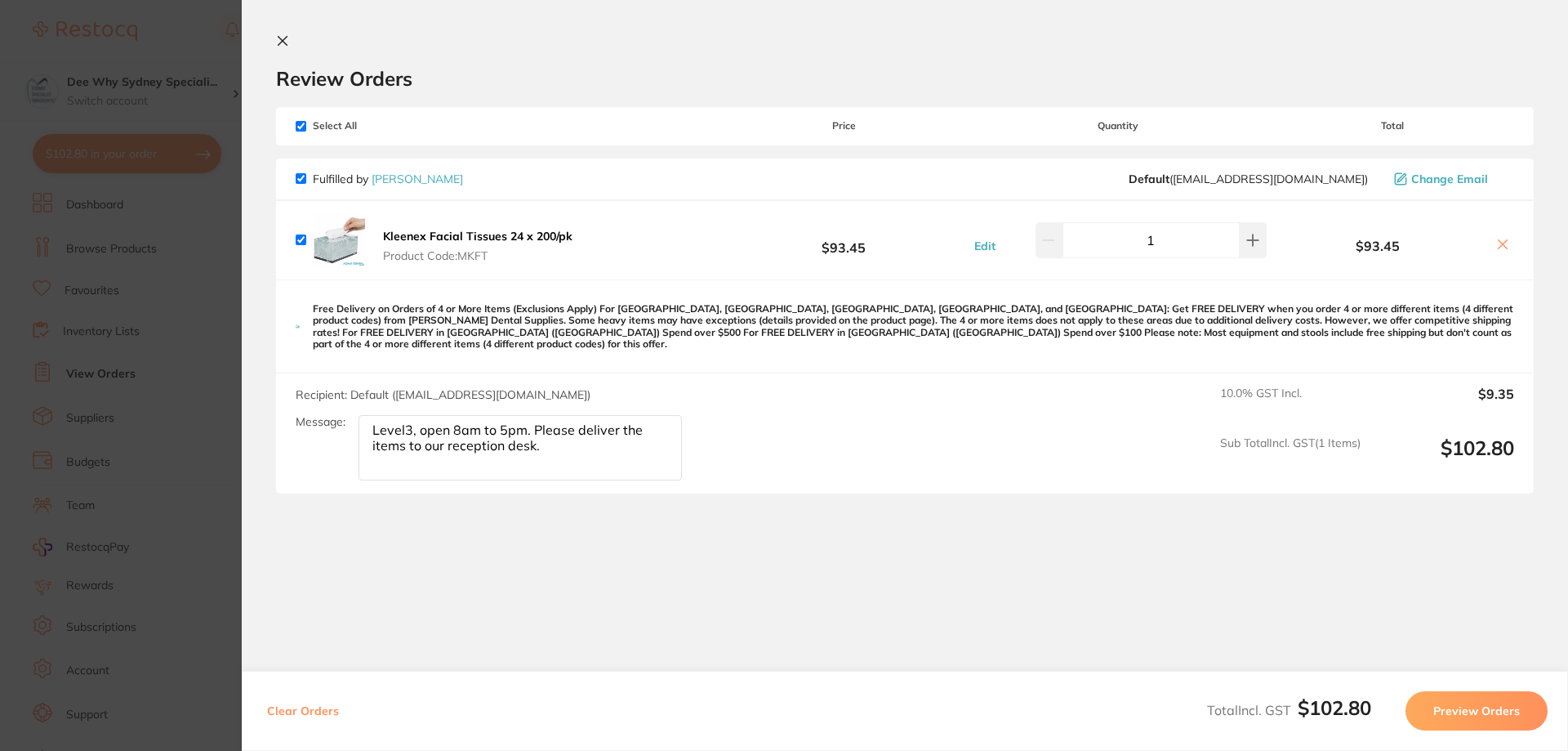
click at [284, 43] on icon at bounding box center [282, 40] width 9 height 9
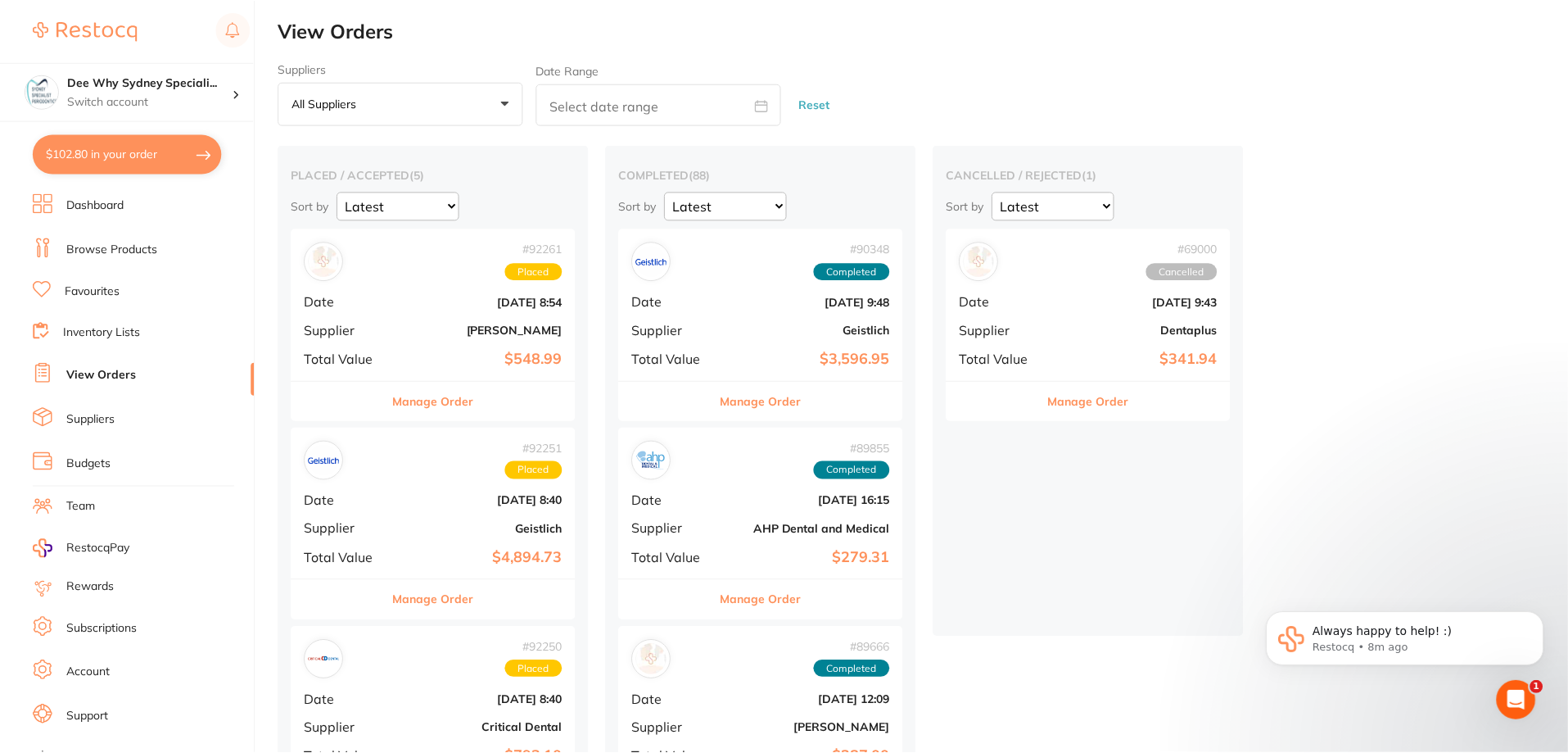
scroll to position [1, 0]
click at [130, 209] on li "Dashboard" at bounding box center [143, 206] width 222 height 25
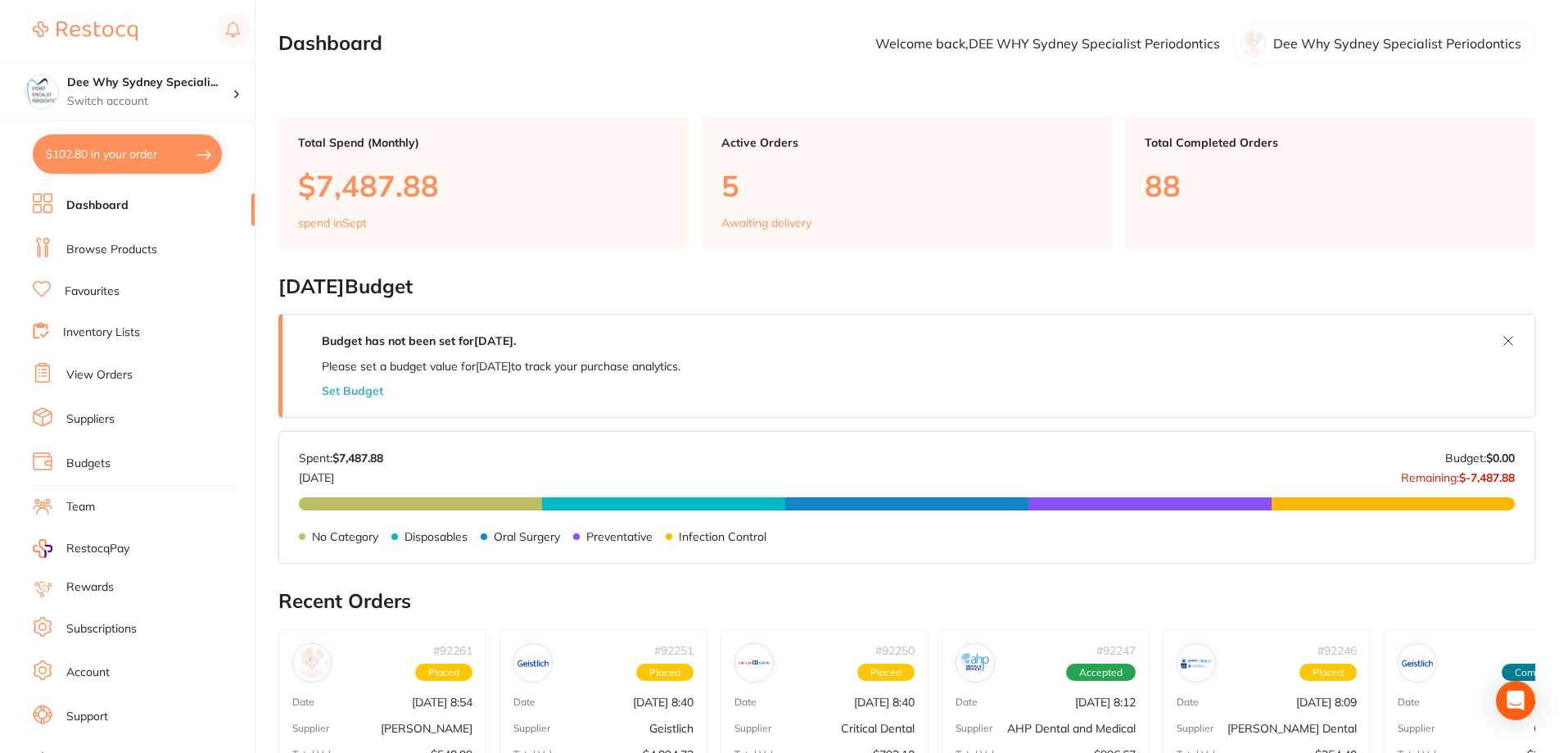
click at [137, 251] on link "Browse Products" at bounding box center [112, 249] width 91 height 16
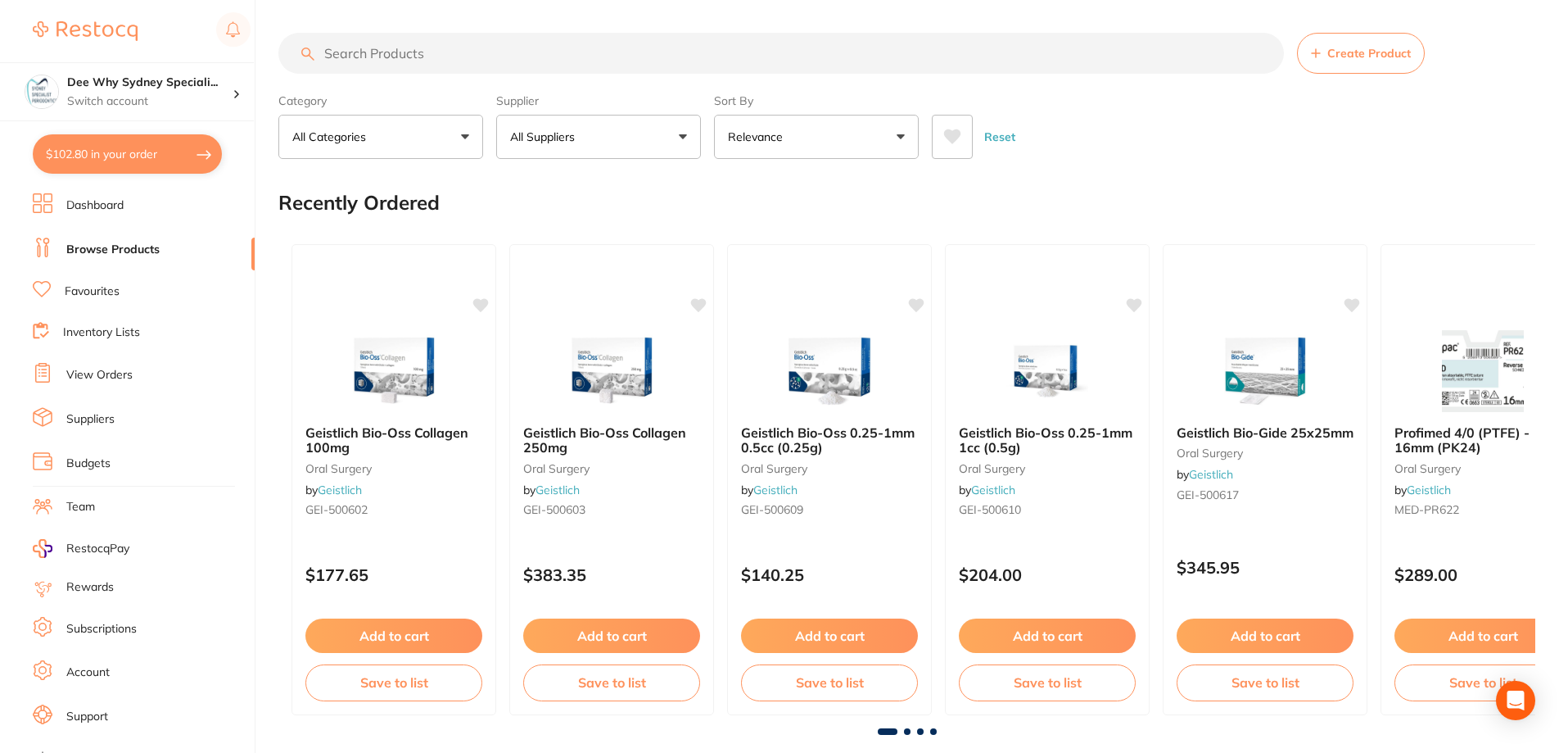
click at [390, 58] on input "search" at bounding box center [782, 53] width 1006 height 41
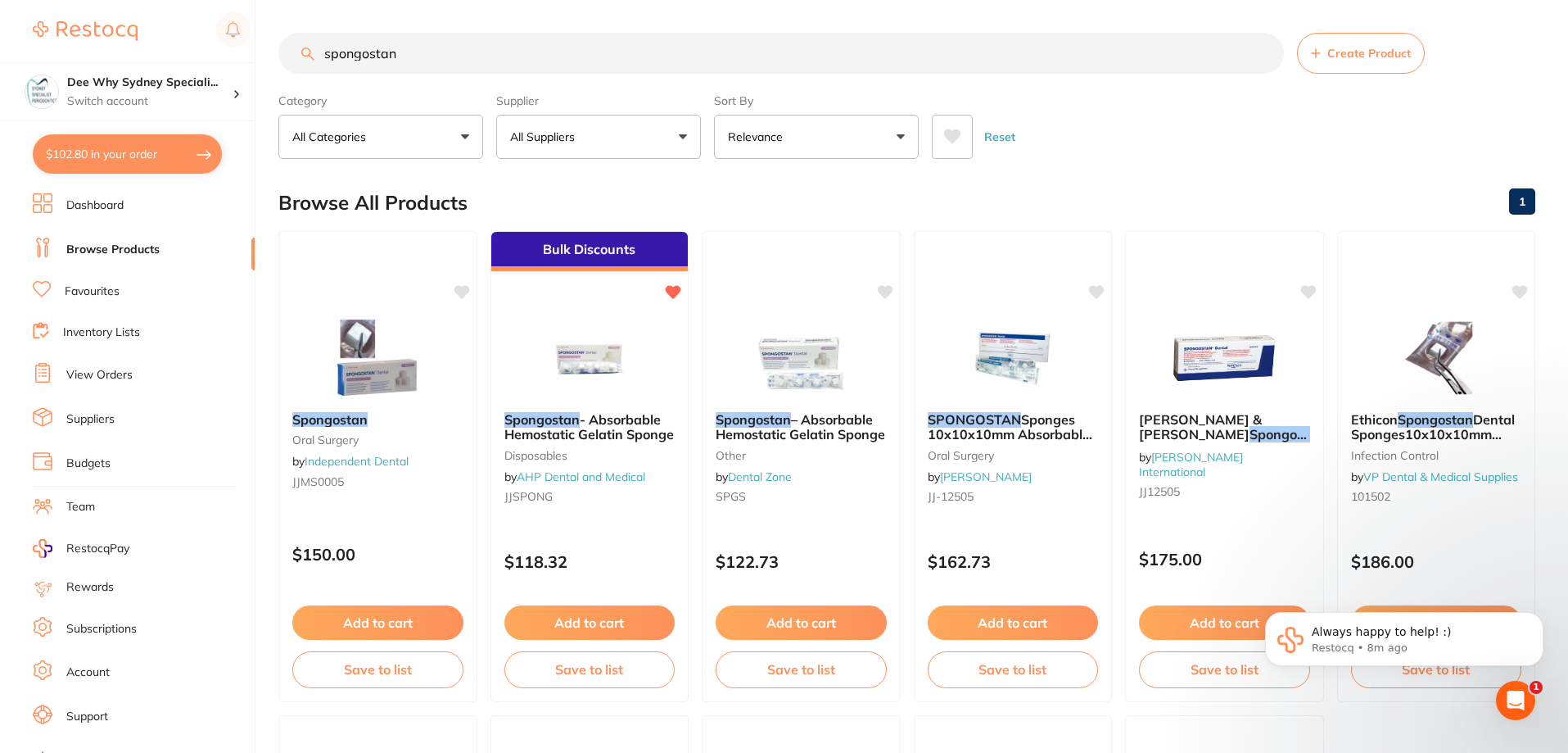
drag, startPoint x: 397, startPoint y: 52, endPoint x: 139, endPoint y: 47, distance: 258.0
click at [139, 47] on div "$102.80 Dee Why Sydney Speciali... Switch account Dee Why Sydney Specialist Per…" at bounding box center [784, 376] width 1568 height 753
paste input "JJEMS0005"
type input "JJEMS0005"
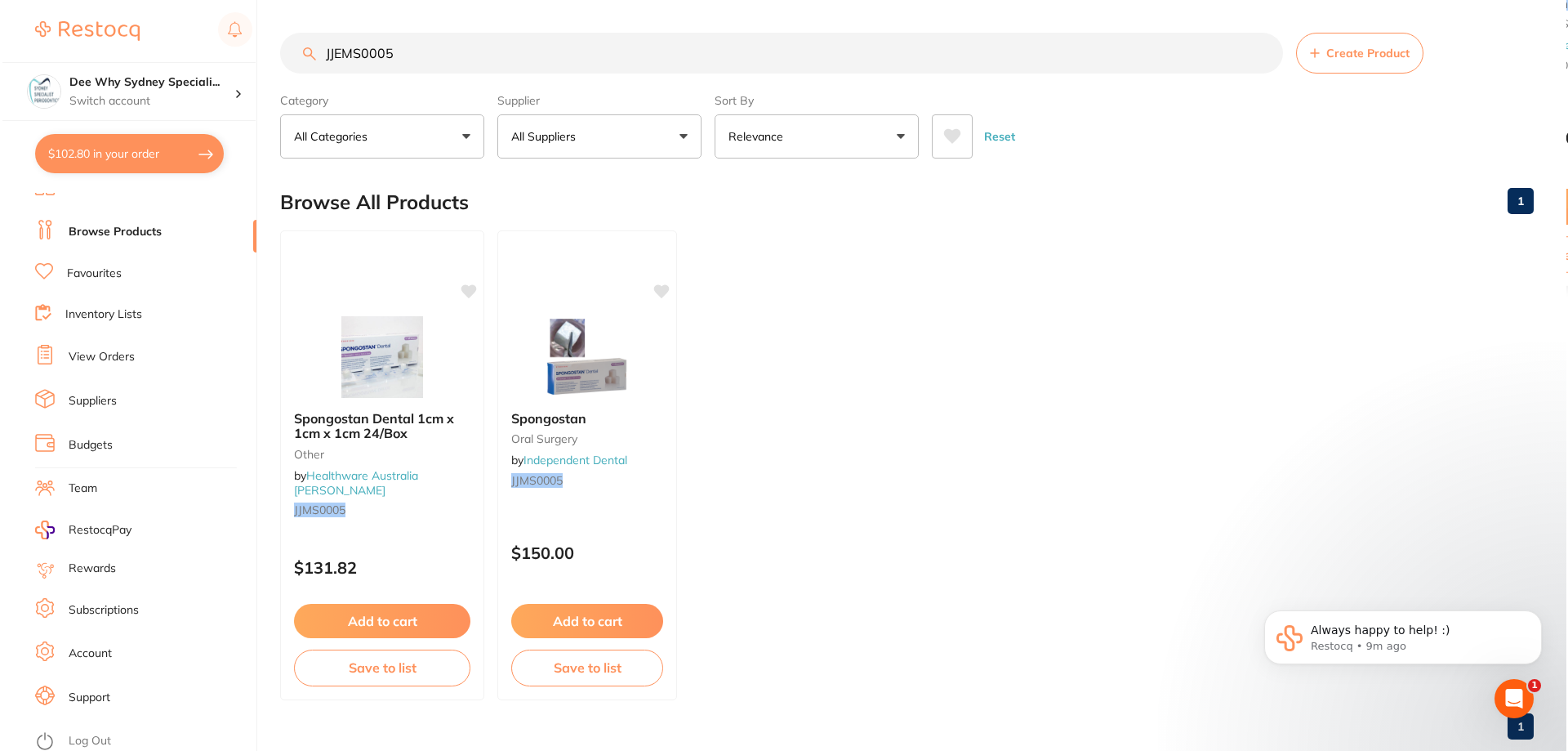
scroll to position [21, 0]
click at [86, 397] on link "Suppliers" at bounding box center [90, 396] width 48 height 16
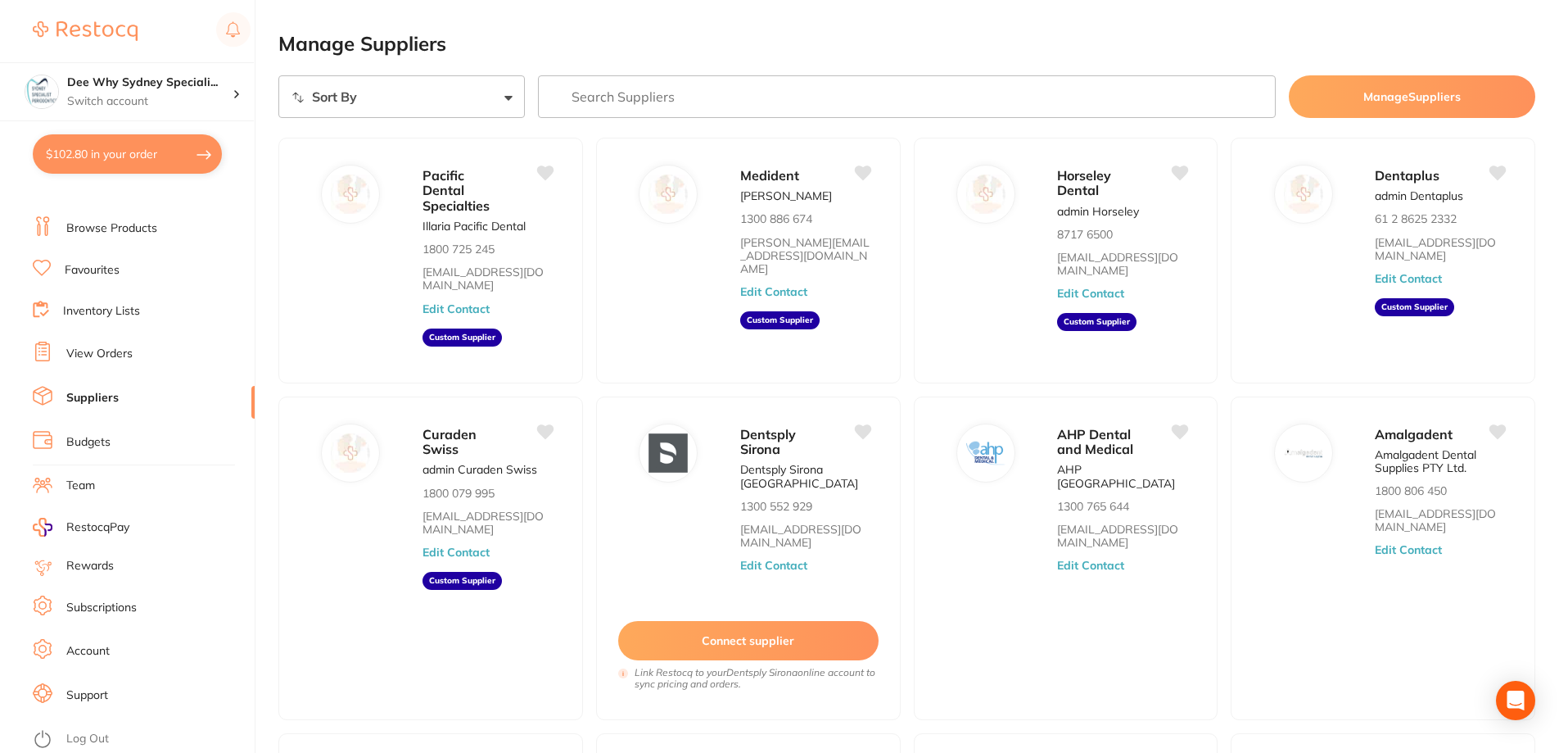
click at [74, 355] on link "View Orders" at bounding box center [99, 353] width 66 height 16
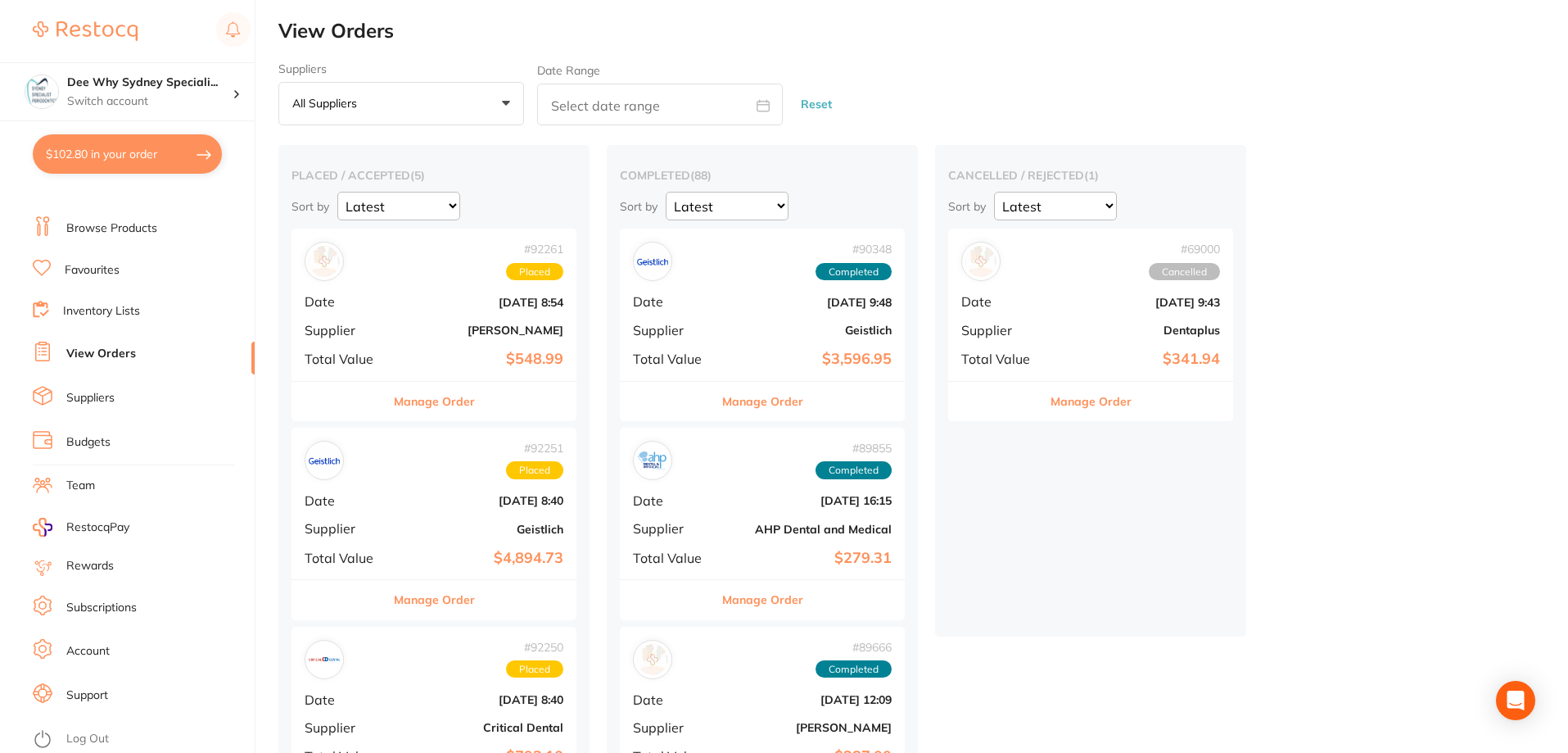
click at [114, 314] on link "Inventory Lists" at bounding box center [102, 311] width 77 height 16
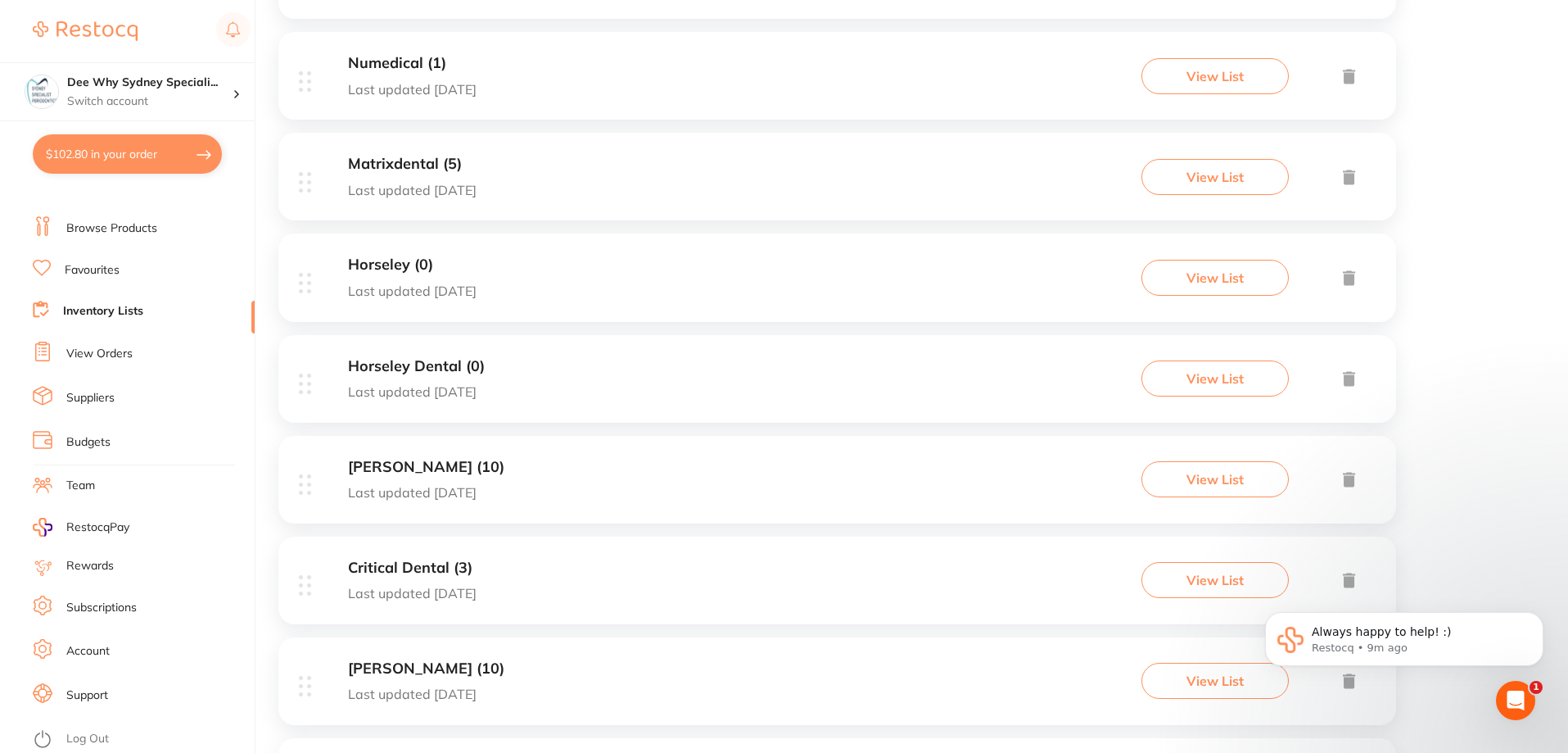
click at [397, 448] on div "Adam Dental (10) Last updated 32 days ago View List" at bounding box center [837, 479] width 1117 height 88
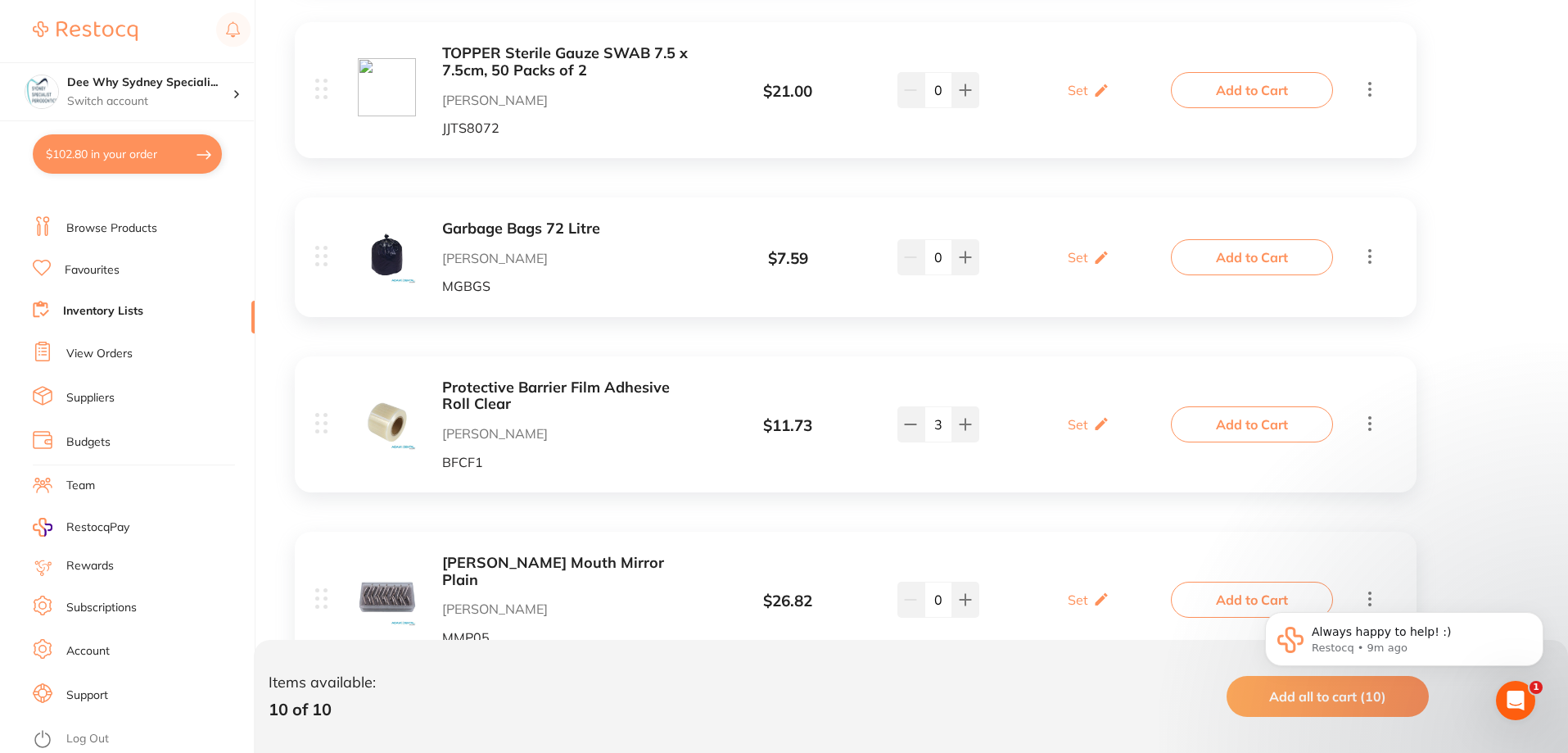
scroll to position [1531, 0]
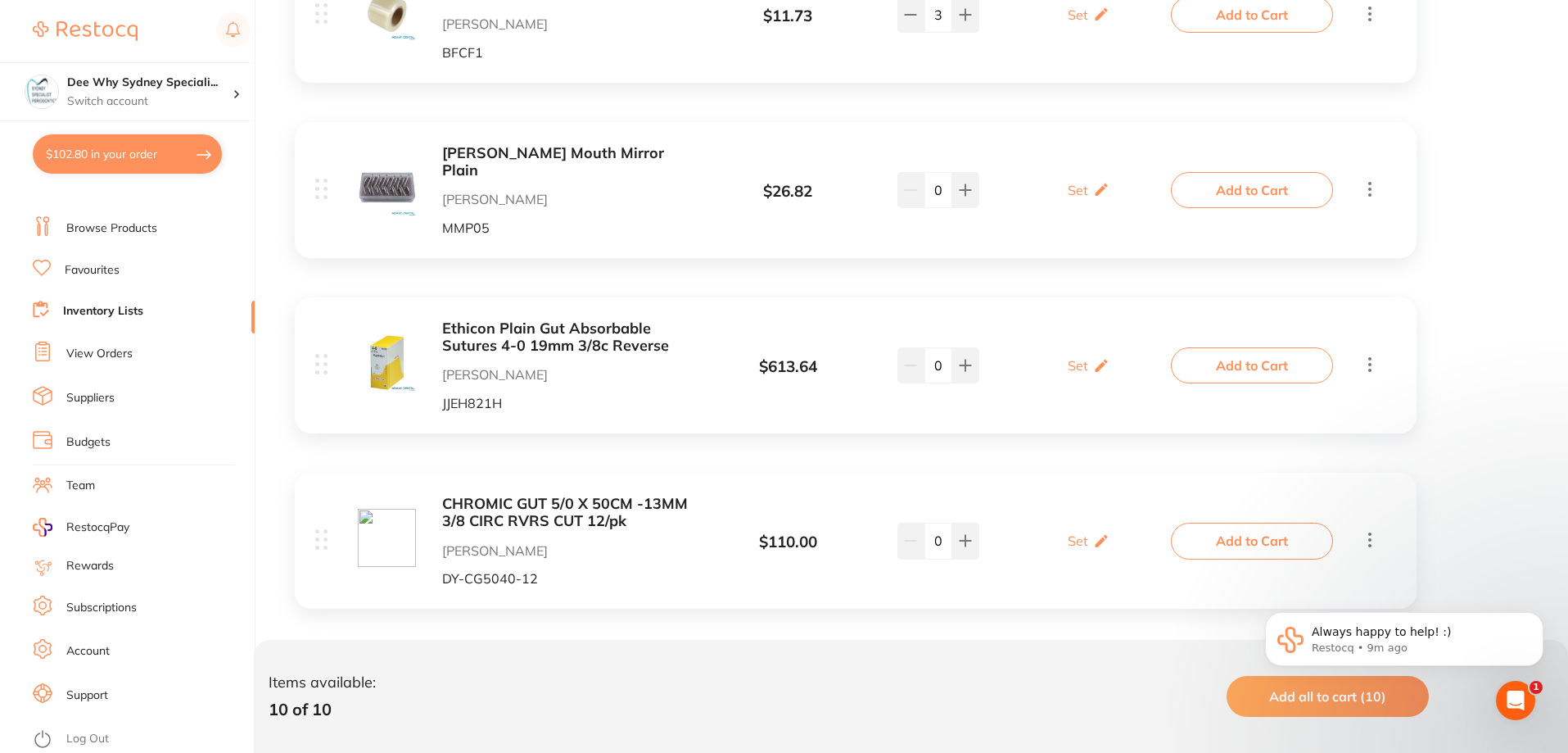
click at [1371, 354] on icon at bounding box center [1369, 364] width 19 height 20
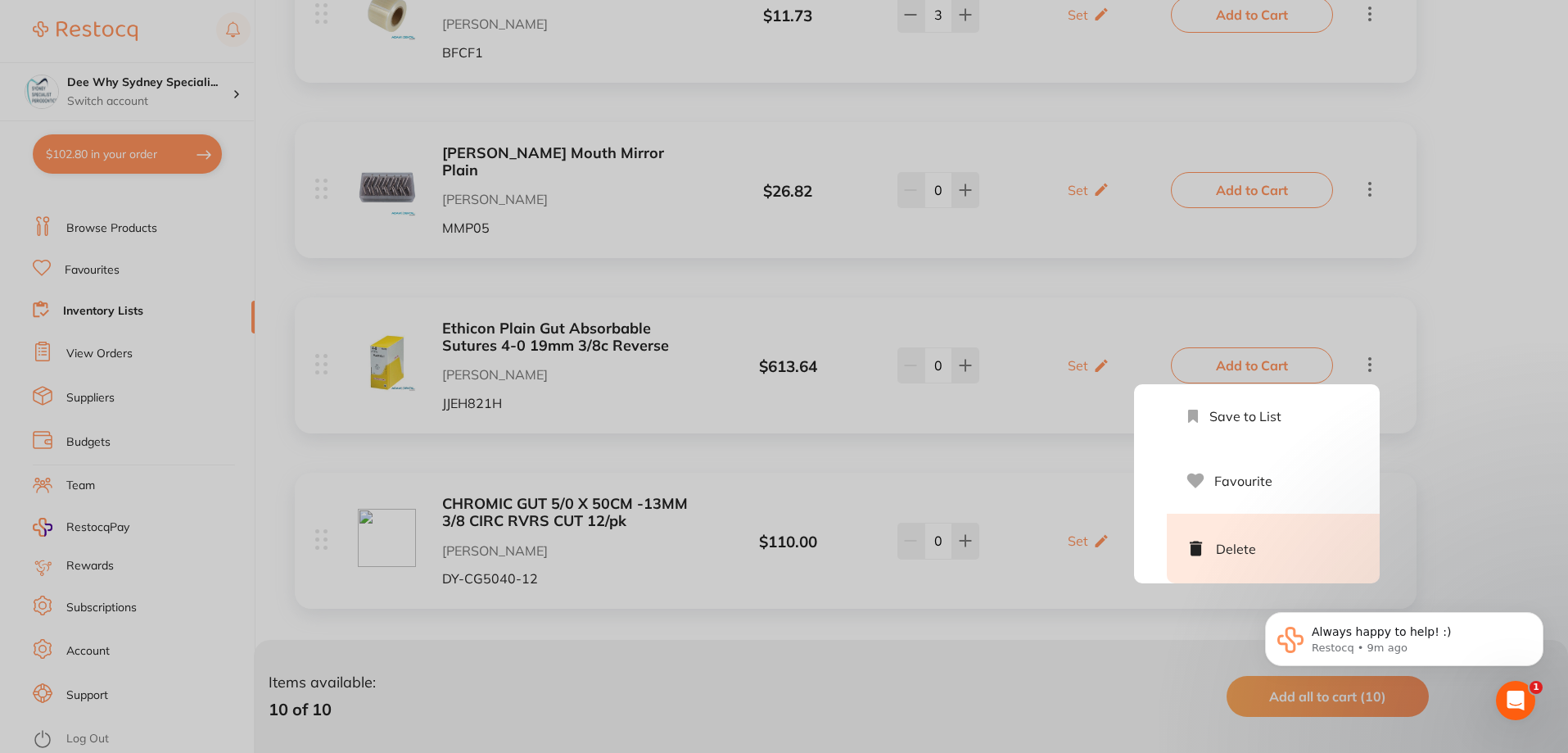
click at [1253, 527] on li "Delete" at bounding box center [1272, 548] width 212 height 69
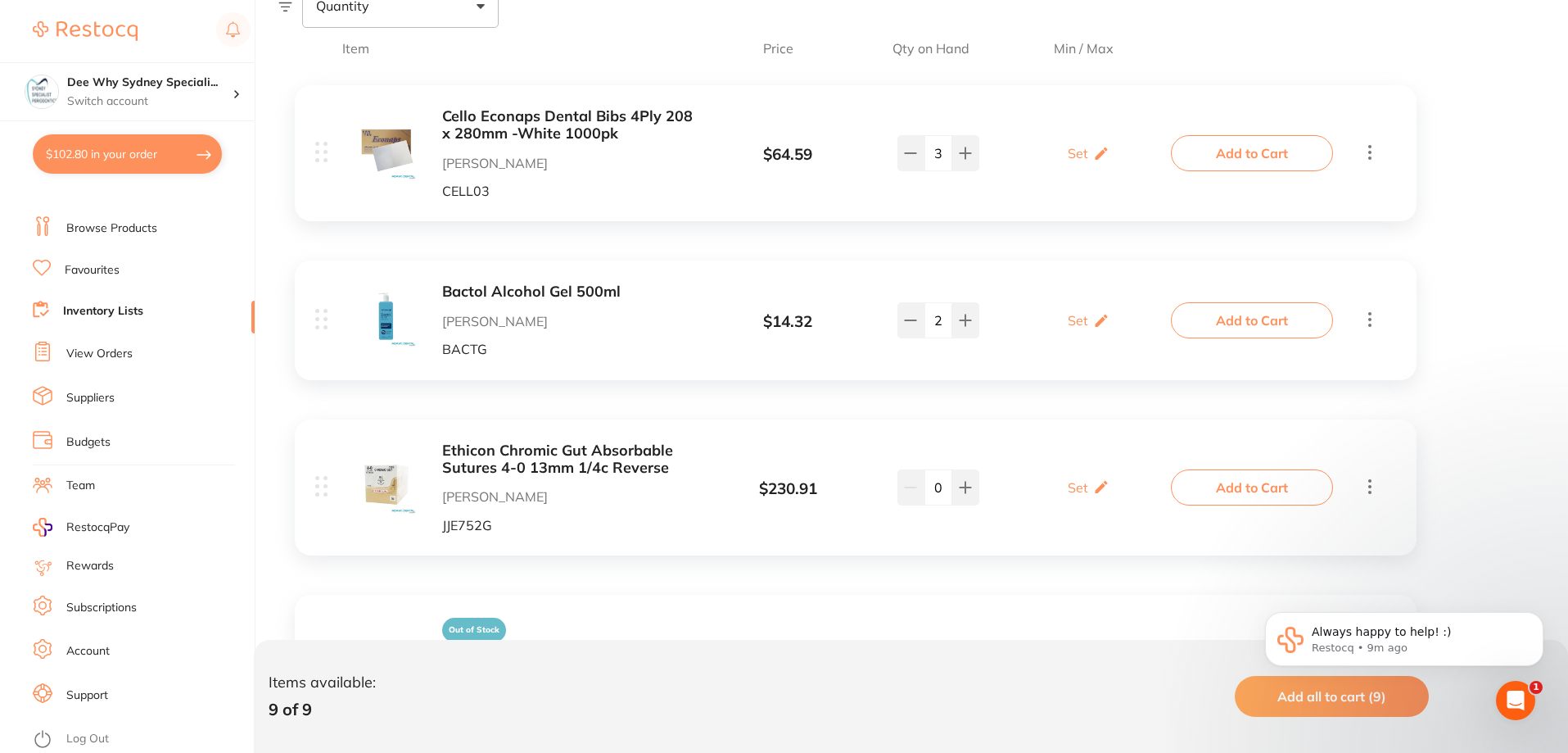
scroll to position [538, 0]
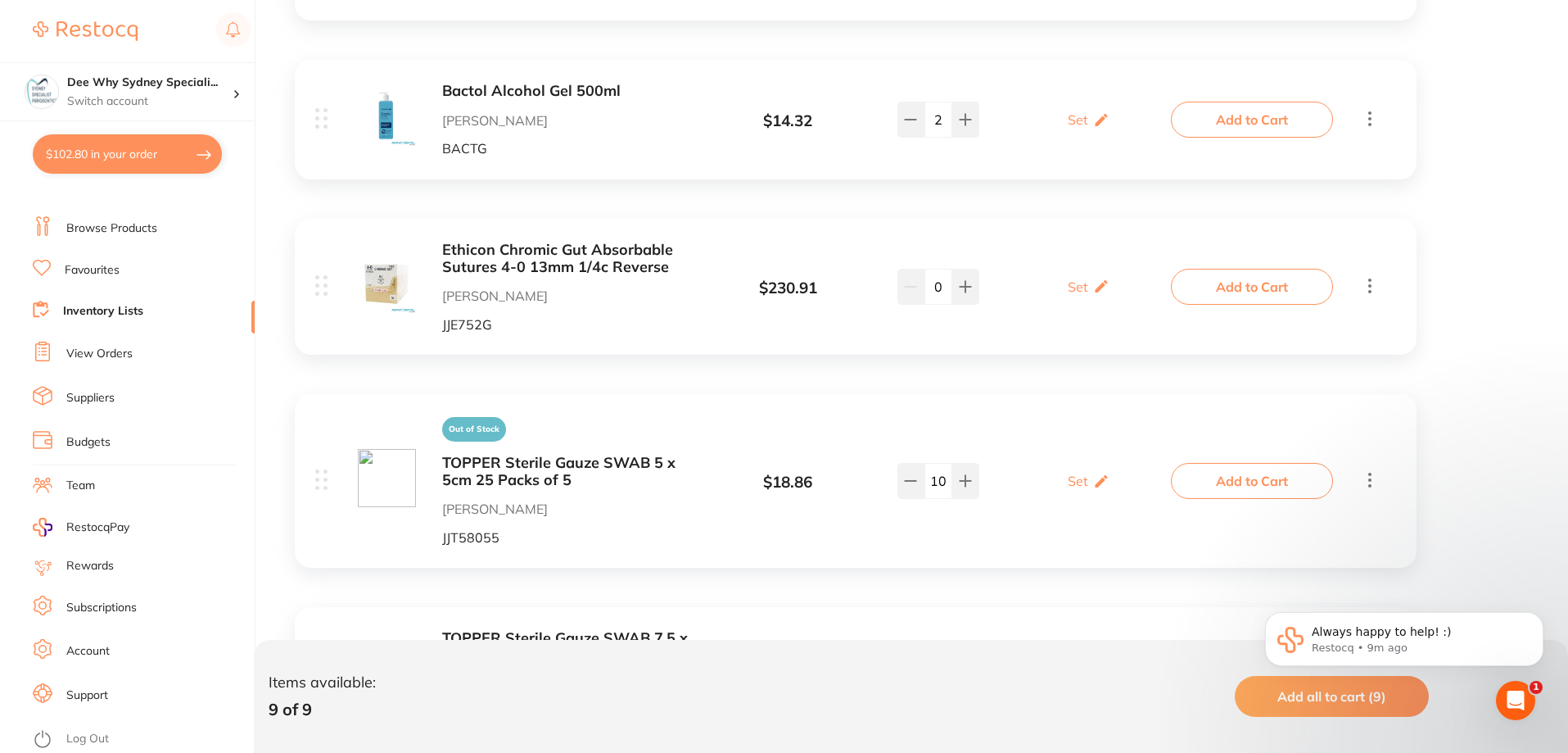
click at [1370, 286] on icon at bounding box center [1369, 286] width 3 height 14
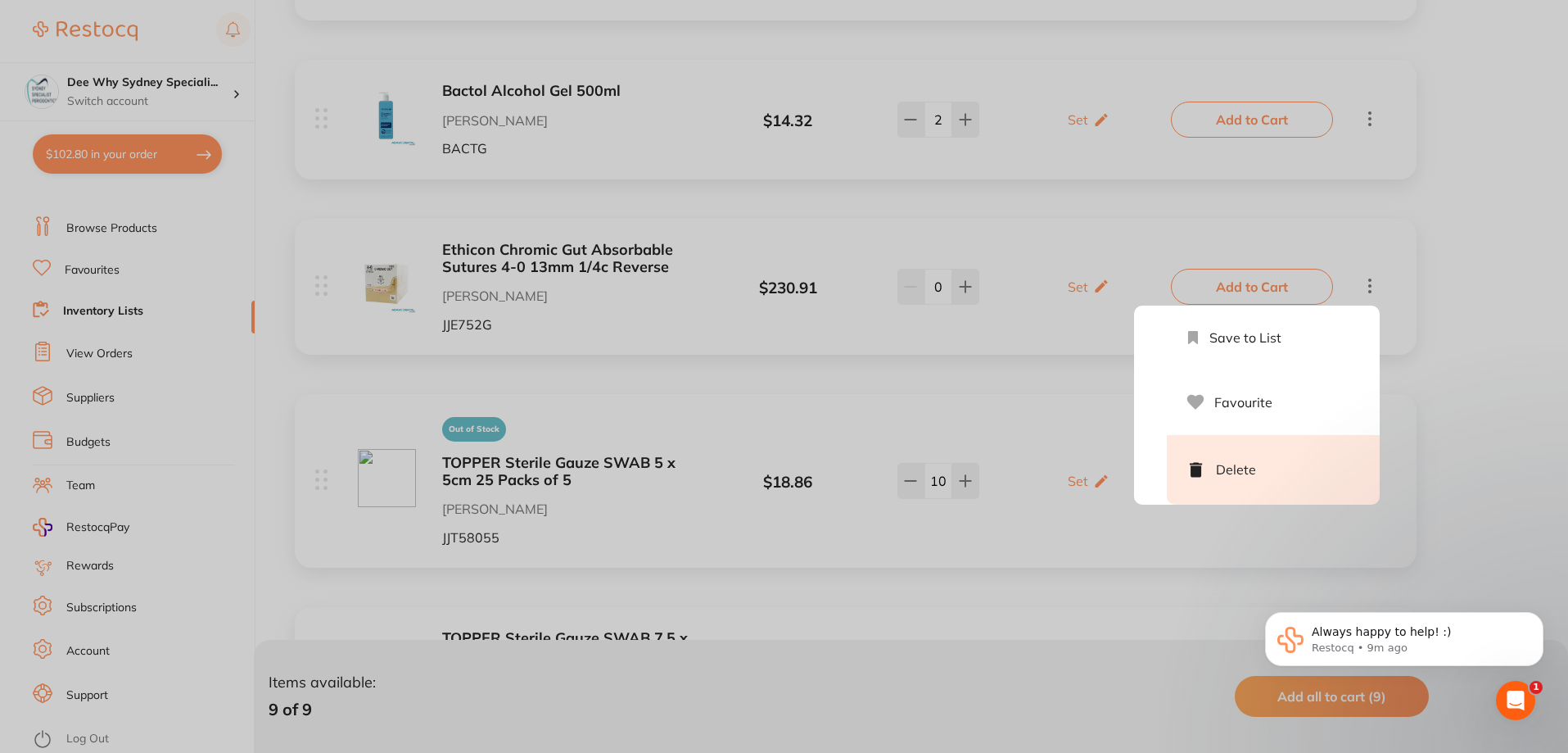
click at [1222, 465] on li "Delete" at bounding box center [1272, 469] width 212 height 69
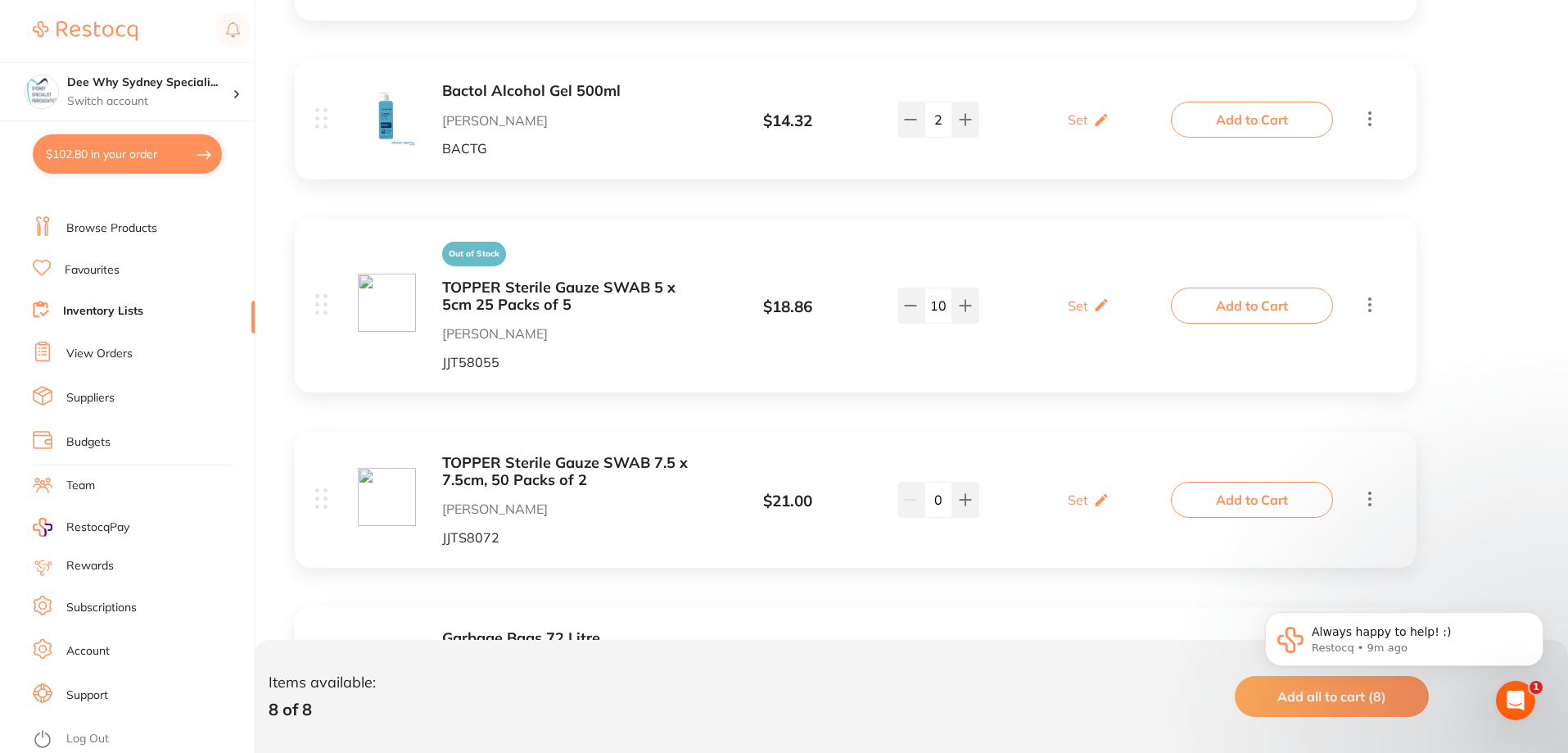
scroll to position [128, 0]
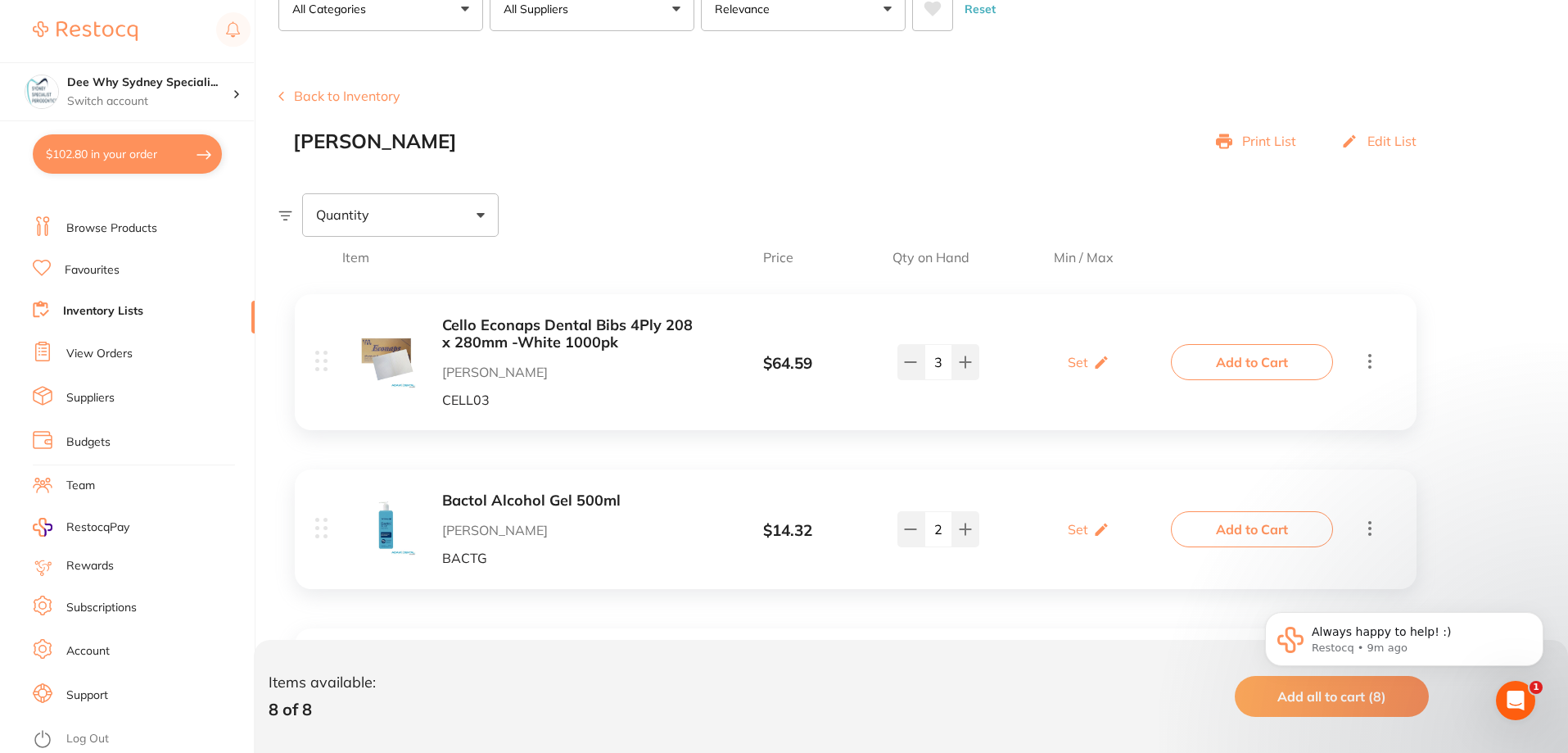
click at [138, 149] on button "$102.80 in your order" at bounding box center [127, 154] width 189 height 39
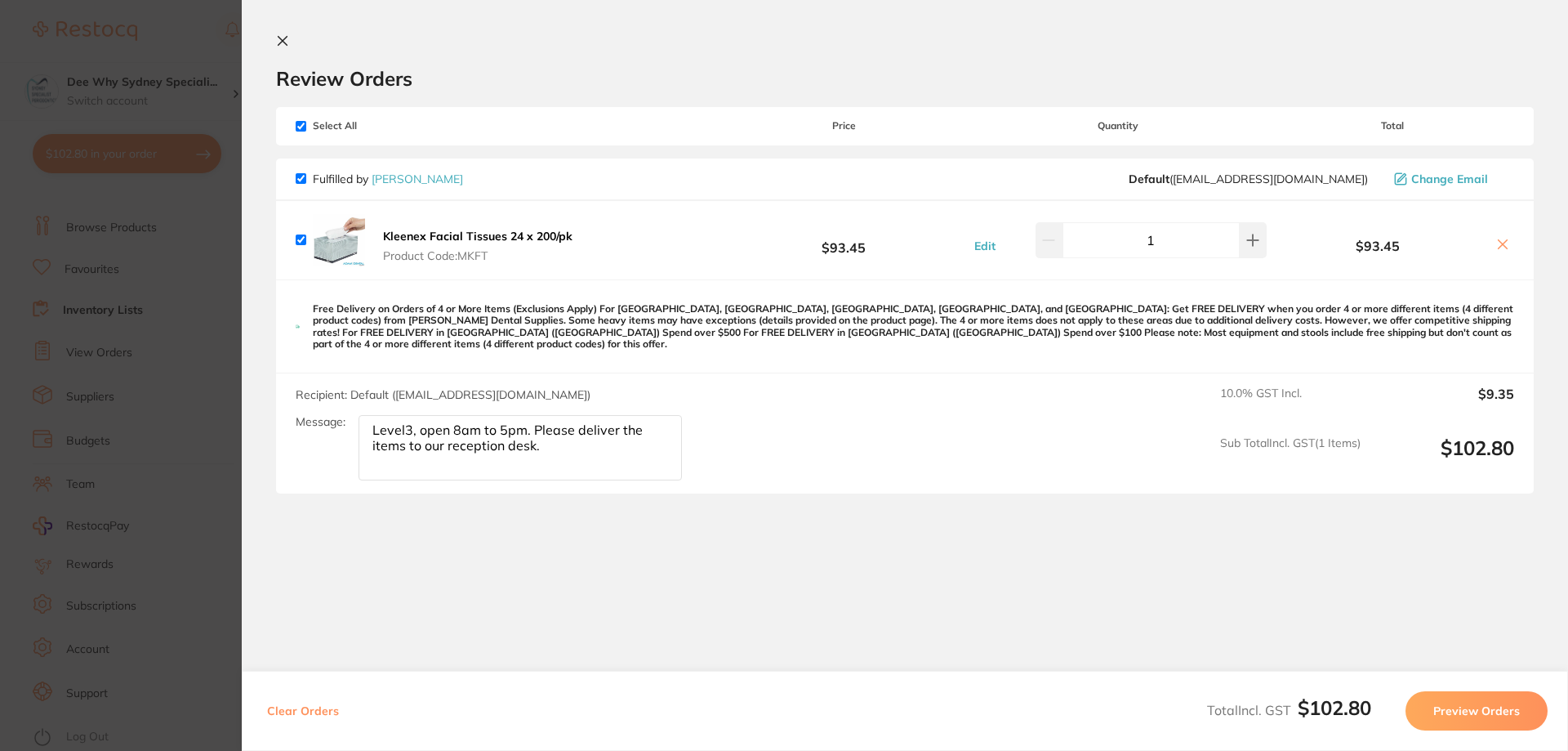
click at [289, 29] on section "Review Orders Your orders are being processed and we will notify you once we ha…" at bounding box center [904, 375] width 1326 height 751
click at [283, 41] on icon at bounding box center [282, 40] width 9 height 9
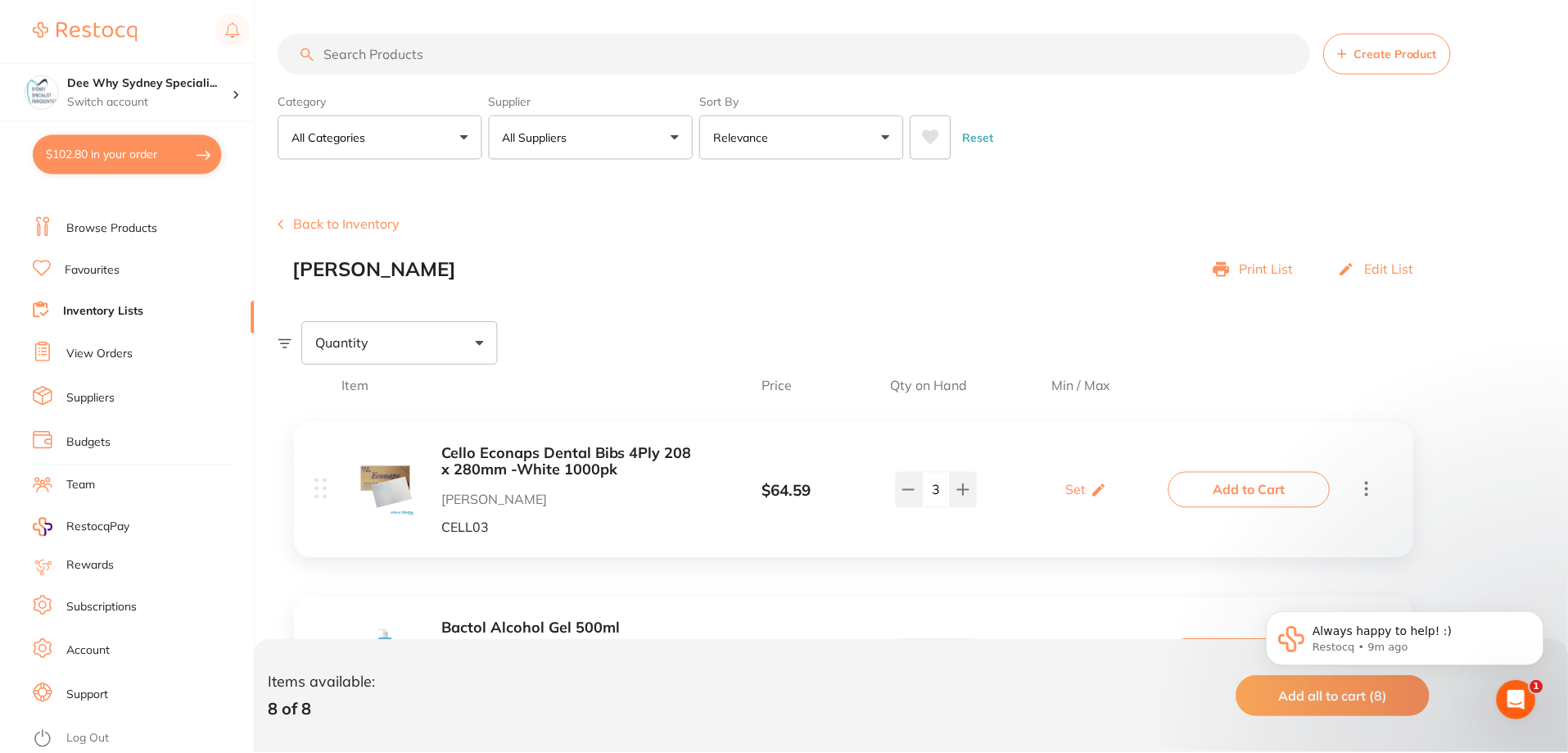
scroll to position [128, 0]
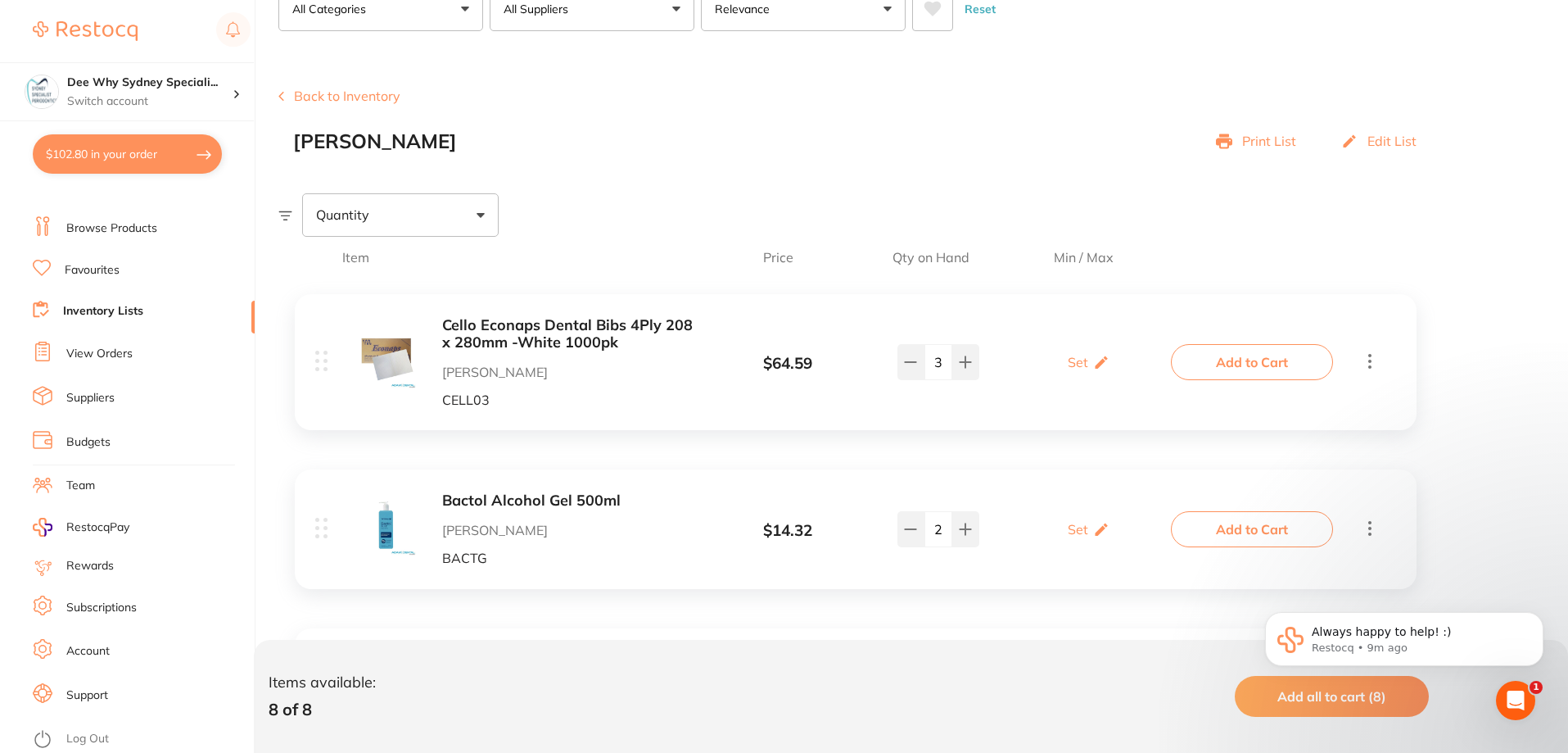
click at [101, 361] on link "View Orders" at bounding box center [99, 353] width 66 height 16
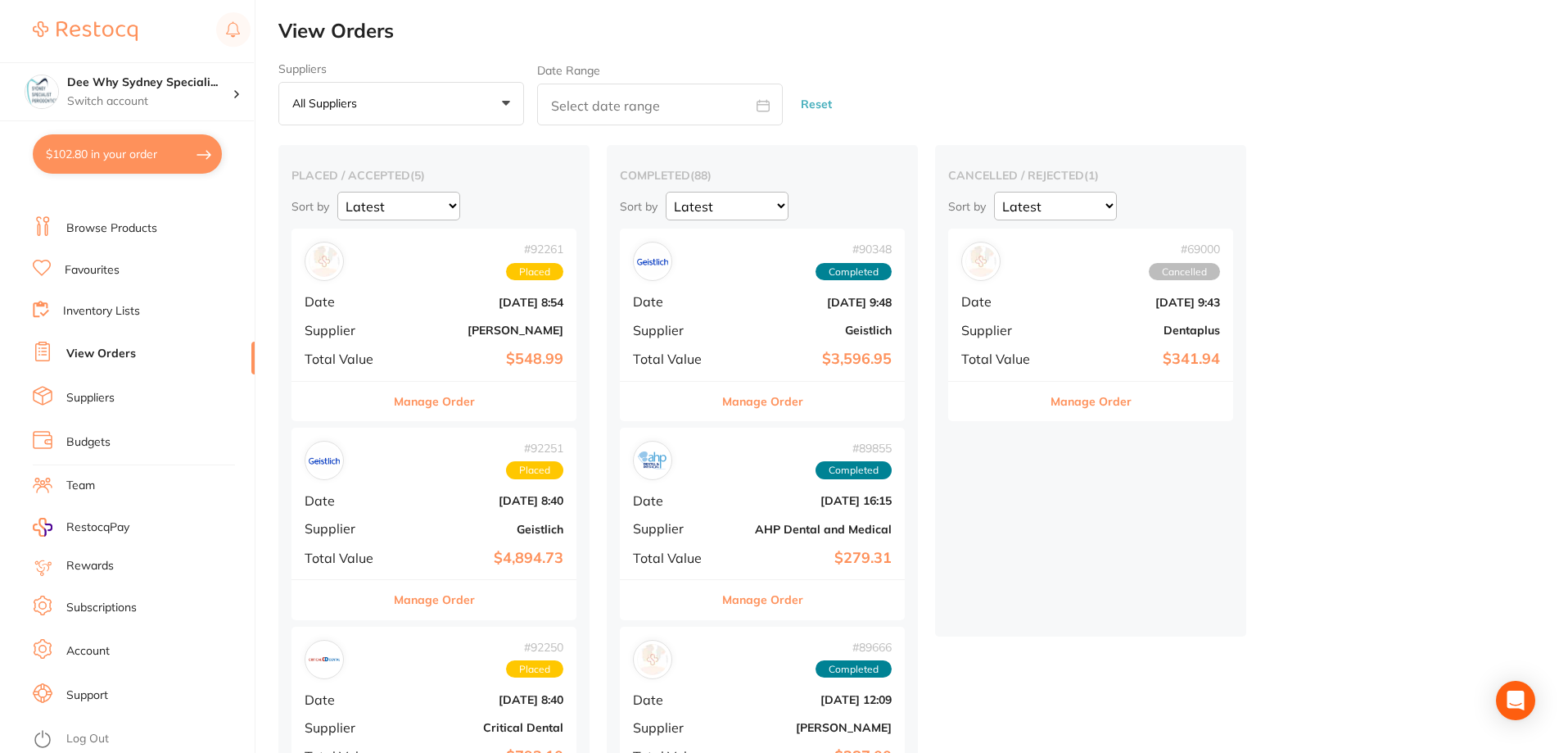
click at [406, 314] on div "# 92261 Placed Date Sept 2 2025, 8:54 Supplier Adam Dental Total Value $548.99" at bounding box center [434, 305] width 285 height 152
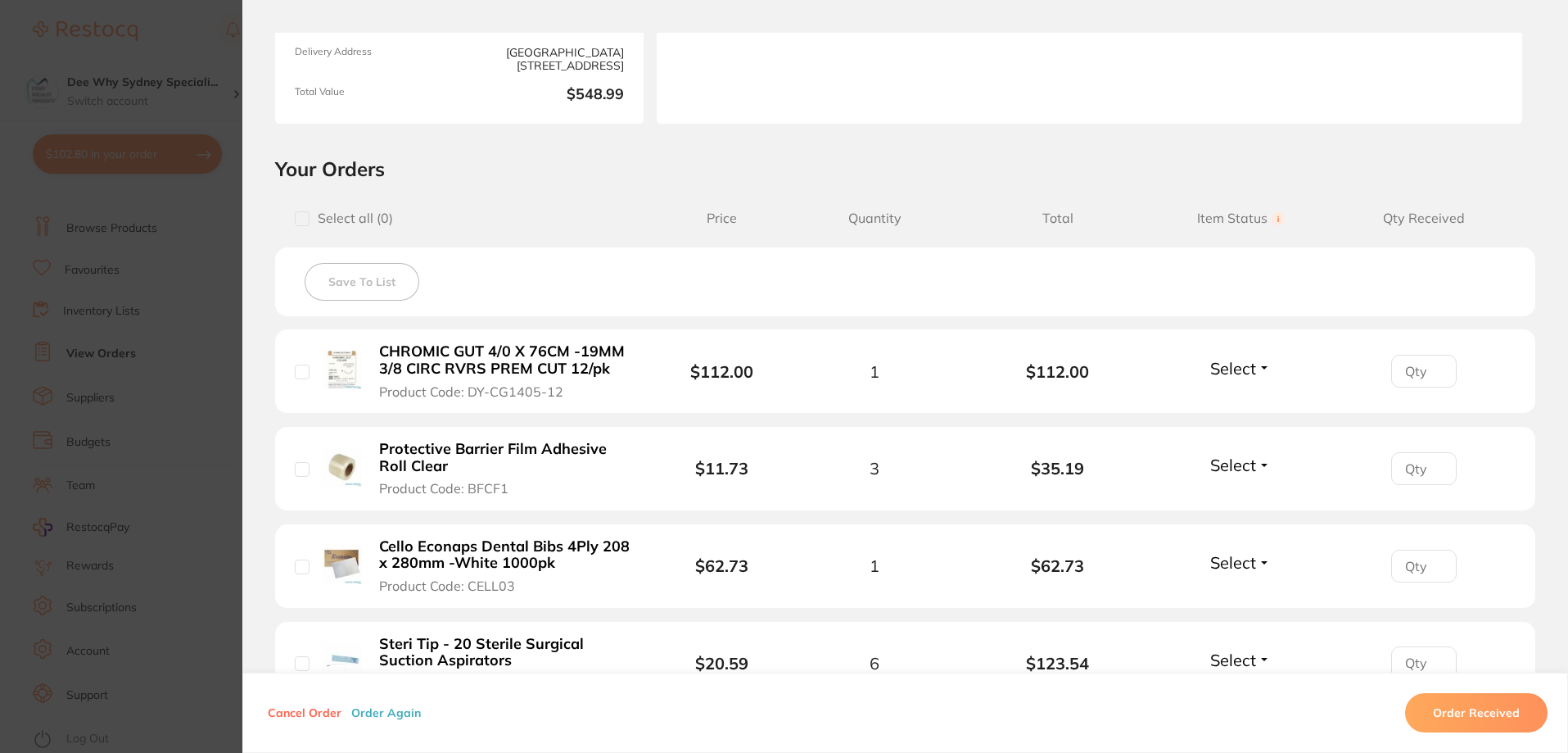
click at [480, 366] on b "CHROMIC GUT 4/0 X 76CM -19MM 3/8 CIRC RVRS PREM CUT 12/pk" at bounding box center [505, 360] width 253 height 34
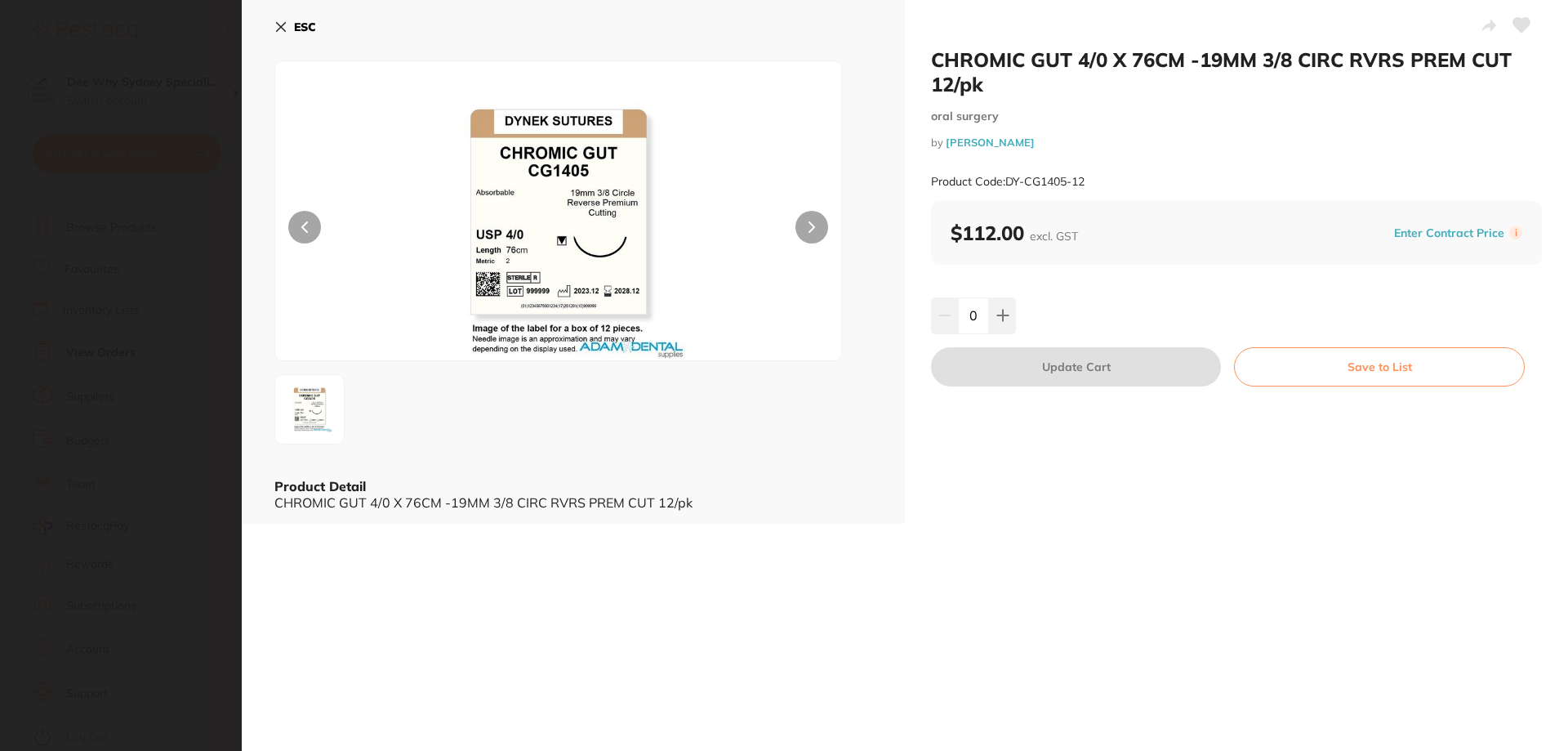
click at [1318, 373] on button "Save to List" at bounding box center [1379, 366] width 291 height 39
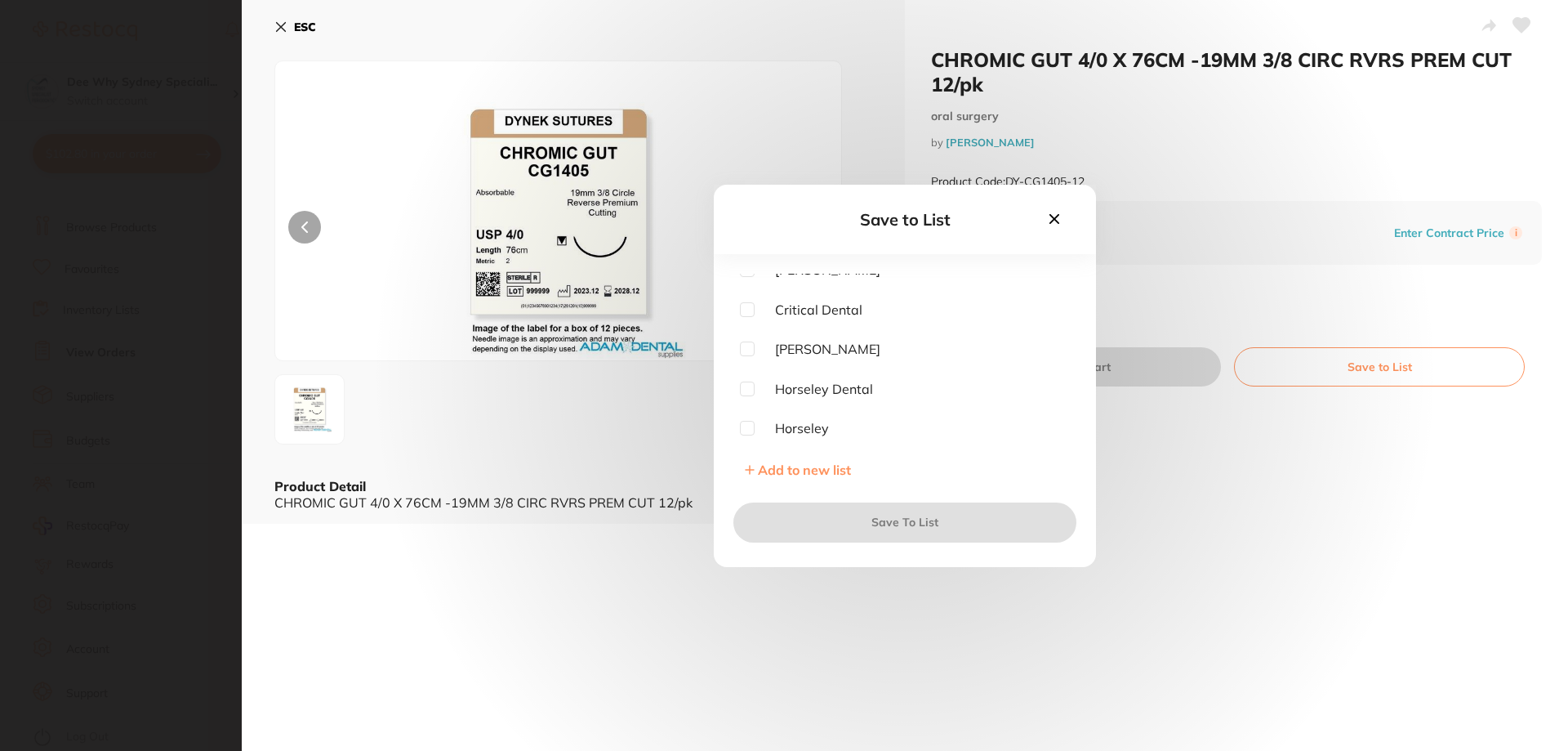
scroll to position [245, 0]
click at [742, 307] on input "checkbox" at bounding box center [746, 312] width 14 height 14
checkbox input "true"
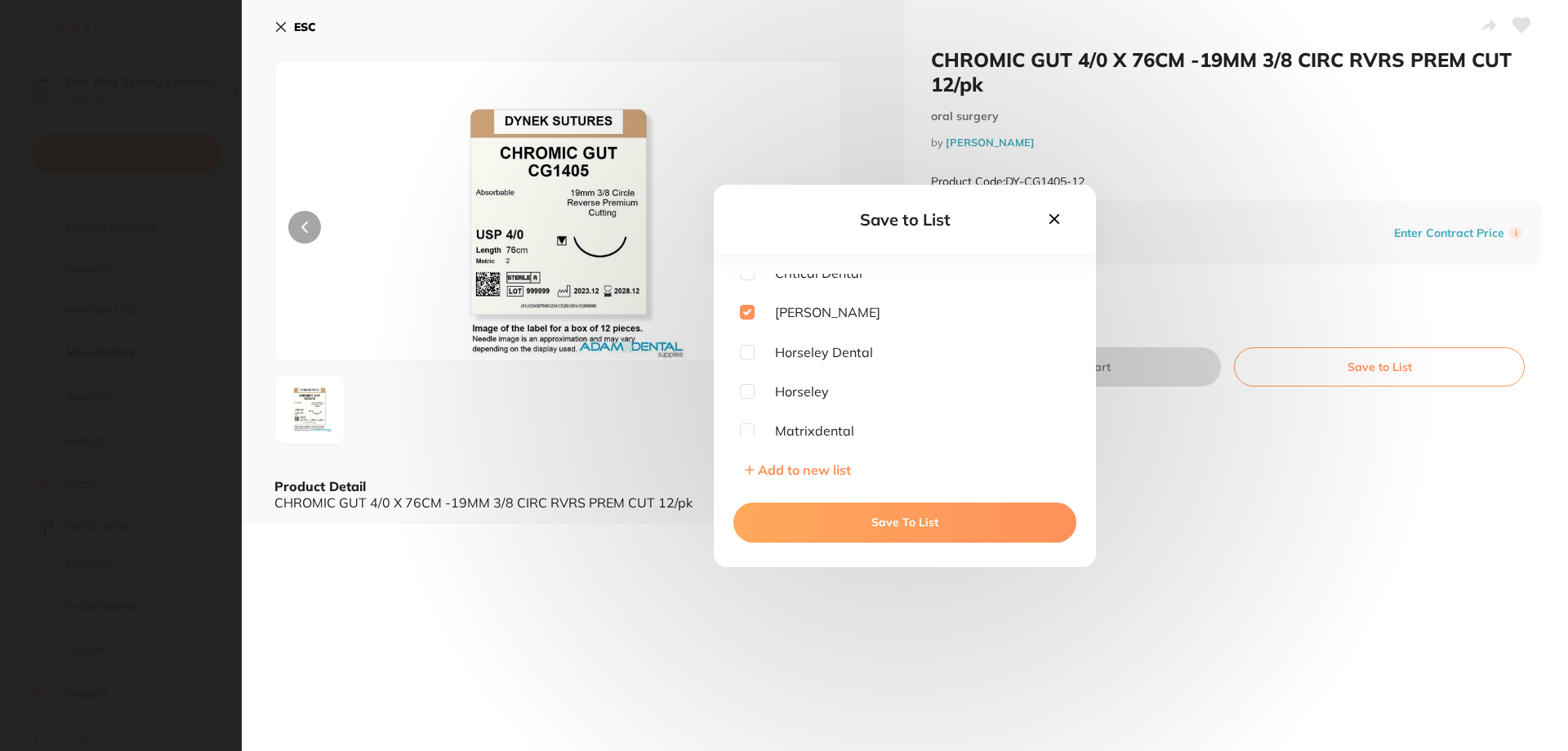
click at [838, 514] on button "Save To List" at bounding box center [905, 522] width 343 height 39
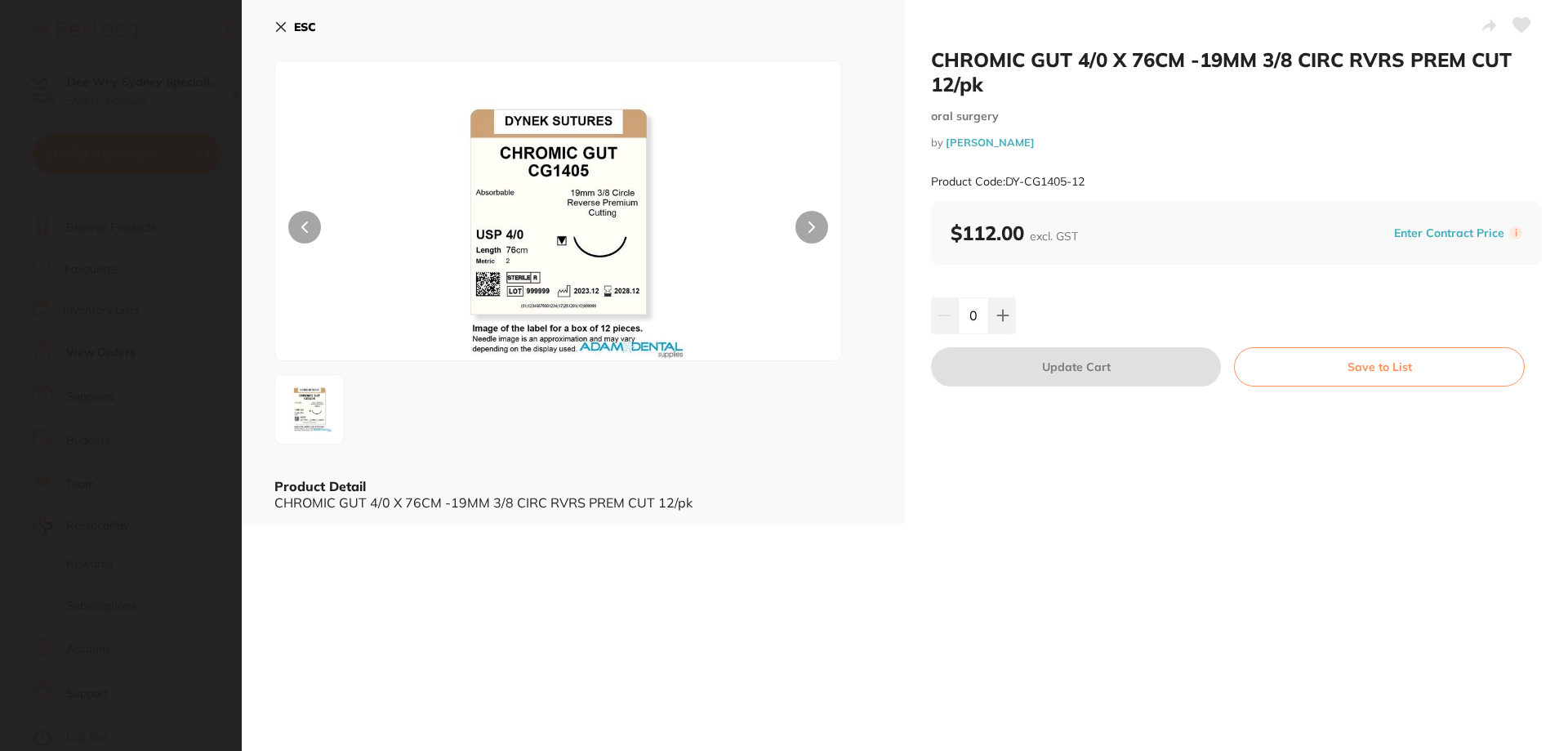
click at [278, 21] on icon at bounding box center [281, 27] width 13 height 13
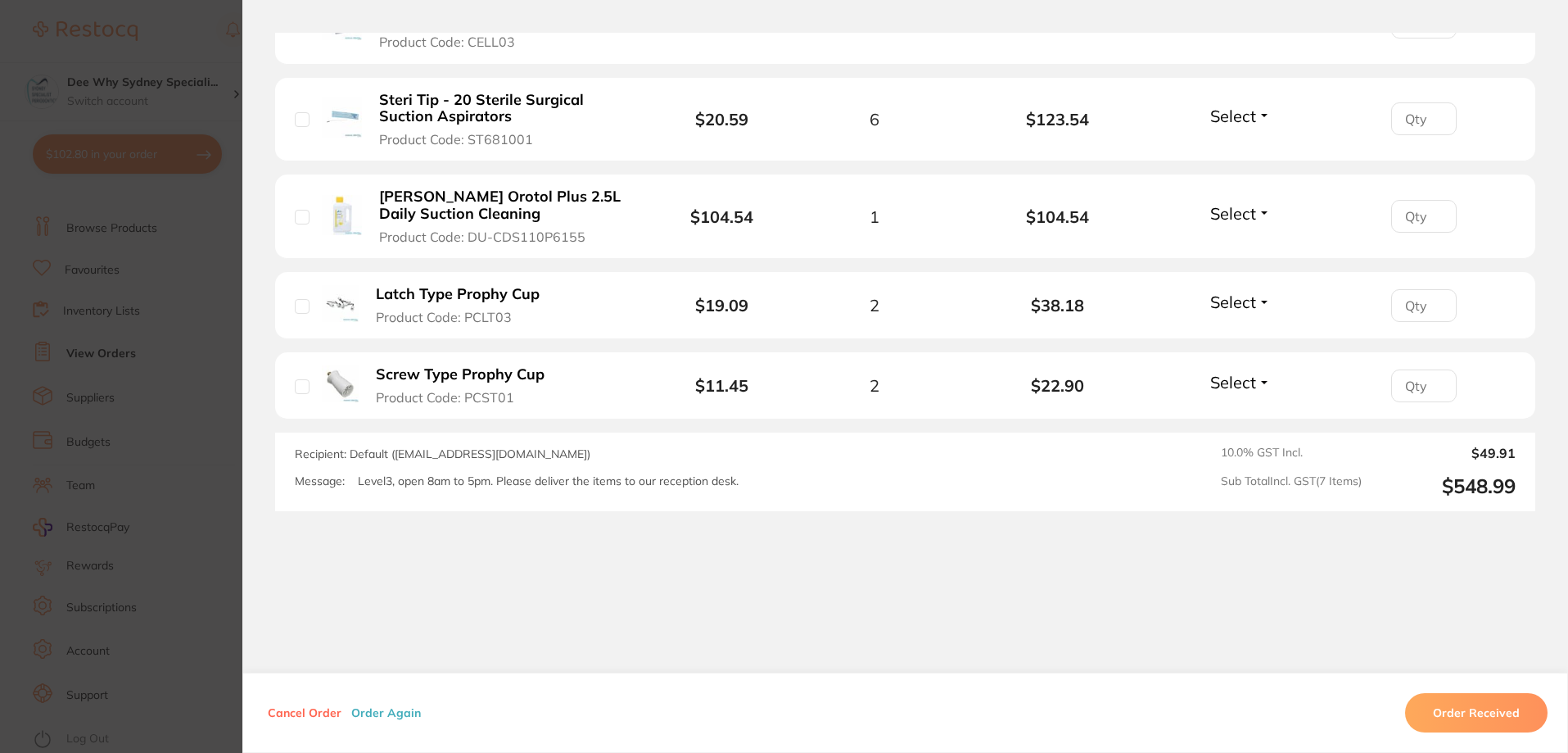
scroll to position [791, 0]
click at [388, 223] on button "Durr Orotol Plus 2.5L Daily Suction Cleaning Product Code: DU-CDS110P6155" at bounding box center [505, 213] width 262 height 58
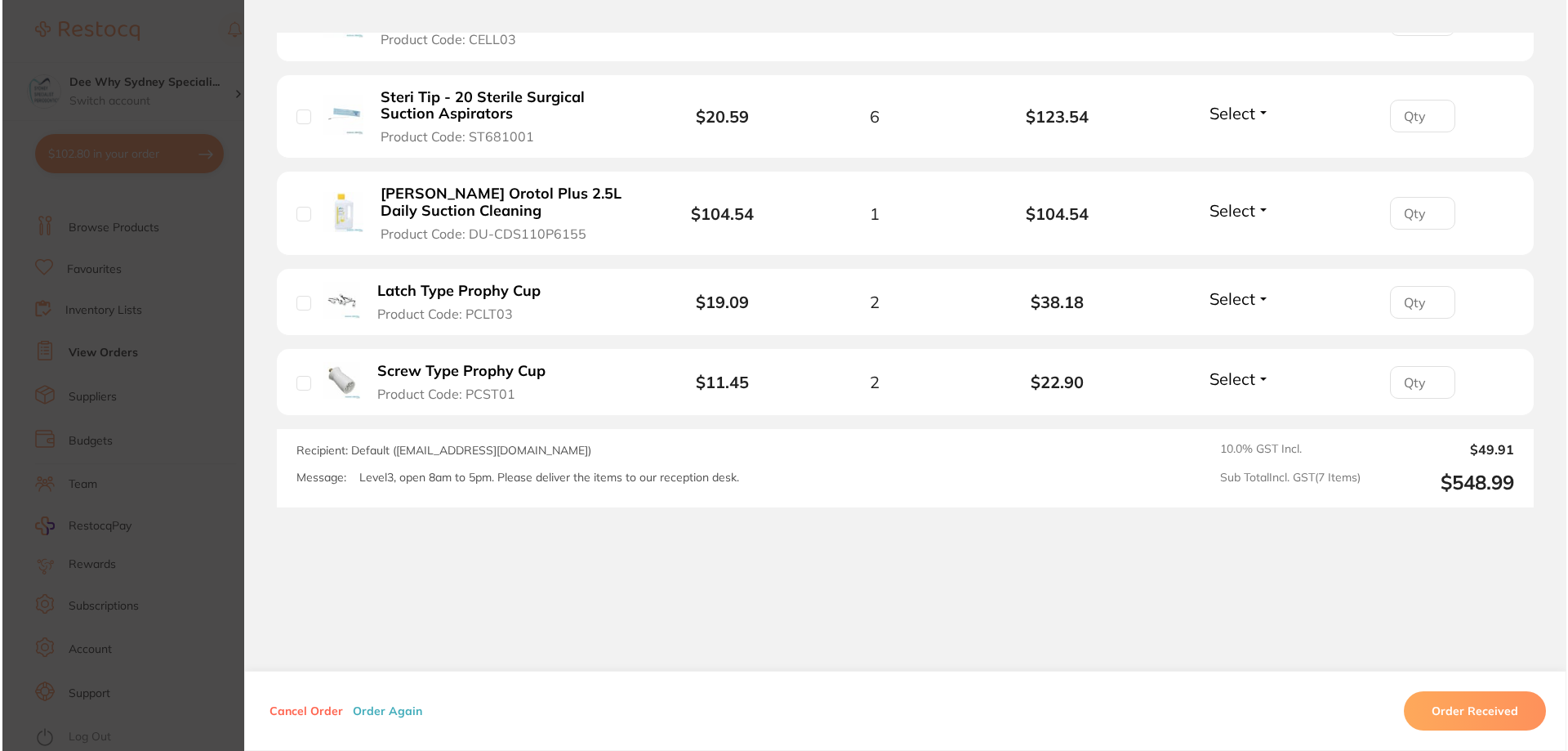
scroll to position [0, 0]
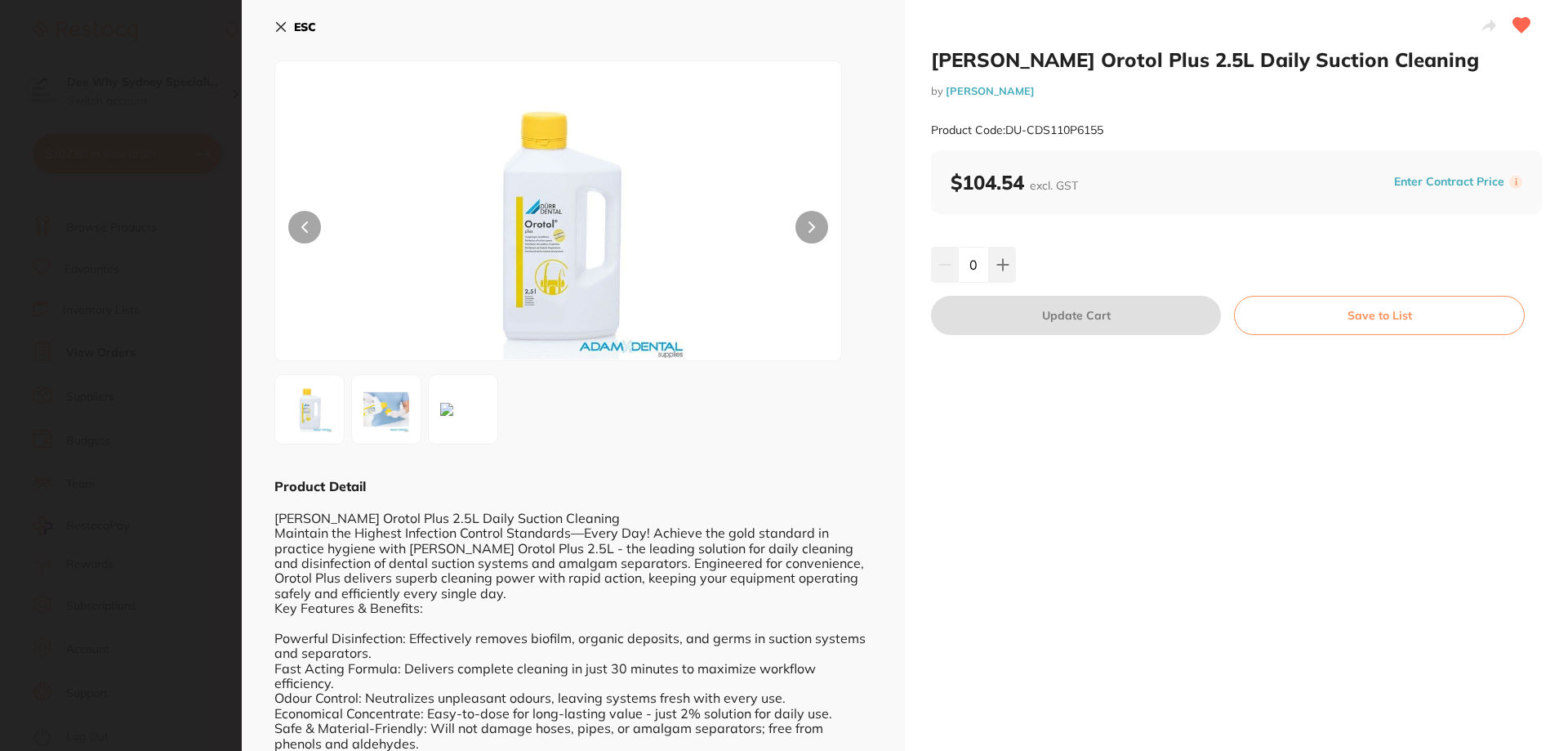
click at [1271, 317] on button "Save to List" at bounding box center [1379, 315] width 291 height 39
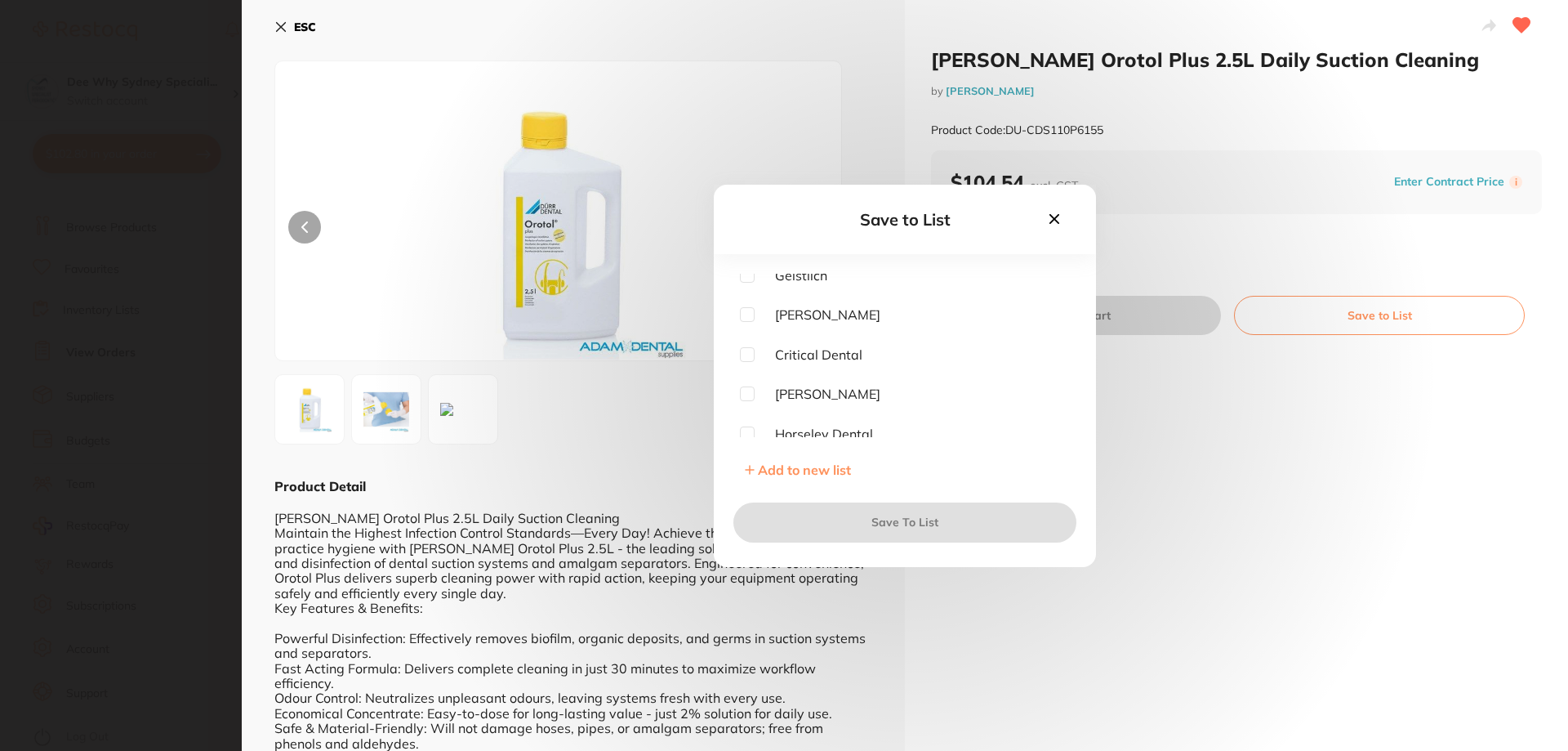
click at [754, 393] on input "checkbox" at bounding box center [746, 393] width 14 height 14
checkbox input "true"
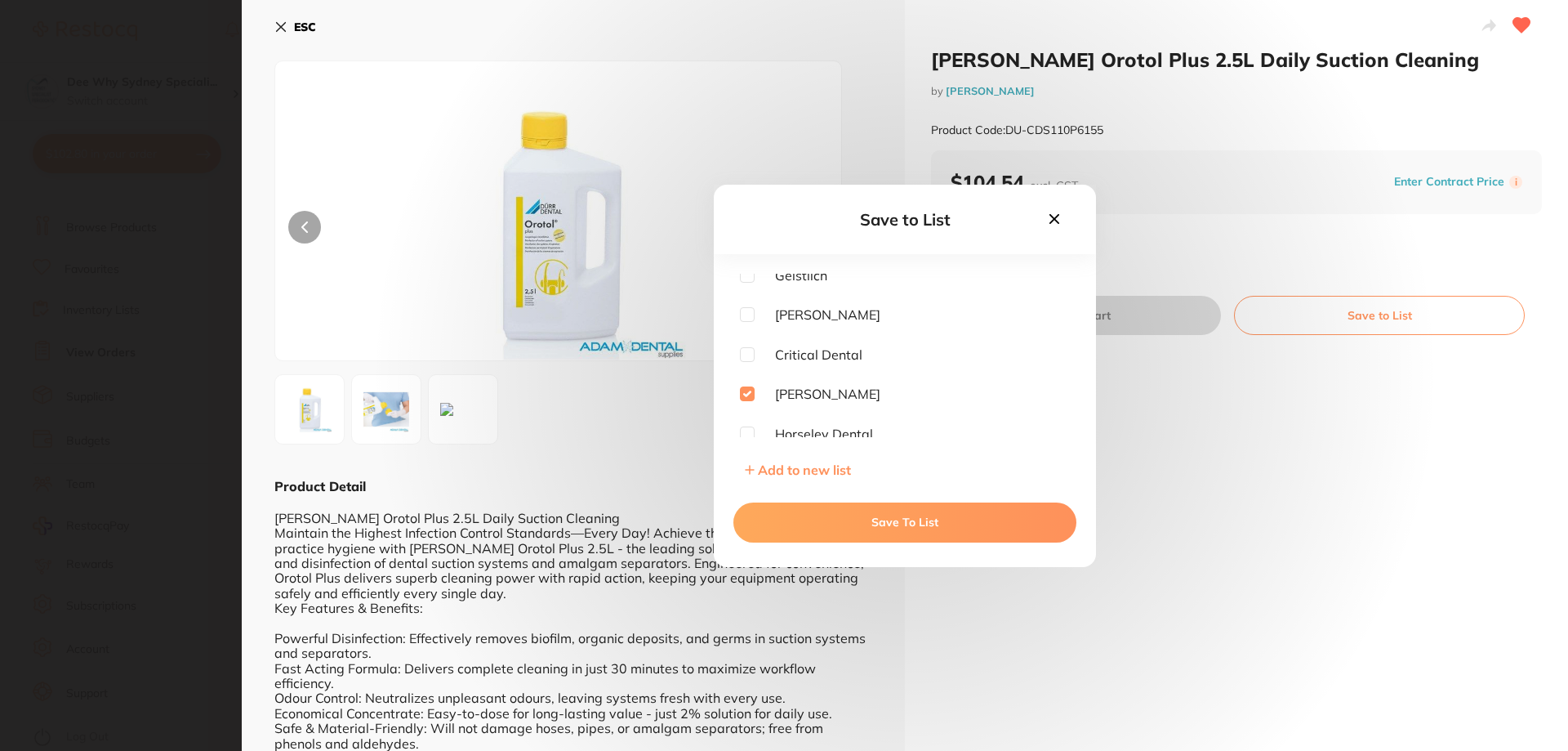
click at [802, 508] on button "Save To List" at bounding box center [905, 522] width 343 height 39
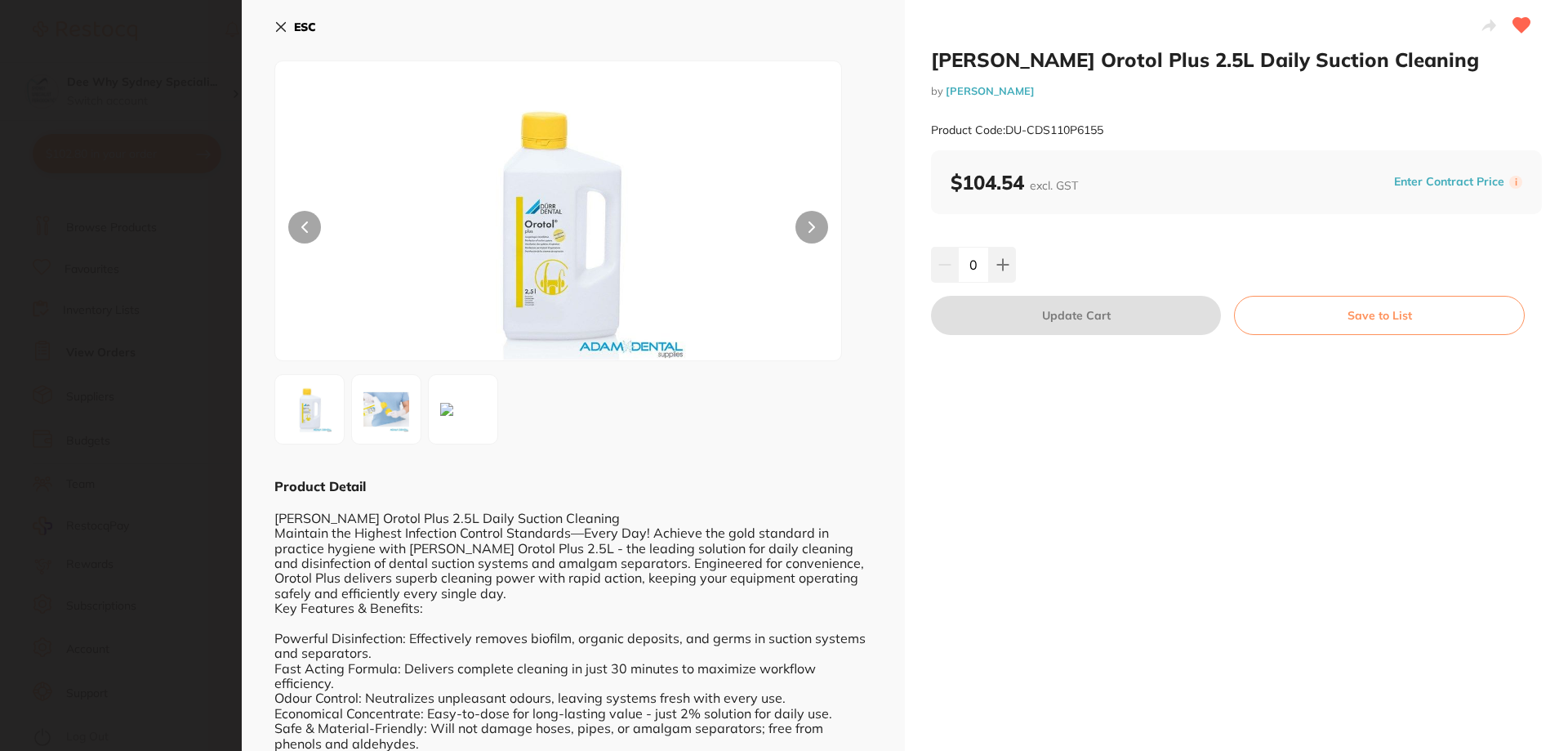
click at [278, 31] on icon at bounding box center [281, 27] width 9 height 9
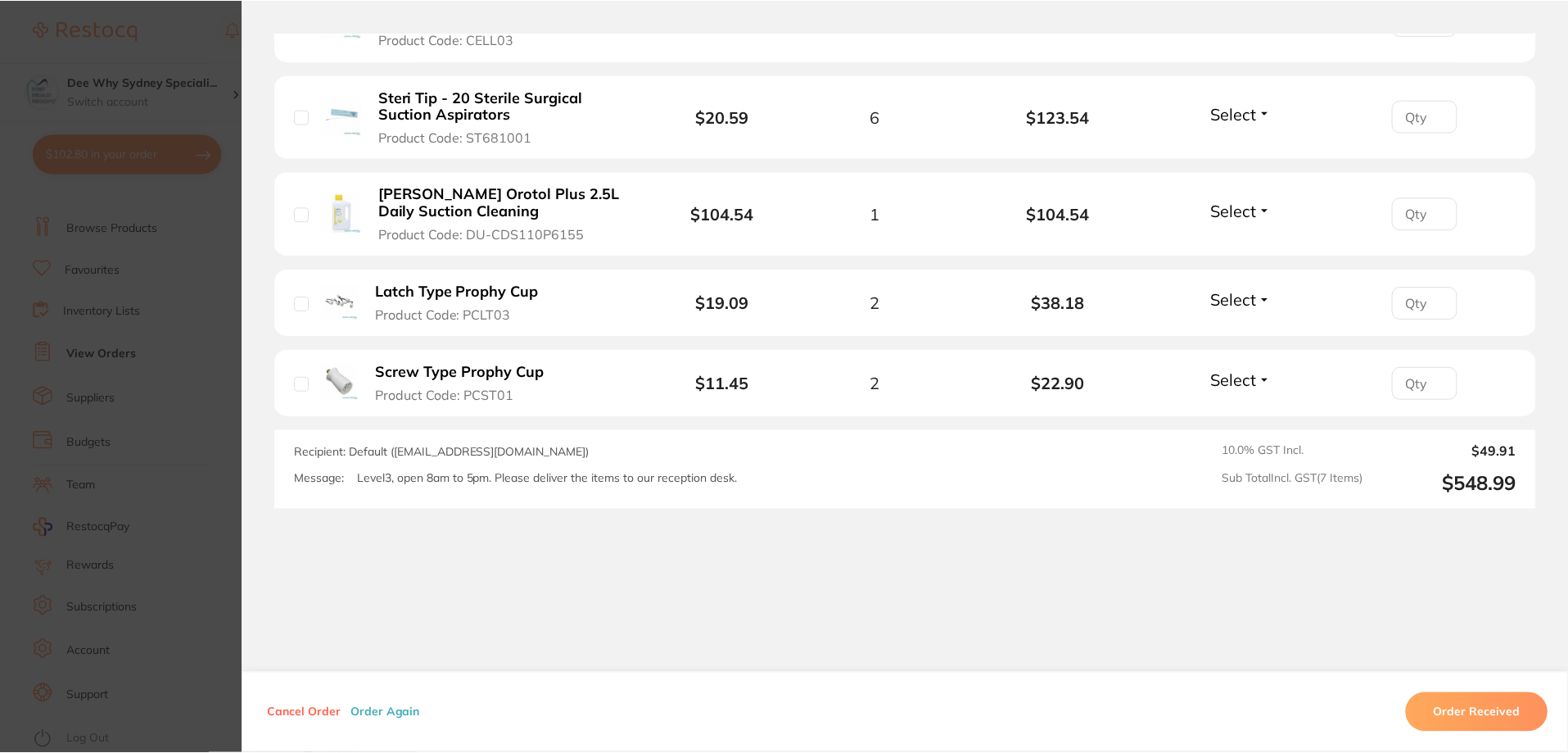
scroll to position [128, 0]
click at [416, 297] on b "Latch Type Prophy Cup" at bounding box center [458, 292] width 163 height 17
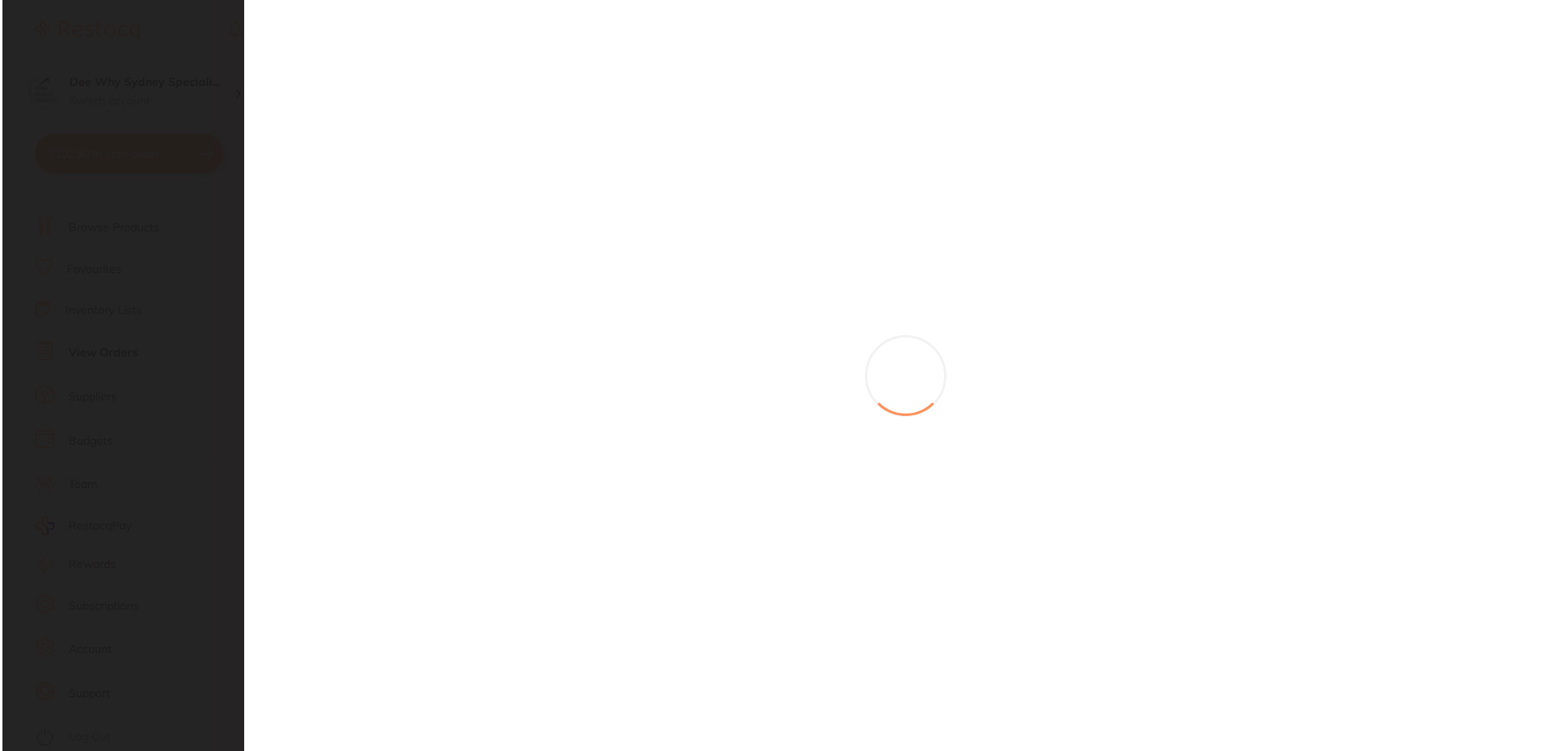
scroll to position [0, 0]
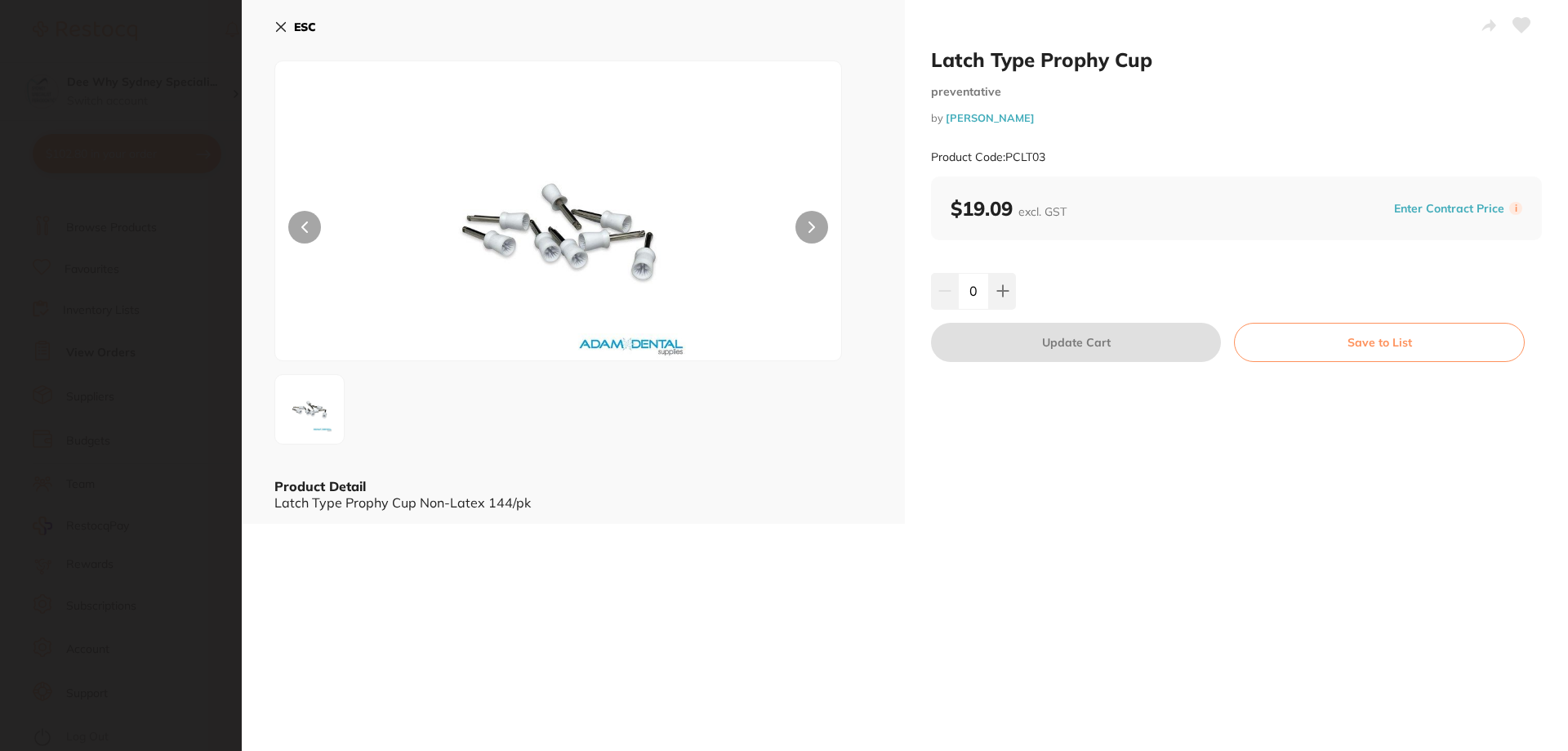
click at [1256, 349] on button "Save to List" at bounding box center [1379, 341] width 291 height 39
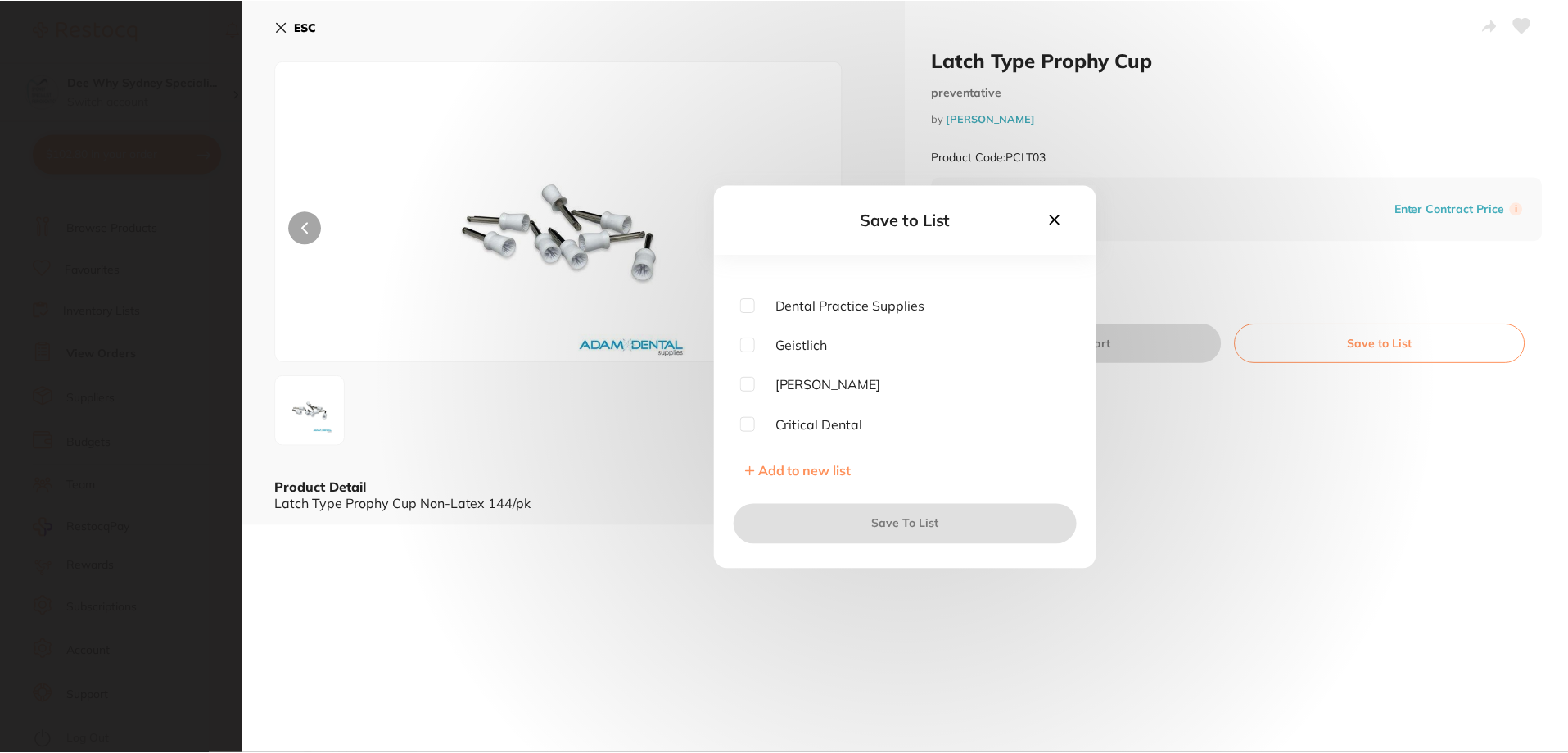
scroll to position [245, 0]
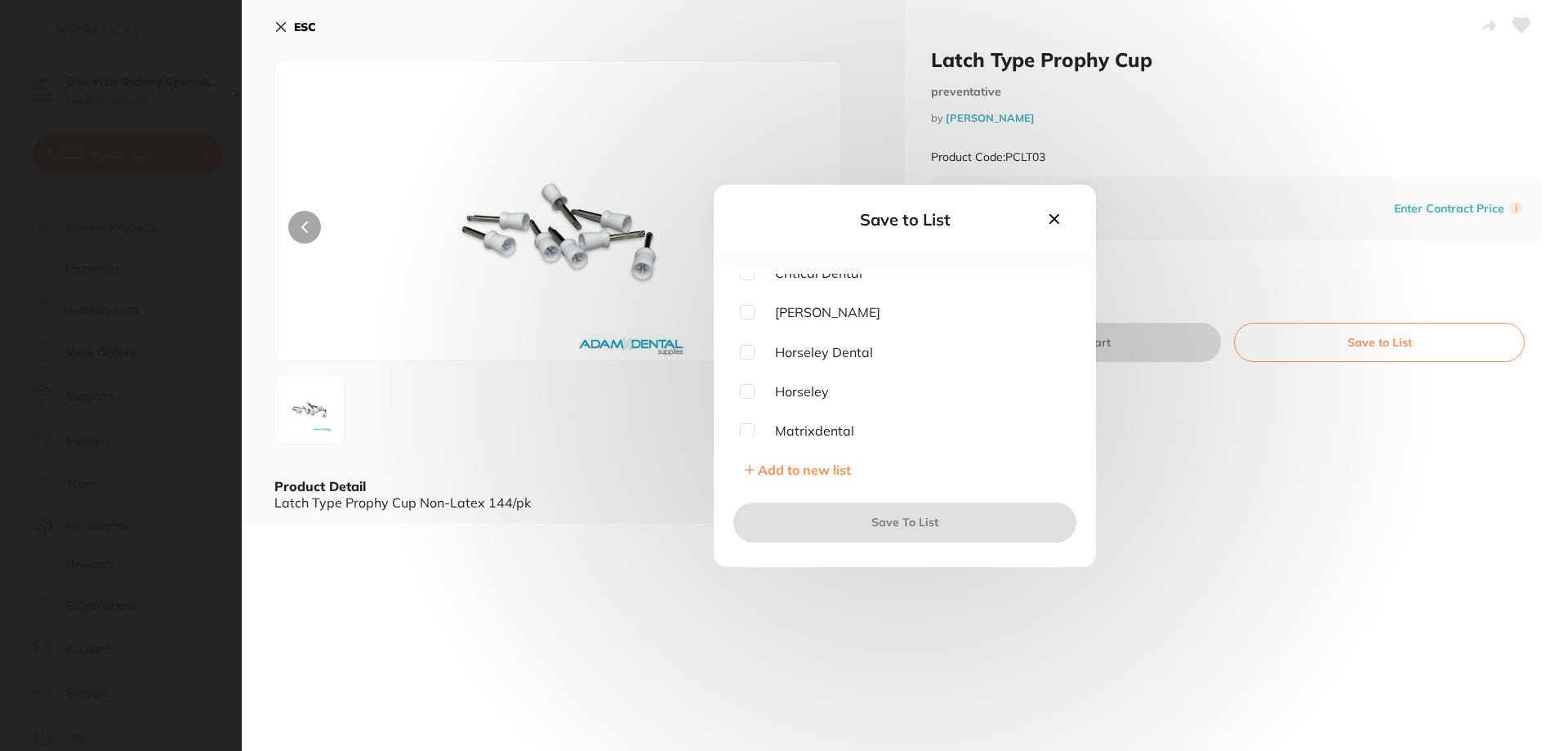
click at [796, 316] on span "[PERSON_NAME]" at bounding box center [817, 312] width 126 height 14
click at [742, 314] on input "checkbox" at bounding box center [746, 312] width 14 height 14
checkbox input "true"
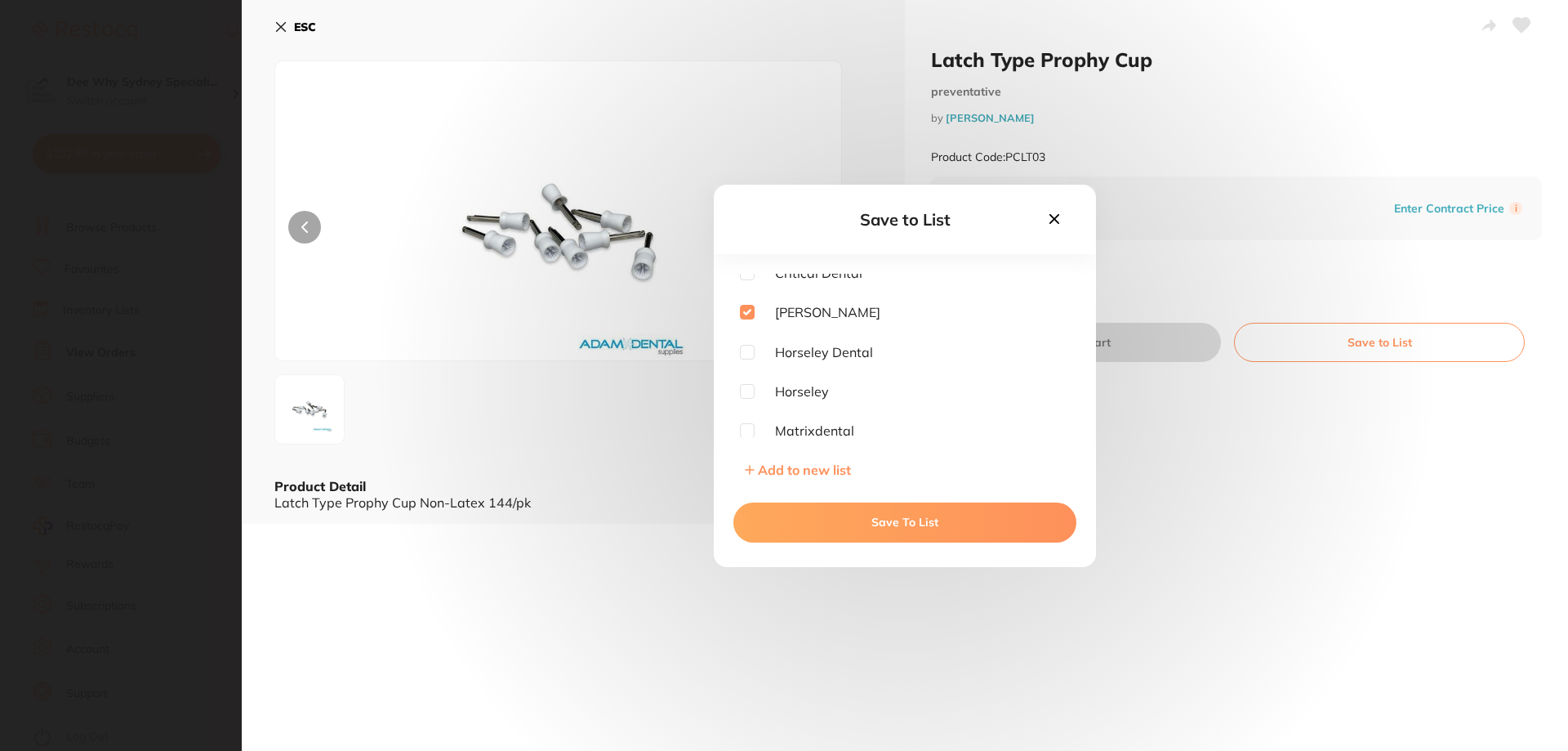
click at [794, 512] on button "Save To List" at bounding box center [905, 522] width 343 height 39
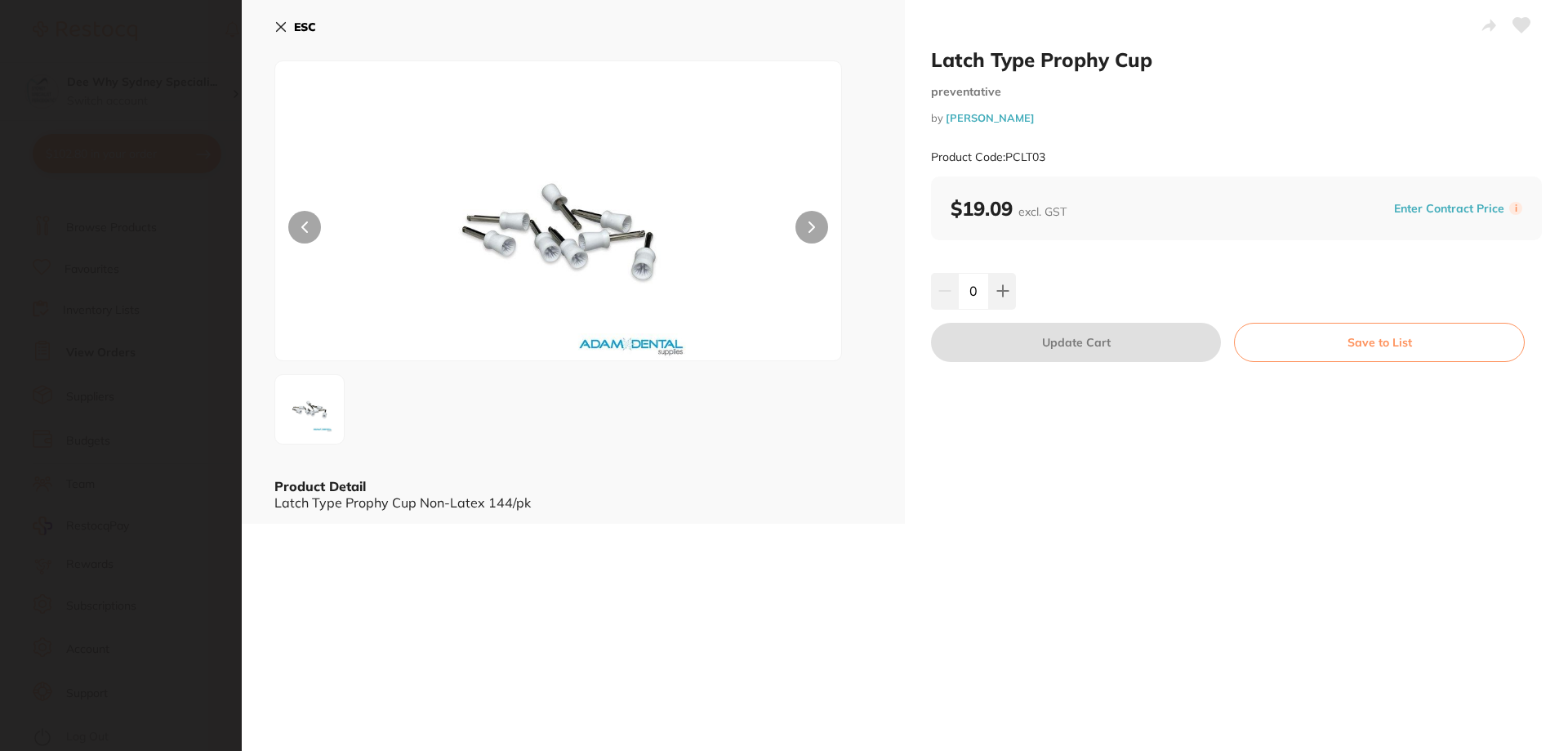
click at [285, 28] on icon at bounding box center [281, 27] width 13 height 13
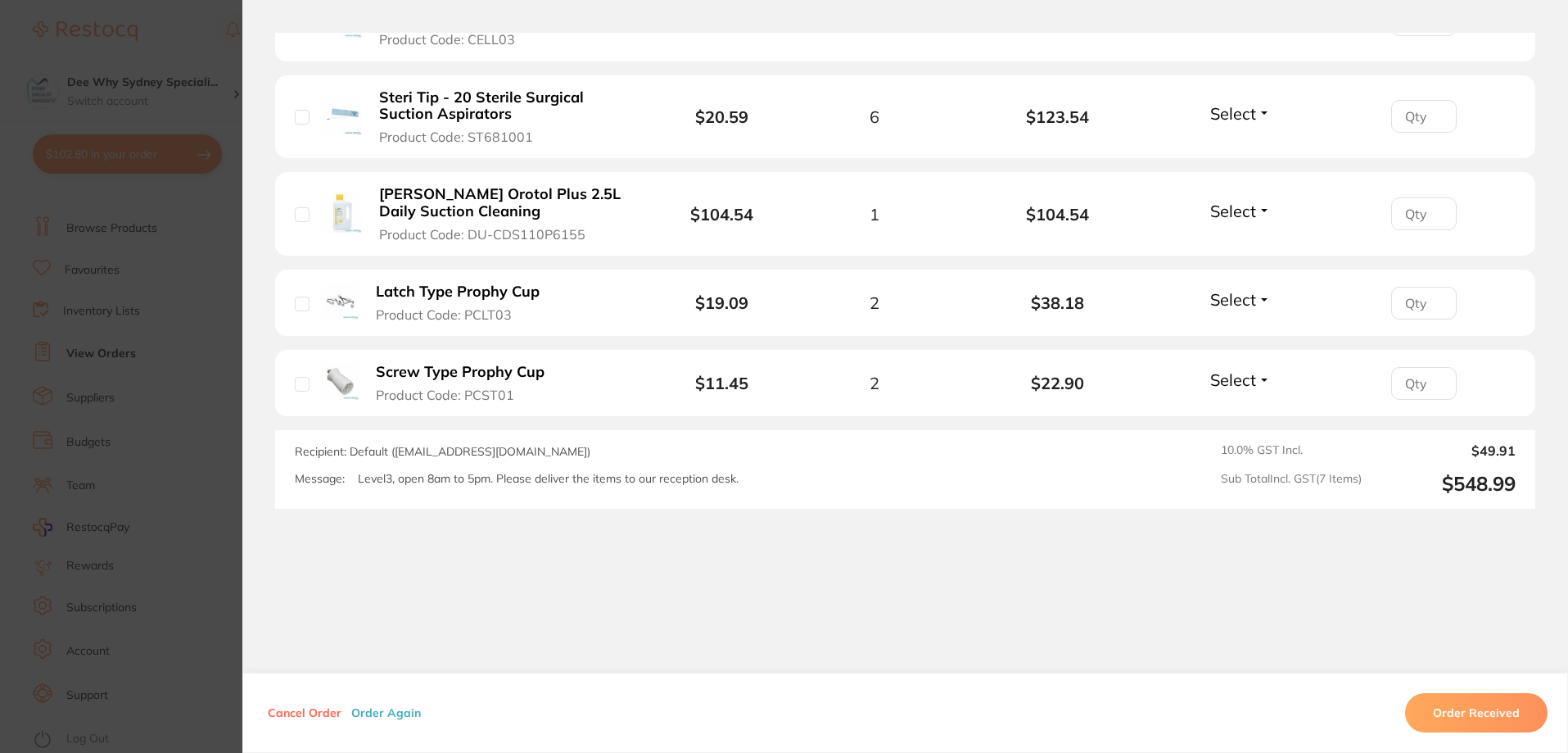
click at [428, 370] on b "Screw Type Prophy Cup" at bounding box center [460, 372] width 168 height 17
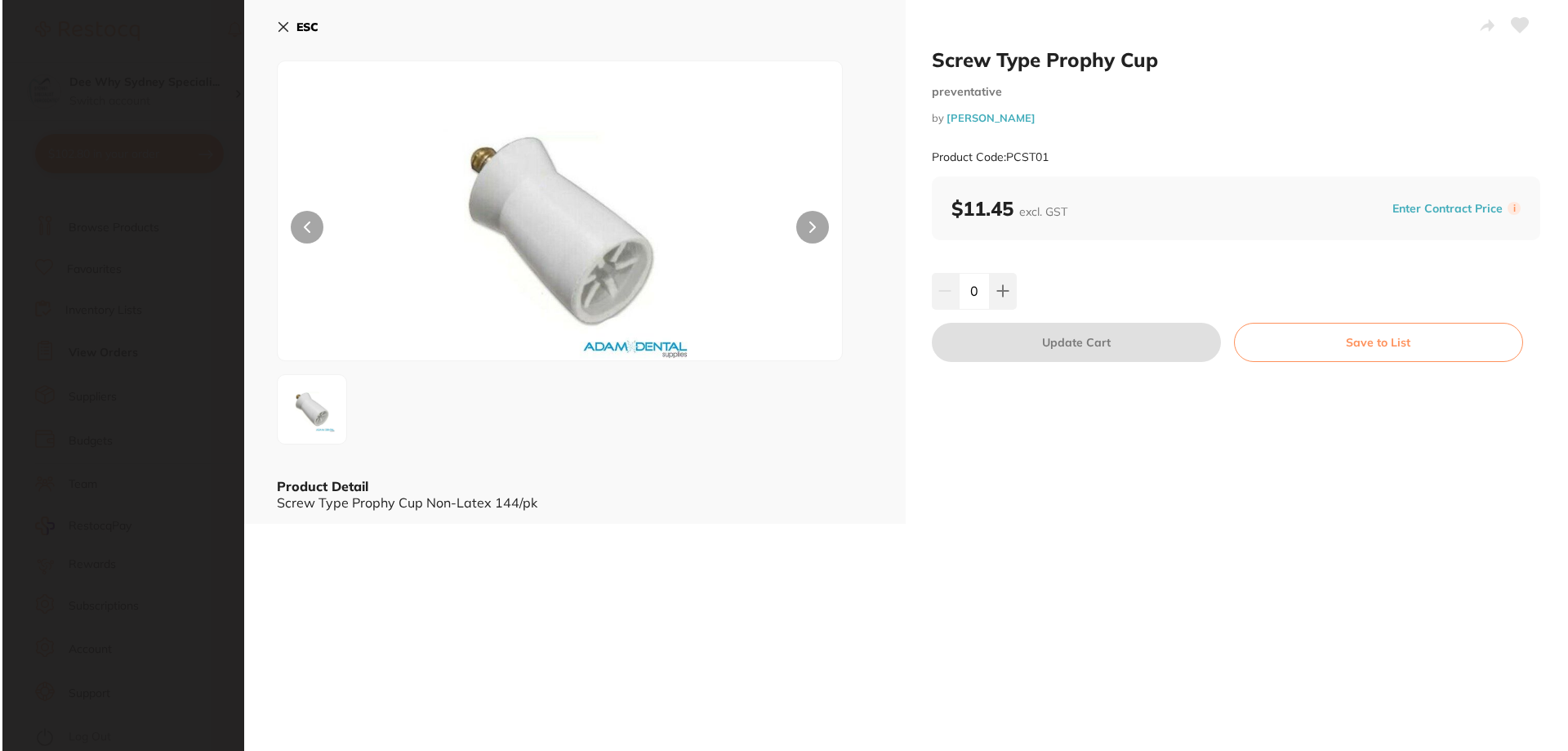
scroll to position [0, 0]
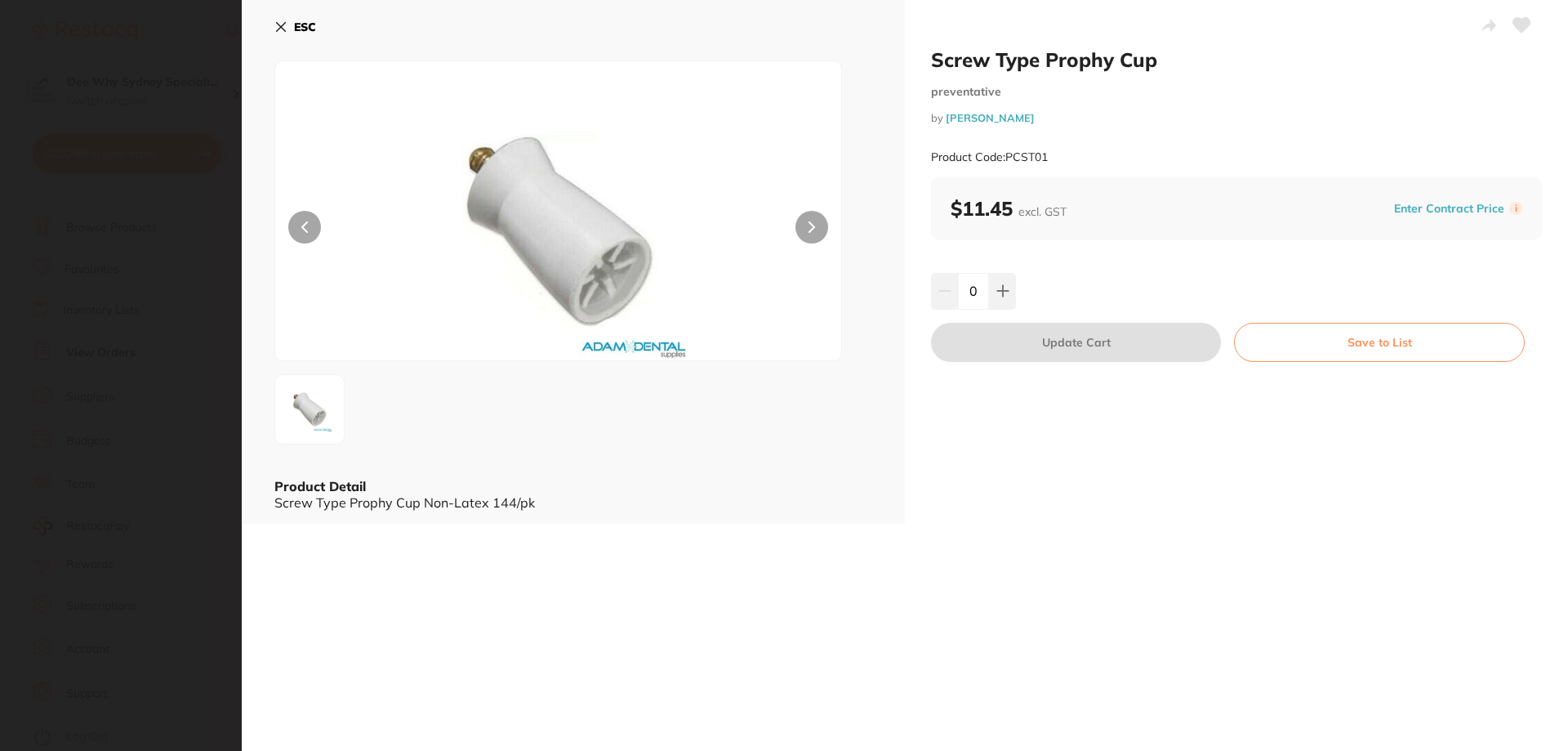
click at [1287, 359] on button "Save to List" at bounding box center [1379, 341] width 291 height 39
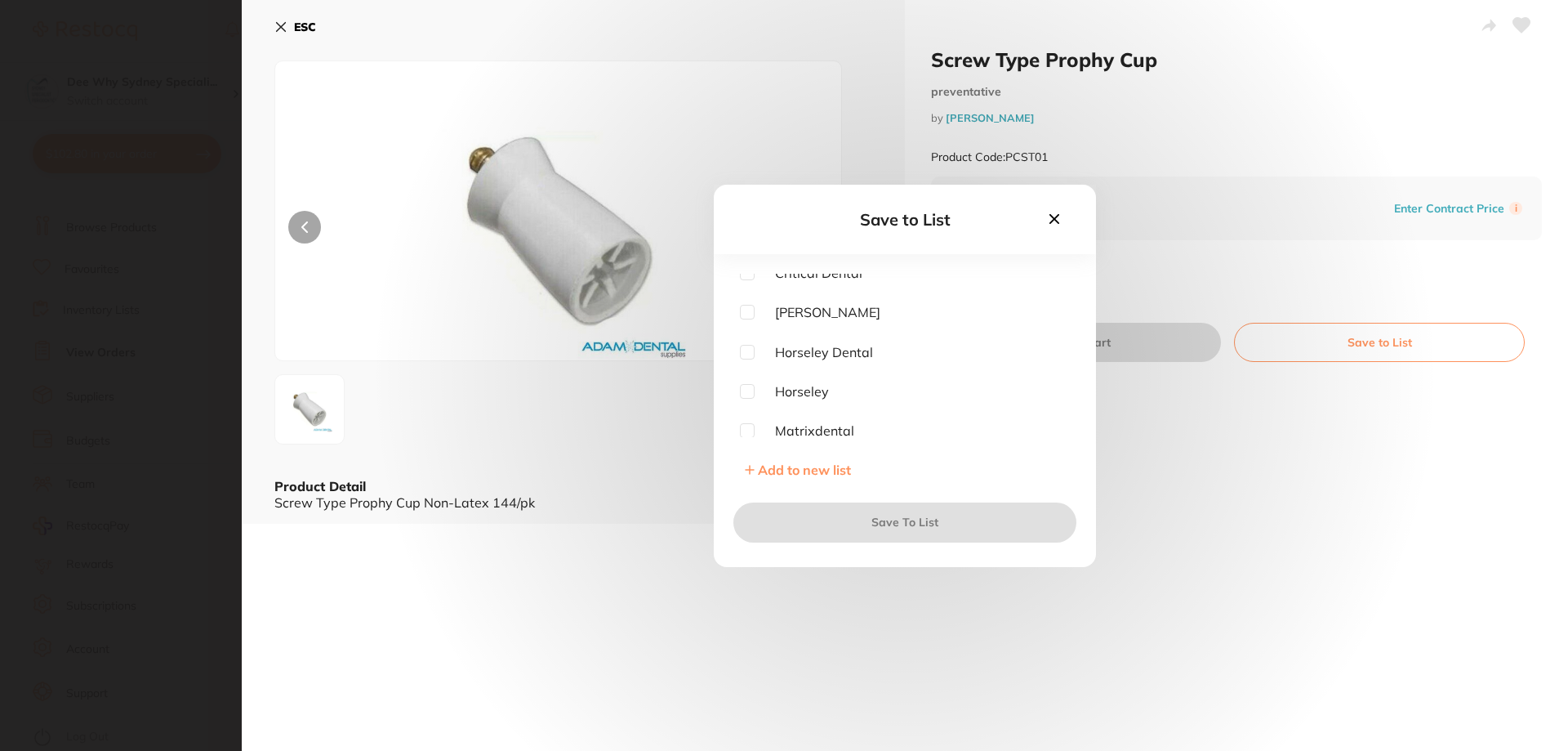
click at [750, 313] on input "checkbox" at bounding box center [746, 312] width 14 height 14
checkbox input "true"
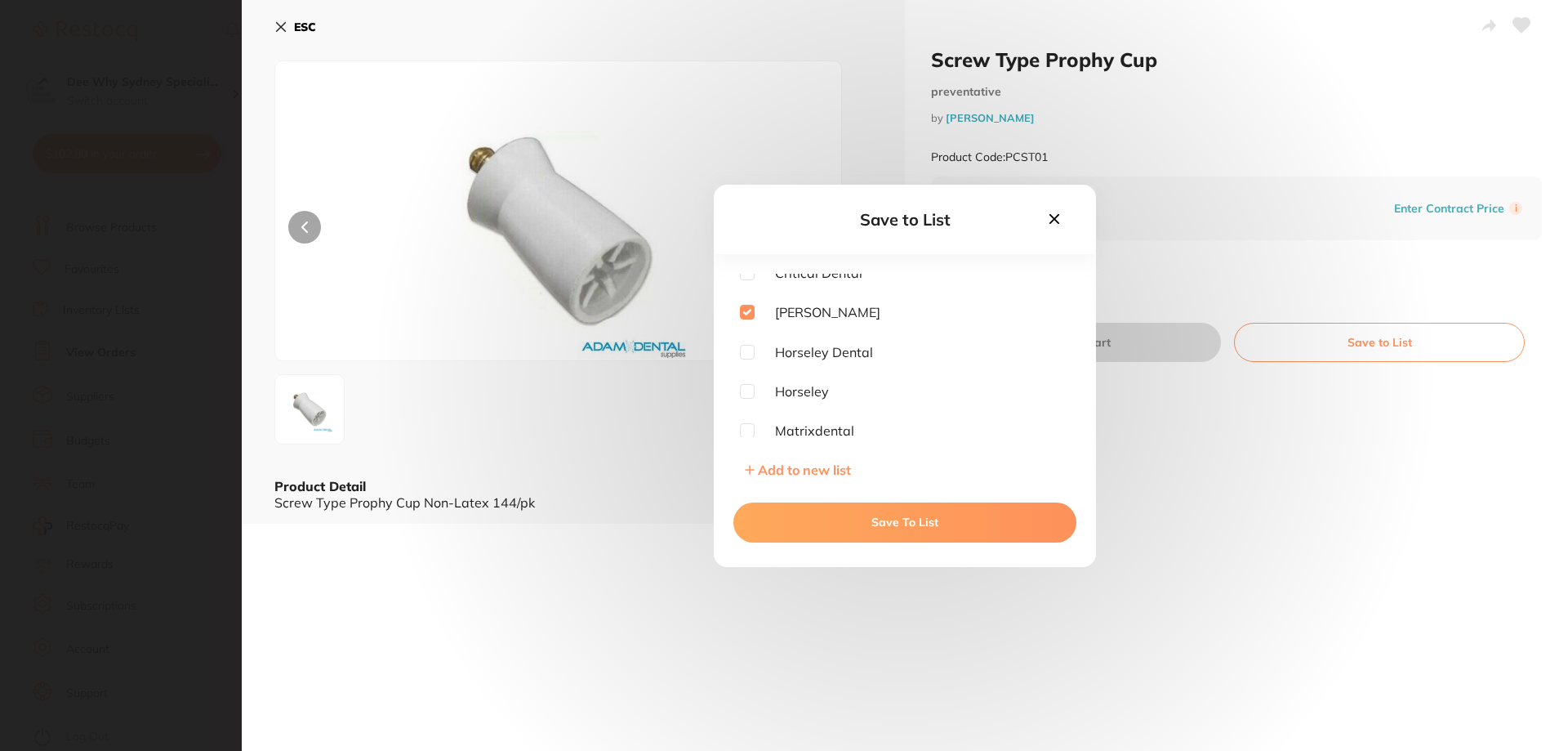
click at [814, 524] on button "Save To List" at bounding box center [905, 522] width 343 height 39
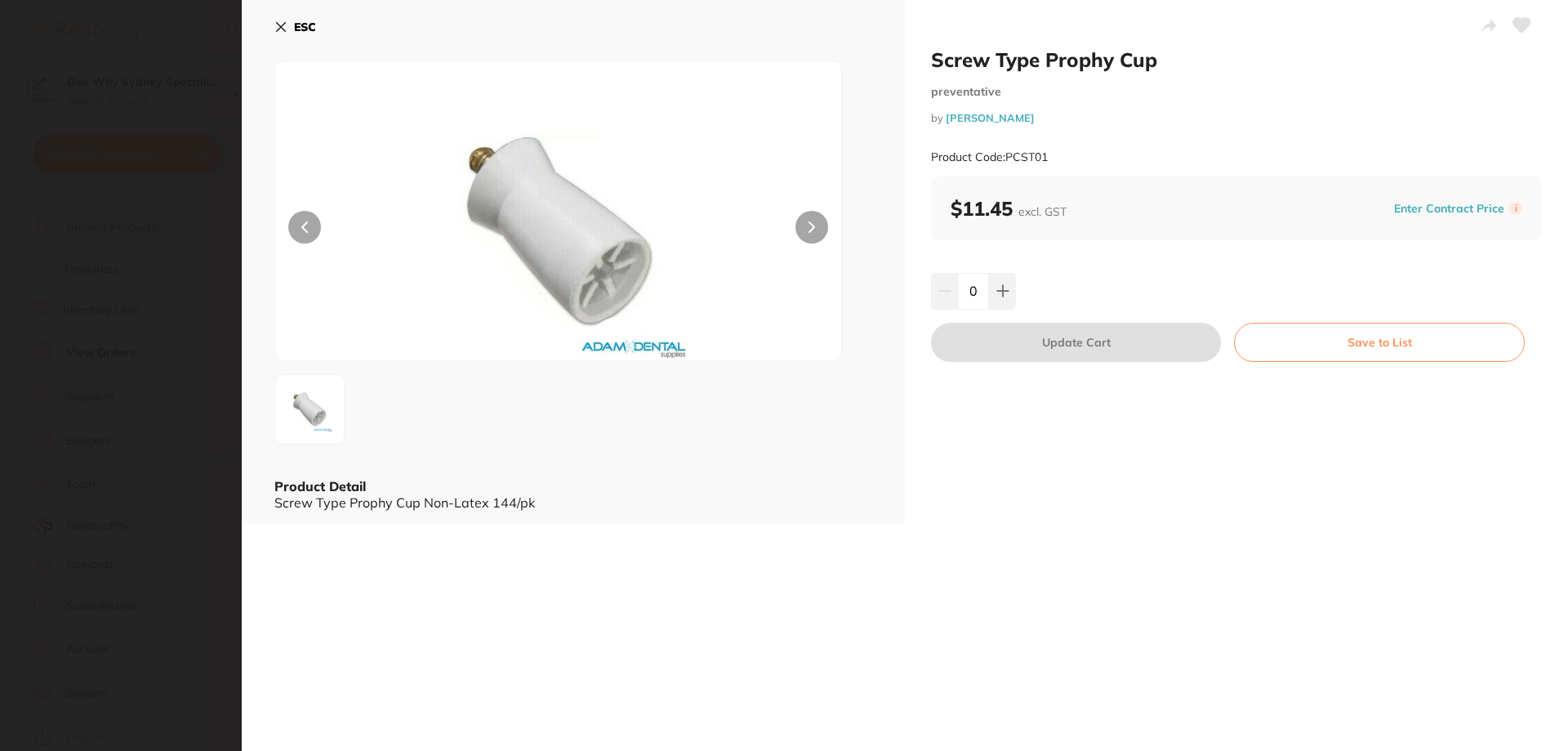
click at [279, 25] on icon at bounding box center [281, 27] width 9 height 9
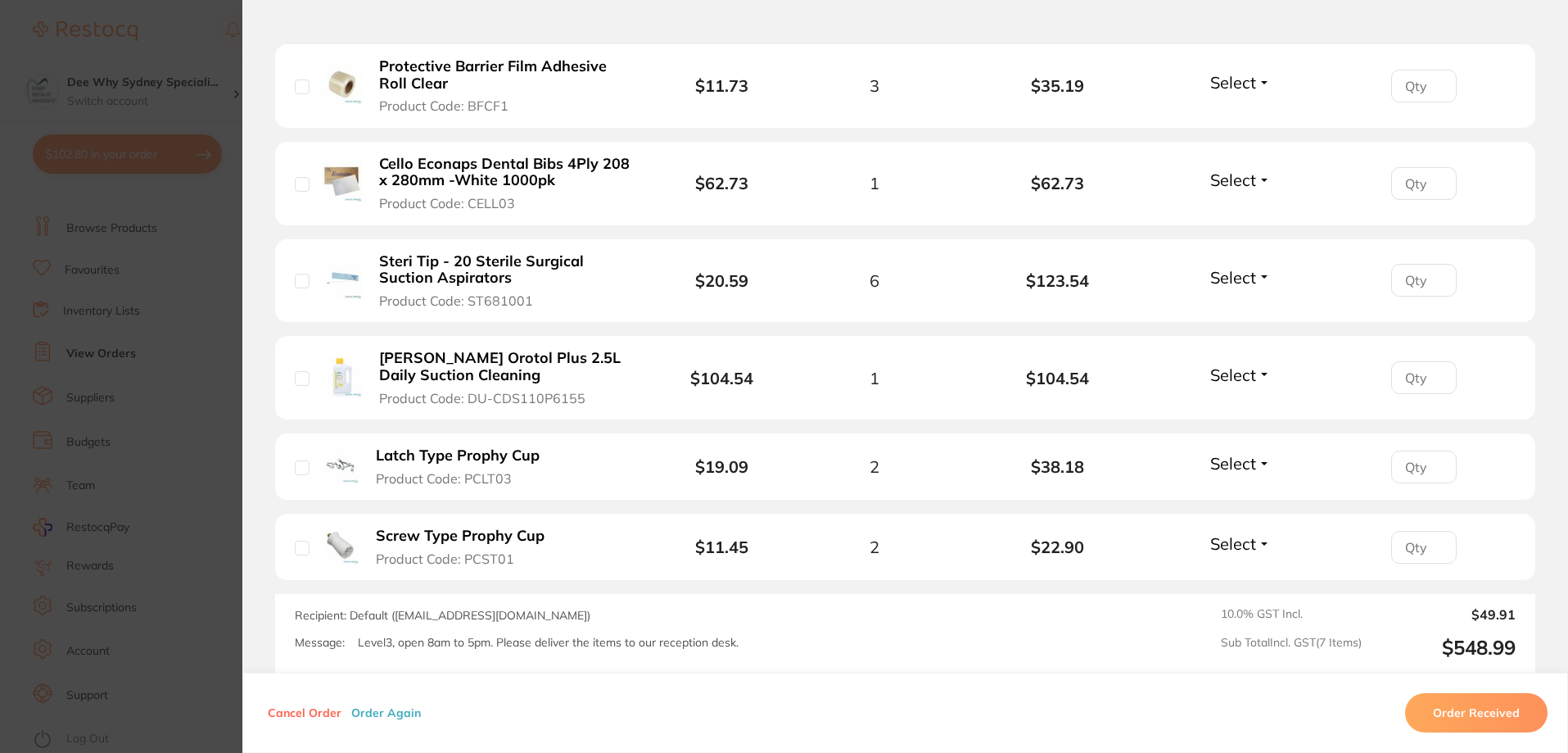
click at [461, 257] on b "Steri Tip - 20 Sterile Surgical Suction Aspirators" at bounding box center [505, 269] width 253 height 34
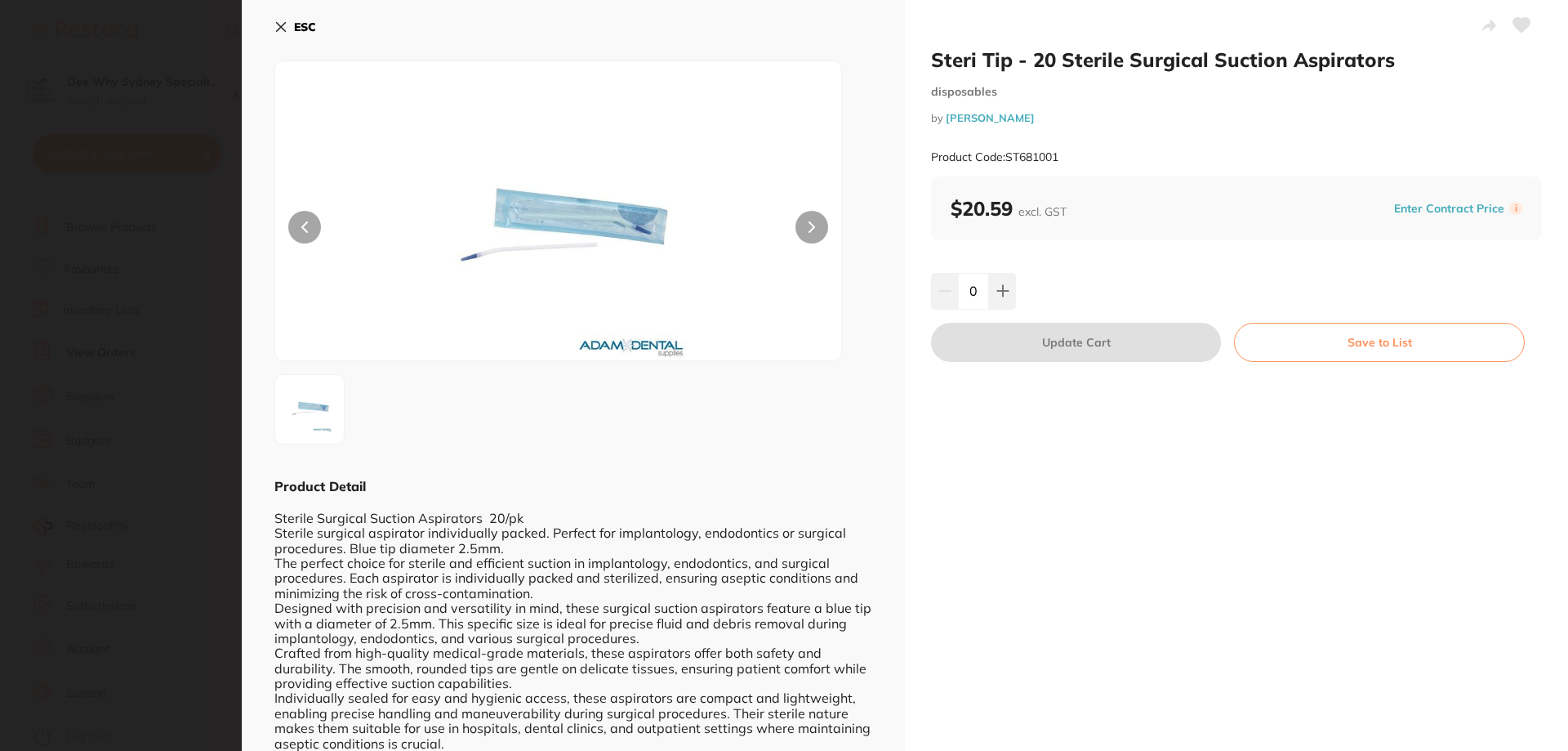
click at [1362, 339] on button "Save to List" at bounding box center [1379, 341] width 291 height 39
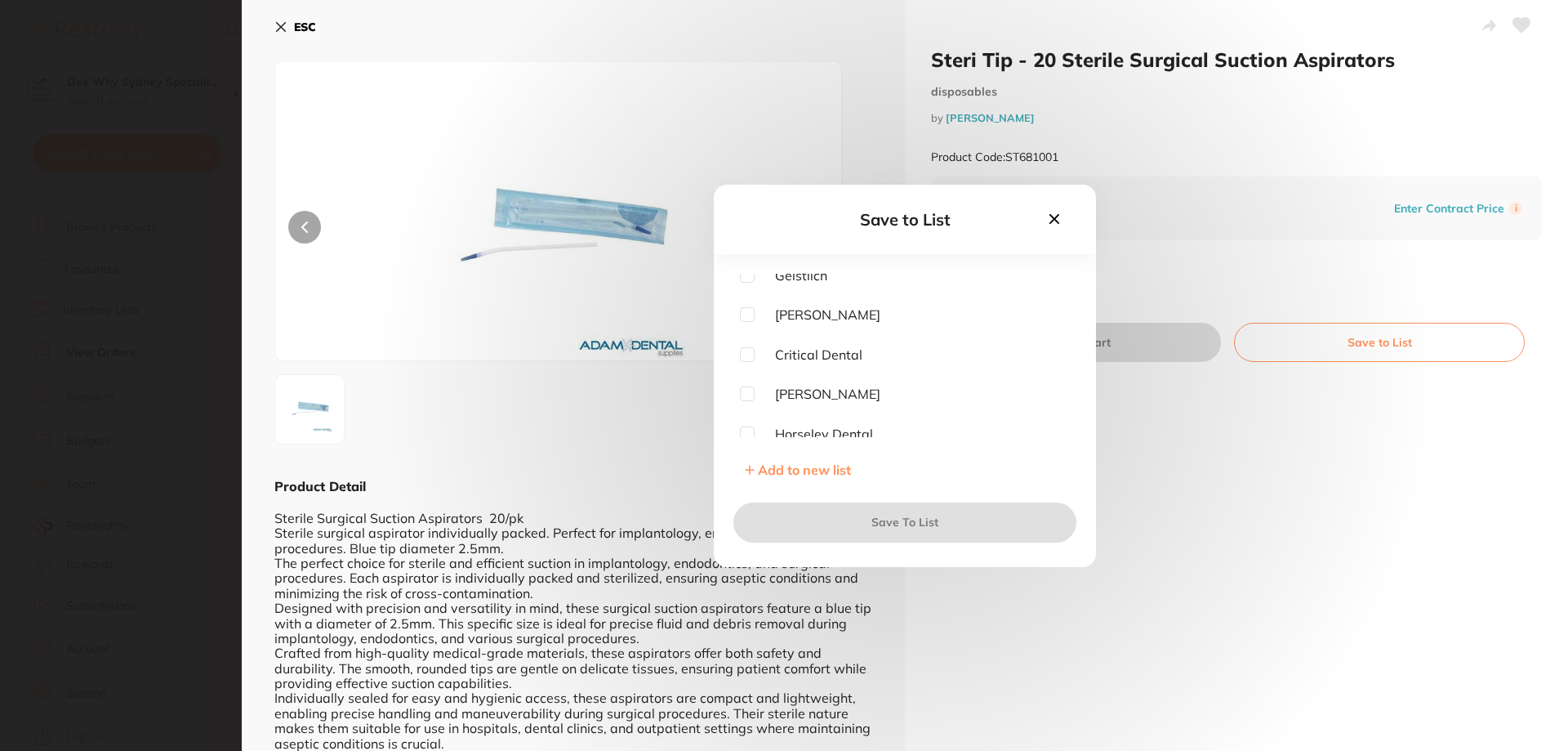
click at [753, 393] on input "checkbox" at bounding box center [746, 393] width 14 height 14
checkbox input "true"
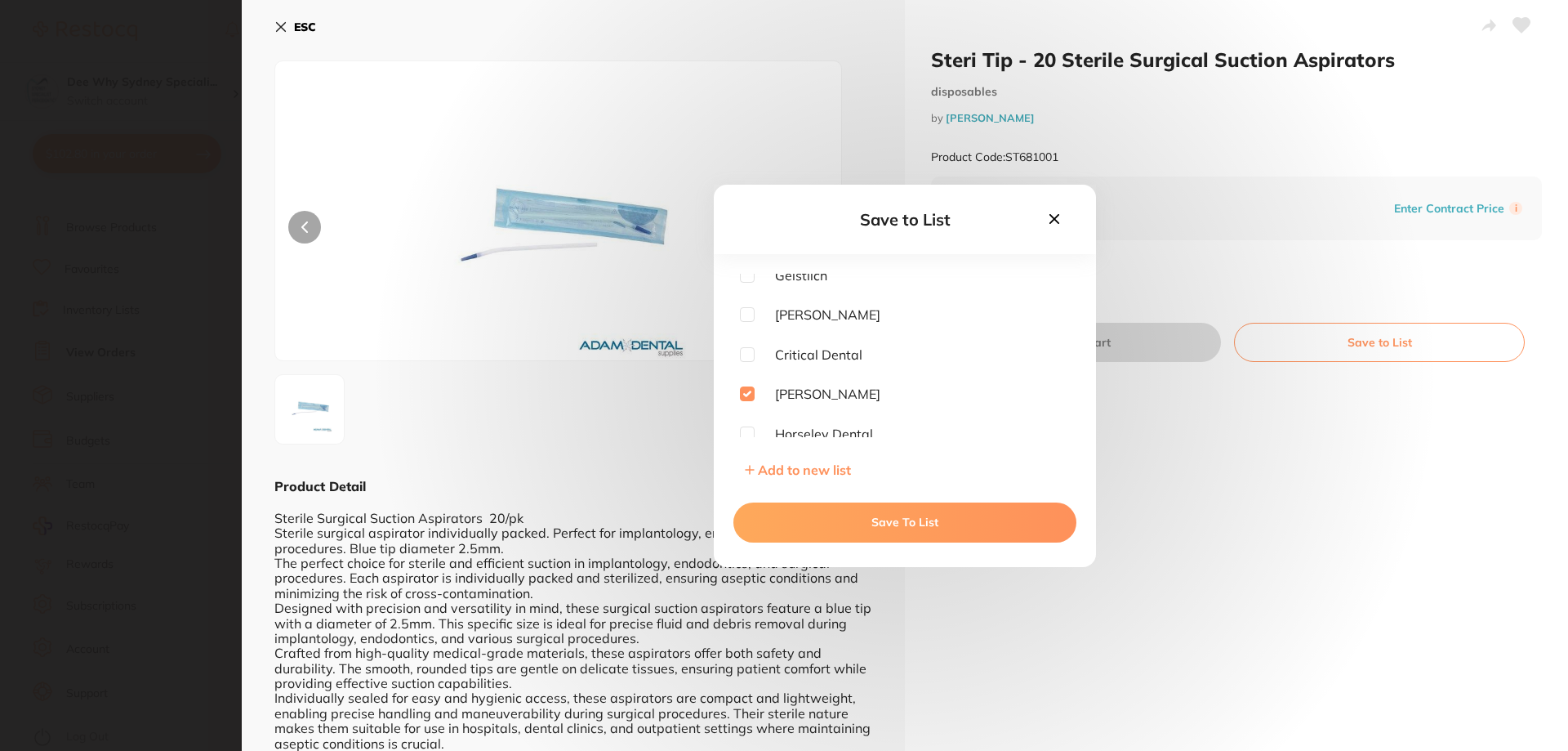
click at [821, 516] on button "Save To List" at bounding box center [905, 522] width 343 height 39
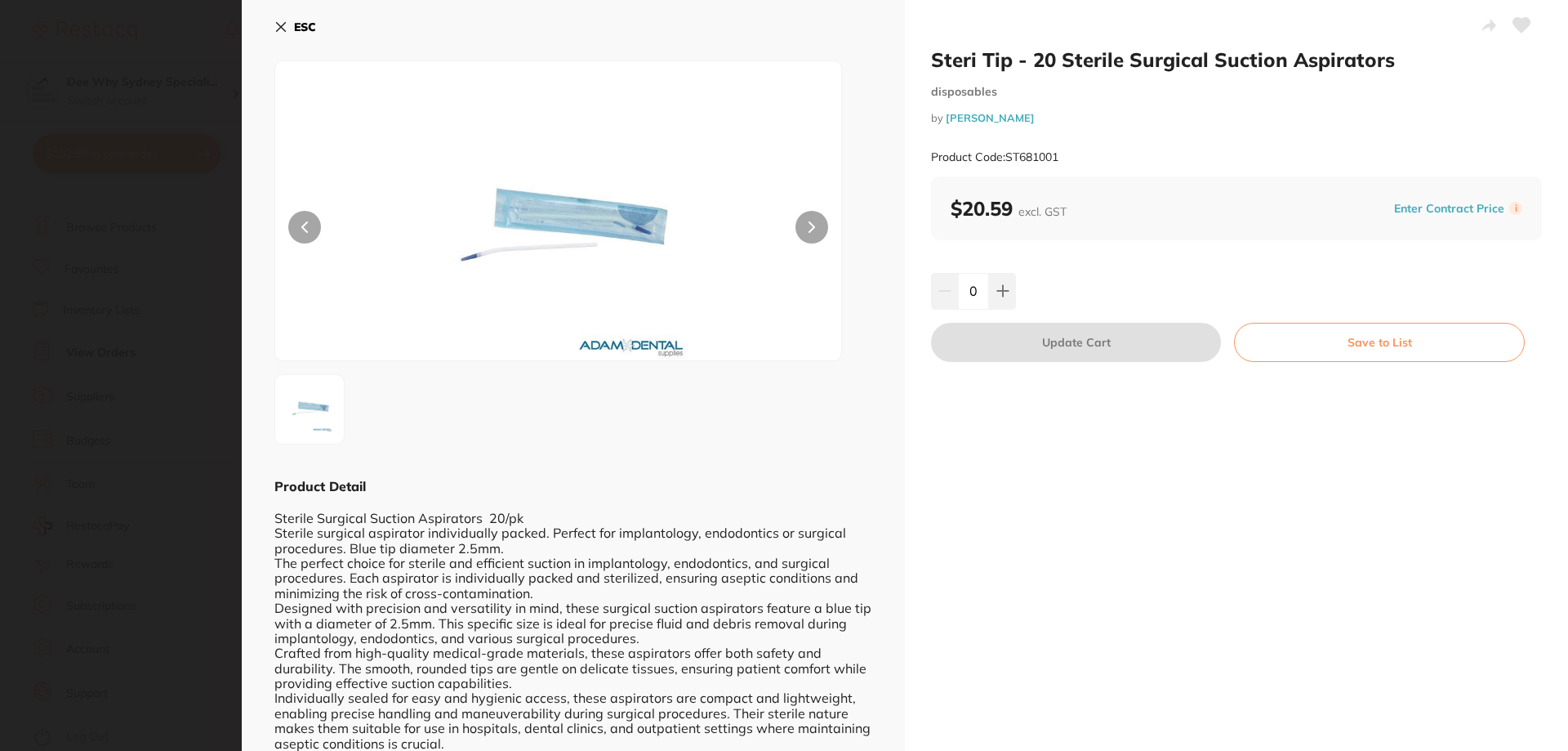
click at [283, 28] on icon at bounding box center [281, 27] width 9 height 9
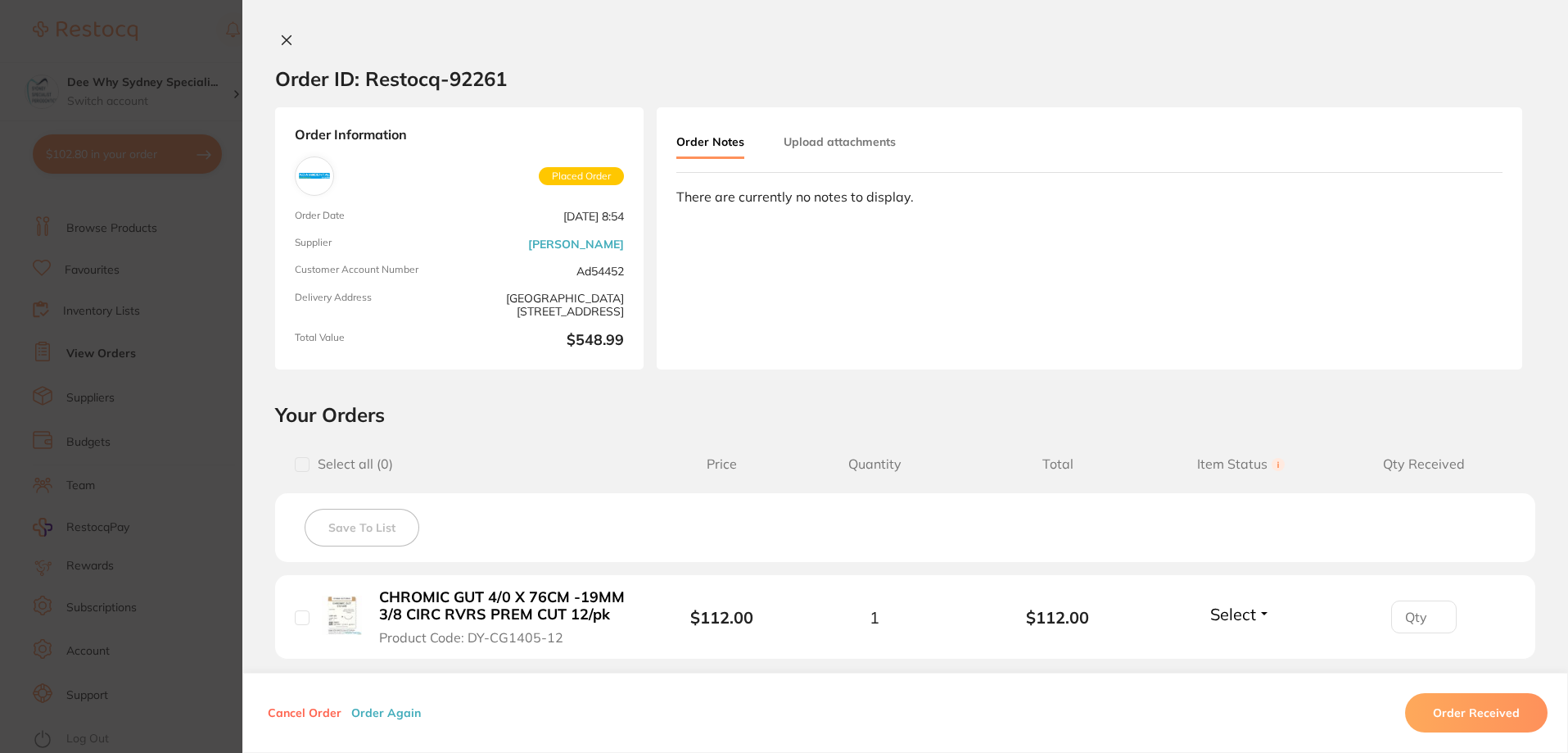
click at [280, 38] on icon at bounding box center [286, 40] width 13 height 13
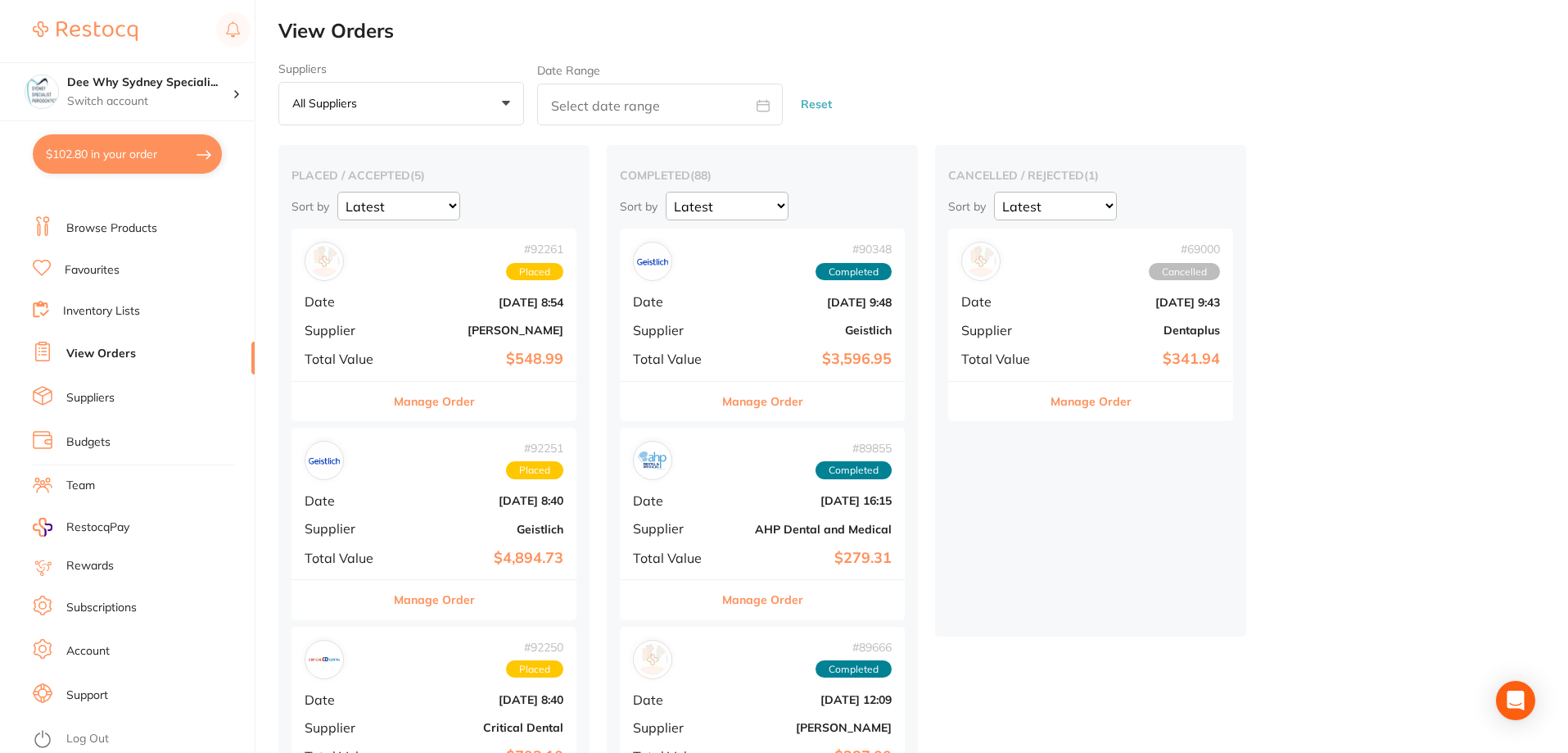
click at [84, 163] on button "$102.80 in your order" at bounding box center [127, 154] width 189 height 39
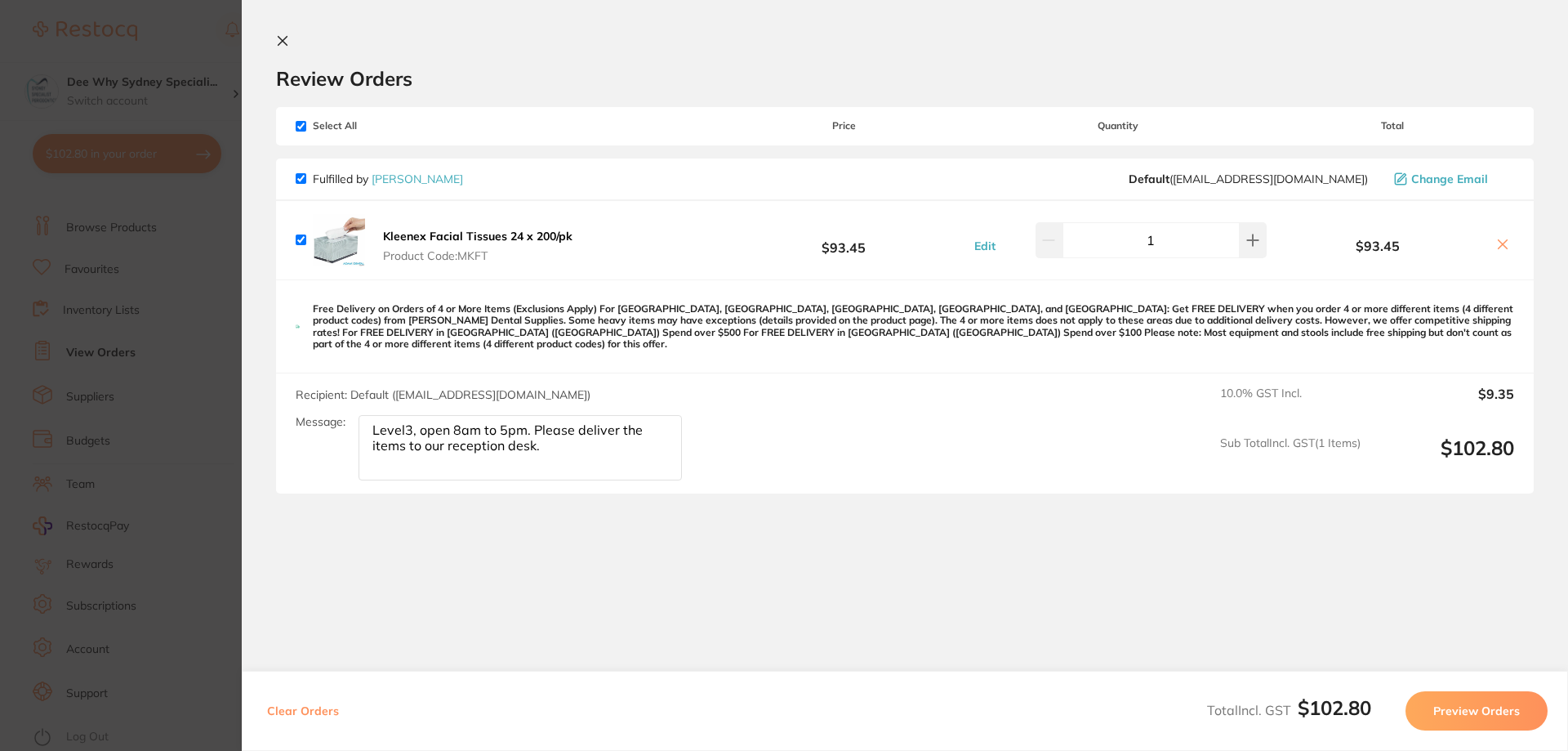
click at [284, 40] on icon at bounding box center [282, 40] width 9 height 9
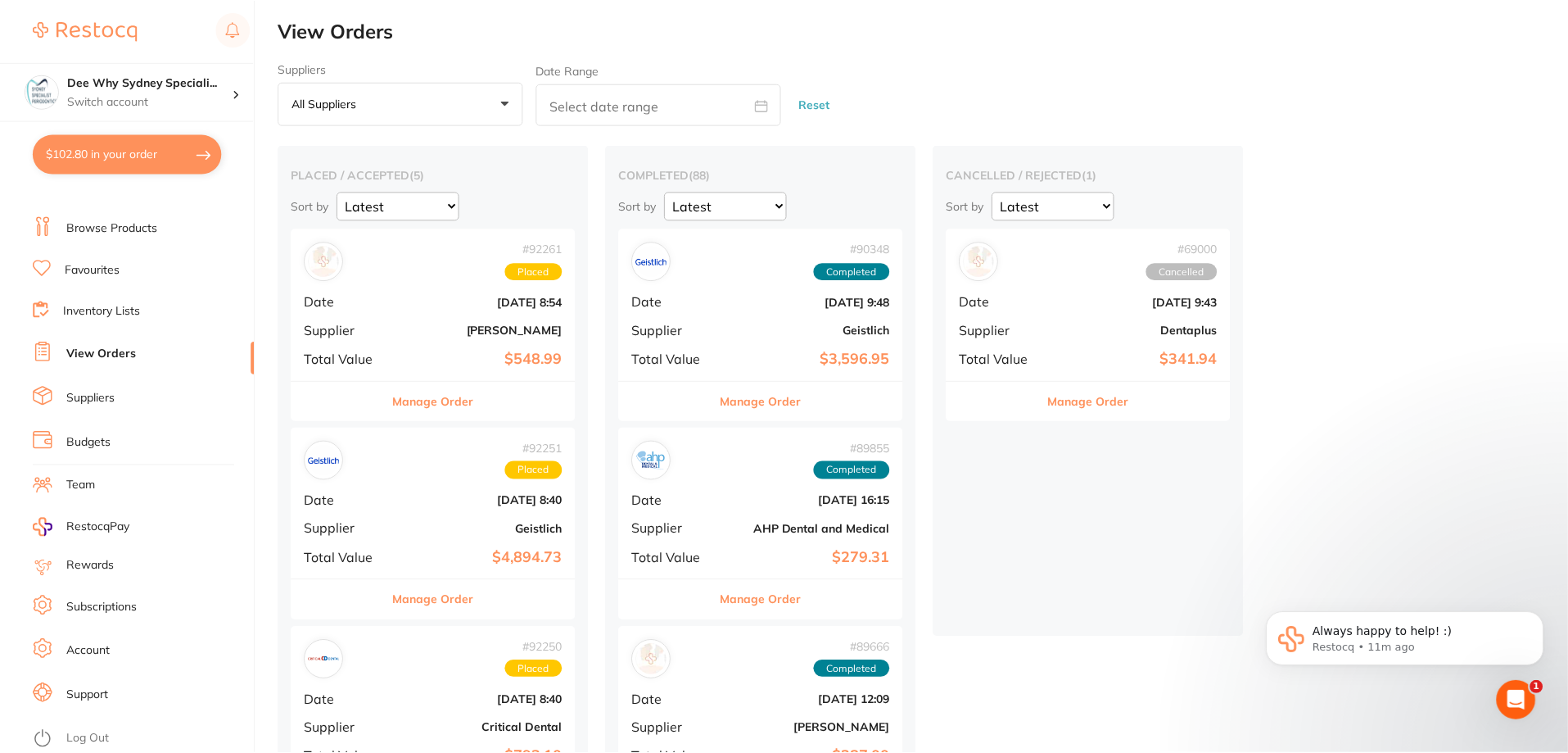
scroll to position [2, 0]
click at [118, 234] on link "Browse Products" at bounding box center [112, 228] width 91 height 16
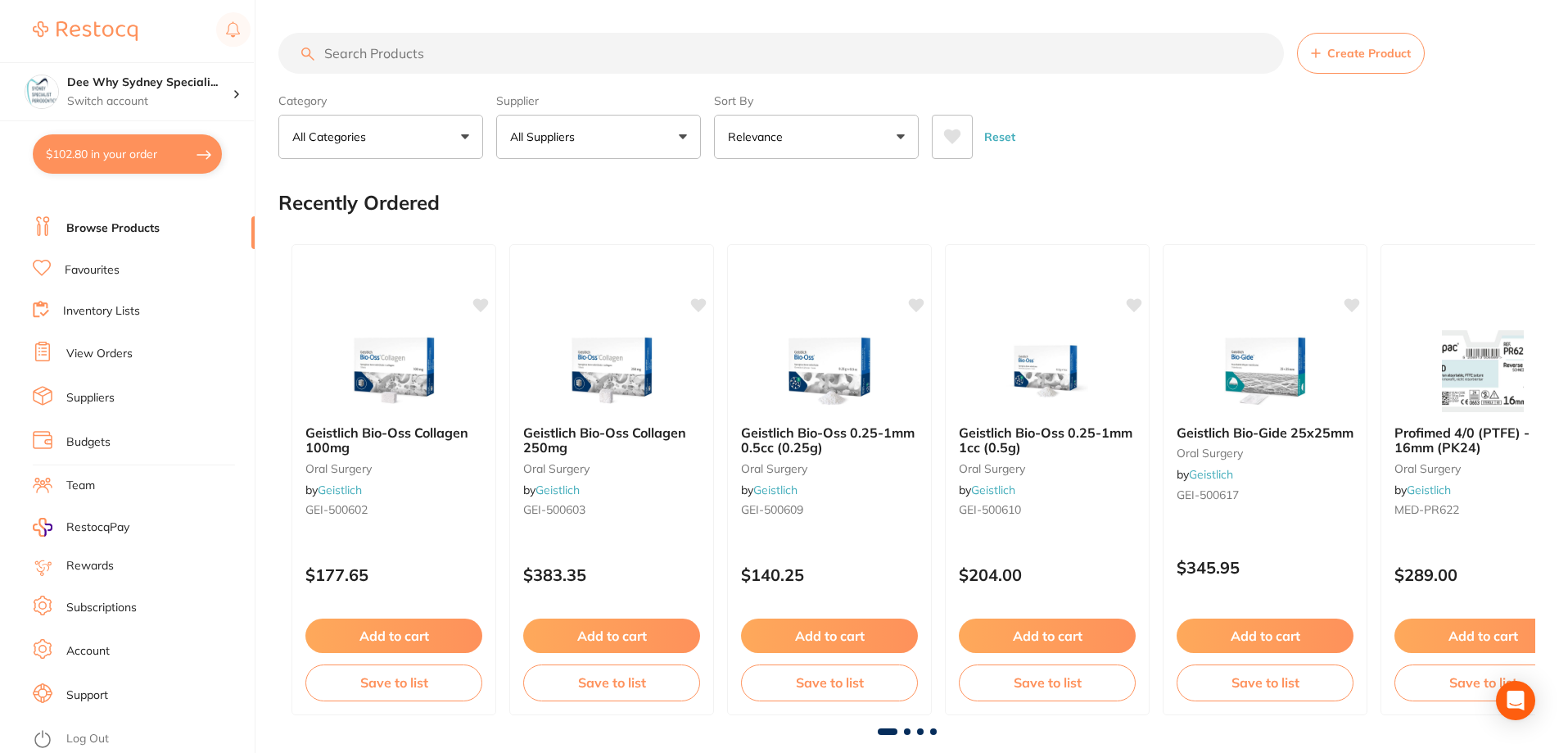
click at [483, 58] on input "search" at bounding box center [782, 53] width 1006 height 41
paste input "JJEMS0005"
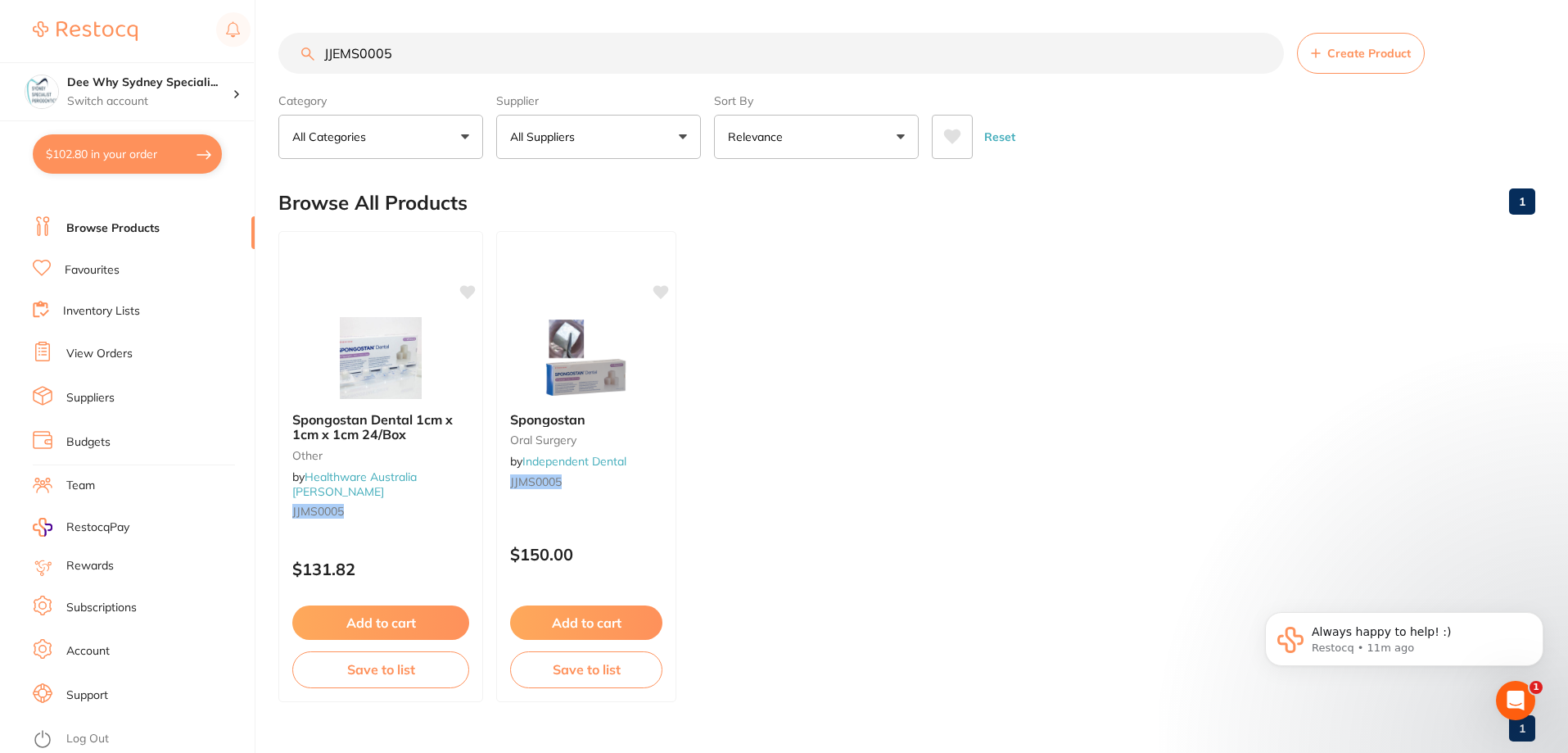
type input "JJEMS0005"
click at [118, 164] on button "$102.80 in your order" at bounding box center [127, 154] width 189 height 39
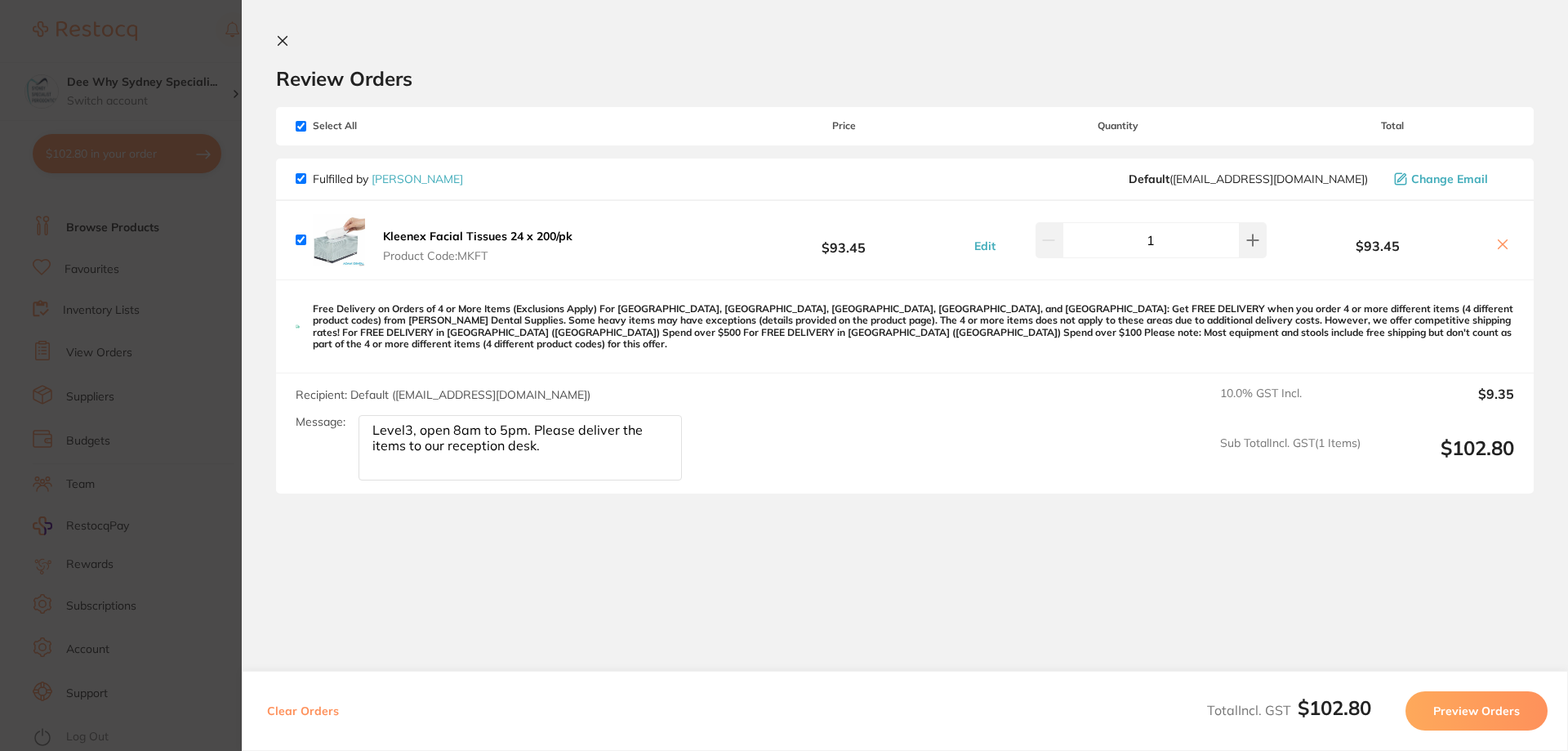
click at [288, 31] on section "Review Orders Your orders are being processed and we will notify you once we ha…" at bounding box center [904, 375] width 1326 height 751
click at [288, 41] on icon at bounding box center [283, 41] width 13 height 13
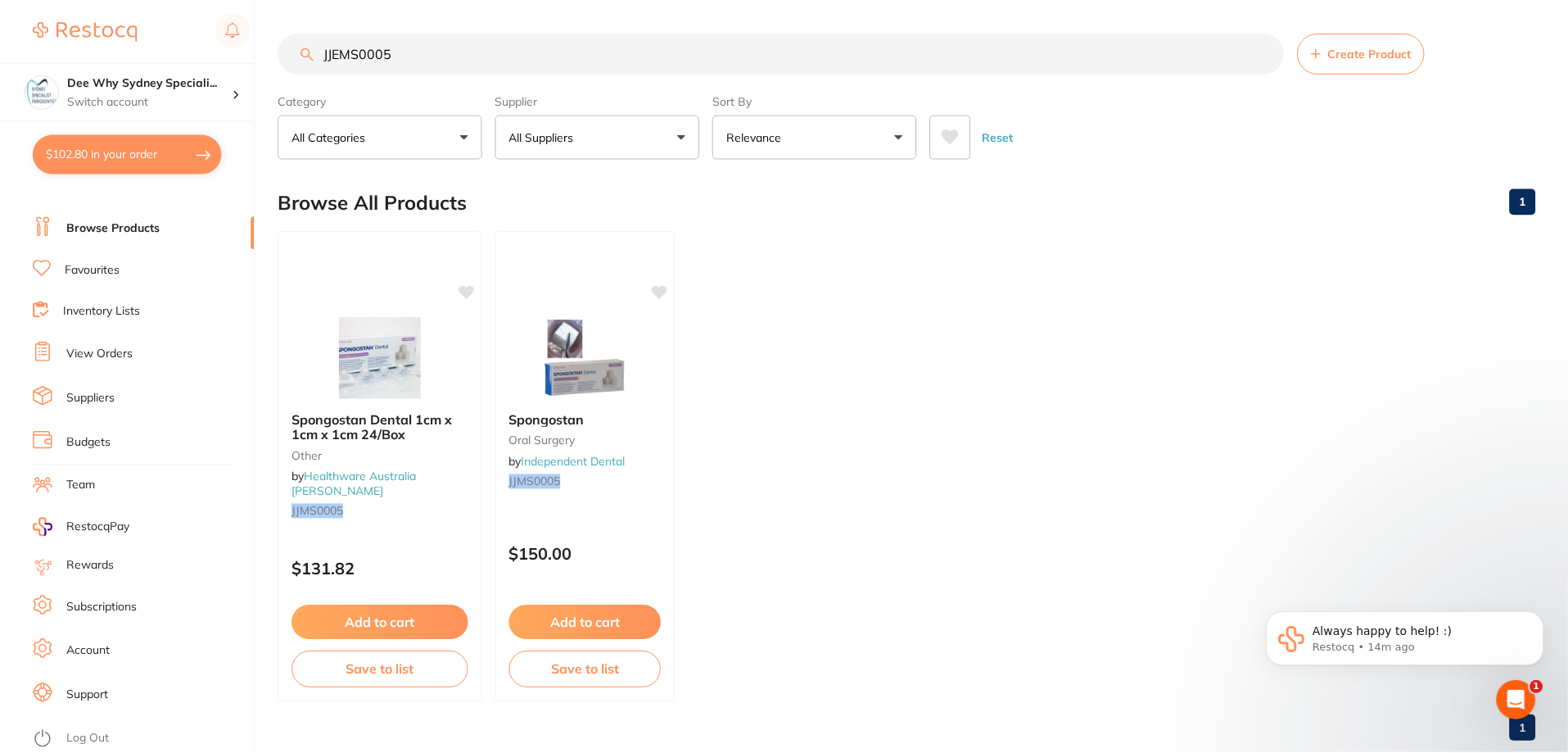
scroll to position [1, 0]
click at [108, 400] on link "Suppliers" at bounding box center [90, 397] width 48 height 16
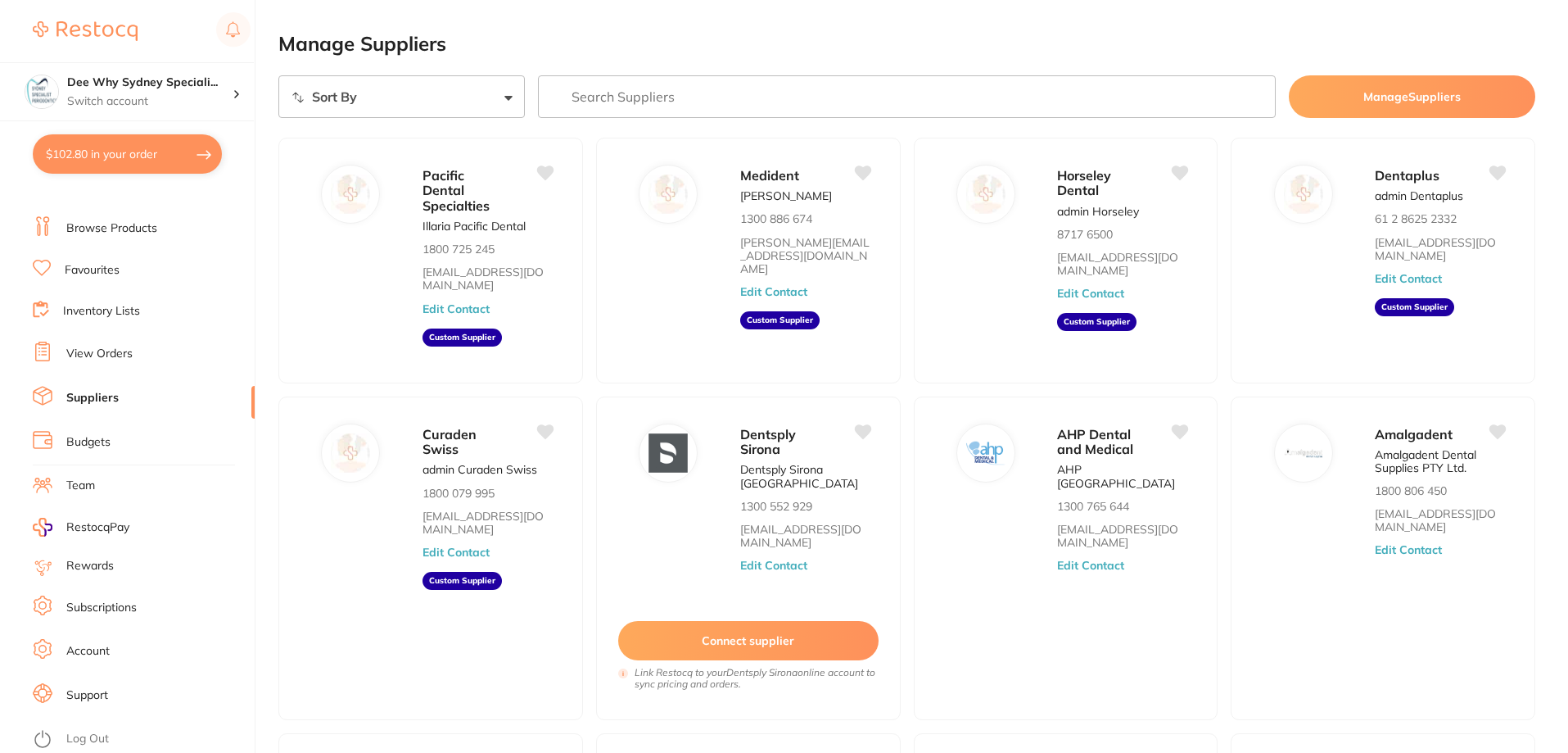
click at [113, 356] on link "View Orders" at bounding box center [99, 353] width 66 height 16
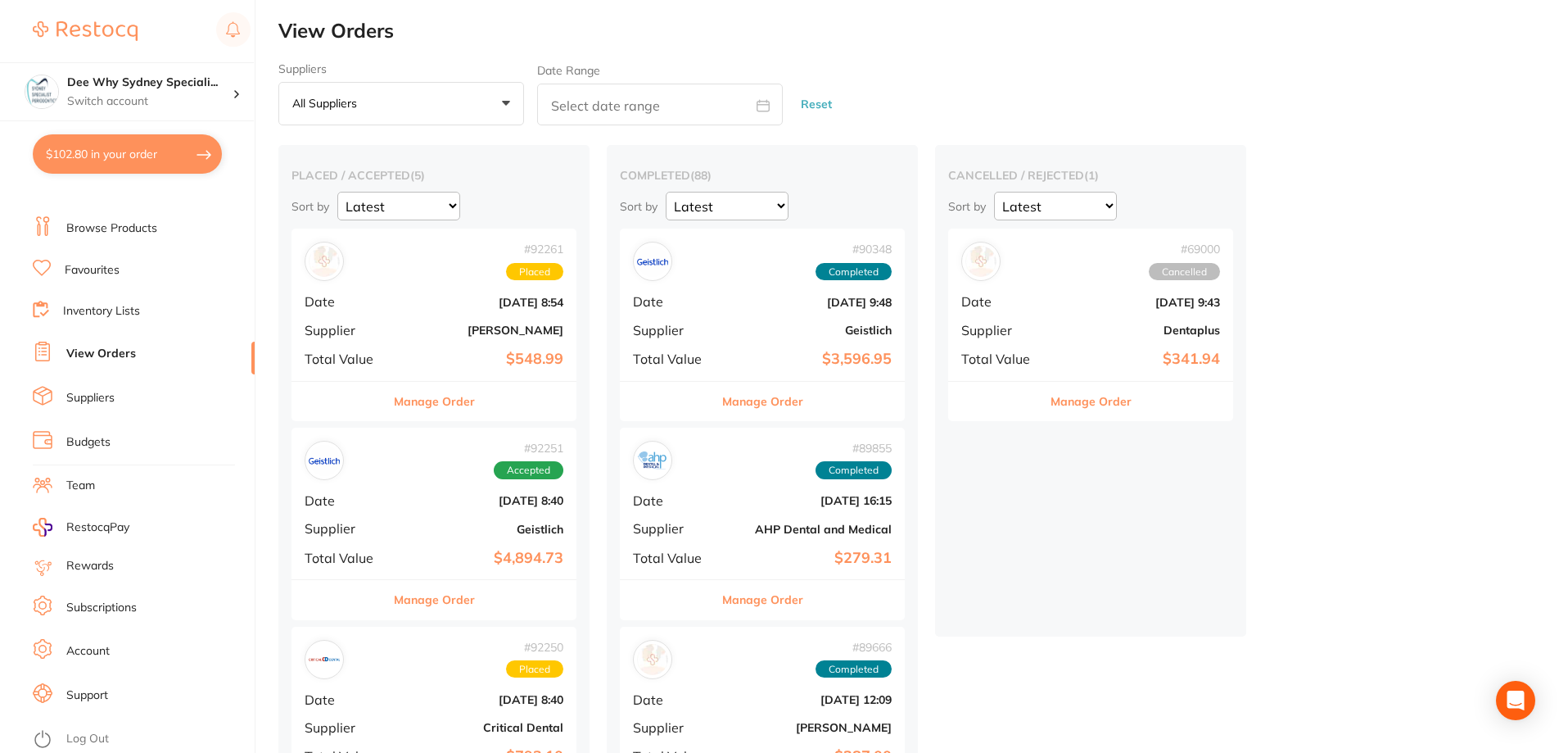
scroll to position [82, 0]
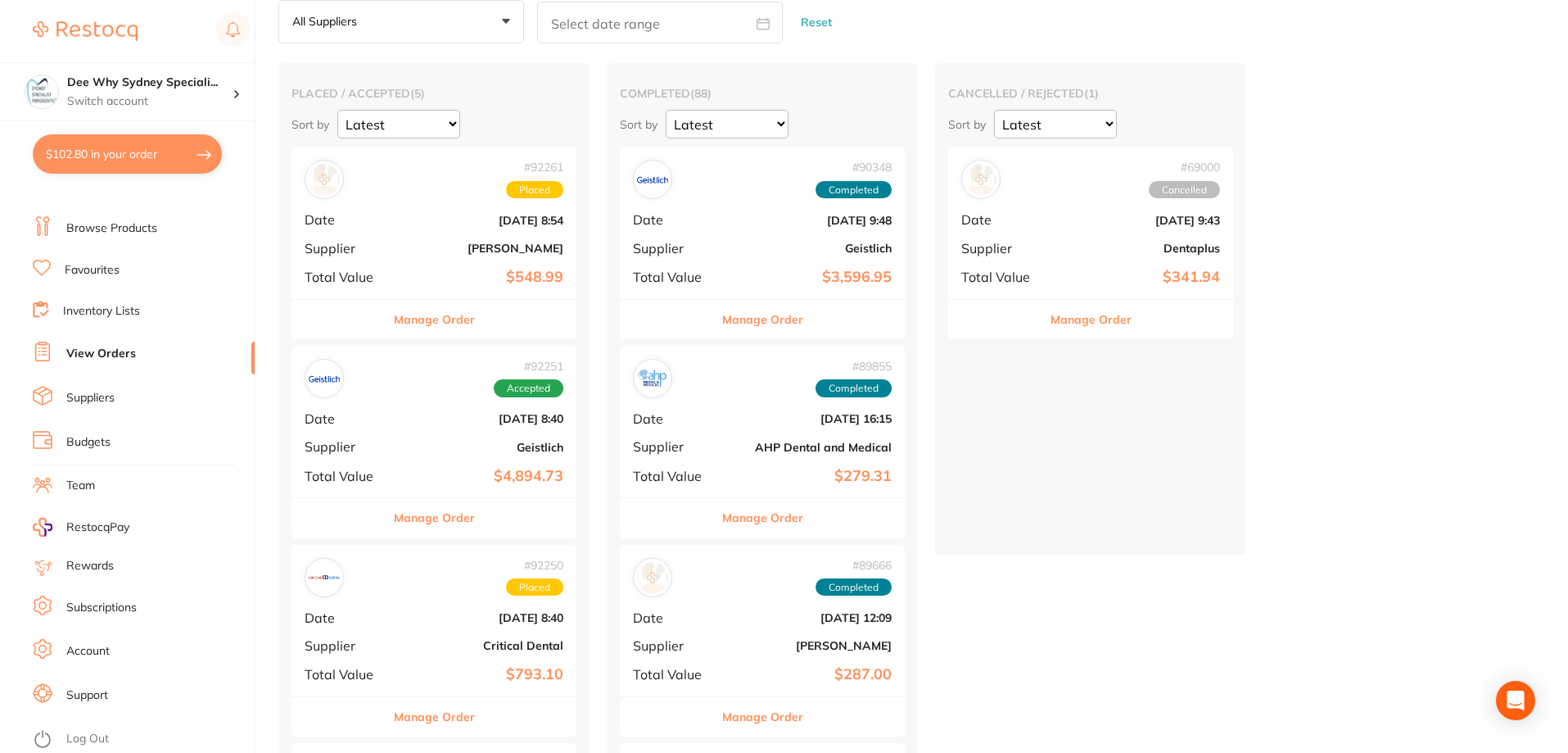
click at [387, 240] on div "# 92261 Placed Date Sept 2 2025, 8:54 Supplier Adam Dental Total Value $548.99" at bounding box center [434, 222] width 285 height 152
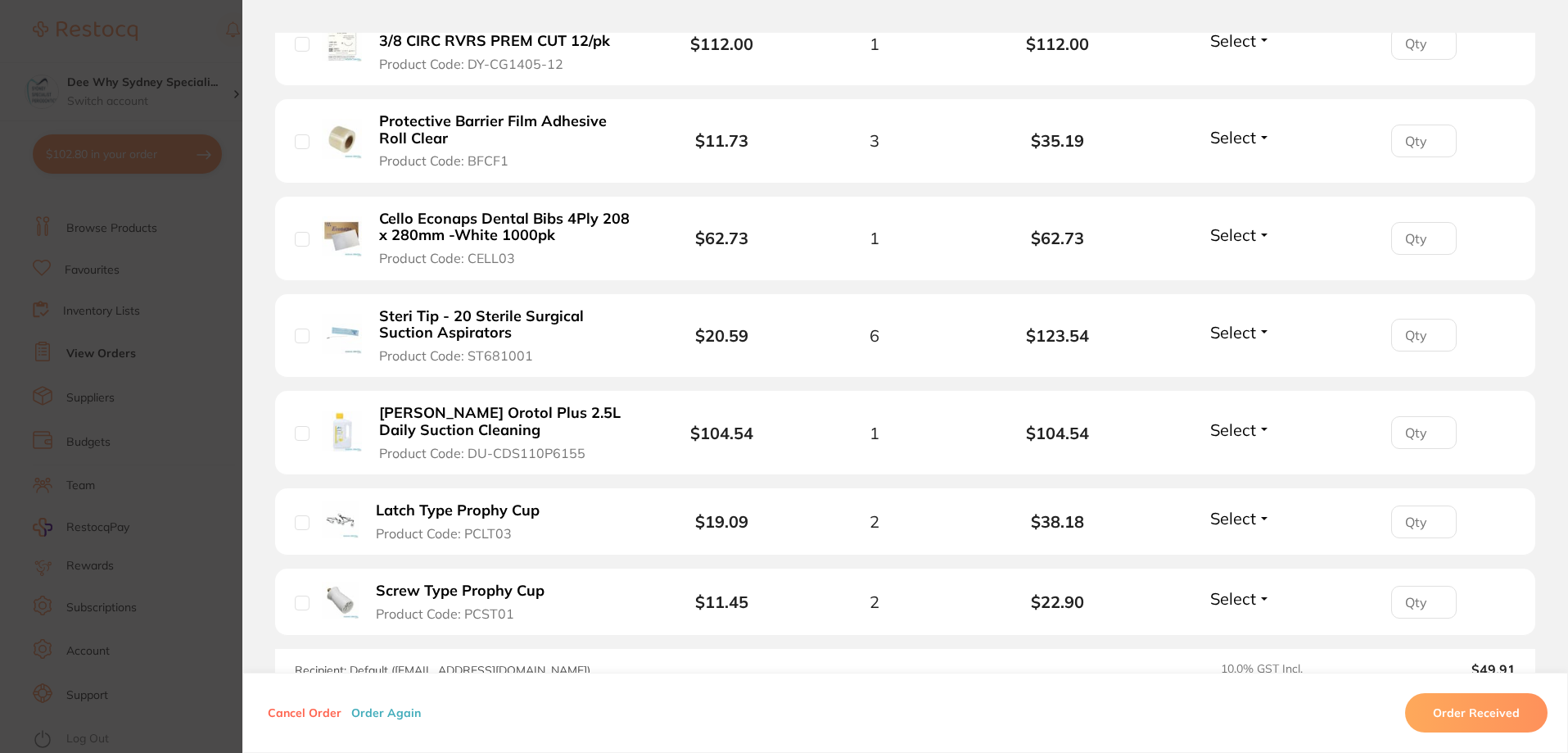
click at [185, 29] on section "Order ID: Restocq- 92261 Order Information Placed Order Order Date Sept 2 2025,…" at bounding box center [784, 376] width 1568 height 753
